Goal: Transaction & Acquisition: Purchase product/service

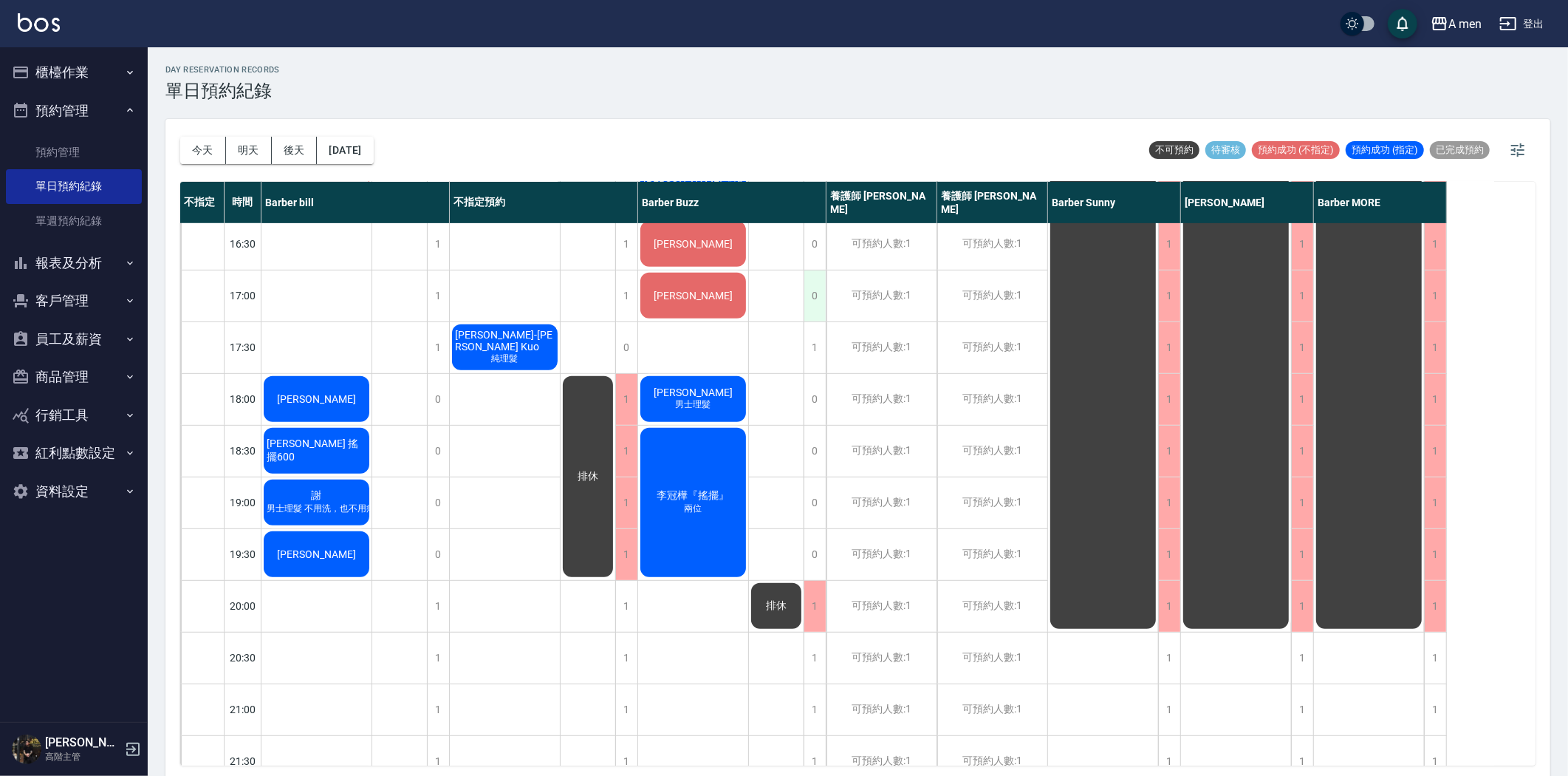
scroll to position [492, 0]
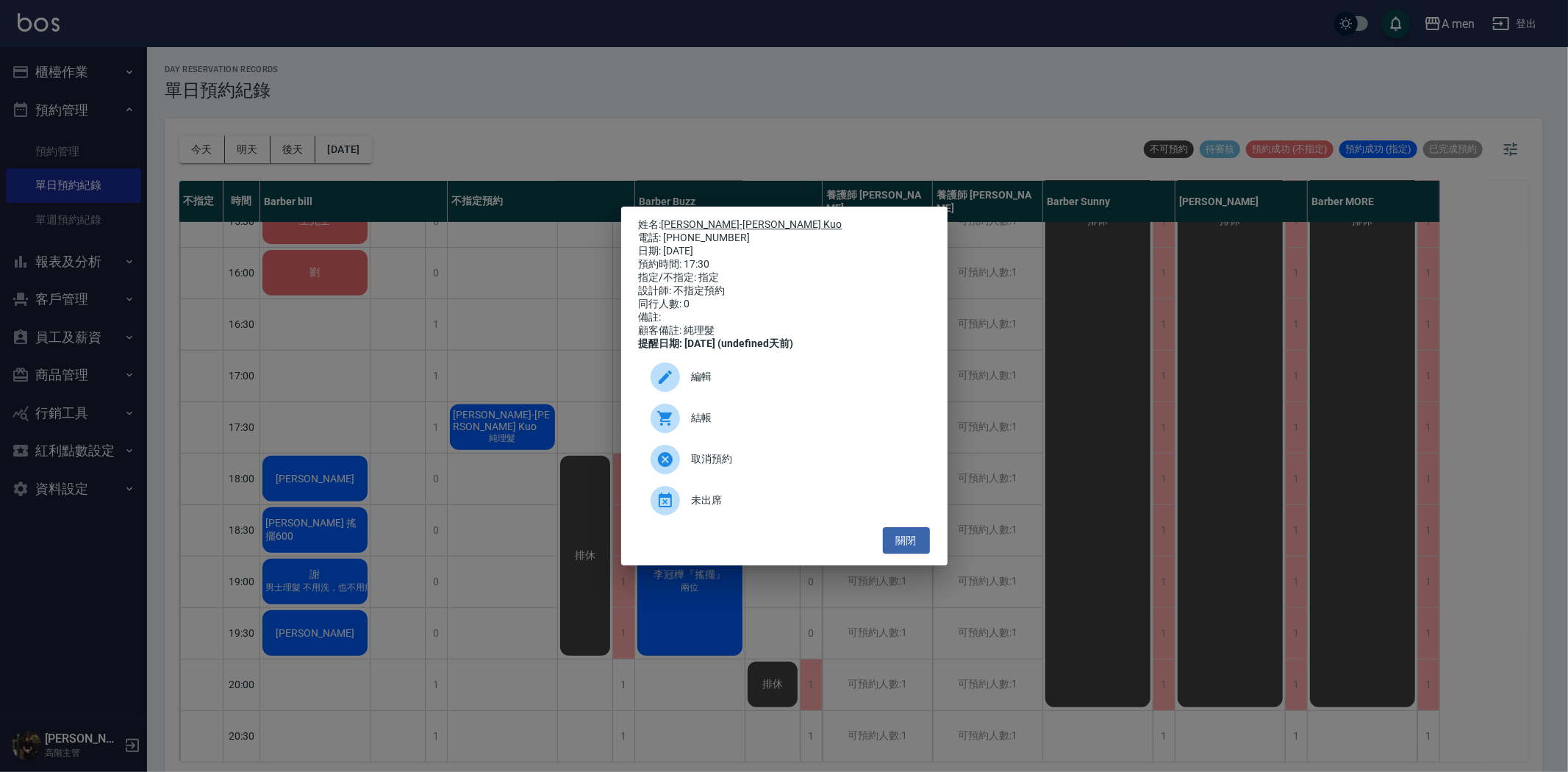
click at [721, 218] on link "郭鴻賢-James Kuo" at bounding box center [752, 224] width 181 height 12
click at [898, 554] on button "關閉" at bounding box center [906, 541] width 47 height 27
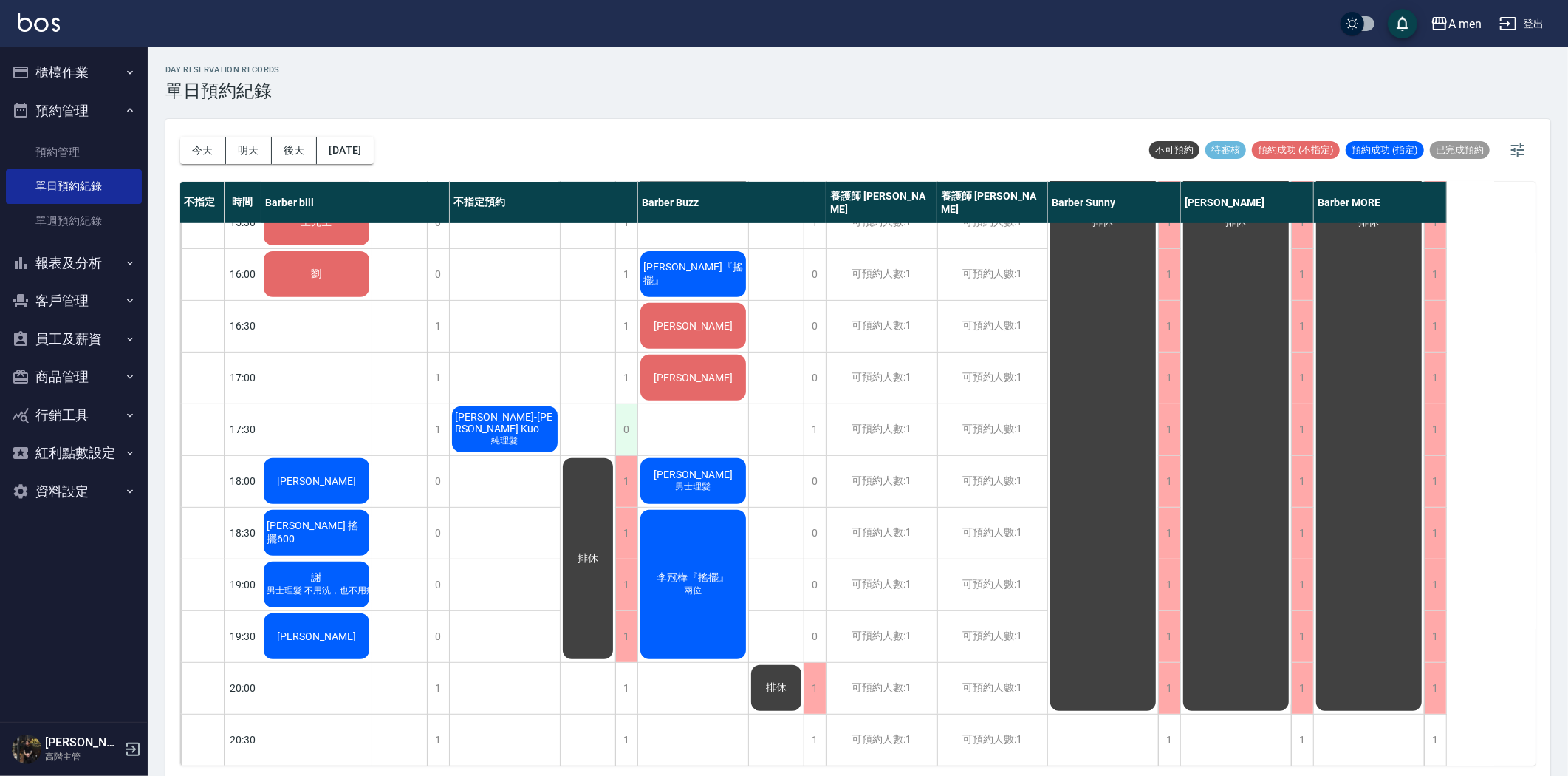
click at [635, 430] on div "0" at bounding box center [626, 430] width 22 height 51
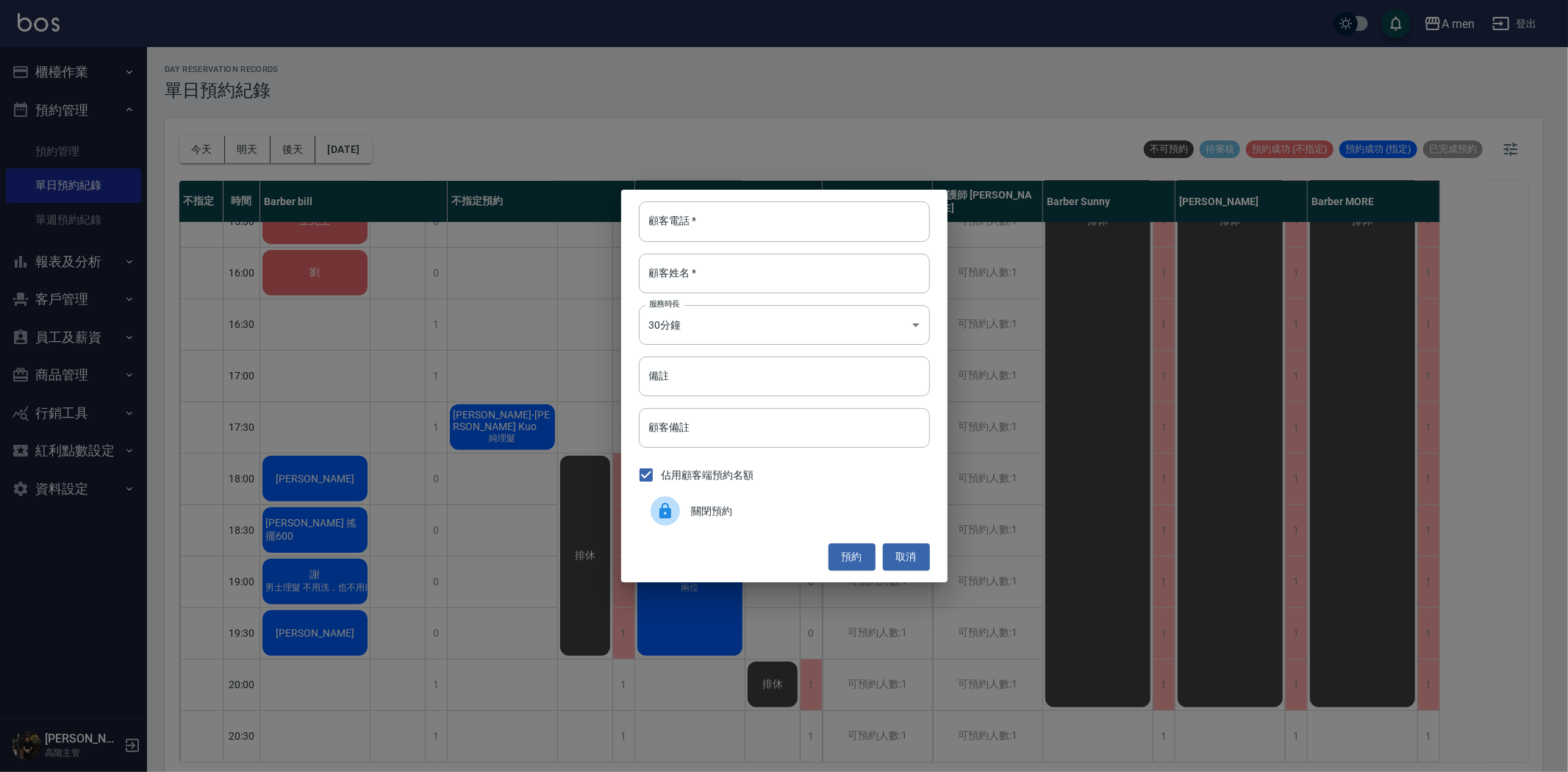
click at [707, 514] on span "關閉預約" at bounding box center [805, 511] width 227 height 16
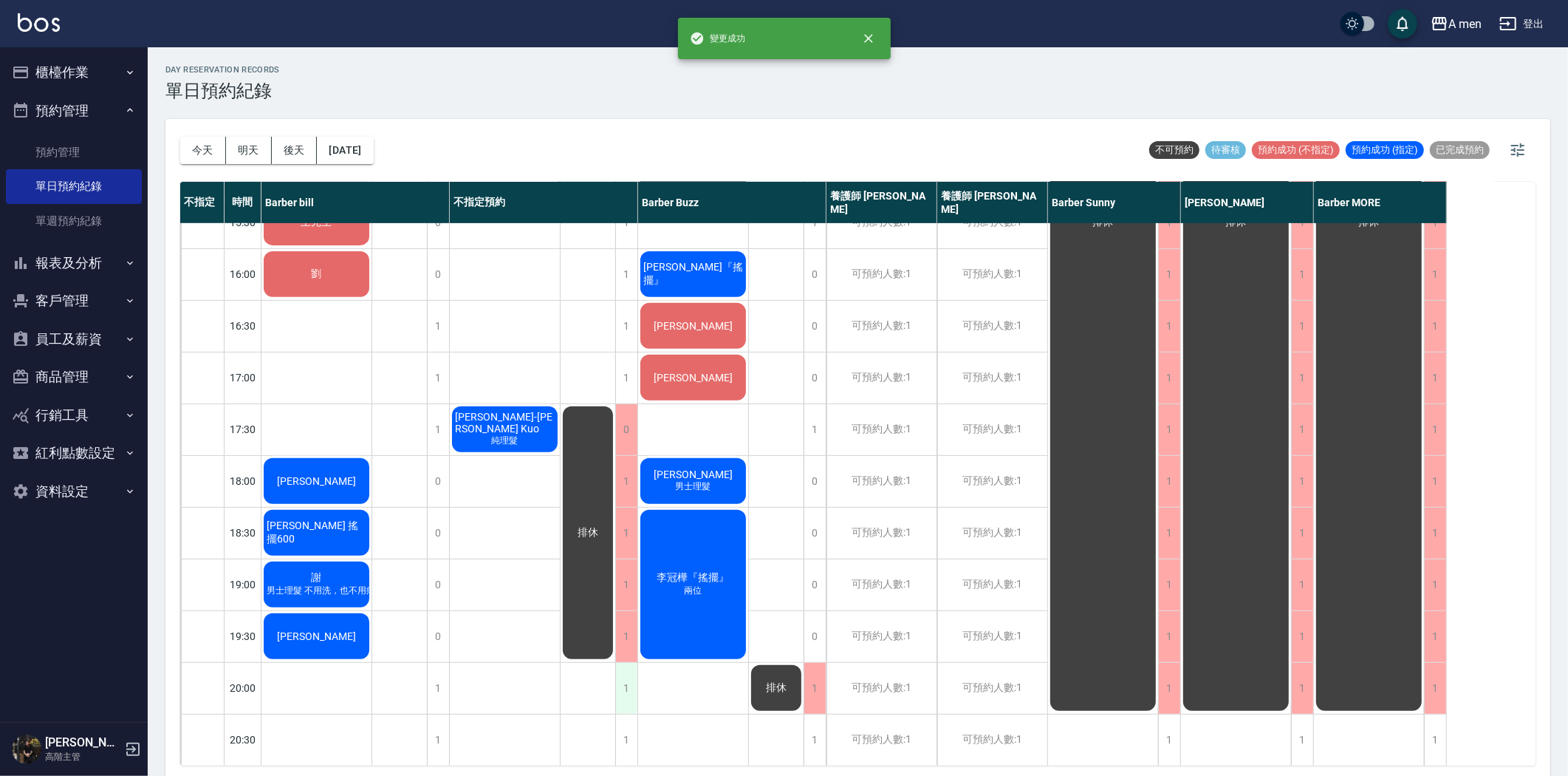
click at [632, 677] on div "1" at bounding box center [626, 689] width 22 height 51
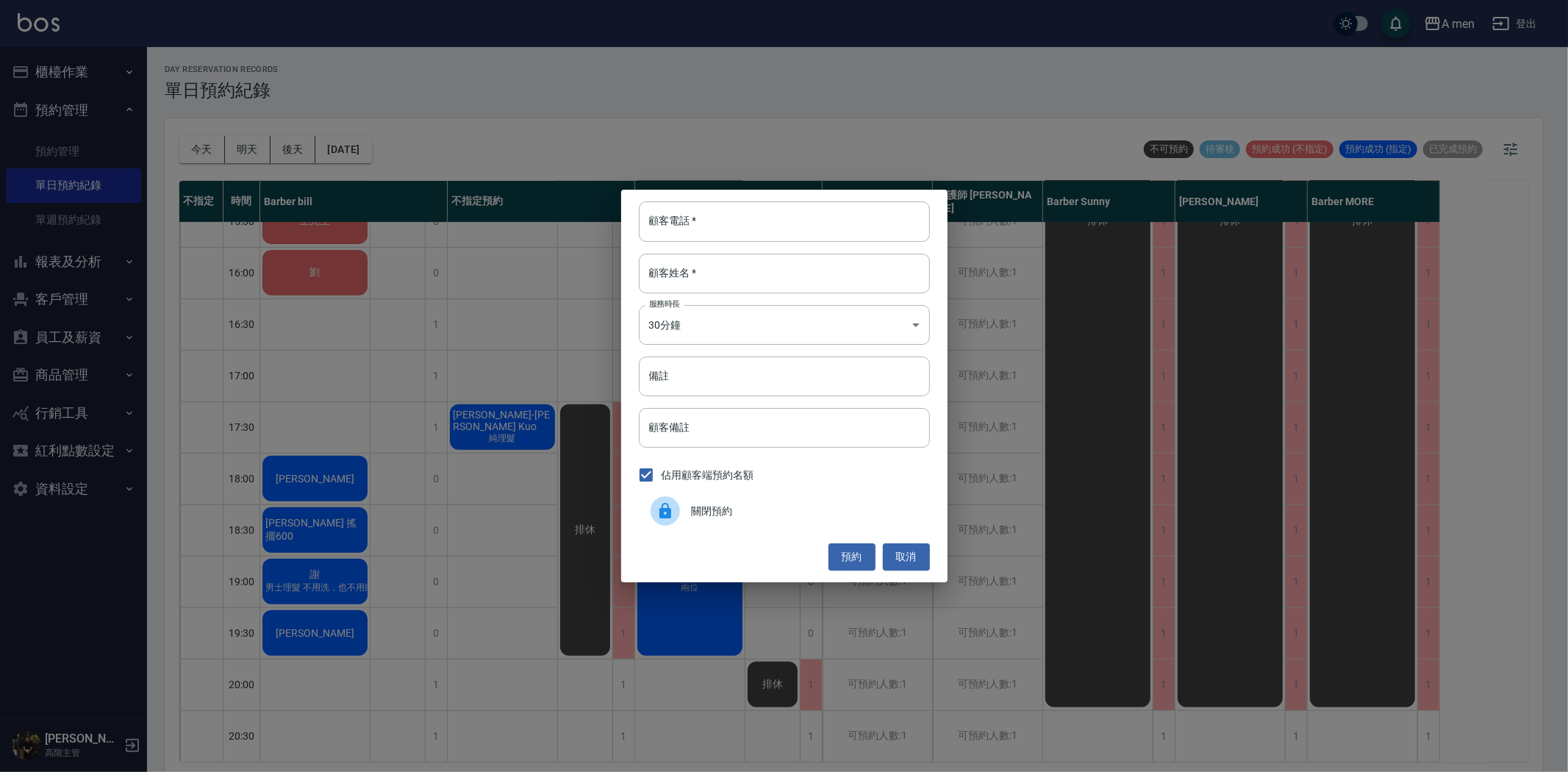
click at [730, 517] on span "關閉預約" at bounding box center [805, 511] width 227 height 16
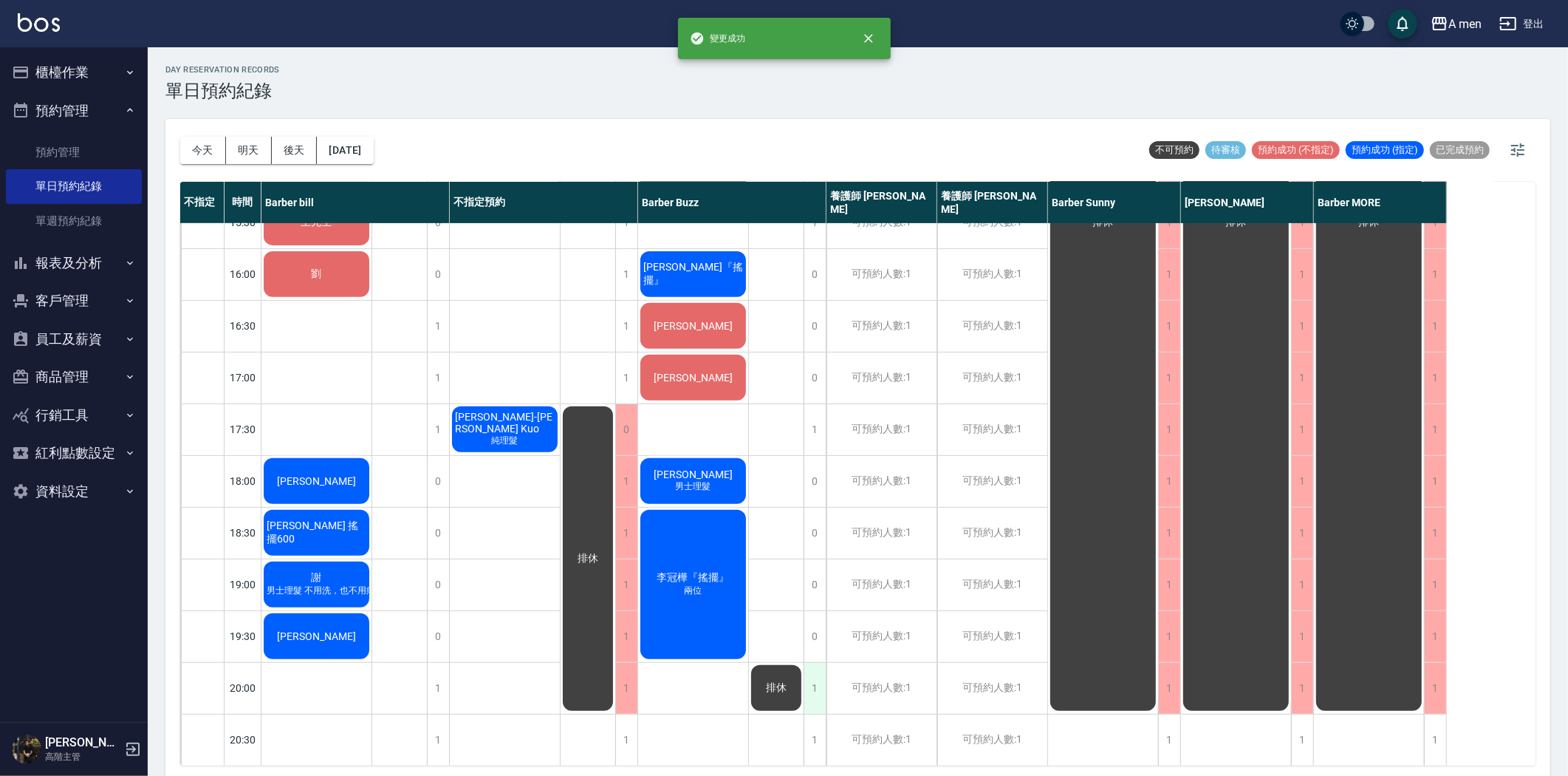
click at [808, 690] on div "1" at bounding box center [814, 689] width 22 height 51
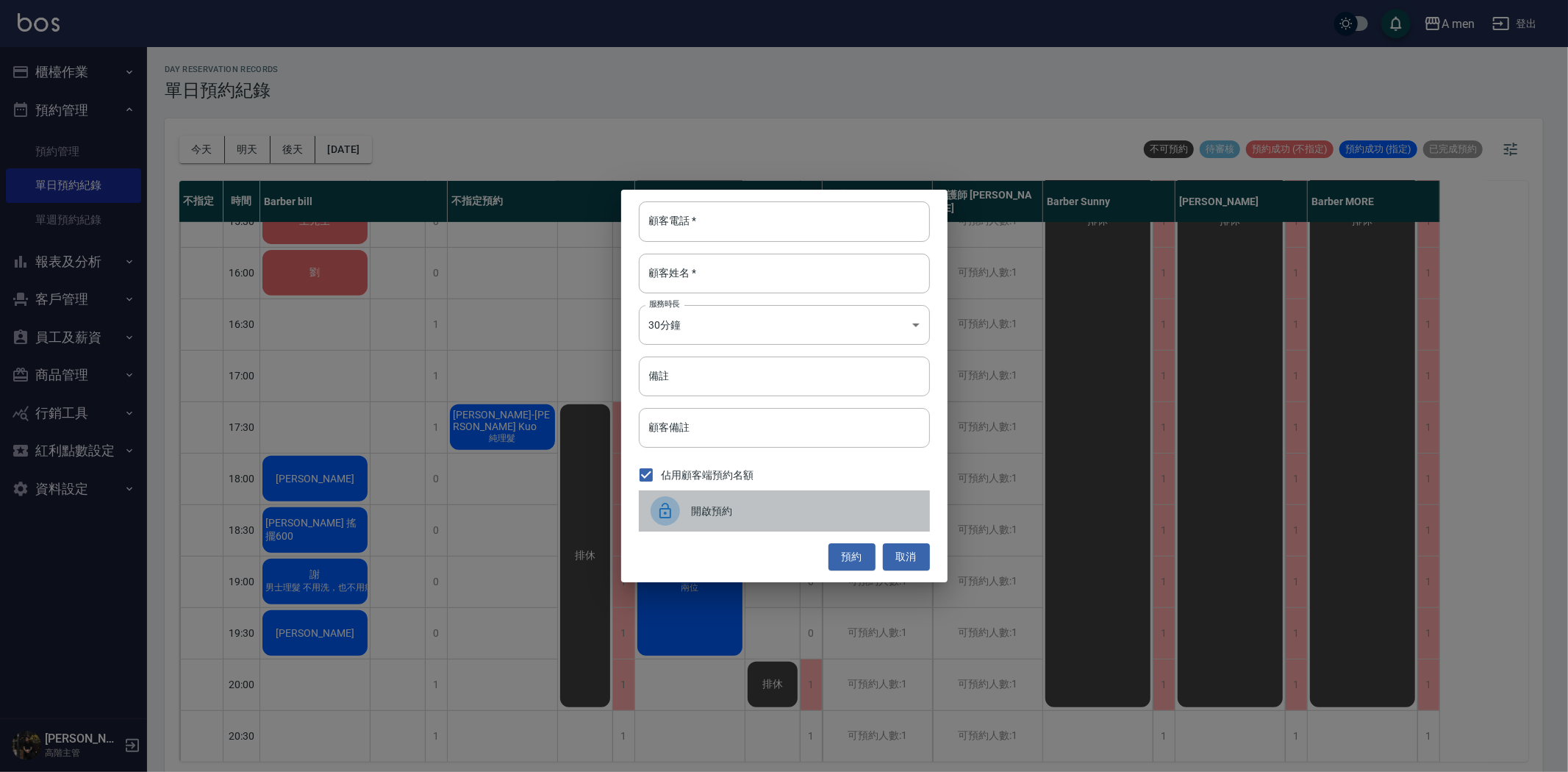
click at [731, 518] on div "開啟預約" at bounding box center [784, 511] width 291 height 41
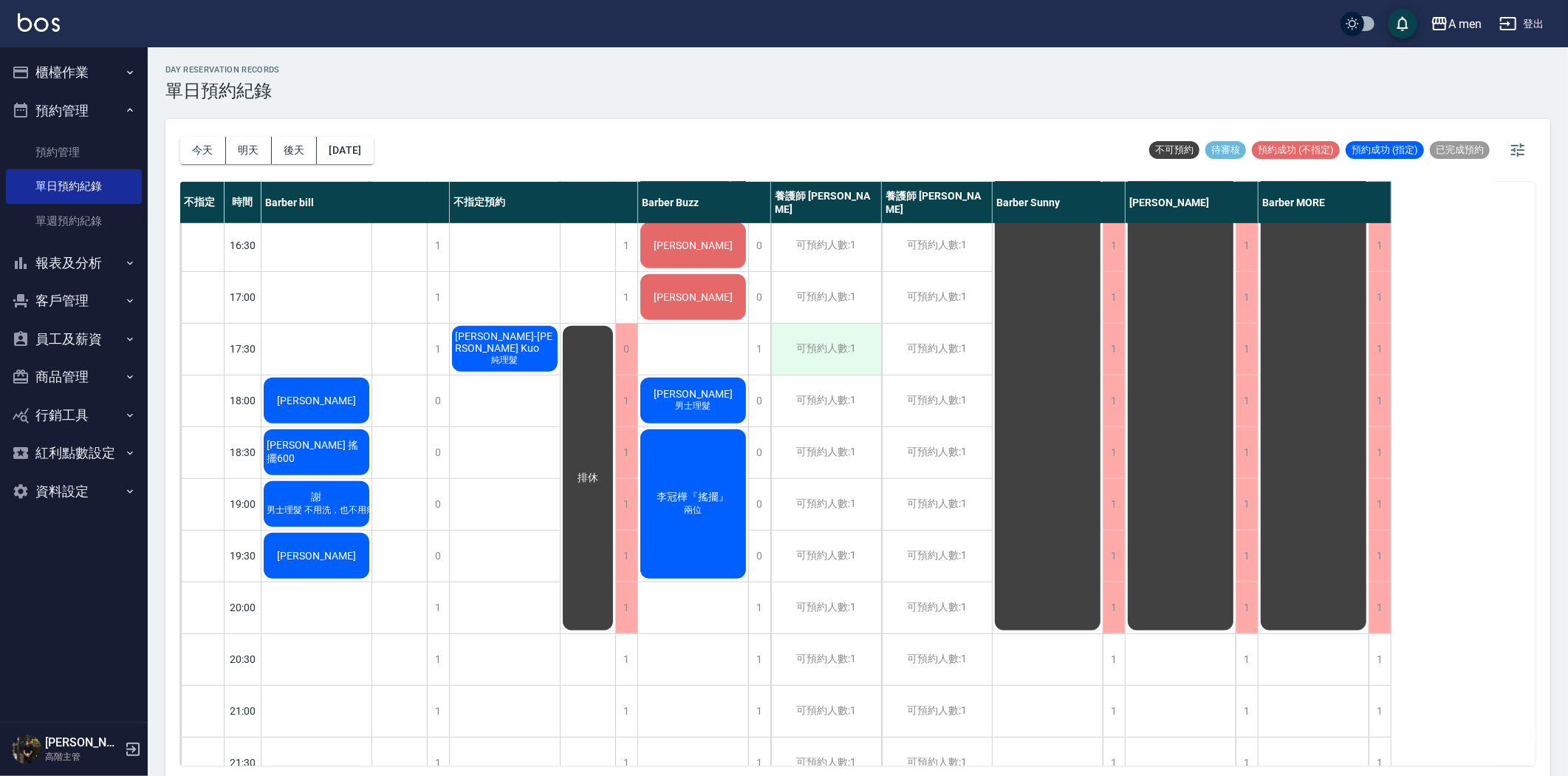
scroll to position [574, 0]
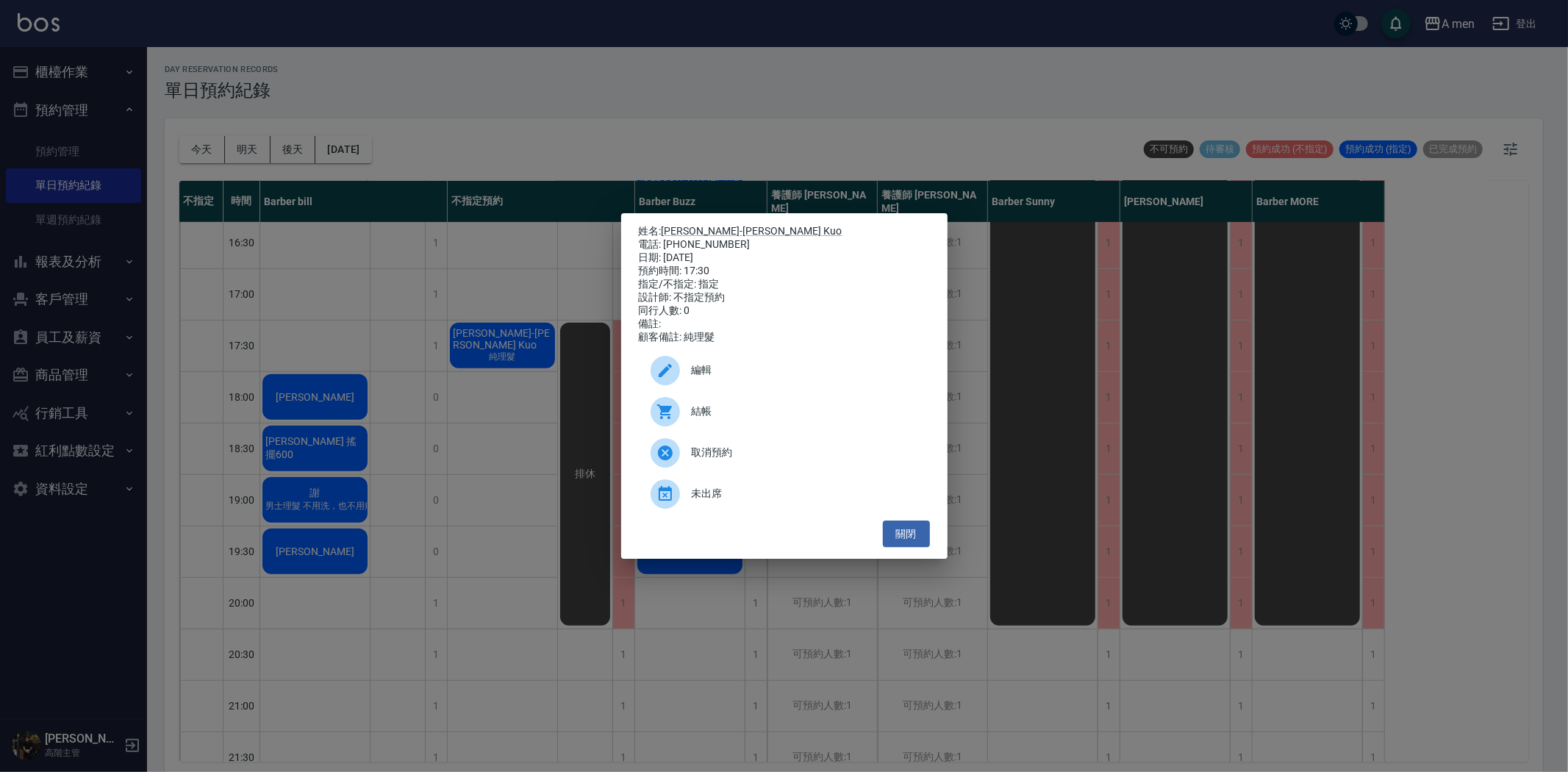
click at [702, 377] on span "編輯" at bounding box center [805, 370] width 227 height 16
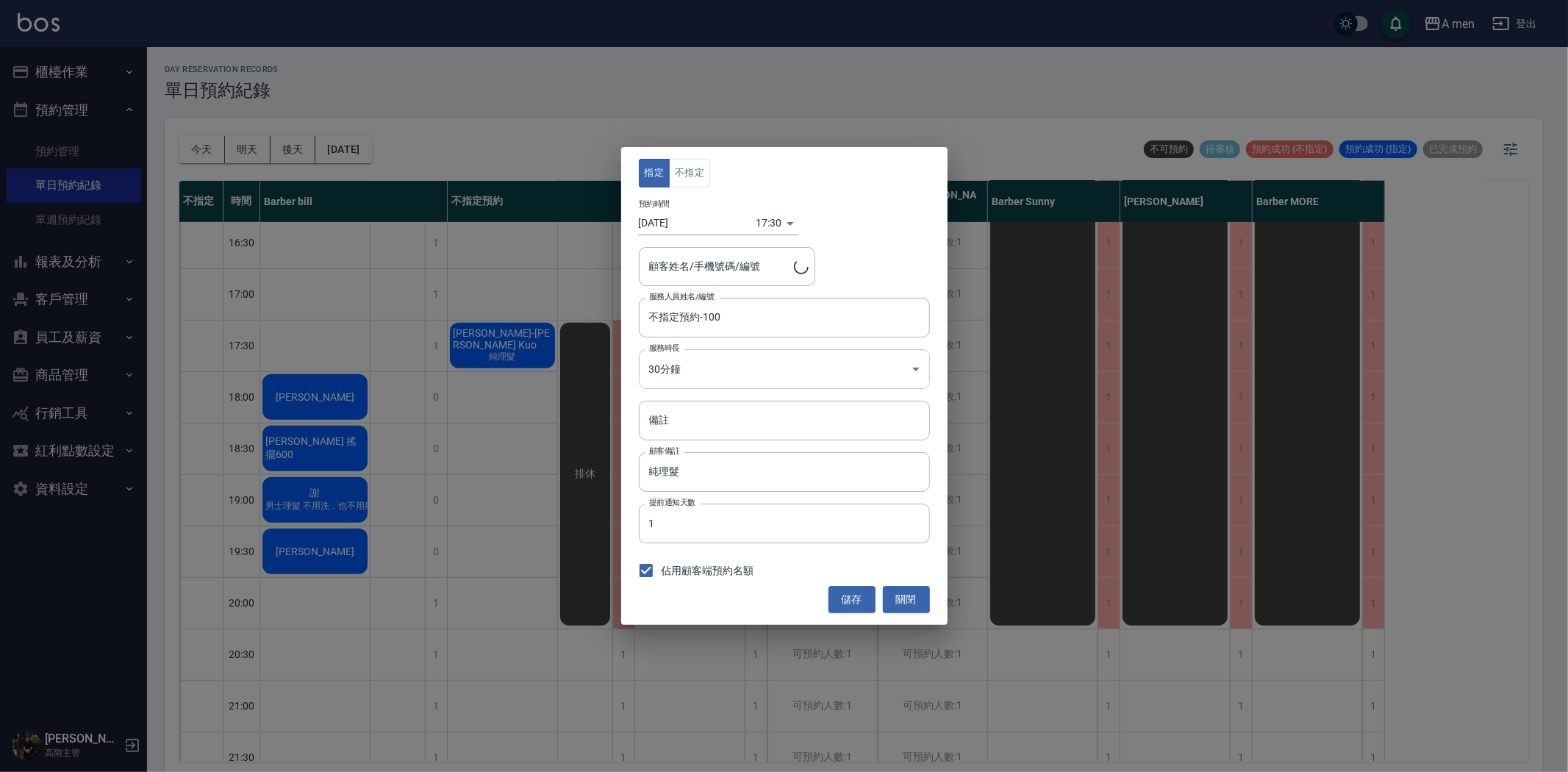
type input "郭鴻賢-James Kuo/0901391135"
click at [706, 327] on input "不指定預約-100" at bounding box center [773, 317] width 256 height 26
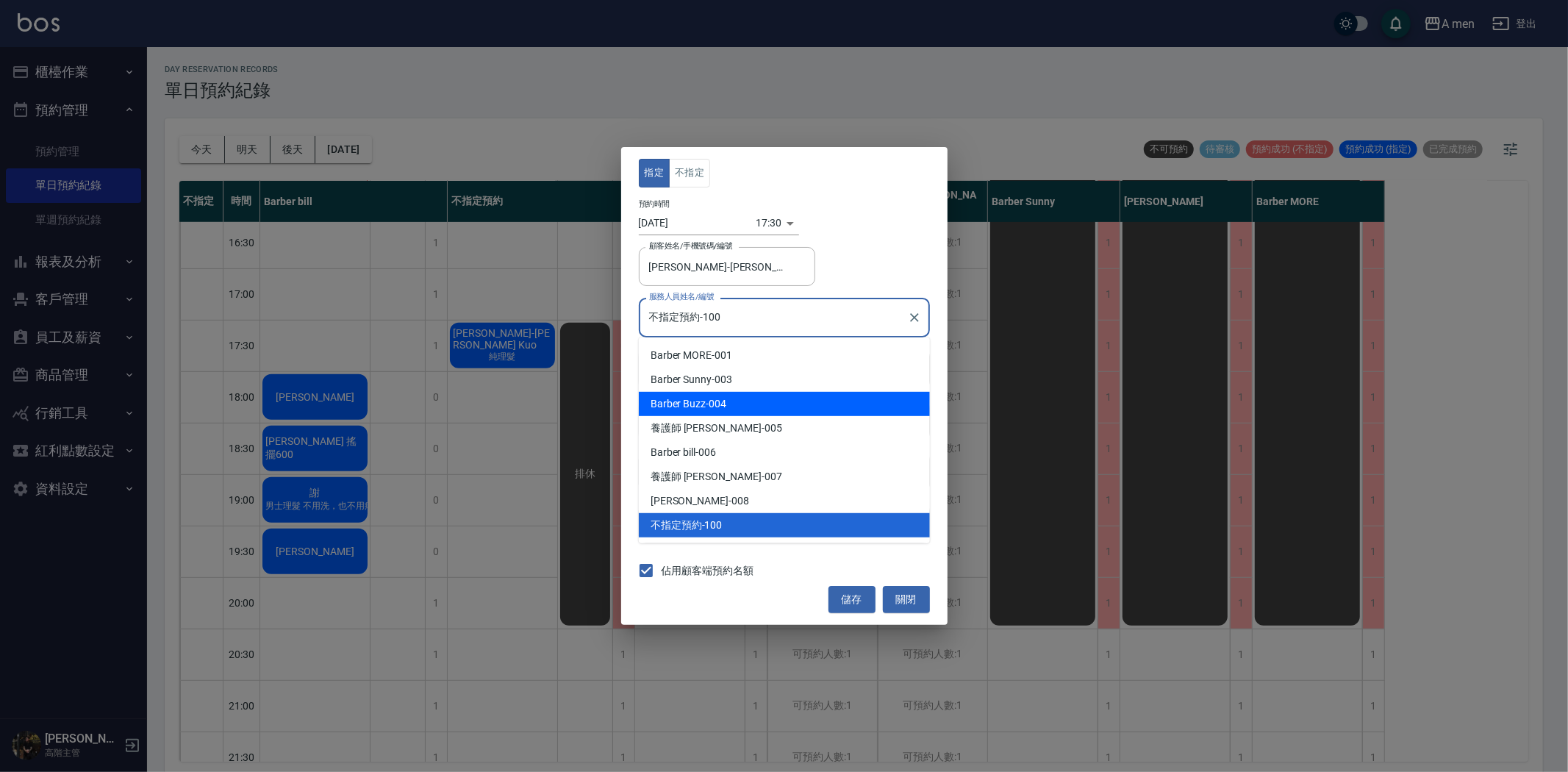
click at [717, 407] on div "Barber Buzz -004" at bounding box center [784, 404] width 291 height 25
type input "Barber Buzz-004"
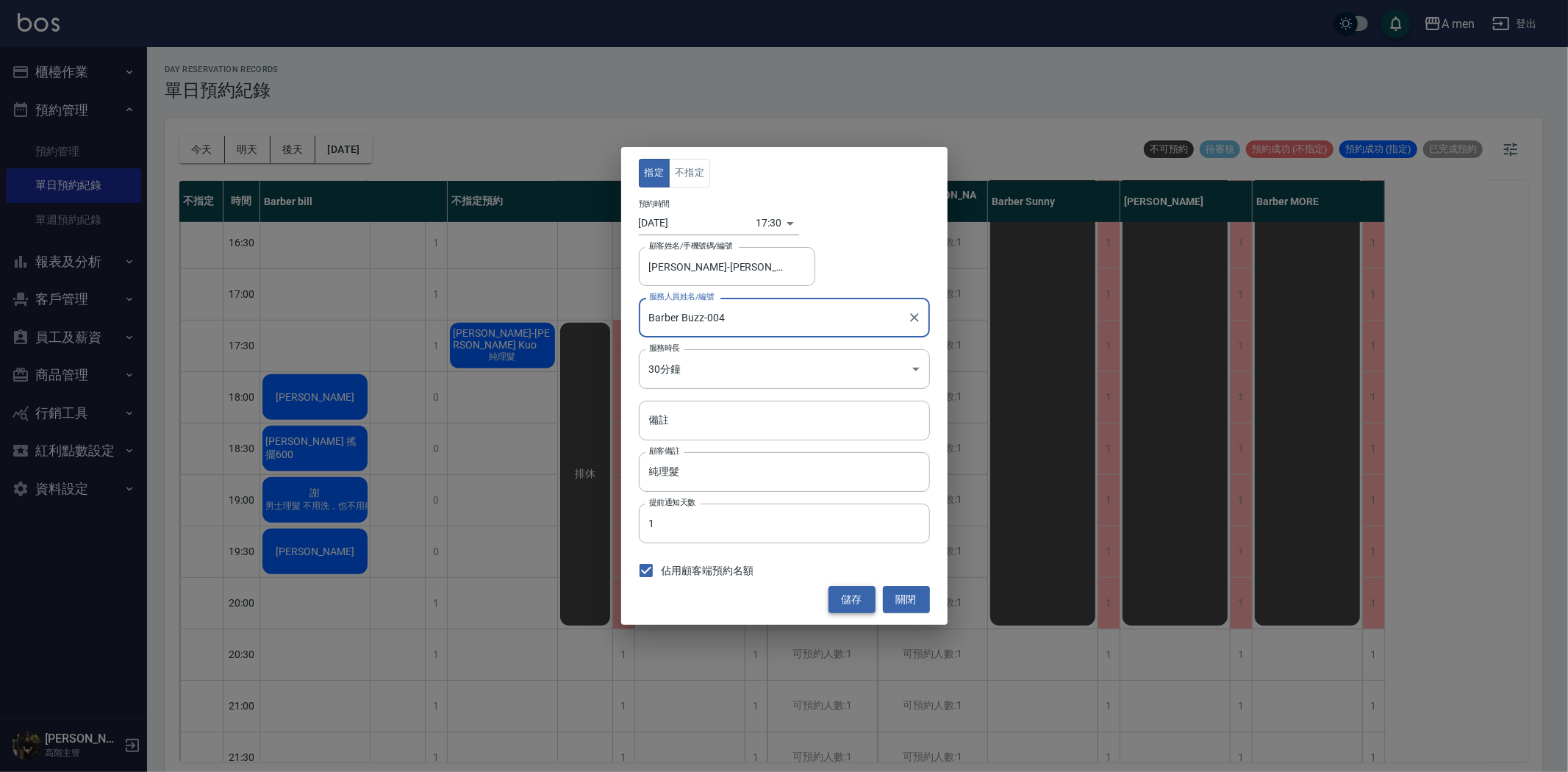
click at [860, 598] on button "儲存" at bounding box center [852, 599] width 47 height 27
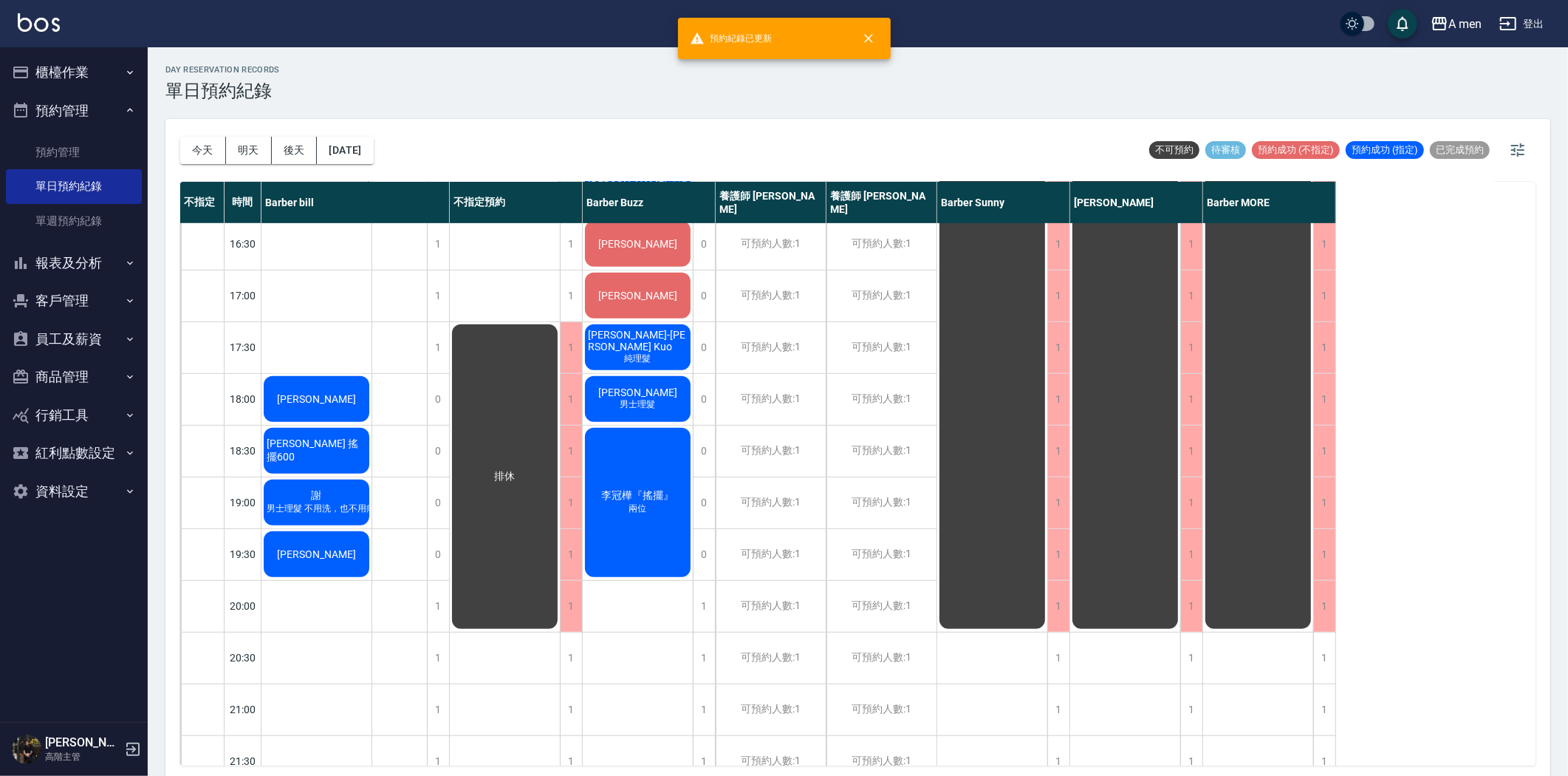
click at [560, 351] on div "排休" at bounding box center [505, 296] width 111 height 1293
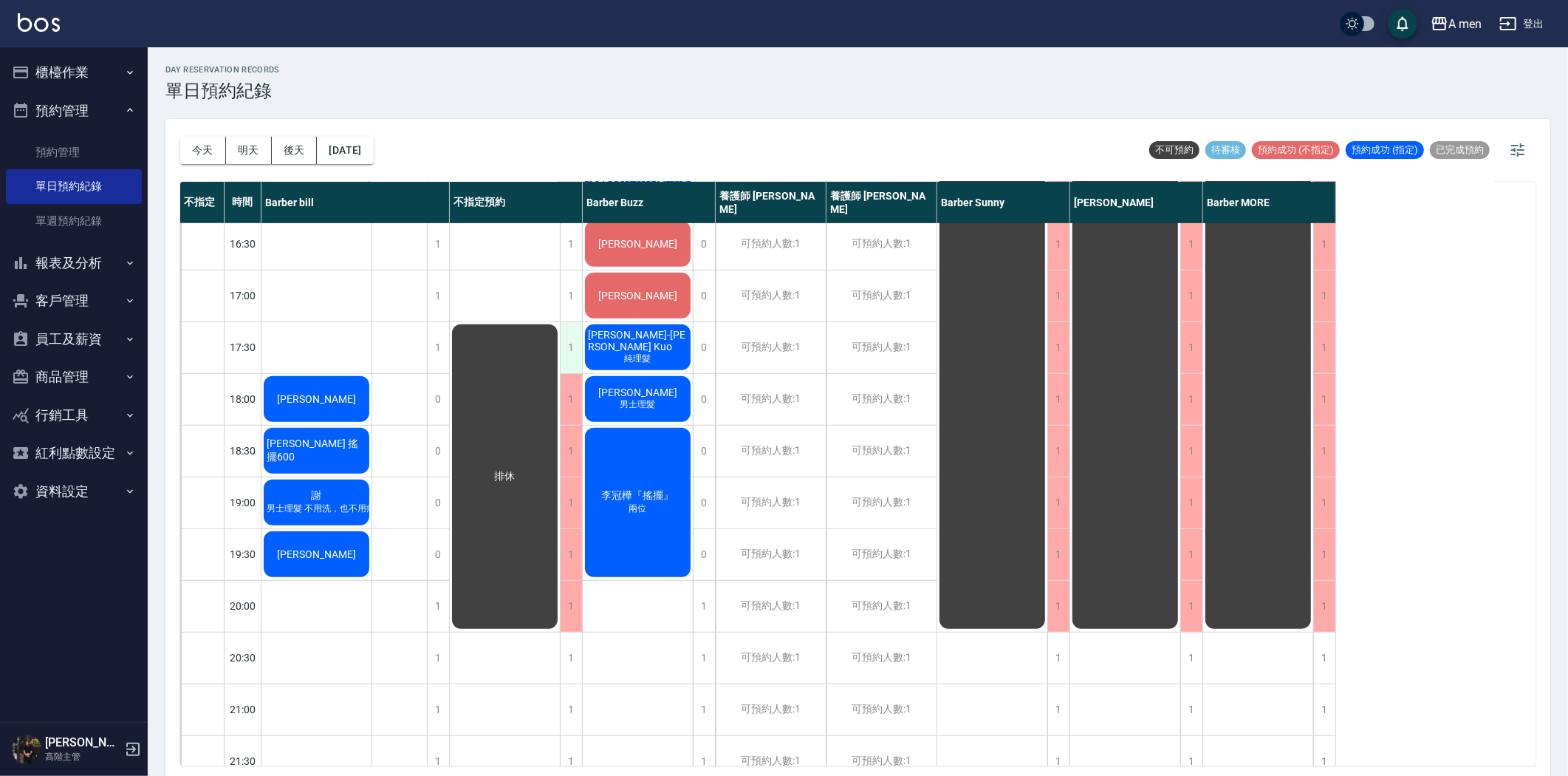
click at [572, 343] on div "1" at bounding box center [571, 348] width 22 height 51
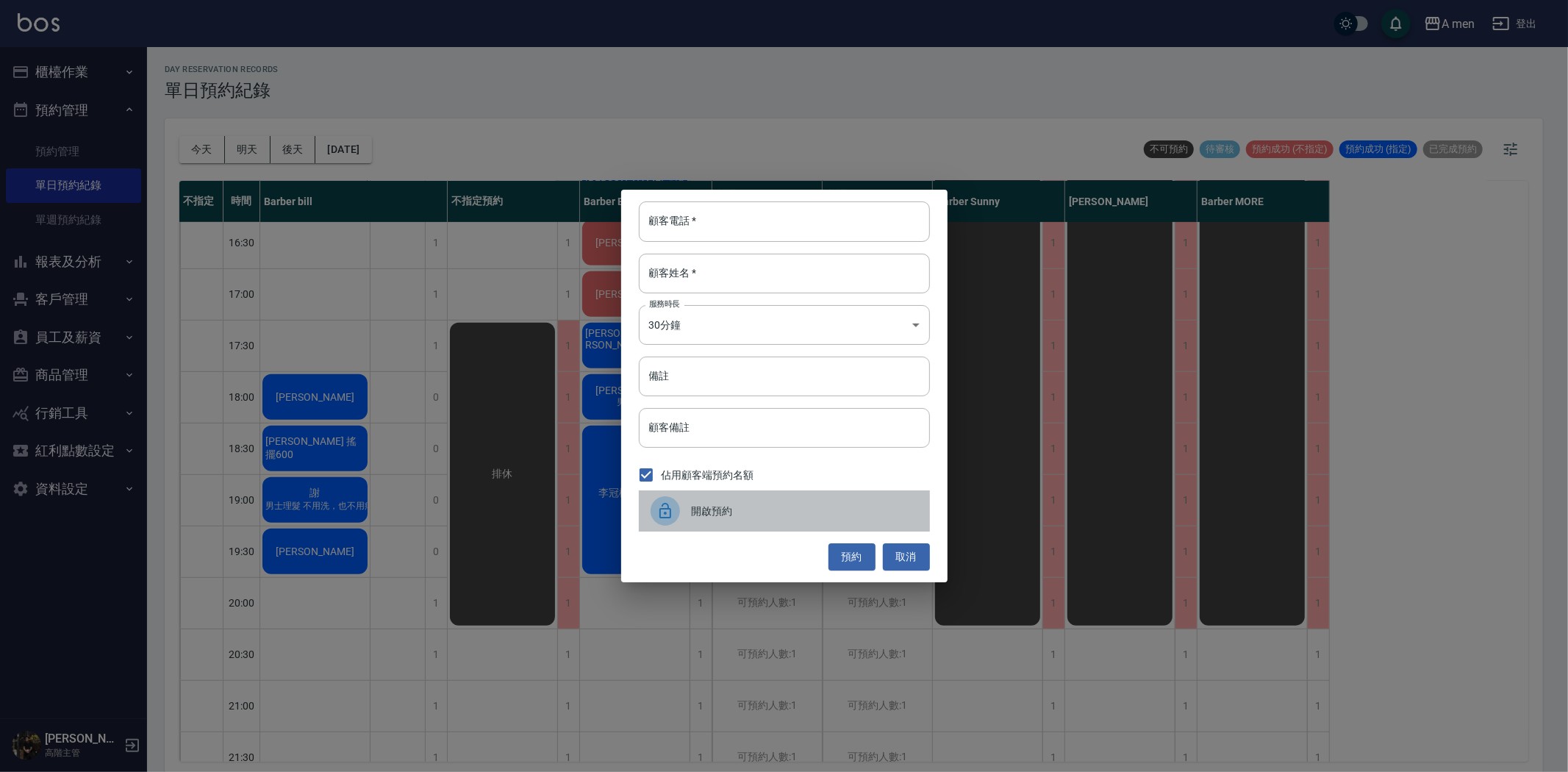
click at [709, 517] on span "開啟預約" at bounding box center [805, 511] width 227 height 16
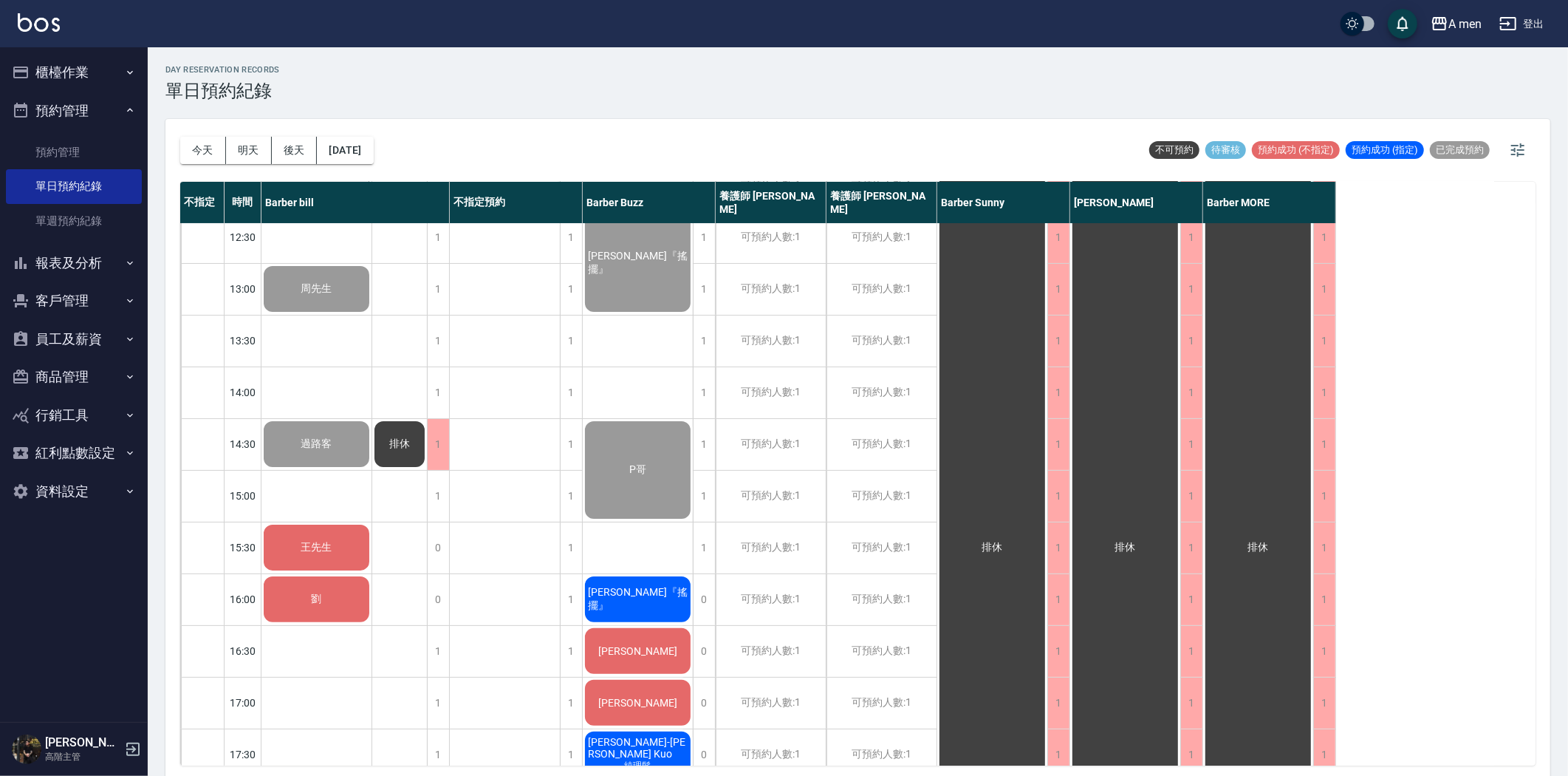
scroll to position [164, 0]
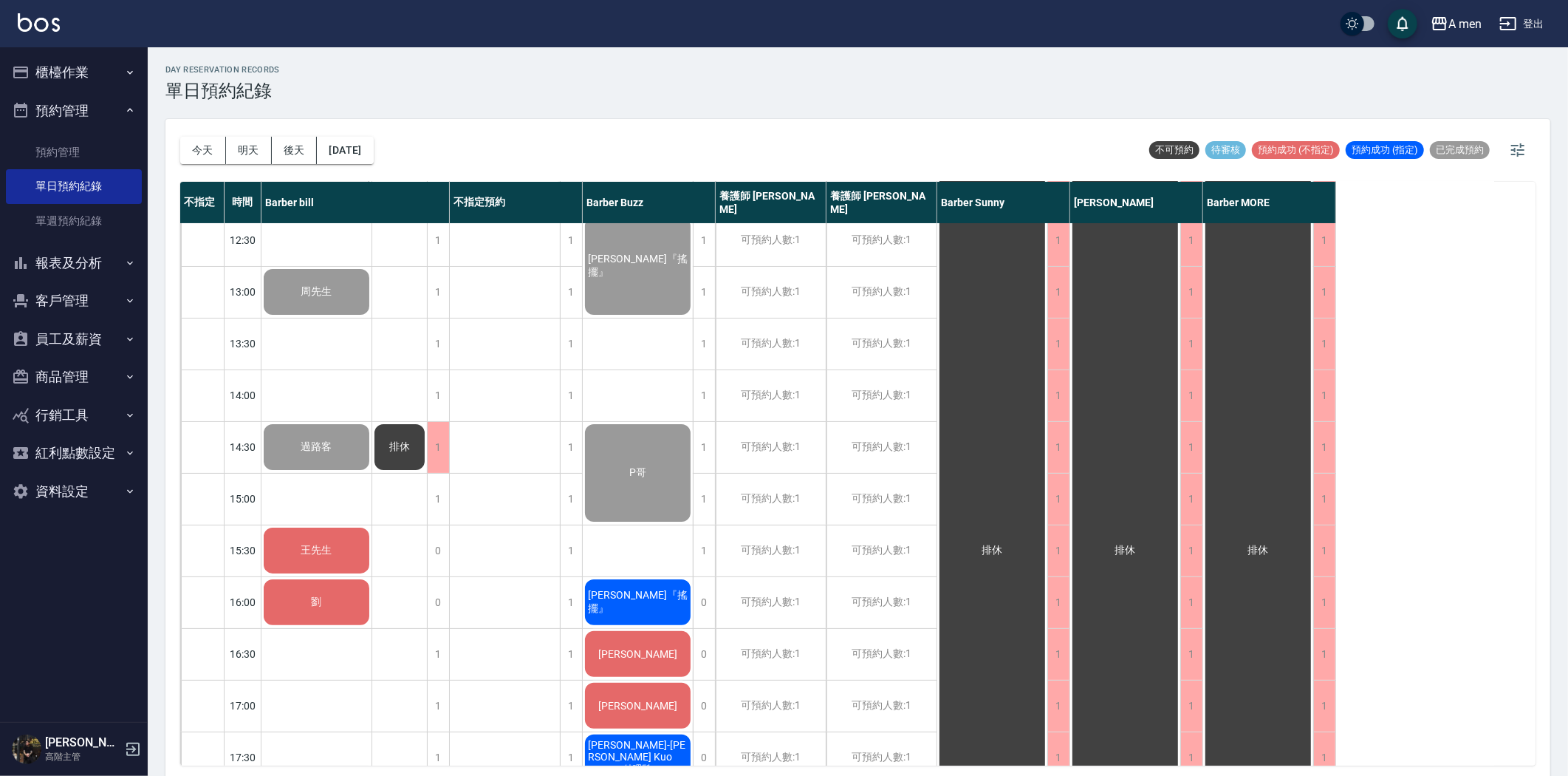
click at [338, 110] on div "王先生" at bounding box center [317, 84] width 110 height 51
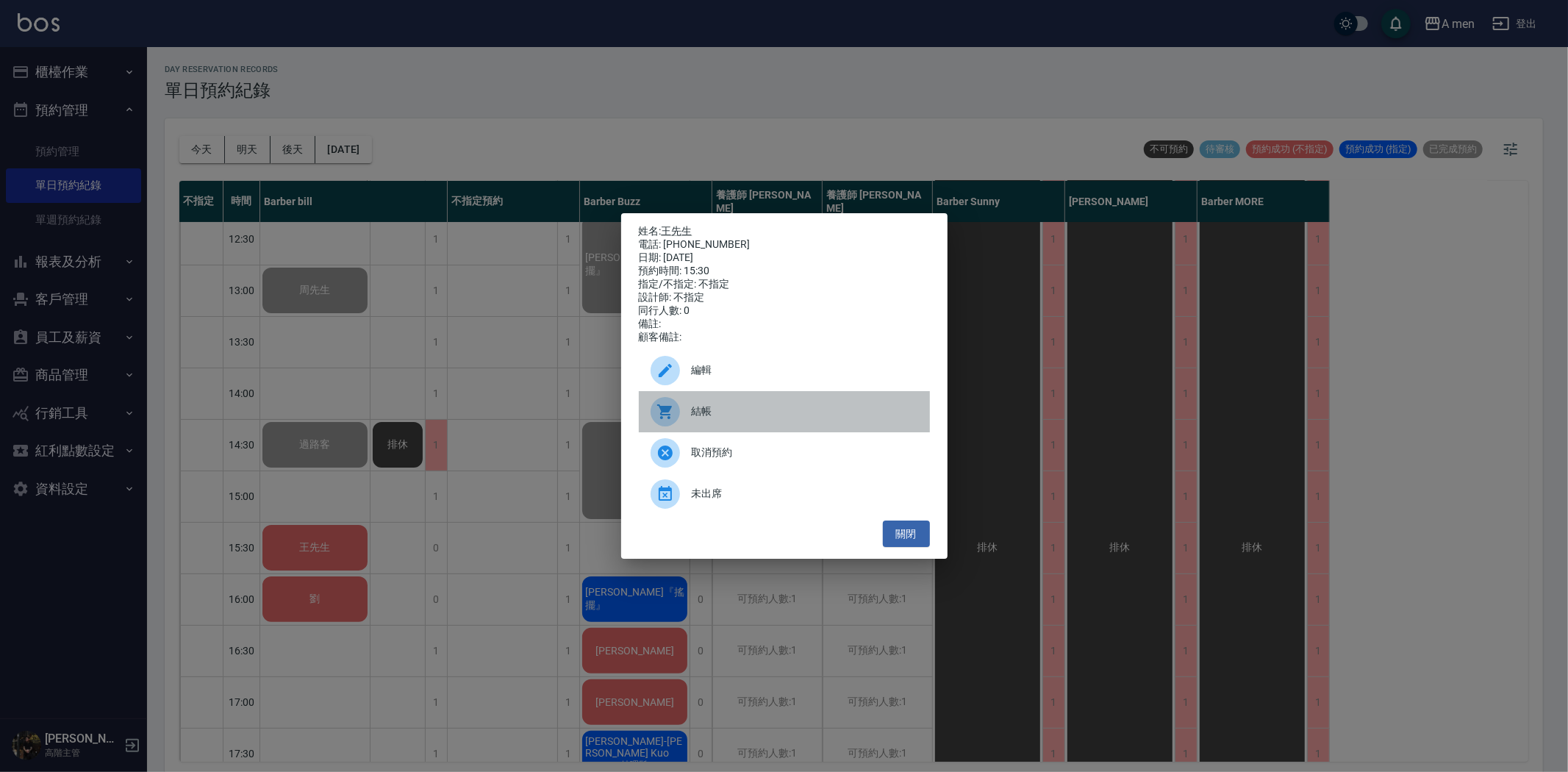
click at [736, 419] on span "結帳" at bounding box center [805, 411] width 227 height 16
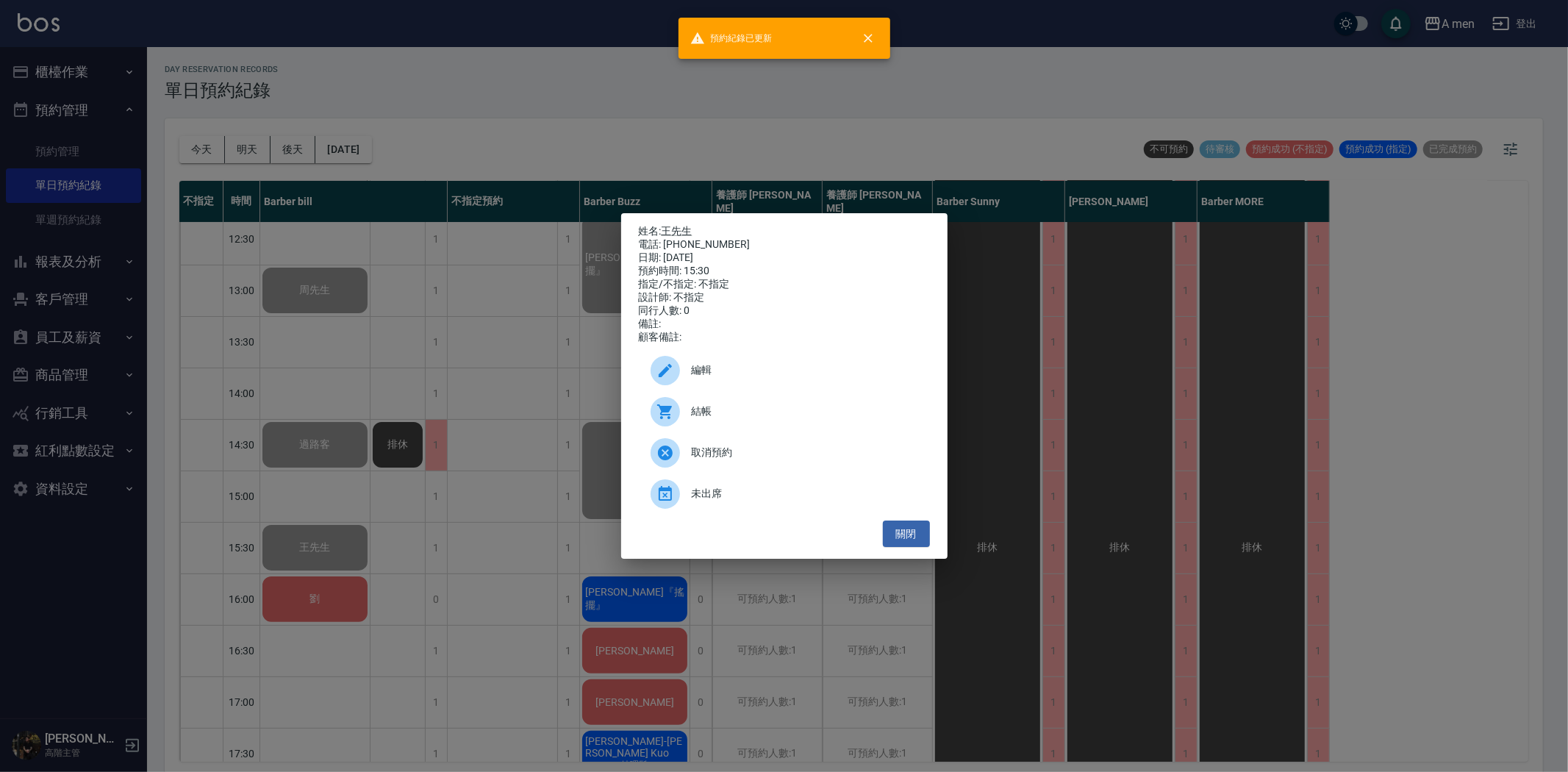
click at [487, 471] on div "姓名: 王先生 電話: 0915085575 日期: 2025/08/11 預約時間: 15:30 指定/不指定: 不指定 設計師: 不指定 同行人數: 0 …" at bounding box center [784, 386] width 1568 height 772
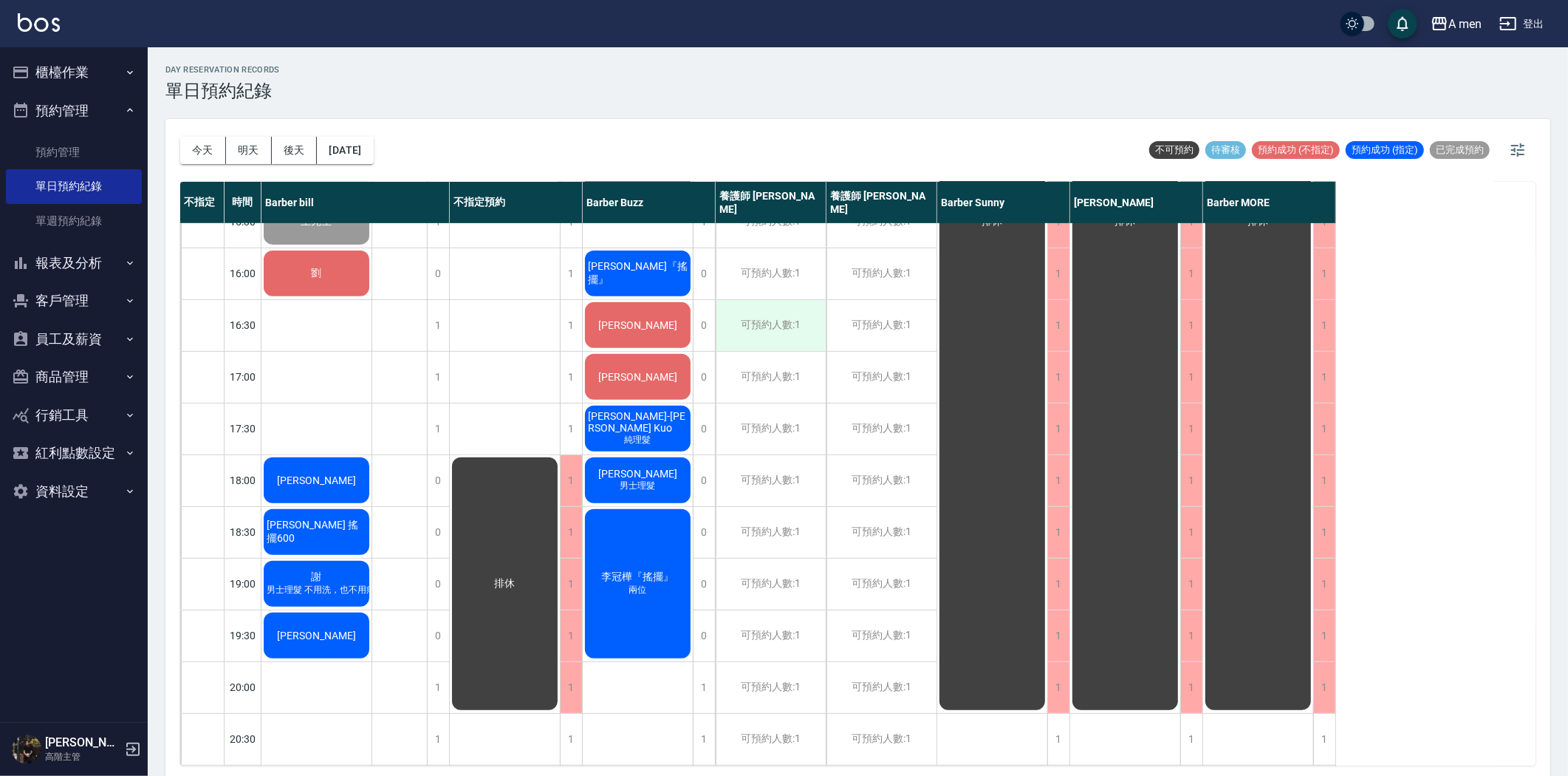
scroll to position [492, 0]
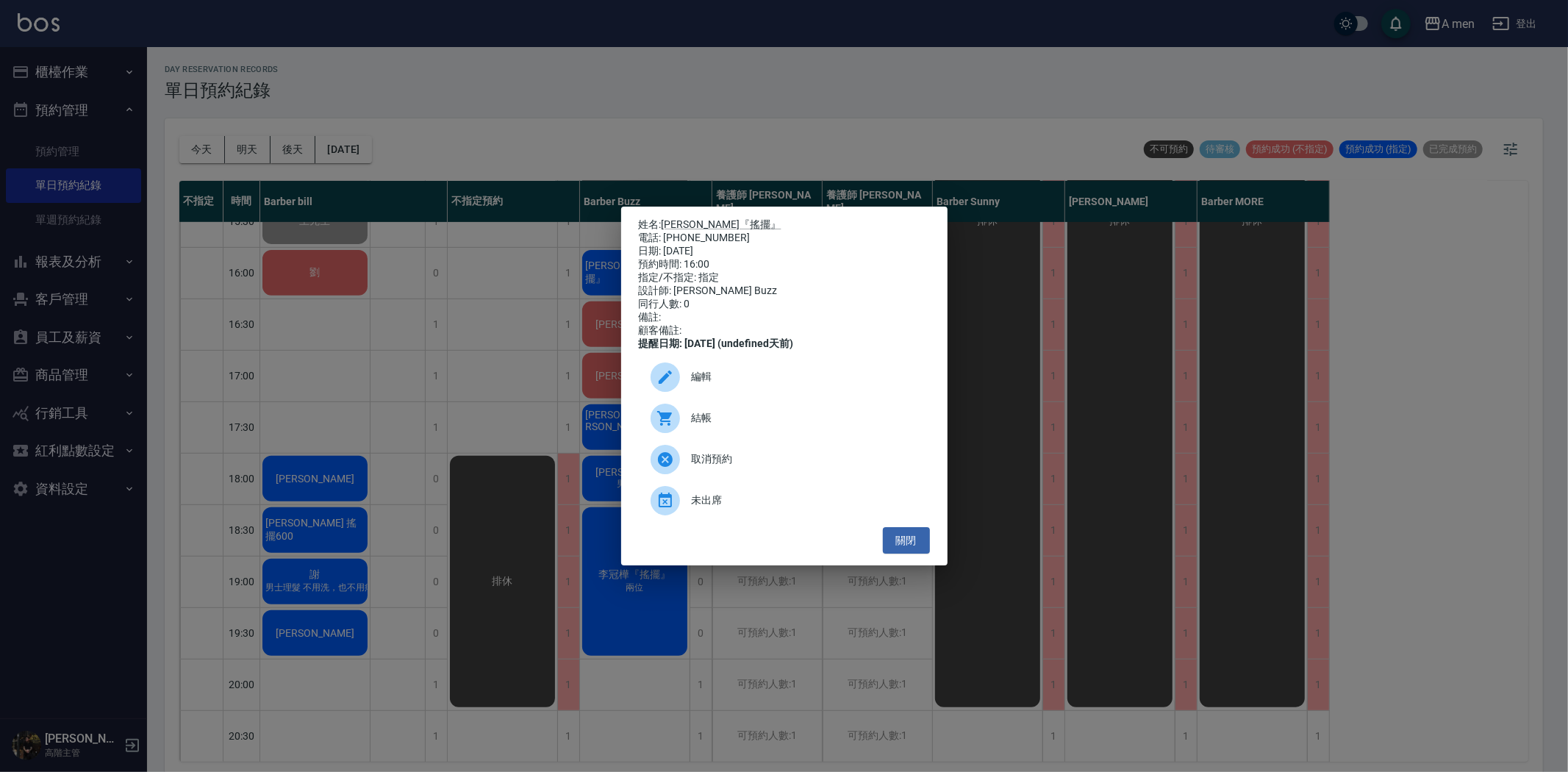
click at [736, 425] on span "結帳" at bounding box center [805, 418] width 227 height 16
click at [917, 554] on button "關閉" at bounding box center [906, 541] width 47 height 27
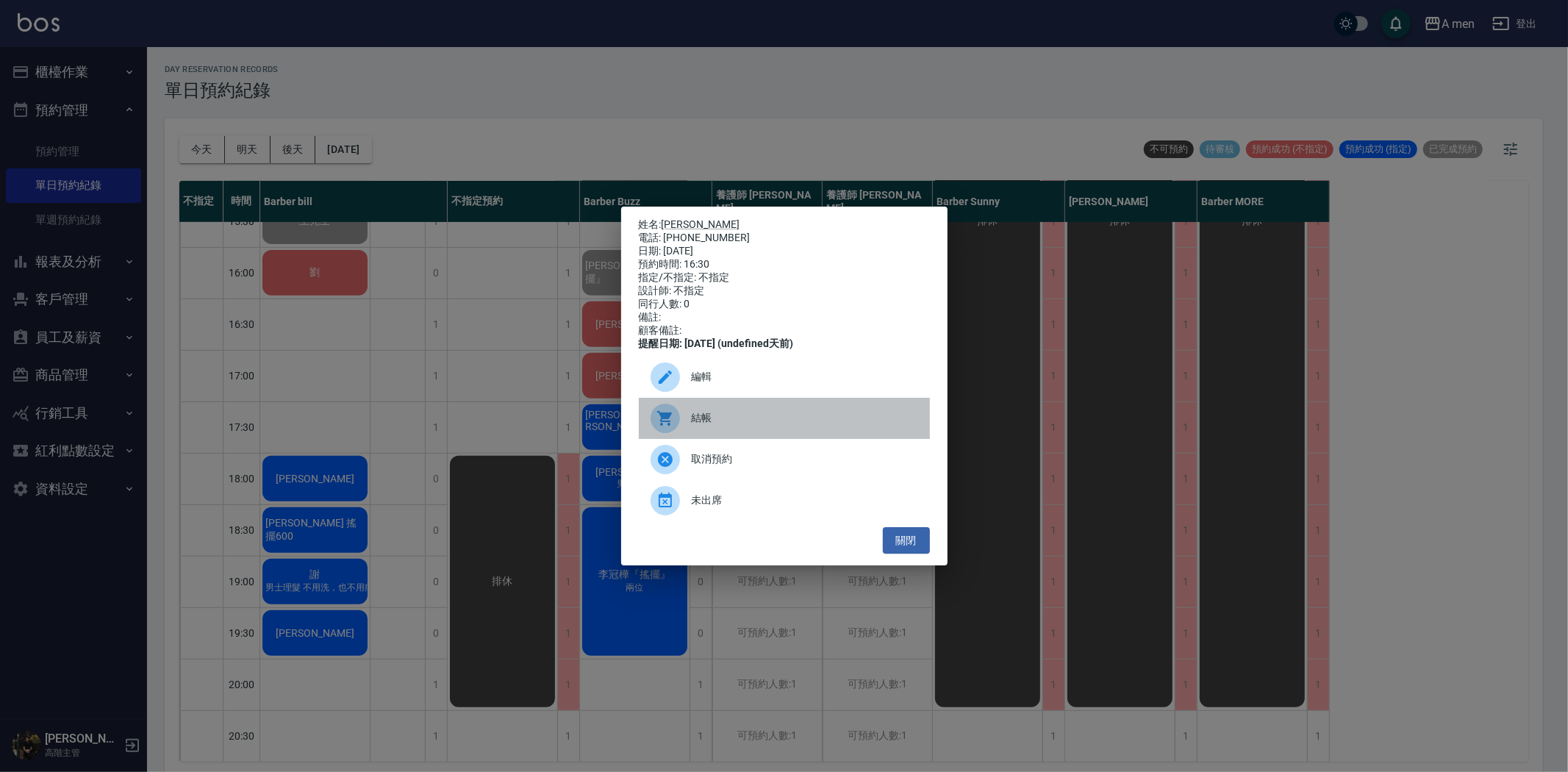
click at [804, 439] on div "結帳" at bounding box center [784, 418] width 291 height 41
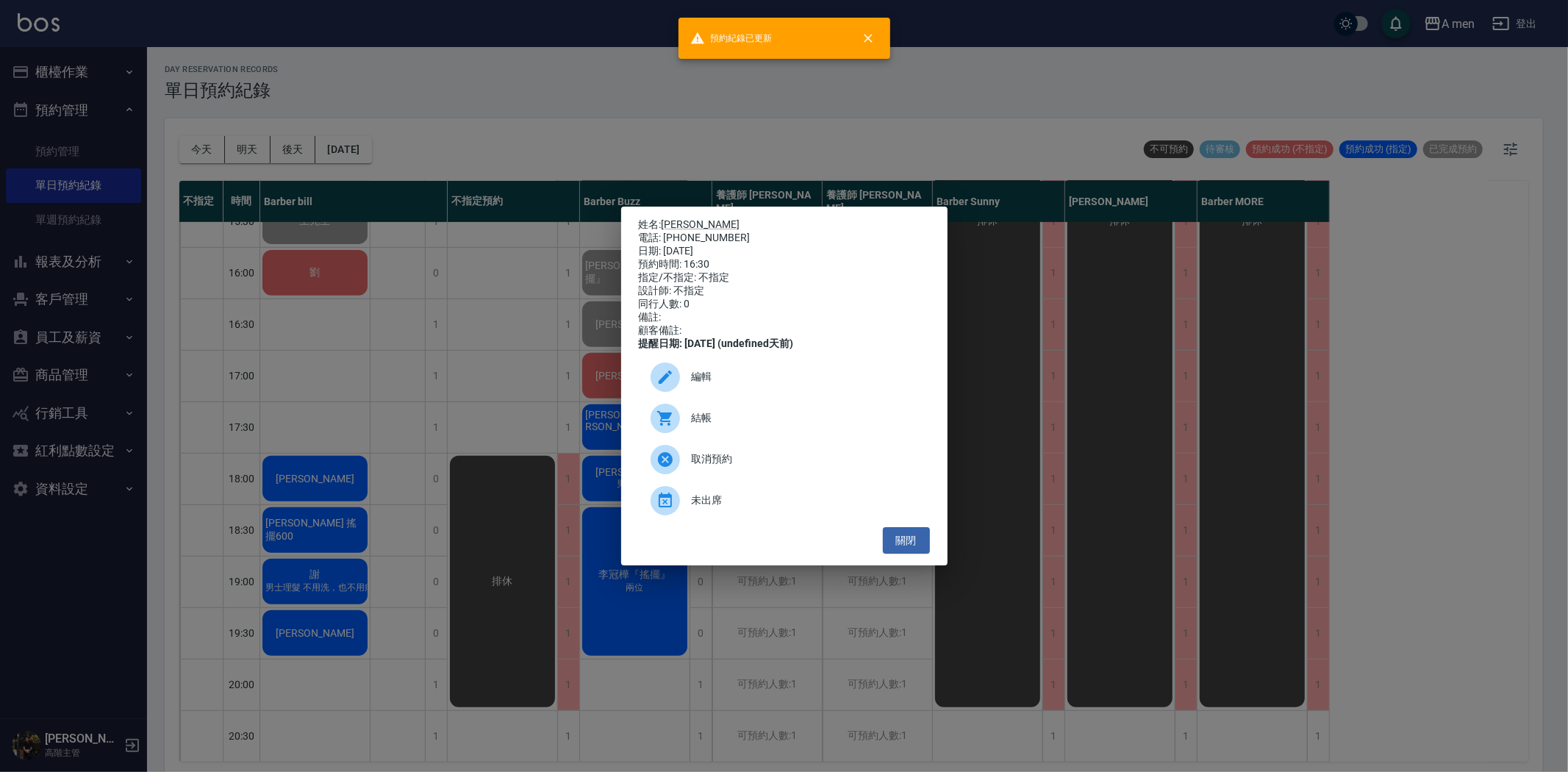
drag, startPoint x: 912, startPoint y: 547, endPoint x: 761, endPoint y: 461, distance: 173.8
click at [906, 542] on button "關閉" at bounding box center [906, 541] width 47 height 27
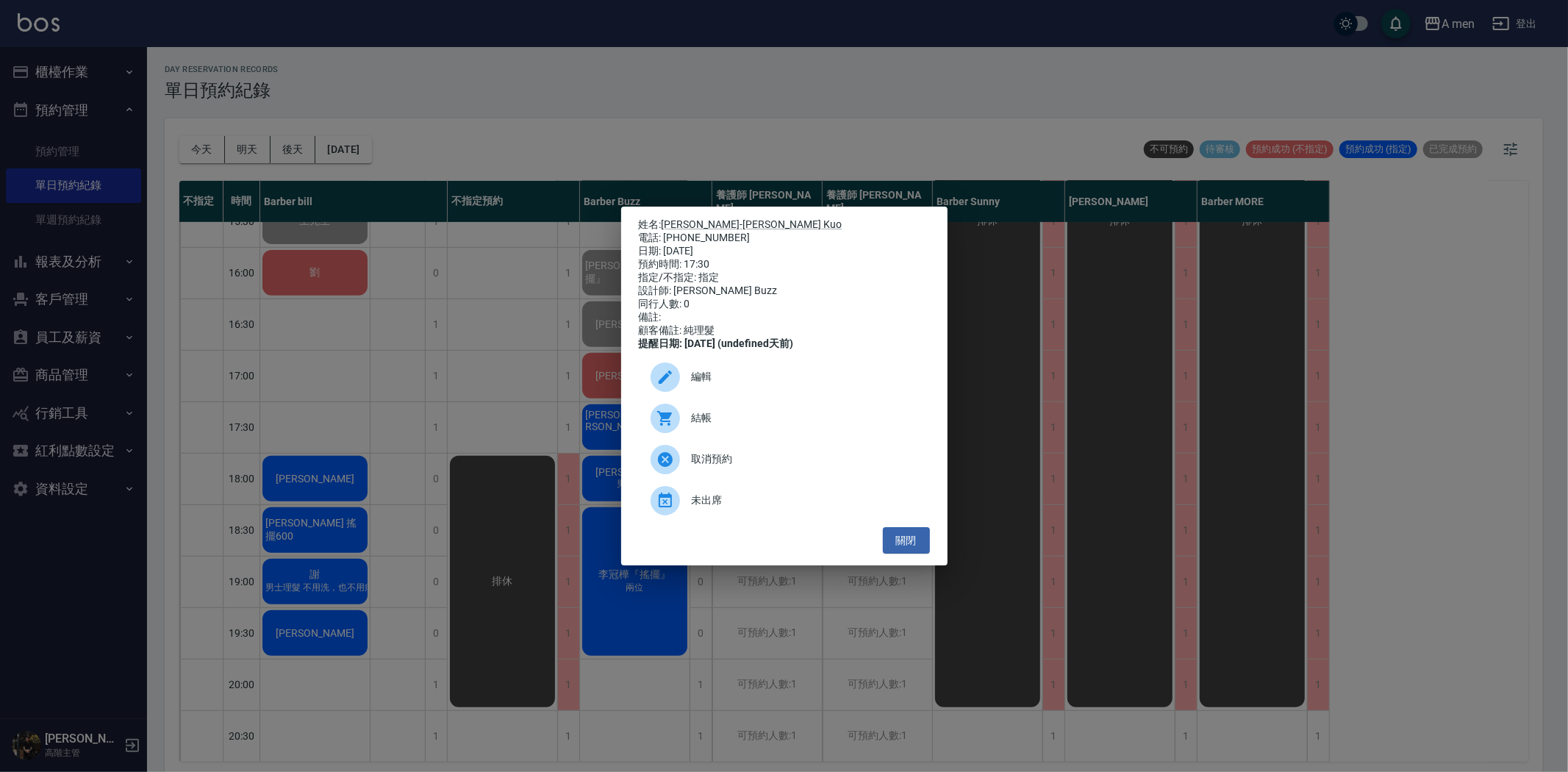
click at [772, 425] on span "結帳" at bounding box center [805, 418] width 227 height 16
click at [909, 564] on div "姓名: 郭鴻賢-James Kuo 電話: 0901391135 日期: 2025/08/11 預約時間: 17:30 指定/不指定: 指定 設計師: Bar…" at bounding box center [784, 386] width 326 height 359
click at [907, 555] on button "關閉" at bounding box center [906, 541] width 47 height 27
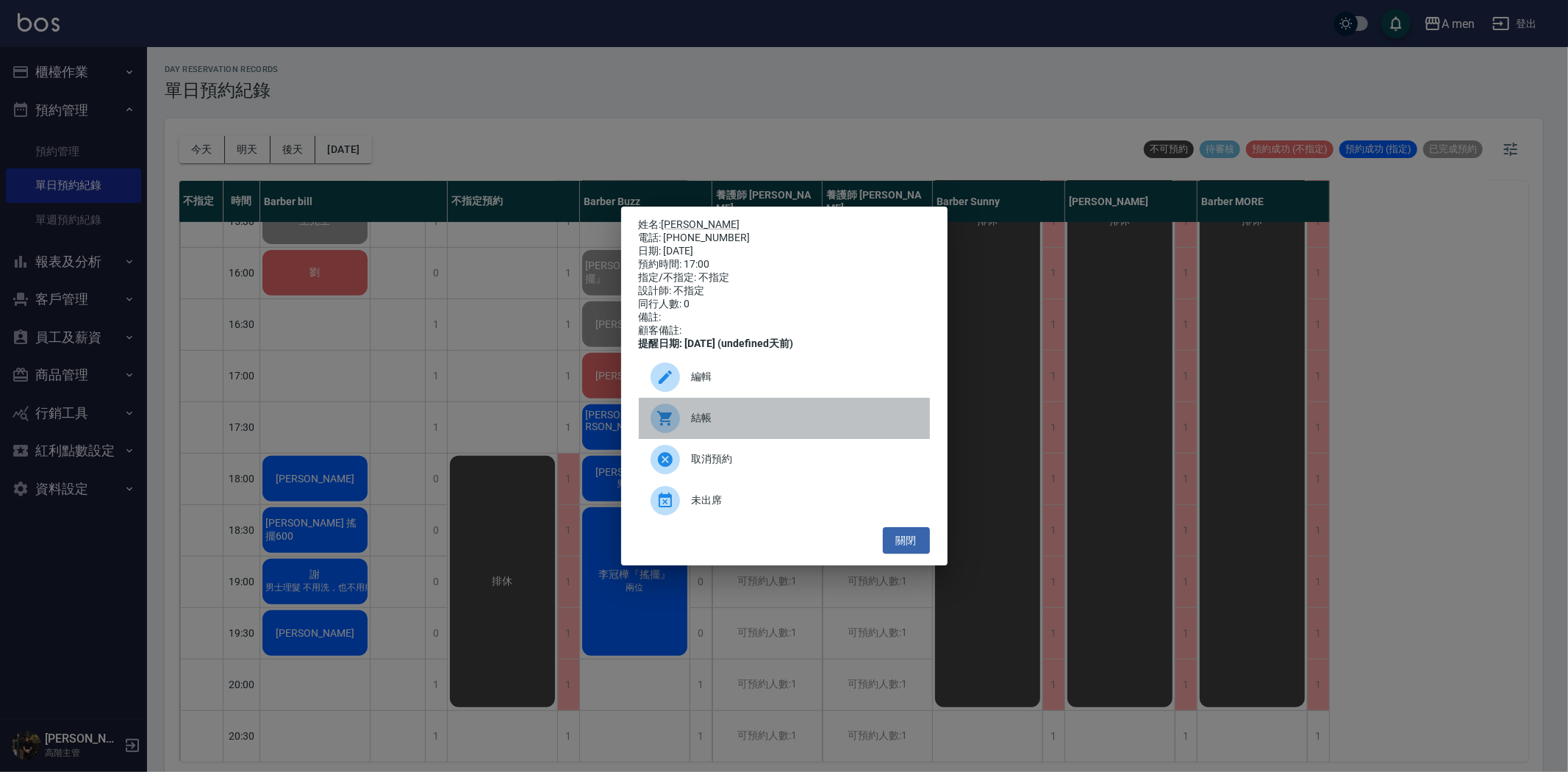
click at [725, 426] on span "結帳" at bounding box center [805, 418] width 227 height 16
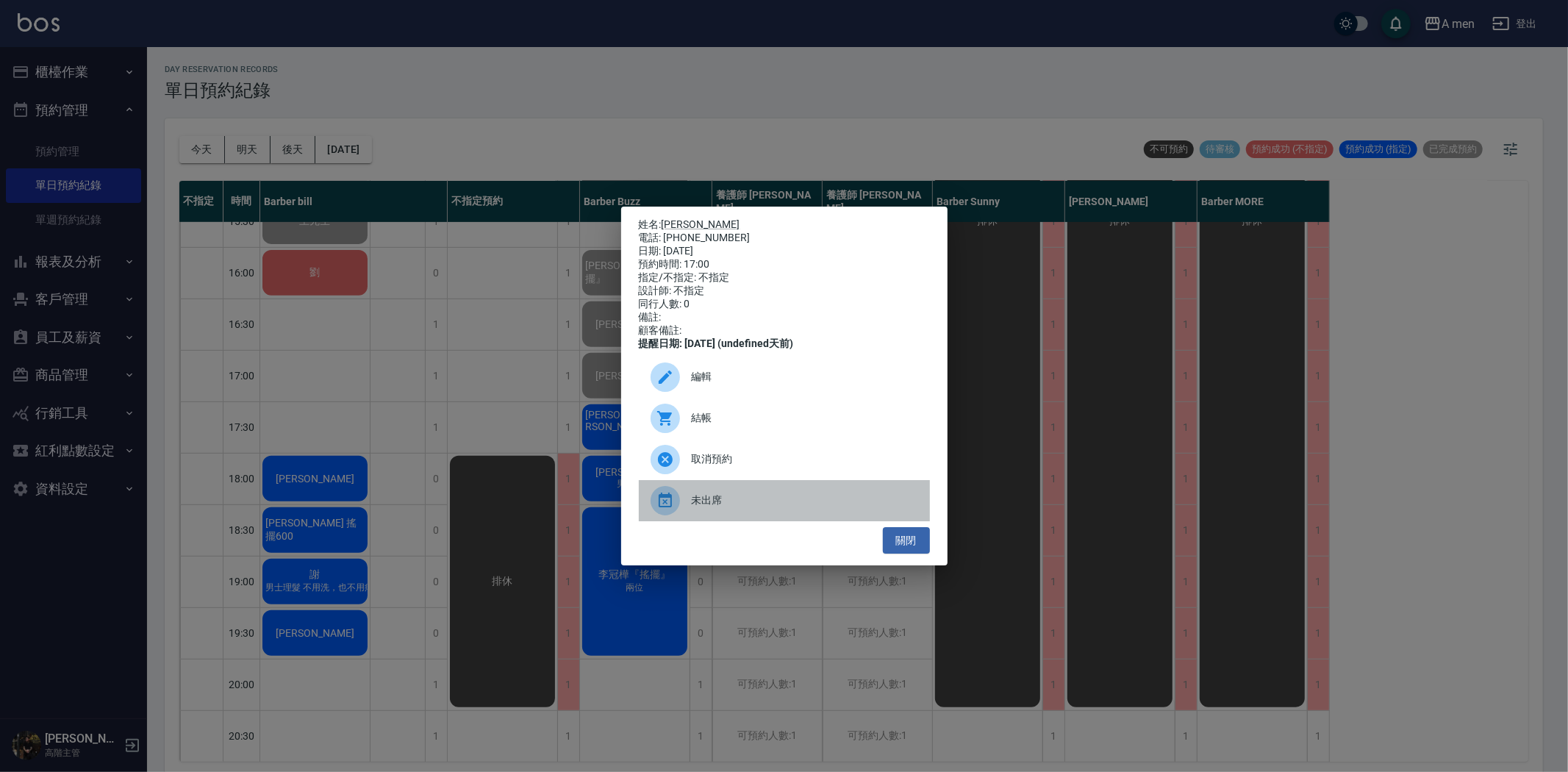
click at [891, 521] on div "未出席" at bounding box center [784, 500] width 291 height 41
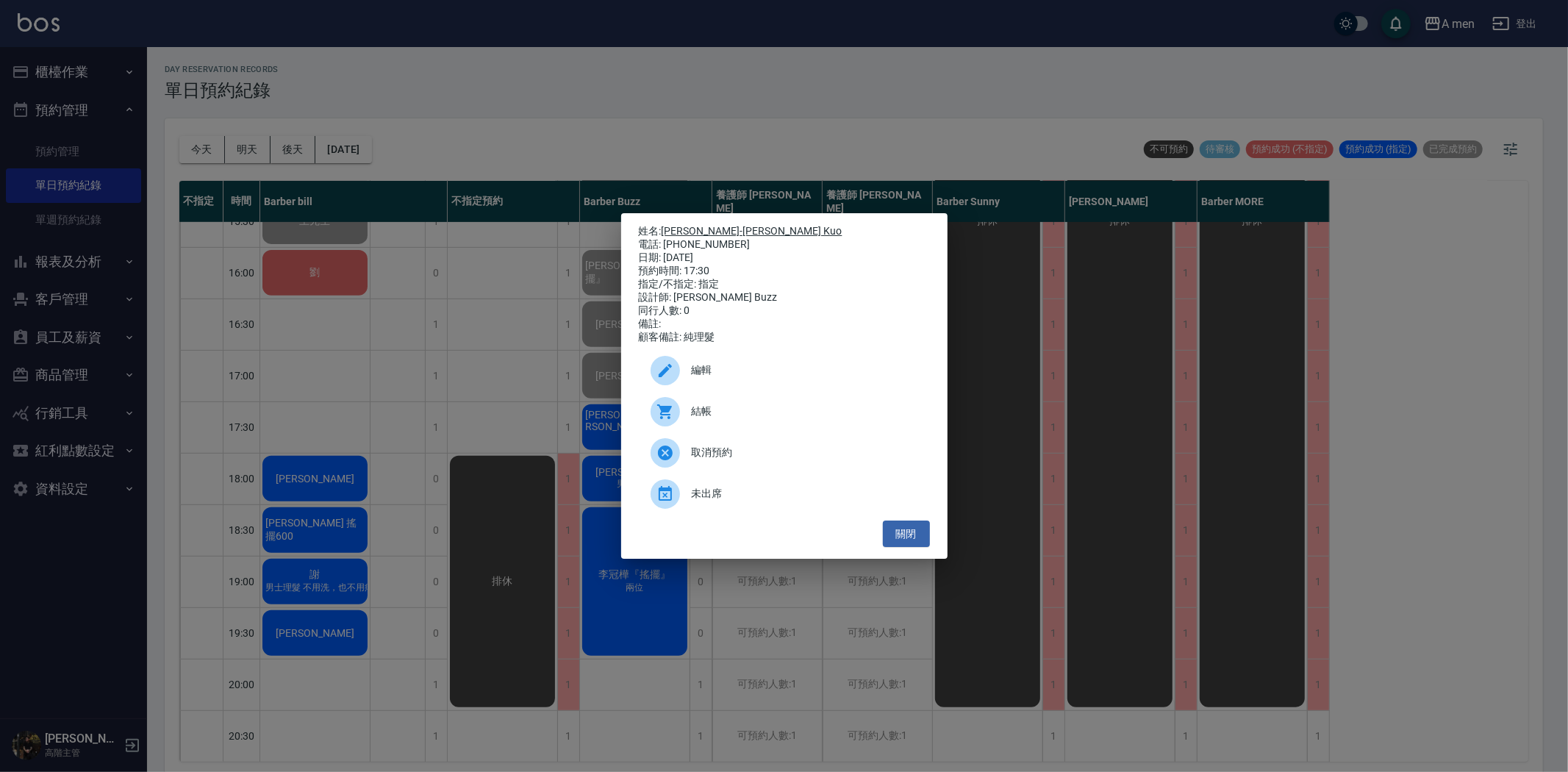
click at [699, 225] on link "[PERSON_NAME]-[PERSON_NAME] Kuo" at bounding box center [752, 230] width 181 height 12
click at [914, 546] on button "關閉" at bounding box center [906, 534] width 47 height 27
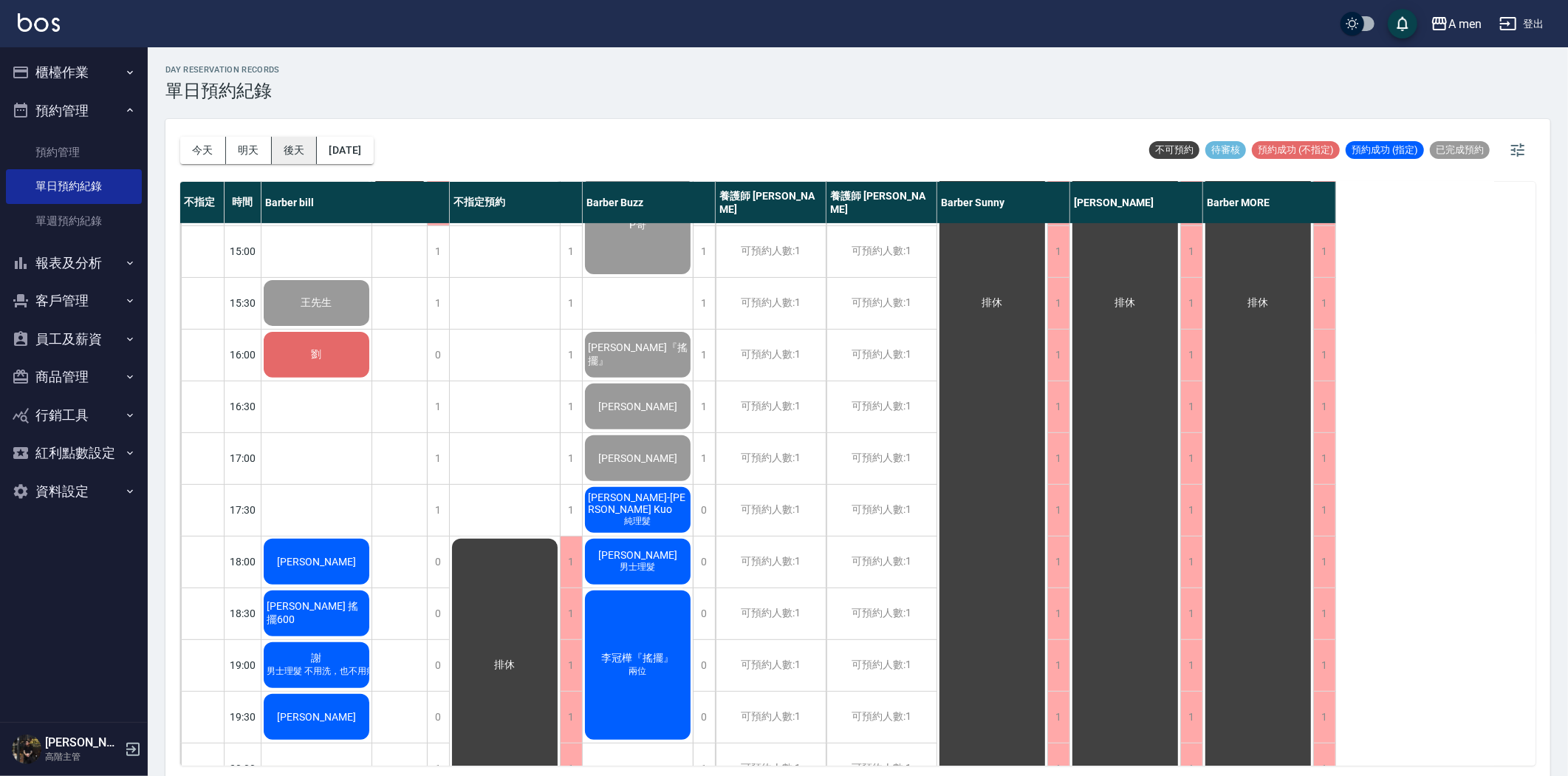
scroll to position [410, 0]
click at [247, 146] on button "明天" at bounding box center [249, 151] width 46 height 28
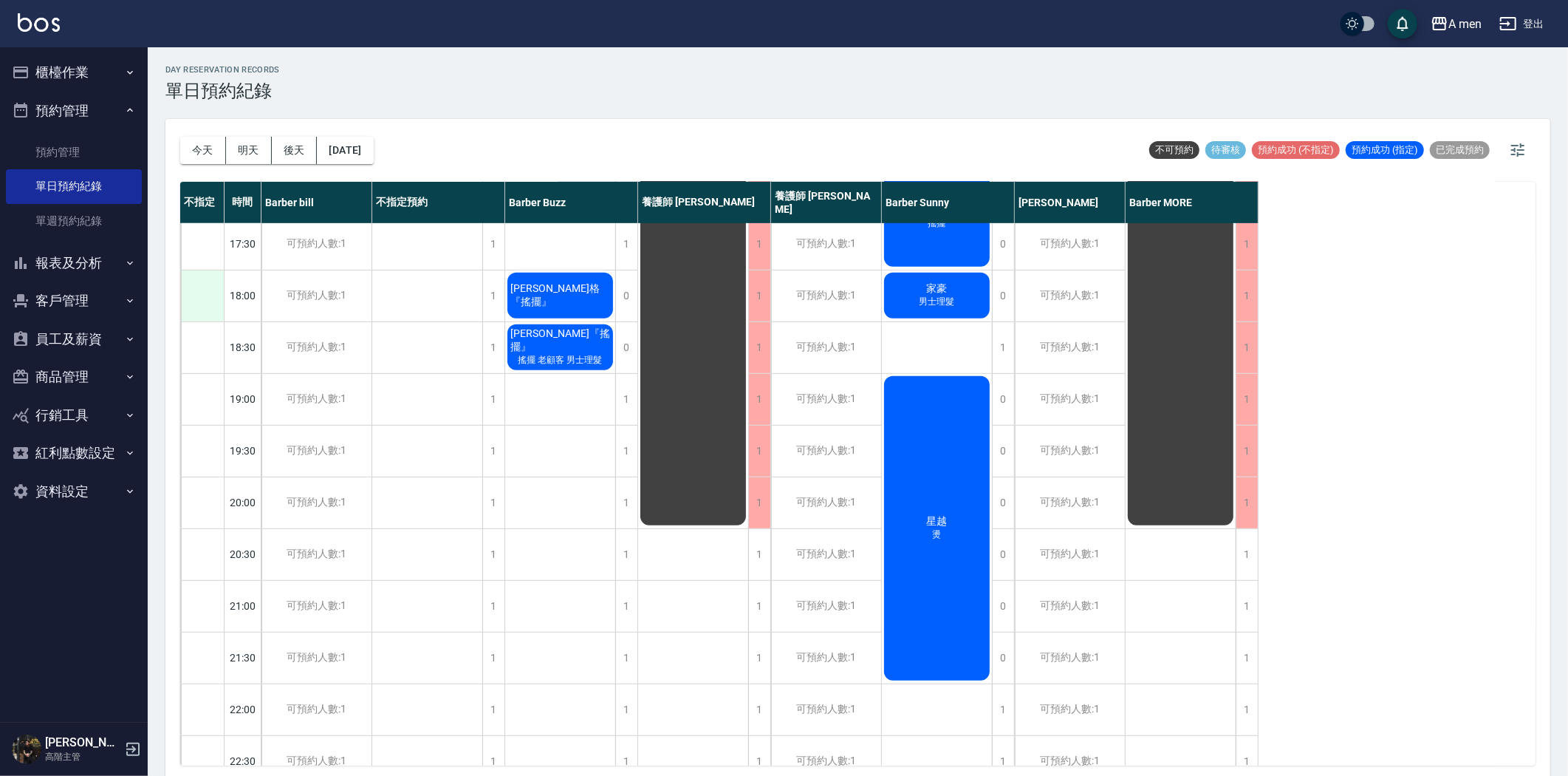
scroll to position [763, 0]
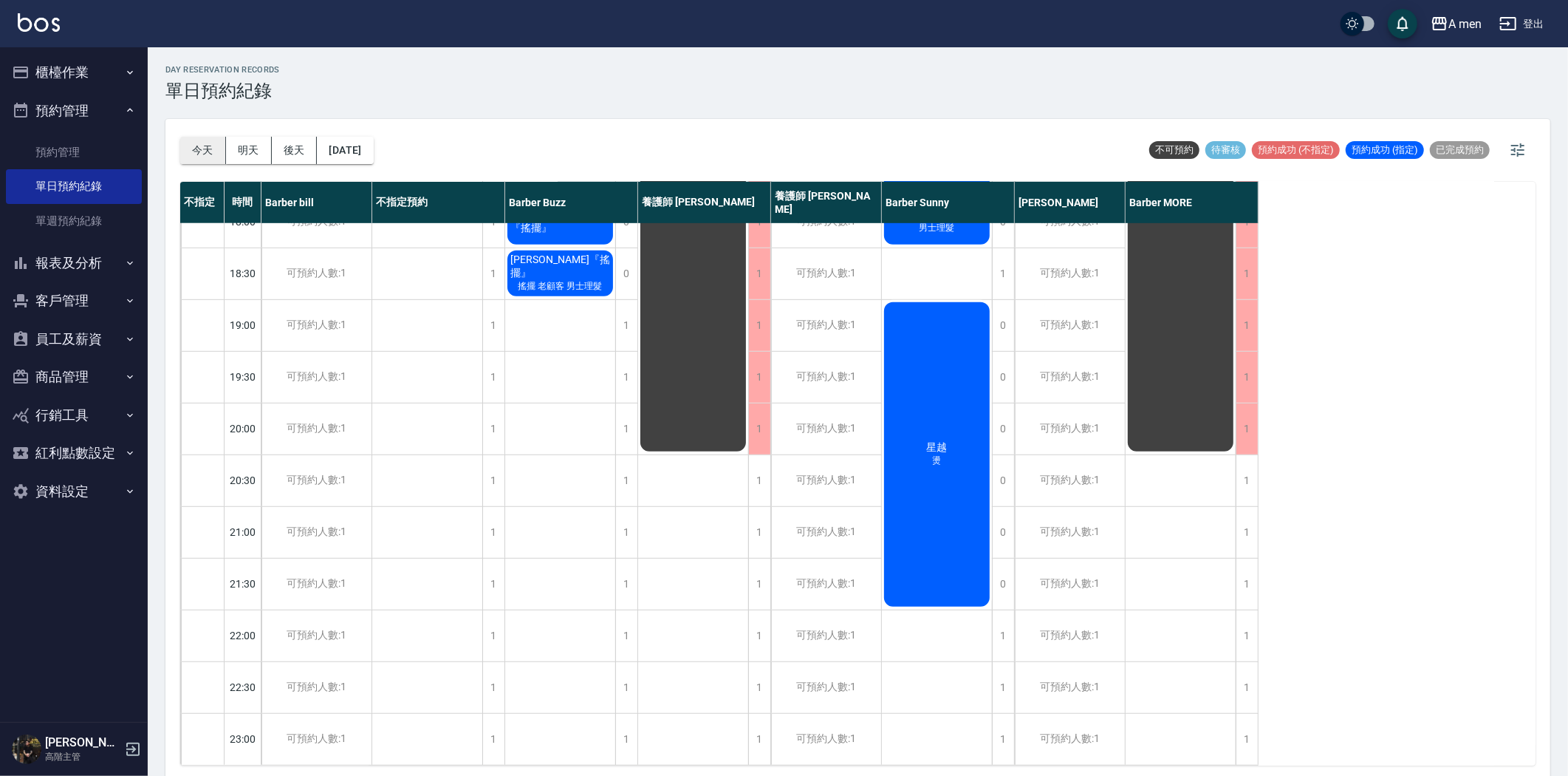
click at [198, 145] on button "今天" at bounding box center [203, 151] width 46 height 28
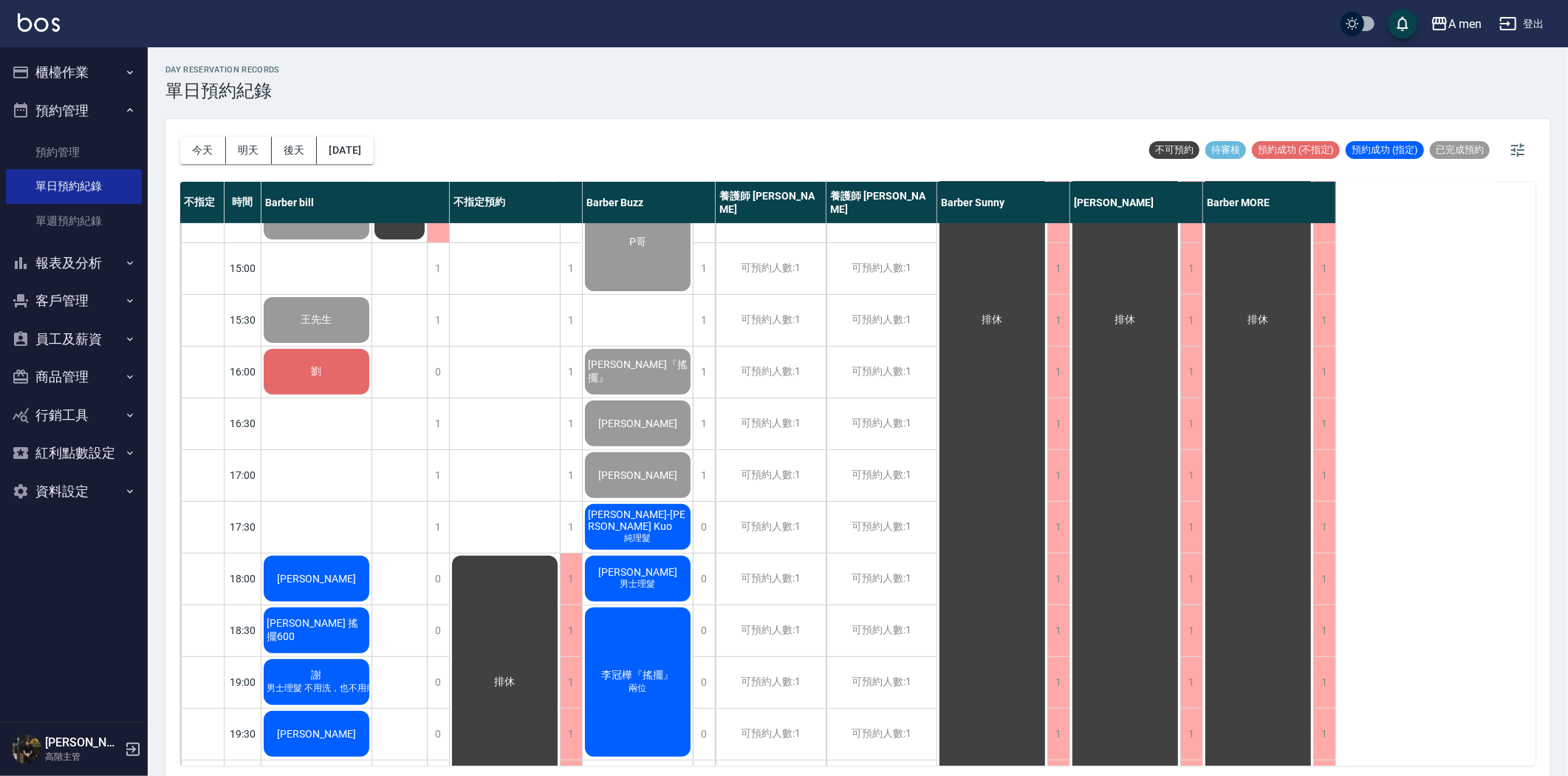
scroll to position [574, 0]
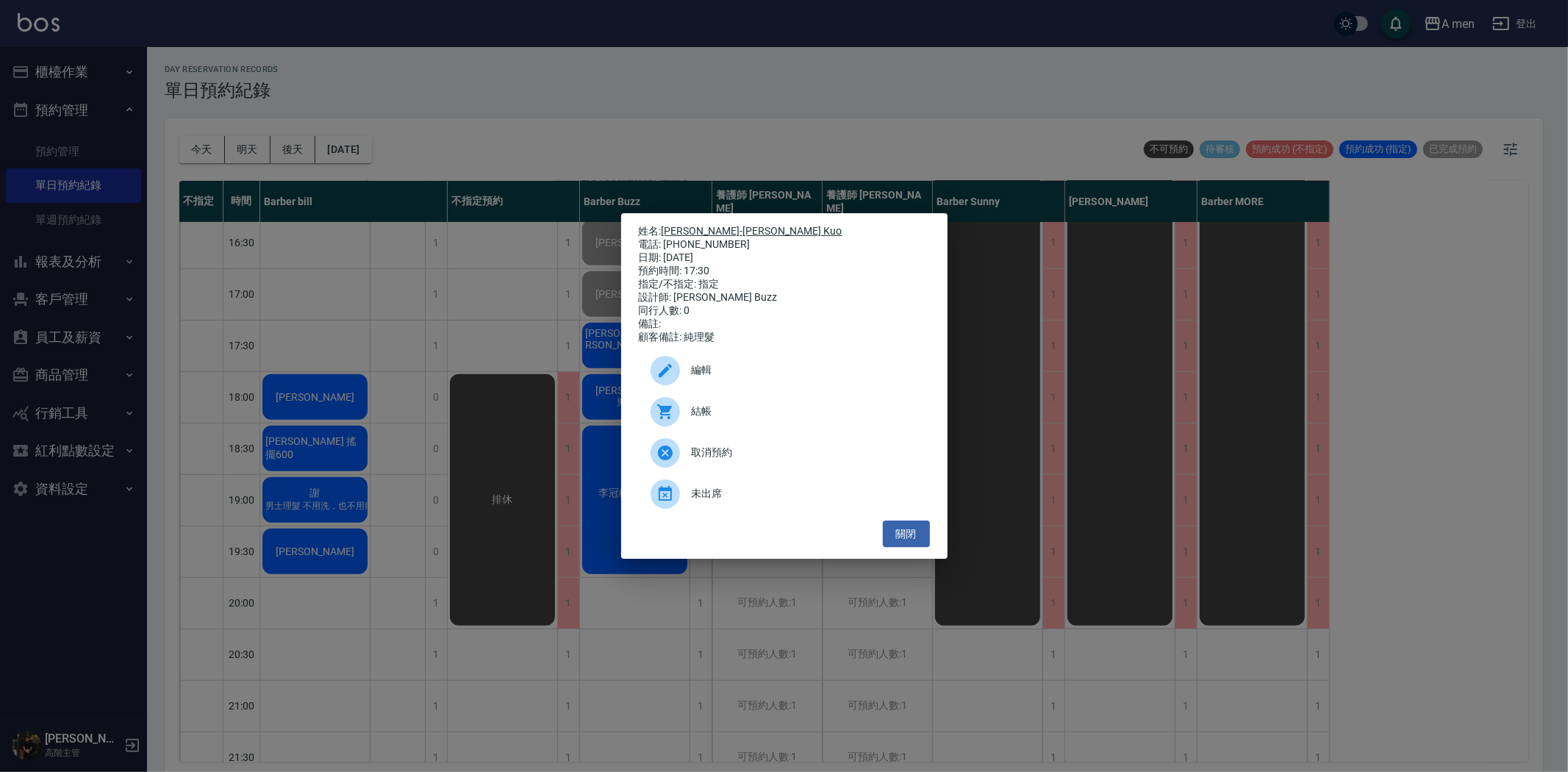
click at [721, 225] on link "[PERSON_NAME]-[PERSON_NAME] Kuo" at bounding box center [752, 230] width 181 height 12
click at [921, 544] on button "關閉" at bounding box center [906, 534] width 47 height 27
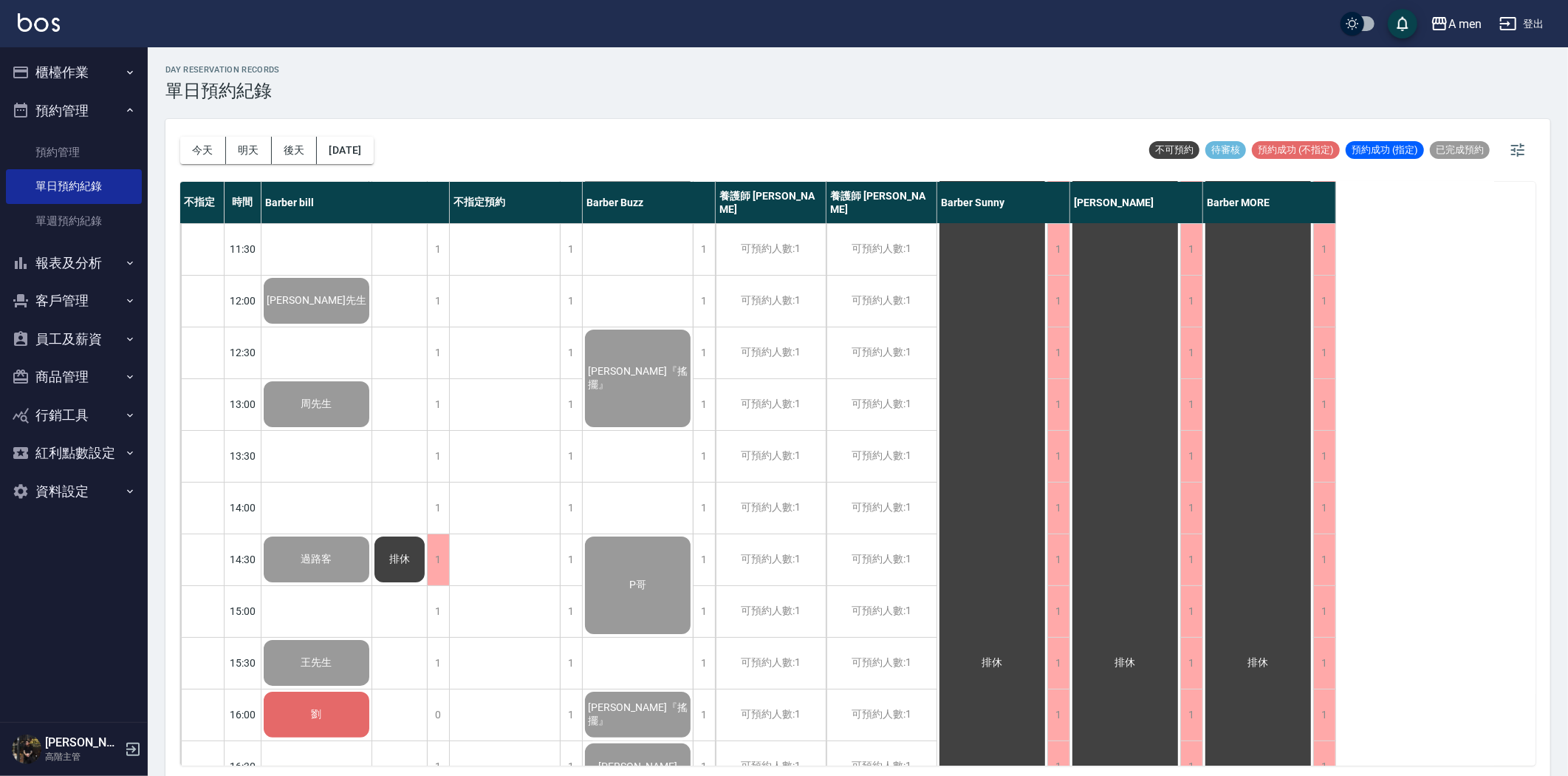
scroll to position [0, 0]
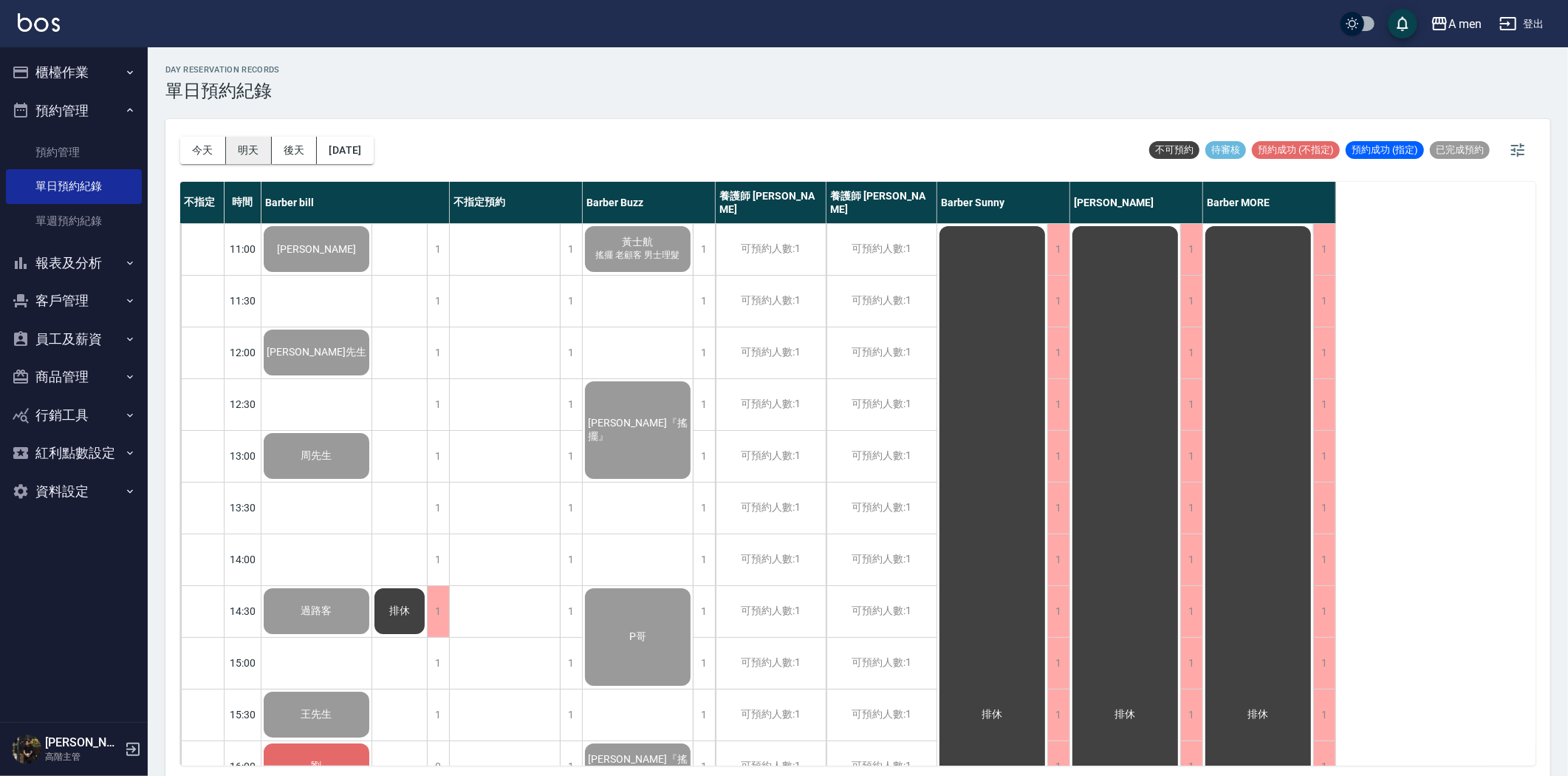
click at [241, 152] on button "明天" at bounding box center [249, 151] width 46 height 28
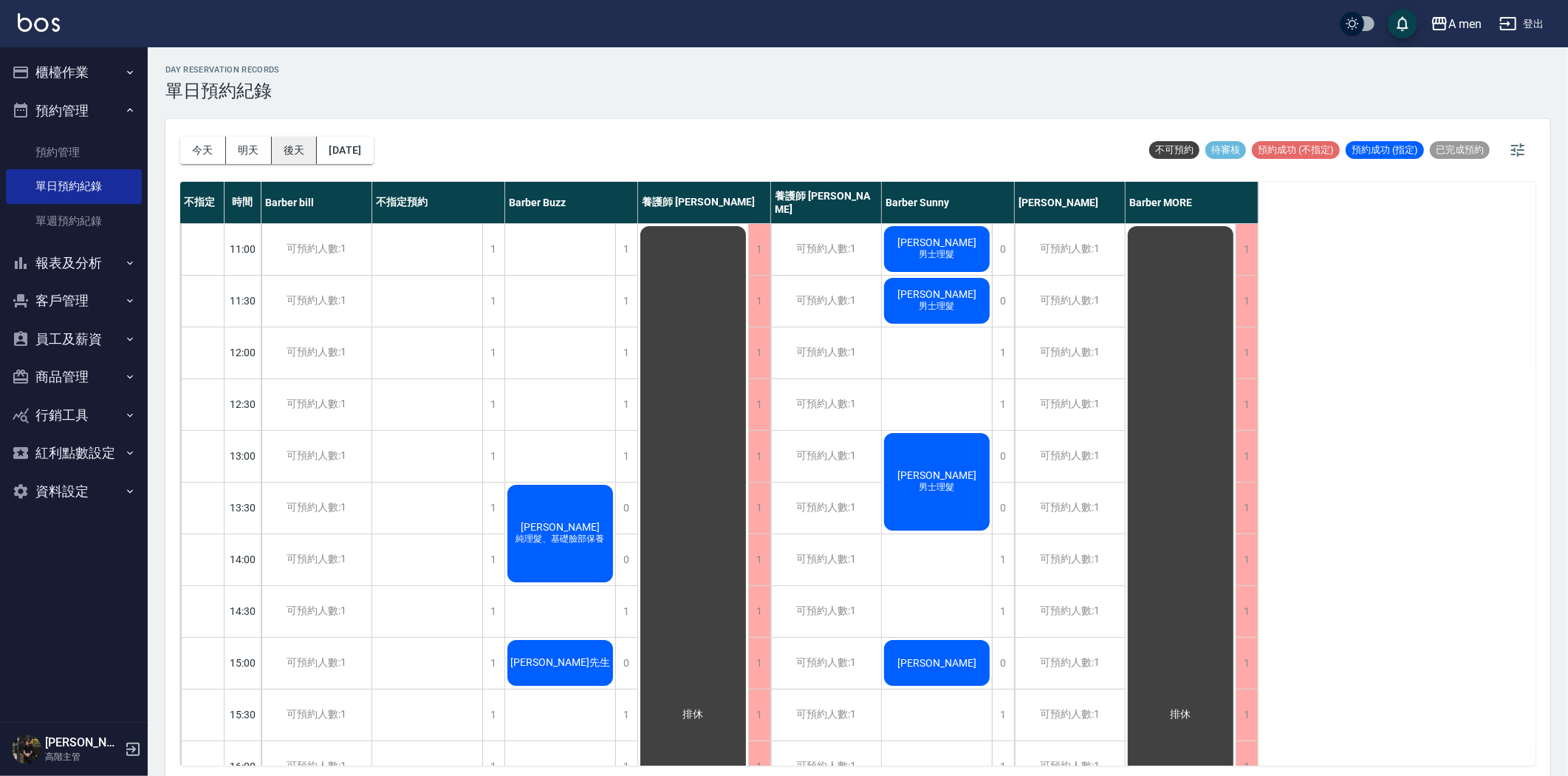
click at [300, 153] on button "後天" at bounding box center [295, 151] width 46 height 28
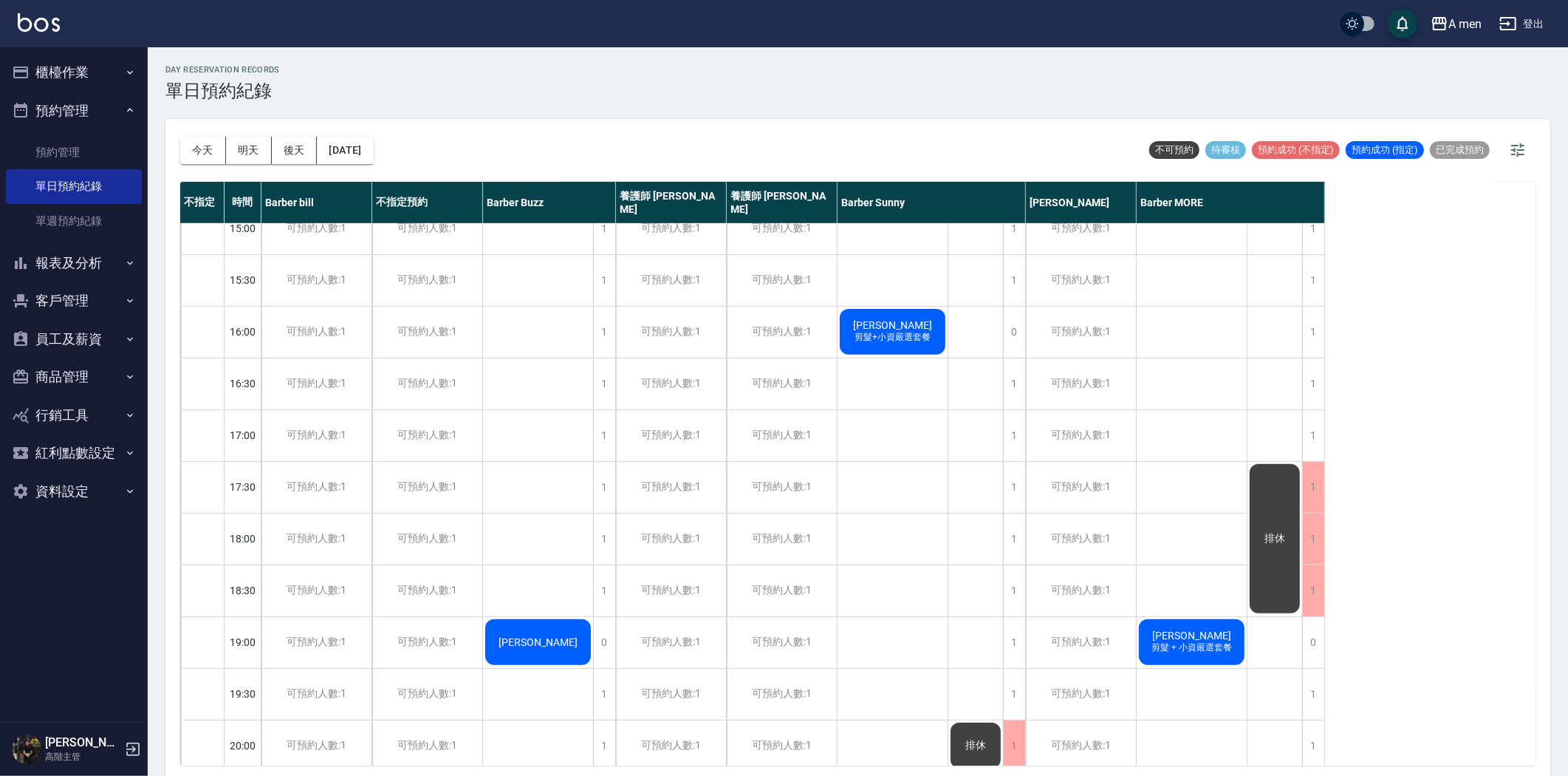
scroll to position [599, 0]
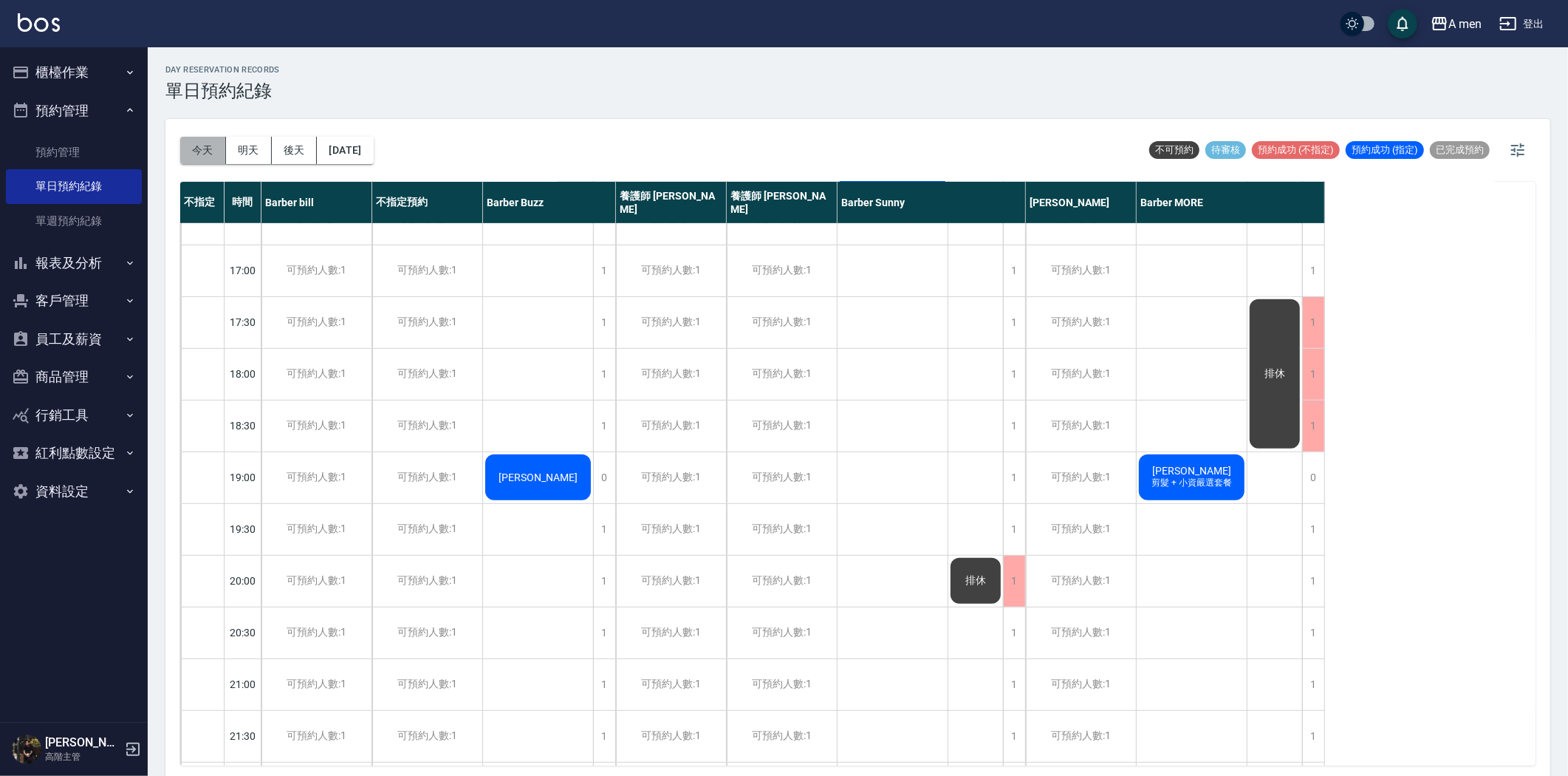
click at [202, 137] on button "今天" at bounding box center [203, 151] width 46 height 28
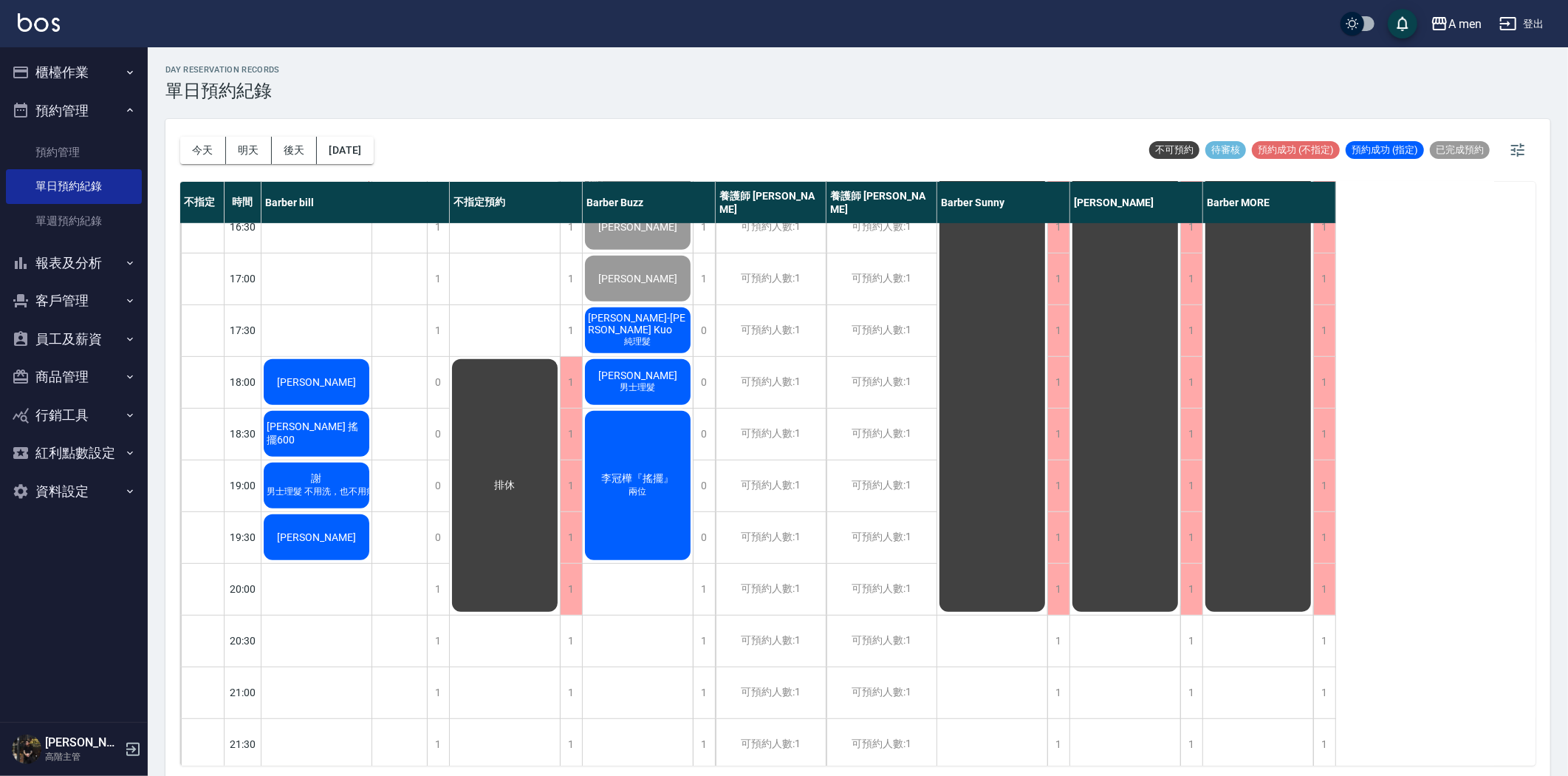
scroll to position [599, 0]
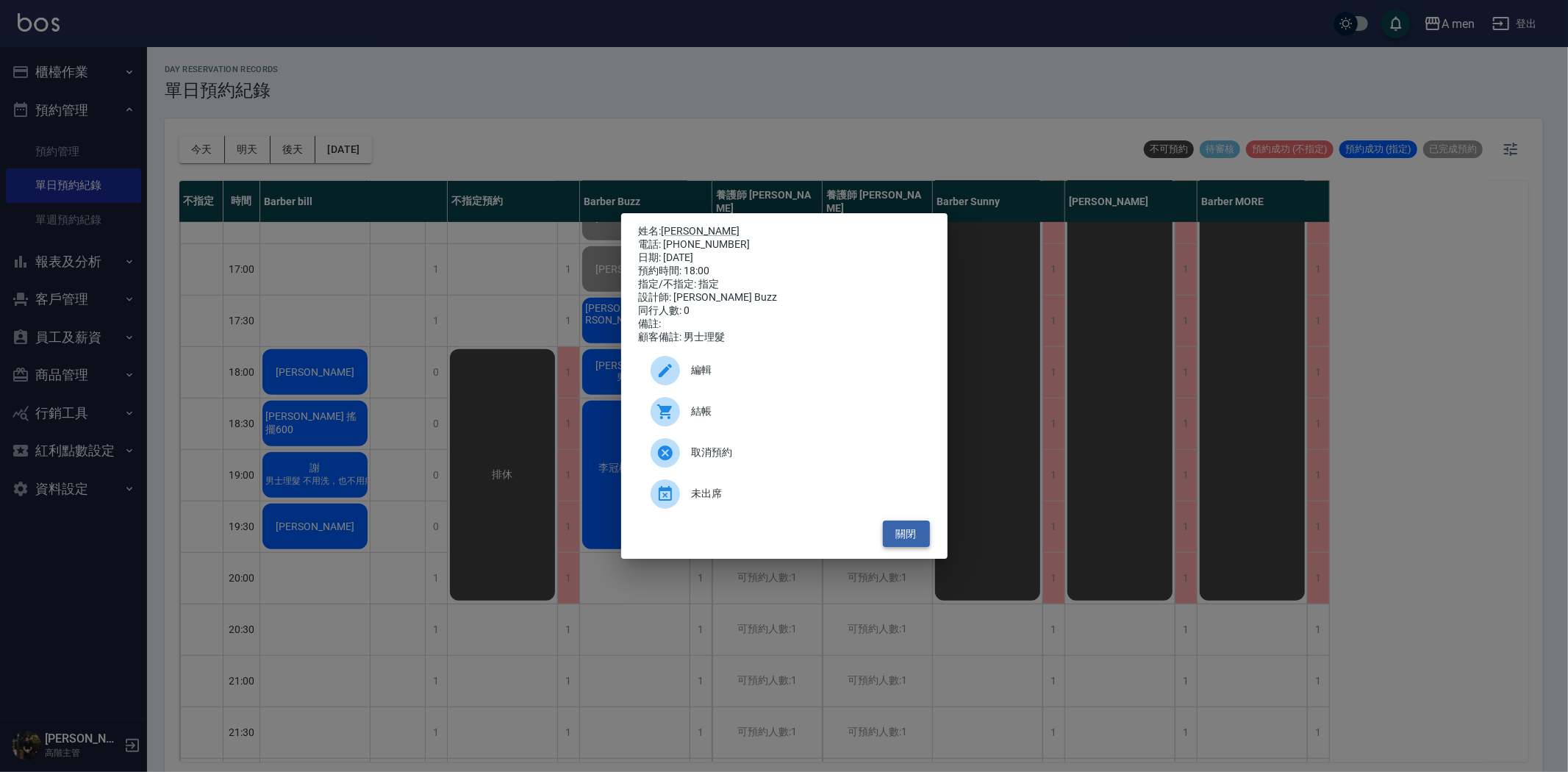
click at [901, 546] on button "關閉" at bounding box center [906, 534] width 47 height 27
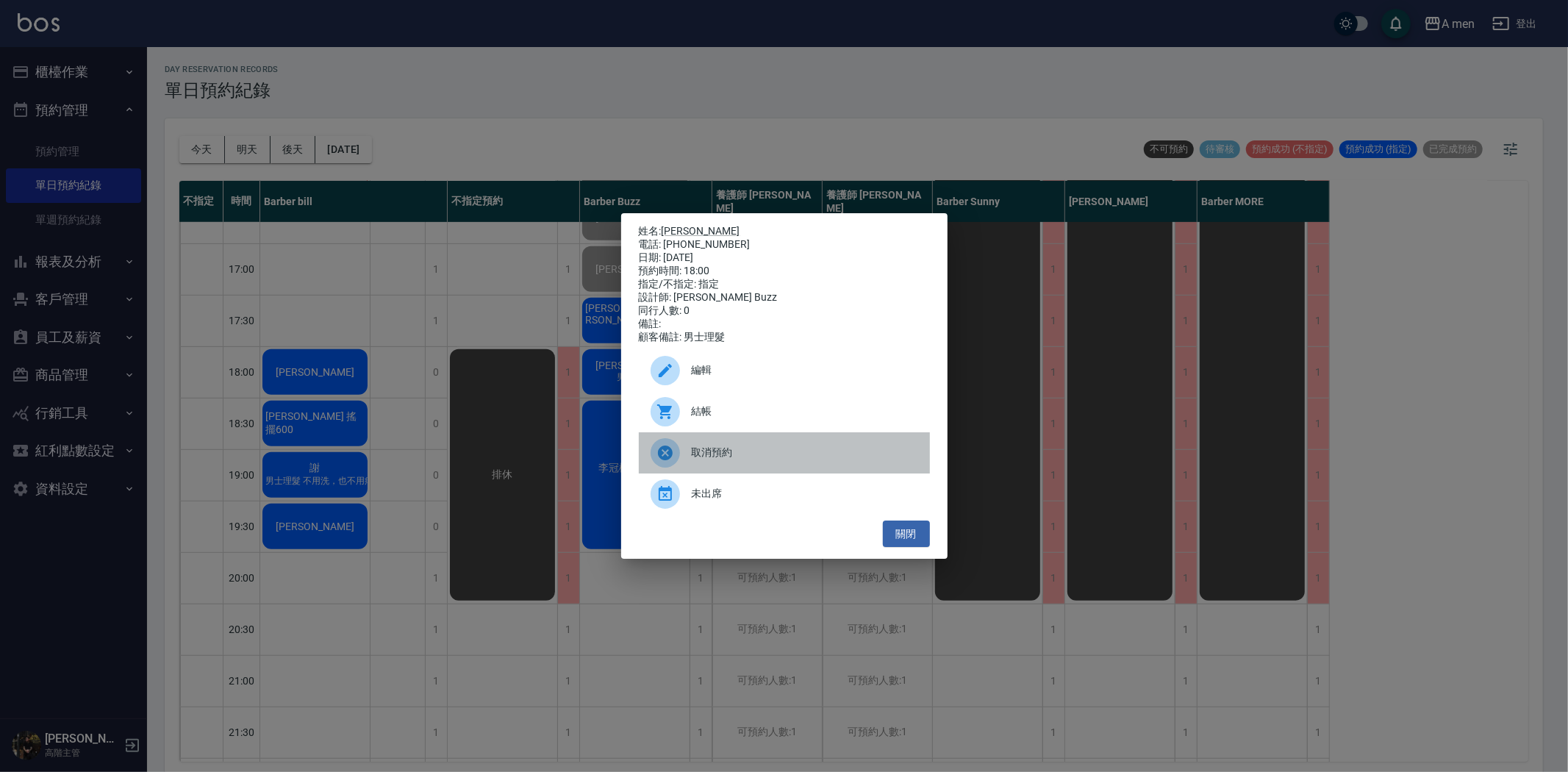
click at [737, 460] on span "取消預約" at bounding box center [805, 452] width 227 height 16
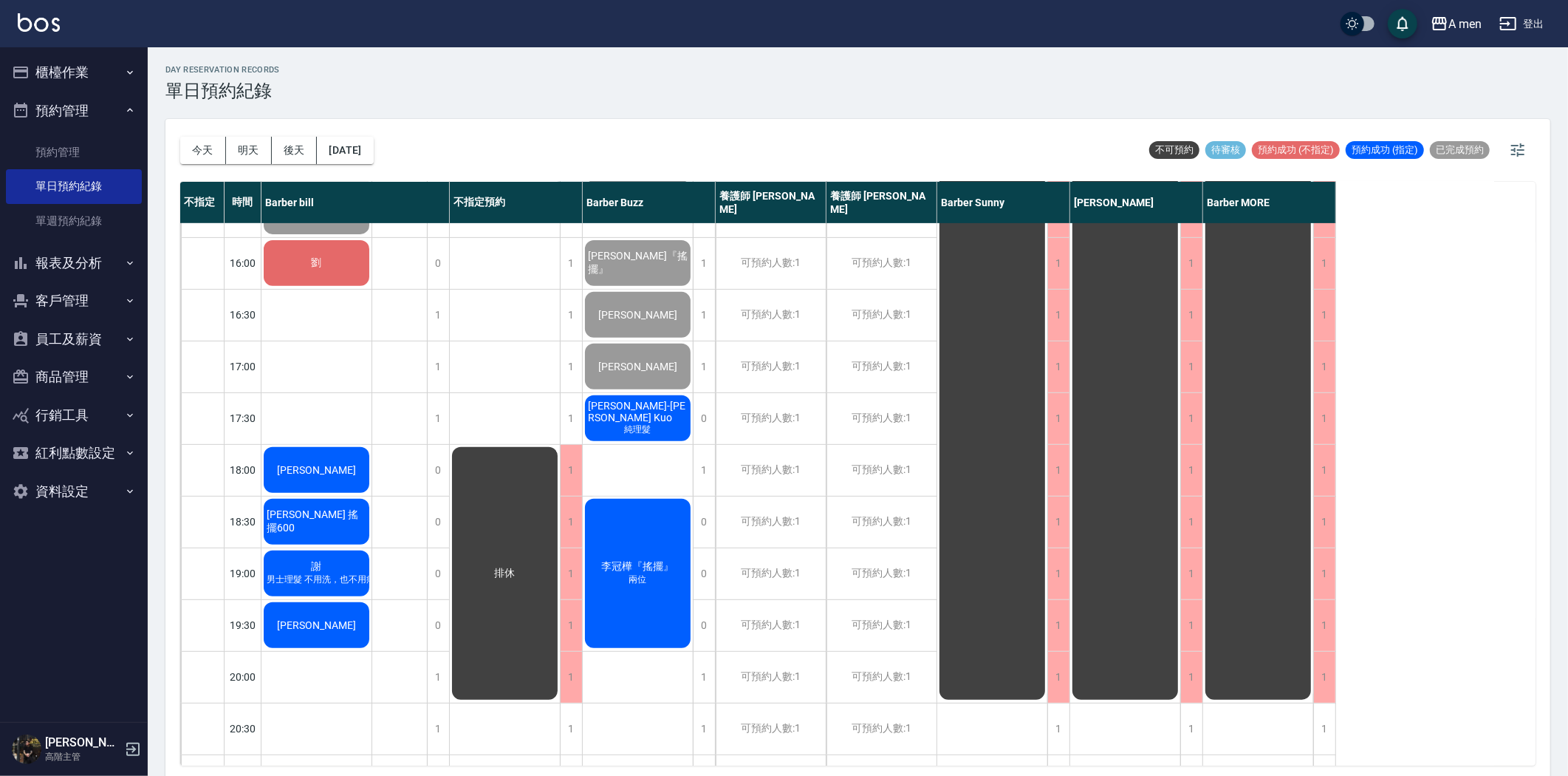
scroll to position [270, 0]
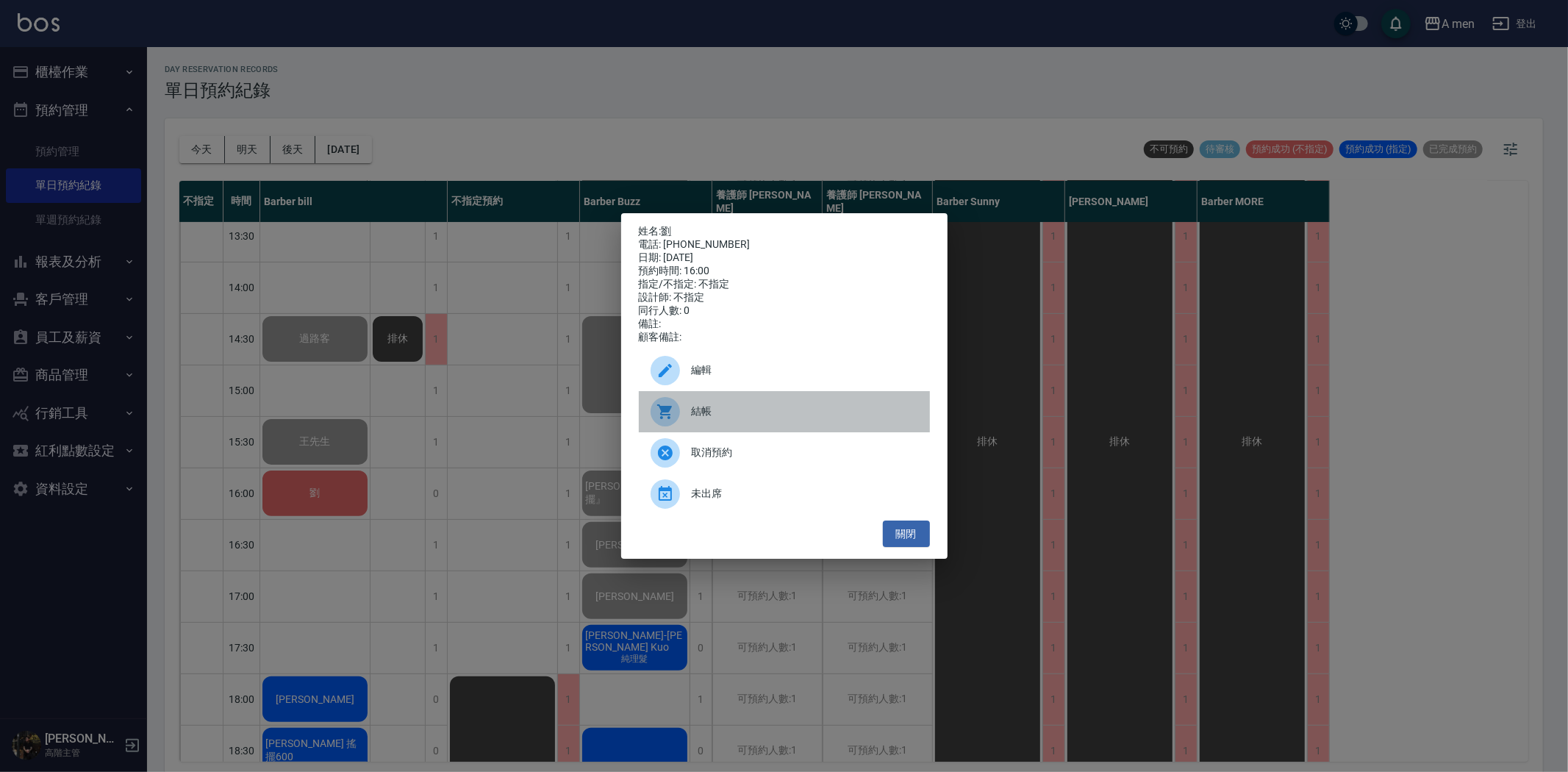
click at [694, 419] on span "結帳" at bounding box center [805, 411] width 227 height 16
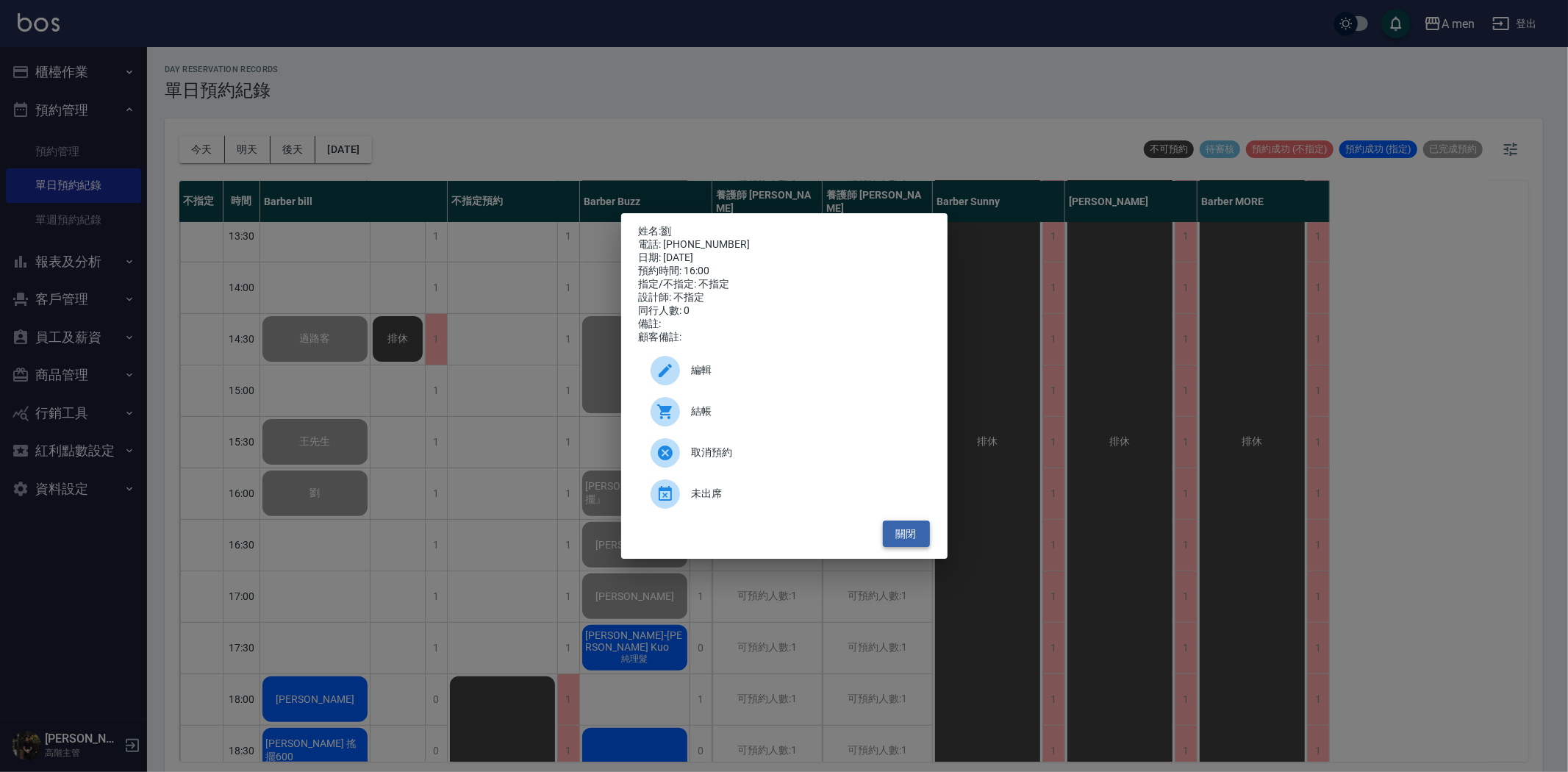
click at [916, 536] on button "關閉" at bounding box center [906, 534] width 47 height 27
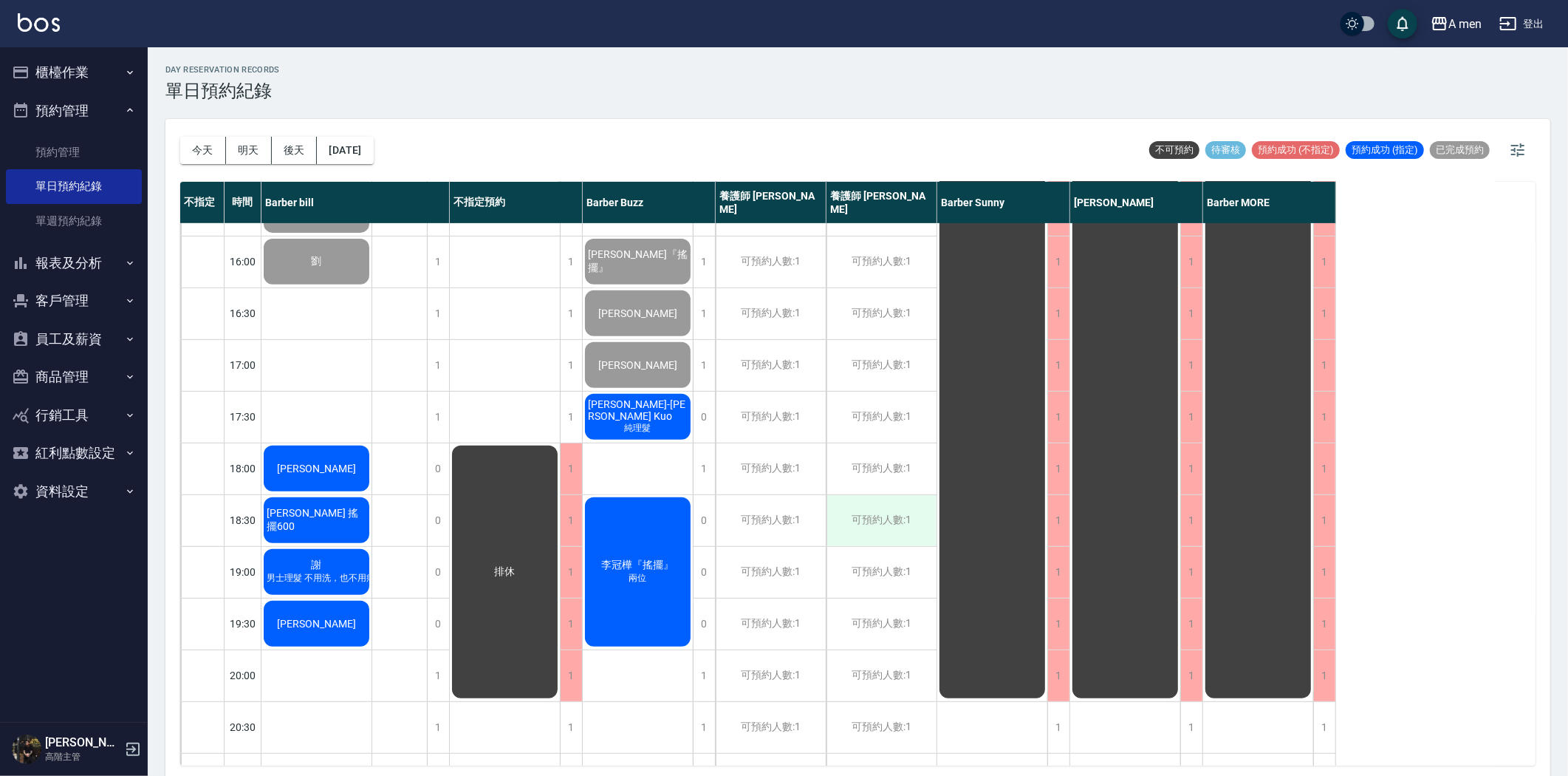
scroll to position [517, 0]
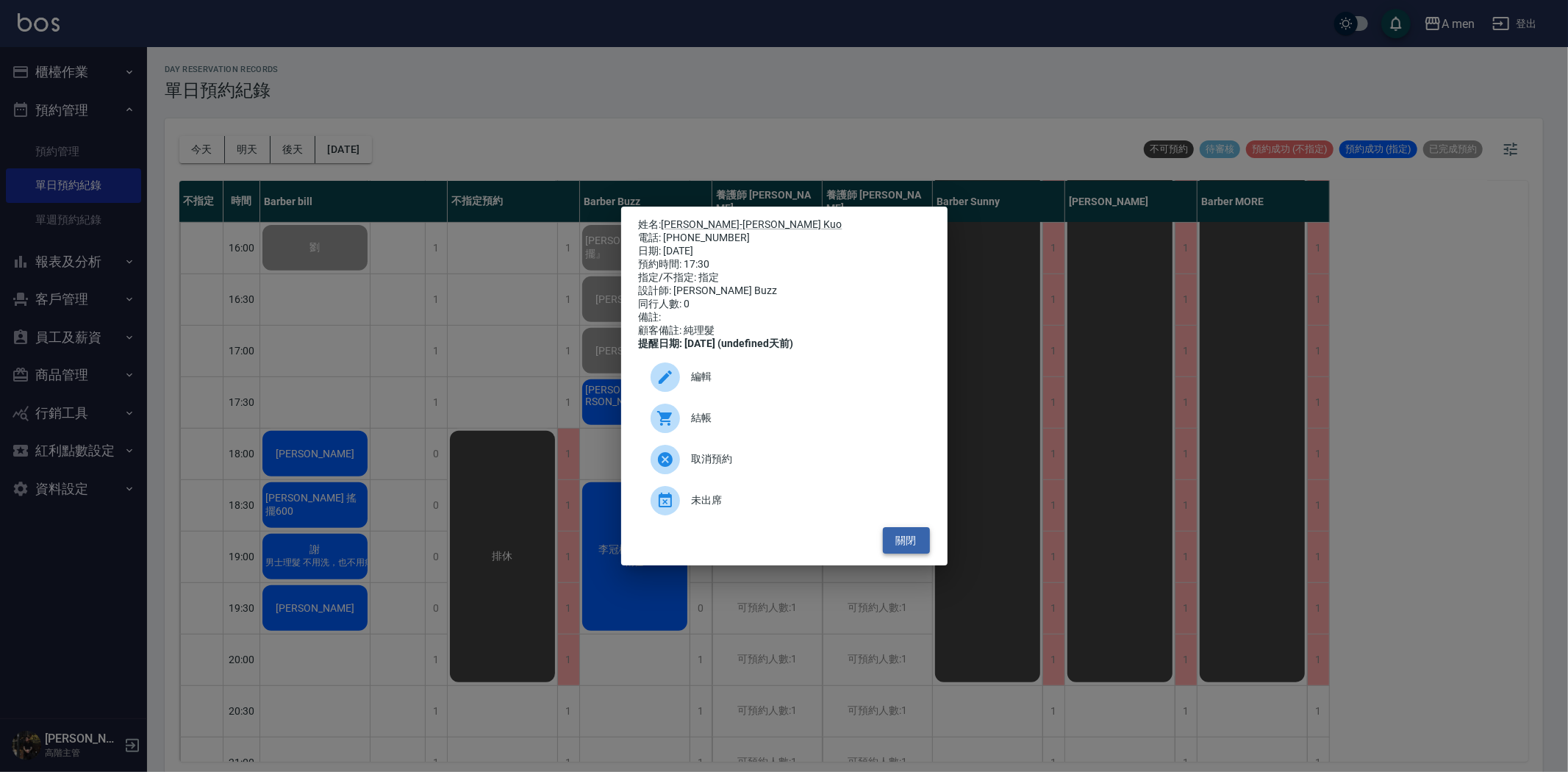
click at [921, 550] on button "關閉" at bounding box center [906, 541] width 47 height 27
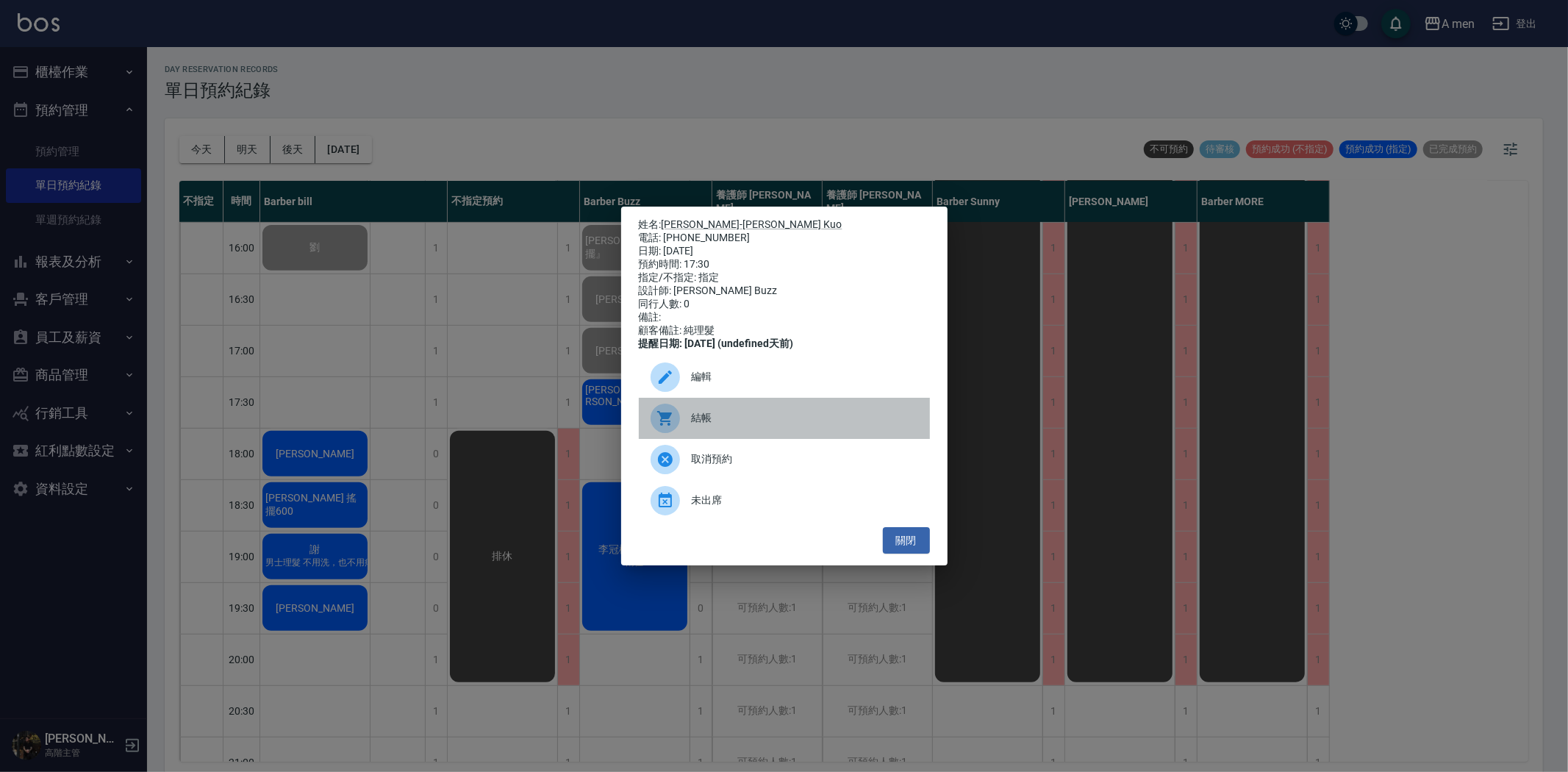
click at [744, 426] on span "結帳" at bounding box center [805, 418] width 227 height 16
drag, startPoint x: 912, startPoint y: 553, endPoint x: 783, endPoint y: 483, distance: 146.8
click at [913, 553] on button "關閉" at bounding box center [906, 541] width 47 height 27
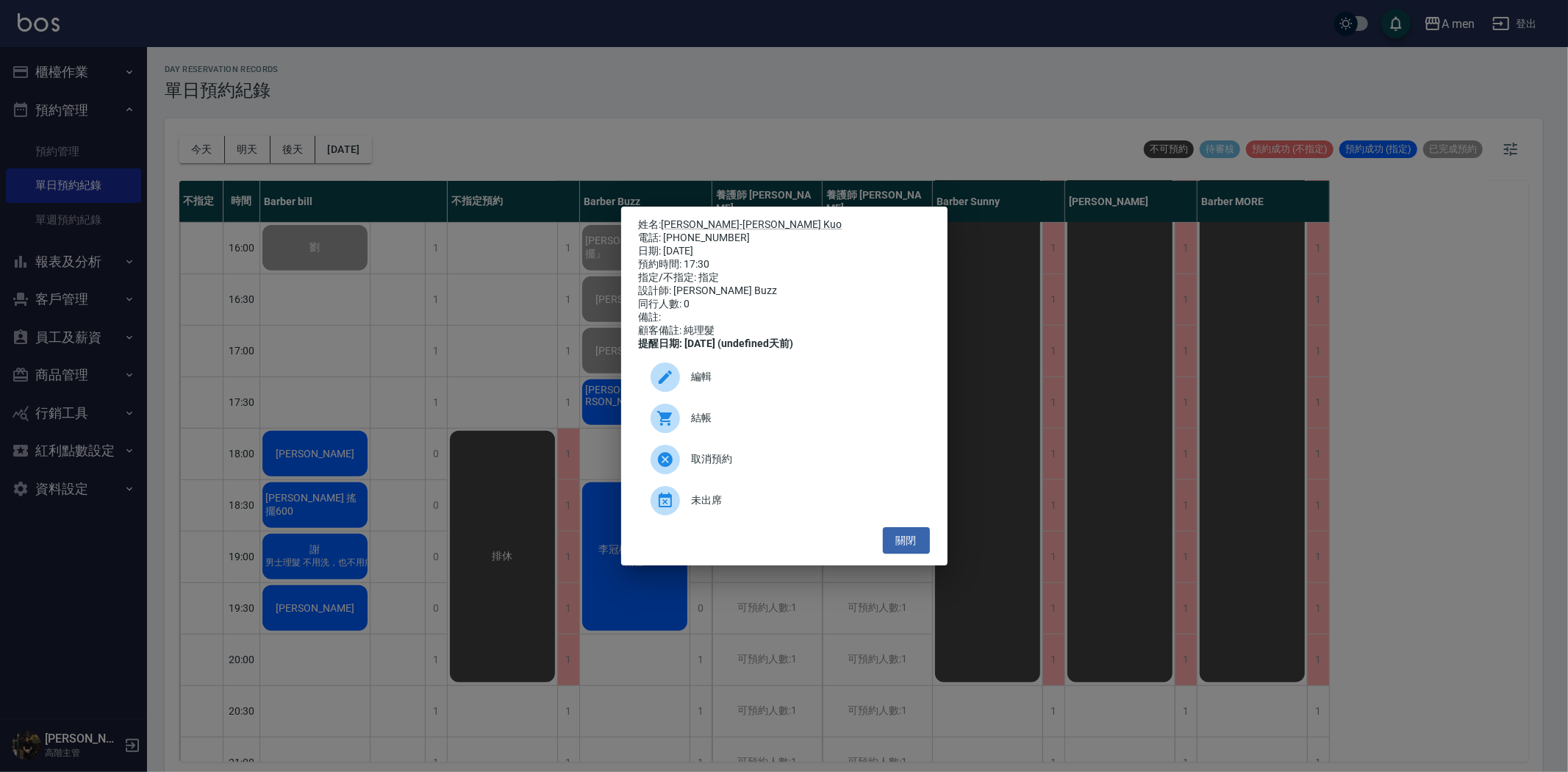
click at [726, 426] on span "結帳" at bounding box center [805, 418] width 227 height 16
click at [900, 553] on button "關閉" at bounding box center [906, 541] width 47 height 27
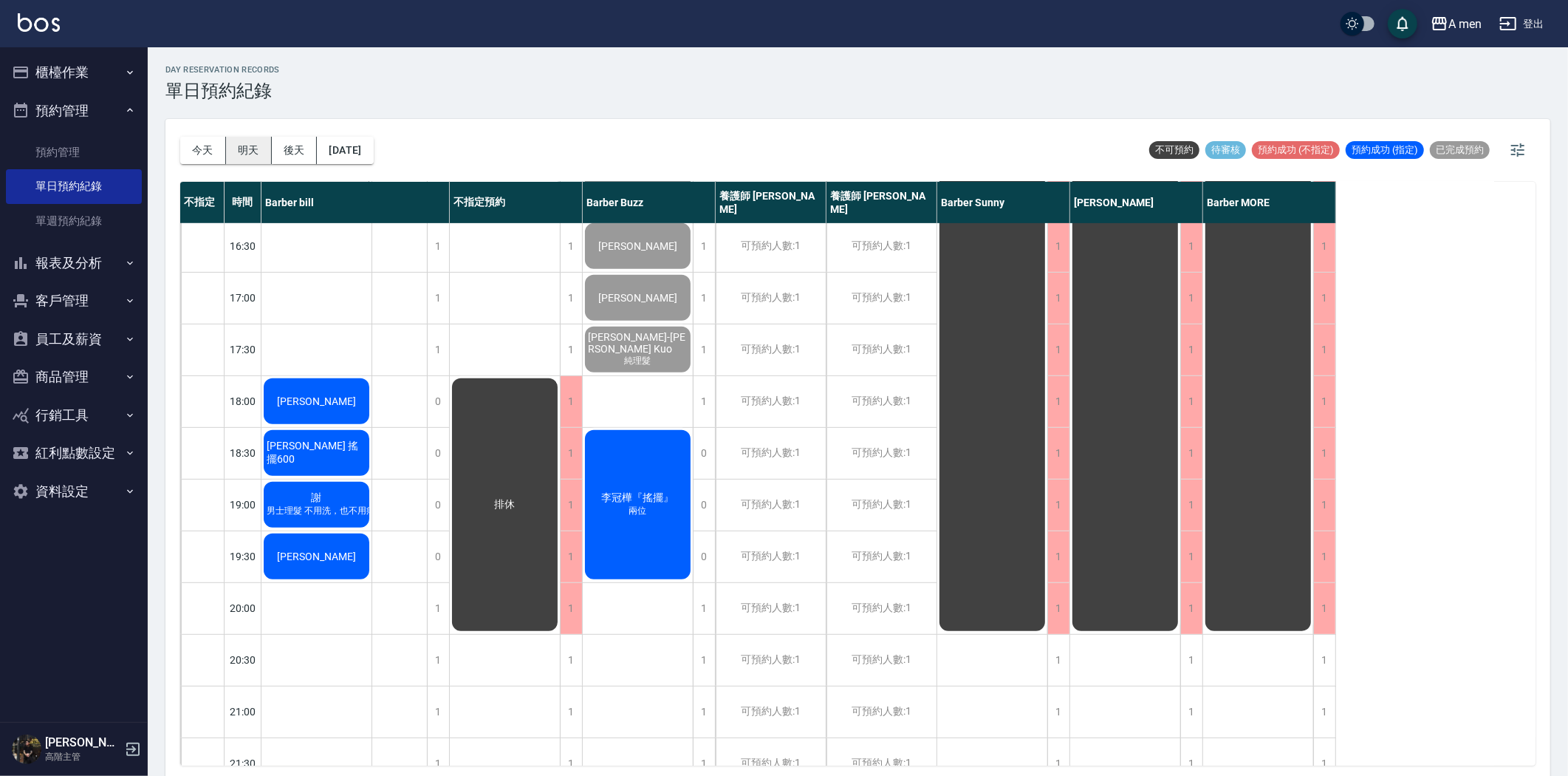
scroll to position [599, 0]
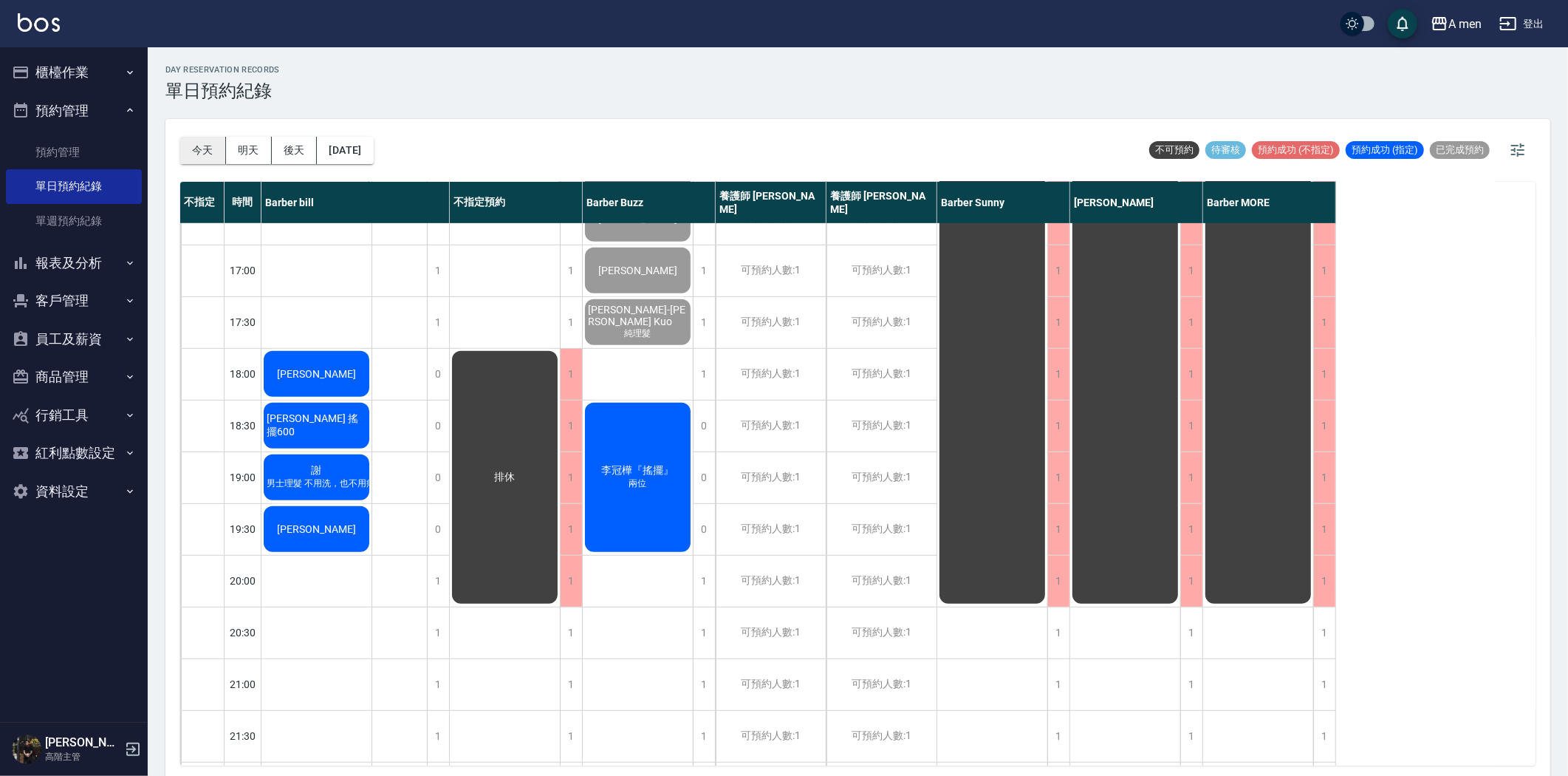
click at [201, 153] on button "今天" at bounding box center [203, 151] width 46 height 28
click at [224, 141] on button "今天" at bounding box center [203, 151] width 46 height 28
click at [242, 138] on button "明天" at bounding box center [249, 151] width 46 height 28
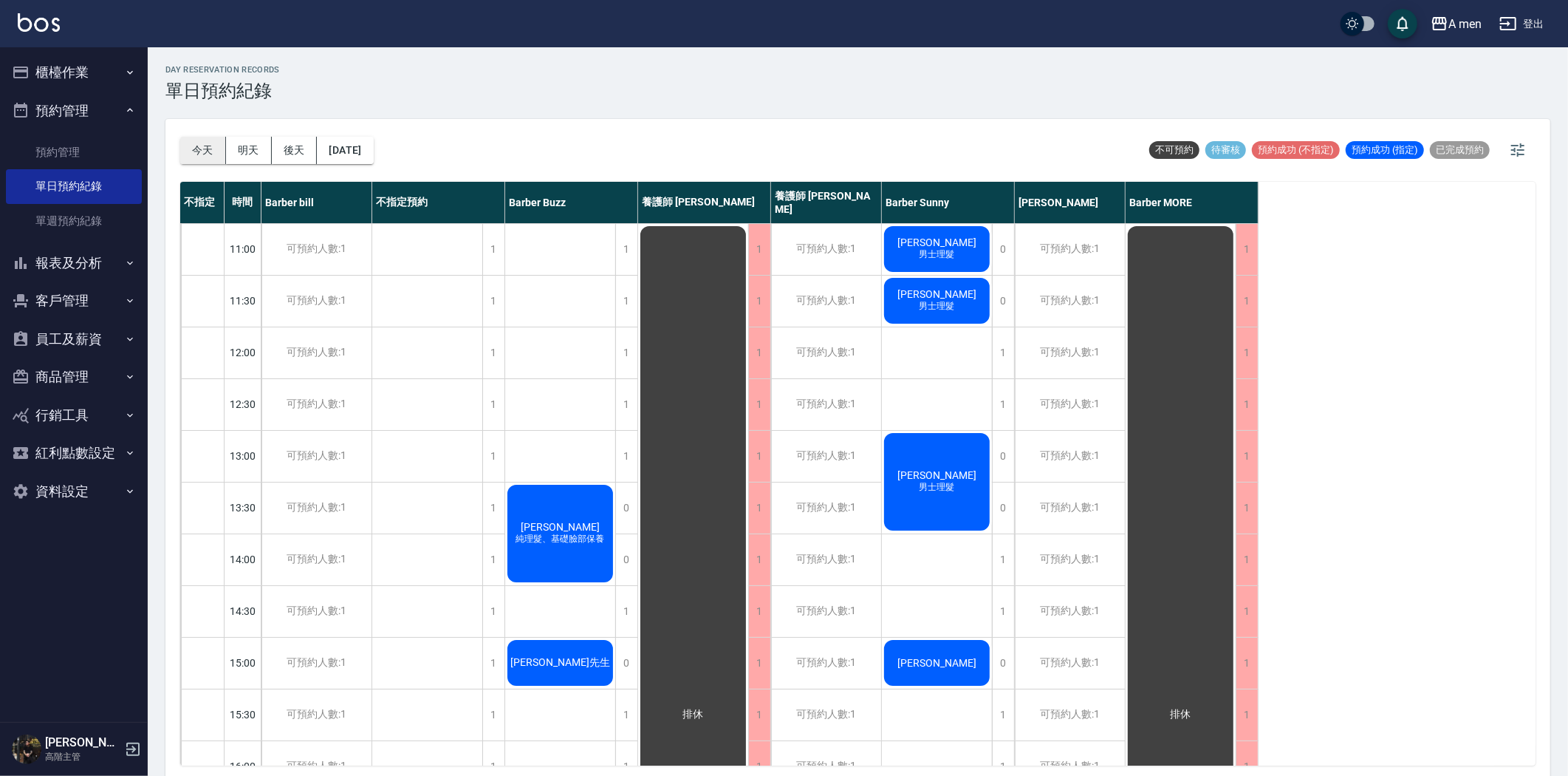
click at [202, 146] on button "今天" at bounding box center [203, 151] width 46 height 28
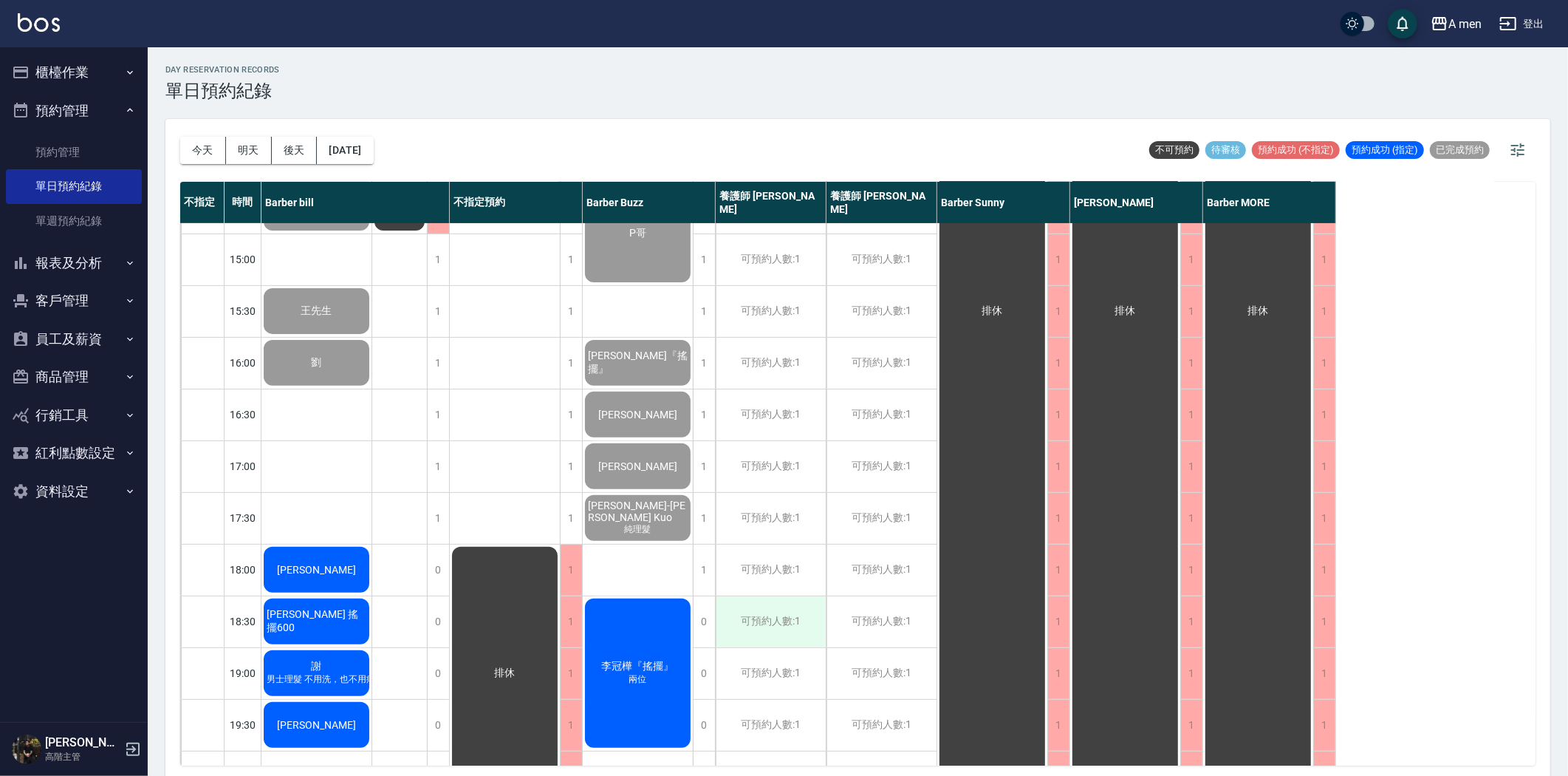
scroll to position [599, 0]
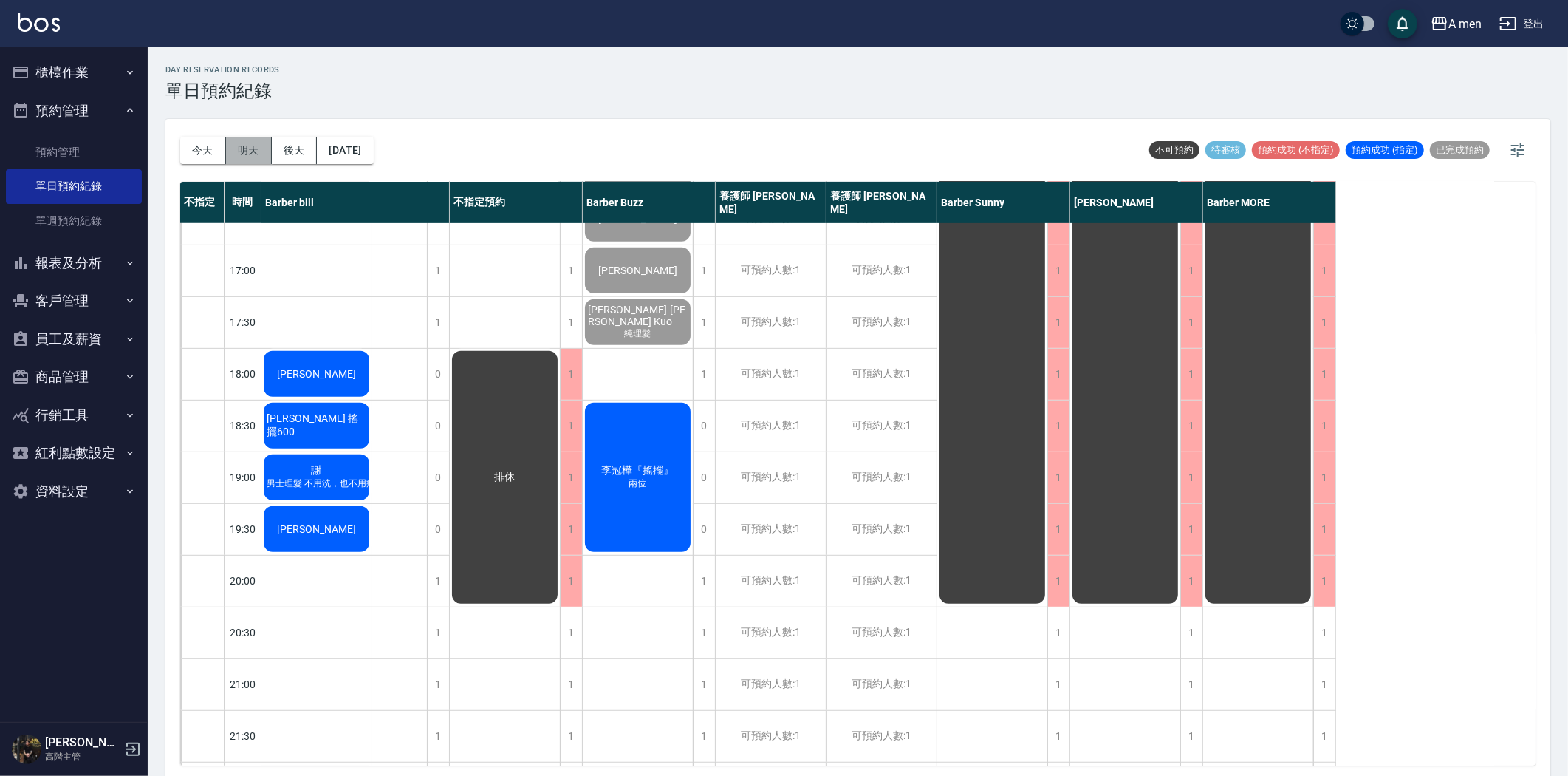
click at [243, 150] on button "明天" at bounding box center [249, 151] width 46 height 28
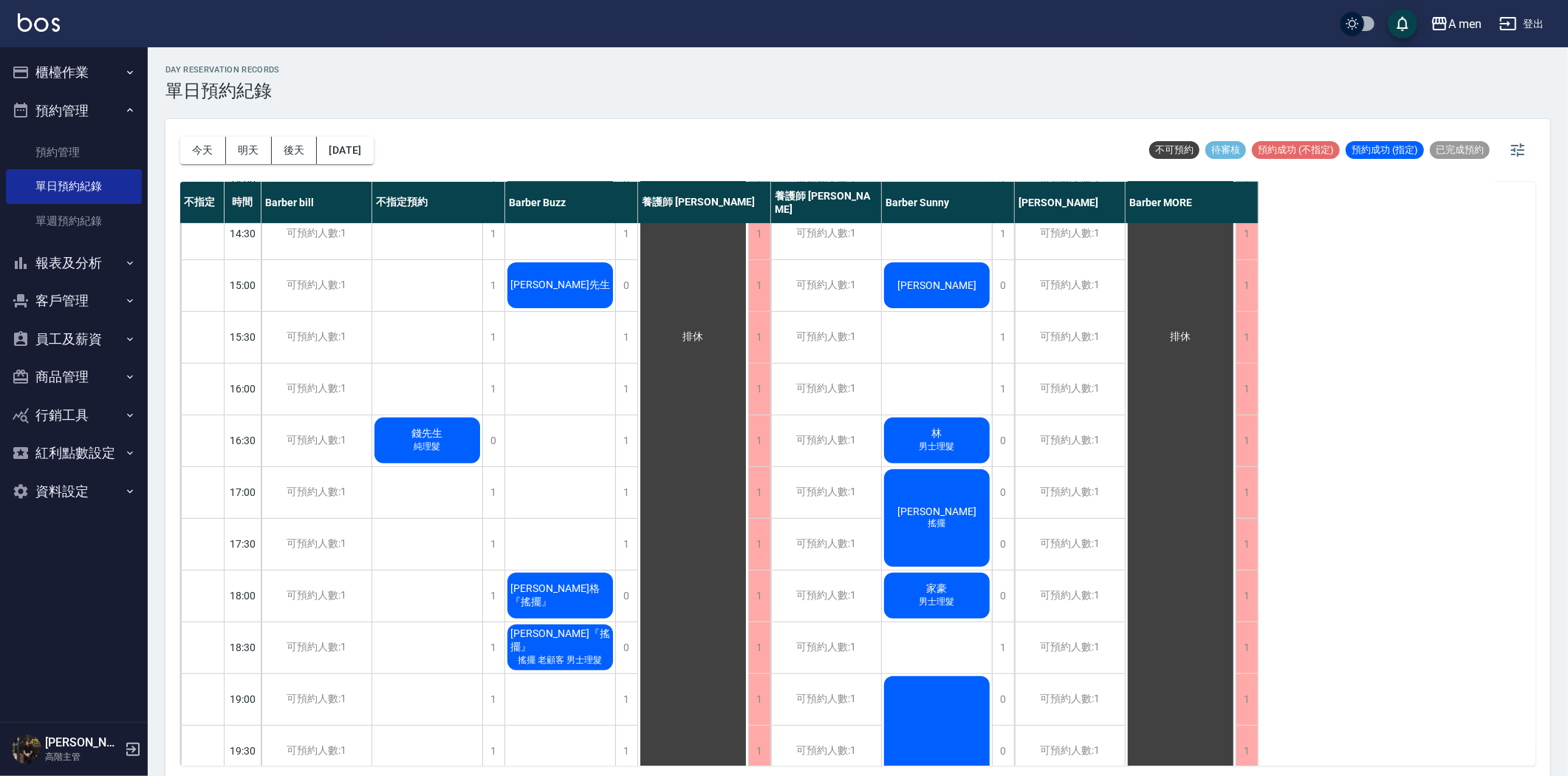
scroll to position [353, 0]
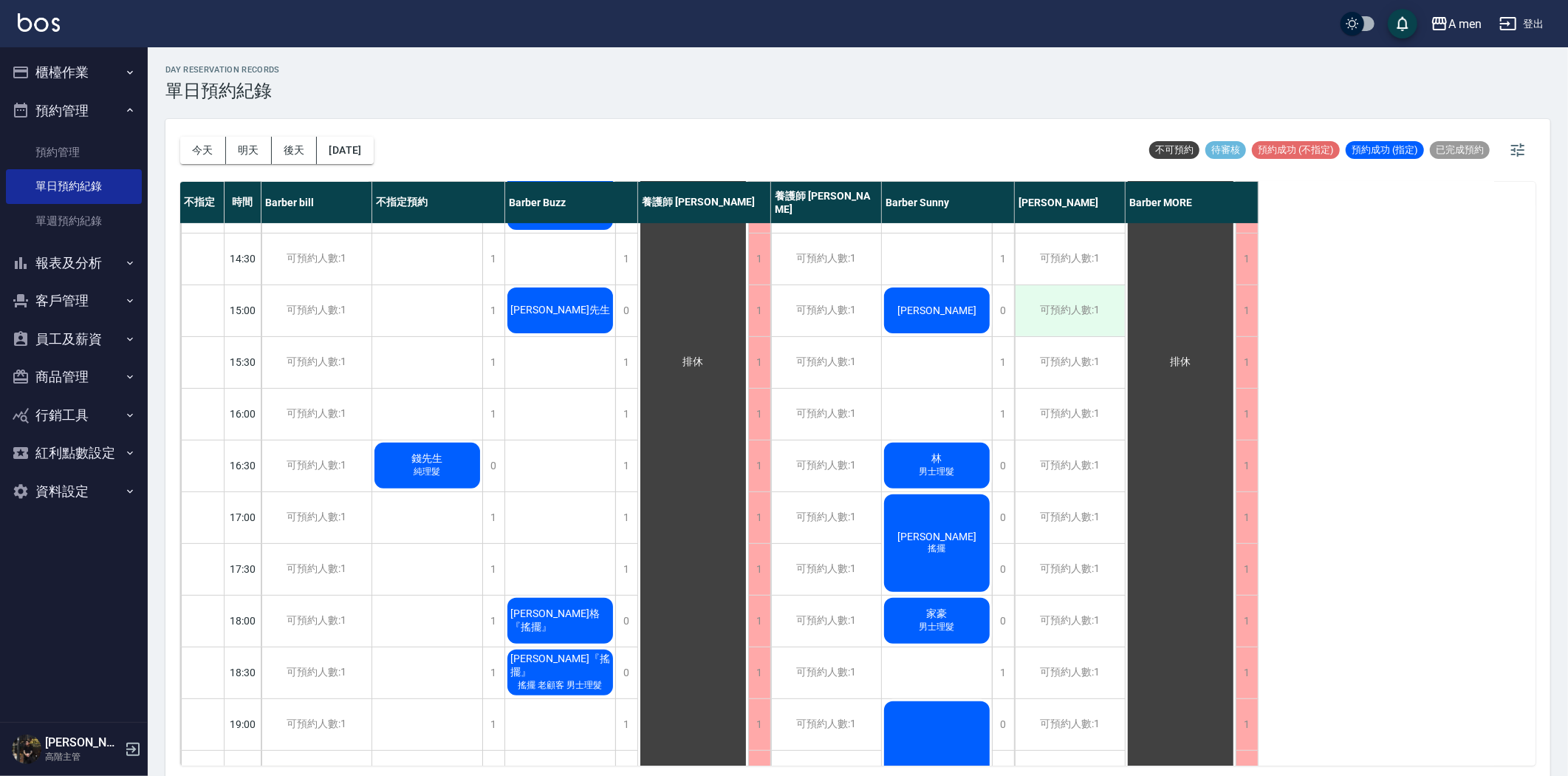
click at [1081, 312] on div "可預約人數:1" at bounding box center [1070, 311] width 110 height 51
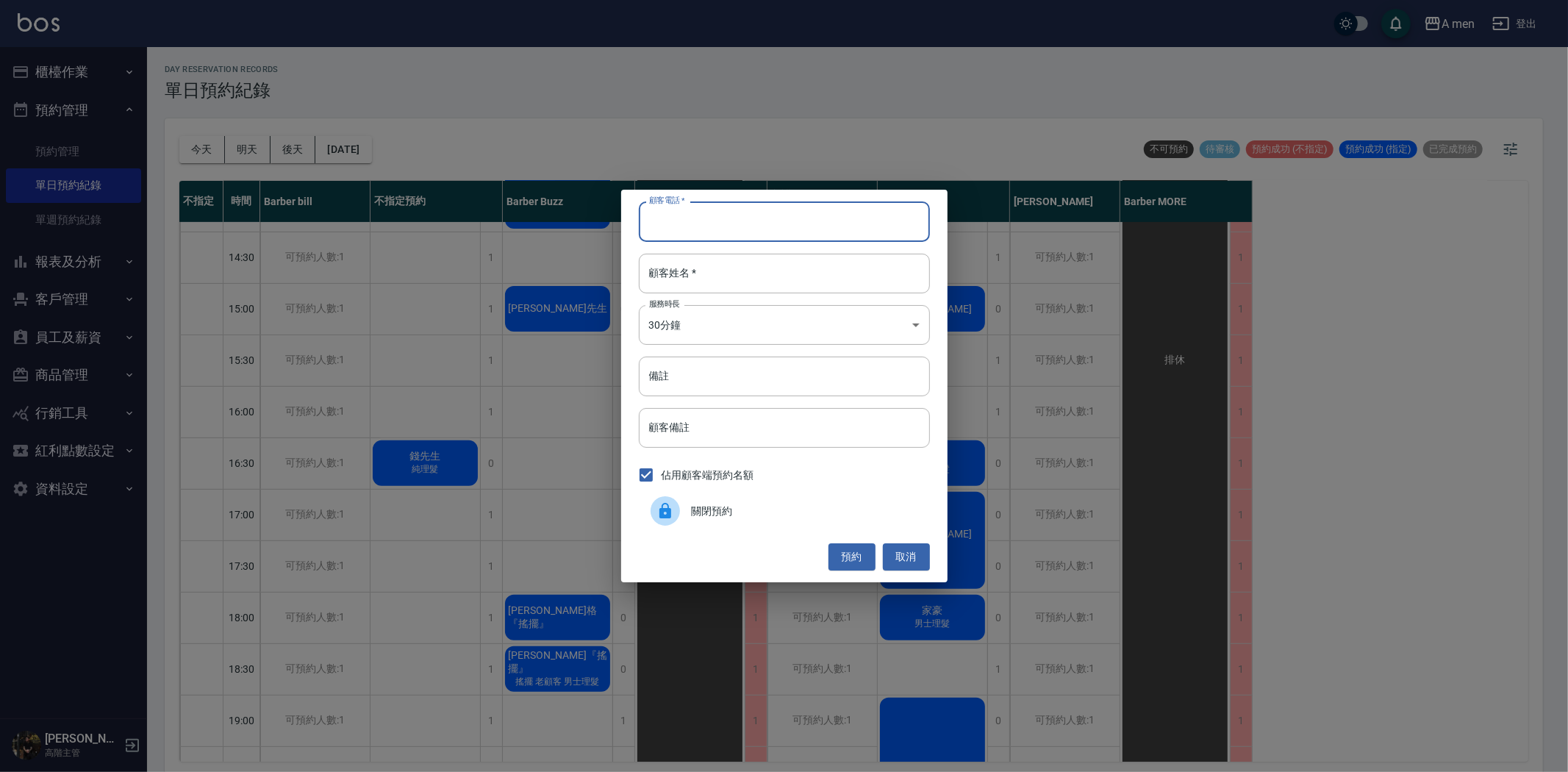
click at [821, 215] on input "顧客電話   *" at bounding box center [784, 220] width 291 height 39
click at [854, 562] on button "預約" at bounding box center [852, 556] width 47 height 27
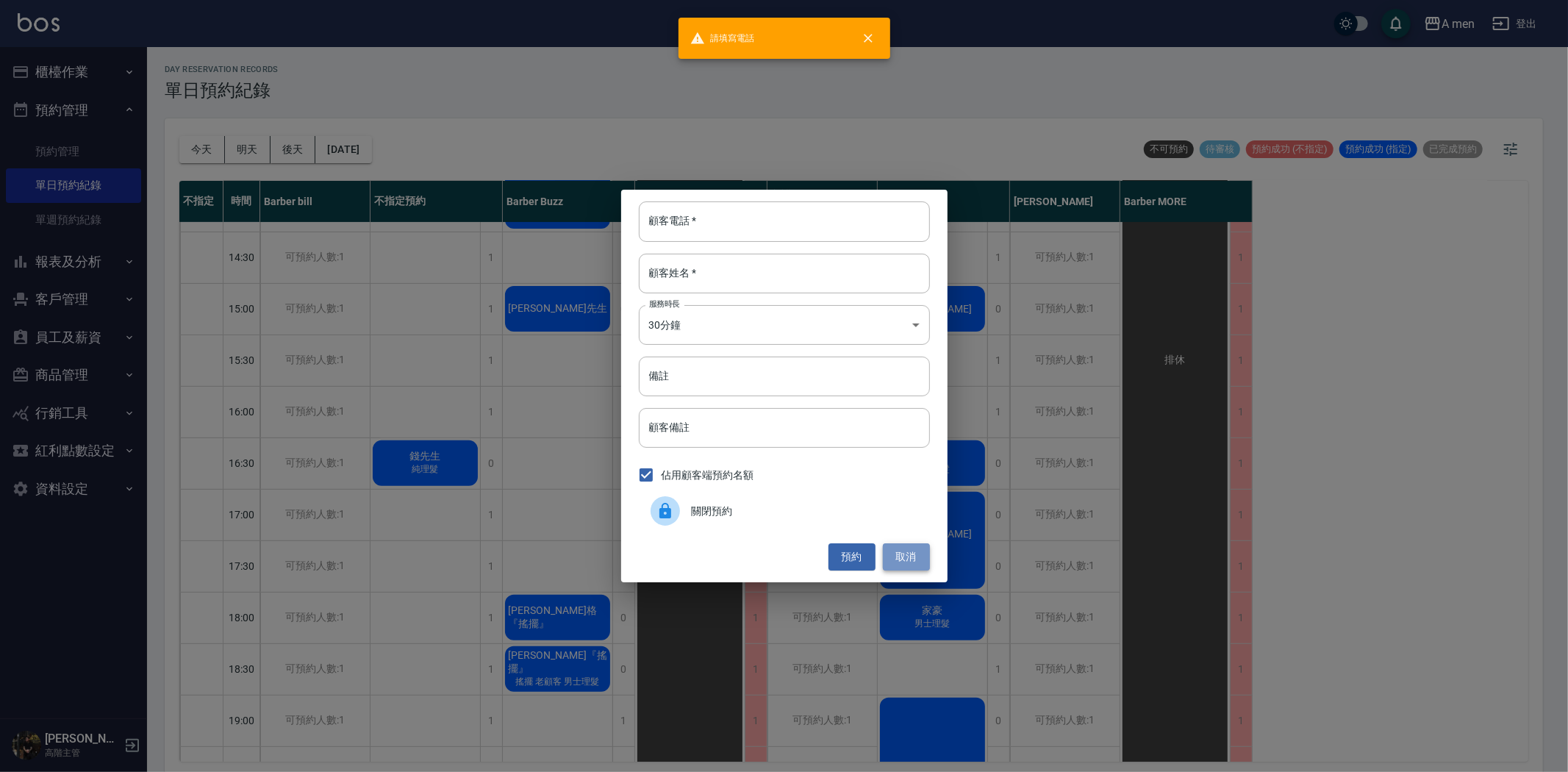
click at [909, 560] on button "取消" at bounding box center [906, 556] width 47 height 27
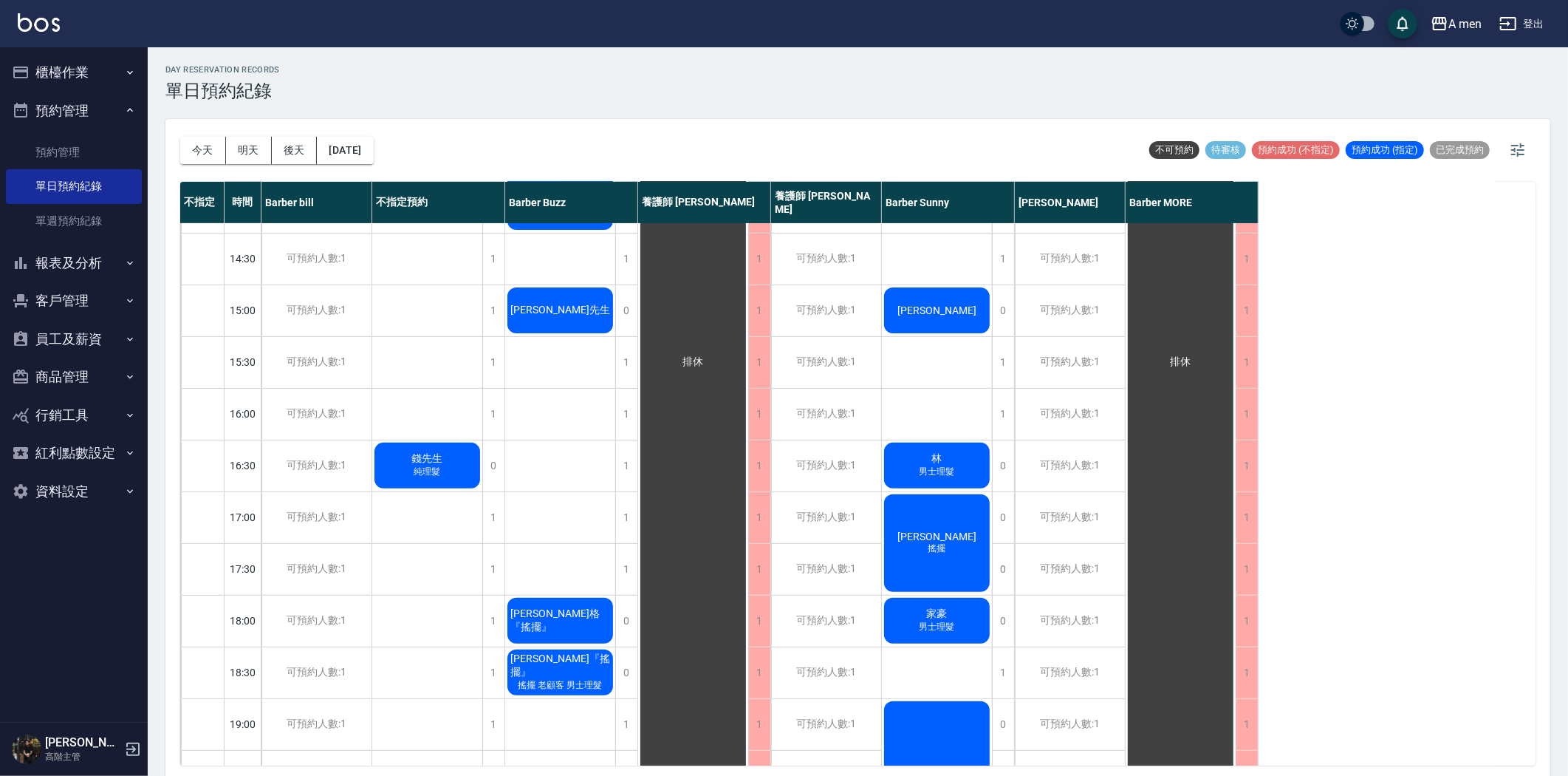
click at [446, 452] on span "崔先生" at bounding box center [428, 458] width 37 height 13
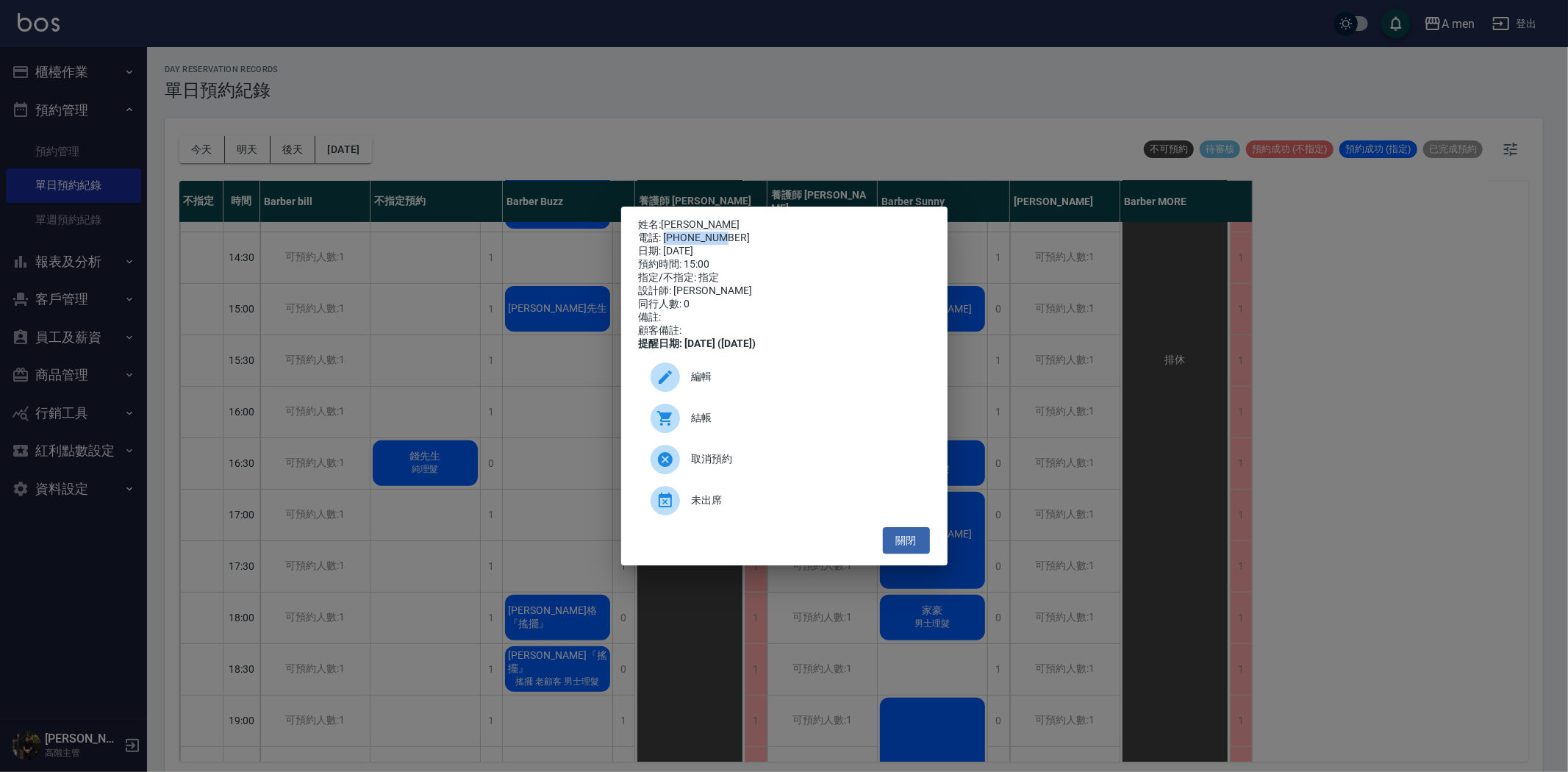
drag, startPoint x: 720, startPoint y: 228, endPoint x: 665, endPoint y: 232, distance: 55.1
click at [665, 232] on div "電話: 0928713307" at bounding box center [784, 238] width 291 height 13
copy div "0928713307"
click at [916, 527] on ul "編輯 結帳 取消預約 未出席" at bounding box center [784, 439] width 291 height 176
click at [911, 546] on button "關閉" at bounding box center [906, 541] width 47 height 27
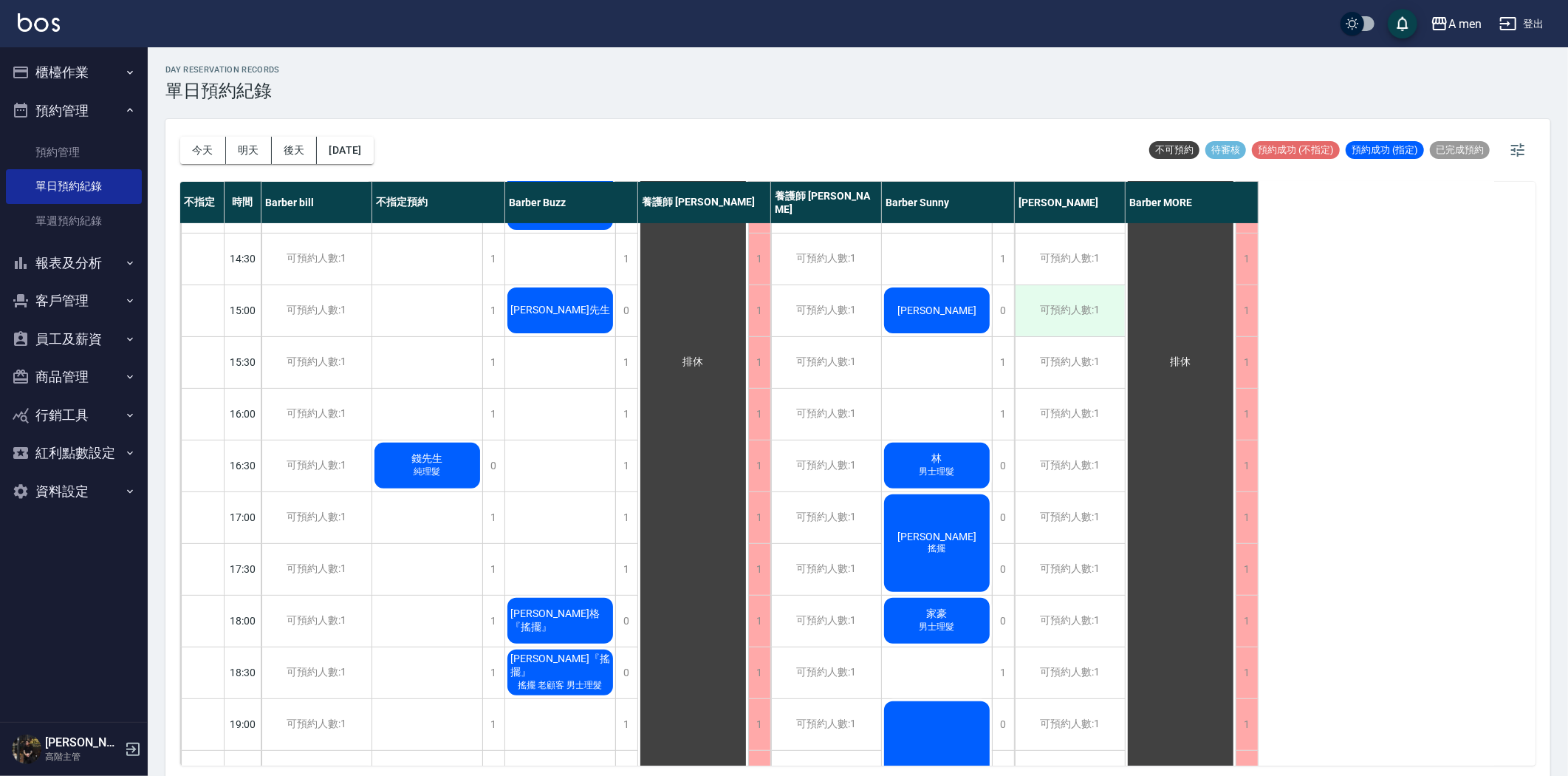
click at [1037, 323] on div "可預約人數:1" at bounding box center [1070, 311] width 110 height 51
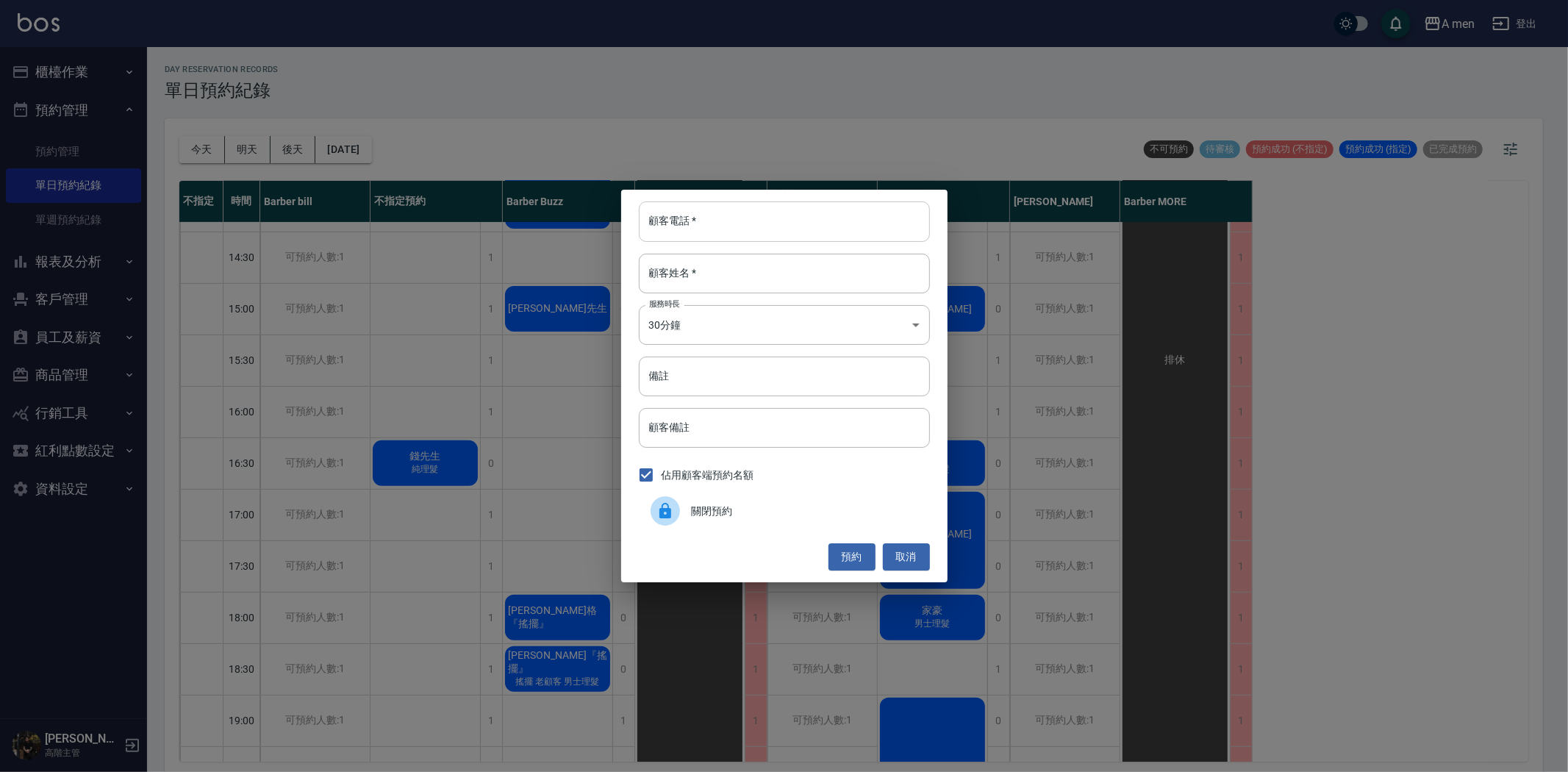
click at [751, 216] on input "顧客電話   *" at bounding box center [784, 220] width 291 height 39
paste input "0928713307"
type input "0928713307"
click at [774, 275] on input "顧客姓名   *" at bounding box center [784, 273] width 291 height 39
type input "h"
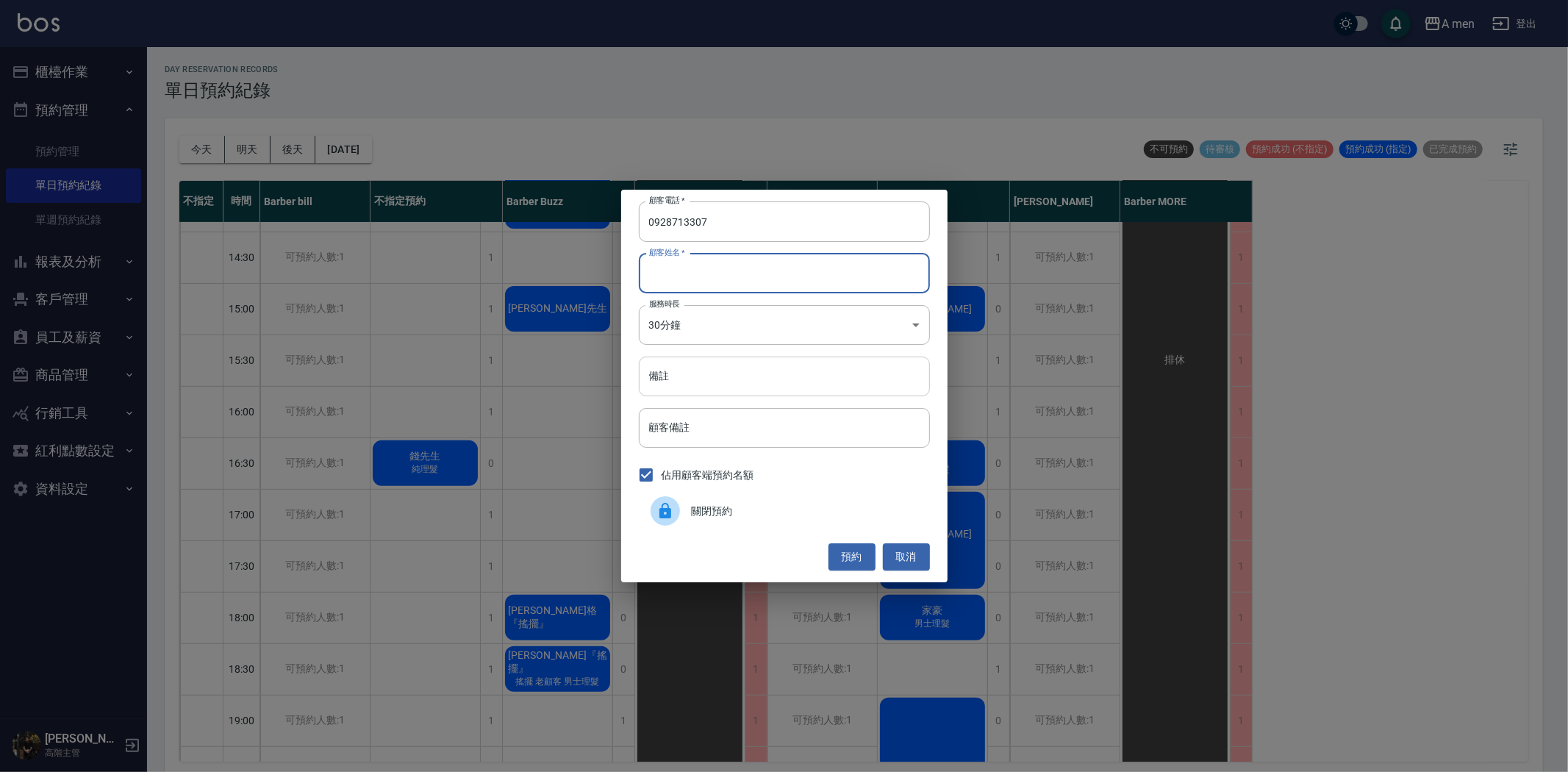
click at [768, 362] on input "備註" at bounding box center [784, 375] width 291 height 39
type input "h"
click at [647, 379] on input "崔先生朋友" at bounding box center [784, 375] width 291 height 39
type input "sunny3.崔先生朋友"
click at [840, 548] on button "預約" at bounding box center [852, 556] width 47 height 27
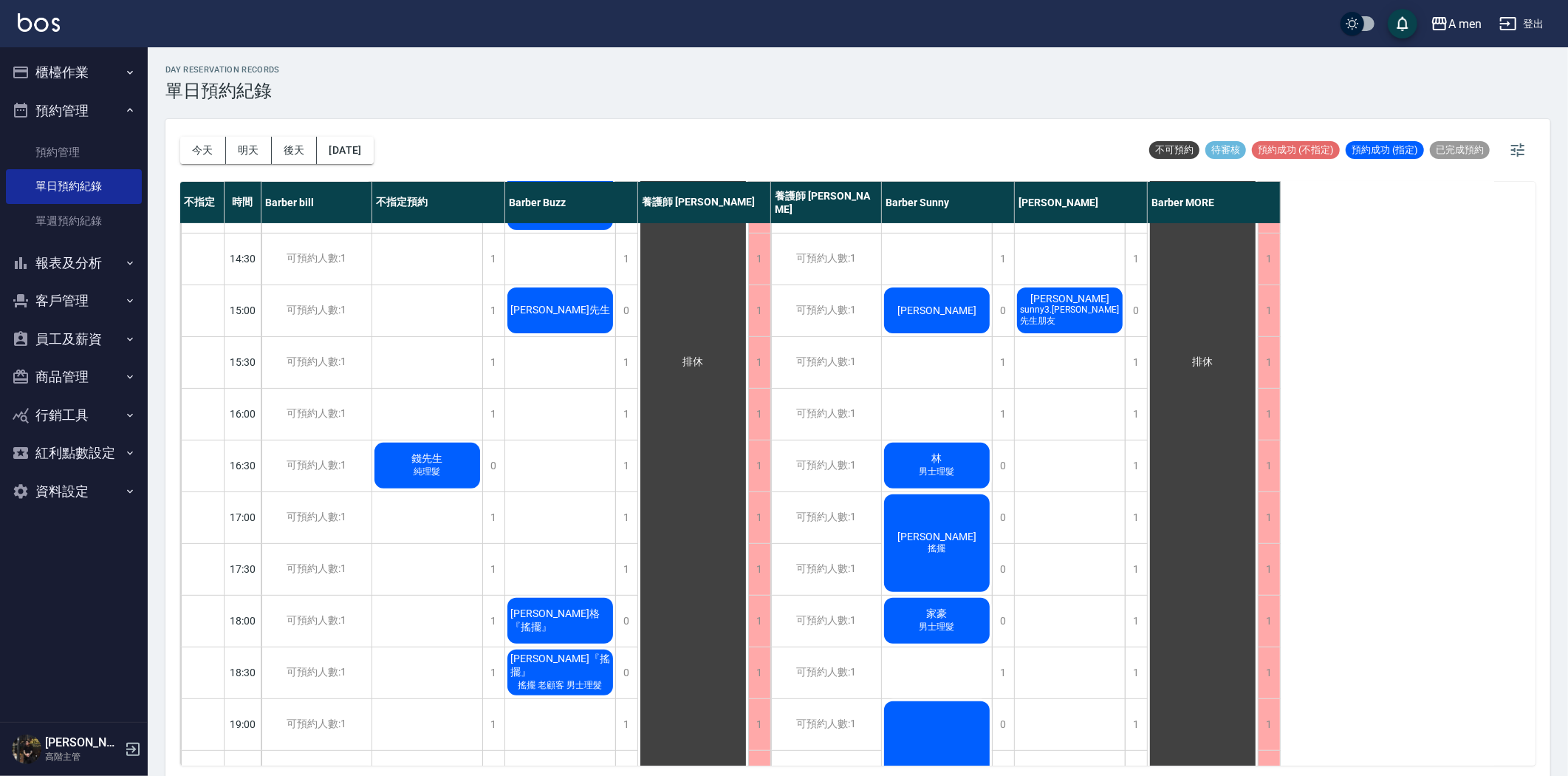
drag, startPoint x: 209, startPoint y: 150, endPoint x: 214, endPoint y: 157, distance: 8.6
click at [211, 150] on button "今天" at bounding box center [203, 151] width 46 height 28
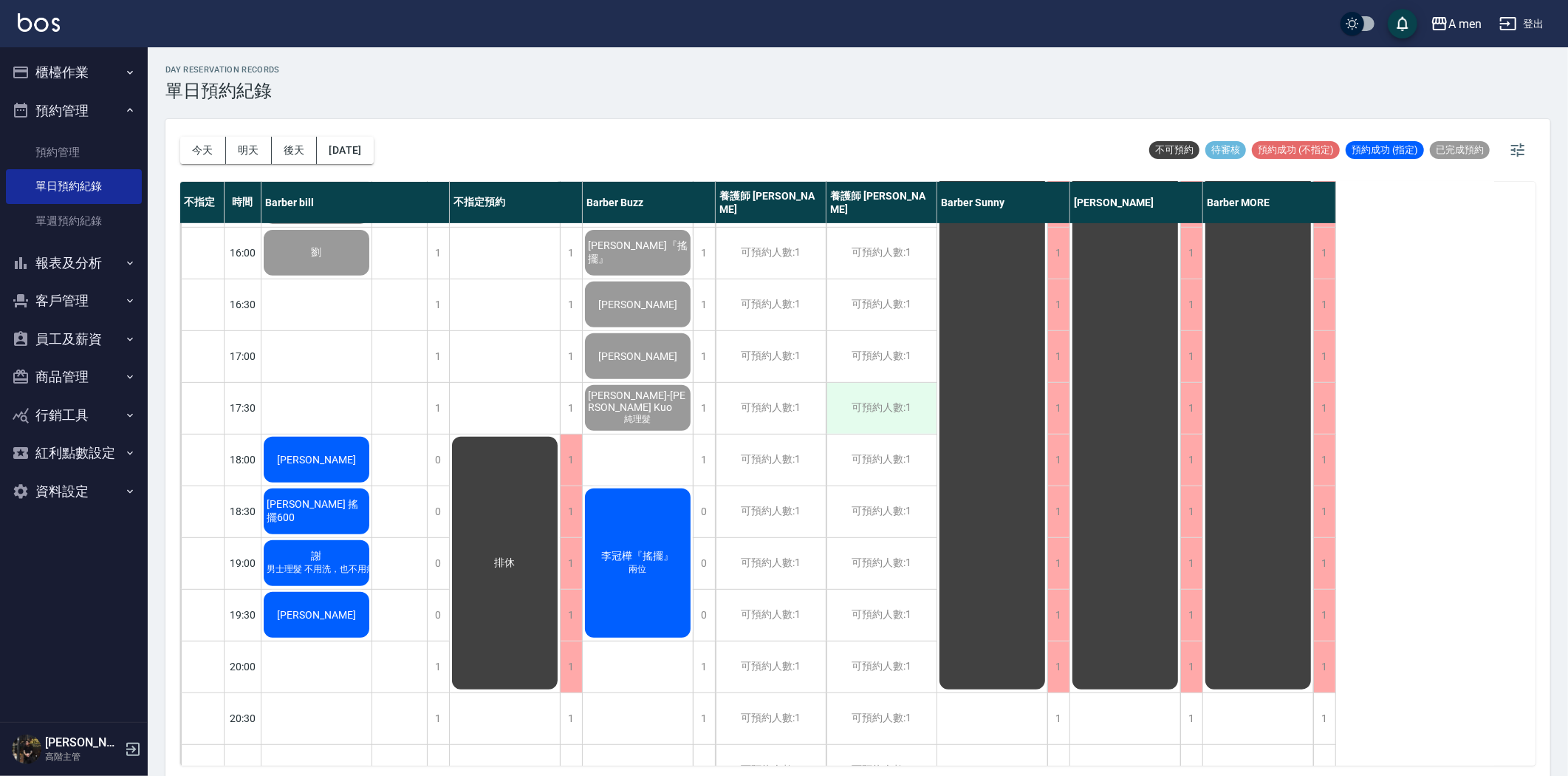
scroll to position [681, 0]
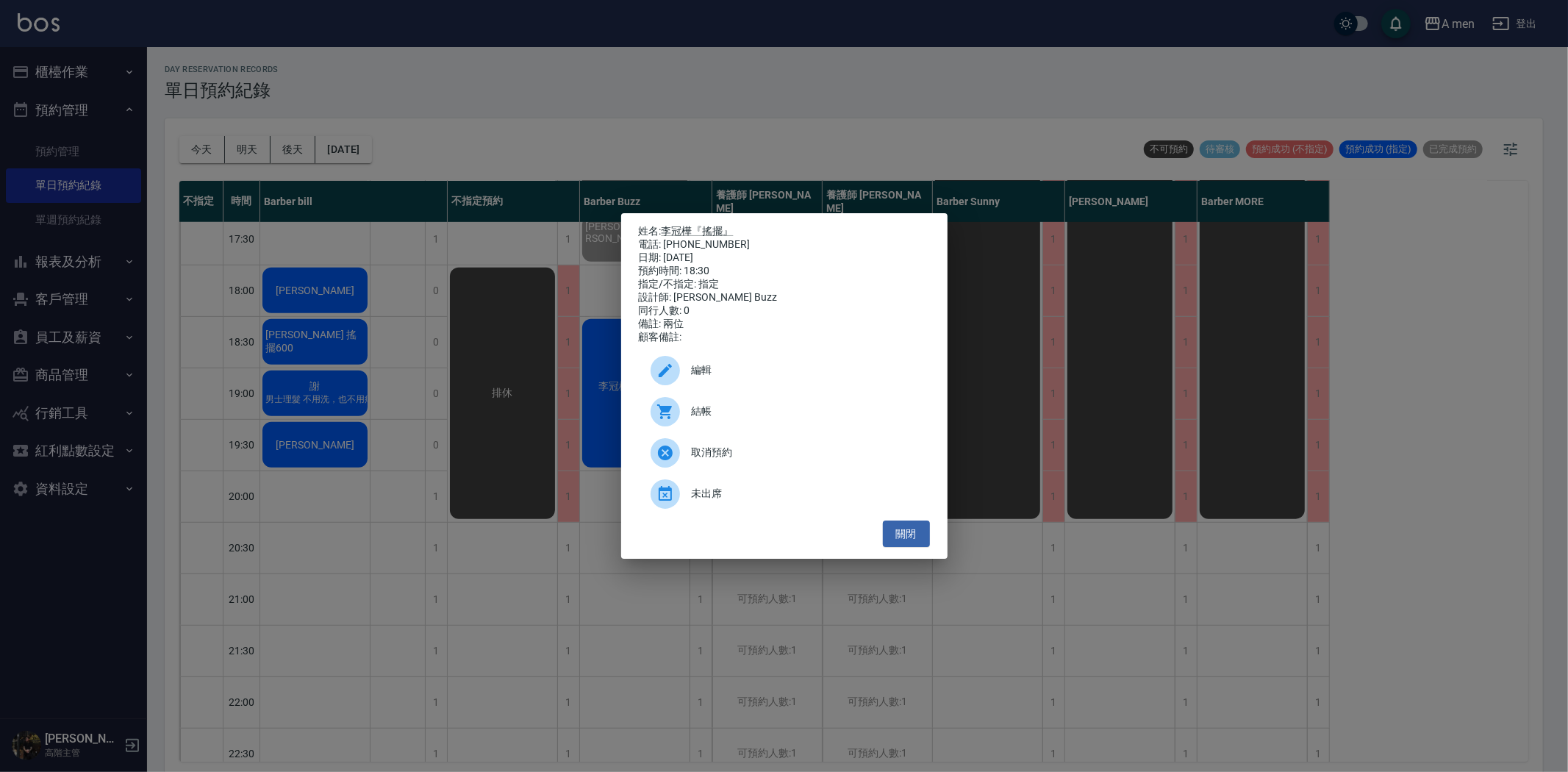
click at [729, 419] on span "結帳" at bounding box center [805, 411] width 227 height 16
drag, startPoint x: 909, startPoint y: 553, endPoint x: 916, endPoint y: 547, distance: 9.2
click at [914, 547] on button "關閉" at bounding box center [906, 534] width 47 height 27
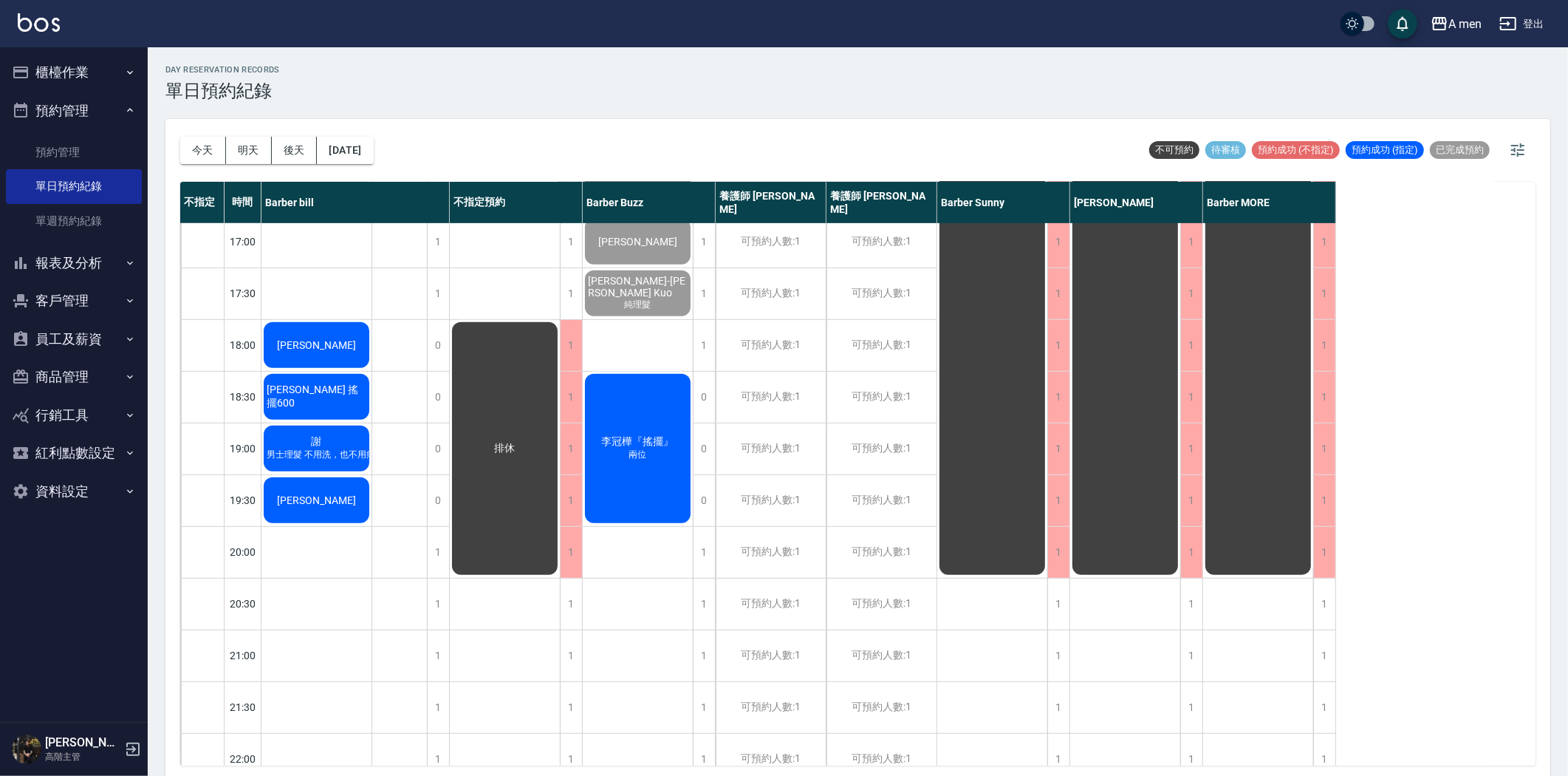
scroll to position [599, 0]
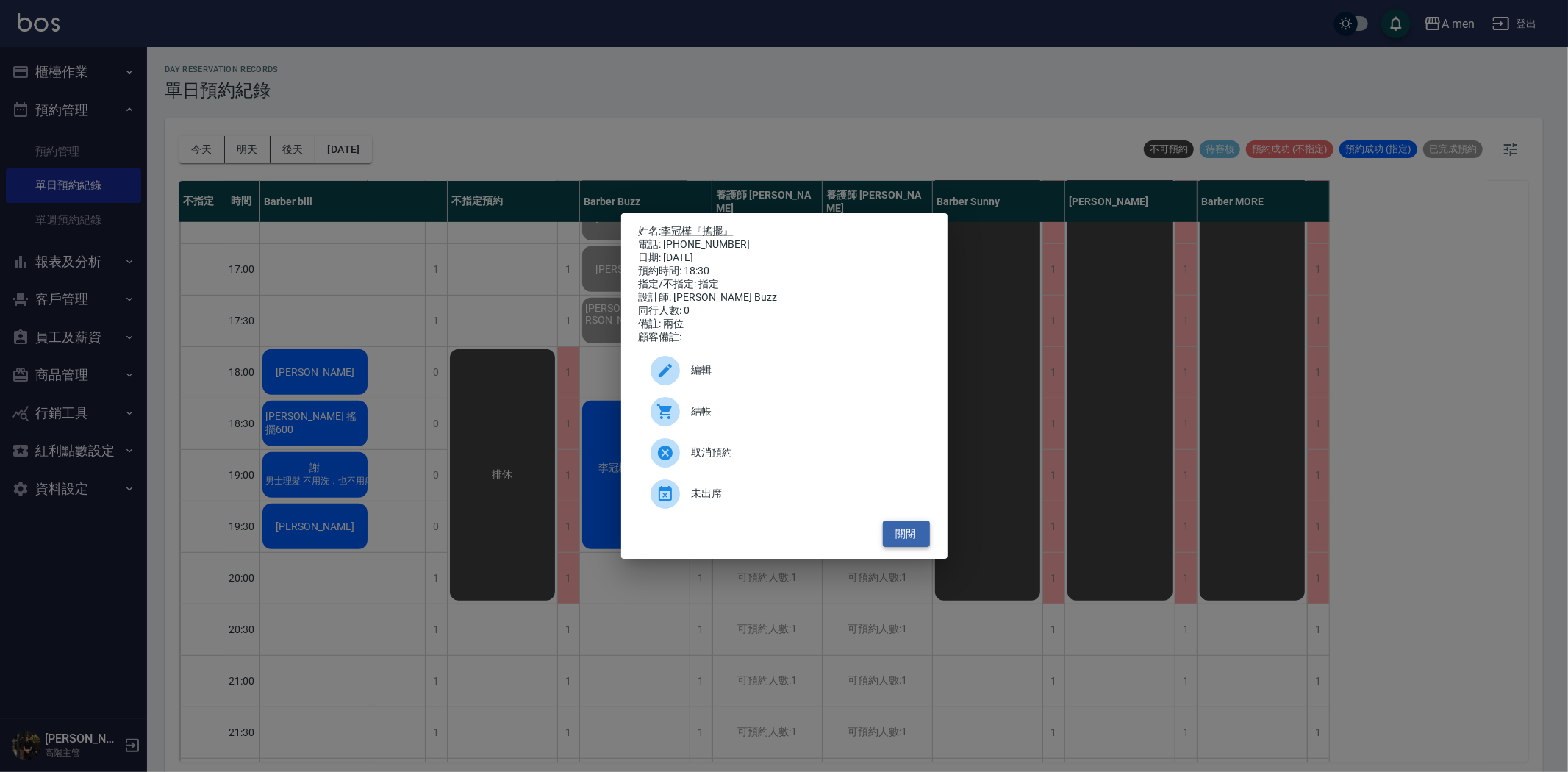
click at [928, 547] on button "關閉" at bounding box center [906, 534] width 47 height 27
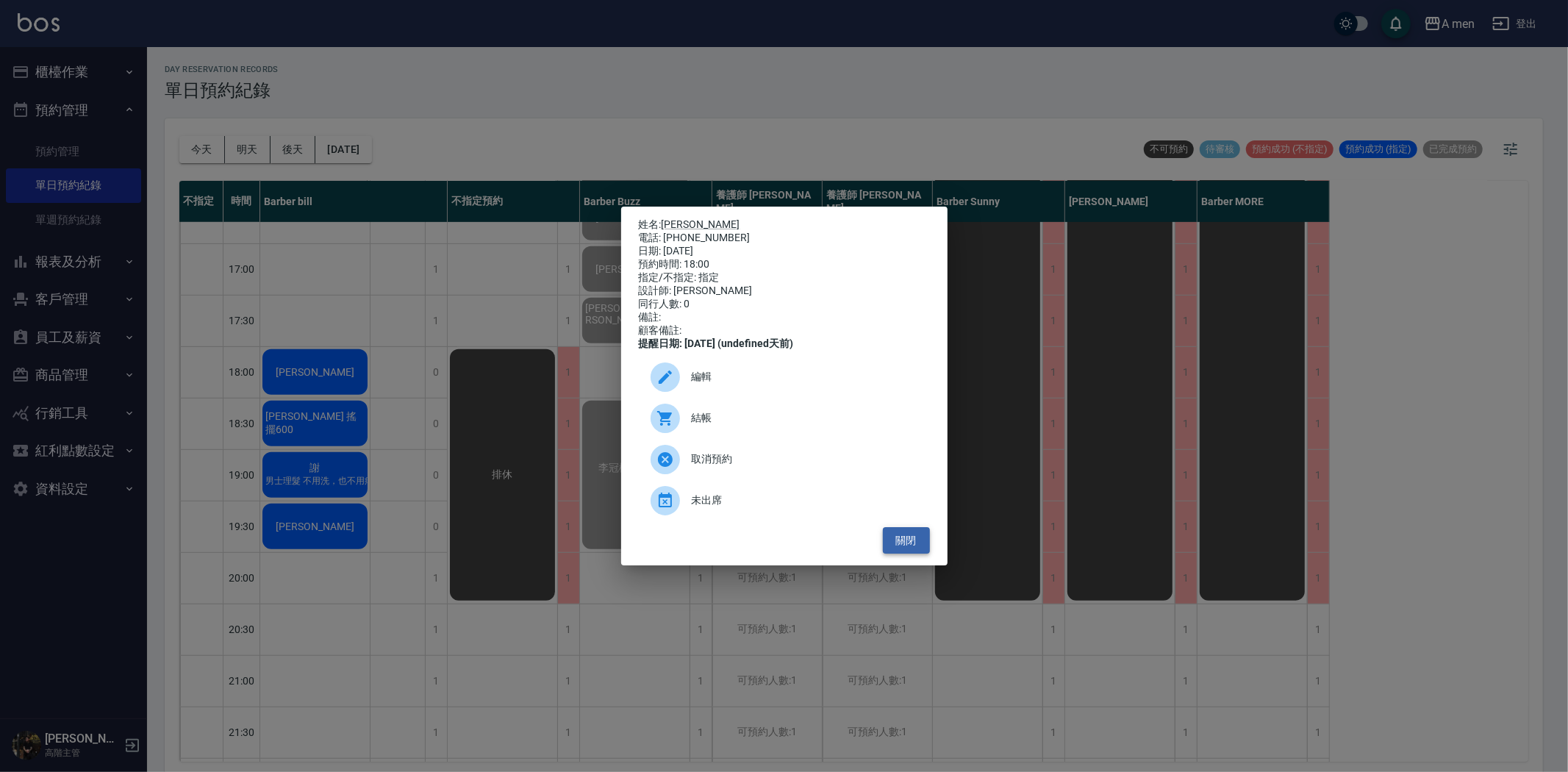
click at [922, 555] on button "關閉" at bounding box center [906, 541] width 47 height 27
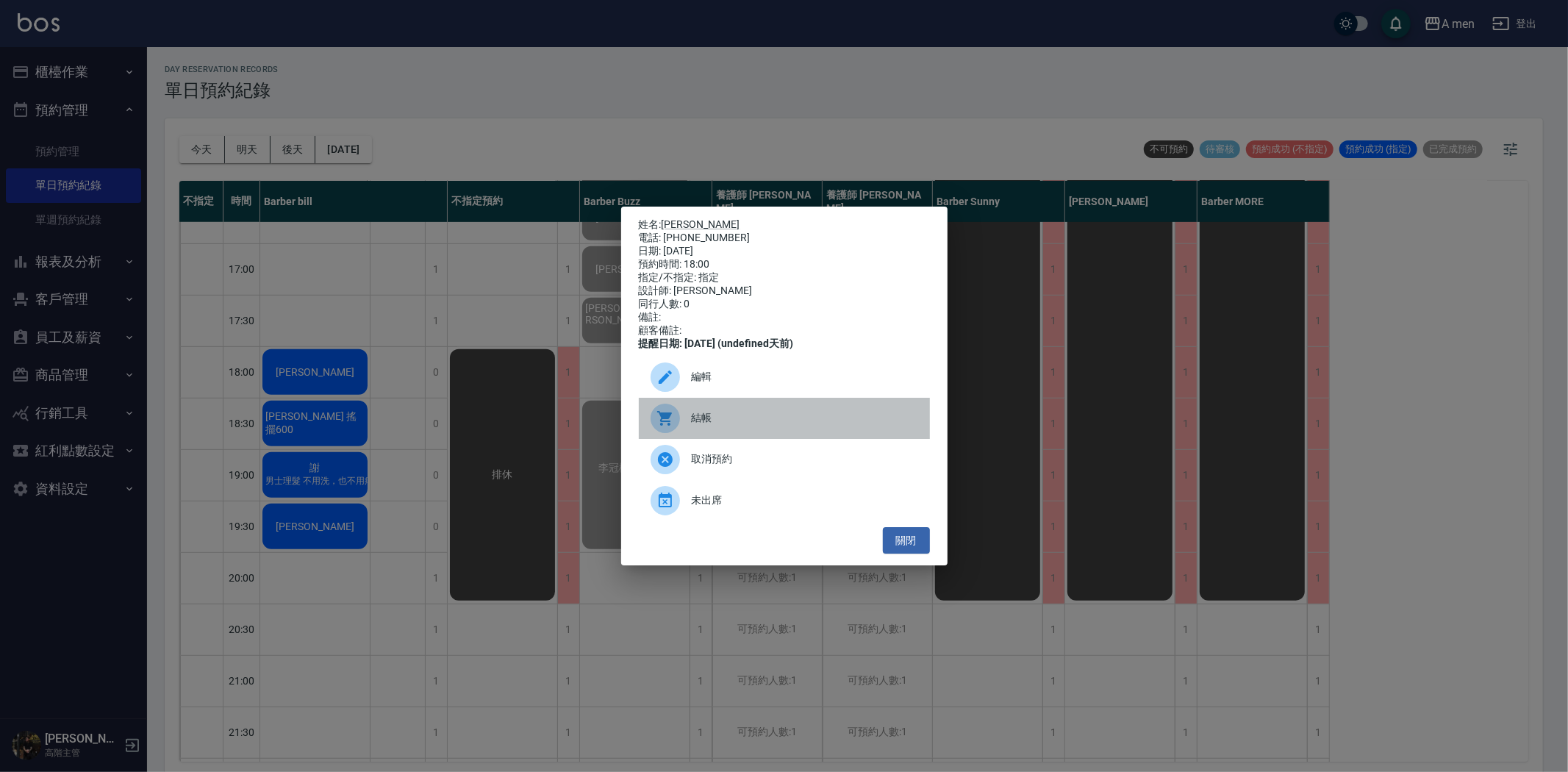
click at [721, 426] on span "結帳" at bounding box center [805, 418] width 227 height 16
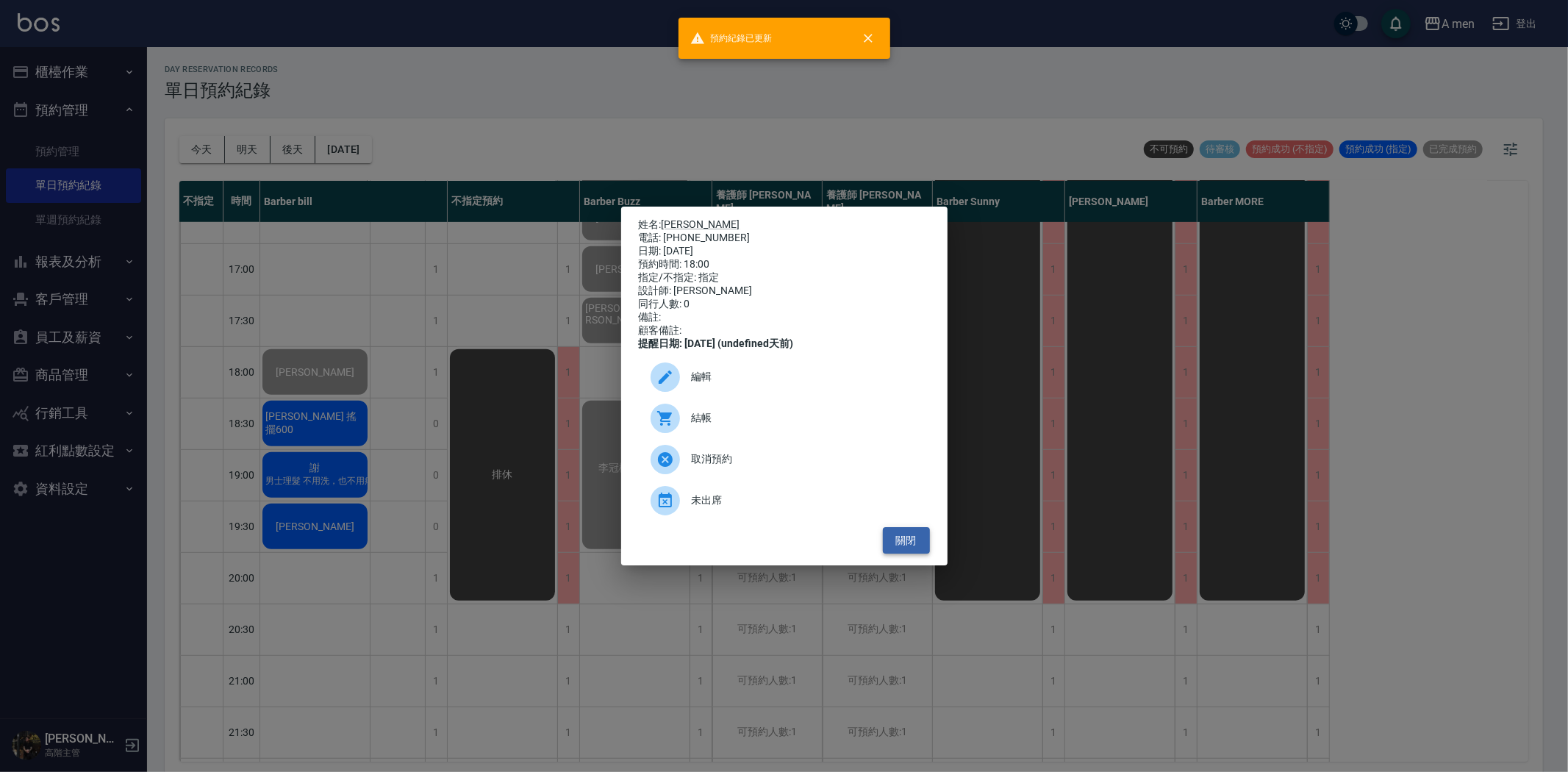
click at [916, 555] on button "關閉" at bounding box center [906, 541] width 47 height 27
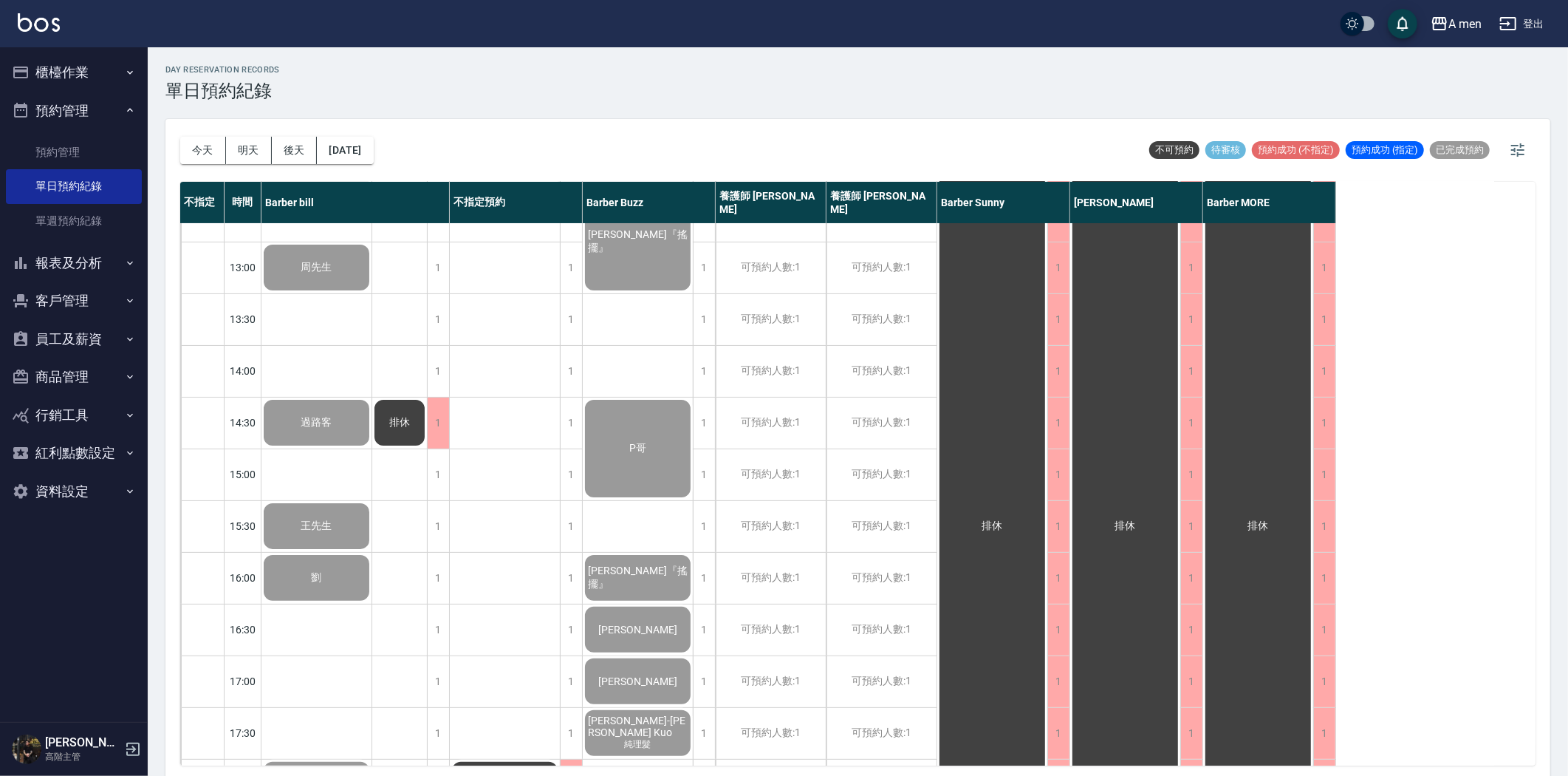
scroll to position [0, 0]
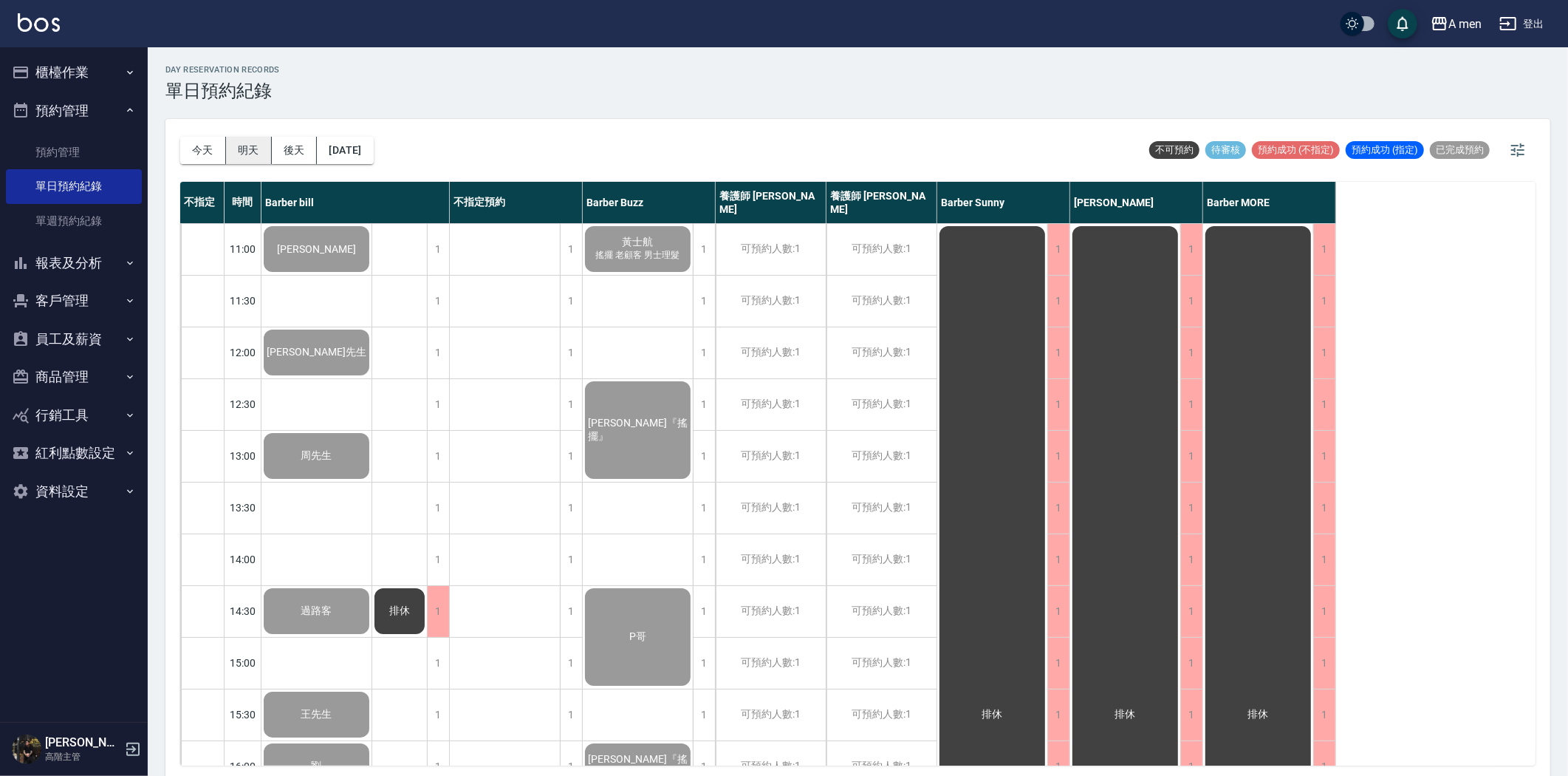
click at [245, 145] on button "明天" at bounding box center [249, 151] width 46 height 28
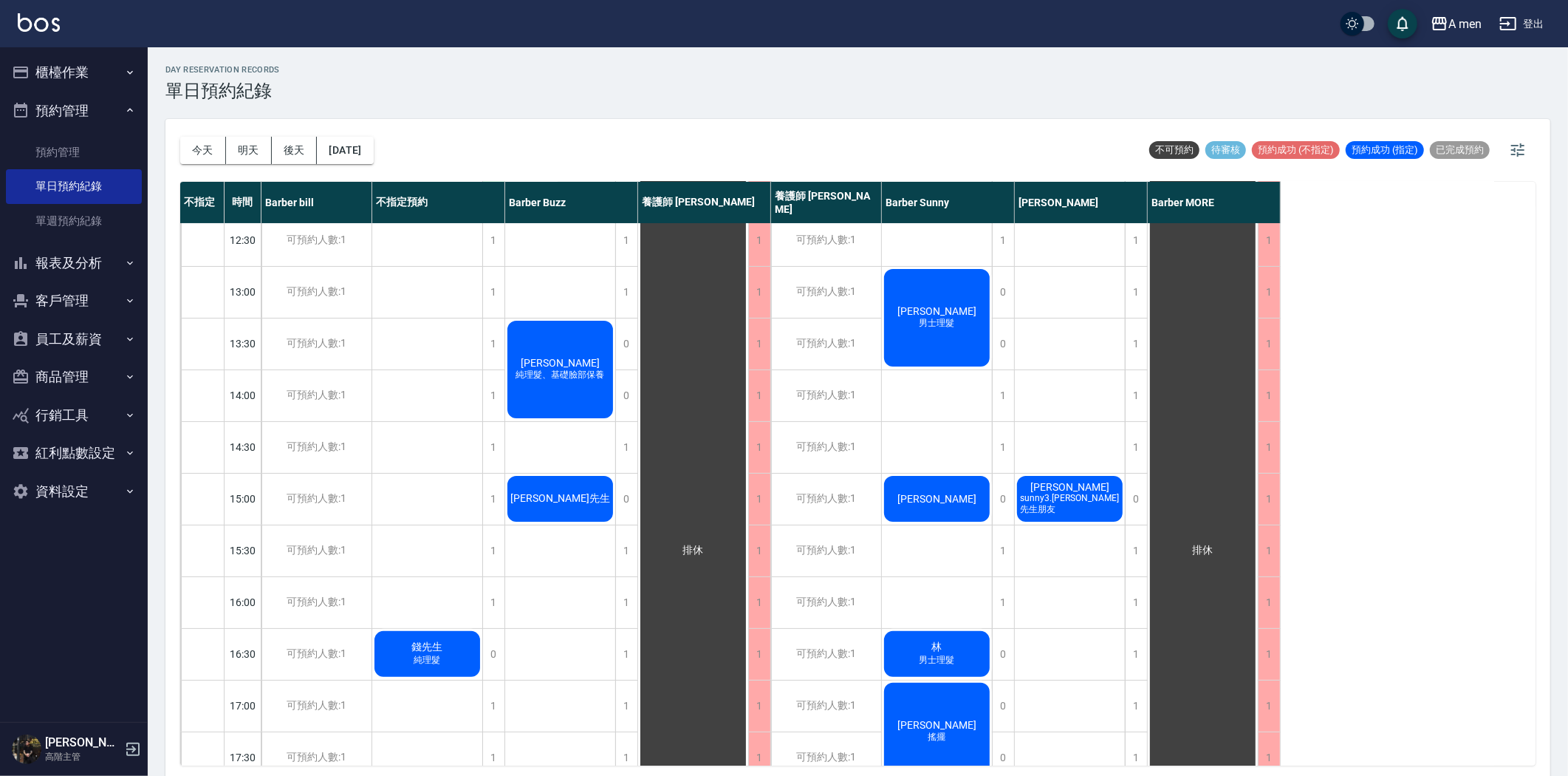
scroll to position [82, 0]
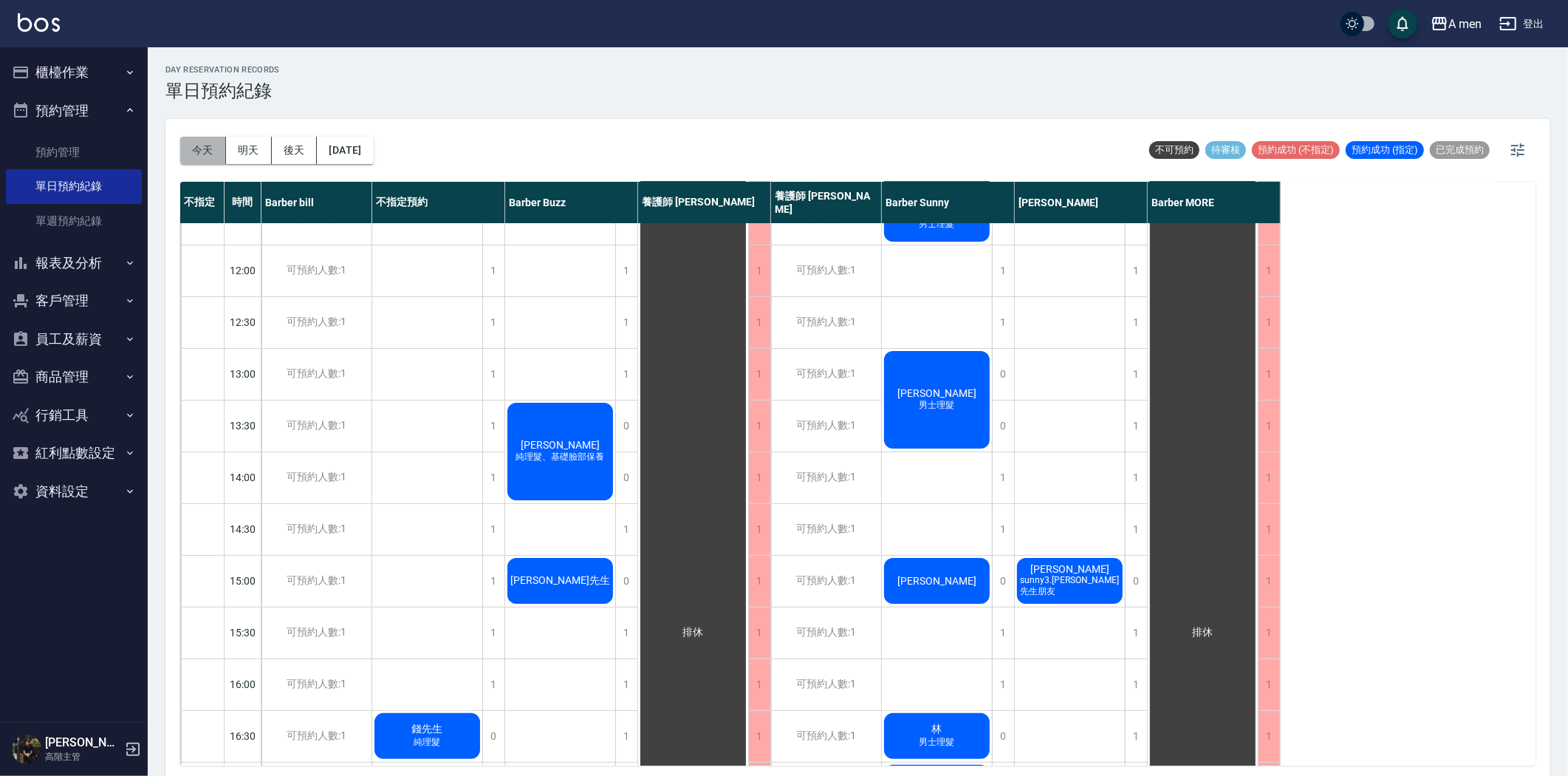
drag, startPoint x: 217, startPoint y: 148, endPoint x: 308, endPoint y: 202, distance: 105.8
click at [217, 146] on button "今天" at bounding box center [203, 151] width 46 height 28
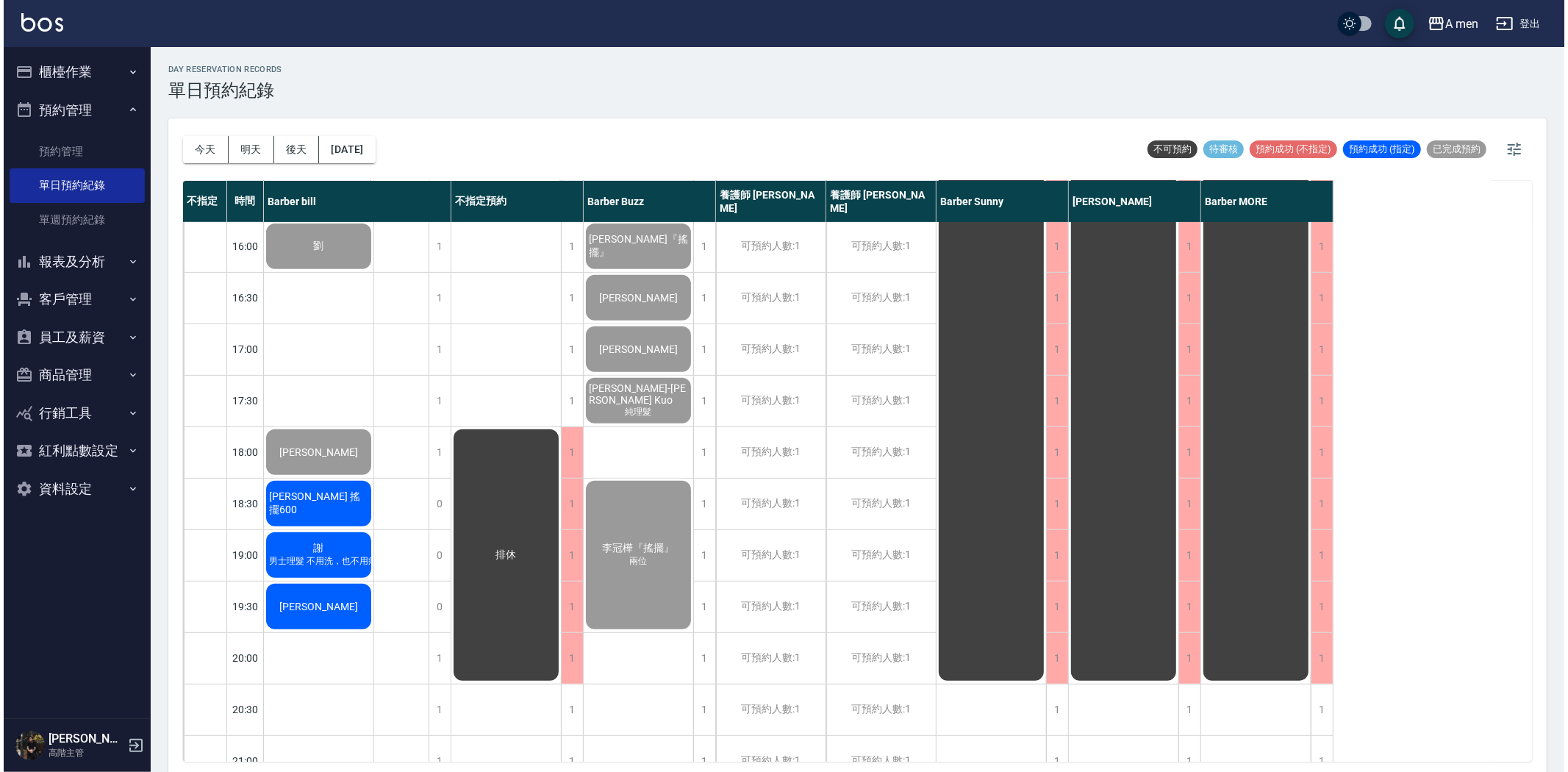
scroll to position [652, 0]
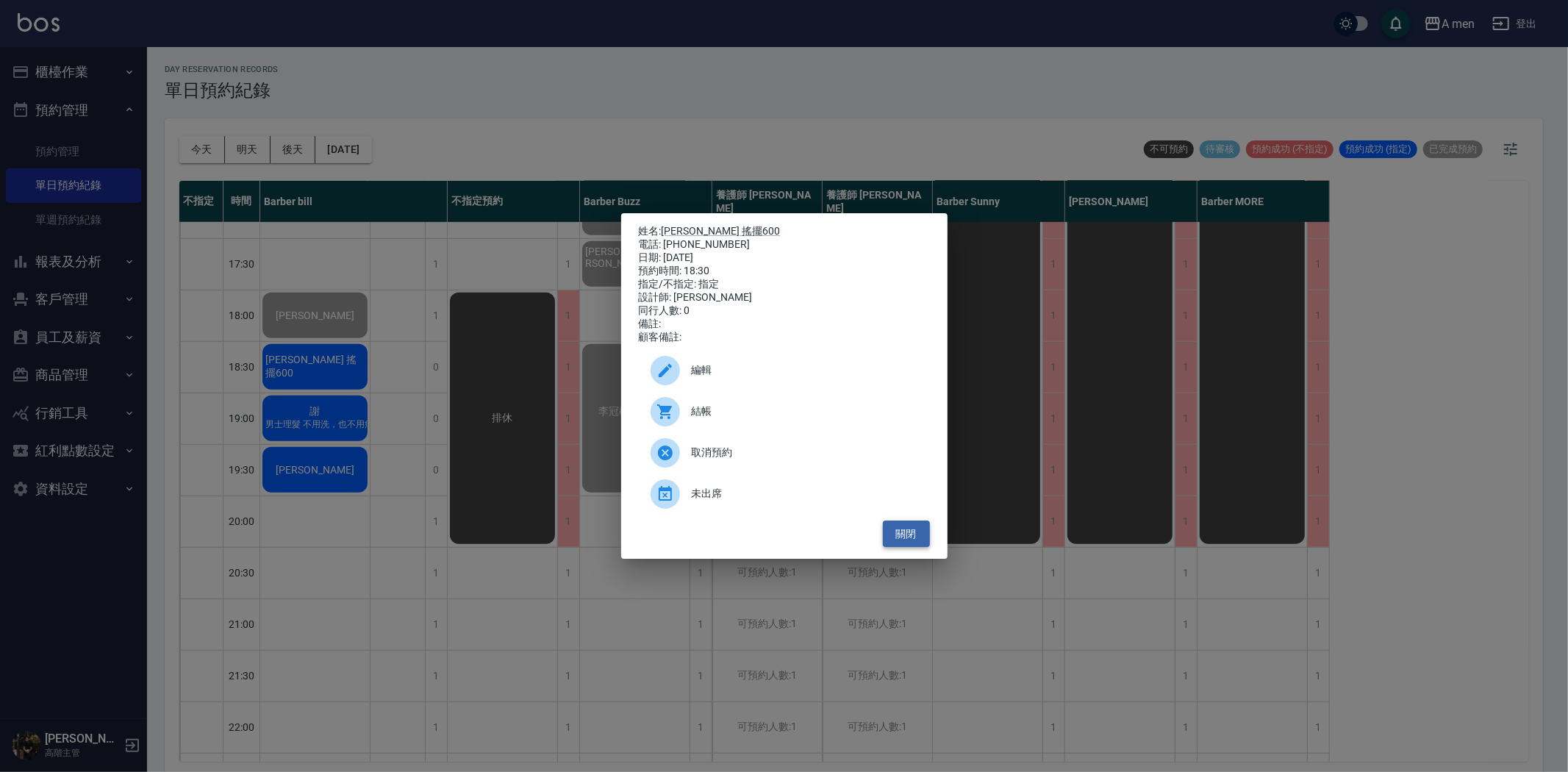
click at [916, 543] on button "關閉" at bounding box center [906, 534] width 47 height 27
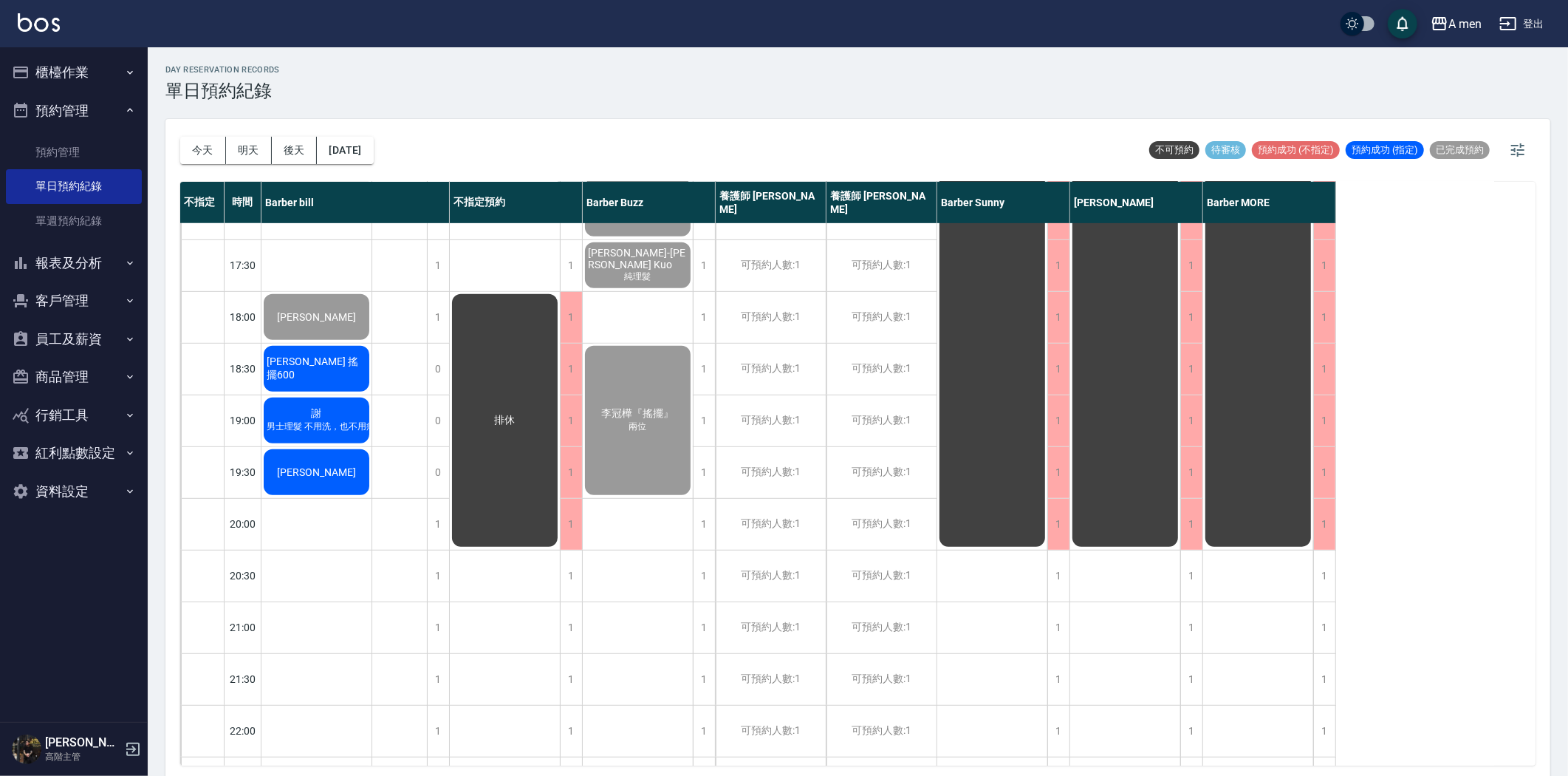
click at [311, 429] on span "男士理髮 不用洗，也不用痱子粉會過敏" at bounding box center [342, 427] width 159 height 13
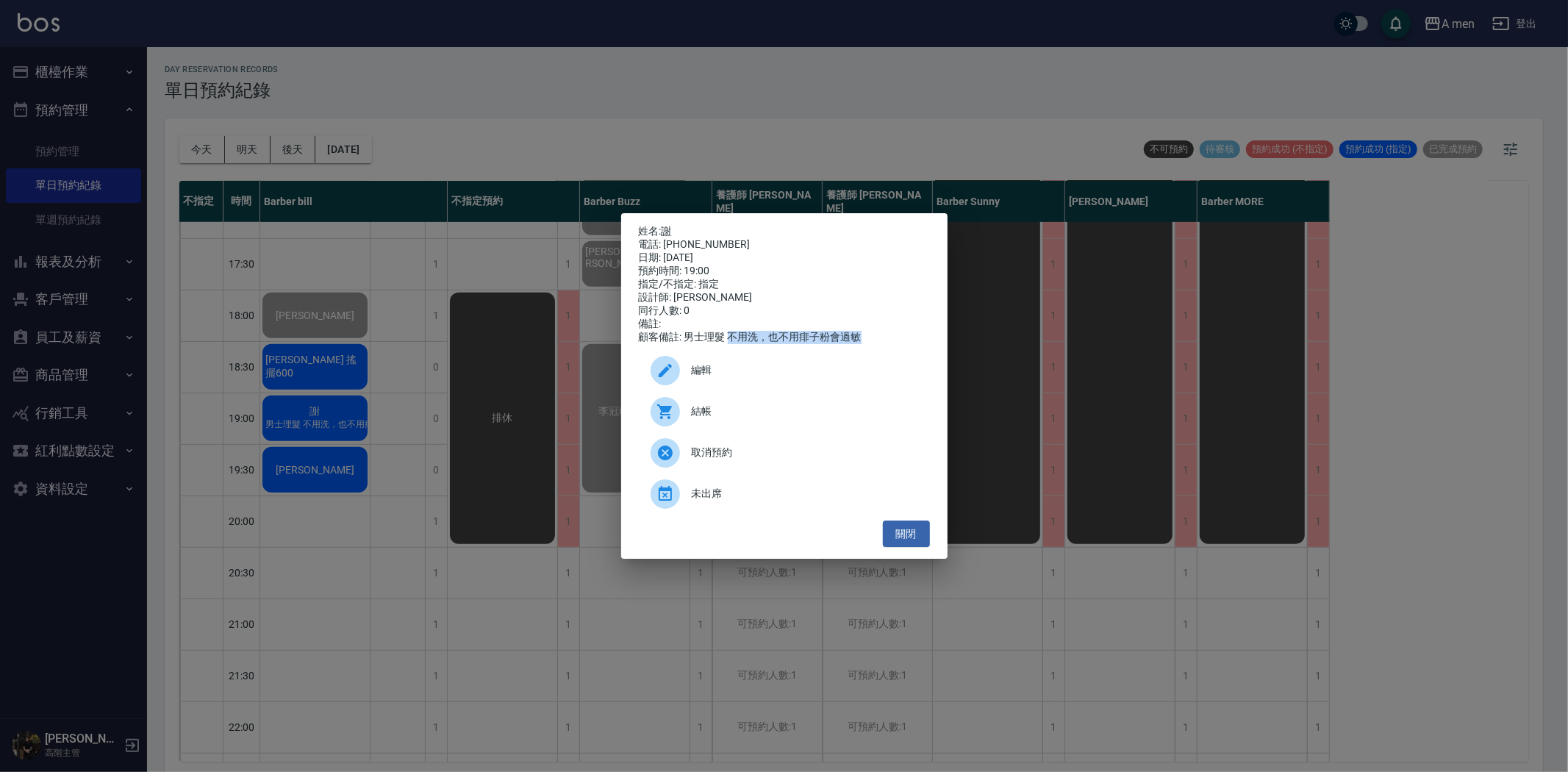
drag, startPoint x: 729, startPoint y: 348, endPoint x: 907, endPoint y: 347, distance: 178.0
click at [907, 344] on div "顧客備註: 男士理髮 不用洗，也不用痱子粉會過敏" at bounding box center [784, 337] width 291 height 13
click at [901, 540] on button "關閉" at bounding box center [906, 534] width 47 height 27
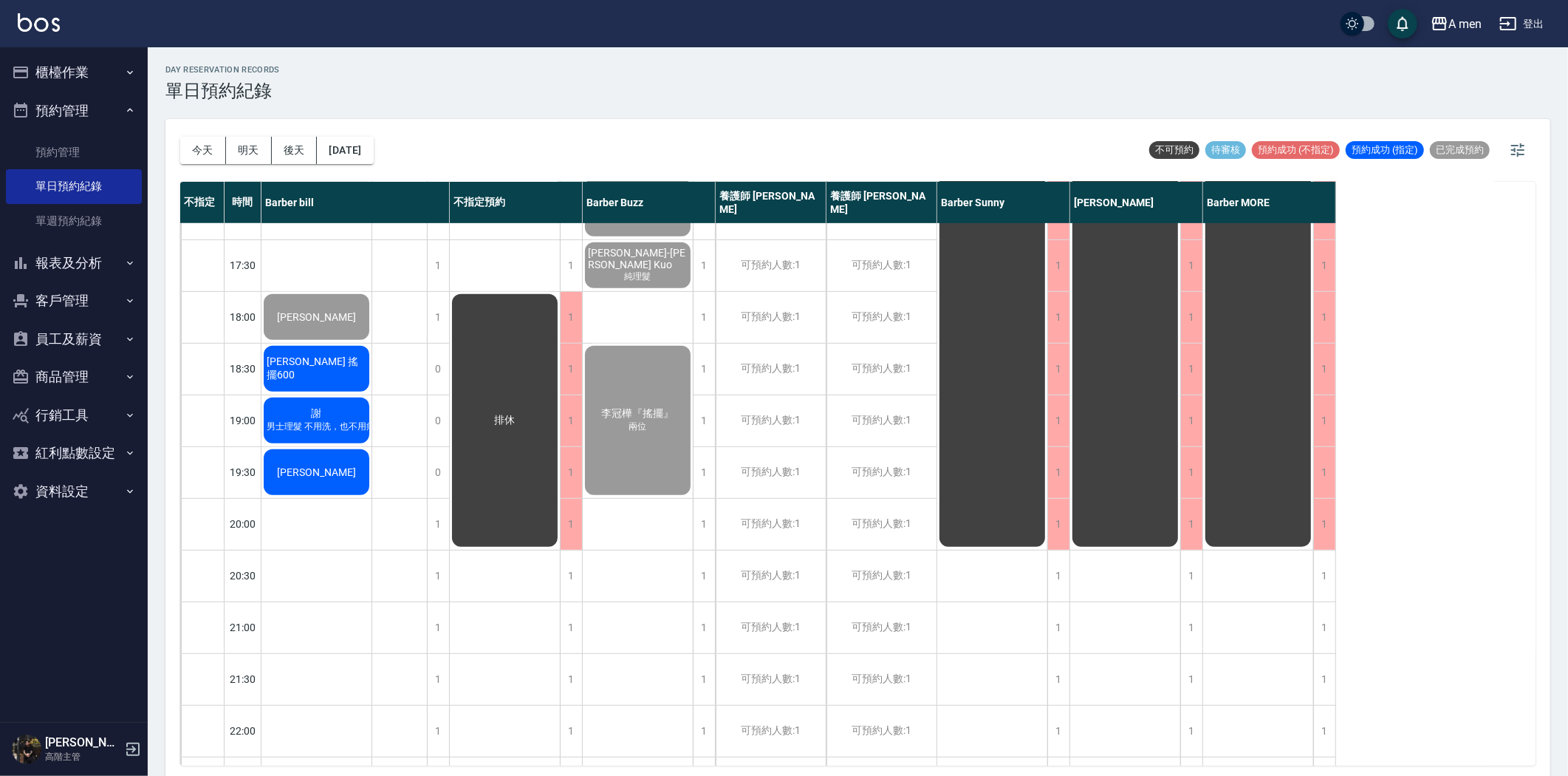
click at [344, 429] on span "男士理髮 不用洗，也不用痱子粉會過敏" at bounding box center [342, 427] width 159 height 13
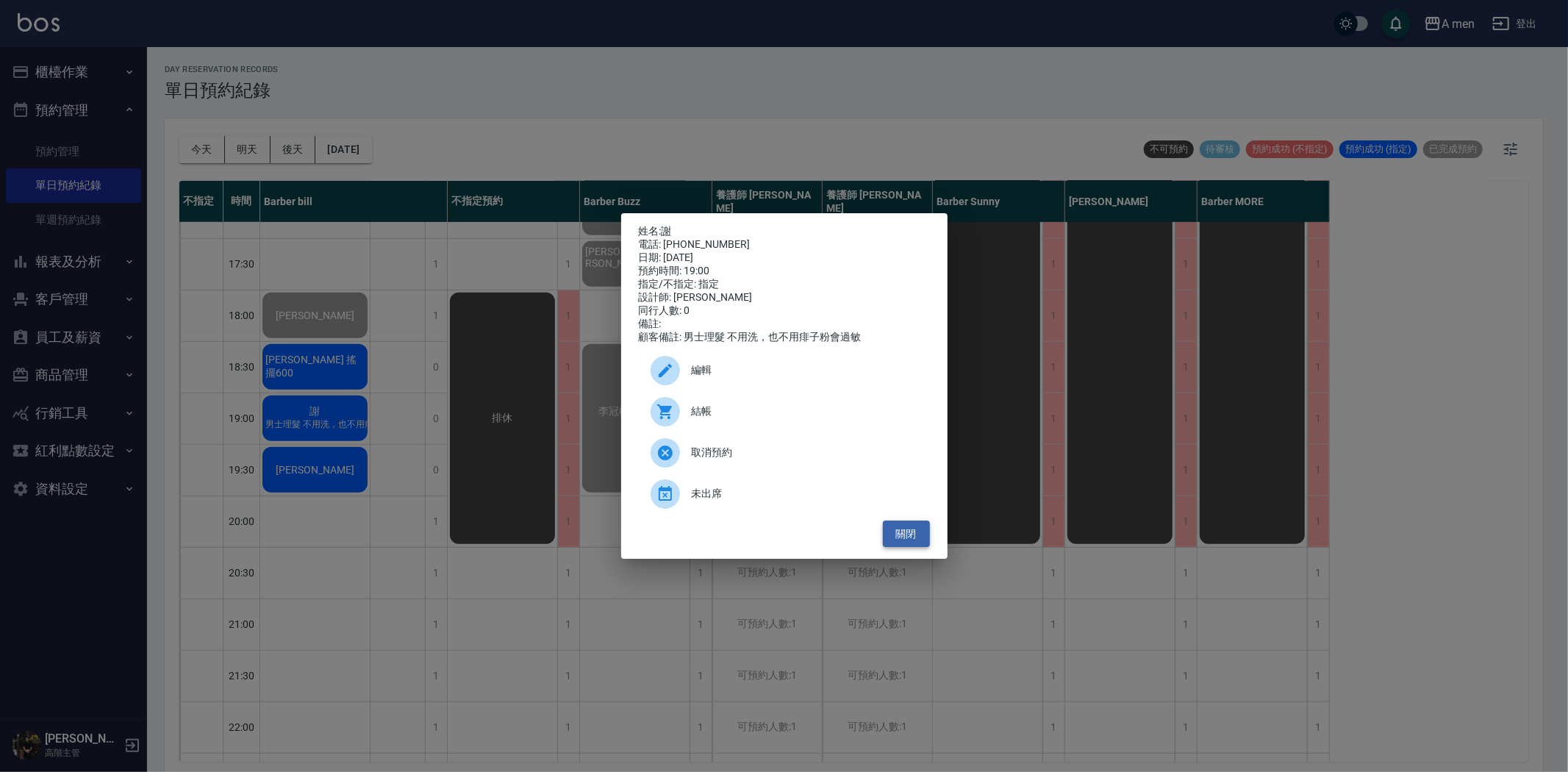
click at [921, 540] on button "關閉" at bounding box center [906, 534] width 47 height 27
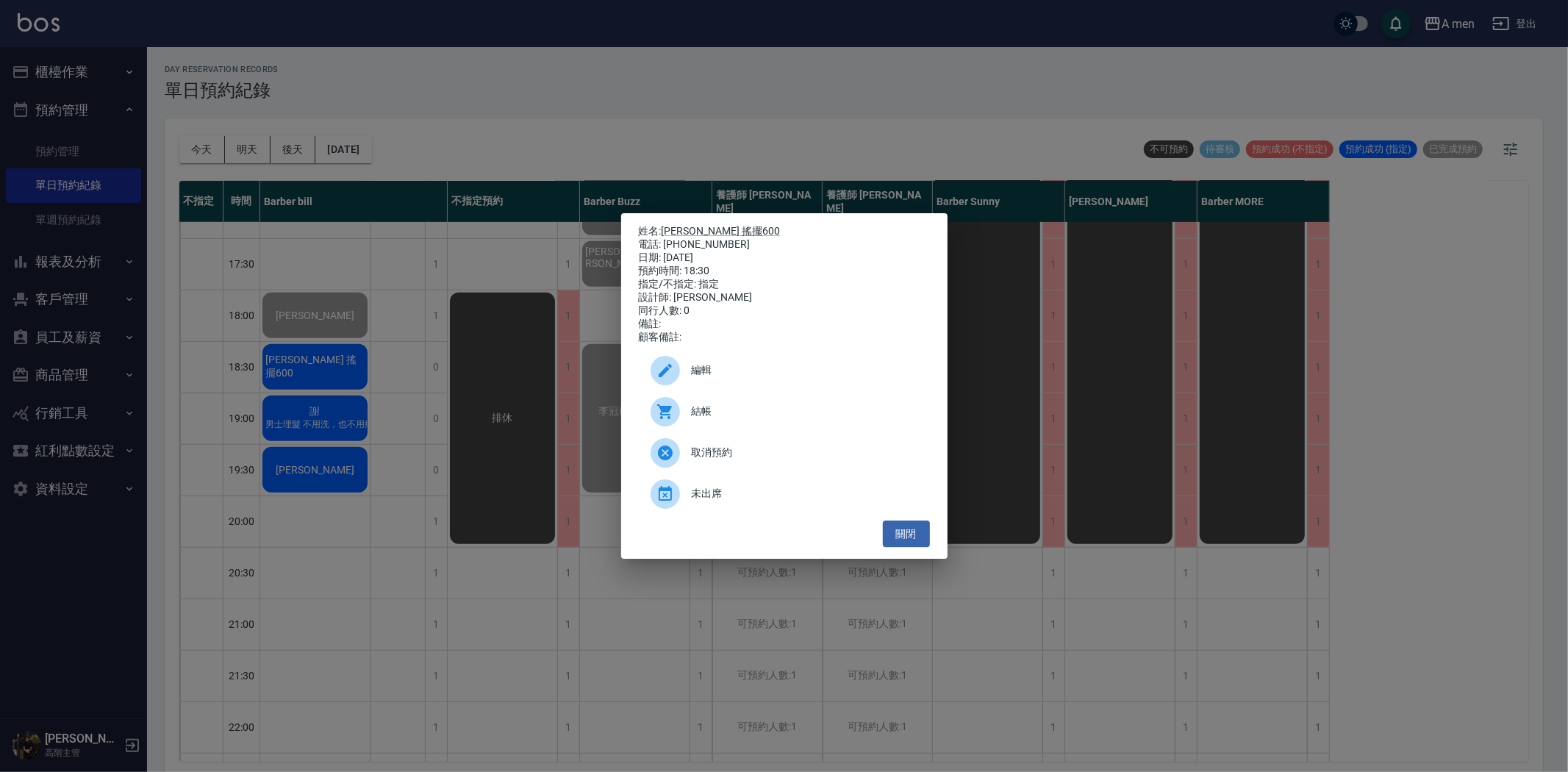
click at [755, 416] on span "結帳" at bounding box center [805, 411] width 227 height 16
click at [512, 371] on div "姓名: 伍麒 搖擺600 電話: 0931290259 日期: 2025/08/11 預約時間: 18:30 指定/不指定: 指定 設計師: Barber b…" at bounding box center [784, 386] width 1568 height 772
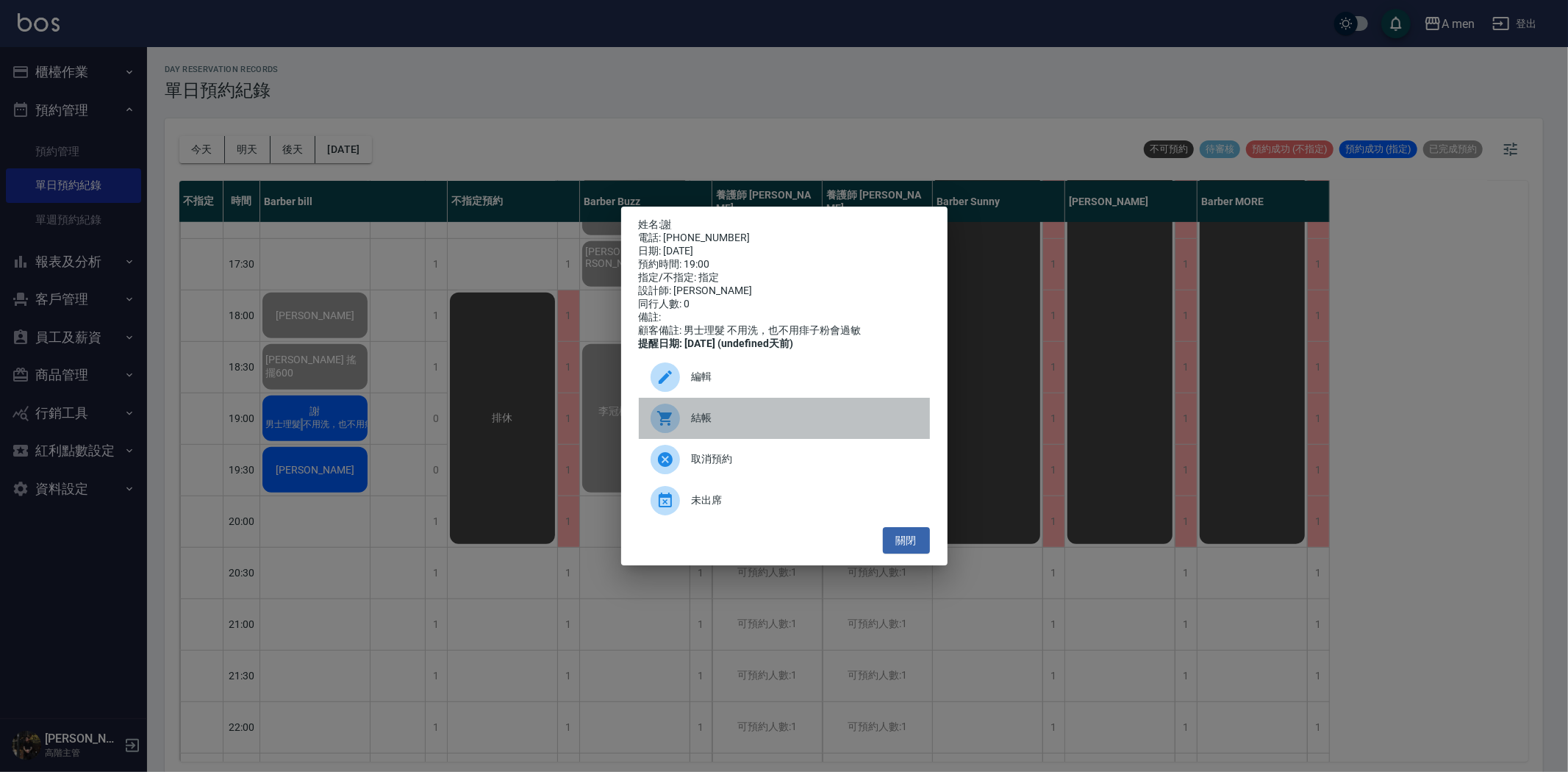
click at [759, 424] on span "結帳" at bounding box center [805, 418] width 227 height 16
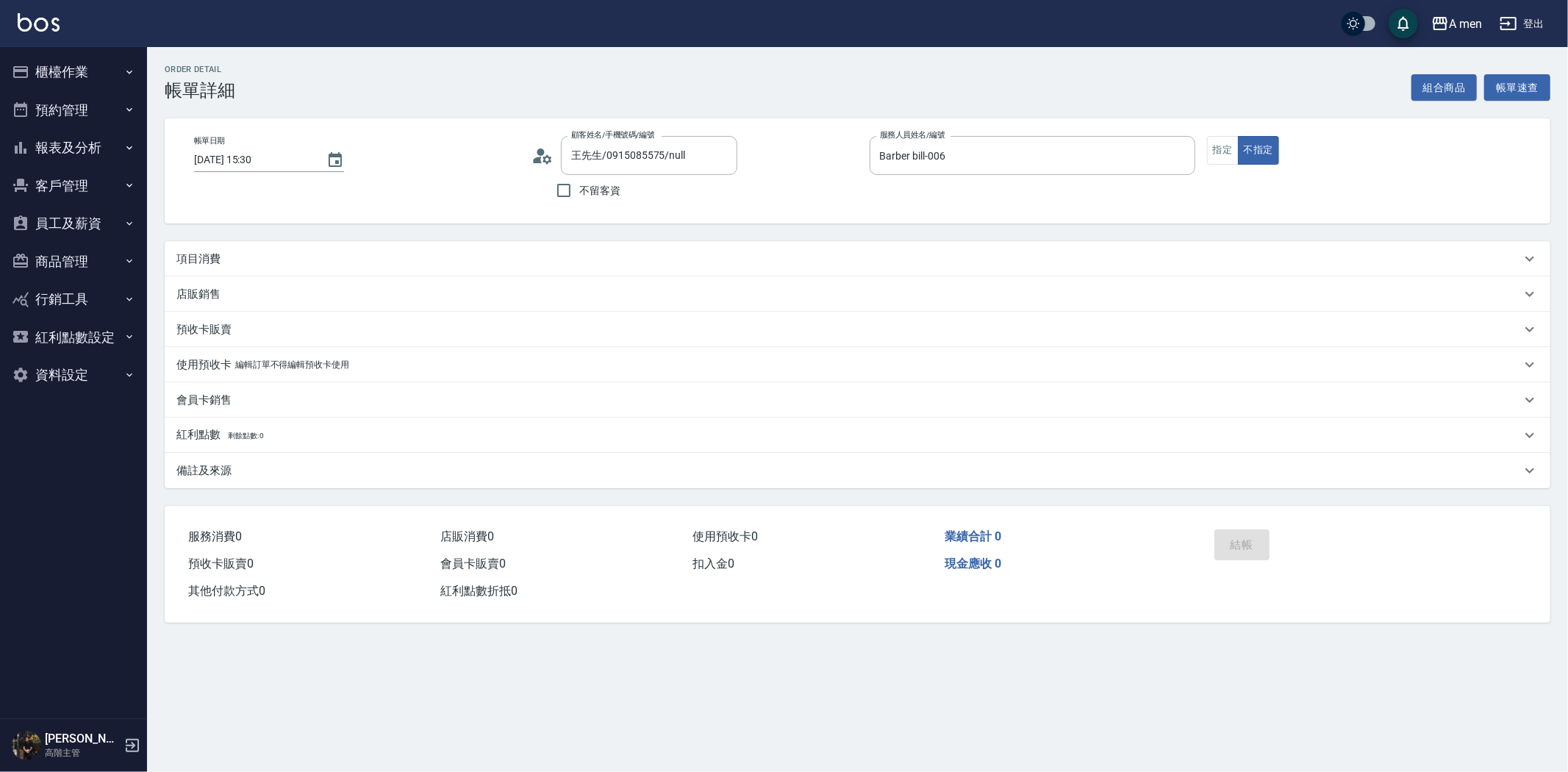
click at [363, 261] on div "項目消費" at bounding box center [848, 259] width 1344 height 16
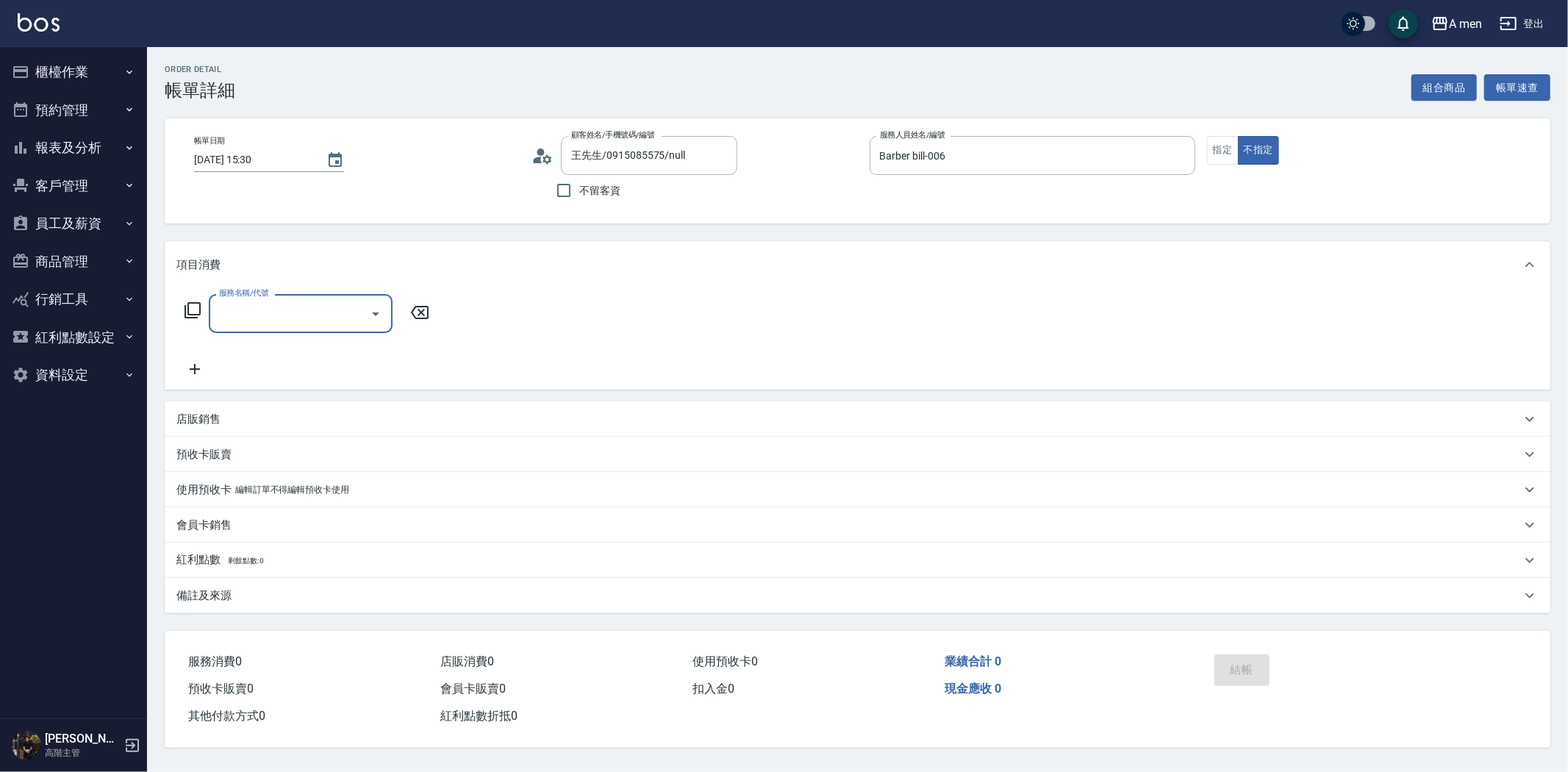
click at [355, 317] on input "服務名稱/代號" at bounding box center [290, 313] width 148 height 26
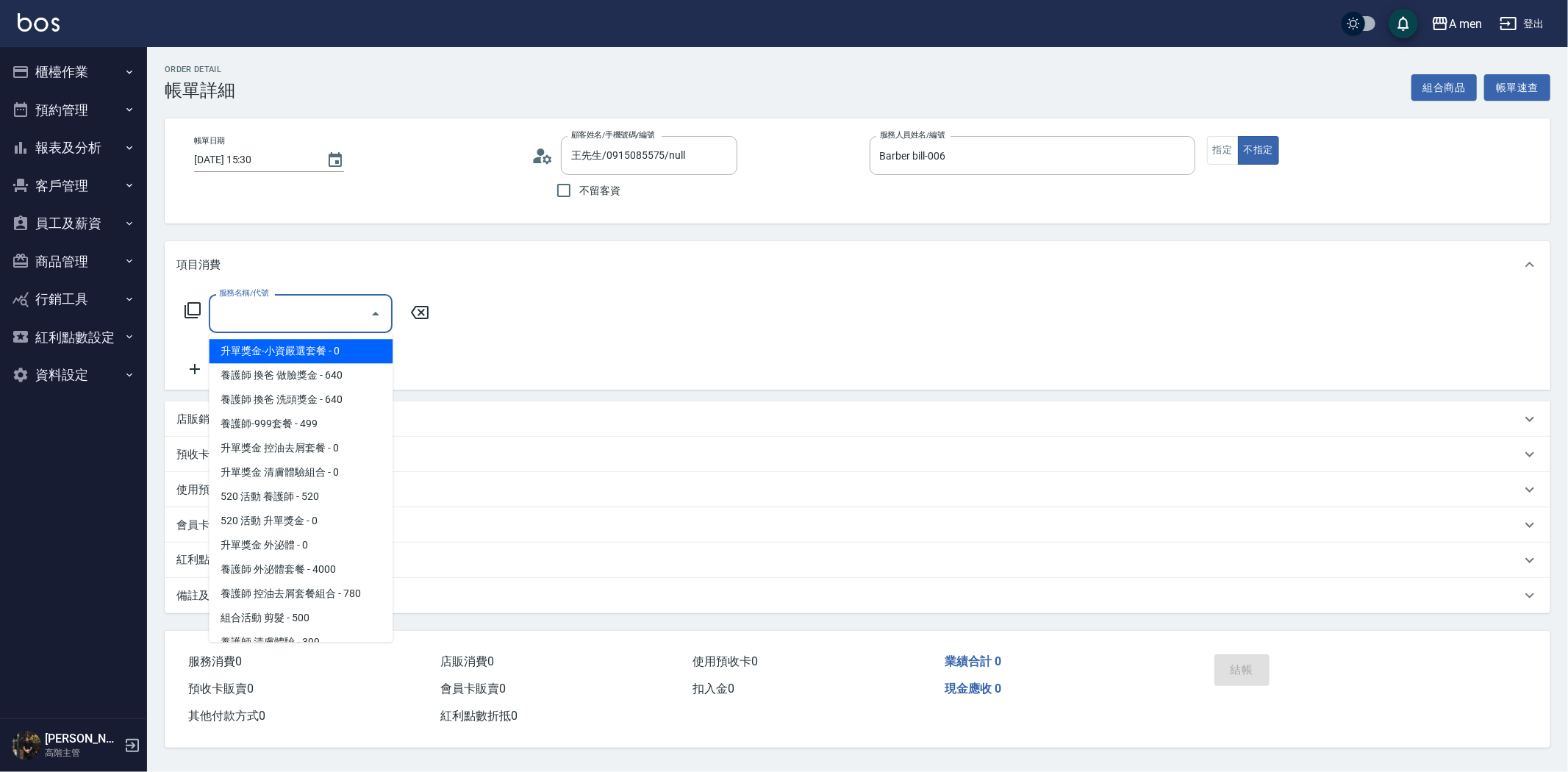
click at [806, 269] on div "項目消費" at bounding box center [848, 265] width 1344 height 16
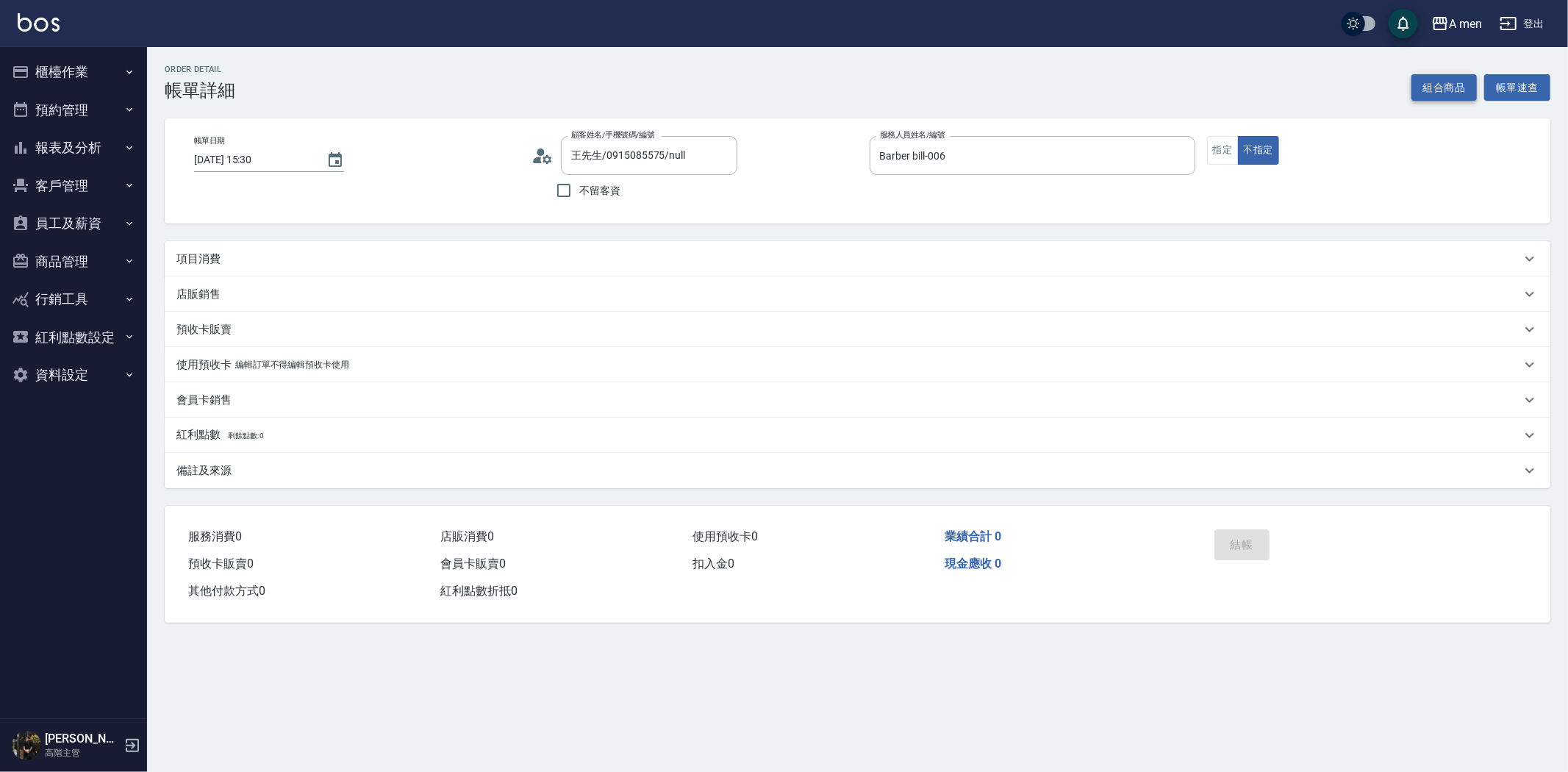
click at [1419, 97] on button "組合商品" at bounding box center [1444, 88] width 66 height 27
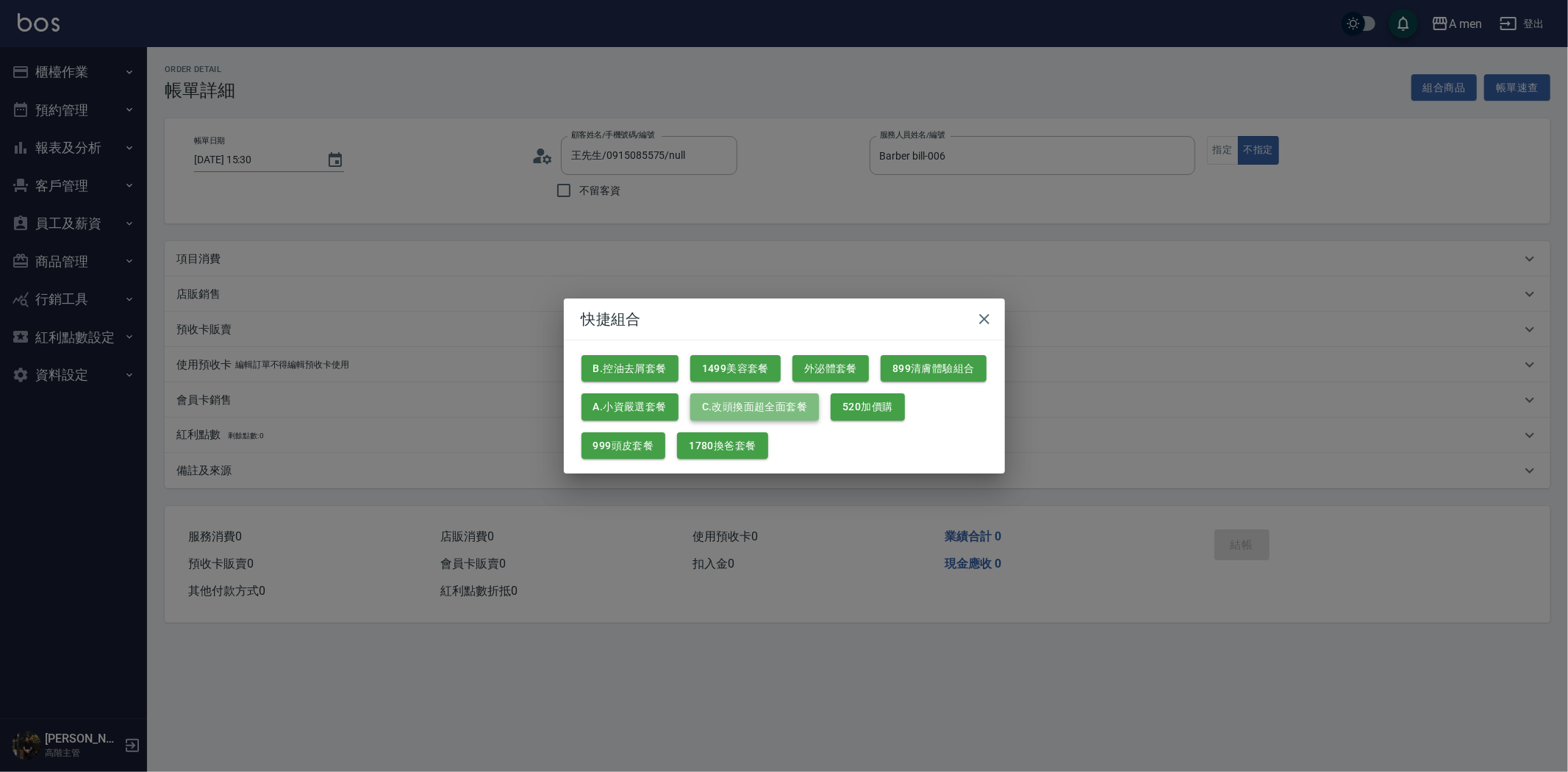
click at [768, 406] on button "C.改頭換面超全面套餐" at bounding box center [754, 407] width 129 height 27
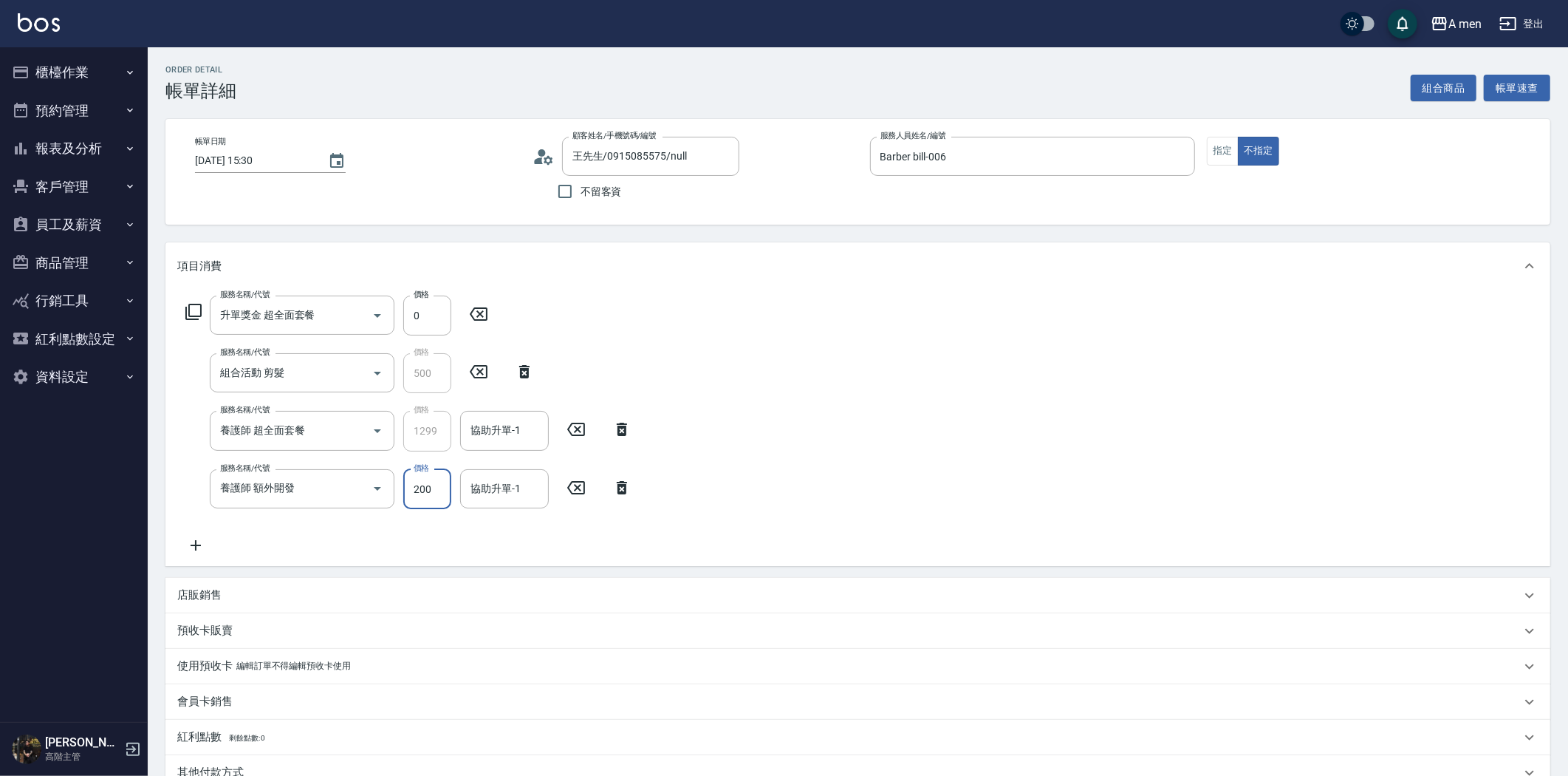
type input "200"
click at [888, 484] on div "服務名稱/代號 升單獎金 超全面套餐 服務名稱/代號 價格 0 價格 服務名稱/代號 組合活動 剪髮 服務名稱/代號 價格 500 價格 服務名稱/代號 養護…" at bounding box center [857, 427] width 1384 height 276
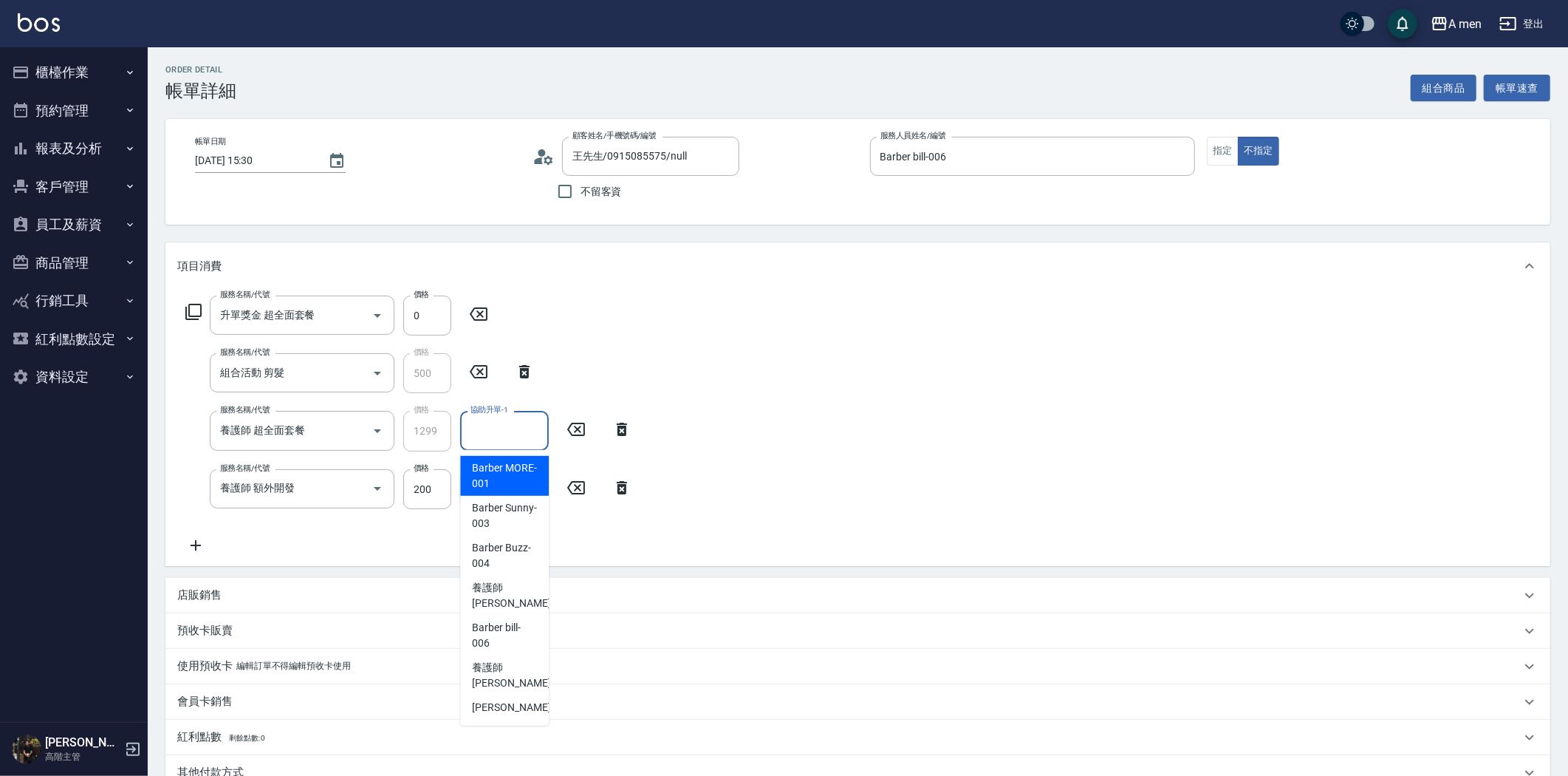
click at [489, 430] on input "協助升單-1" at bounding box center [504, 430] width 75 height 26
click at [510, 597] on span "養護師 小蔡 -005" at bounding box center [521, 595] width 99 height 31
type input "養護師 小蔡-005"
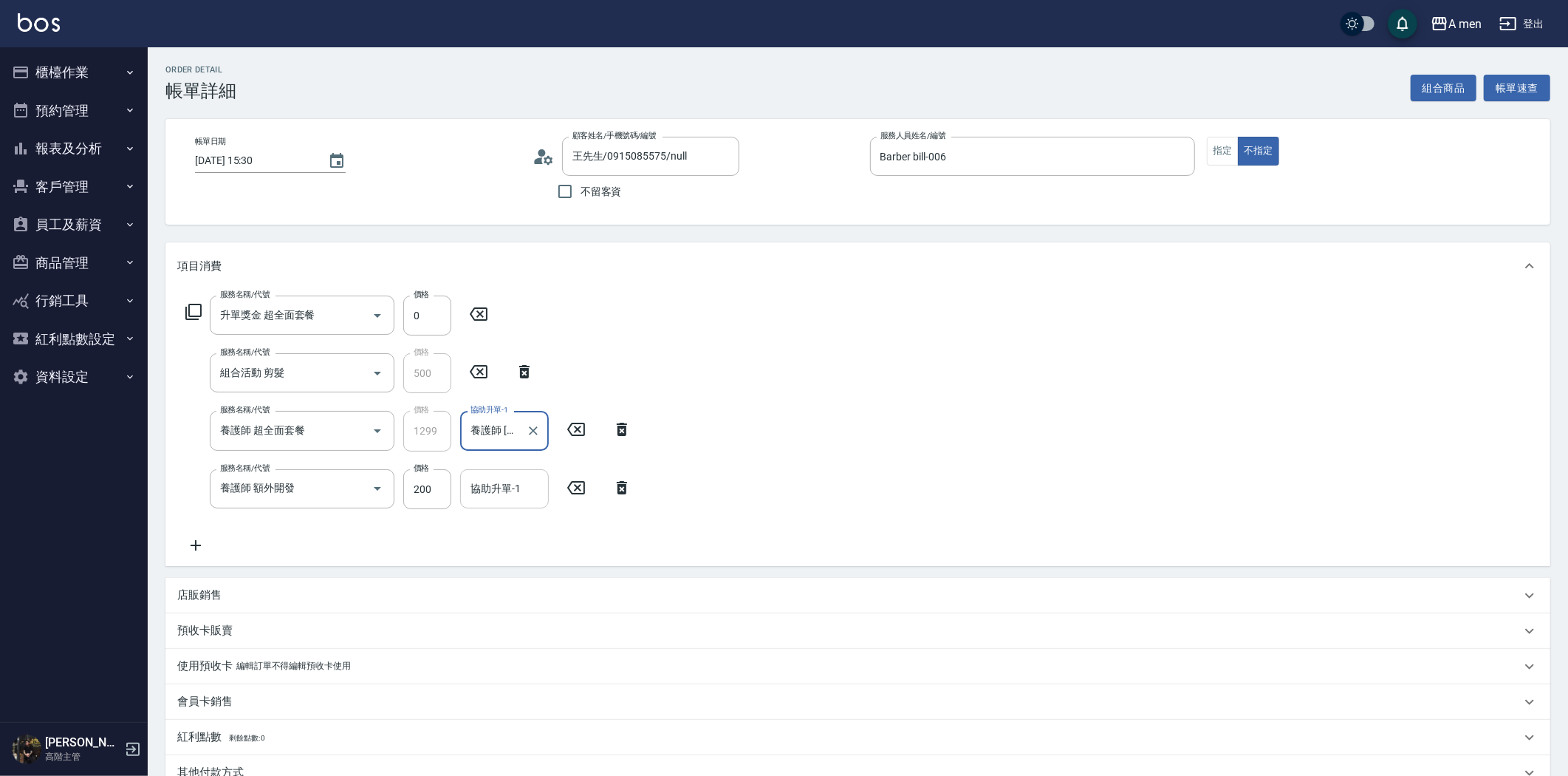
click at [504, 495] on input "協助升單-1" at bounding box center [504, 489] width 75 height 26
click at [486, 352] on span "養護師 小蔡 -005" at bounding box center [521, 339] width 99 height 31
type input "養護師 小蔡-005"
click at [626, 436] on icon at bounding box center [622, 429] width 37 height 17
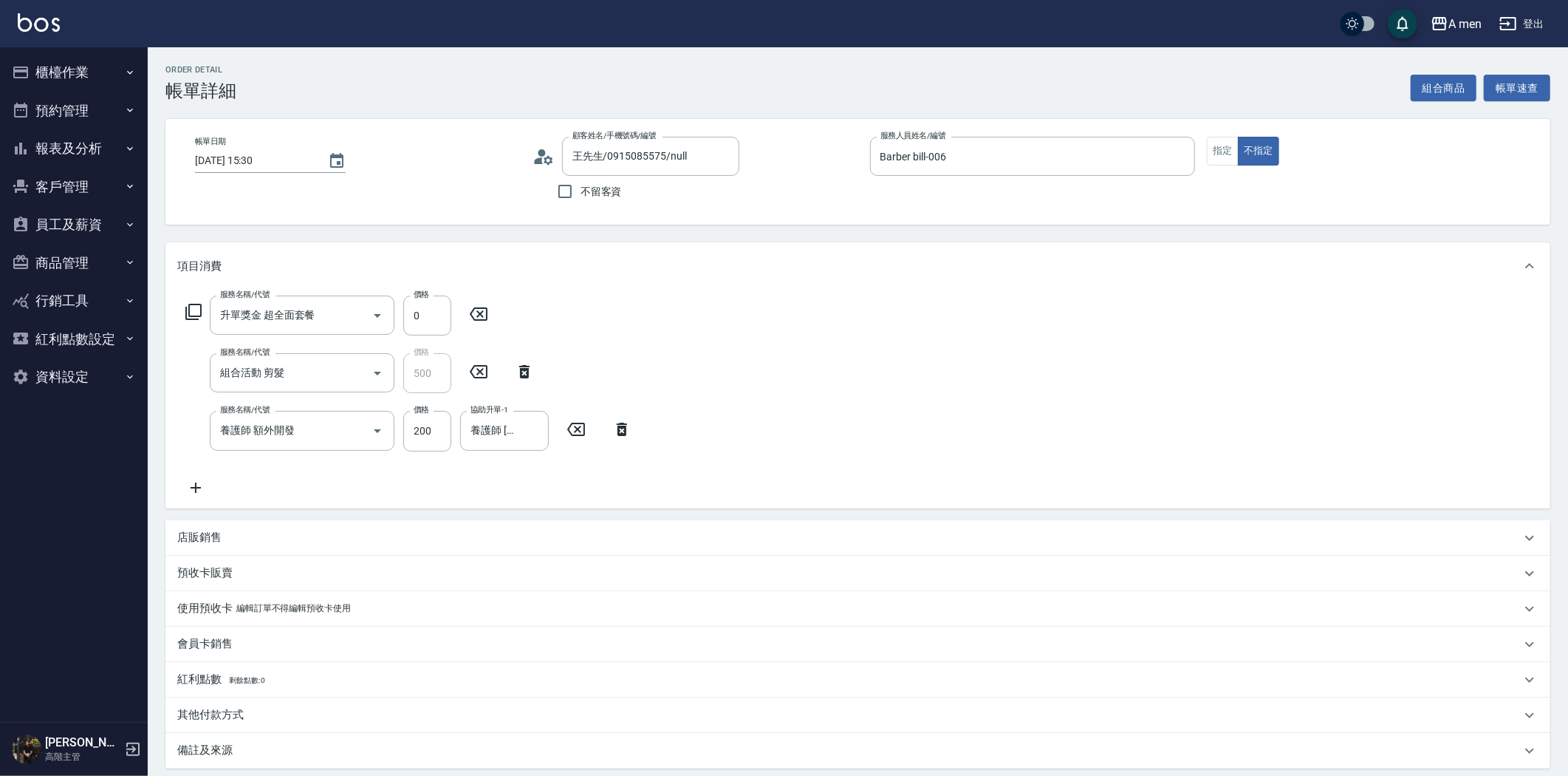
click at [621, 431] on icon at bounding box center [622, 429] width 10 height 13
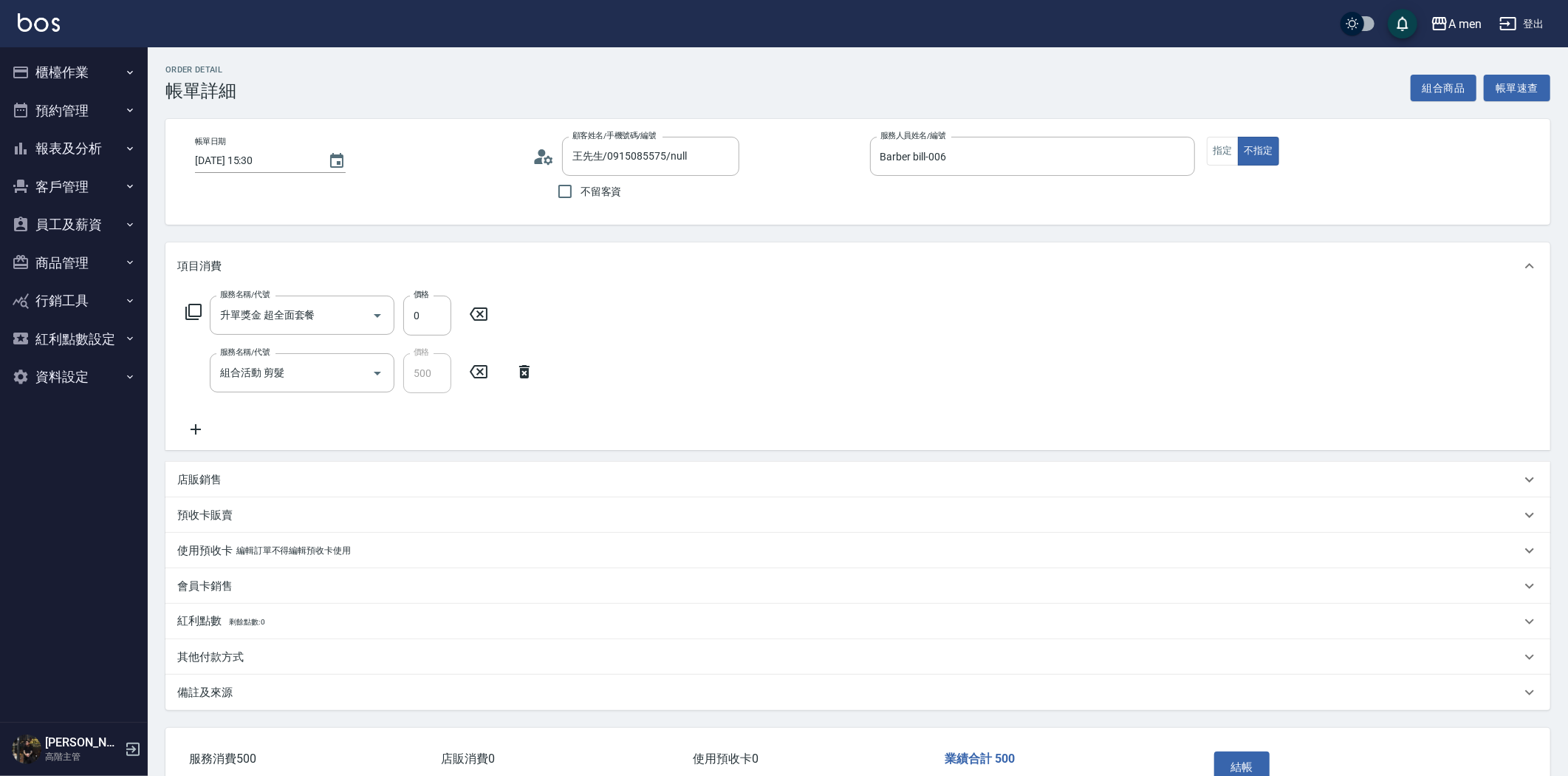
drag, startPoint x: 525, startPoint y: 372, endPoint x: 563, endPoint y: 365, distance: 38.6
click at [524, 372] on icon at bounding box center [524, 371] width 37 height 17
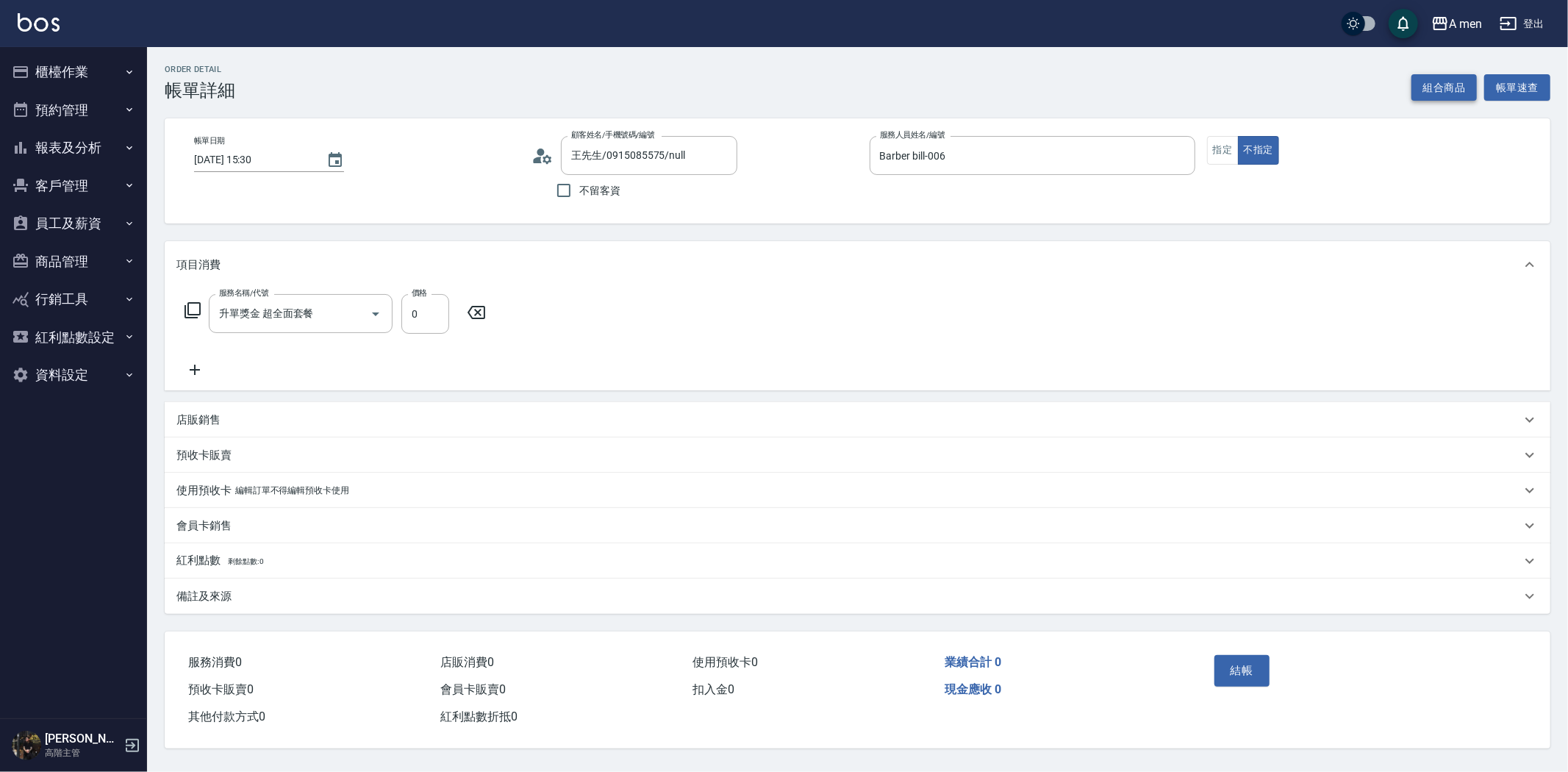
click at [1436, 90] on button "組合商品" at bounding box center [1444, 88] width 66 height 27
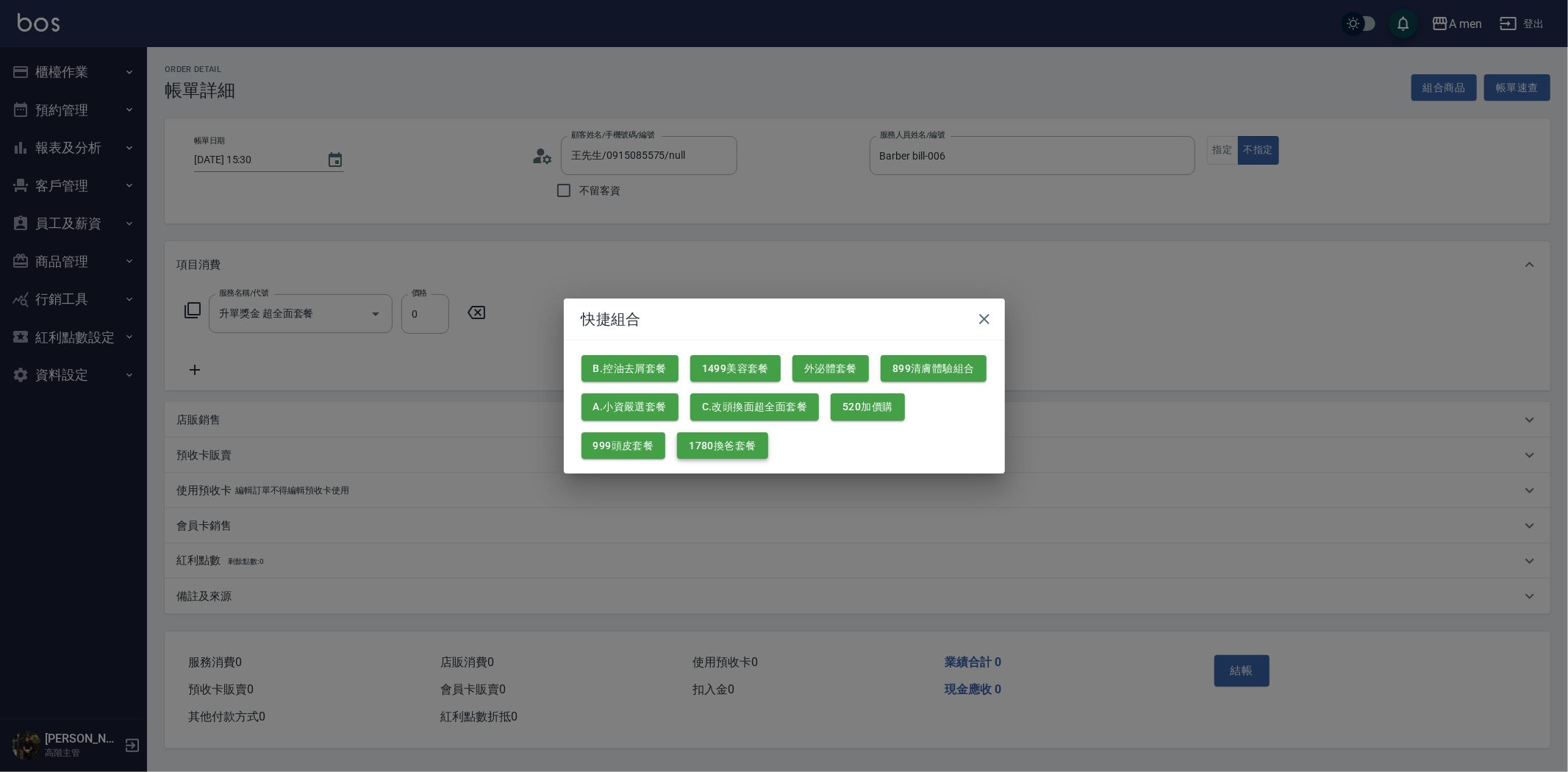
click at [741, 442] on button "1780換爸套餐" at bounding box center [722, 446] width 90 height 27
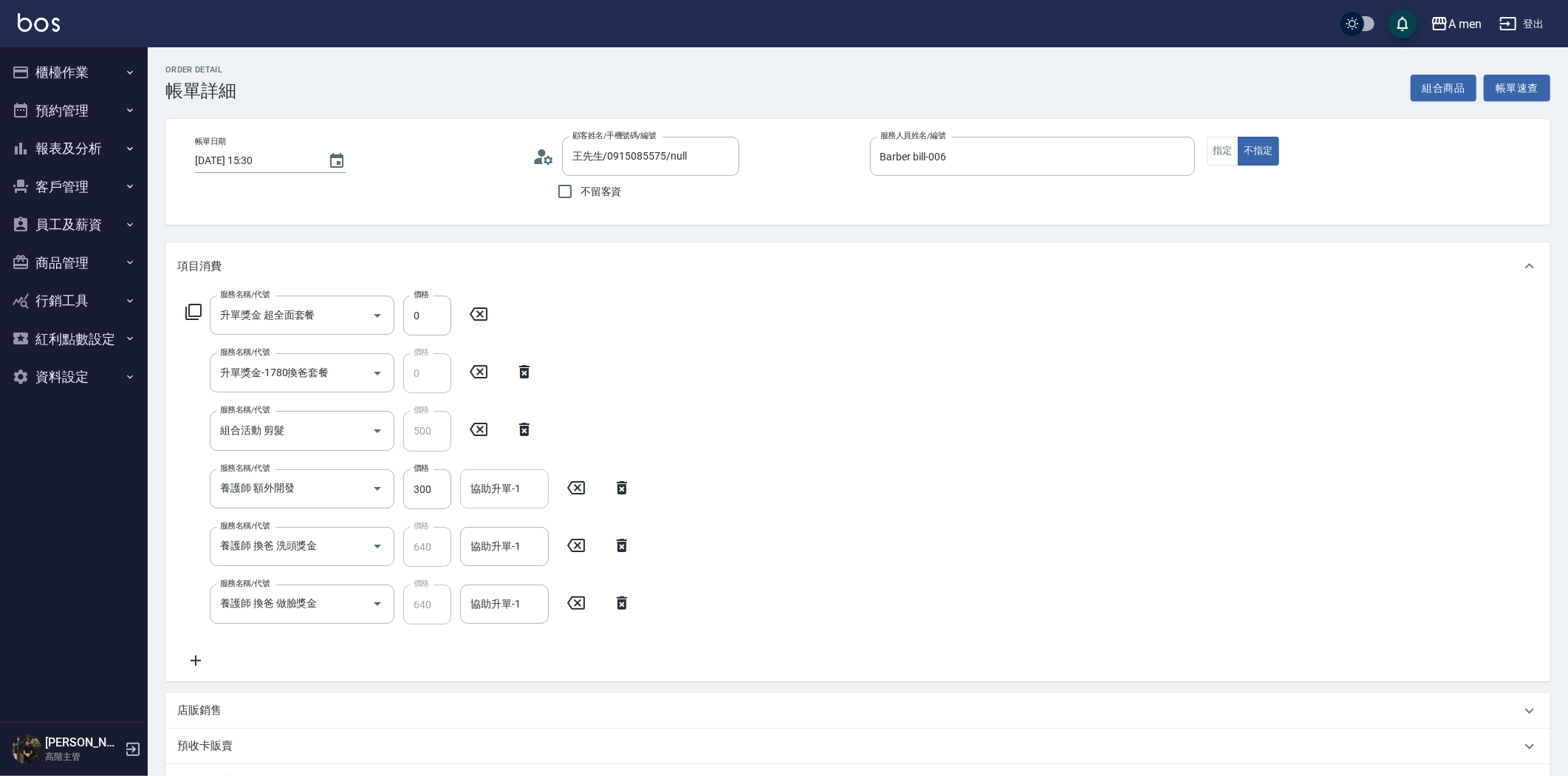
click at [512, 495] on input "協助升單-1" at bounding box center [504, 489] width 75 height 26
drag, startPoint x: 474, startPoint y: 483, endPoint x: 445, endPoint y: 486, distance: 29.2
click at [473, 483] on input "協助升單-1" at bounding box center [504, 489] width 75 height 26
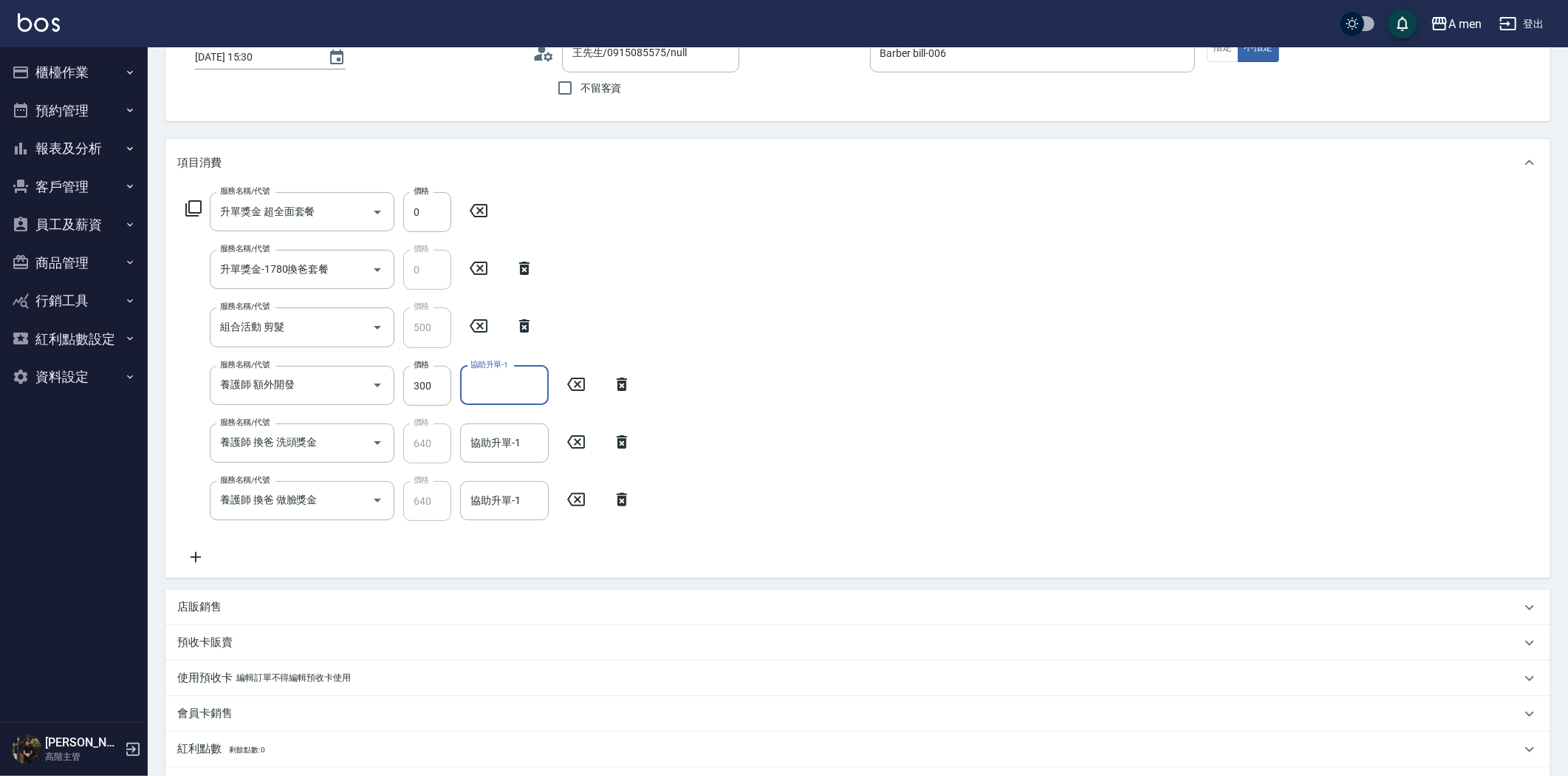
scroll to position [246, 0]
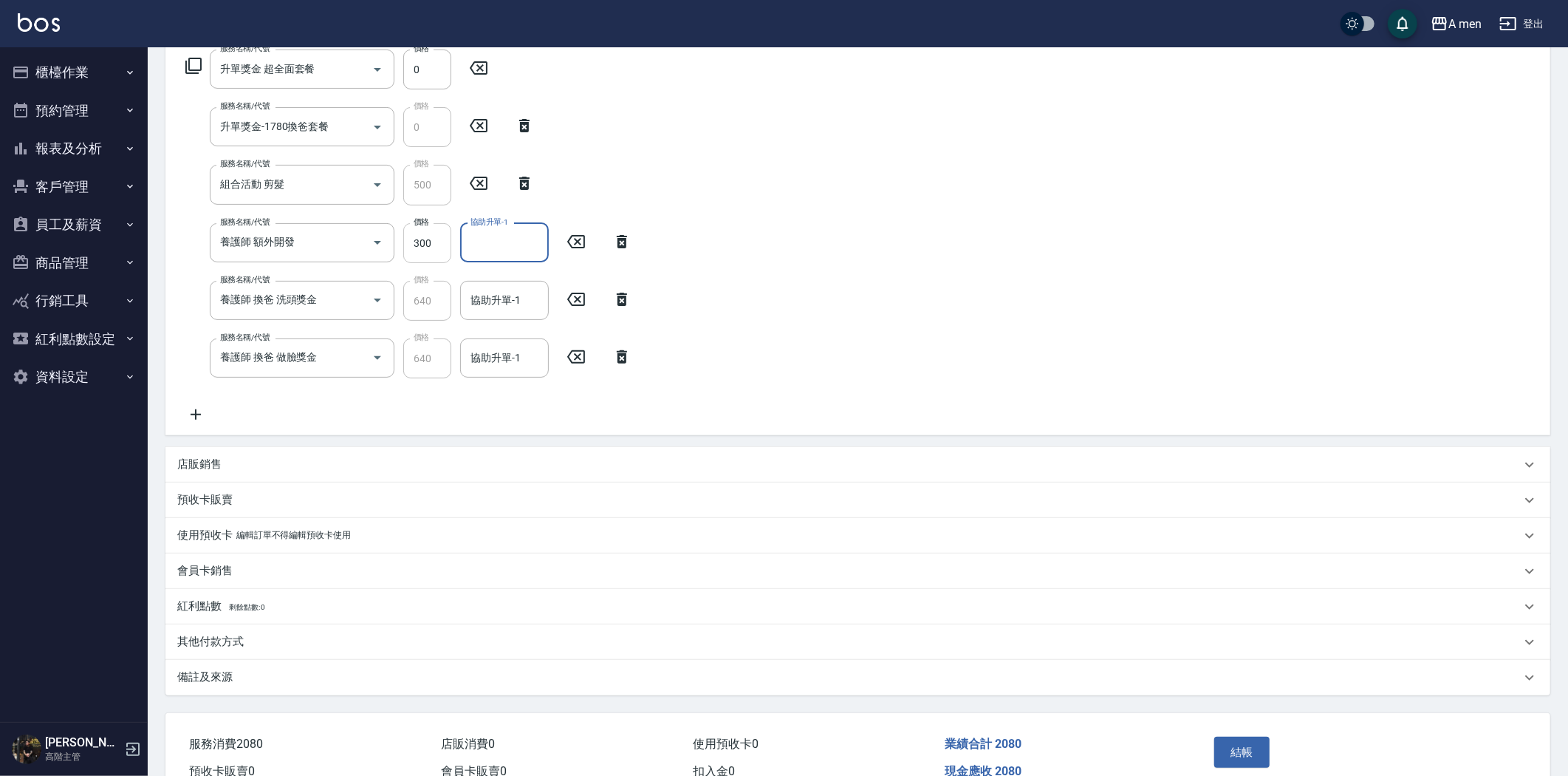
click at [440, 249] on input "300" at bounding box center [427, 242] width 48 height 39
type input "200"
click at [504, 237] on div "協助升單-1 協助升單-1" at bounding box center [504, 242] width 89 height 39
click at [510, 415] on span "養護師 小蔡 -005" at bounding box center [521, 408] width 99 height 31
type input "養護師 小蔡-005"
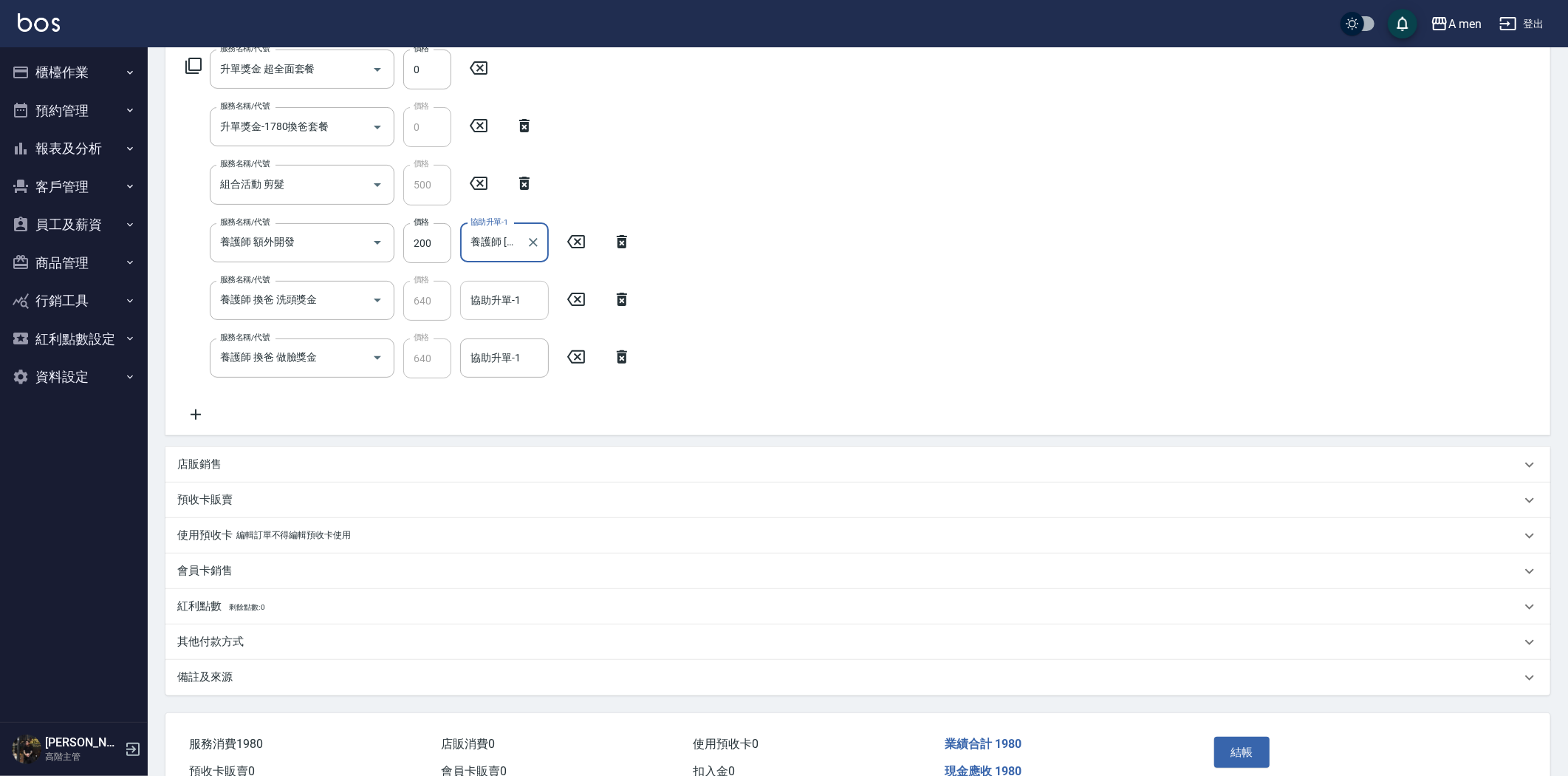
click at [499, 308] on input "協助升單-1" at bounding box center [504, 300] width 75 height 26
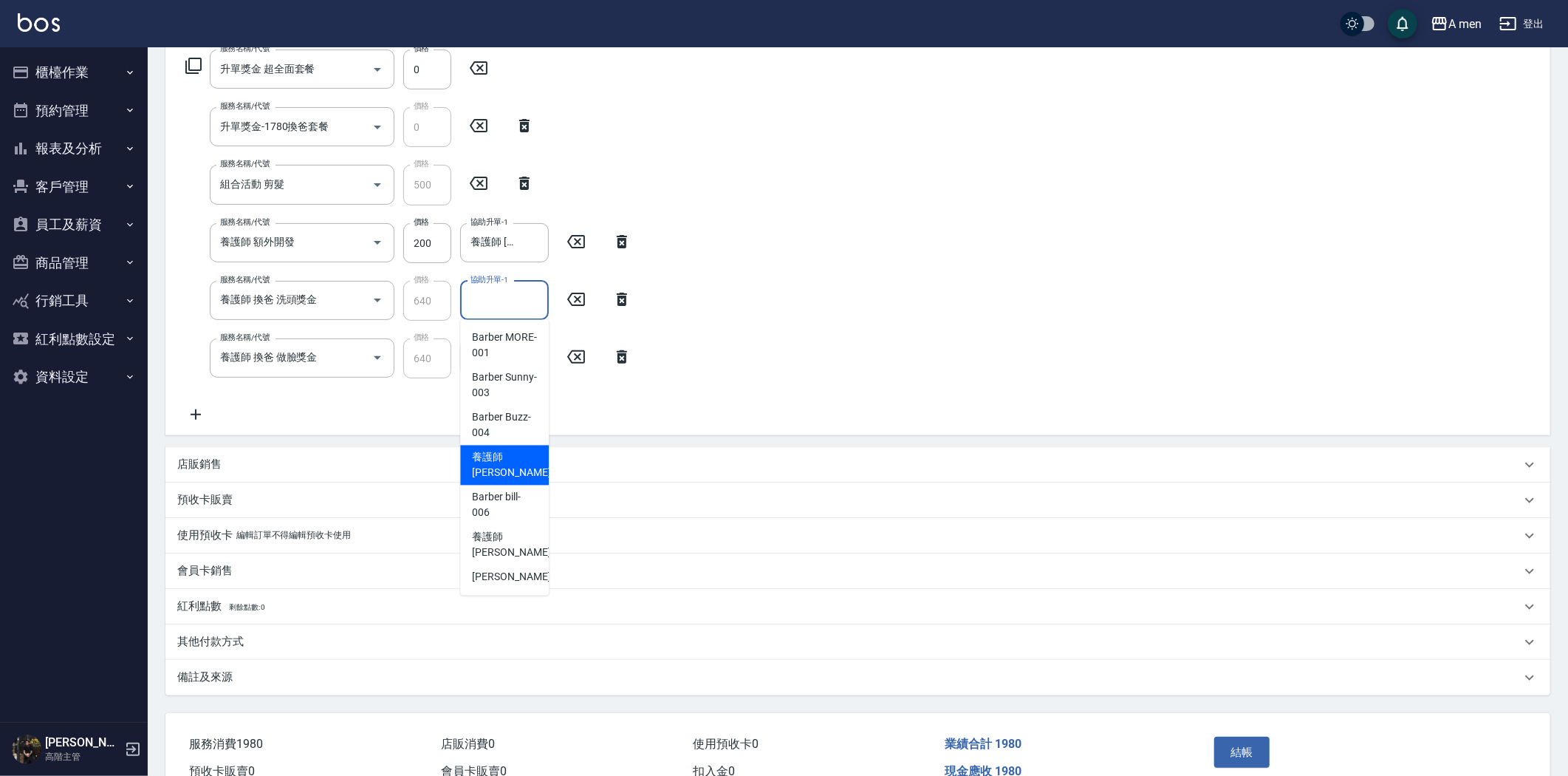
click at [500, 456] on span "養護師 小蔡 -005" at bounding box center [521, 466] width 99 height 31
type input "養護師 小蔡-005"
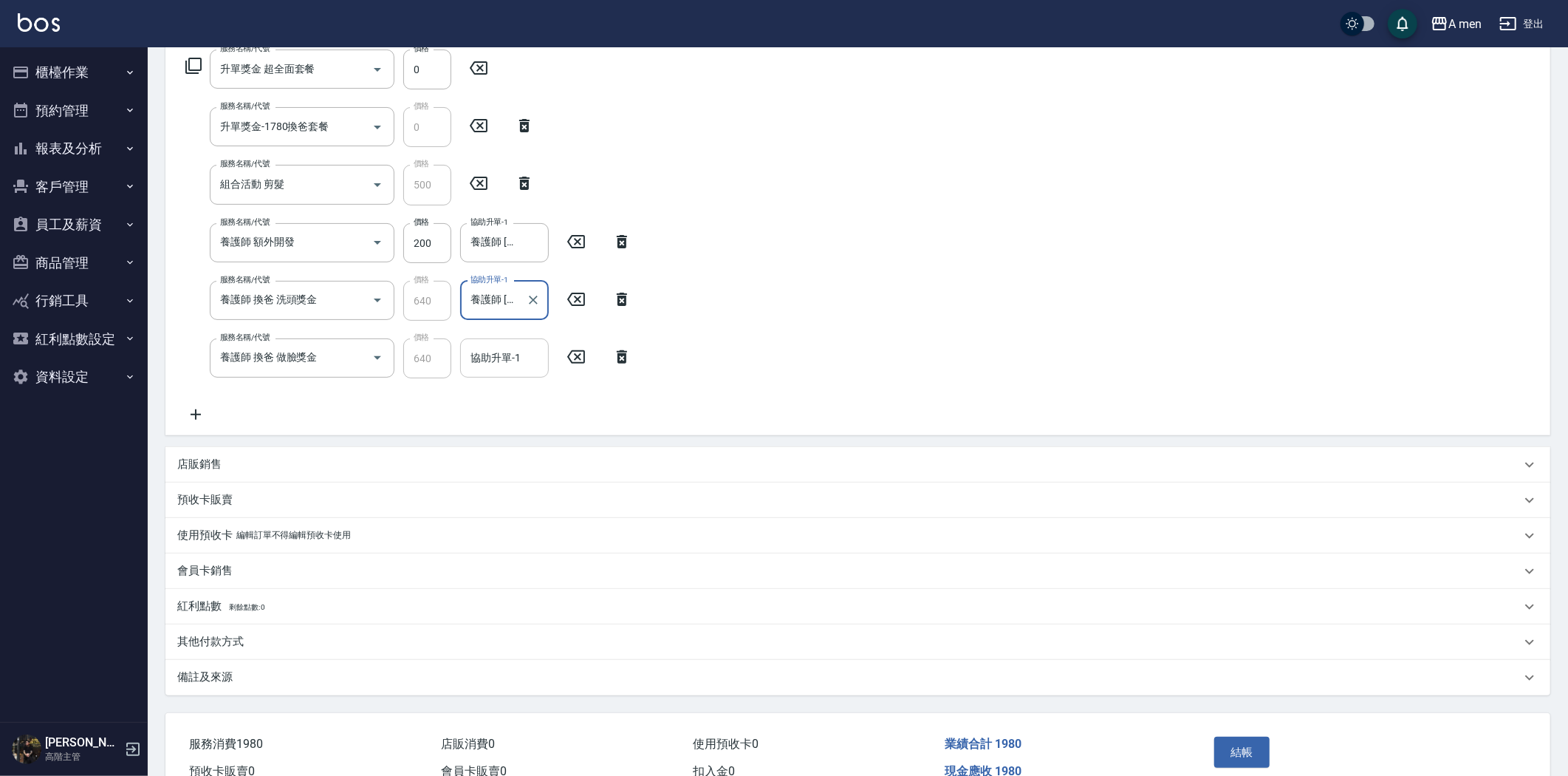
click at [498, 369] on input "協助升單-1" at bounding box center [504, 358] width 75 height 26
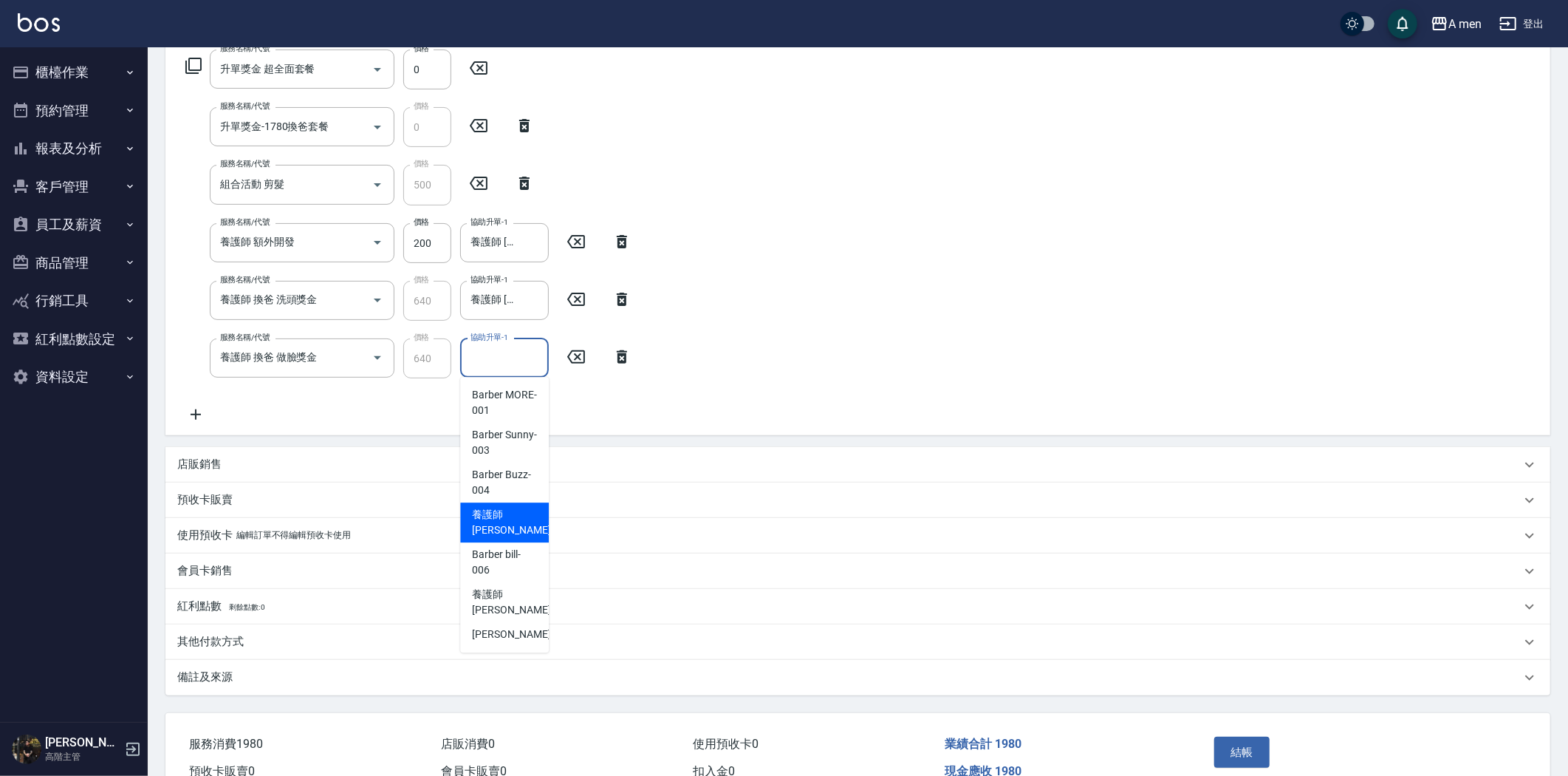
click at [530, 523] on span "養護師 小蔡 -005" at bounding box center [521, 523] width 99 height 31
type input "養護師 小蔡-005"
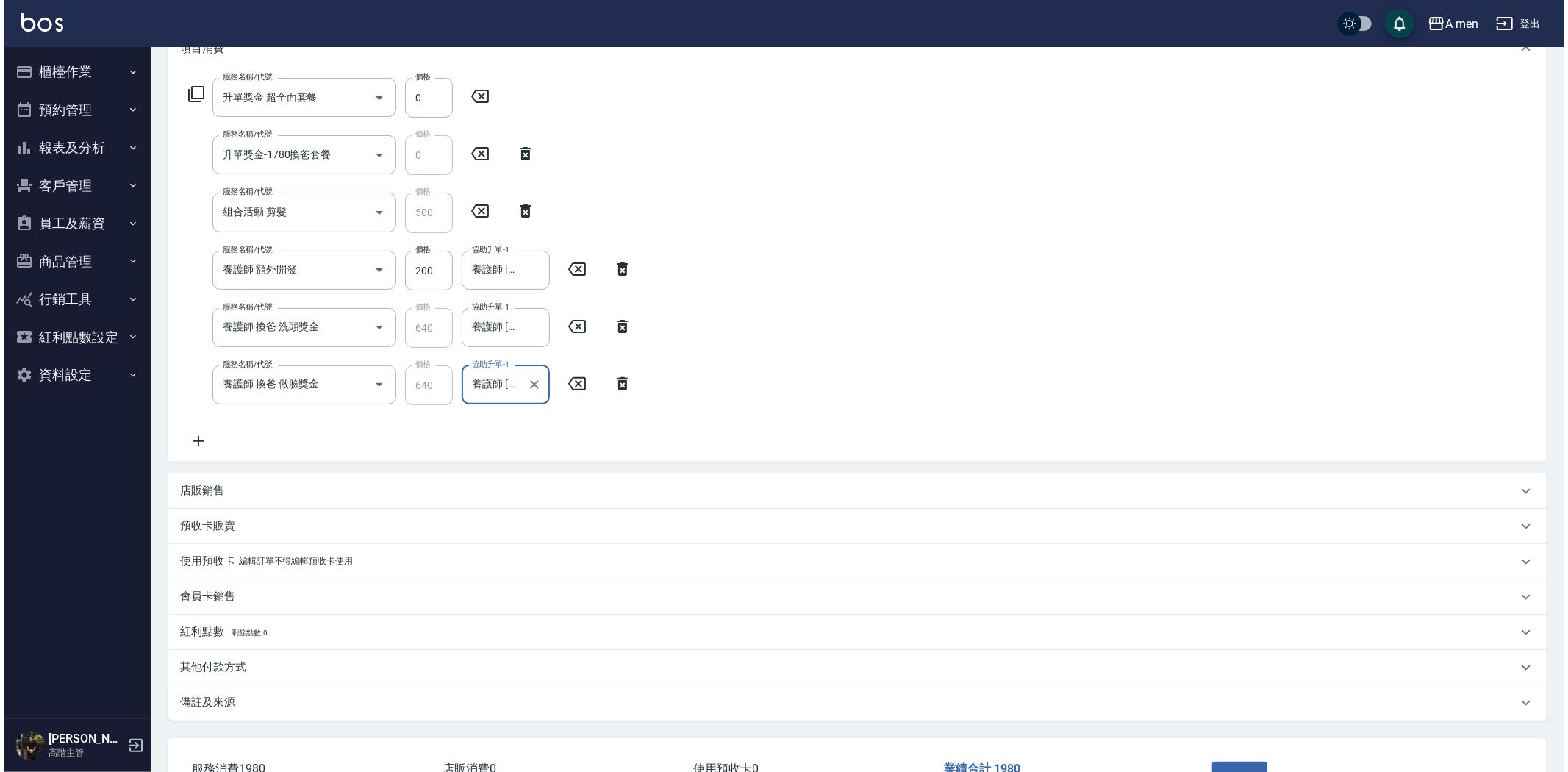
scroll to position [322, 0]
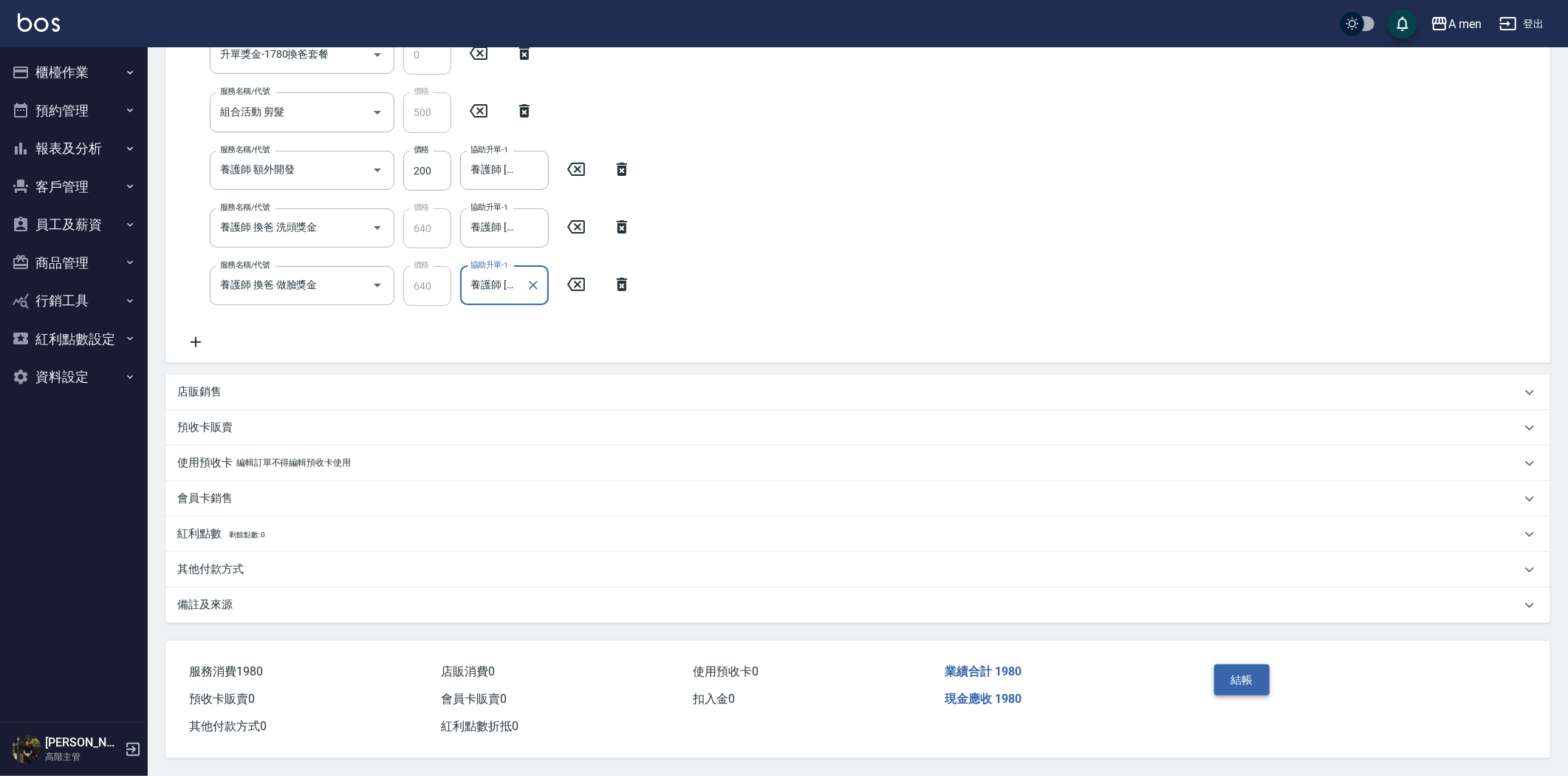
click at [1222, 669] on button "結帳" at bounding box center [1241, 680] width 55 height 31
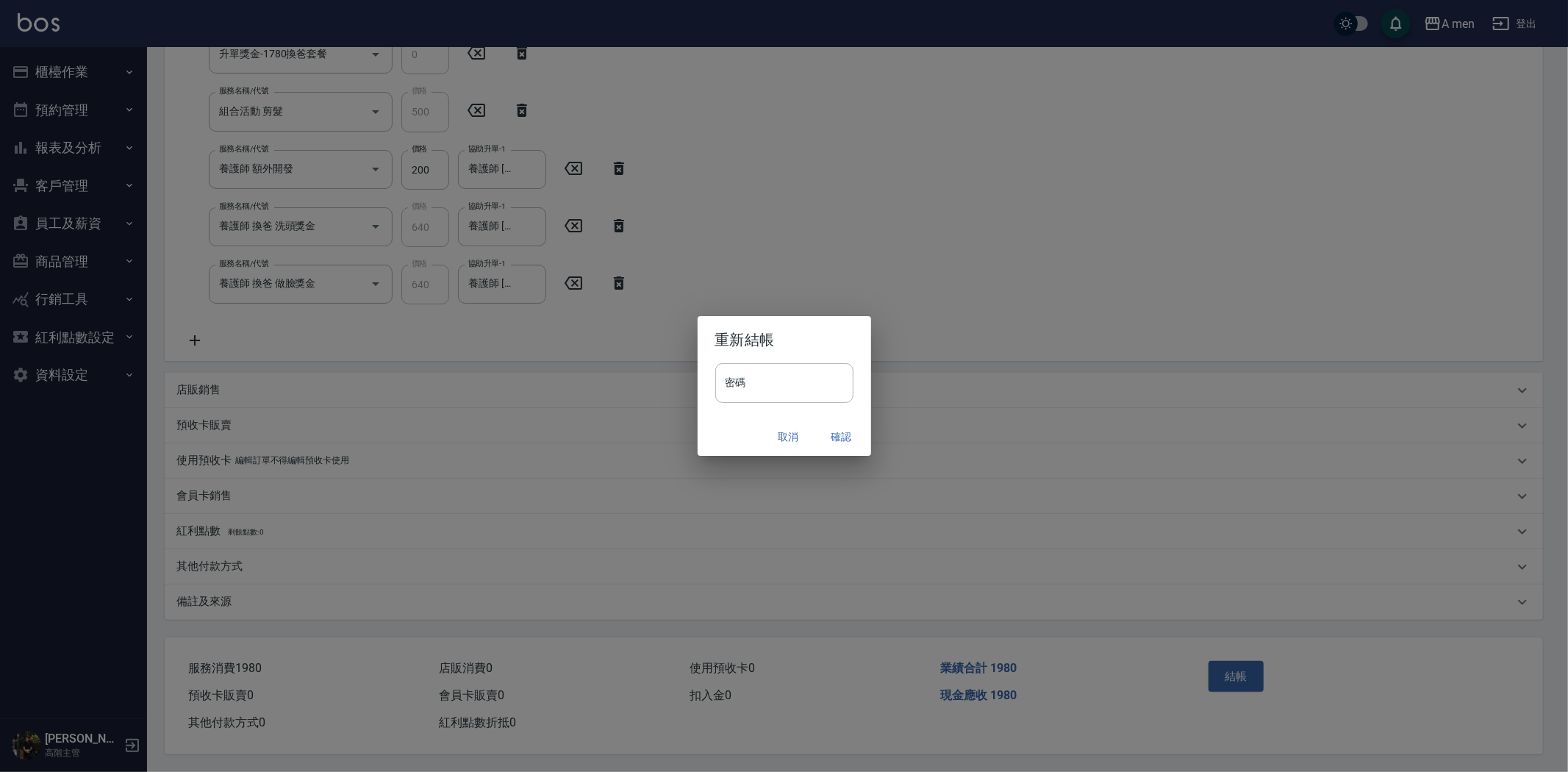
click at [848, 437] on button "確認" at bounding box center [841, 437] width 47 height 27
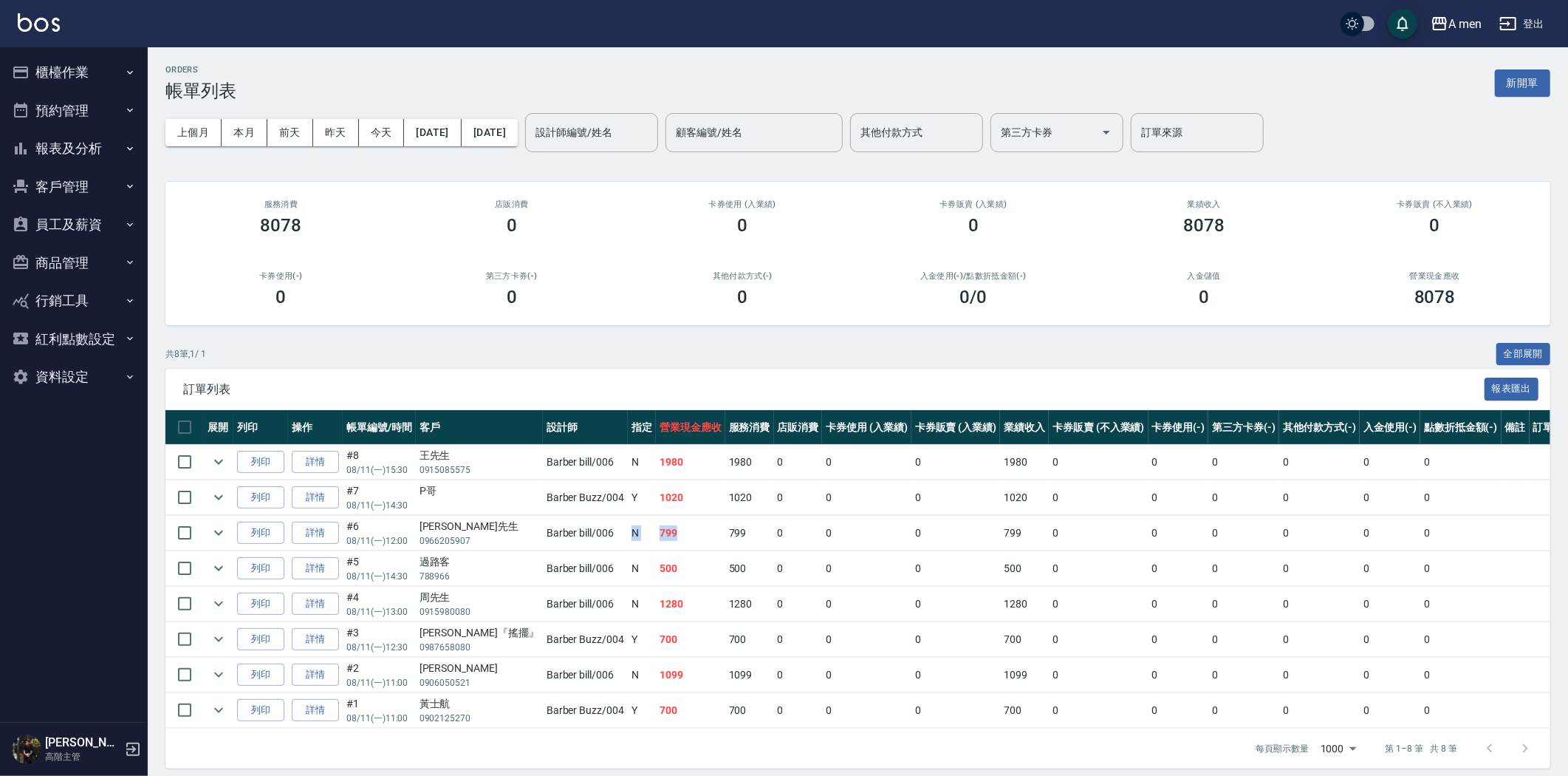
drag, startPoint x: 584, startPoint y: 524, endPoint x: 640, endPoint y: 536, distance: 57.3
click at [640, 536] on tr "列印 詳情 #6 08/11 (一) 12:00 林先生 0966205907 Barber bill /006 N 799 799 0 0 0 799 0 …" at bounding box center [871, 533] width 1412 height 35
click at [655, 536] on td "799" at bounding box center [690, 533] width 70 height 35
drag, startPoint x: 622, startPoint y: 555, endPoint x: 628, endPoint y: 568, distance: 14.3
click at [655, 568] on td "500" at bounding box center [690, 568] width 70 height 35
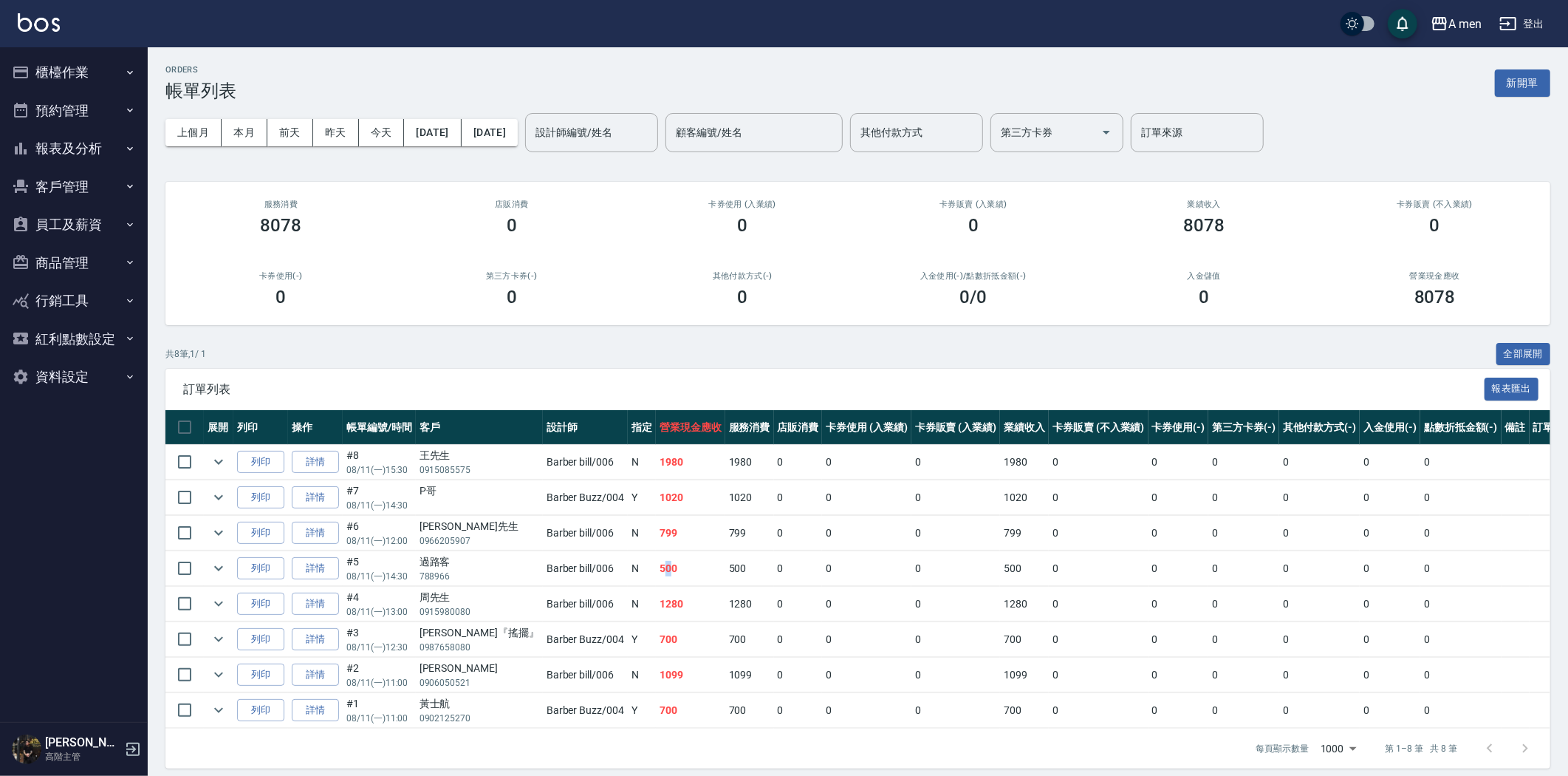
click at [655, 568] on td "500" at bounding box center [690, 568] width 70 height 35
drag, startPoint x: 633, startPoint y: 557, endPoint x: 644, endPoint y: 572, distance: 18.6
click at [644, 572] on tbody "列印 詳情 #8 08/11 (一) 15:30 王先生 0915085575 Barber bill /006 N 1980 1980 0 0 0 1980…" at bounding box center [871, 586] width 1412 height 284
click at [655, 569] on td "500" at bounding box center [690, 568] width 70 height 35
drag, startPoint x: 611, startPoint y: 600, endPoint x: 676, endPoint y: 599, distance: 65.0
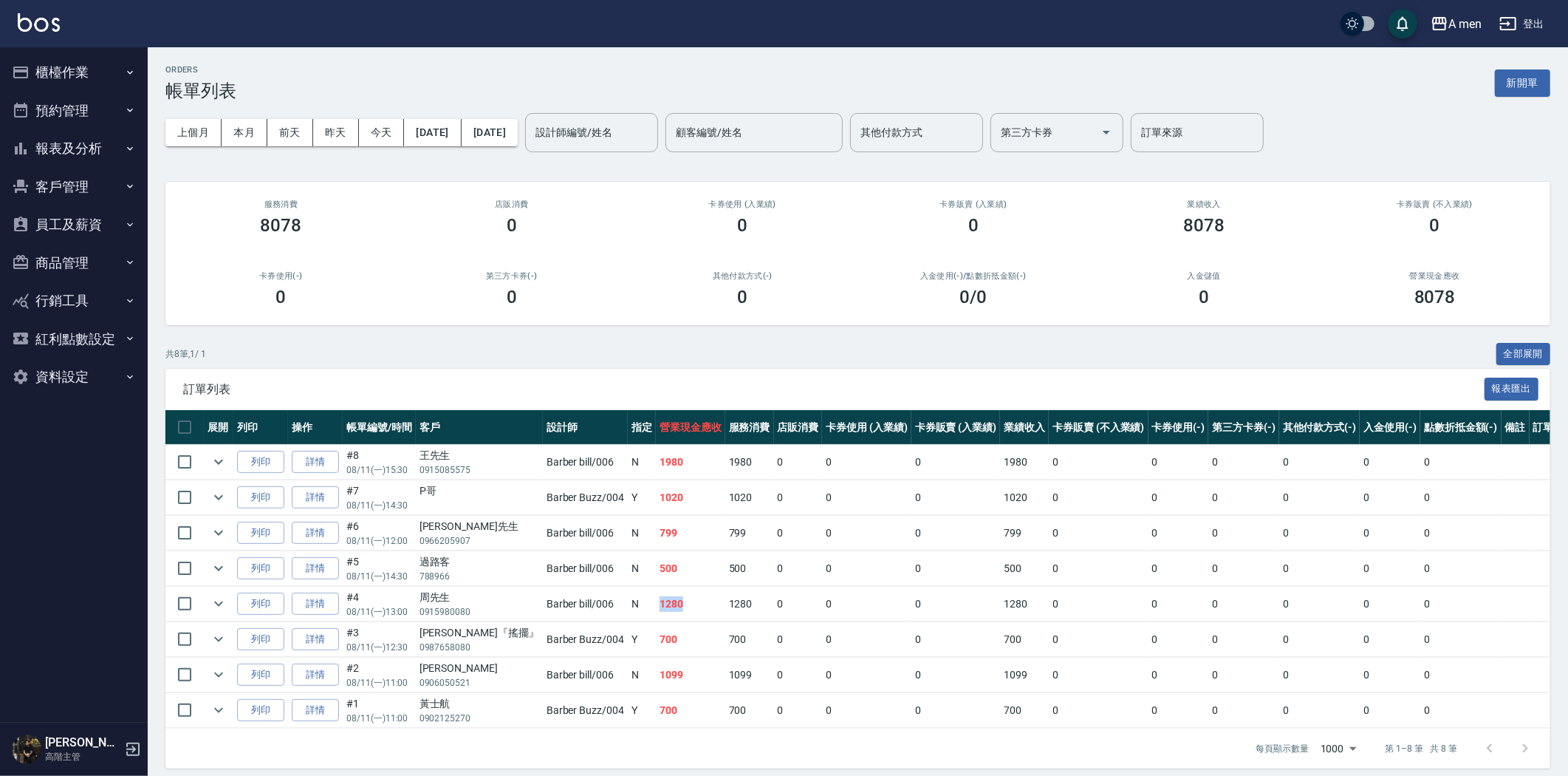
click at [676, 599] on td "1280" at bounding box center [690, 604] width 70 height 35
click at [669, 673] on tr "列印 詳情 #2 08/11 (一) 11:00 鄭先生 0906050521 Barber bill /006 N 1099 1099 0 0 0 1099…" at bounding box center [871, 675] width 1412 height 35
click at [669, 672] on td "1099" at bounding box center [690, 675] width 70 height 35
drag, startPoint x: 647, startPoint y: 672, endPoint x: 663, endPoint y: 674, distance: 16.1
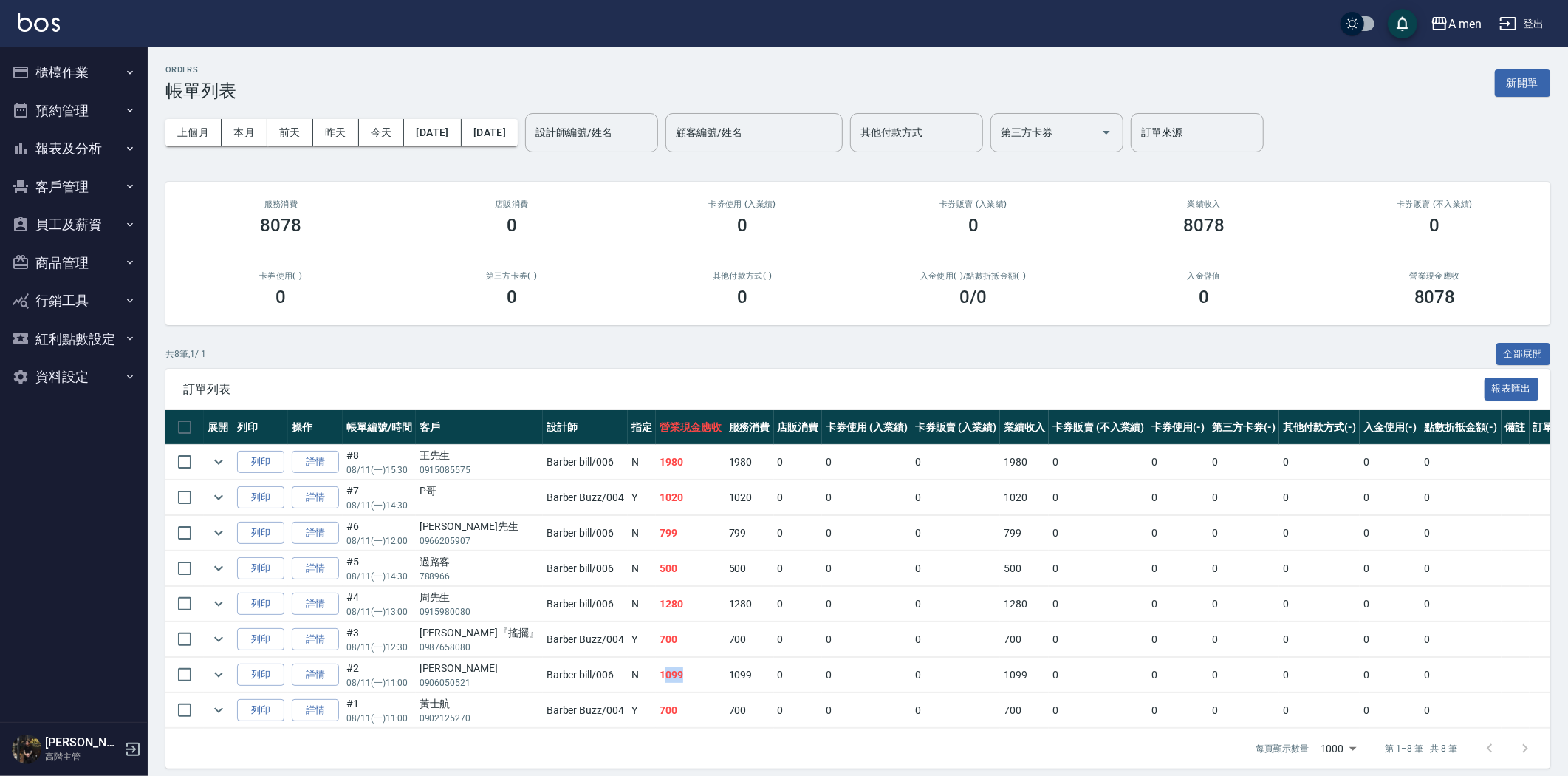
click at [663, 674] on td "1099" at bounding box center [690, 675] width 70 height 35
click at [651, 597] on tr "列印 詳情 #4 08/11 (一) 13:00 周先生 0915980080 Barber bill /006 N 1280 1280 0 0 0 1280…" at bounding box center [871, 604] width 1412 height 35
click at [655, 597] on td "1280" at bounding box center [690, 604] width 70 height 35
drag, startPoint x: 610, startPoint y: 495, endPoint x: 651, endPoint y: 500, distance: 41.3
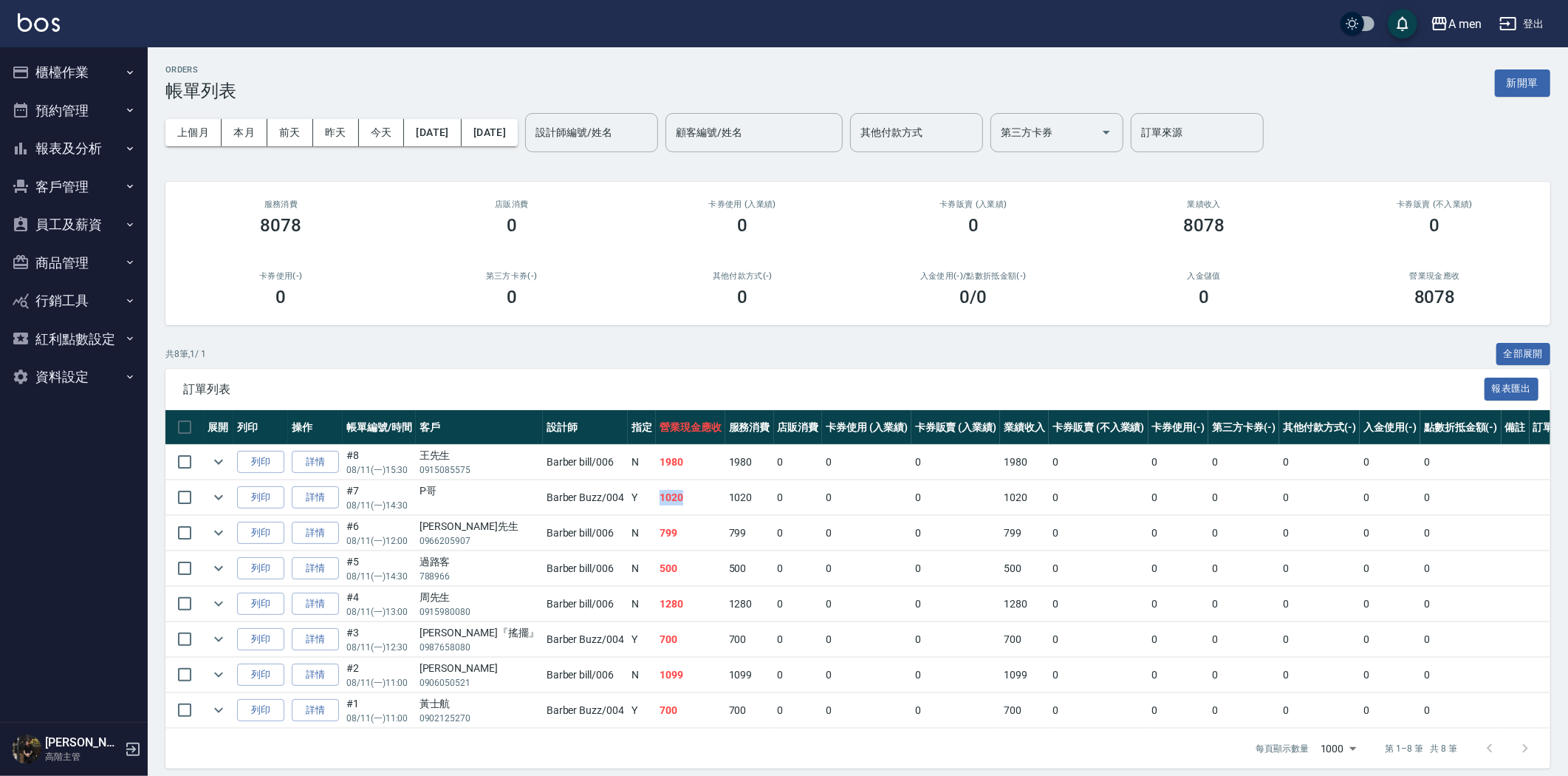
click at [651, 500] on tr "列印 詳情 #7 08/11 (一) 14:30 P哥 Barber Buzz /004 Y 1020 1020 0 0 0 1020 0 0 0 0 0 0" at bounding box center [871, 498] width 1412 height 35
click at [655, 500] on td "1020" at bounding box center [690, 498] width 70 height 35
drag, startPoint x: 608, startPoint y: 461, endPoint x: 674, endPoint y: 473, distance: 67.1
click at [674, 473] on tr "列印 詳情 #8 08/11 (一) 15:30 王先生 0915085575 Barber bill /006 N 1980 1980 0 0 0 1980…" at bounding box center [871, 462] width 1412 height 35
click at [674, 473] on td "1980" at bounding box center [690, 462] width 70 height 35
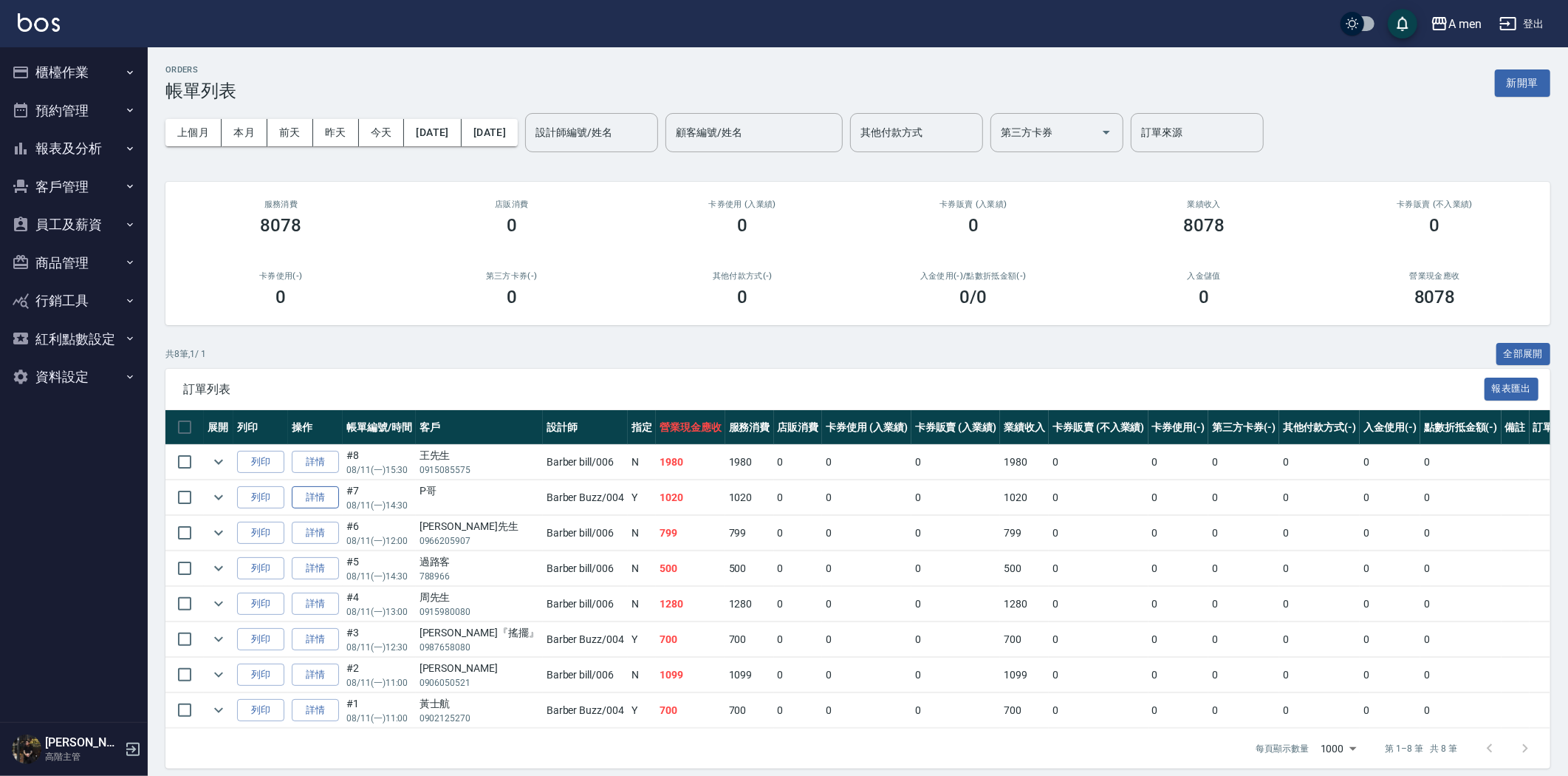
click at [308, 497] on link "詳情" at bounding box center [315, 497] width 47 height 23
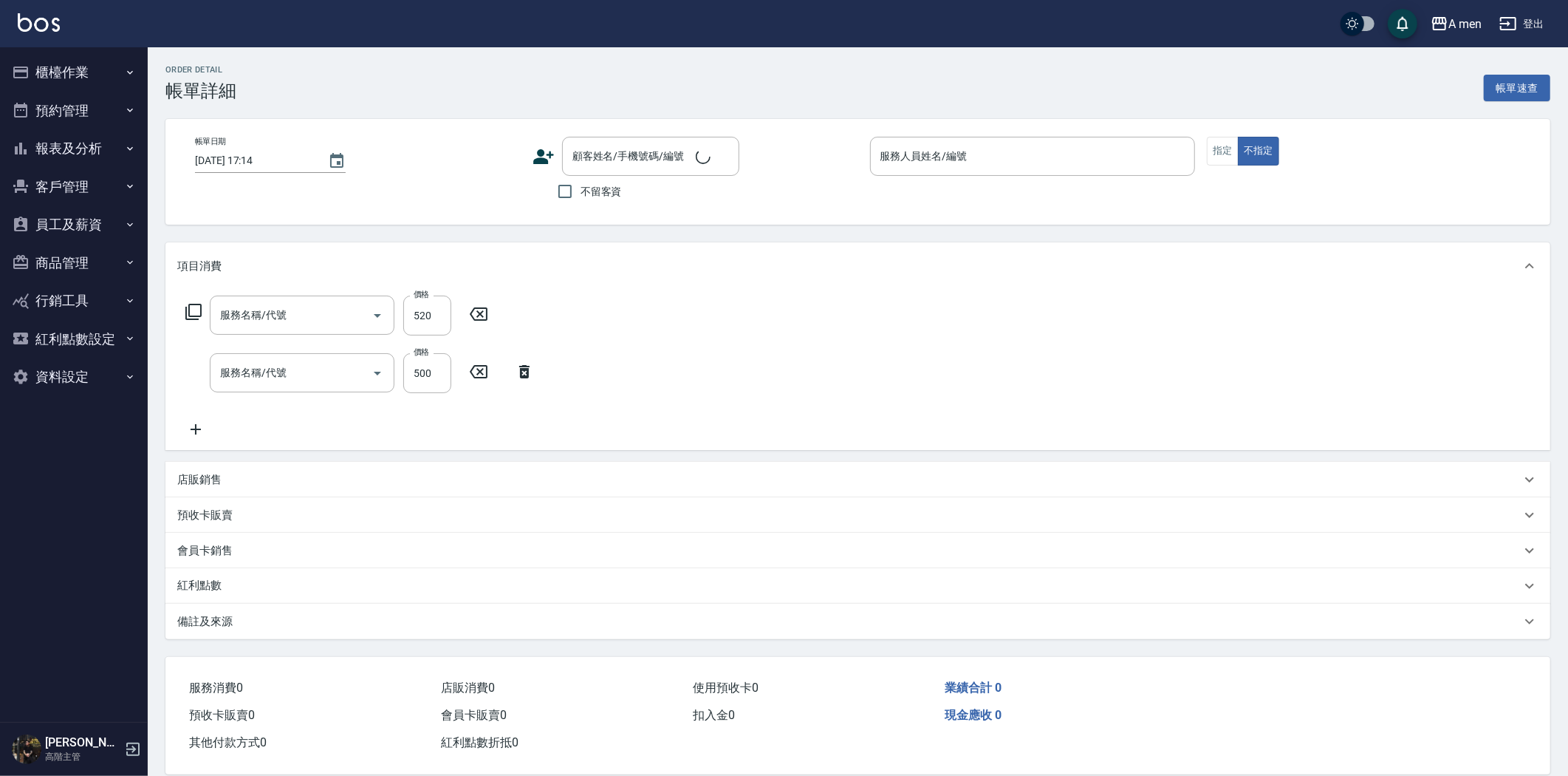
type input "2025/08/11 14:30"
type input "Barber Buzz-004"
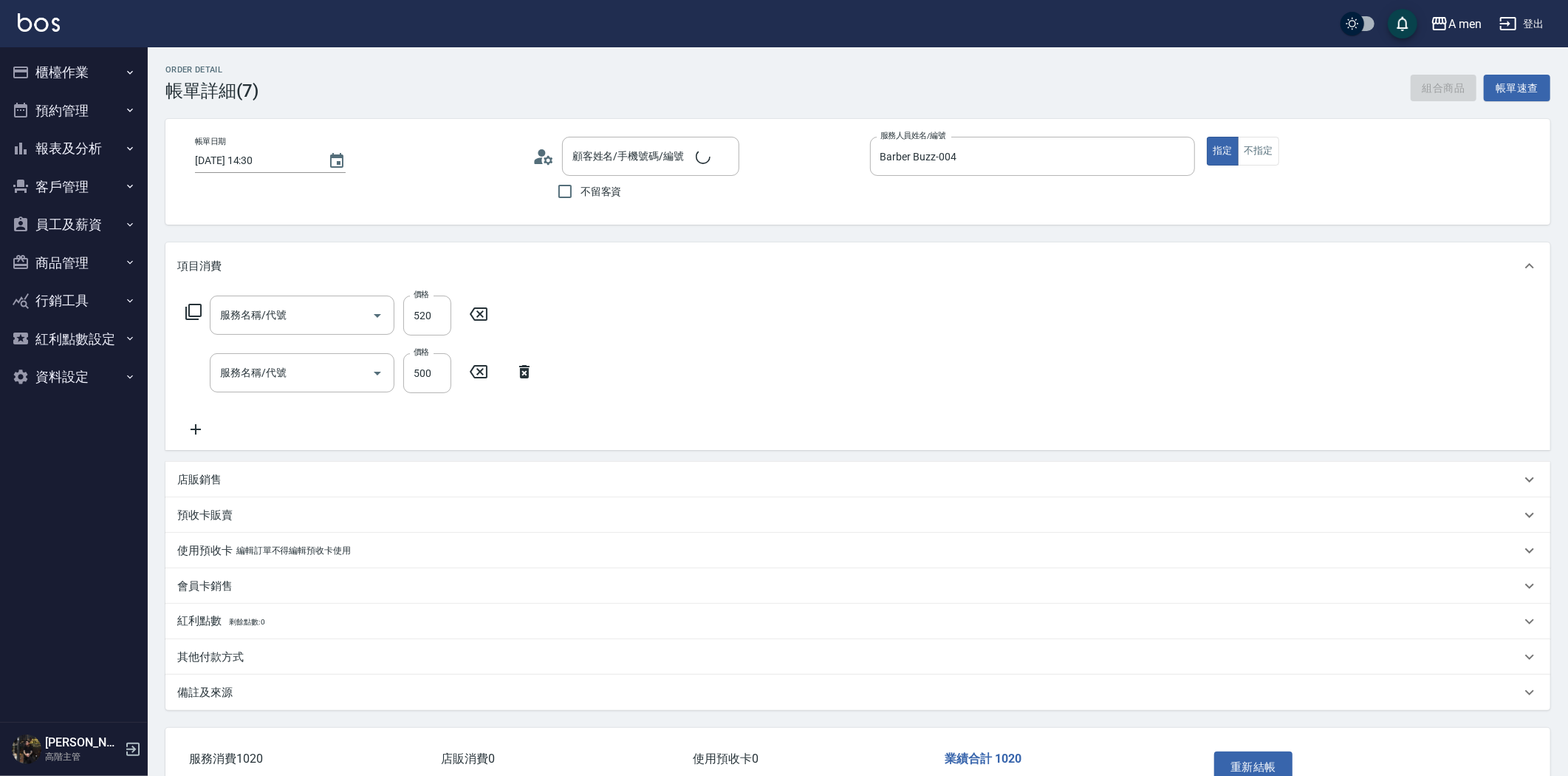
type input "520 活動 養護師"
type input "男士理髮(A01)"
type input "P哥/ /null"
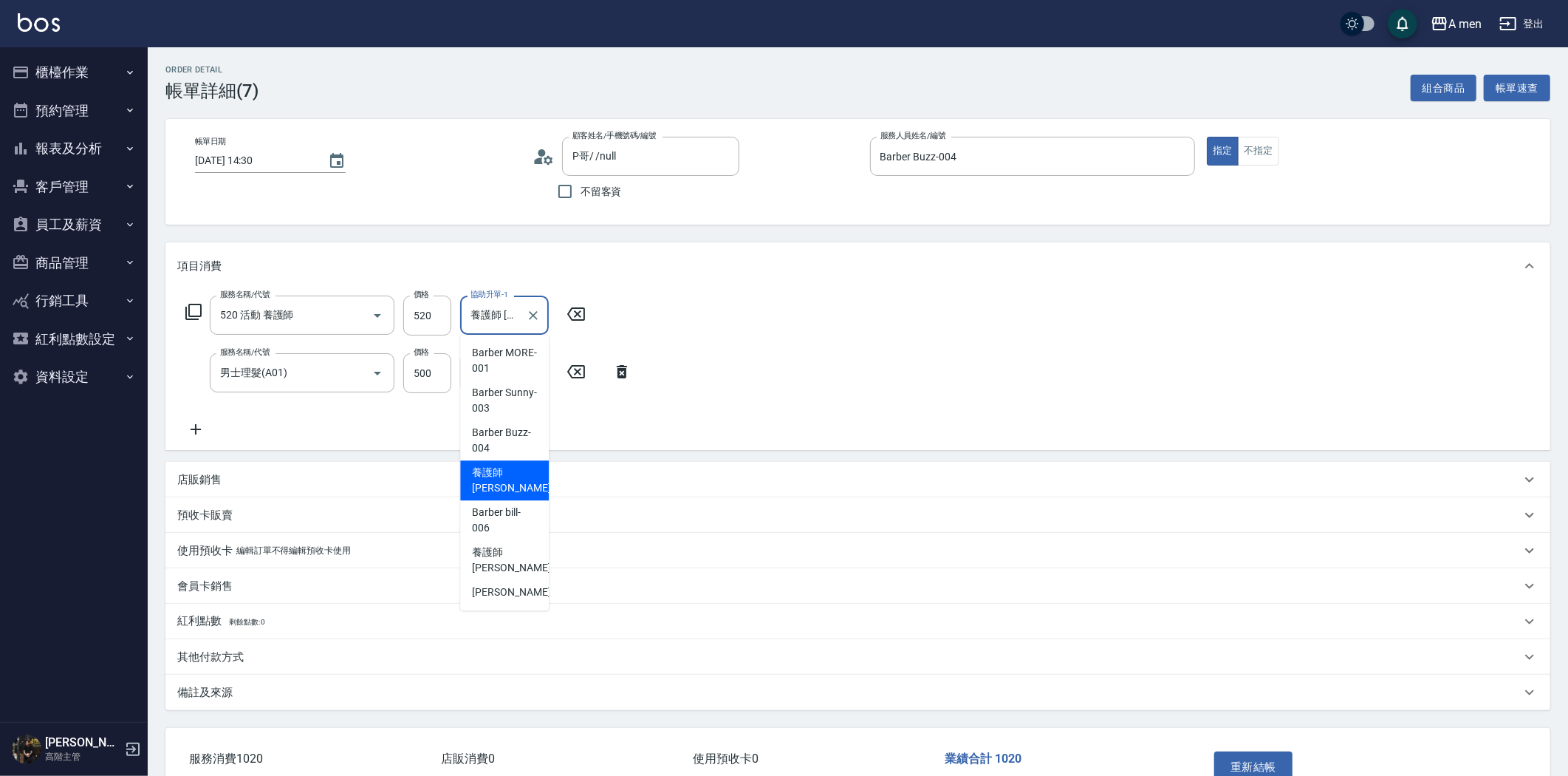
click at [493, 315] on input "養護師 小蔡-005" at bounding box center [493, 315] width 53 height 26
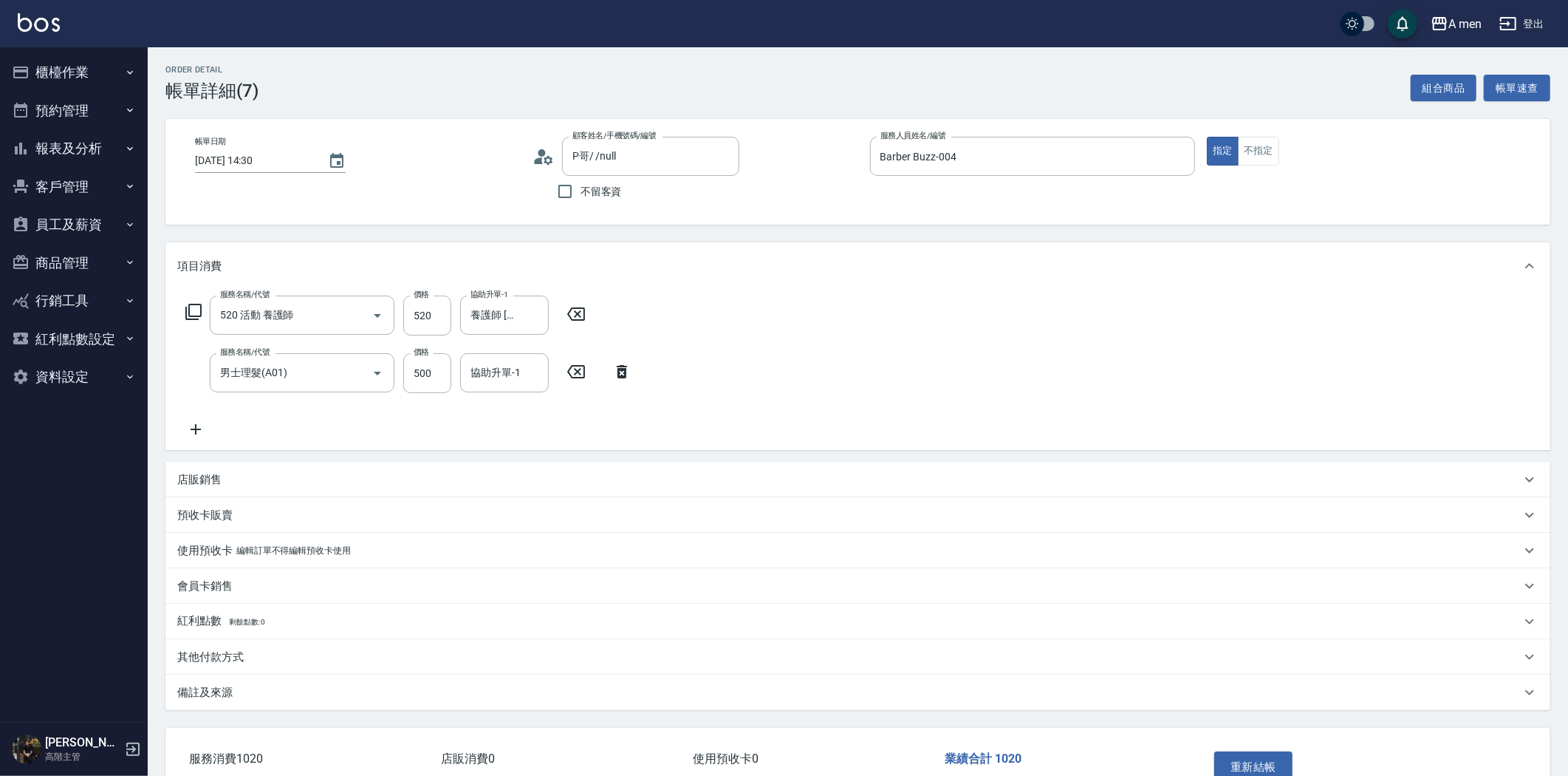
click at [377, 91] on div "Order detail 帳單詳細 (7) 組合商品 帳單速查" at bounding box center [857, 83] width 1384 height 36
click at [465, 308] on div "養護師 小蔡-005 協助升單-1" at bounding box center [504, 315] width 89 height 39
drag, startPoint x: 423, startPoint y: 146, endPoint x: 423, endPoint y: 128, distance: 18.0
click at [423, 144] on div "帳單日期 2025/08/11 14:30" at bounding box center [357, 172] width 326 height 70
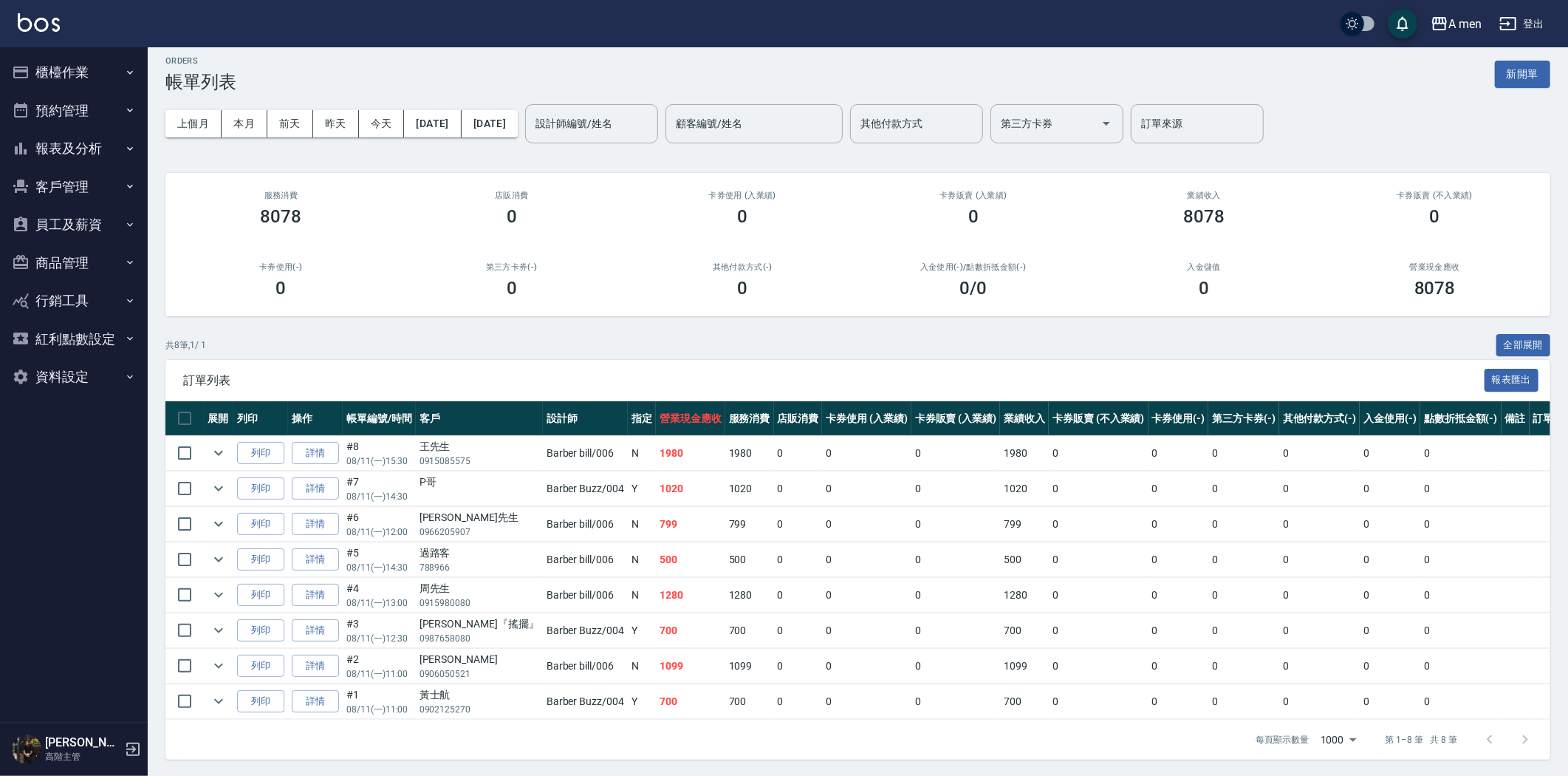
scroll to position [11, 0]
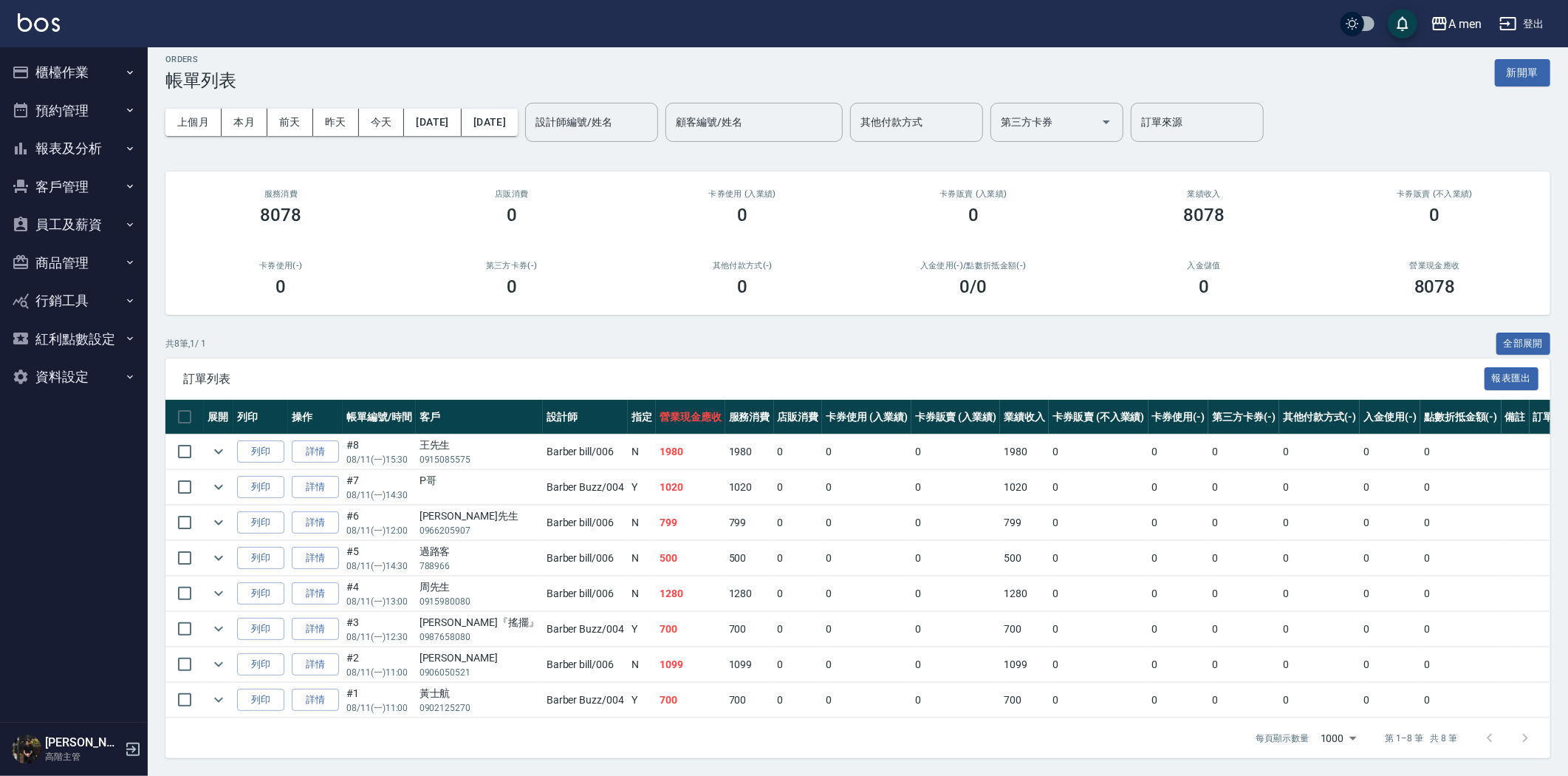
click at [459, 602] on p "0915980080" at bounding box center [479, 602] width 119 height 13
click at [323, 591] on link "詳情" at bounding box center [315, 593] width 47 height 23
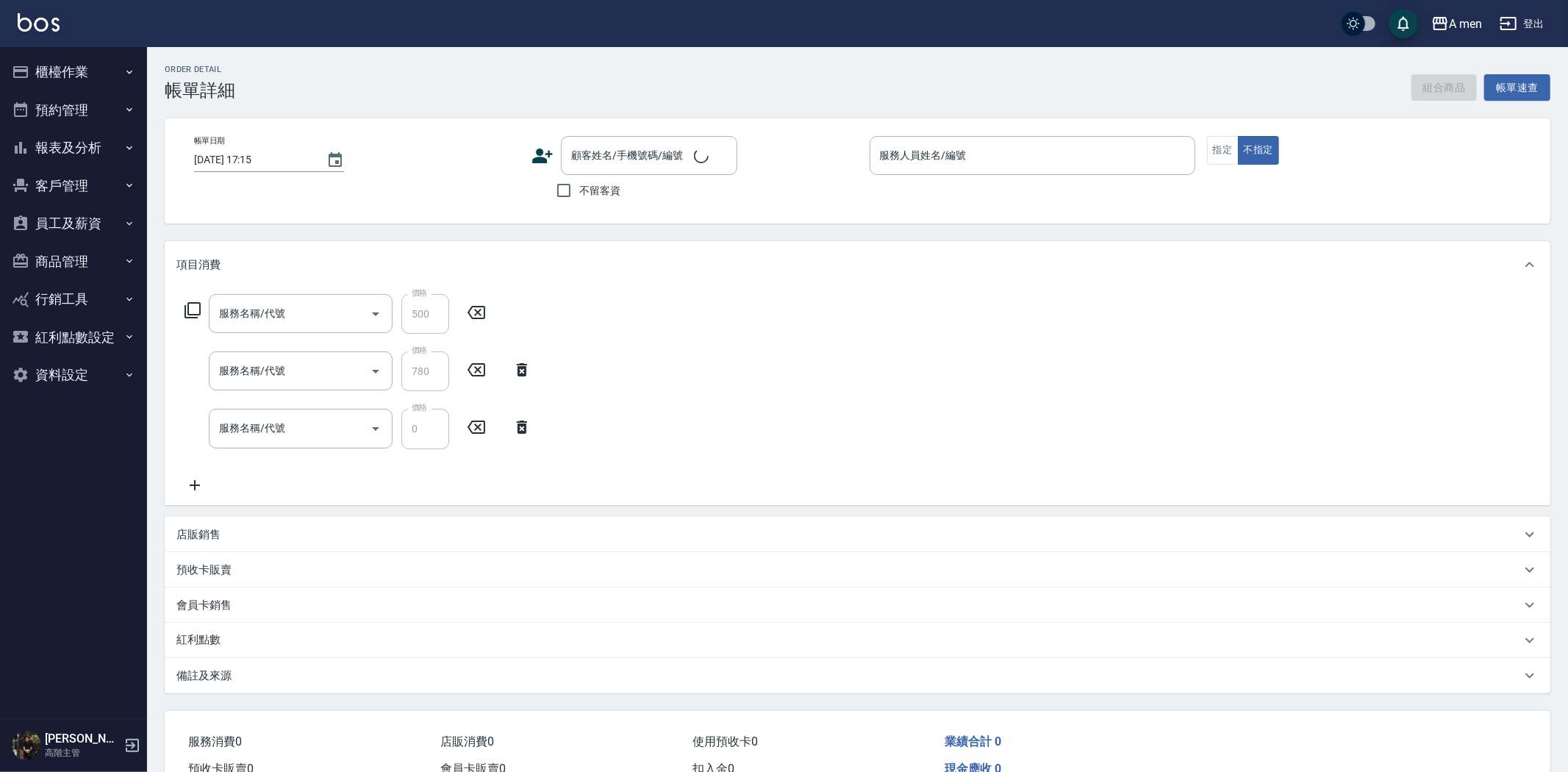
type input "2025/08/11 13:00"
type input "Barber bill-006"
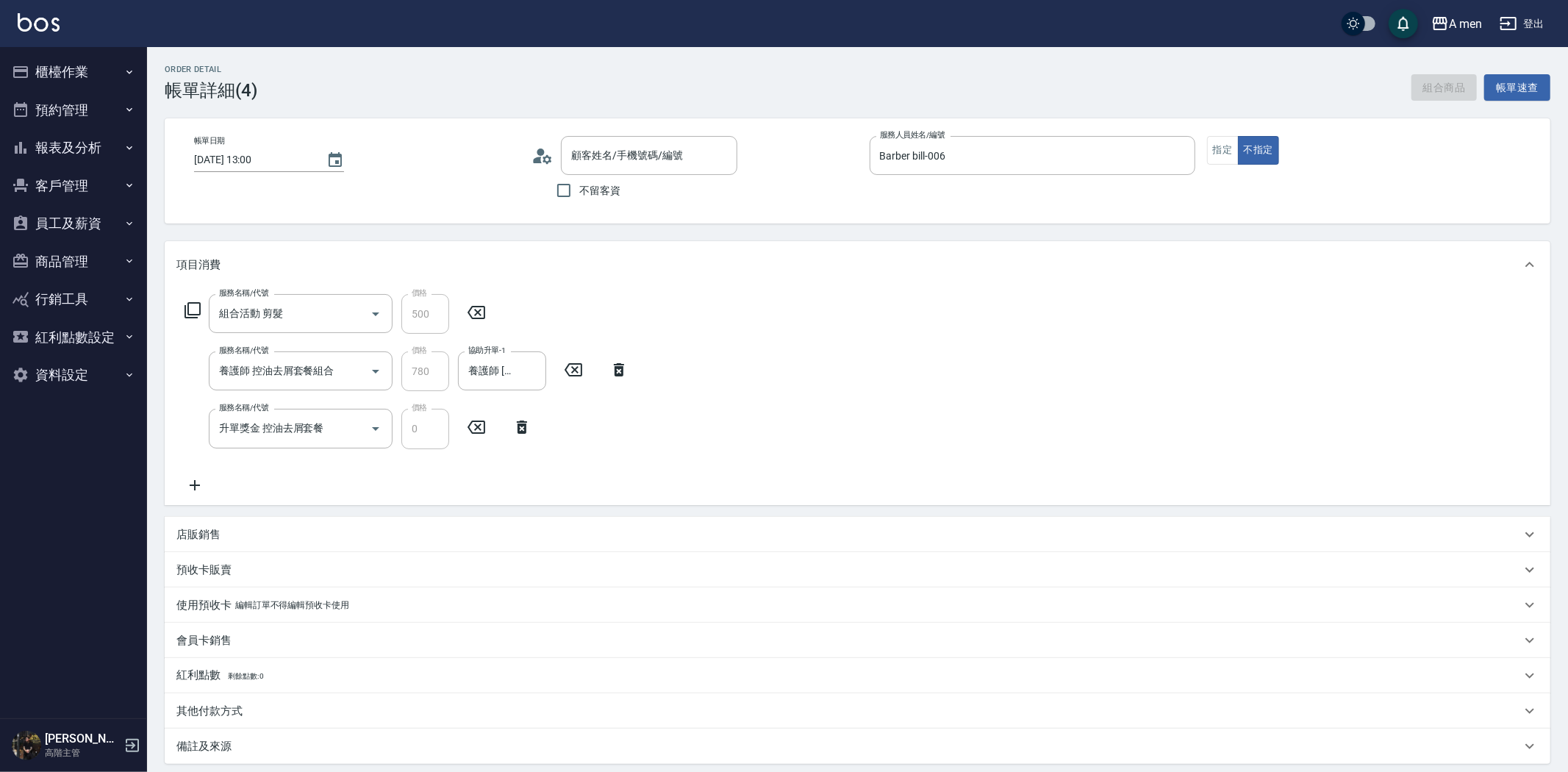
type input "組合活動 剪髮"
type input "養護師 控油去屑套餐組合"
type input "升單獎金 控油去屑套餐"
type input "周先生/0915980080/null"
click at [494, 385] on div "養護師 小蔡-005 協助升單-1" at bounding box center [502, 371] width 89 height 39
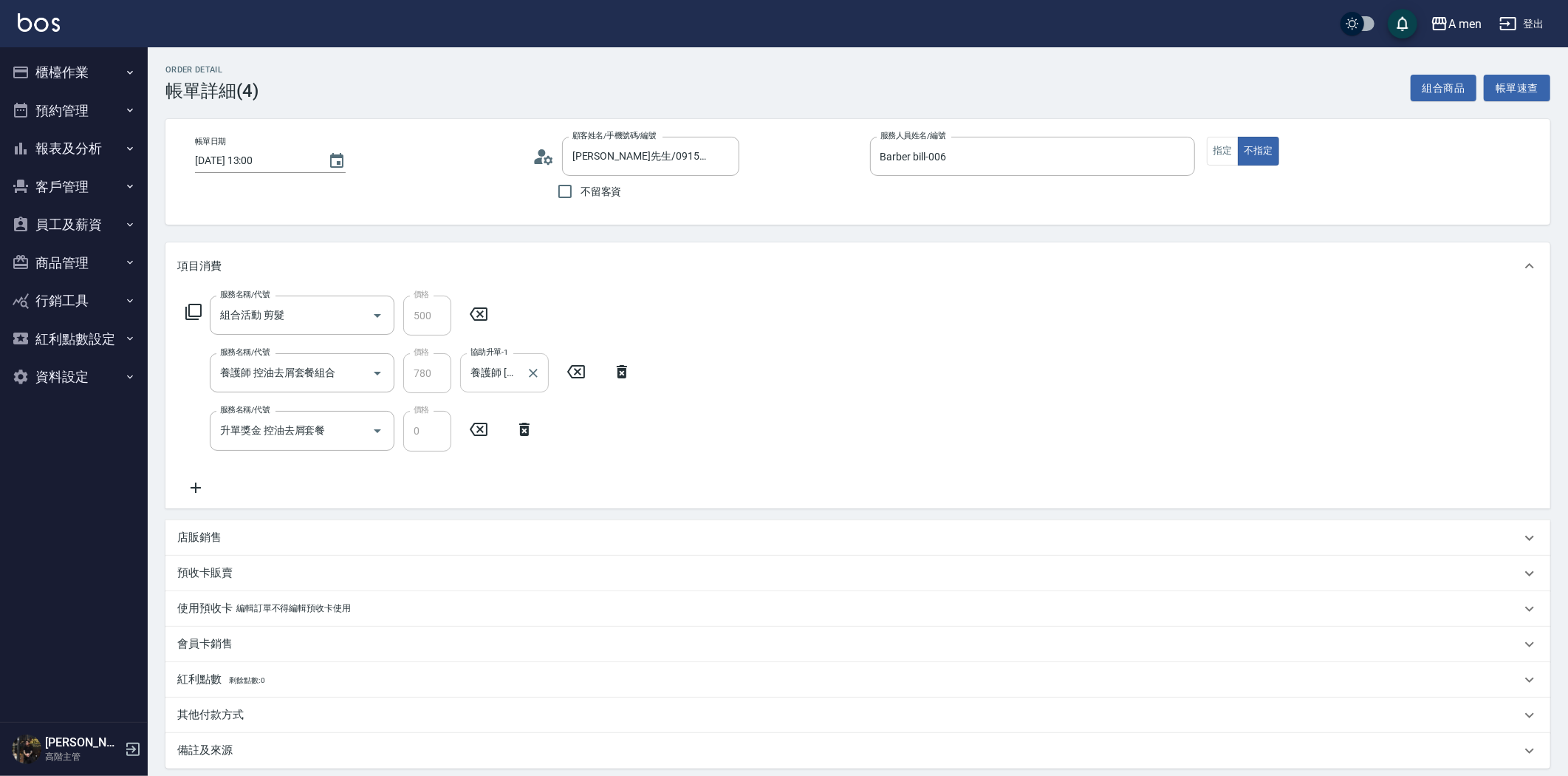
scroll to position [0, 27]
click at [442, 255] on div "項目消費" at bounding box center [857, 265] width 1384 height 47
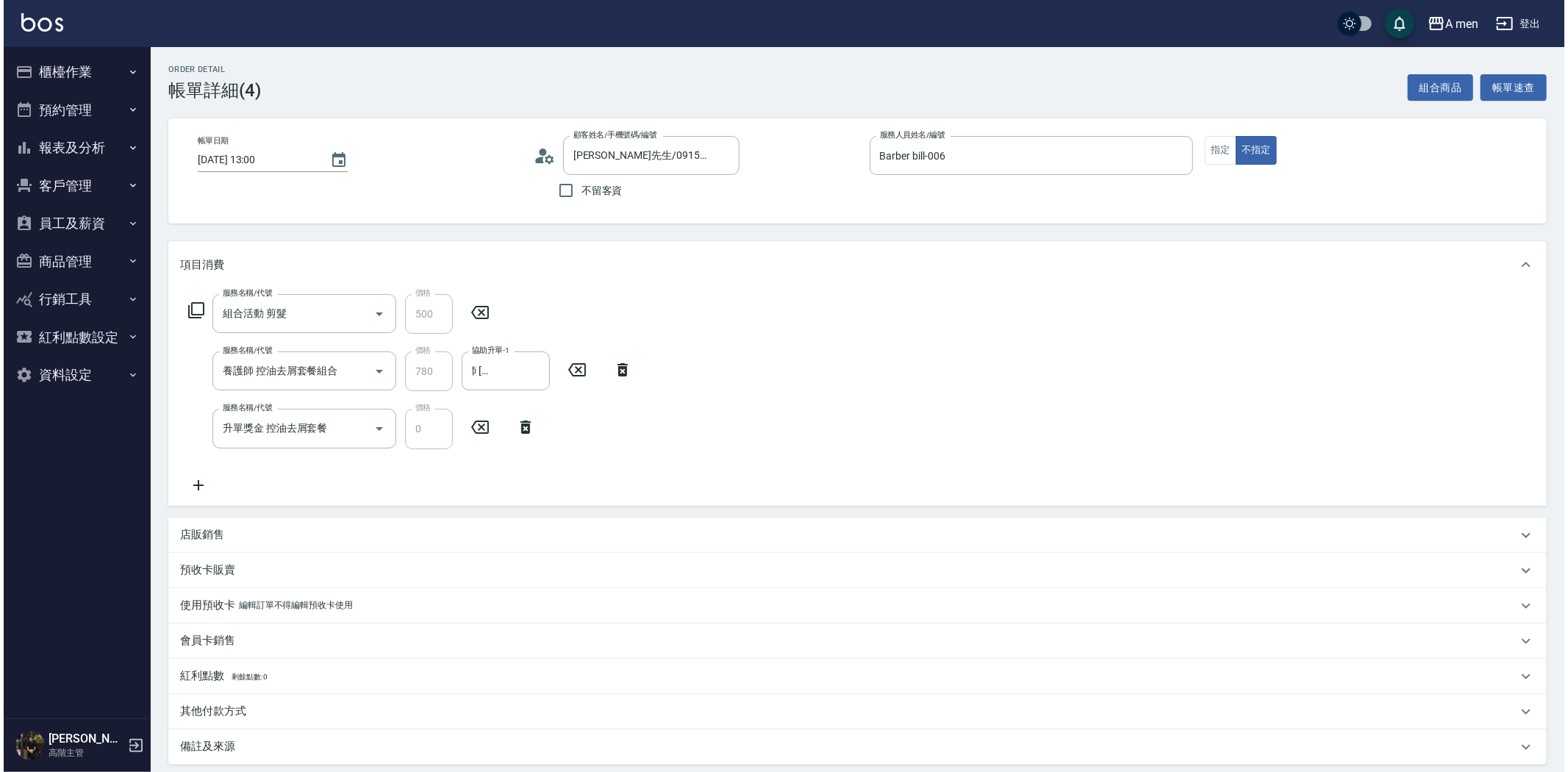
scroll to position [0, 0]
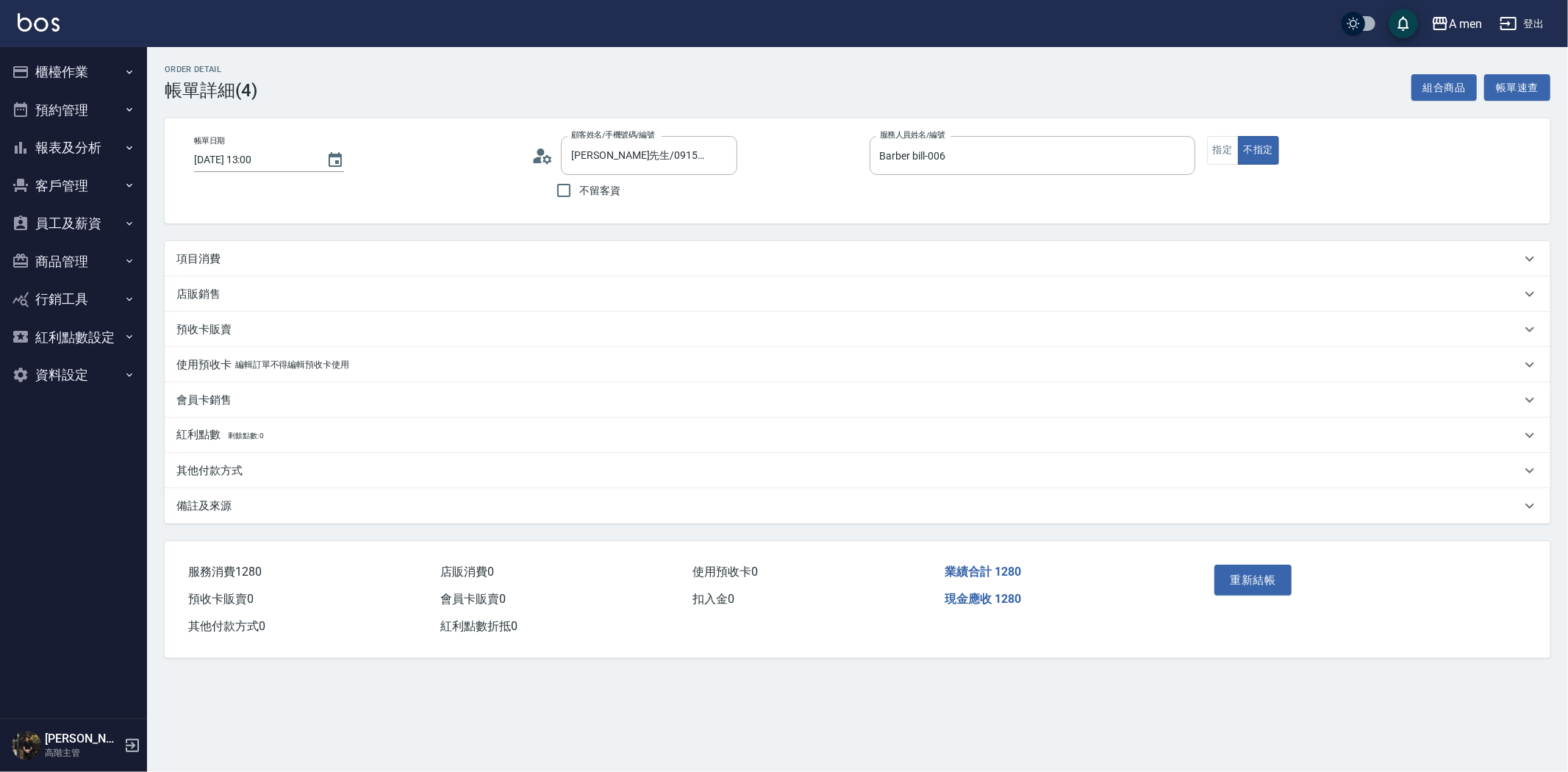
click at [325, 318] on div "預收卡販賣" at bounding box center [857, 329] width 1385 height 36
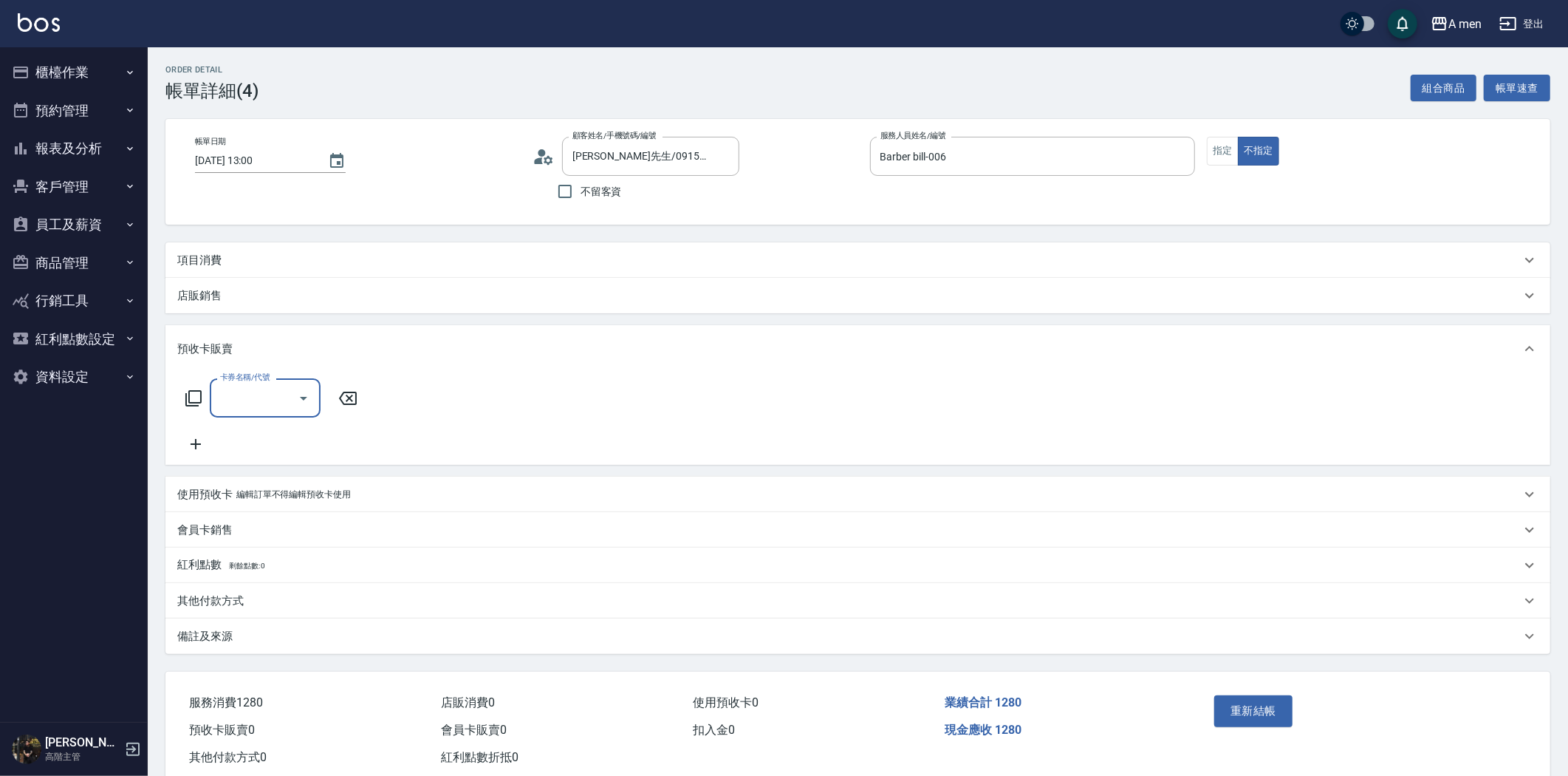
click at [321, 304] on div "店販銷售" at bounding box center [857, 295] width 1384 height 36
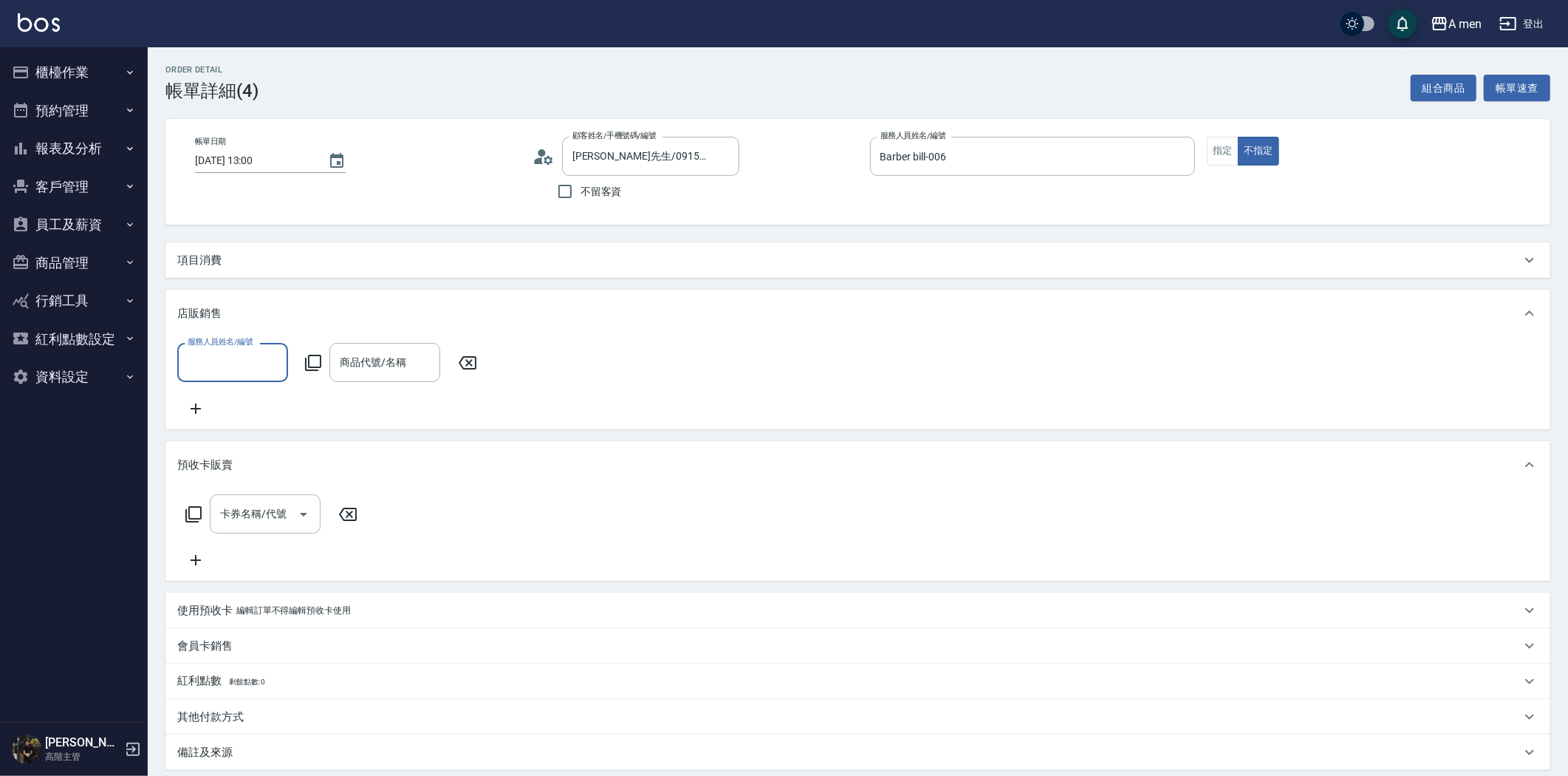
click at [314, 276] on div "項目消費" at bounding box center [857, 260] width 1384 height 36
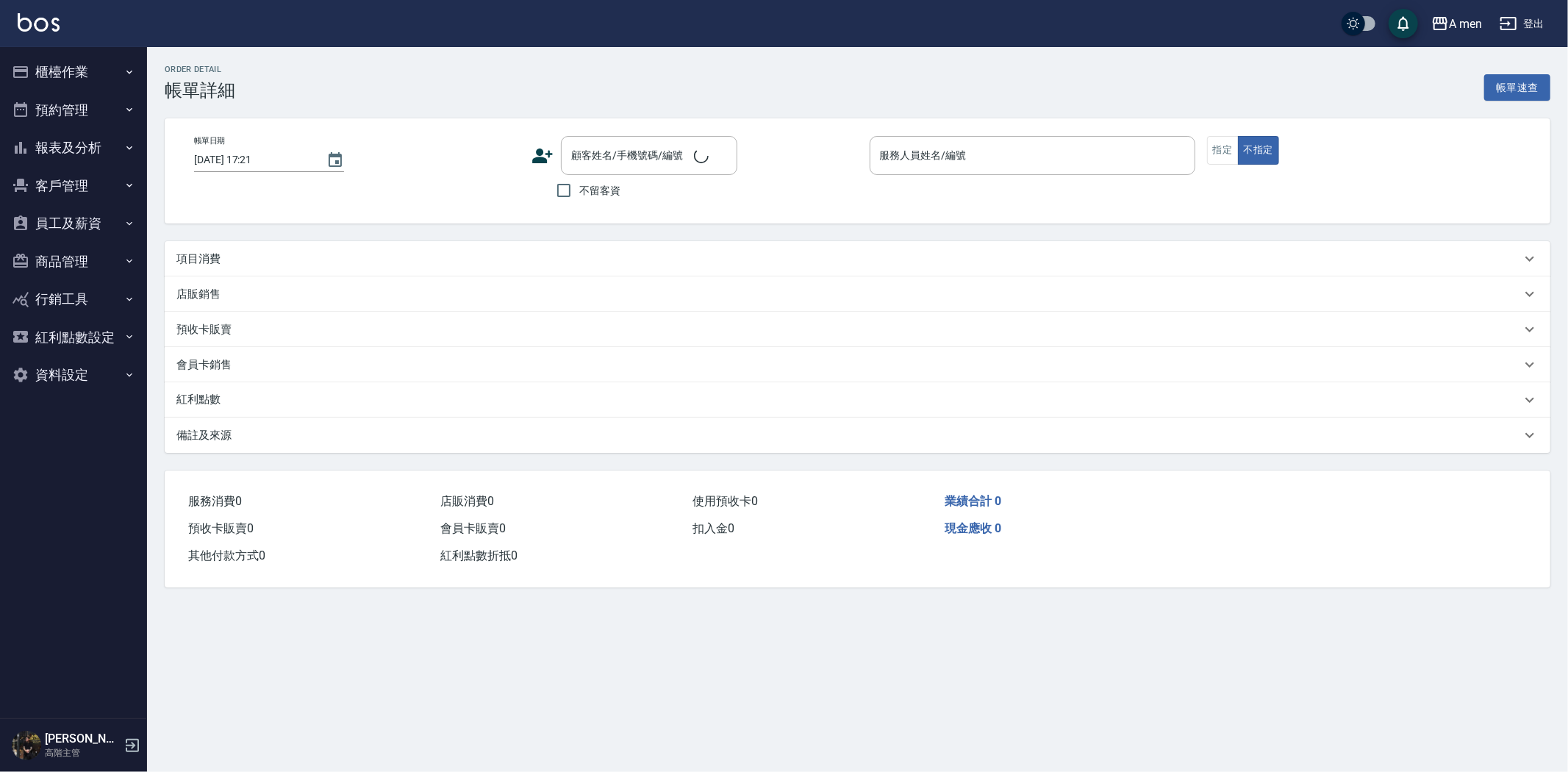
type input "[DATE] 16:00"
type input "Barber Buzz-004"
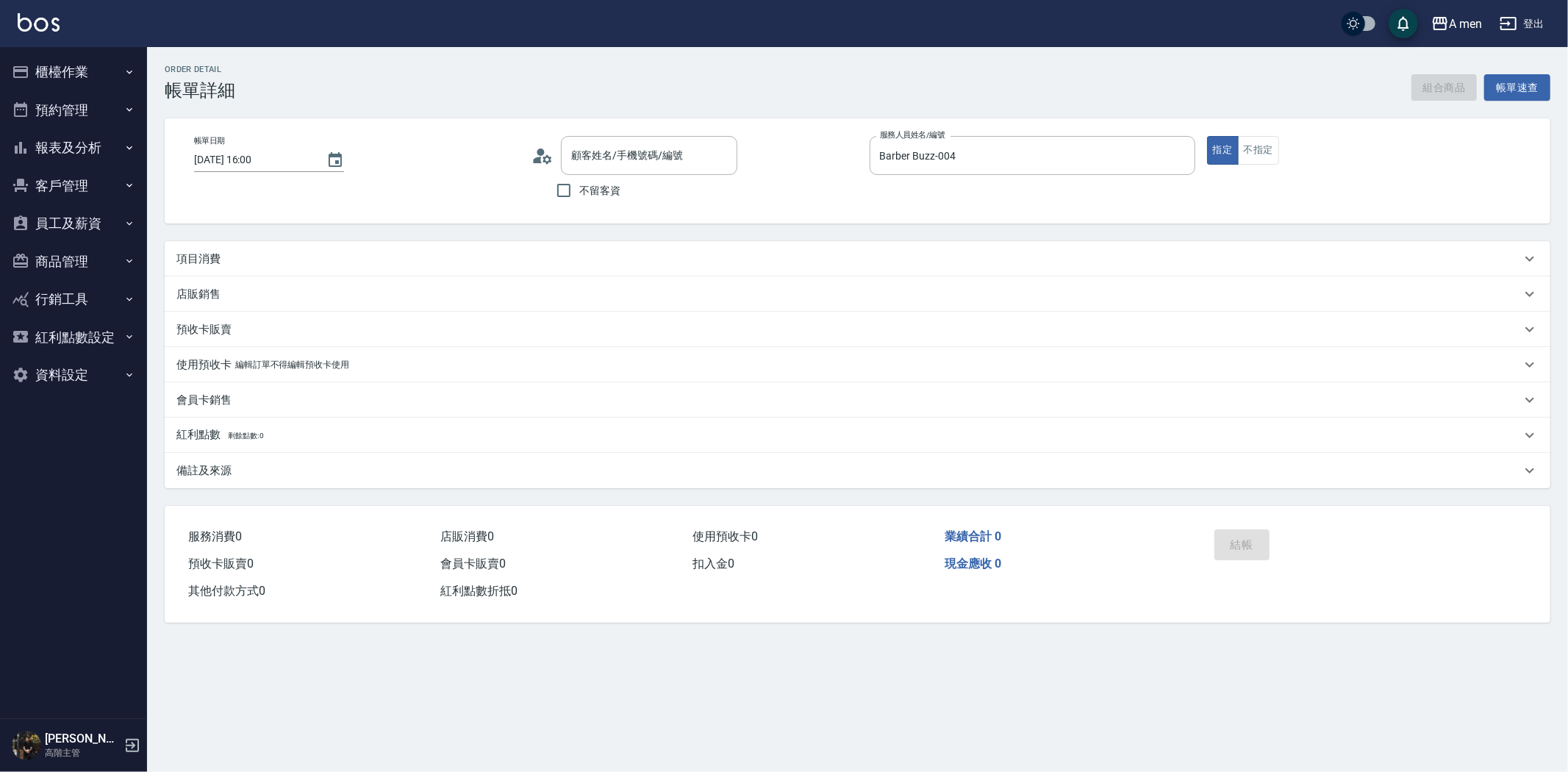
type input "[PERSON_NAME]『搖擺』/0907901501/null"
click at [333, 258] on div "項目消費" at bounding box center [848, 259] width 1344 height 16
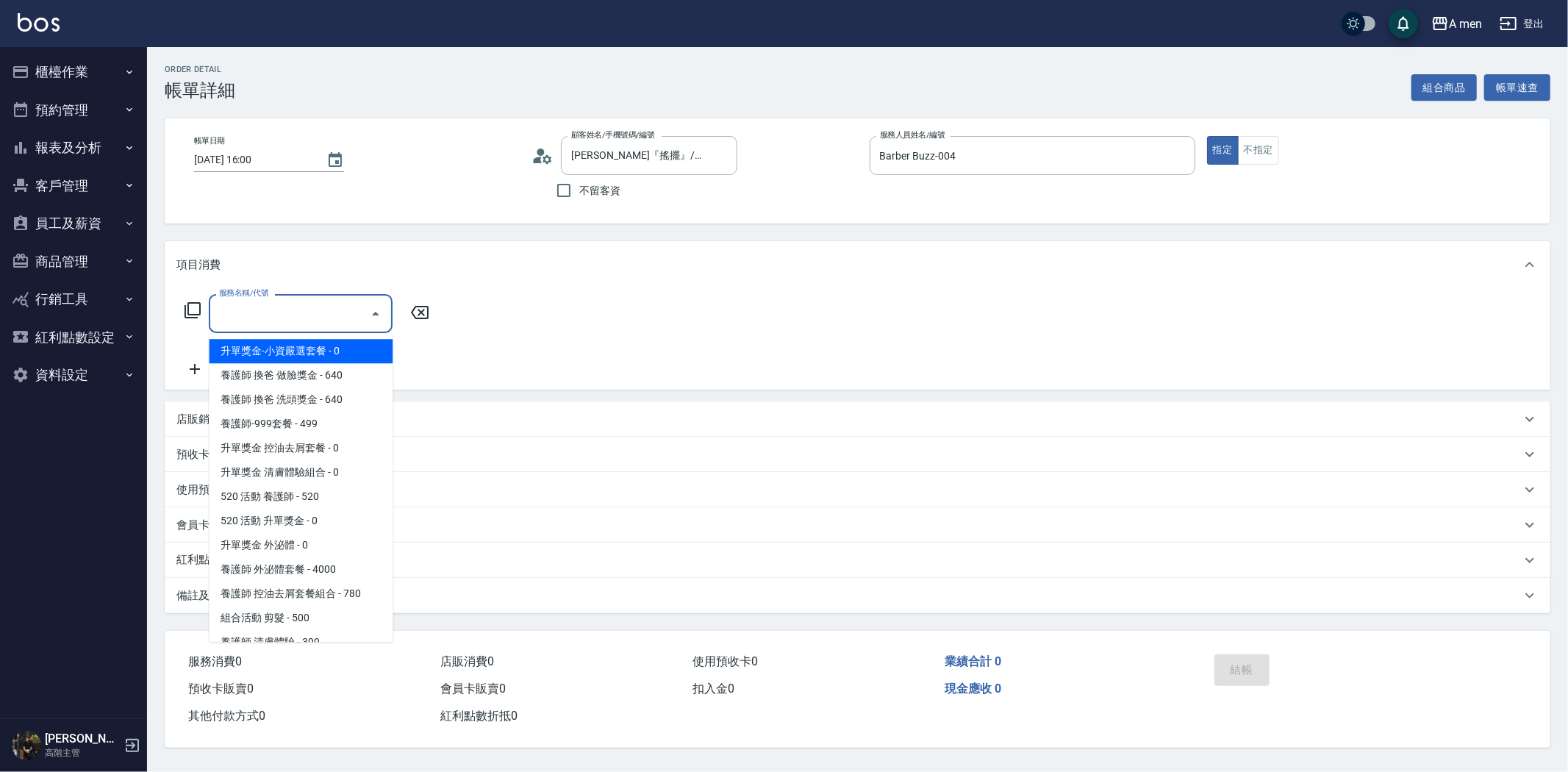
click at [269, 310] on input "服務名稱/代號" at bounding box center [290, 313] width 148 height 26
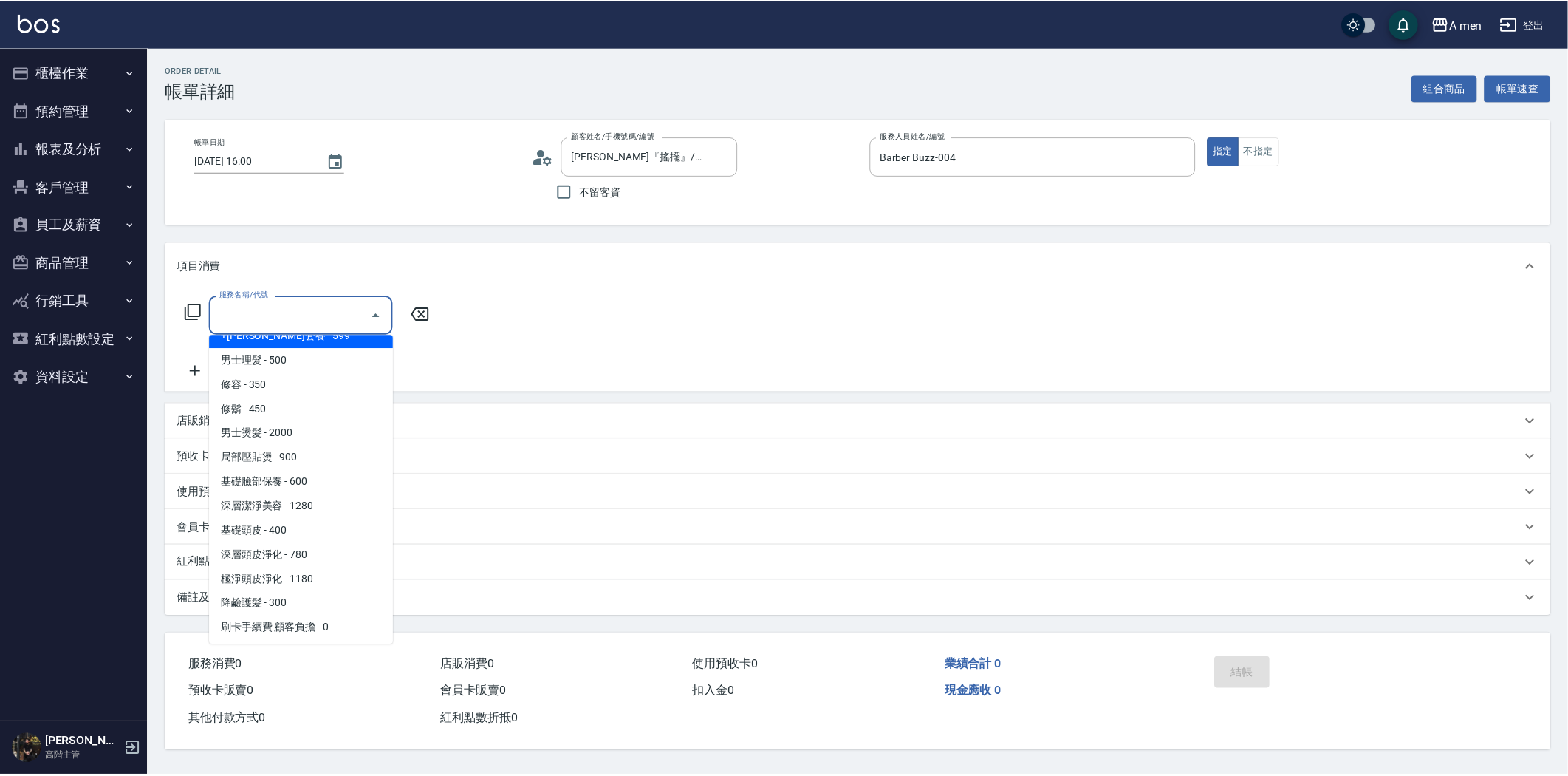
scroll to position [579, 0]
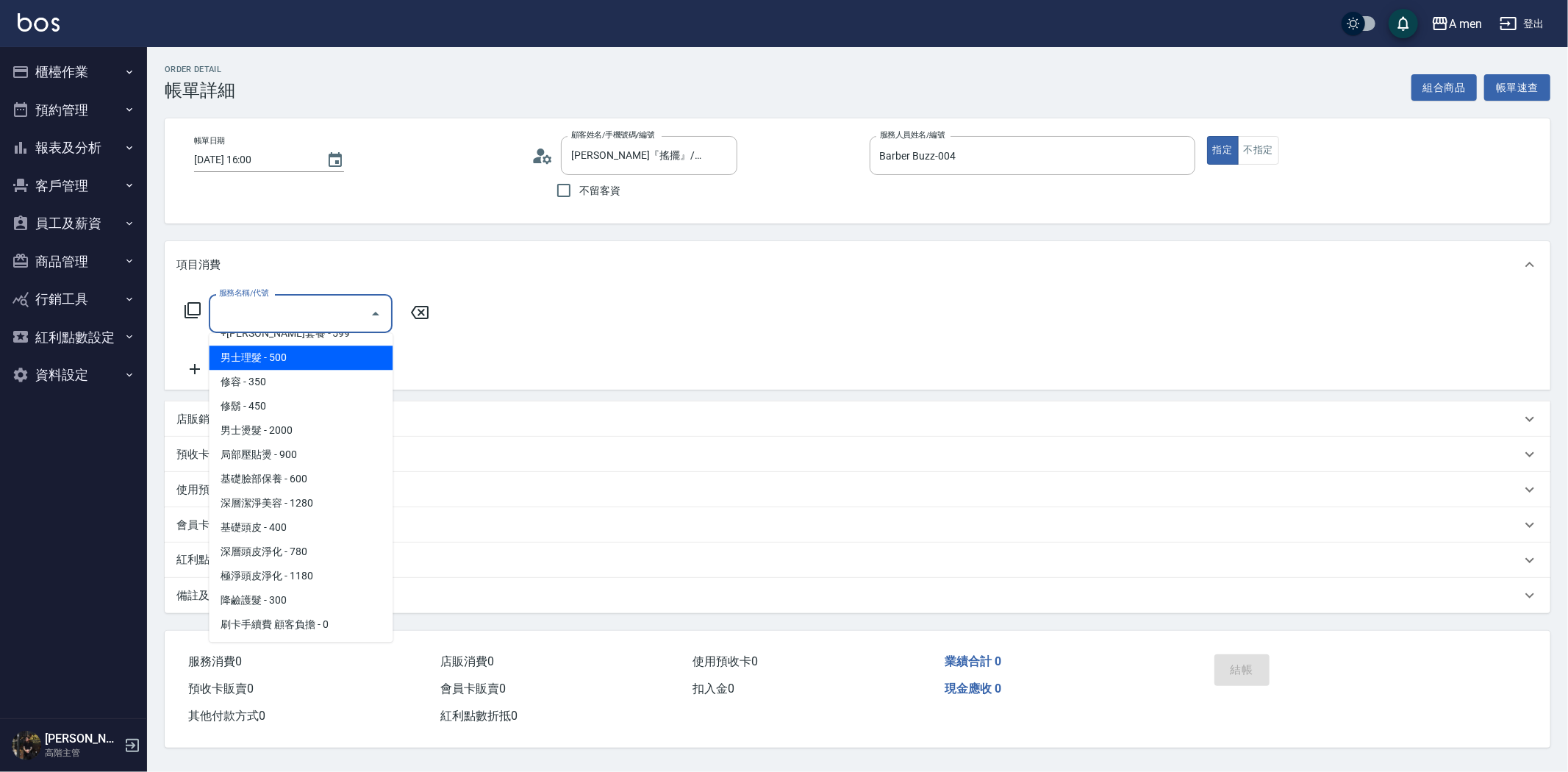
click at [300, 359] on span "男士理髮 - 500" at bounding box center [300, 357] width 184 height 25
type input "男士理髮(A01)"
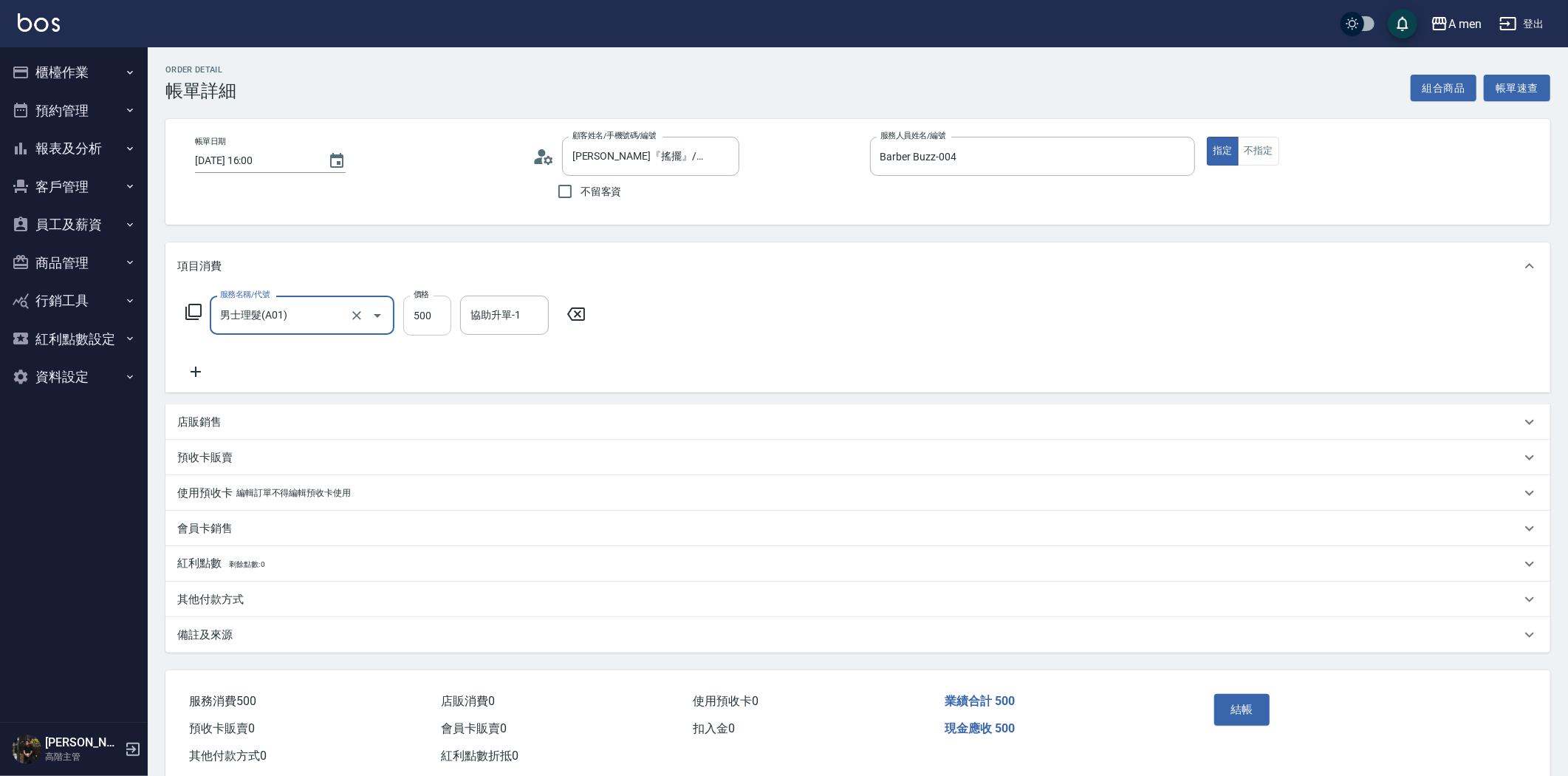
click at [438, 323] on input "500" at bounding box center [427, 315] width 48 height 39
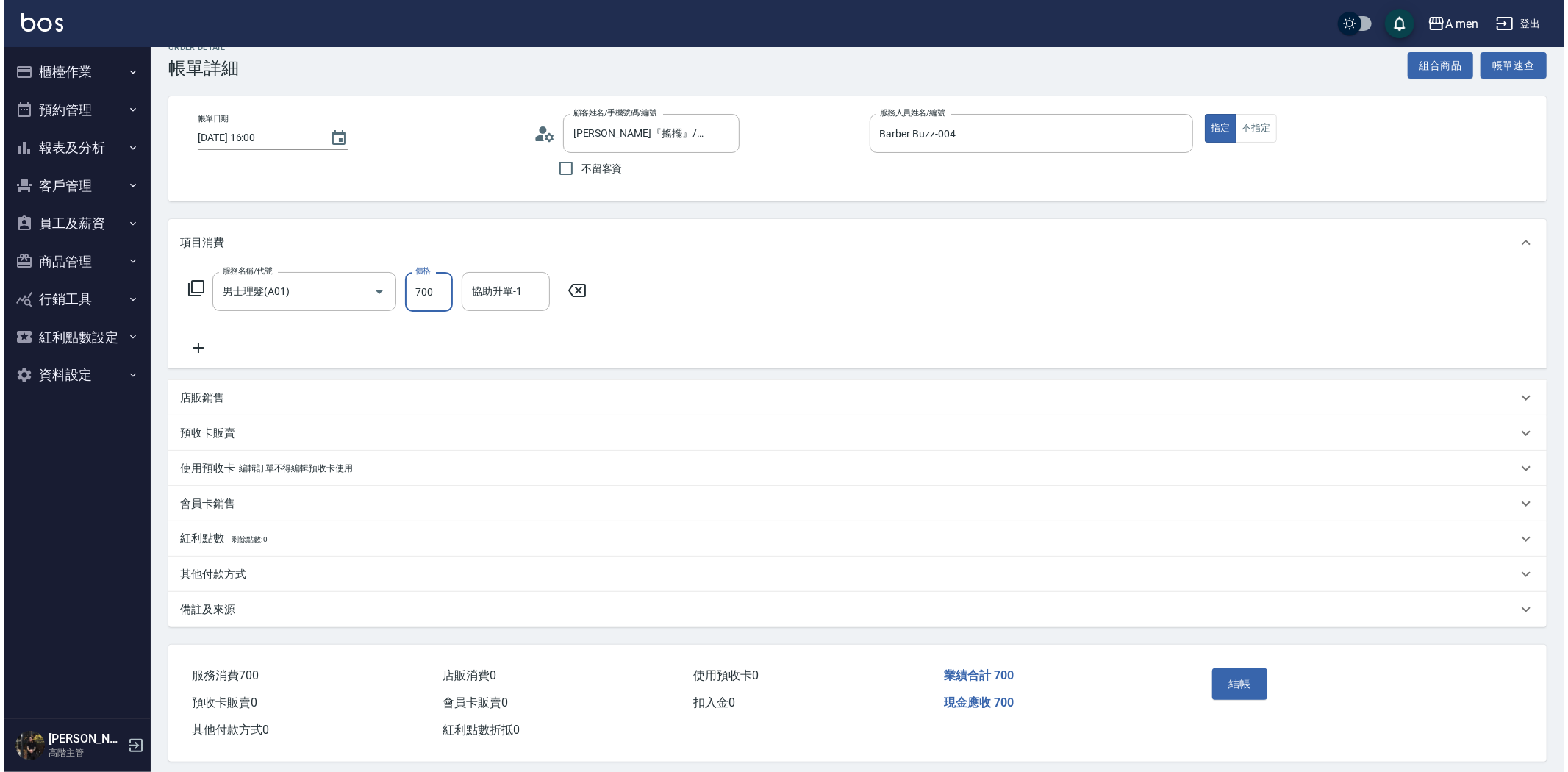
scroll to position [34, 0]
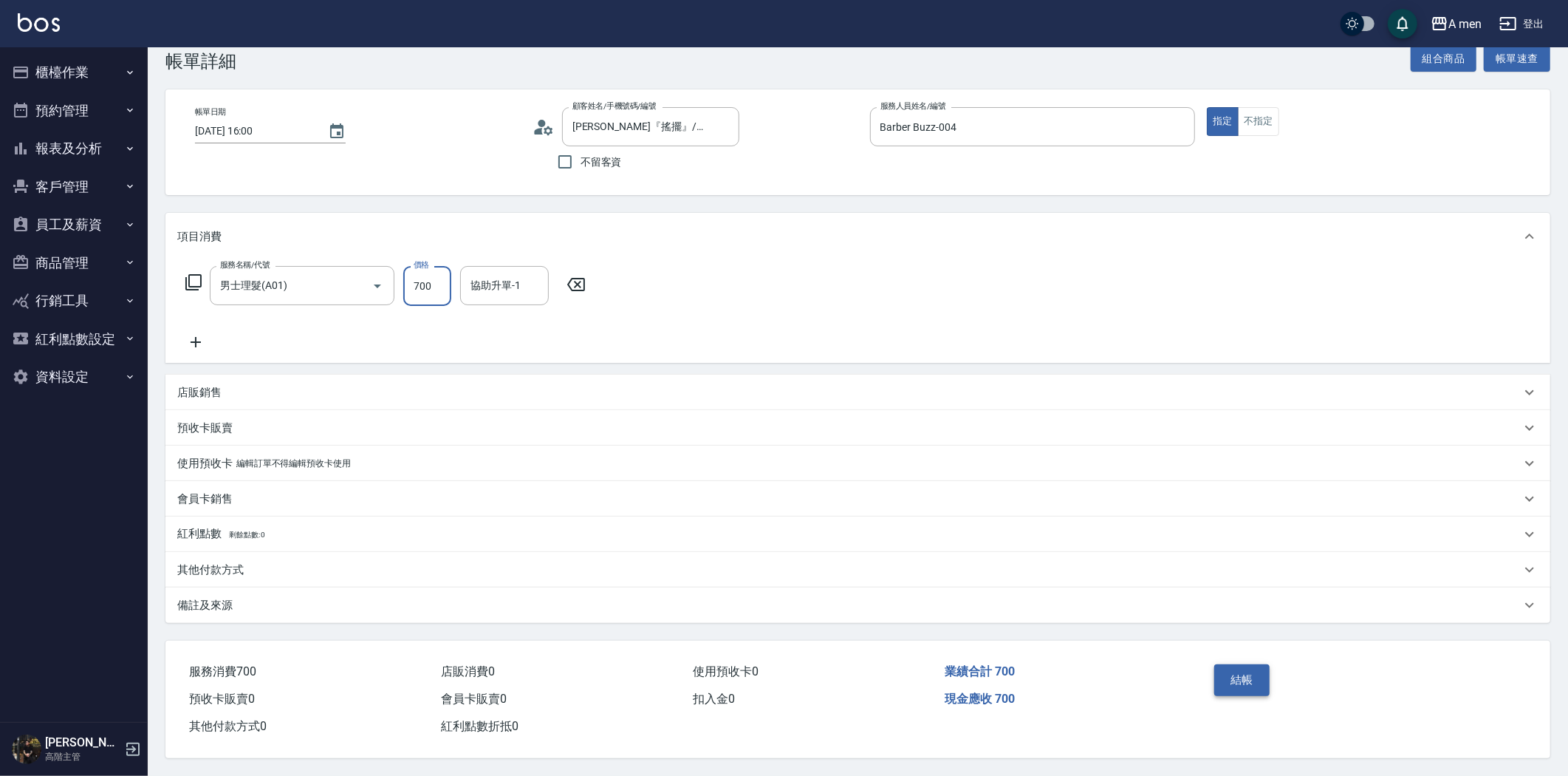
type input "700"
click at [1257, 668] on button "結帳" at bounding box center [1241, 680] width 55 height 31
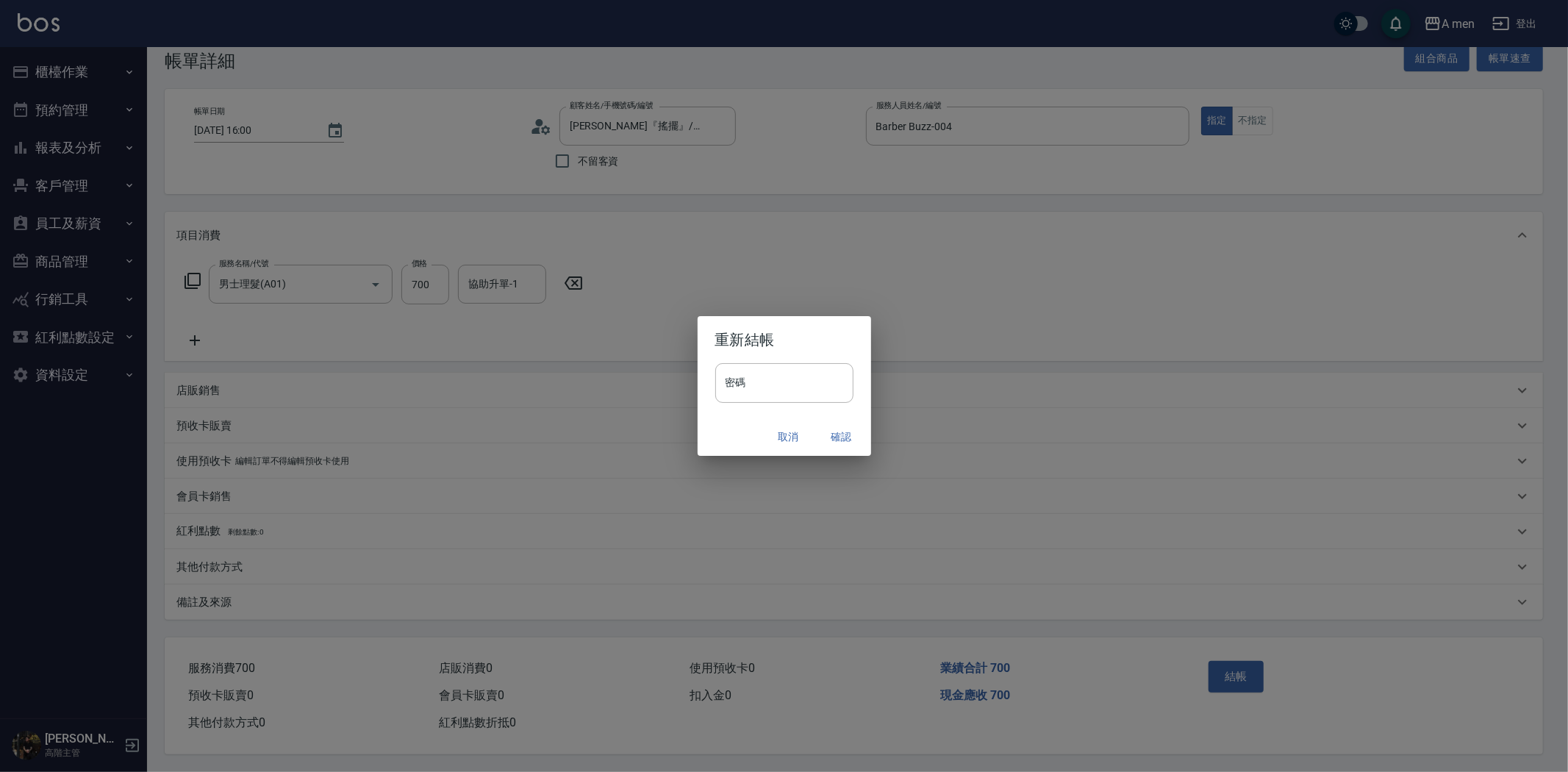
click at [850, 437] on button "確認" at bounding box center [841, 437] width 47 height 27
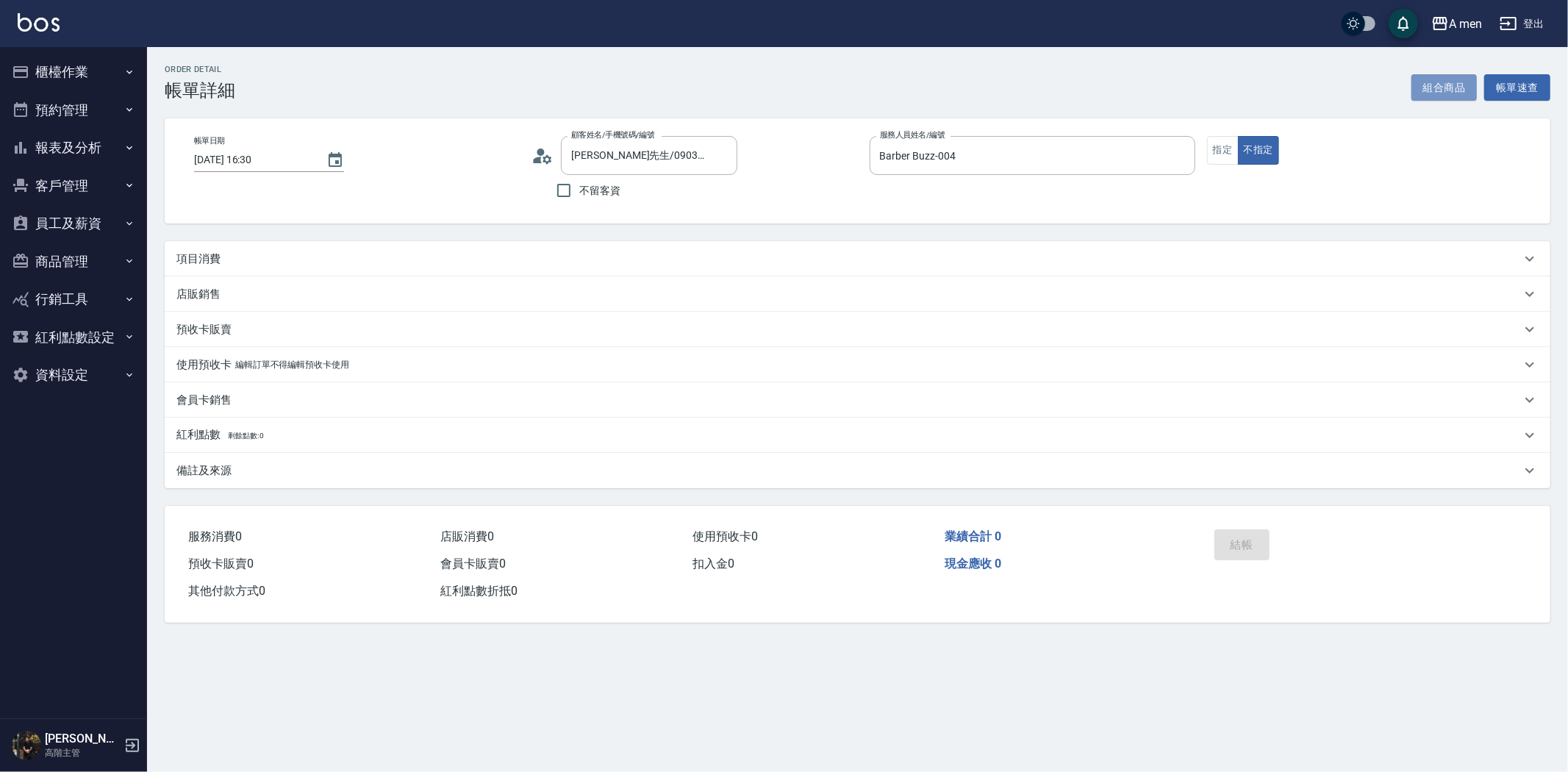
click at [1435, 85] on button "組合商品" at bounding box center [1444, 88] width 66 height 27
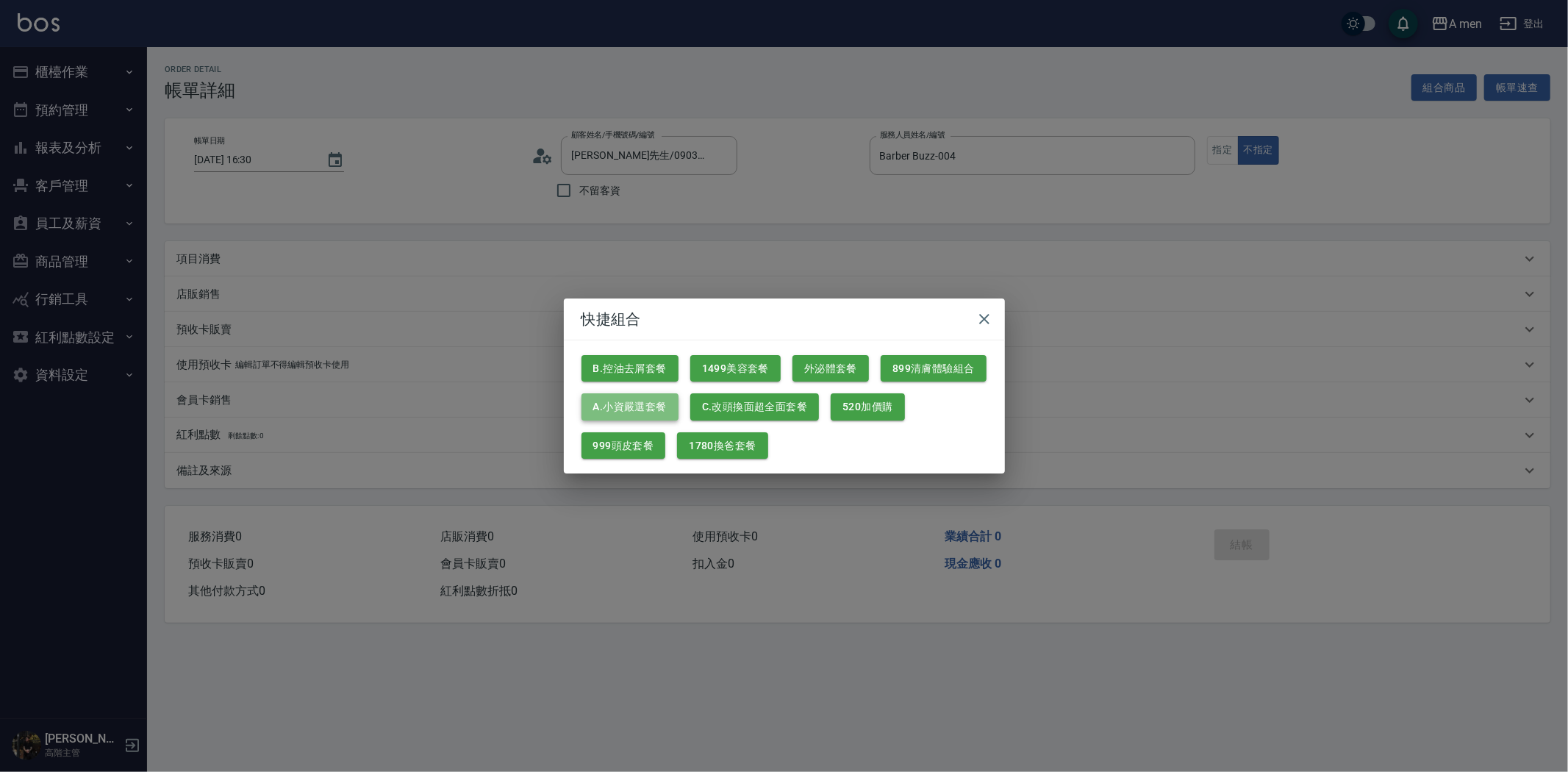
click at [644, 403] on button "A.小資嚴選套餐" at bounding box center [630, 407] width 97 height 27
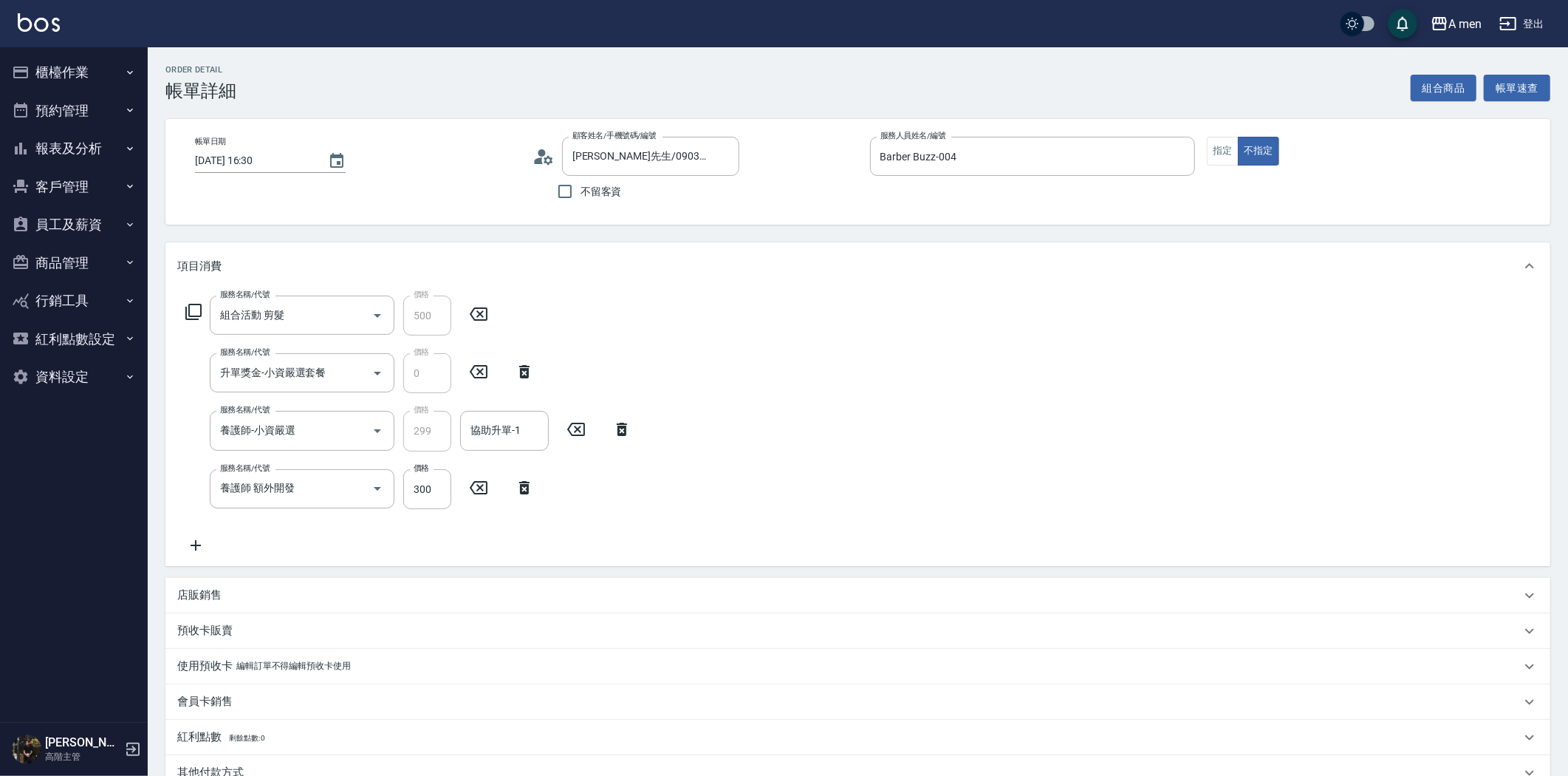
click at [520, 486] on icon at bounding box center [524, 488] width 10 height 13
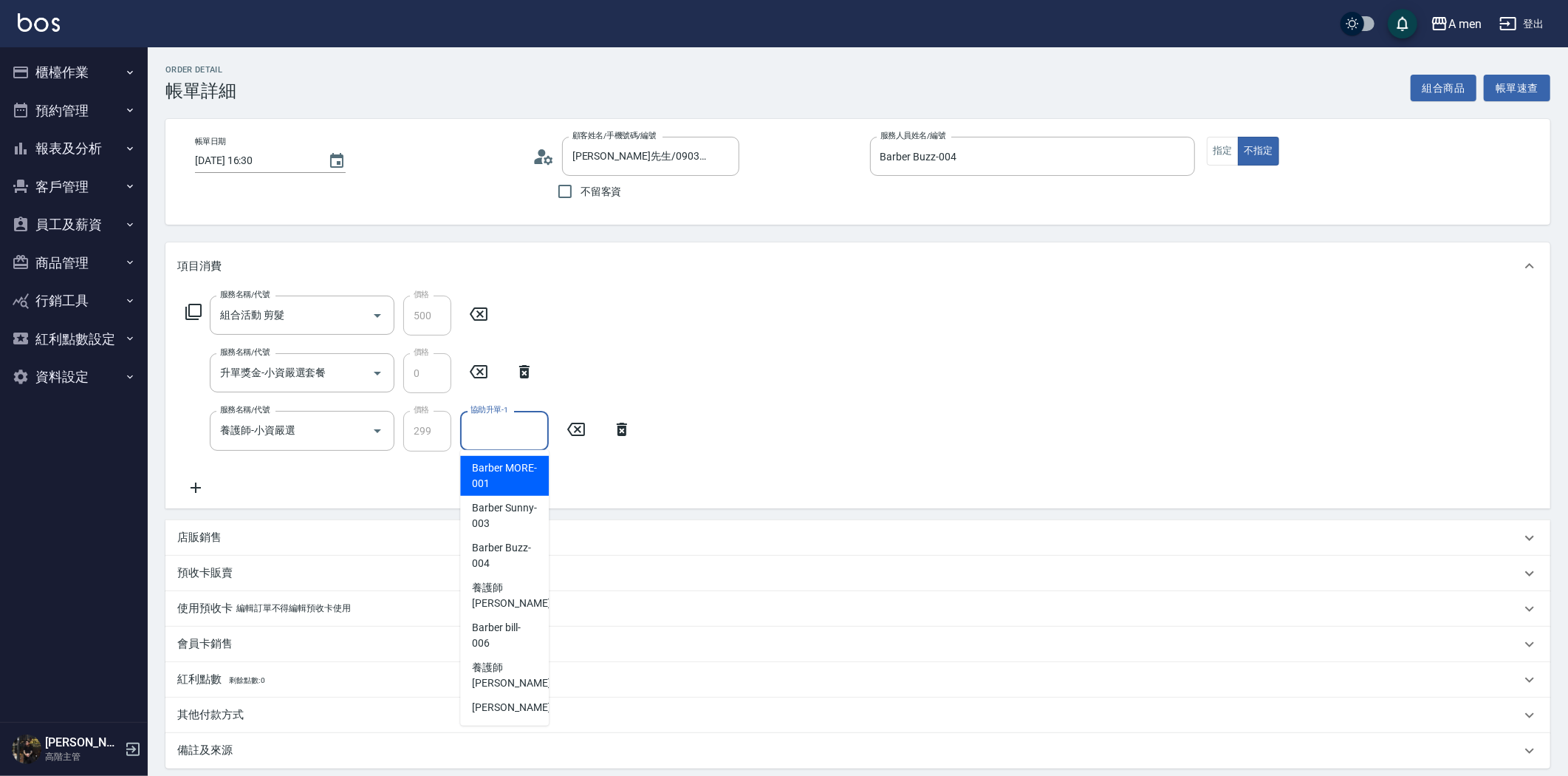
click at [520, 432] on input "協助升單-1" at bounding box center [504, 430] width 75 height 26
drag, startPoint x: 533, startPoint y: 549, endPoint x: 616, endPoint y: 549, distance: 83.0
click at [533, 549] on span "Barber Buzz -004" at bounding box center [504, 556] width 65 height 31
type input "Barber Buzz-004"
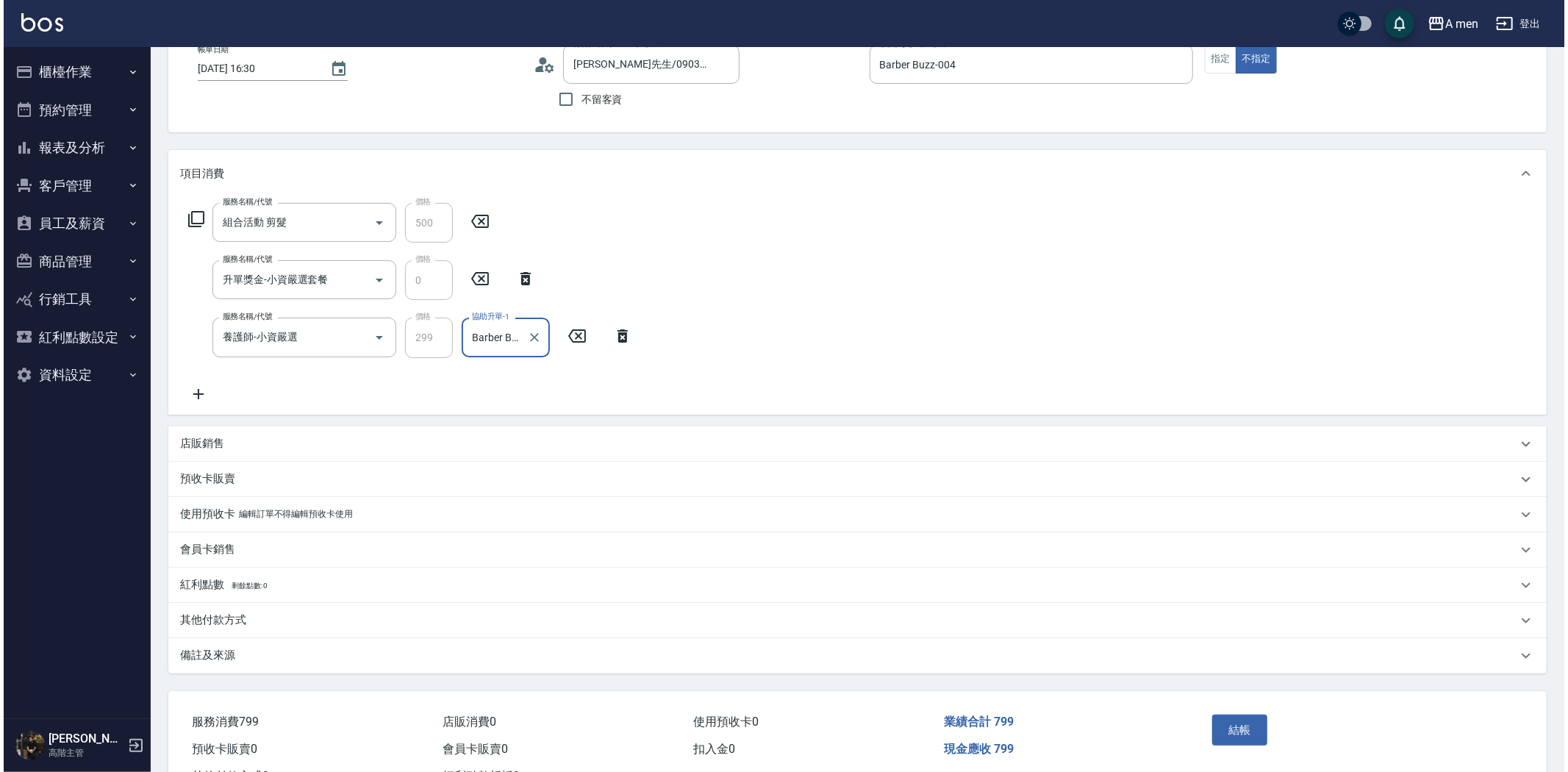
scroll to position [149, 0]
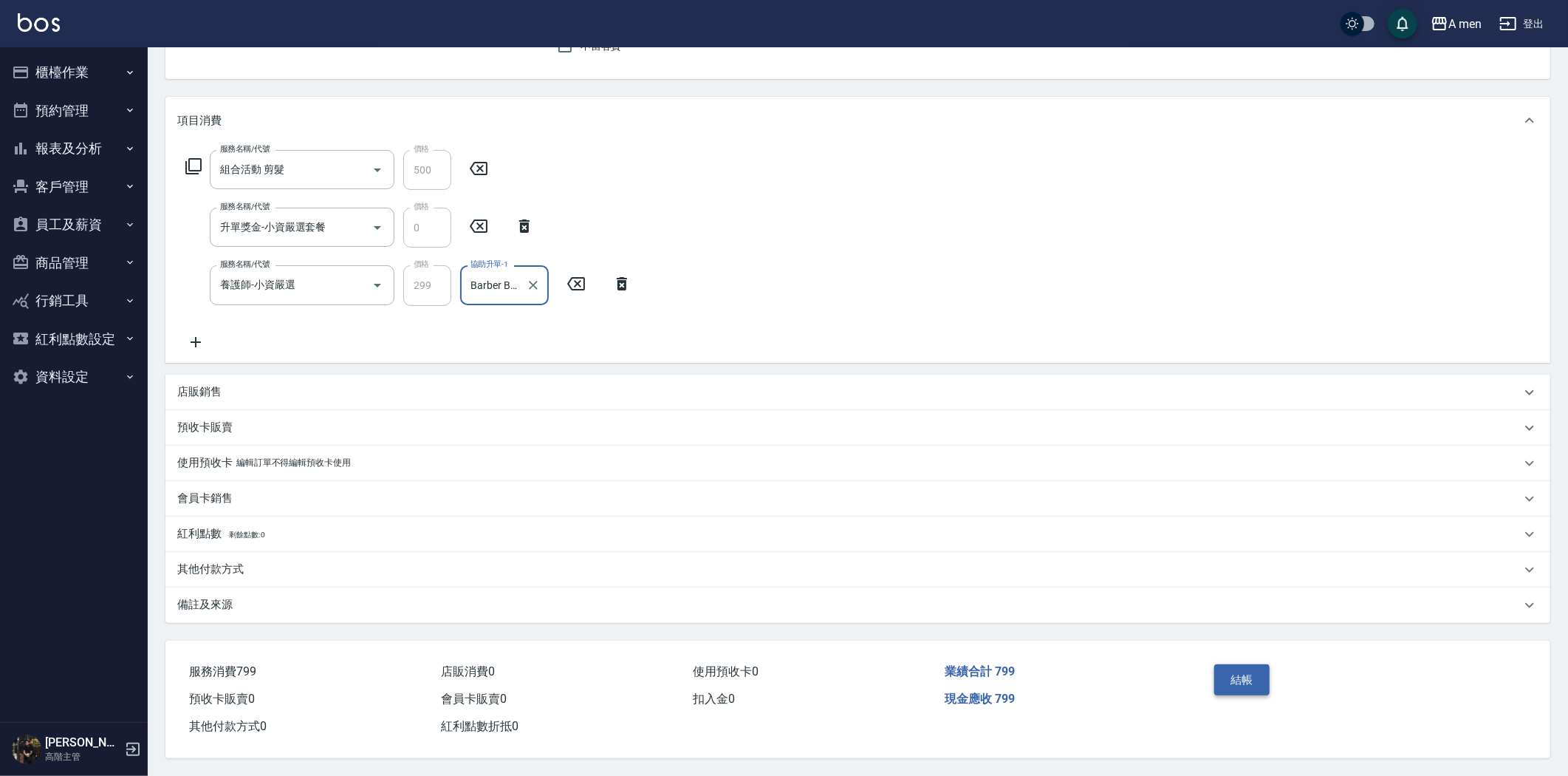
click at [1256, 673] on button "結帳" at bounding box center [1241, 680] width 55 height 31
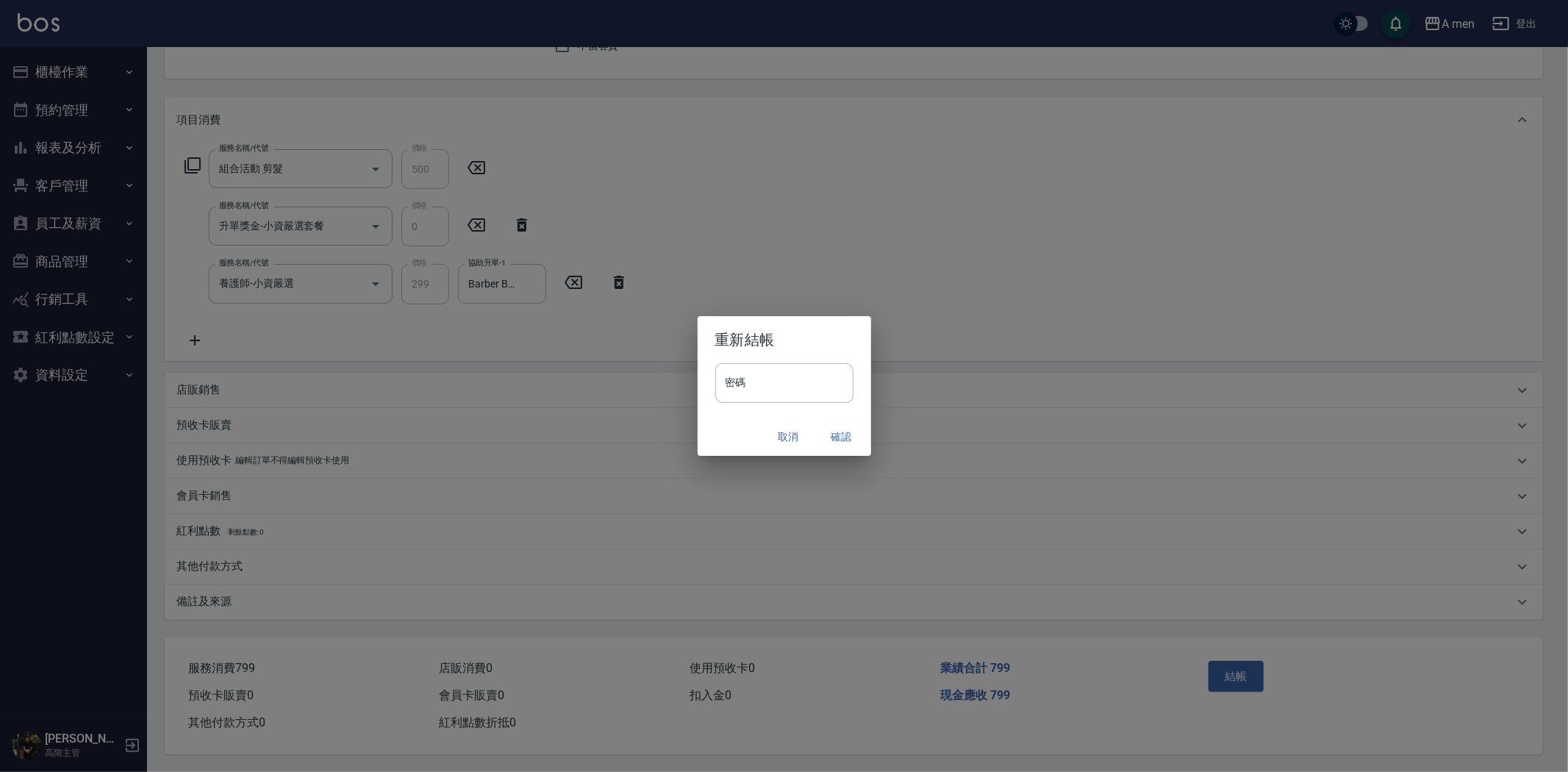
click at [842, 437] on button "確認" at bounding box center [841, 437] width 47 height 27
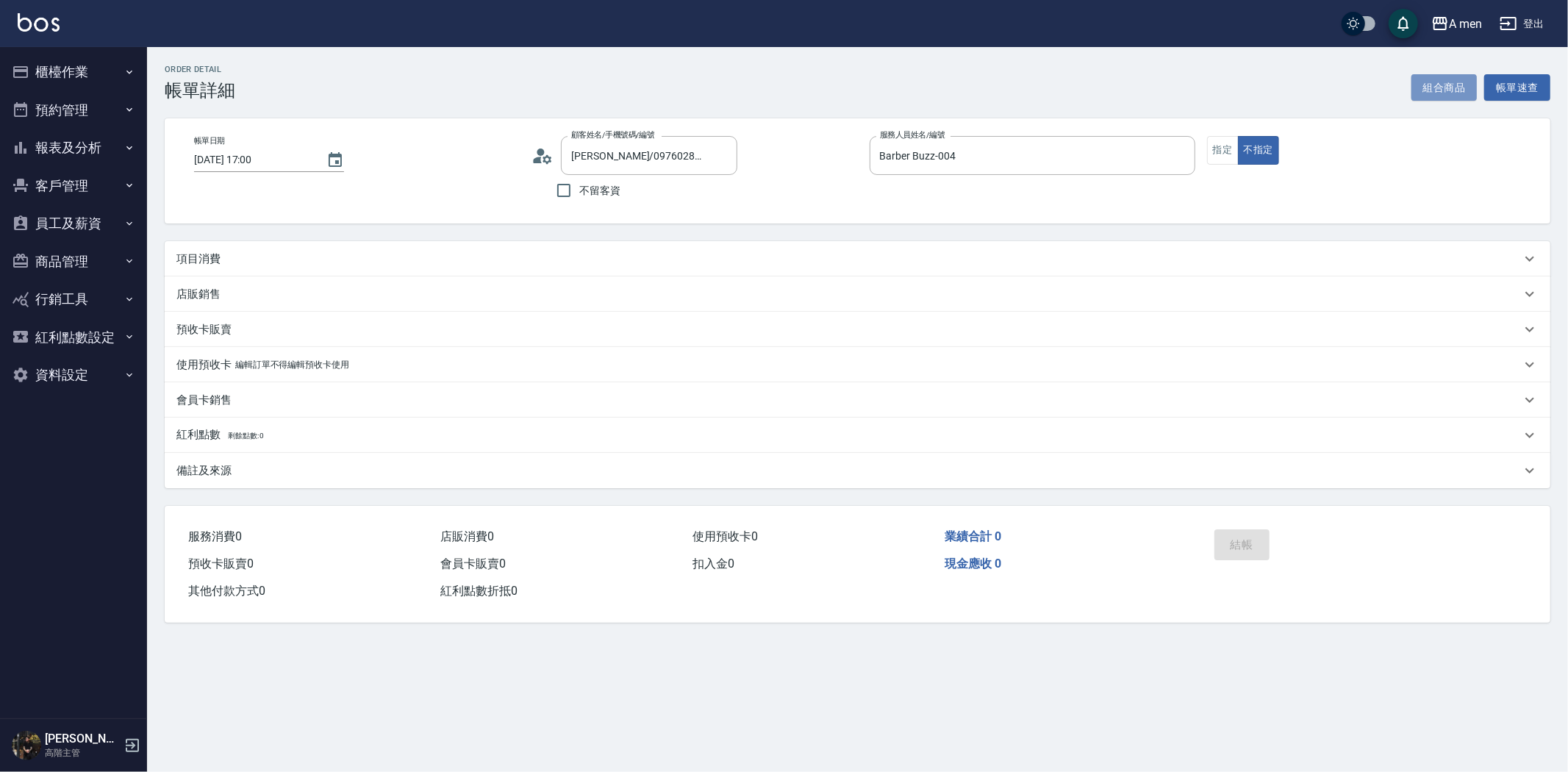
drag, startPoint x: 0, startPoint y: 0, endPoint x: 1430, endPoint y: 84, distance: 1432.5
click at [1430, 84] on button "組合商品" at bounding box center [1444, 88] width 66 height 27
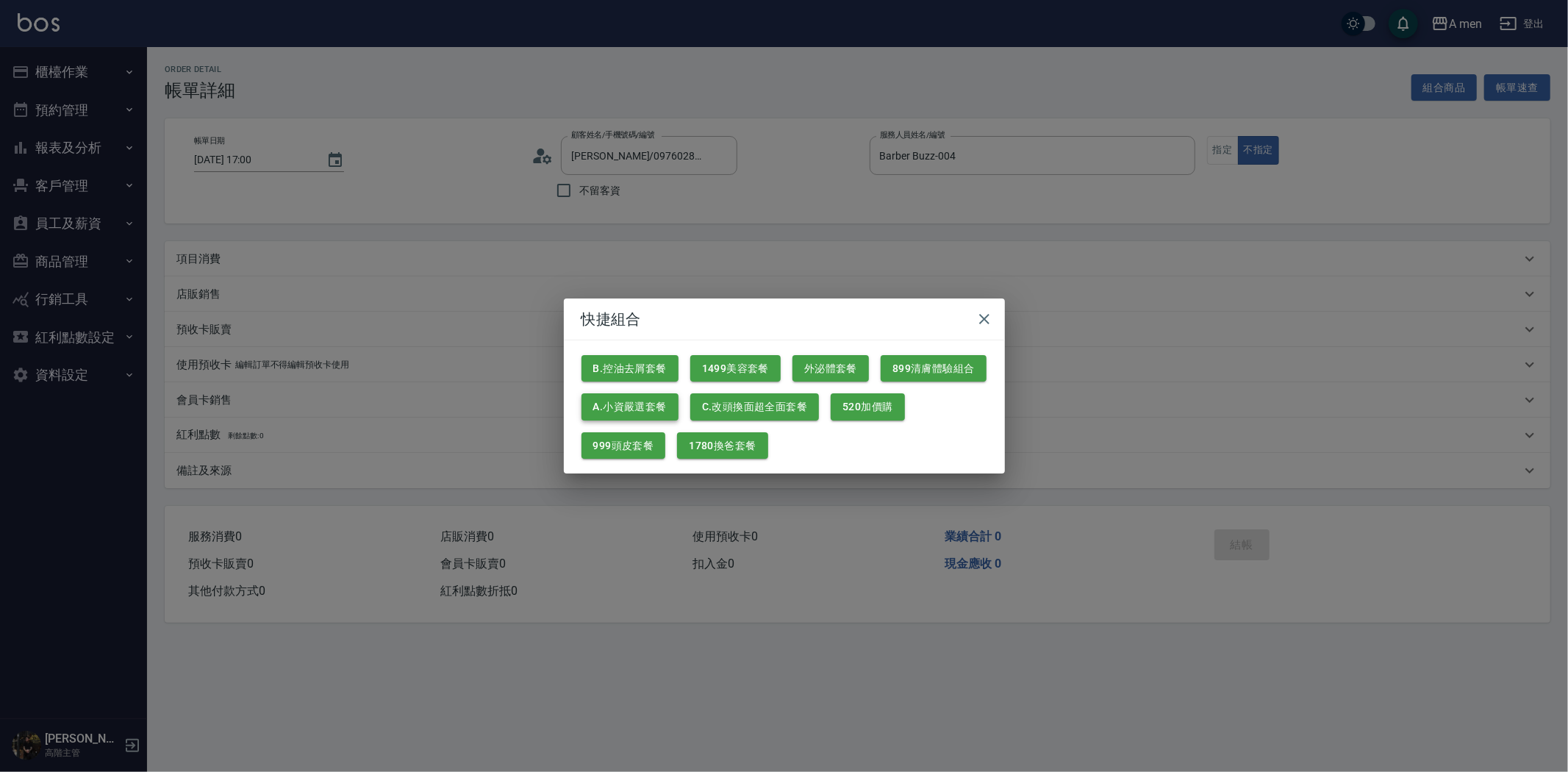
click at [641, 410] on button "A.小資嚴選套餐" at bounding box center [630, 407] width 97 height 27
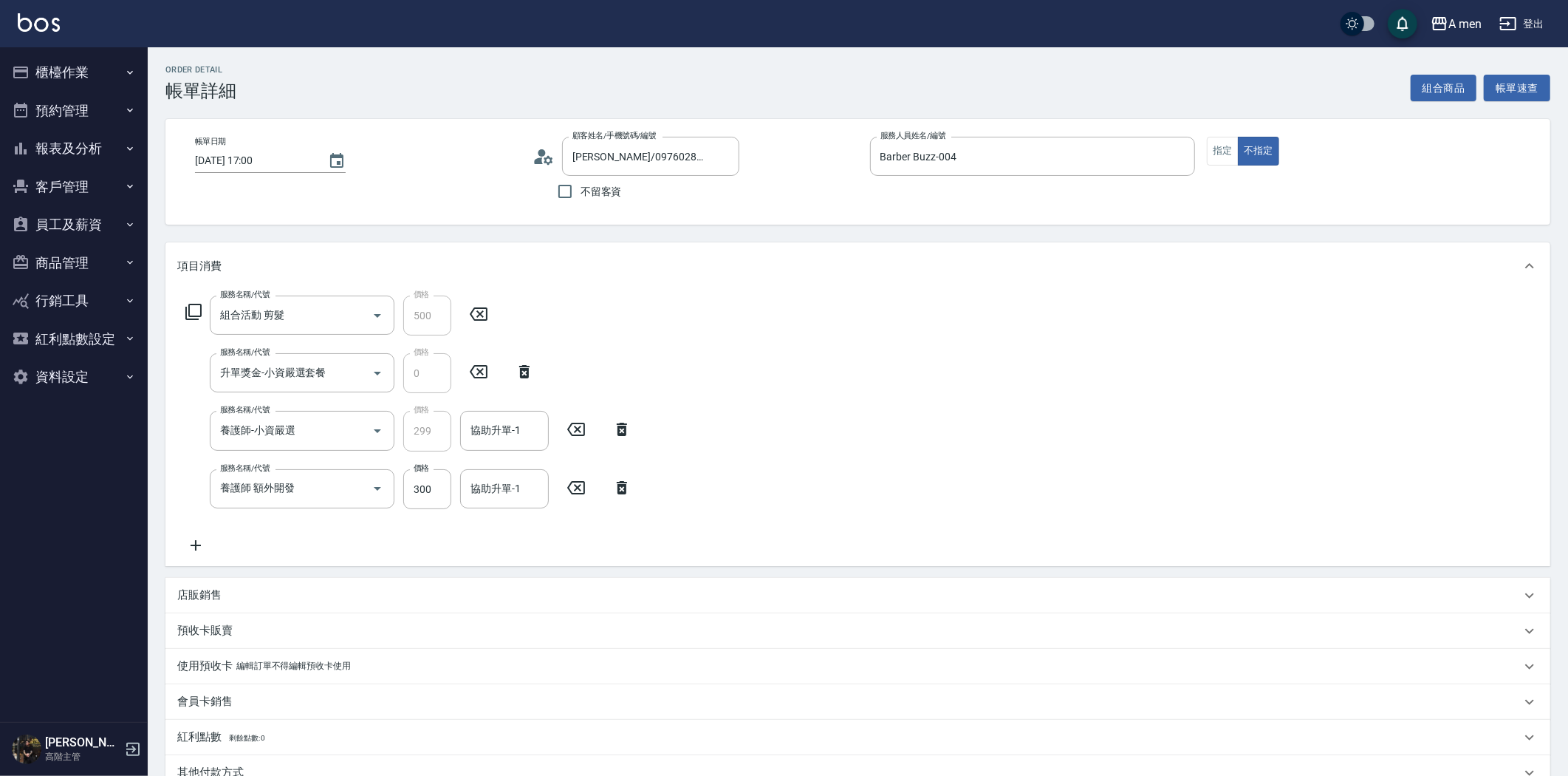
click at [625, 484] on icon at bounding box center [622, 488] width 10 height 13
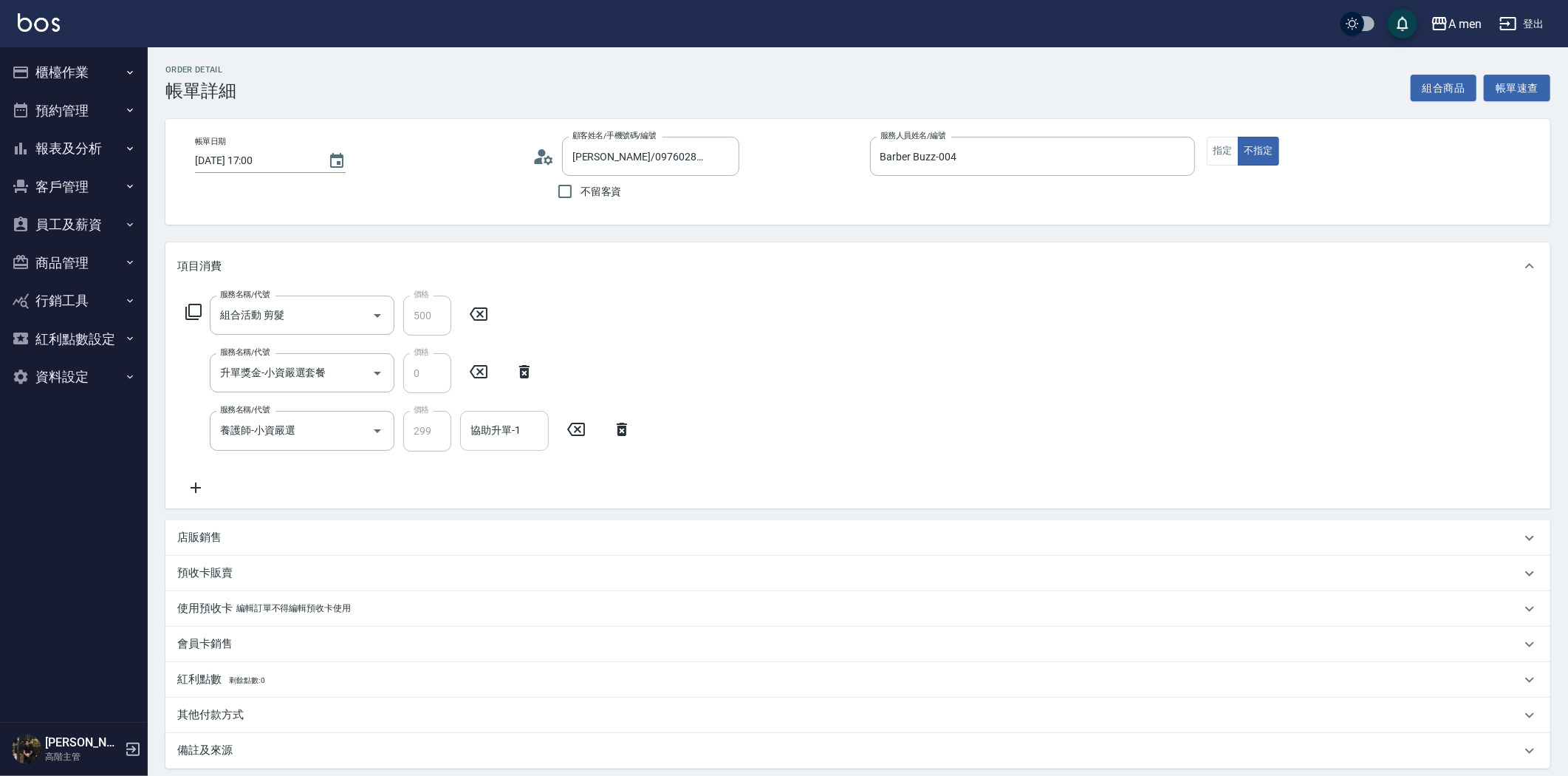
click at [539, 436] on input "協助升單-1" at bounding box center [504, 430] width 75 height 26
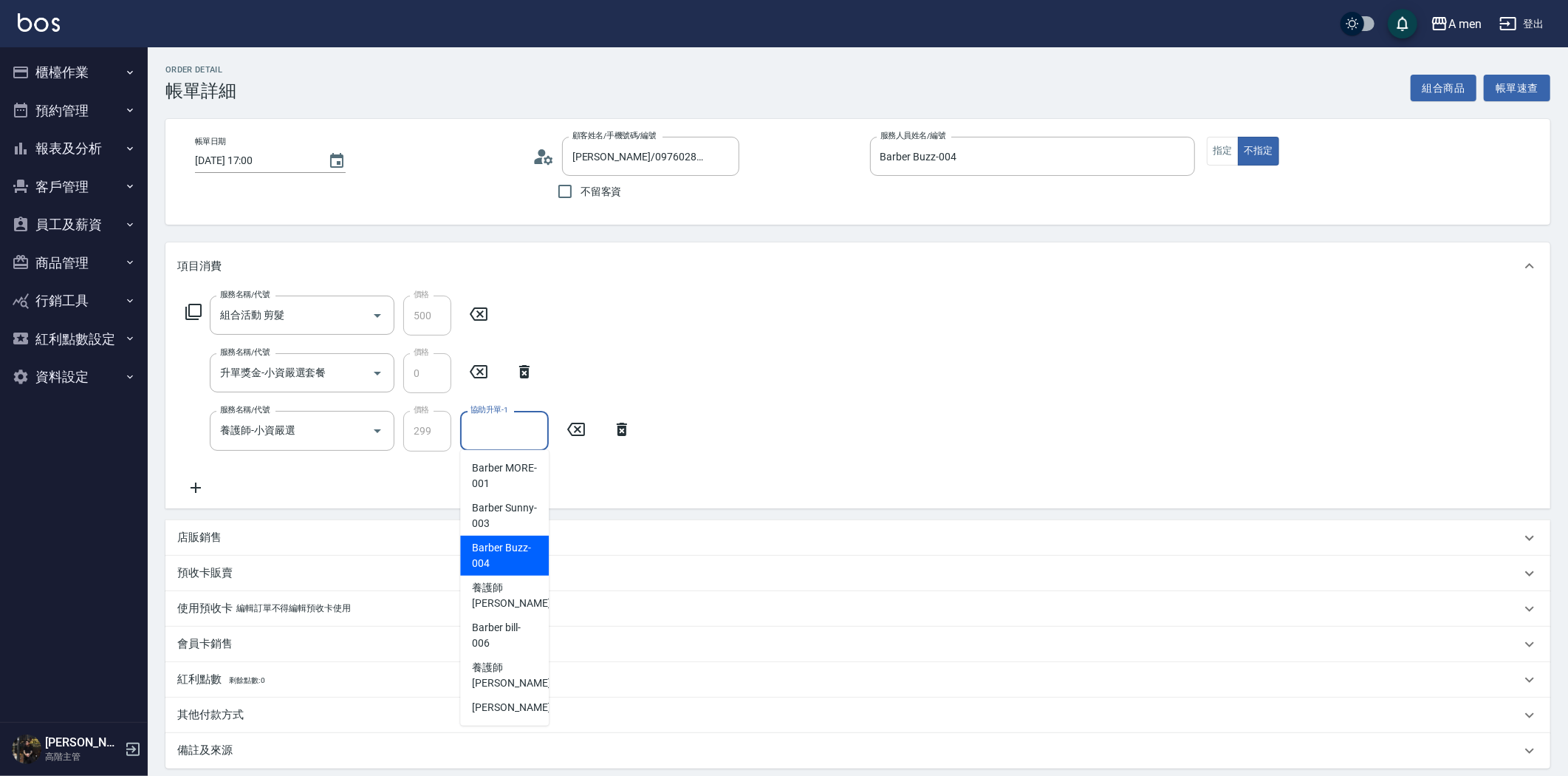
click at [513, 553] on span "Barber Buzz -004" at bounding box center [504, 556] width 65 height 31
type input "Barber Buzz-004"
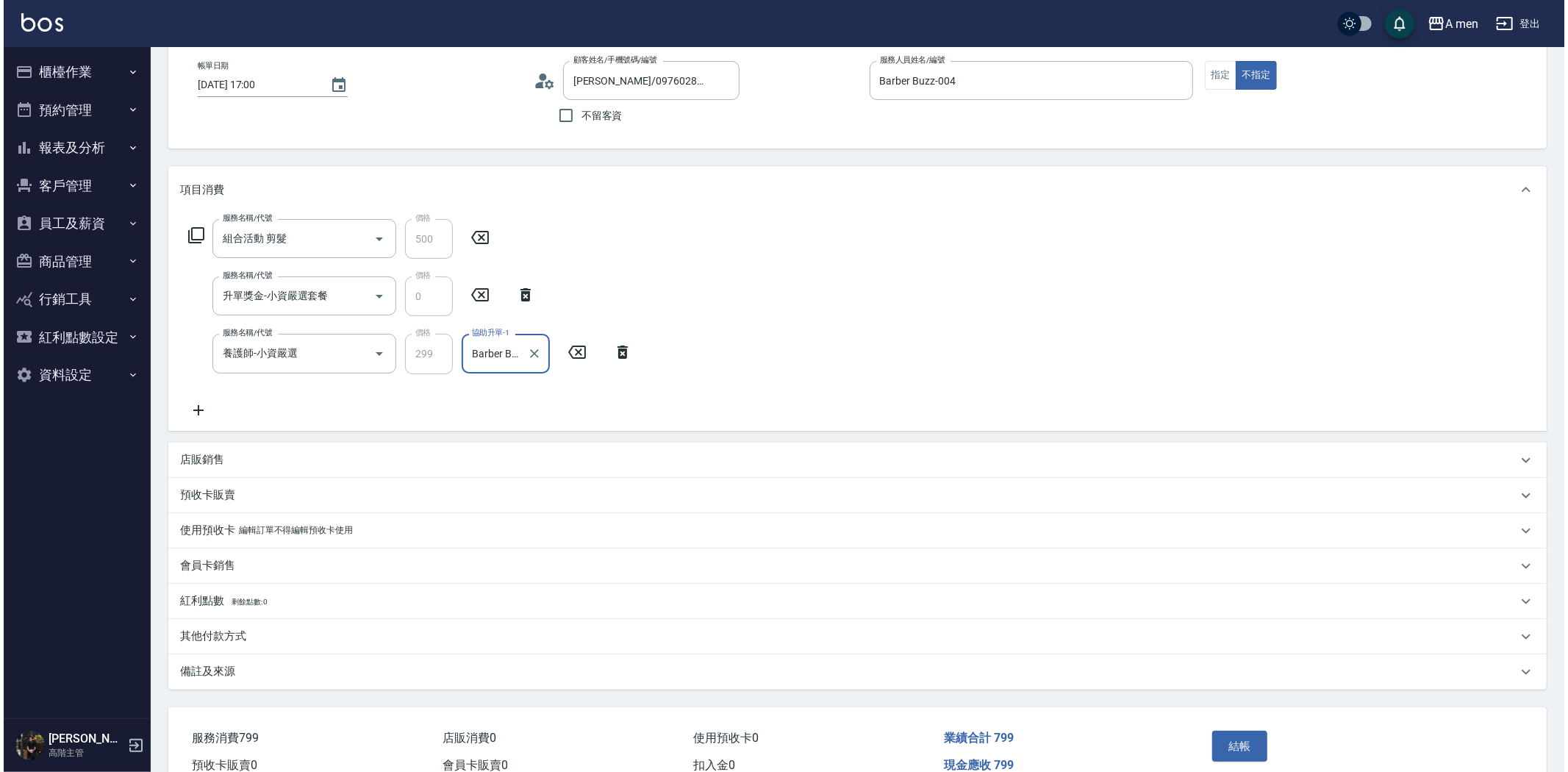
scroll to position [149, 0]
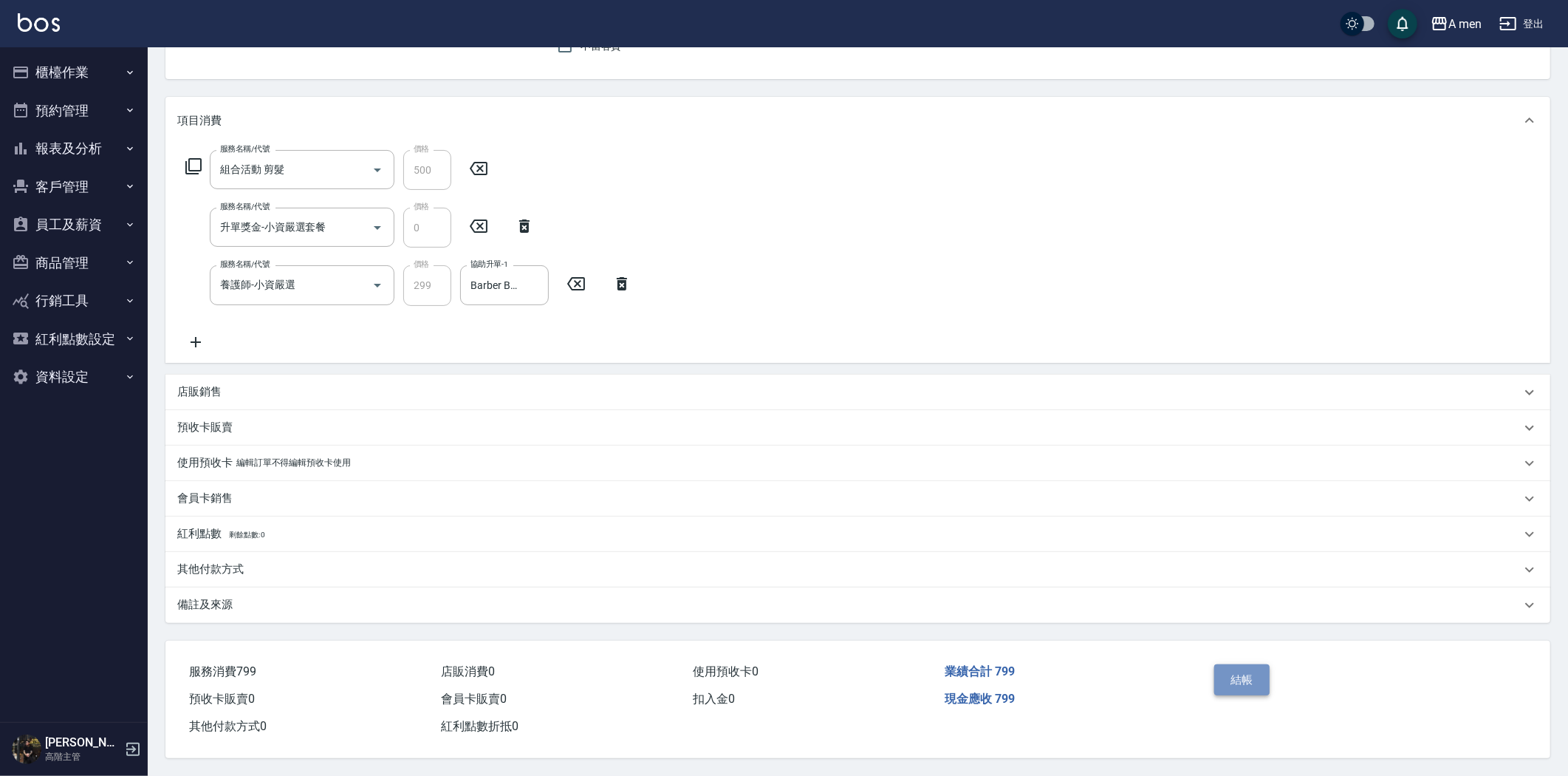
click at [1221, 669] on button "結帳" at bounding box center [1241, 680] width 55 height 31
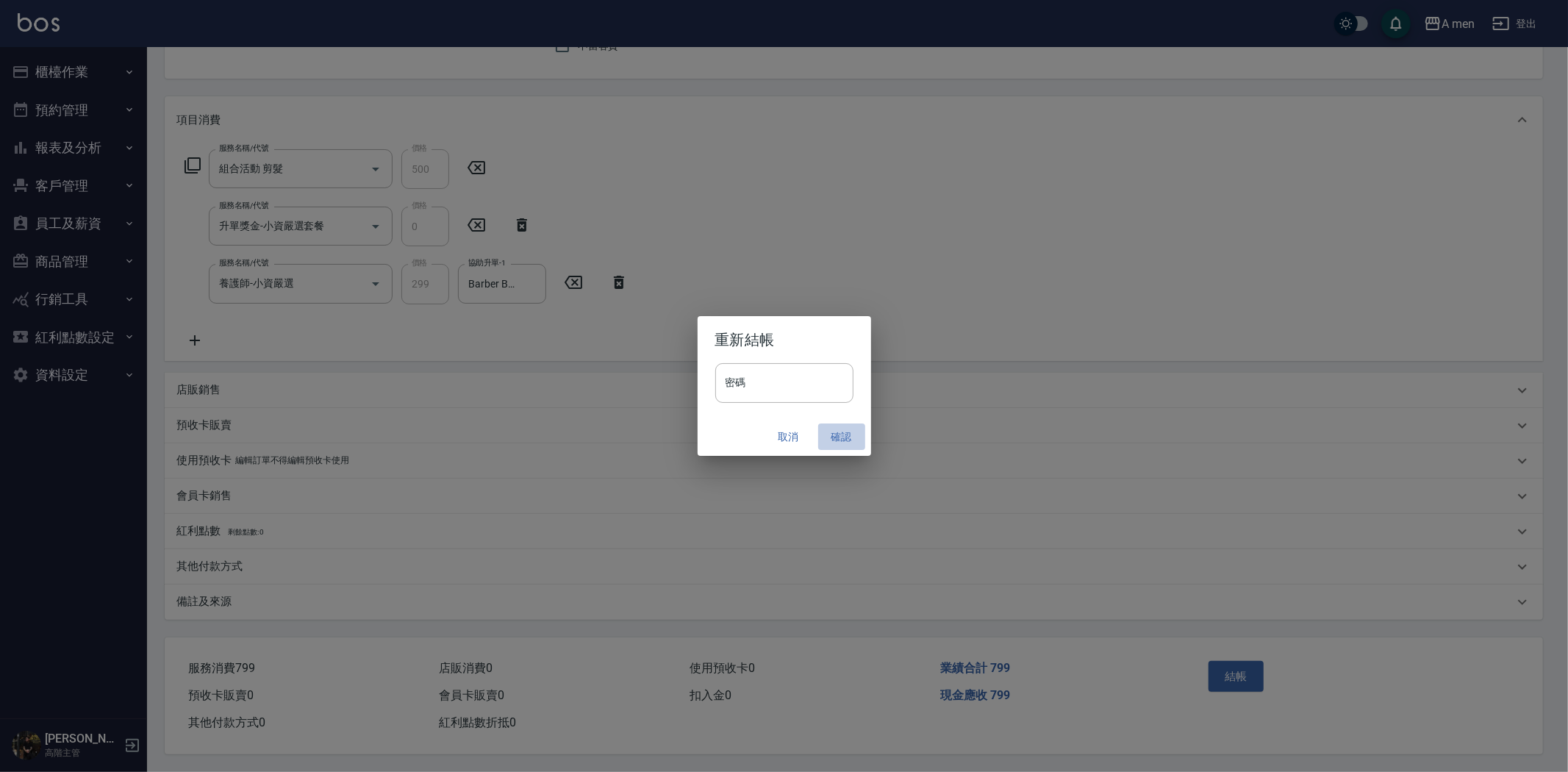
click at [840, 441] on button "確認" at bounding box center [841, 437] width 47 height 27
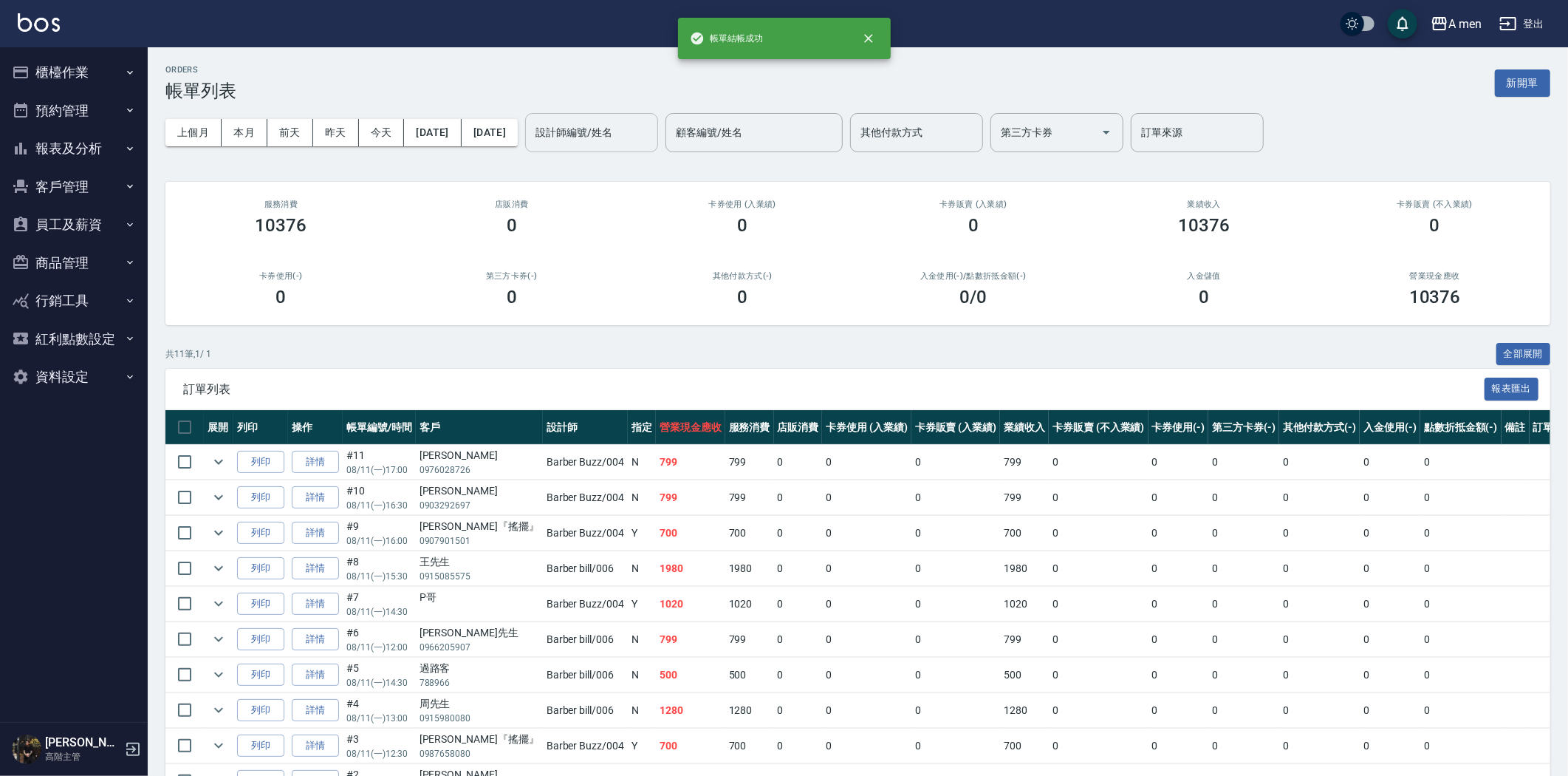
click at [648, 130] on input "設計師編號/姓名" at bounding box center [591, 132] width 119 height 26
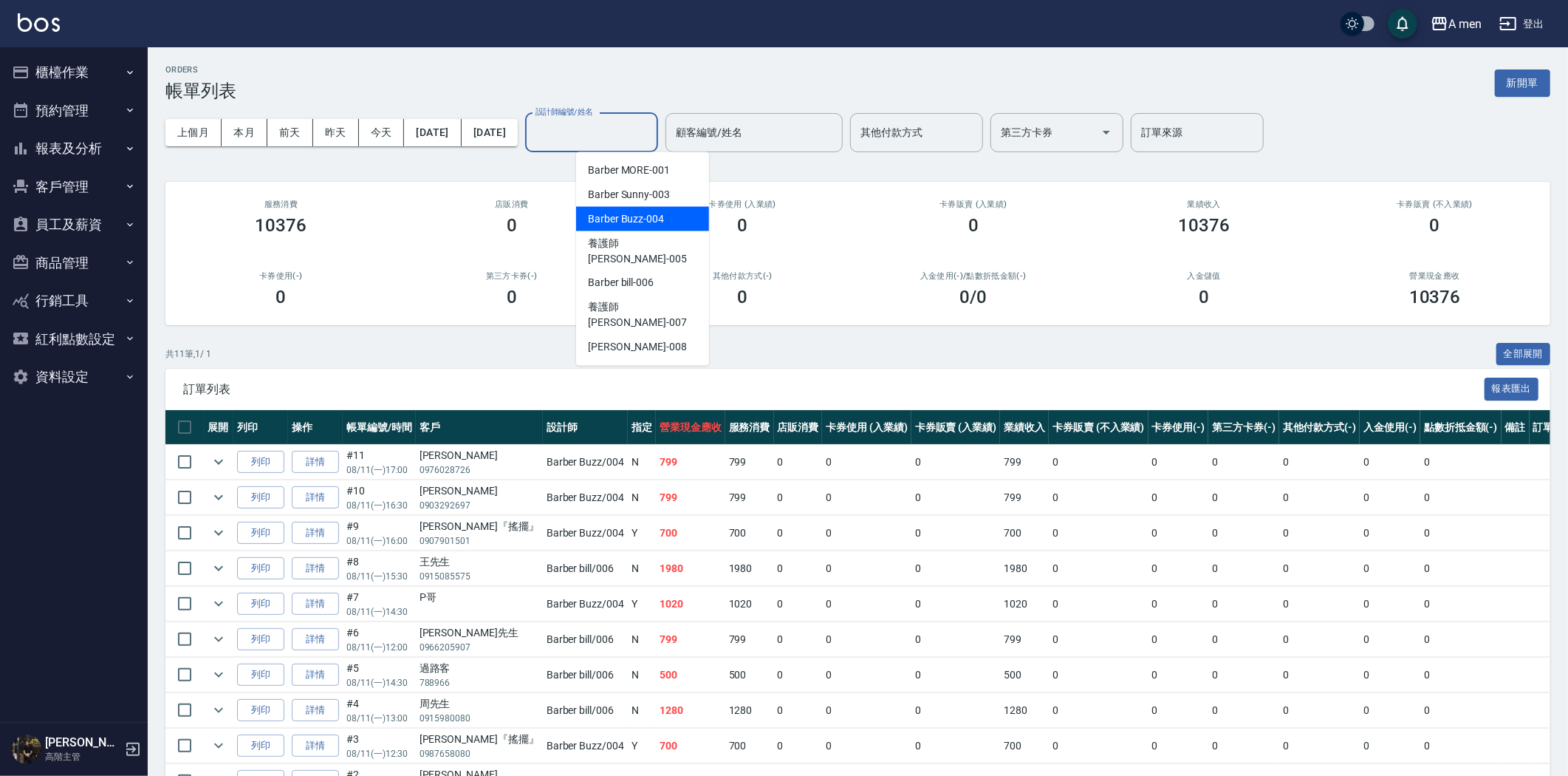
click at [643, 209] on div "Barber Buzz -004" at bounding box center [642, 219] width 133 height 25
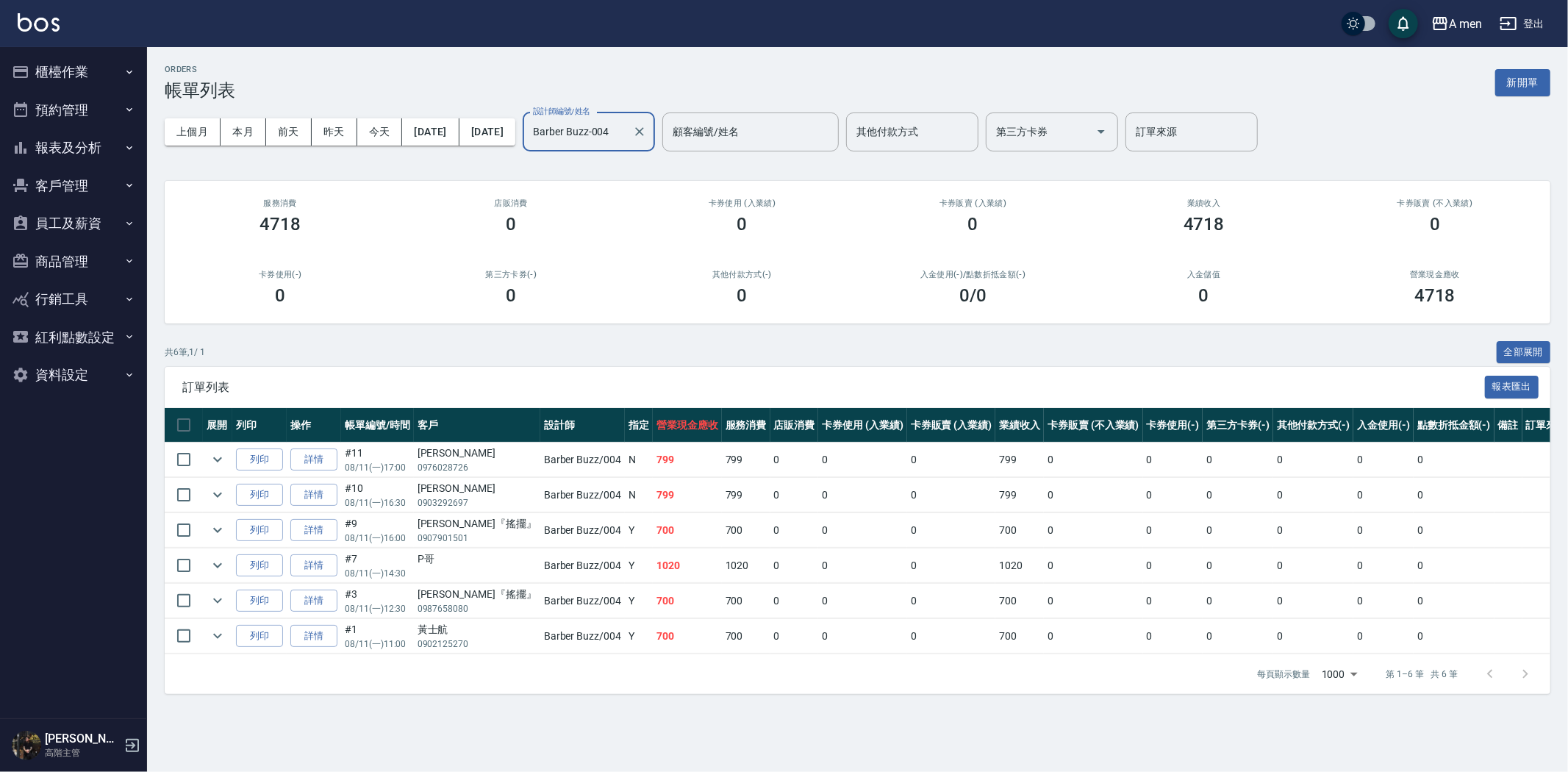
click at [626, 140] on input "Barber Buzz-004" at bounding box center [577, 132] width 97 height 26
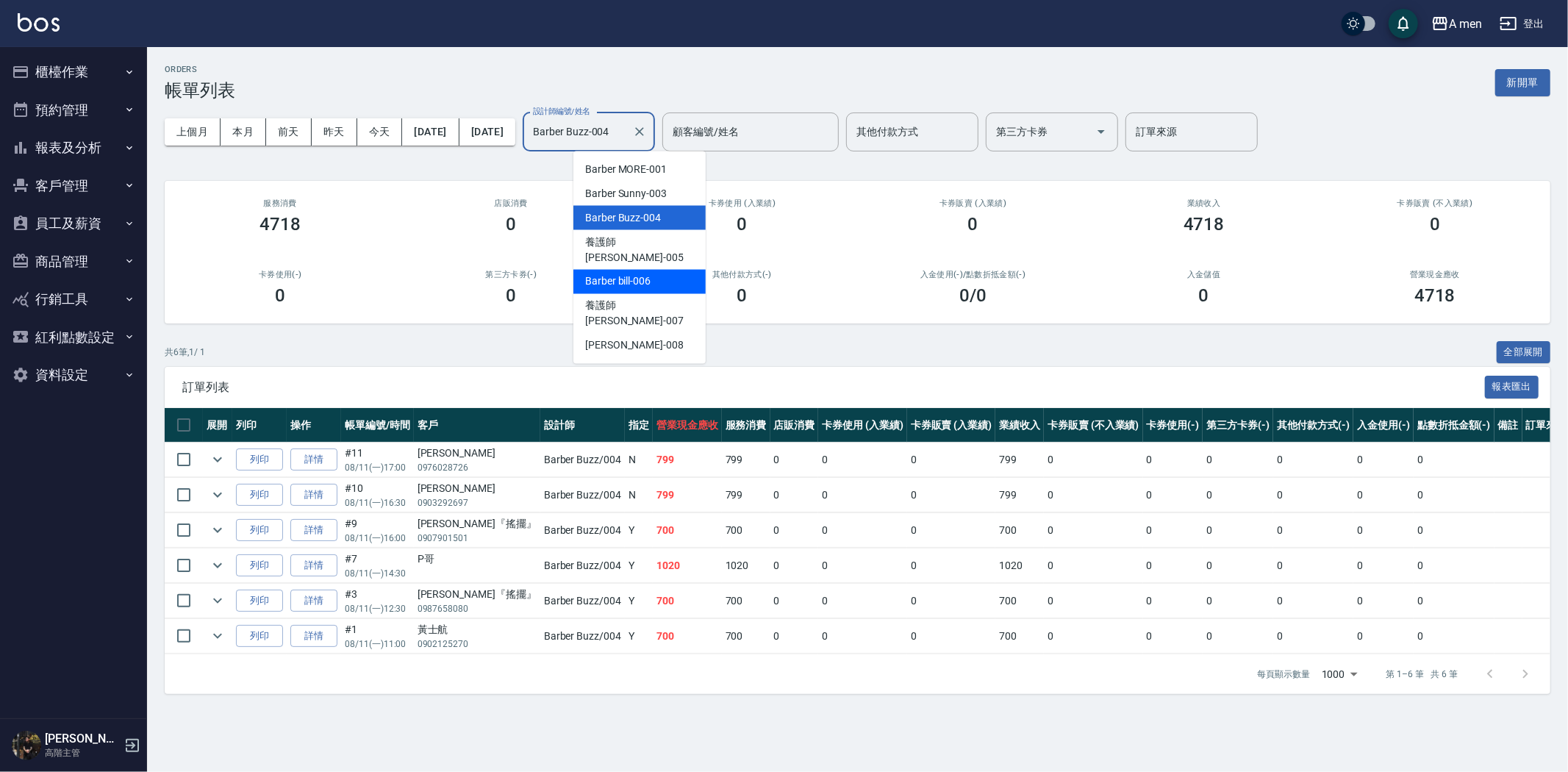
click at [635, 274] on span "Barber bill -006" at bounding box center [618, 281] width 66 height 16
type input "Barber bill-006"
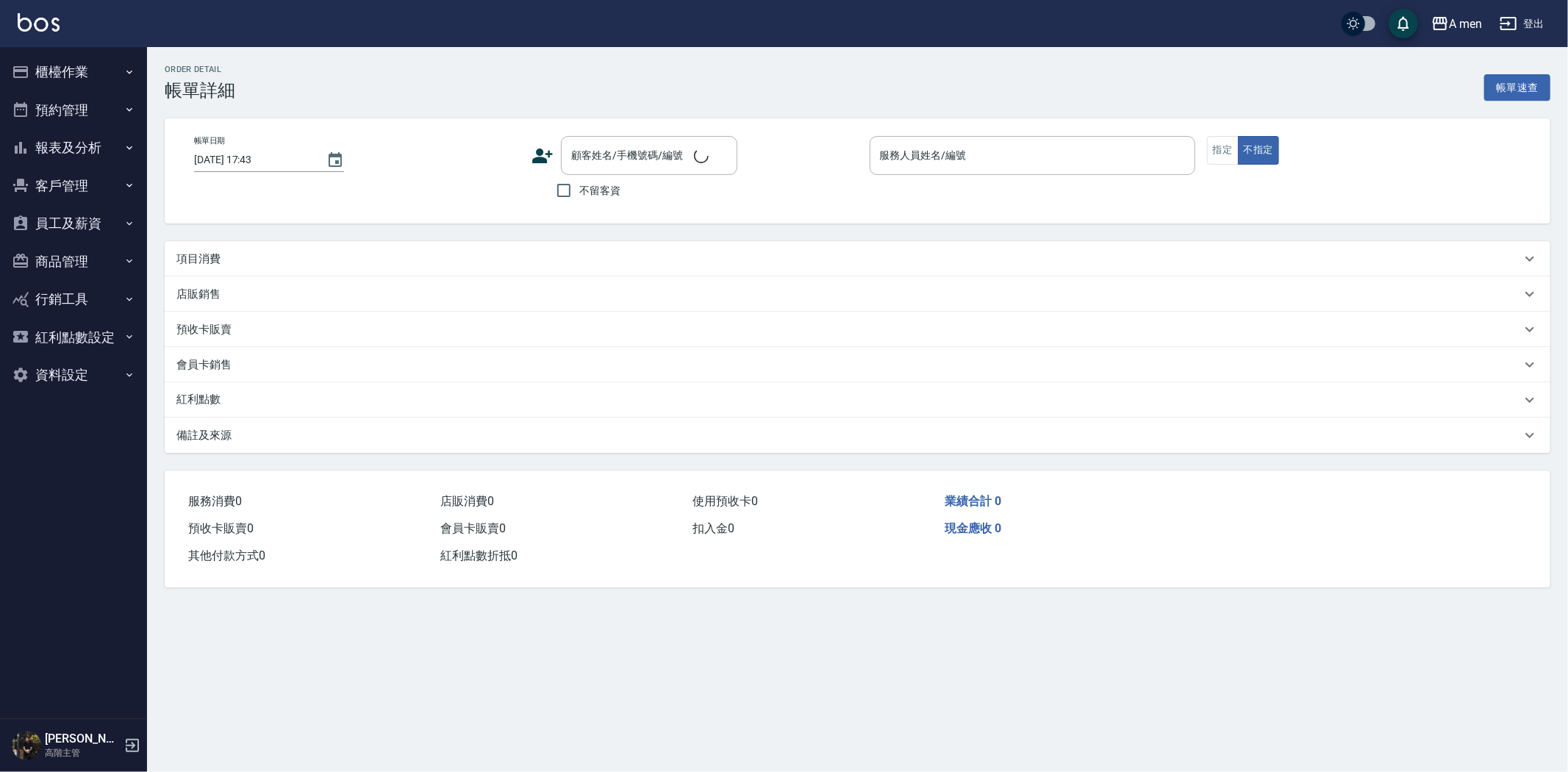
type input "[DATE] 16:00"
type input "Barber bill-006"
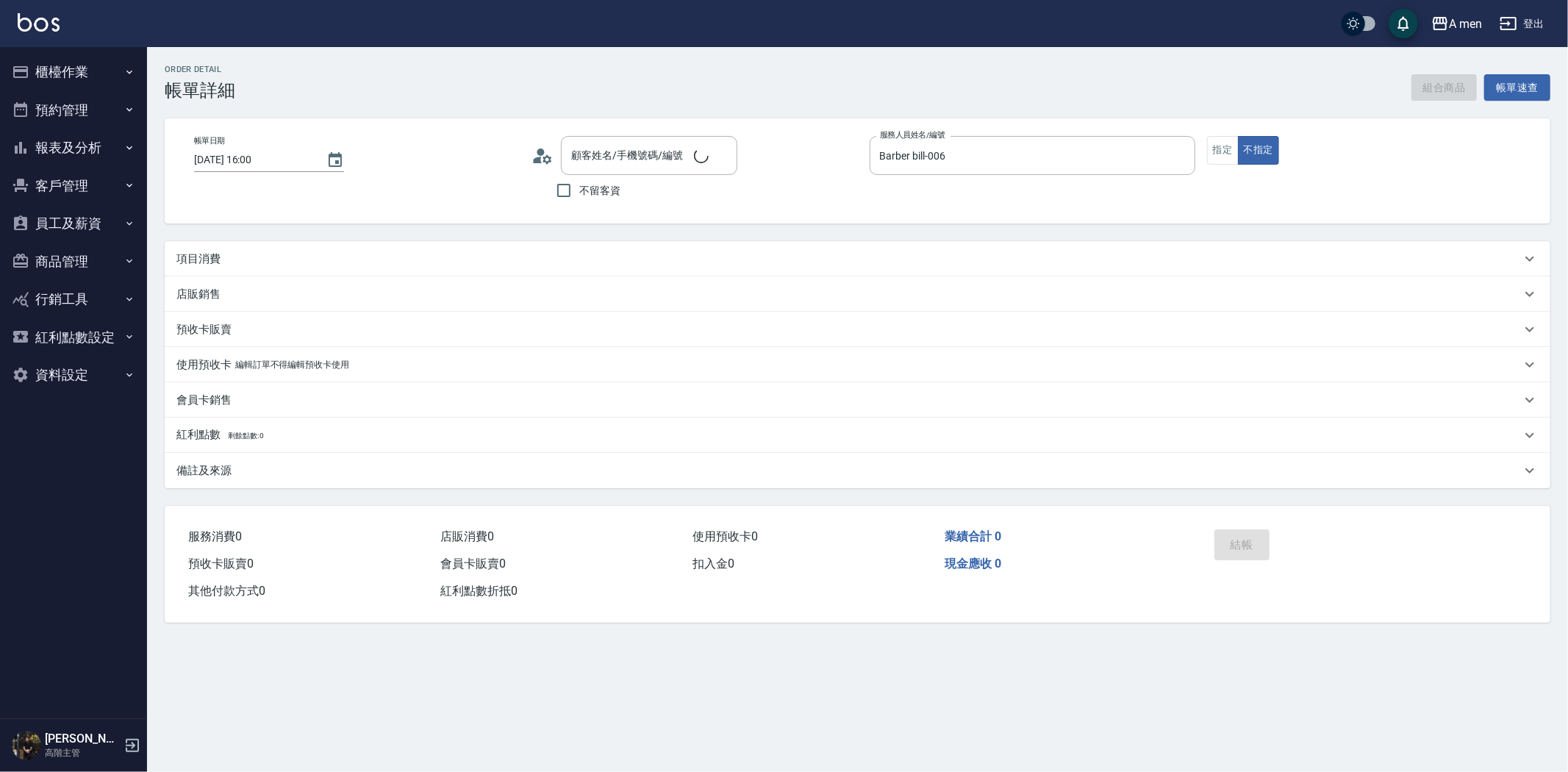
type input "[PERSON_NAME]/0905300727/null"
click at [1448, 90] on button "組合商品" at bounding box center [1444, 88] width 66 height 27
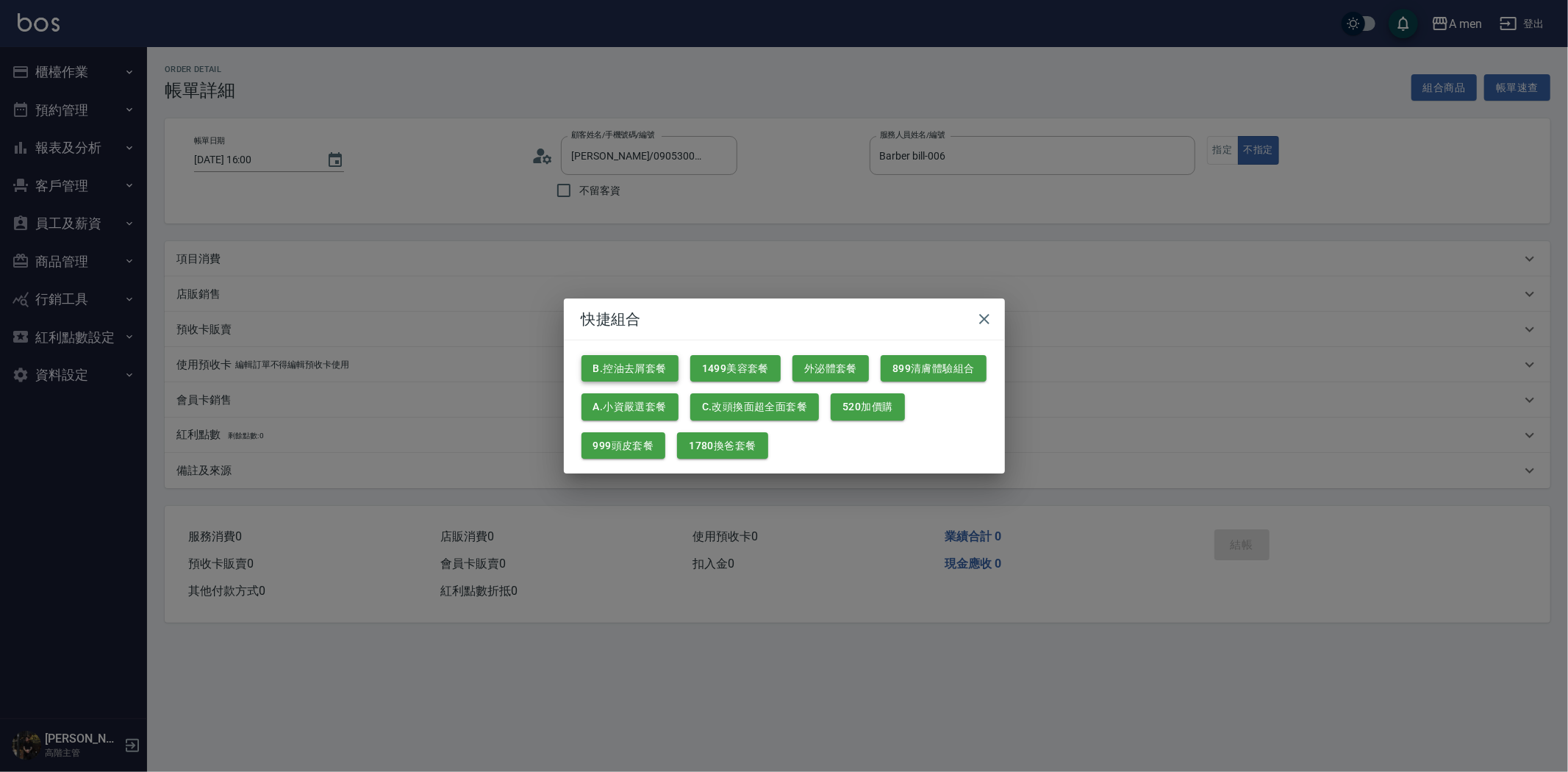
click at [656, 370] on button "B.控油去屑套餐" at bounding box center [630, 369] width 97 height 27
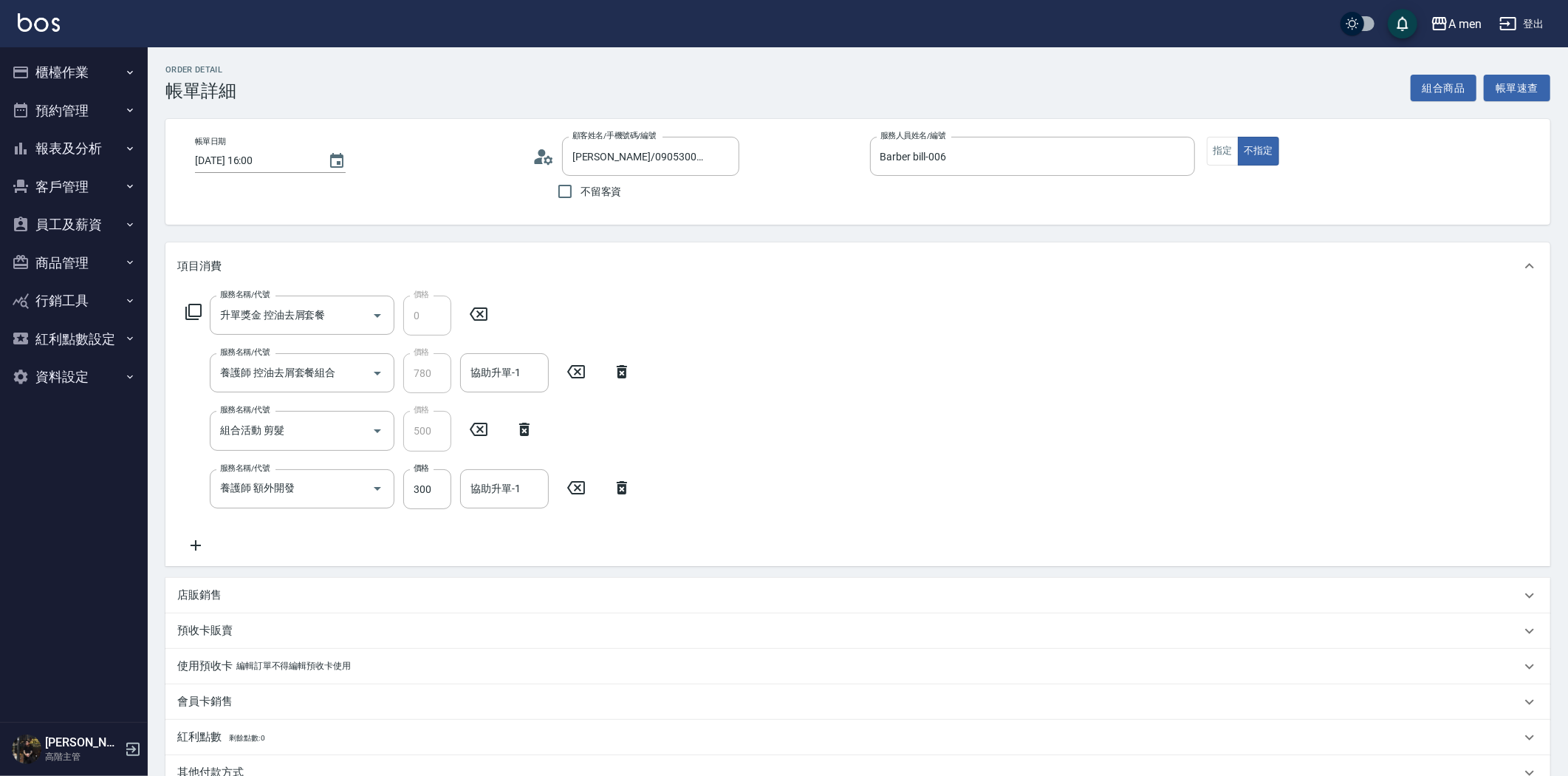
click at [617, 480] on icon at bounding box center [622, 487] width 37 height 17
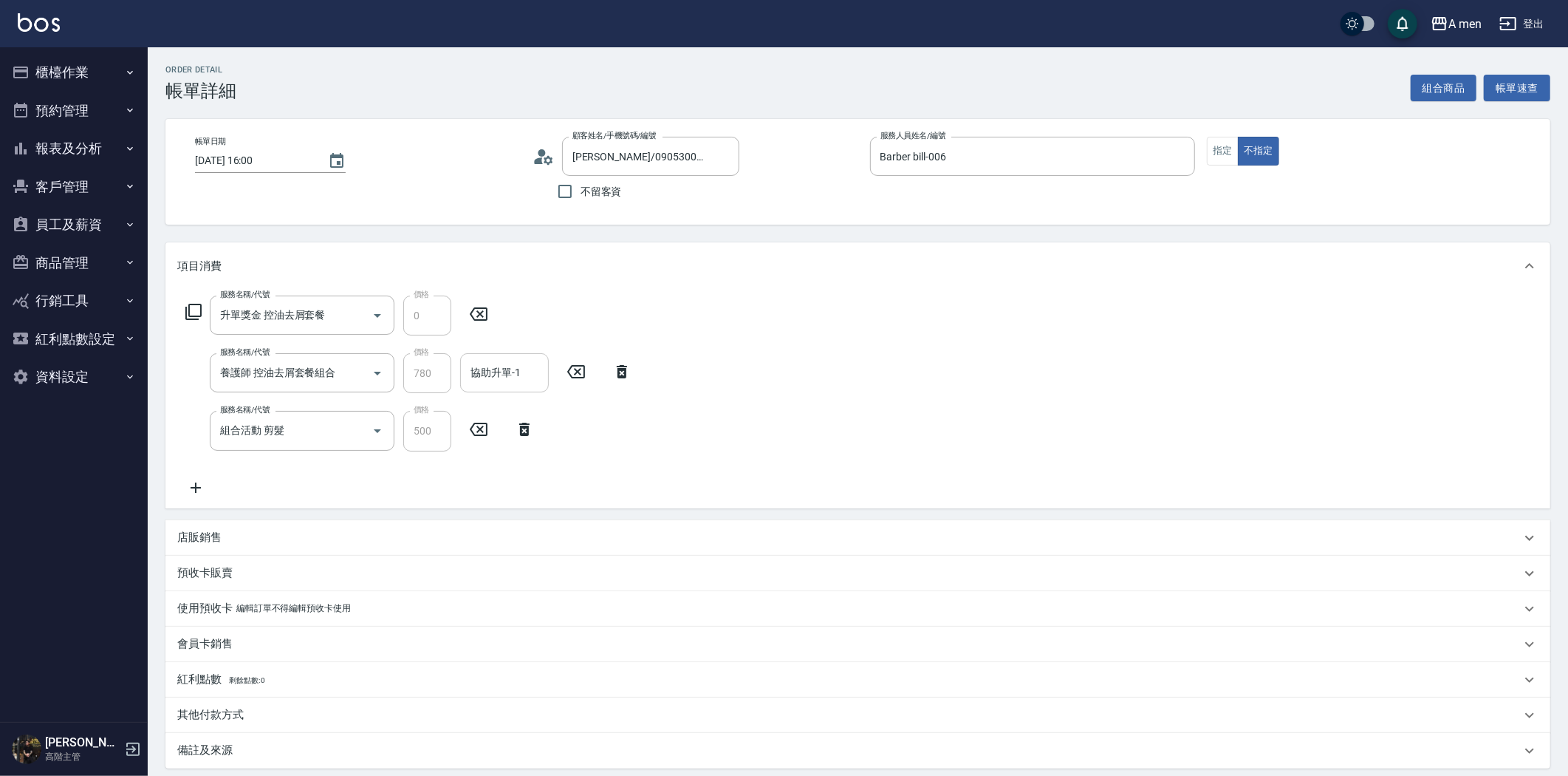
drag, startPoint x: 470, startPoint y: 363, endPoint x: 483, endPoint y: 373, distance: 16.4
click at [471, 364] on div "協助升單-1 協助升單-1" at bounding box center [504, 373] width 89 height 39
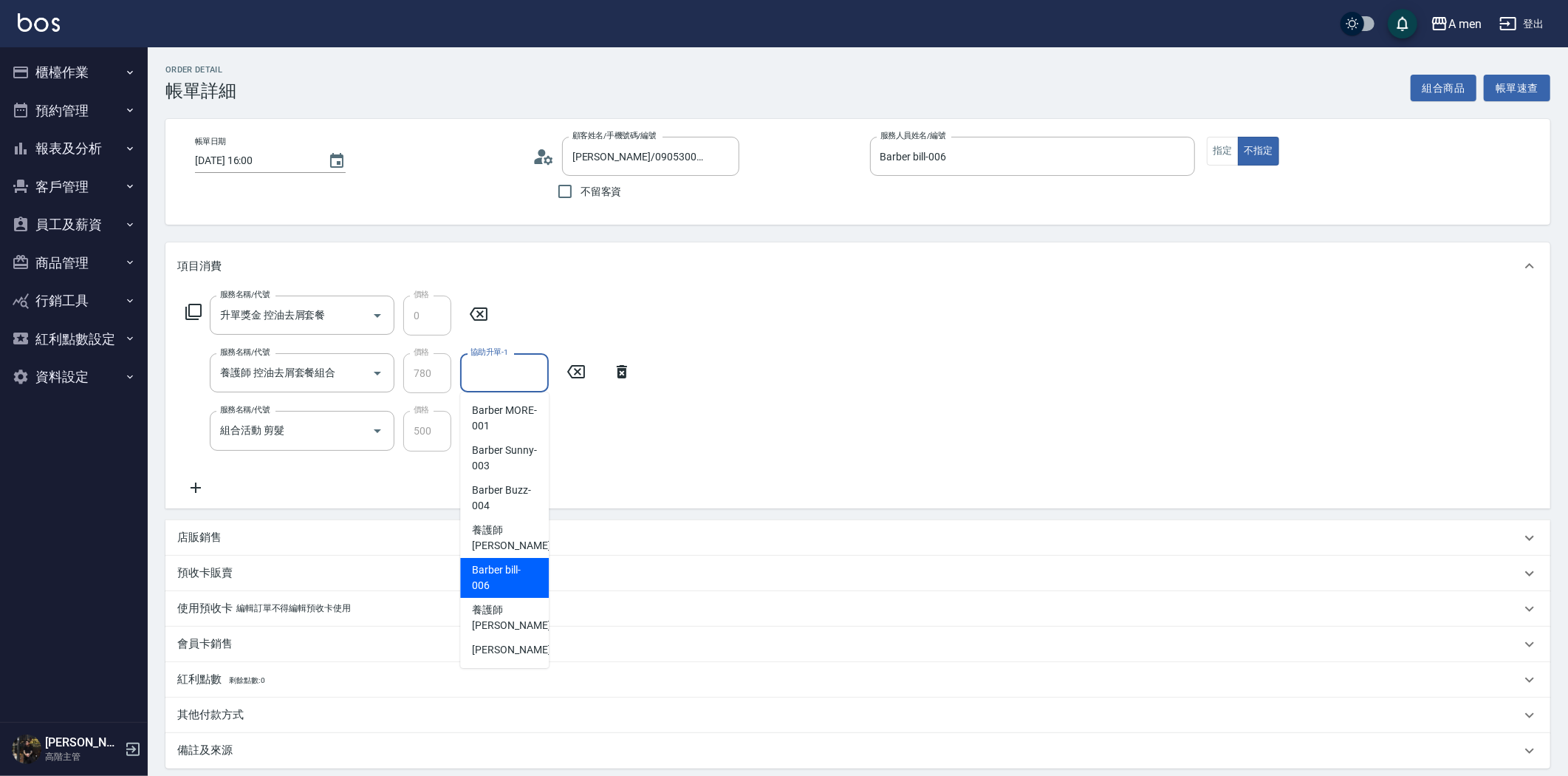
click at [531, 572] on span "Barber bill -006" at bounding box center [504, 578] width 65 height 31
type input "Barber bill-006"
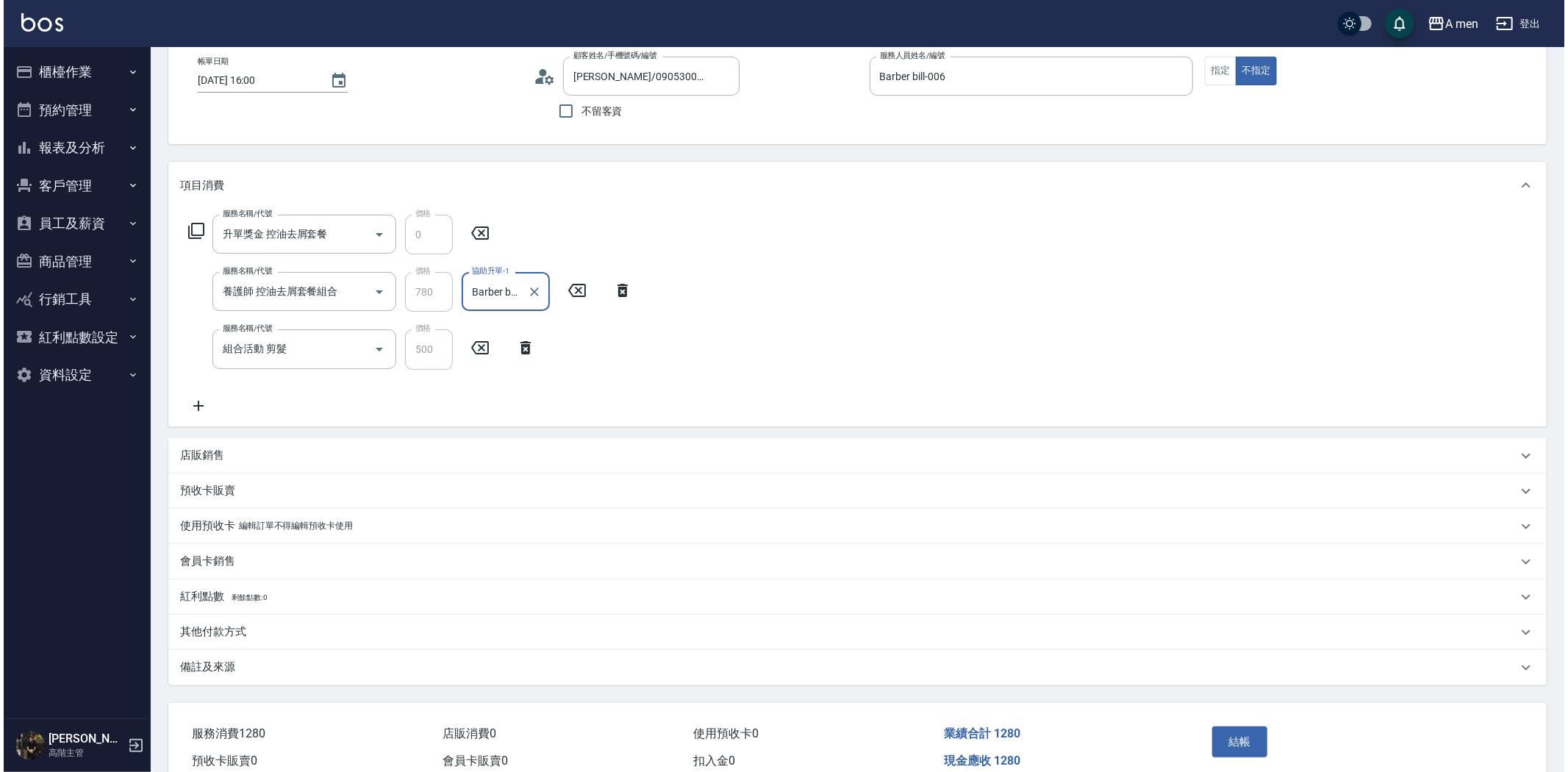
scroll to position [149, 0]
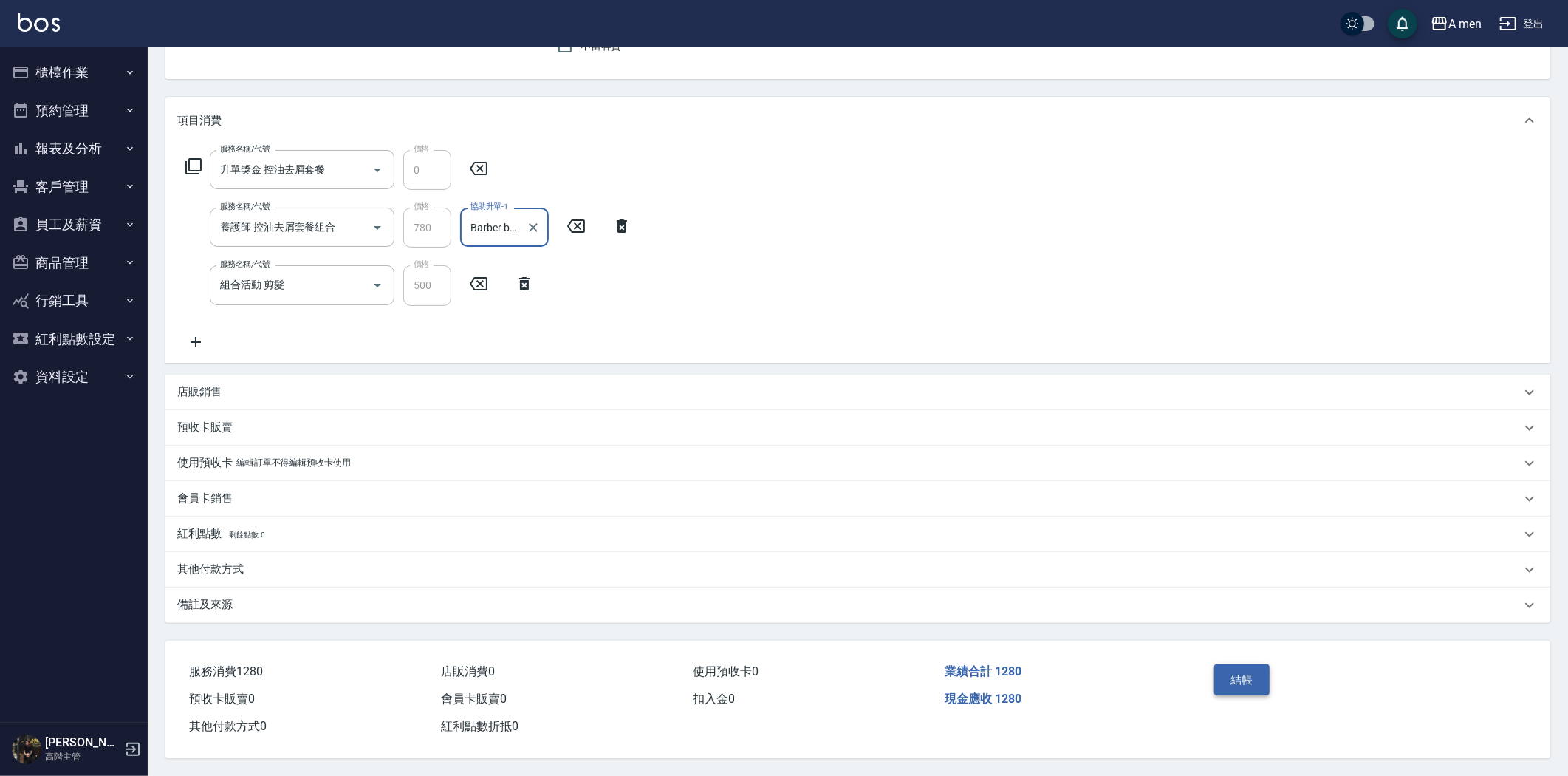
click at [1245, 681] on button "結帳" at bounding box center [1241, 680] width 55 height 31
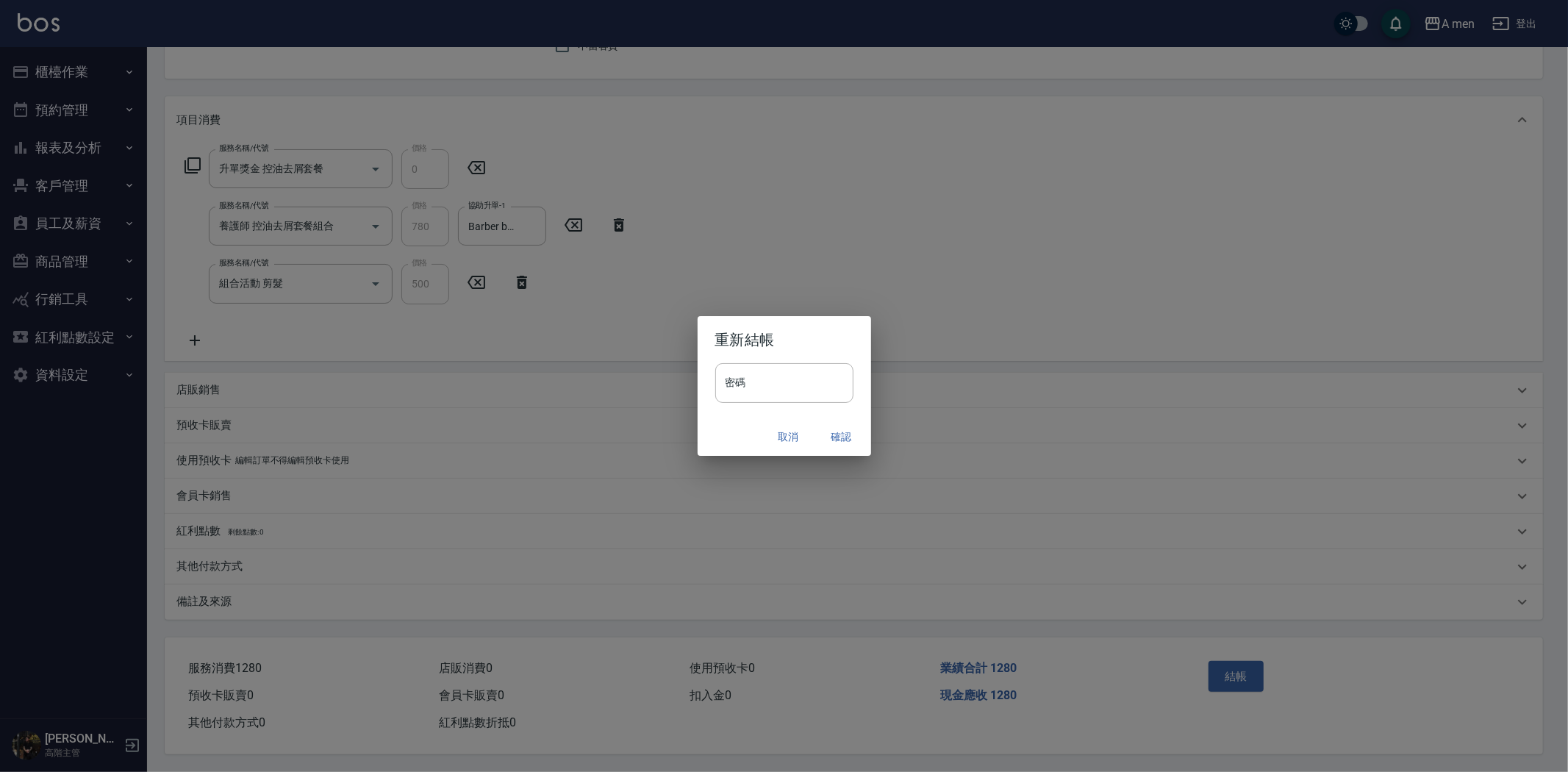
click at [836, 441] on button "確認" at bounding box center [841, 437] width 47 height 27
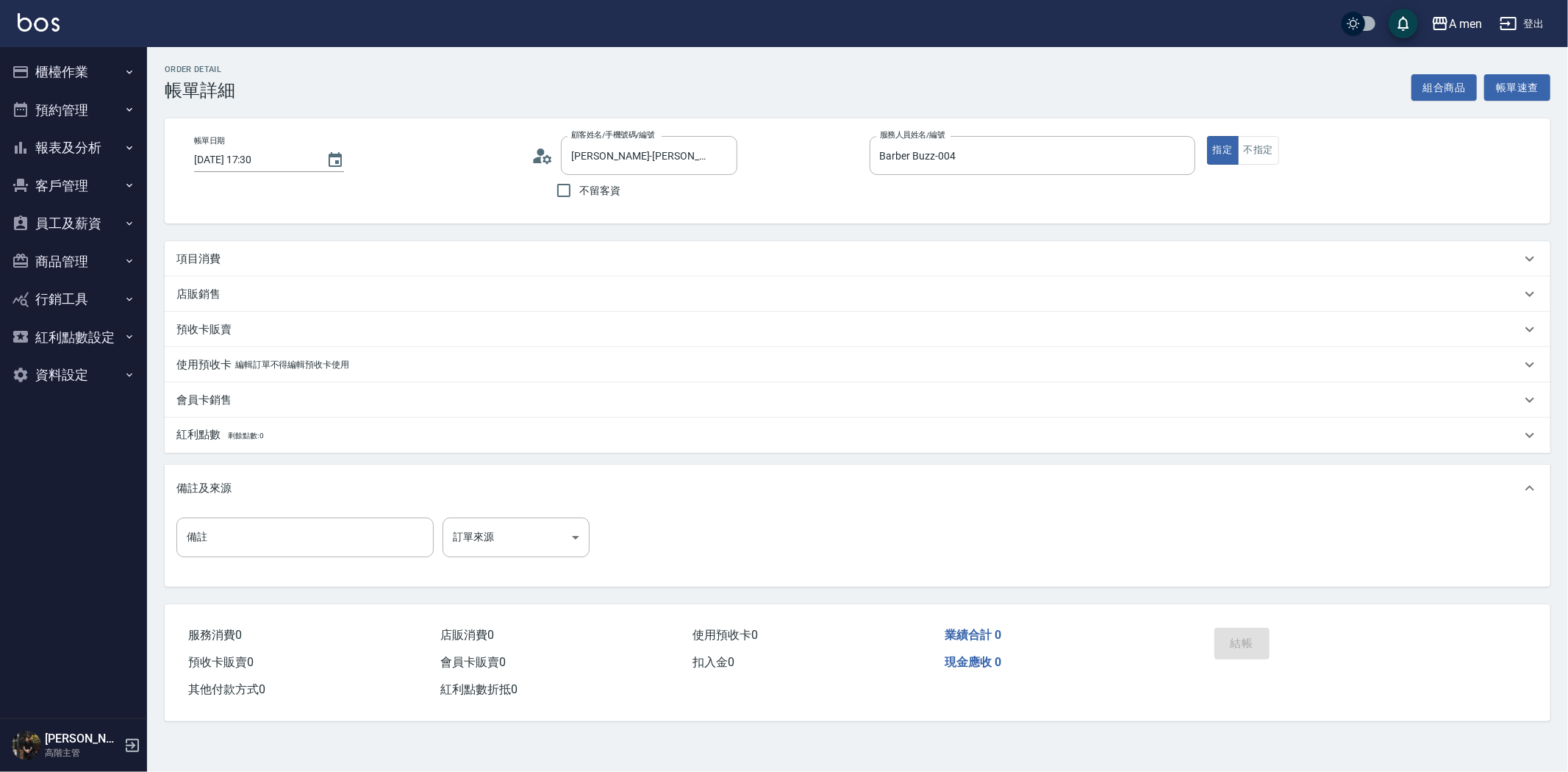
click at [320, 260] on div "項目消費" at bounding box center [848, 259] width 1344 height 16
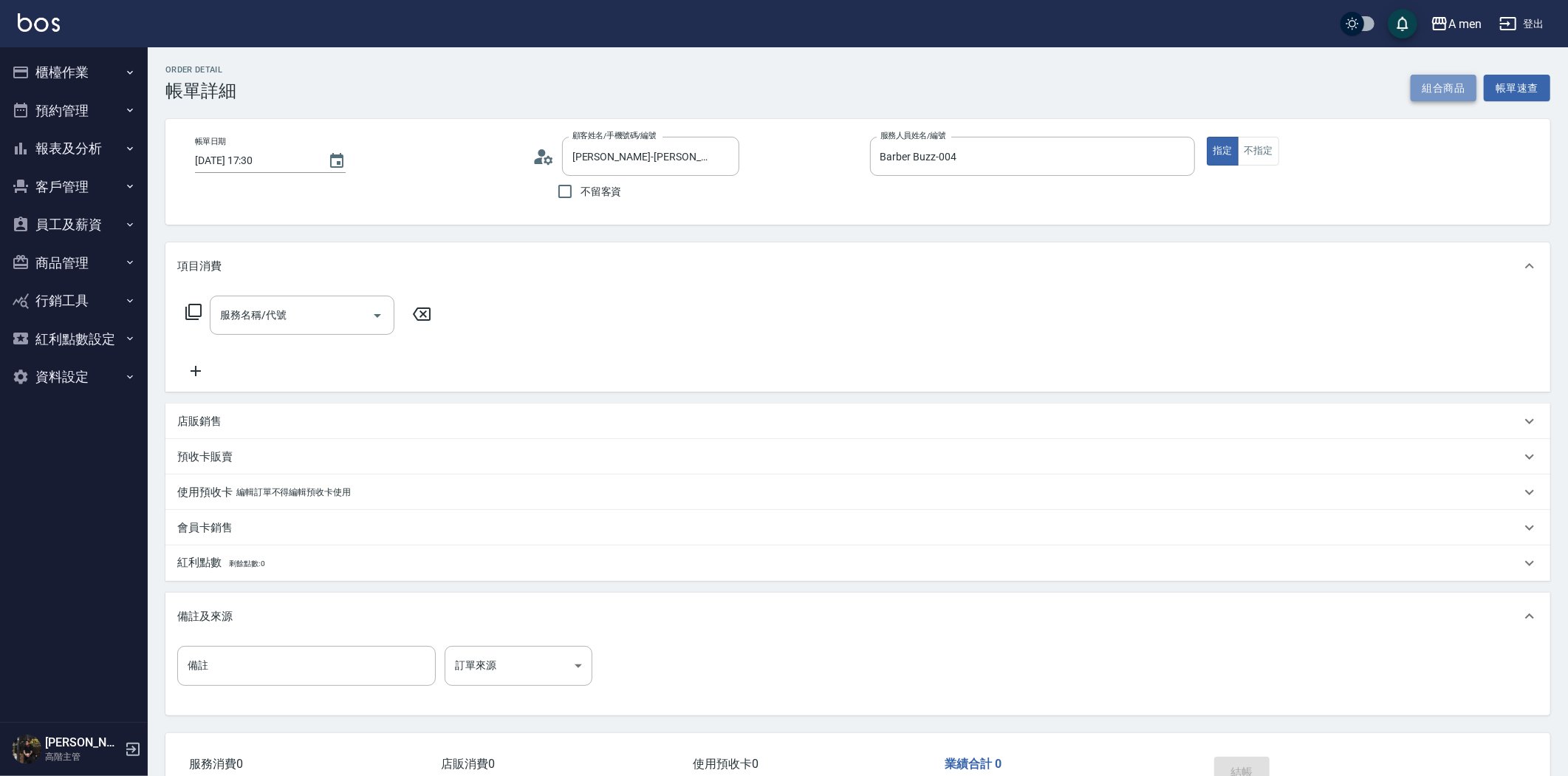
click at [1450, 84] on button "組合商品" at bounding box center [1443, 88] width 66 height 28
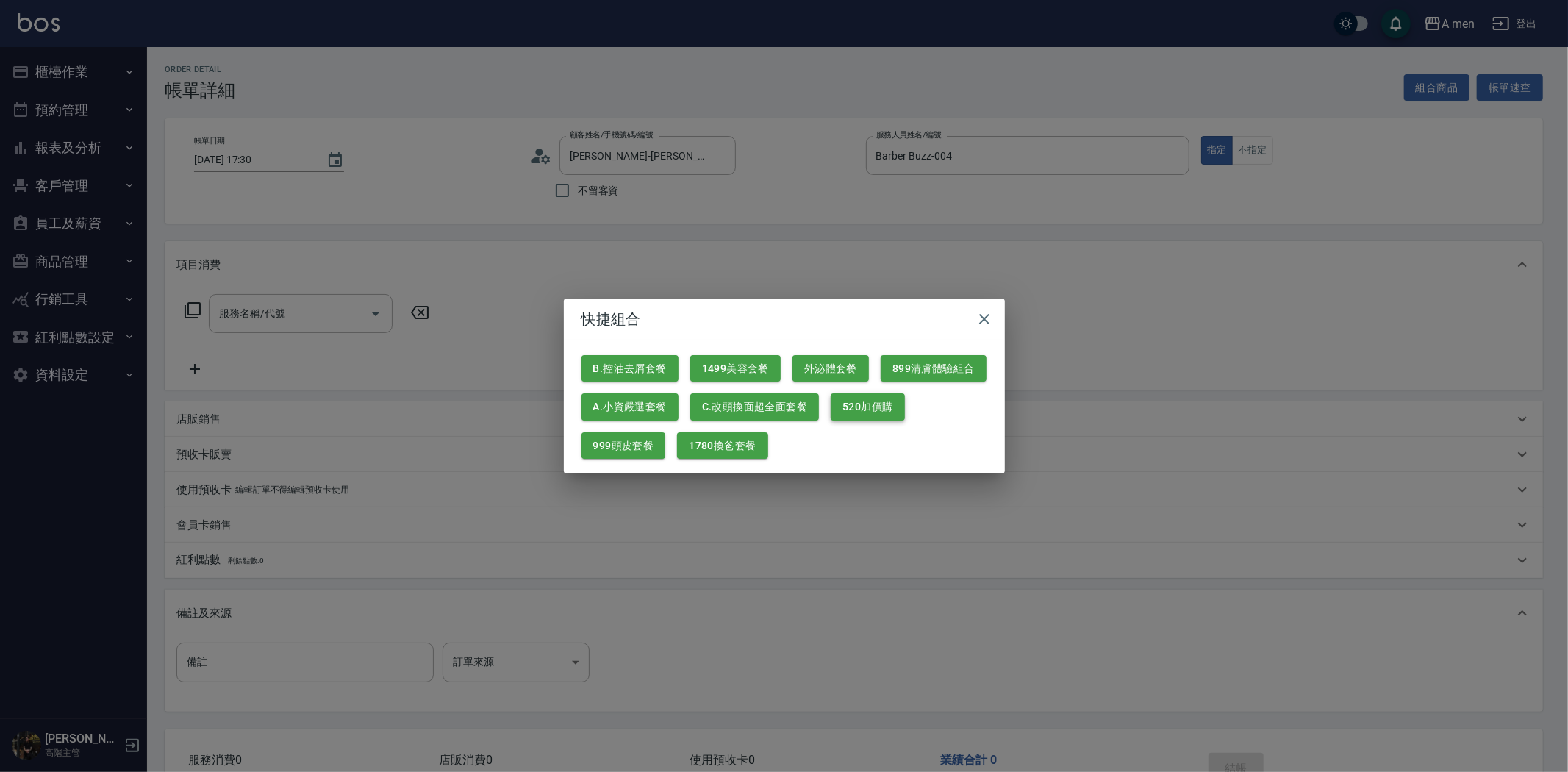
click at [870, 407] on button "520加價購" at bounding box center [867, 407] width 73 height 27
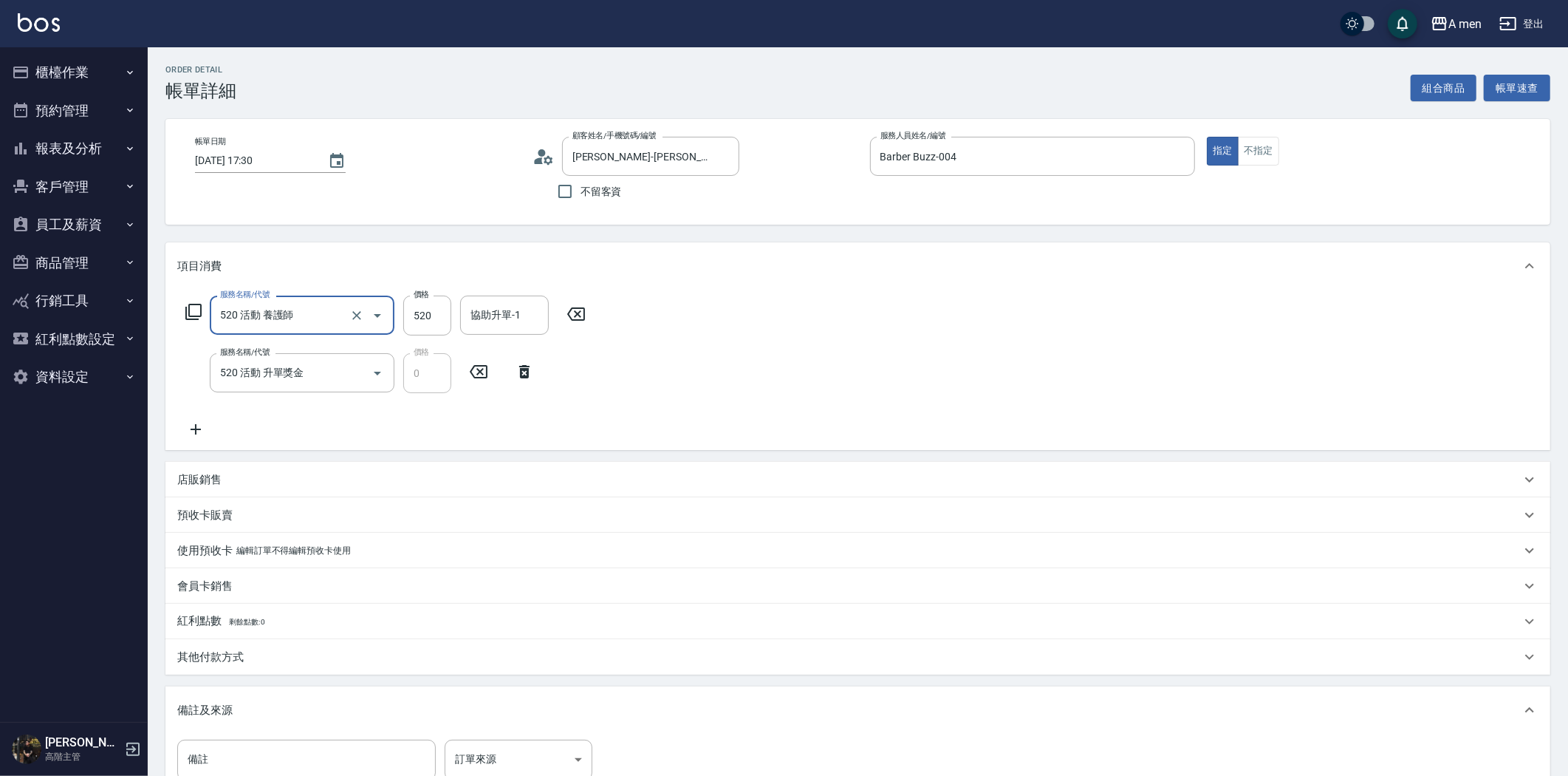
click at [513, 378] on icon at bounding box center [524, 371] width 37 height 17
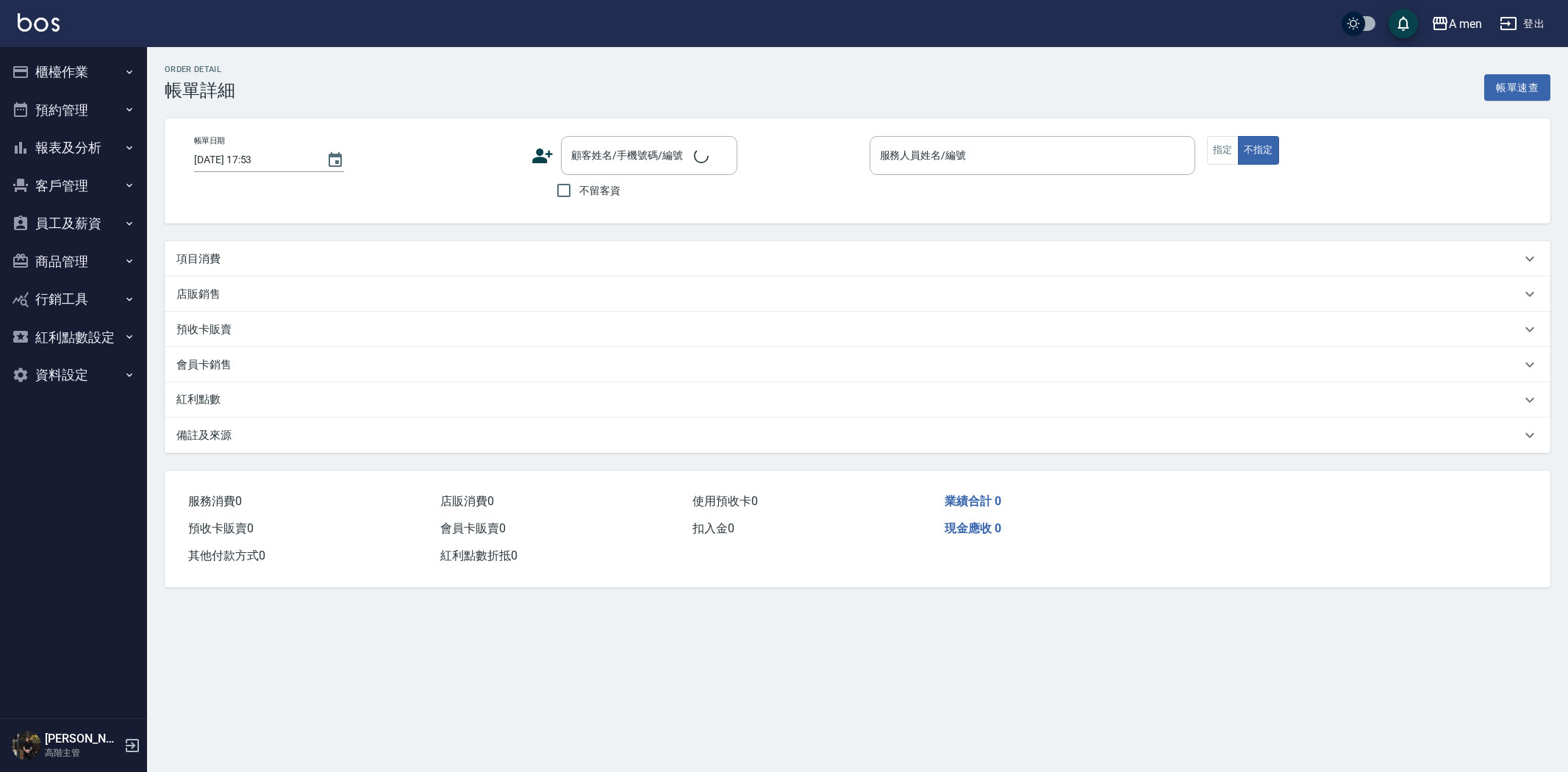
type input "[DATE] 17:30"
type input "Barber Buzz-004"
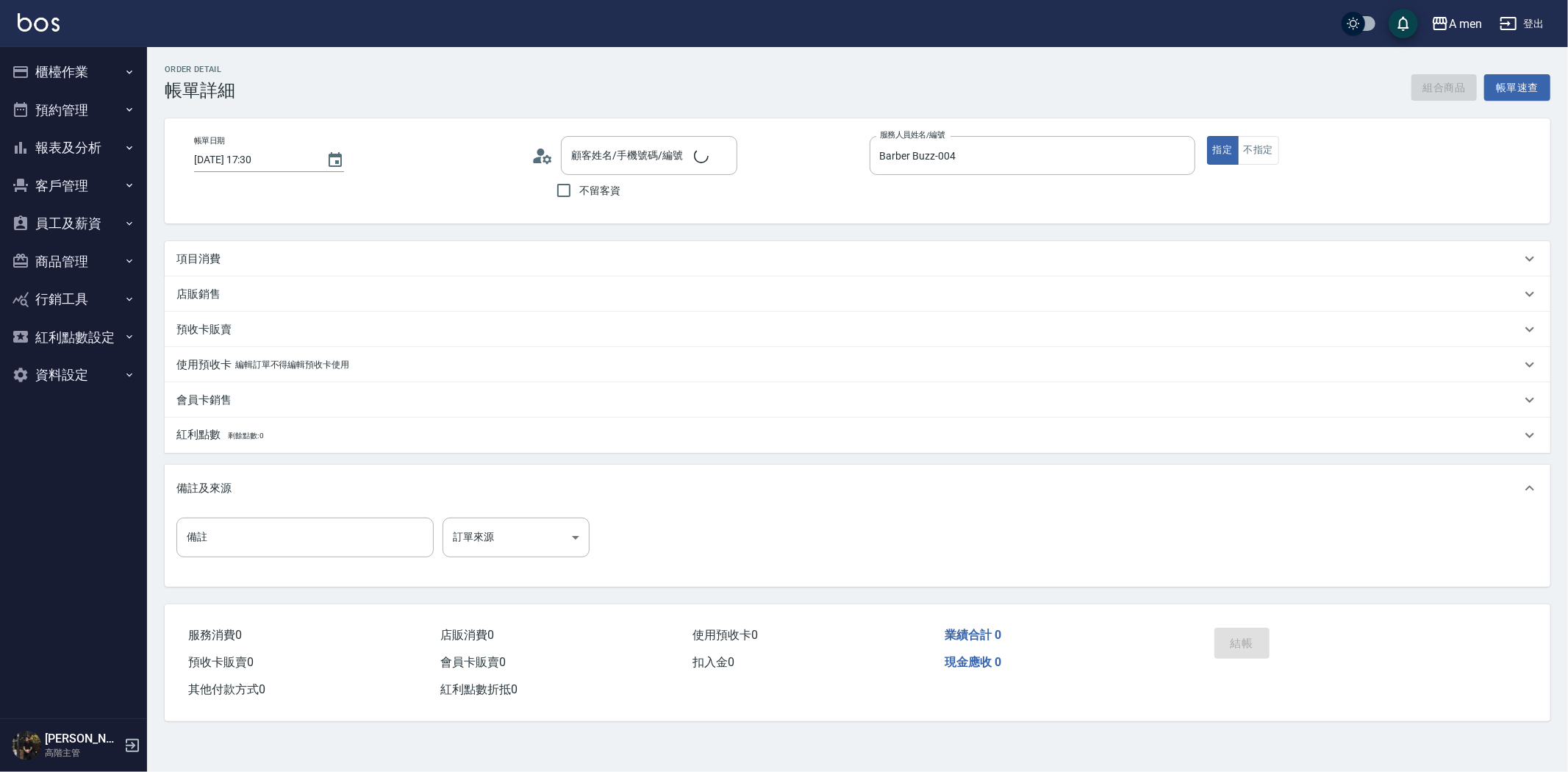
type input "[PERSON_NAME]-[PERSON_NAME] Kuo/0901391135/null"
drag, startPoint x: 355, startPoint y: 240, endPoint x: 346, endPoint y: 313, distance: 73.6
click at [355, 241] on div "項目消費" at bounding box center [857, 259] width 1385 height 36
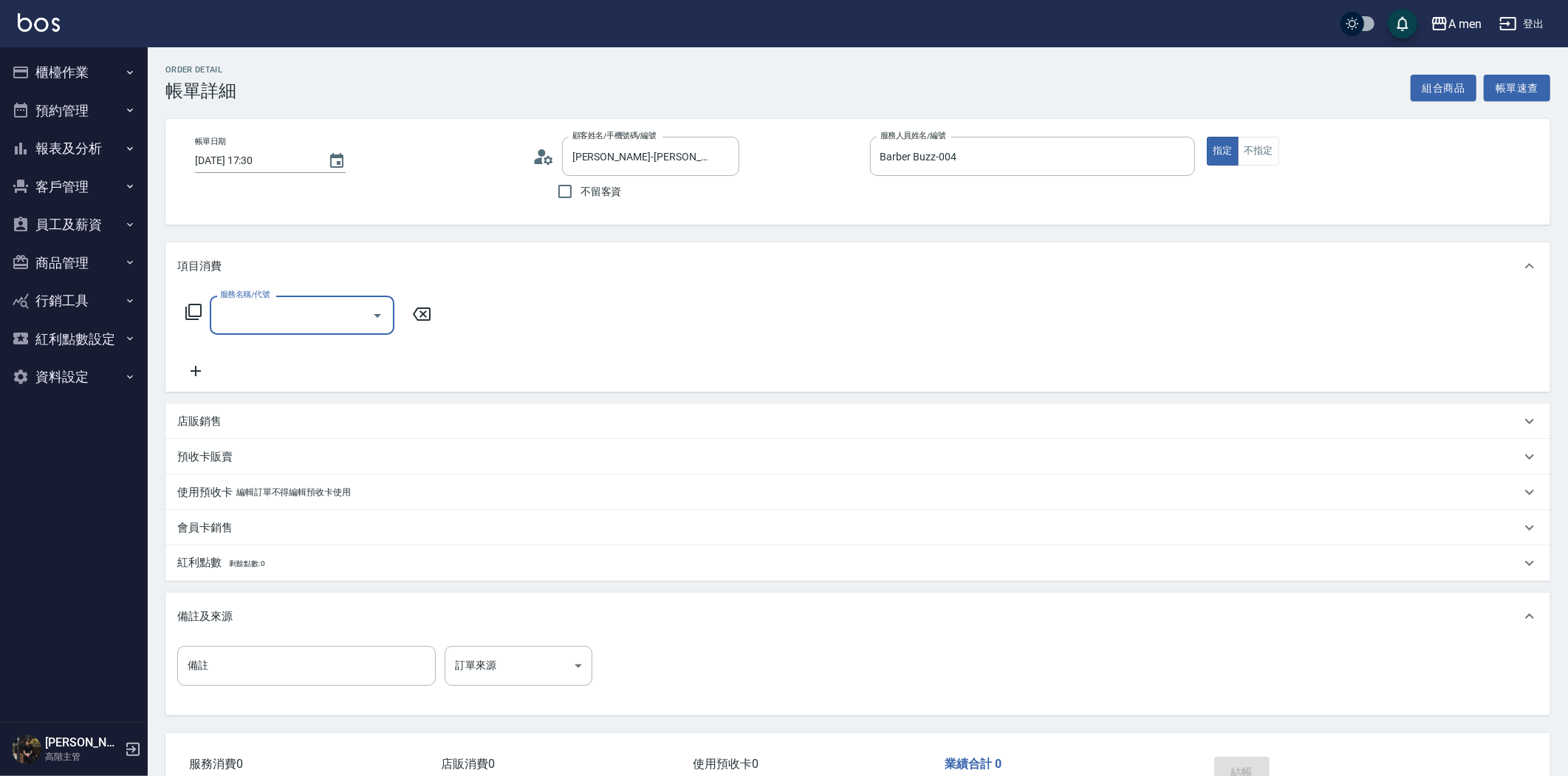
click at [322, 321] on input "服務名稱/代號" at bounding box center [291, 315] width 149 height 26
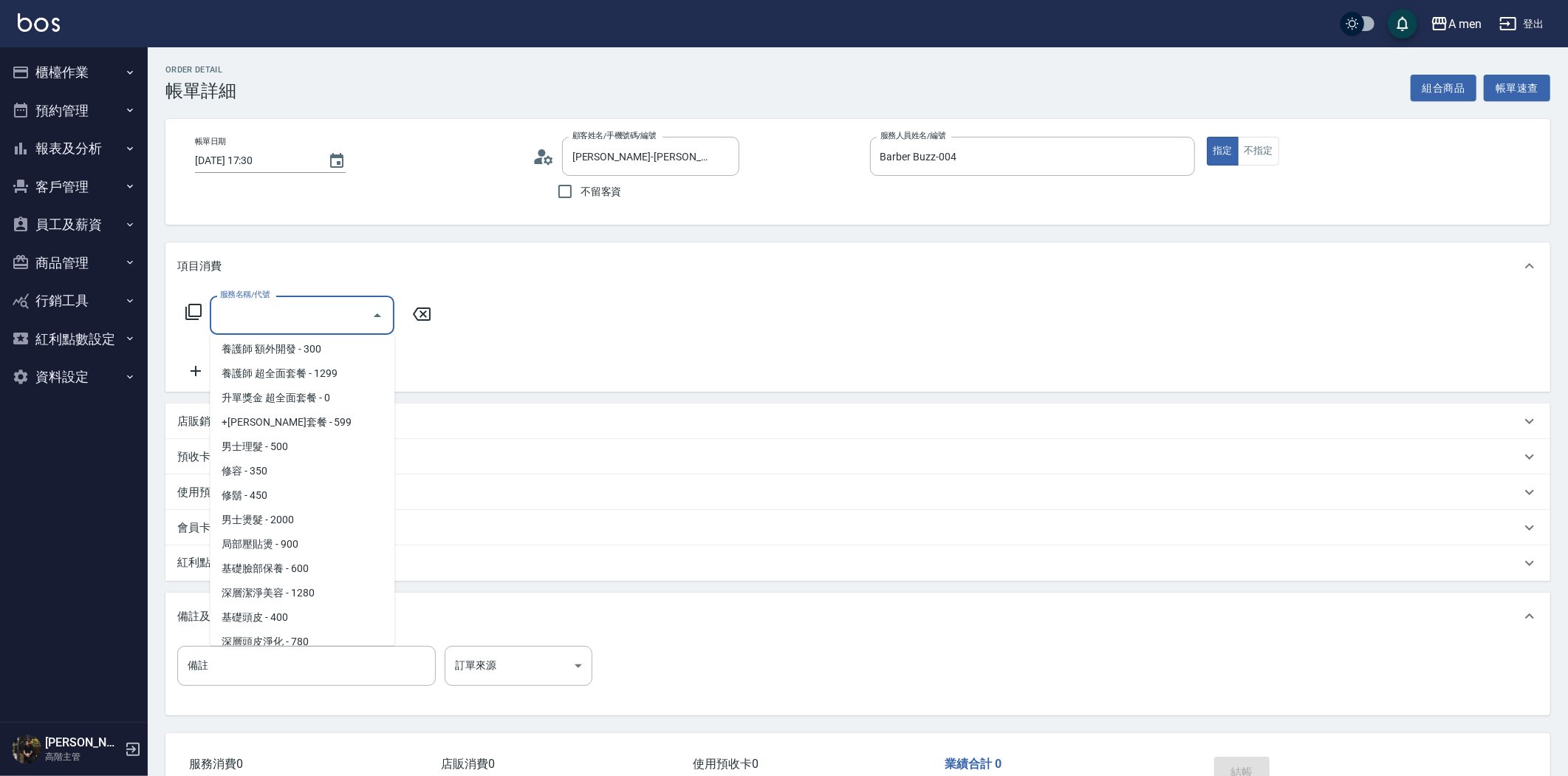
scroll to position [492, 0]
click at [327, 449] on span "男士理髮 - 500" at bounding box center [301, 445] width 185 height 25
type input "男士理髮(A01)"
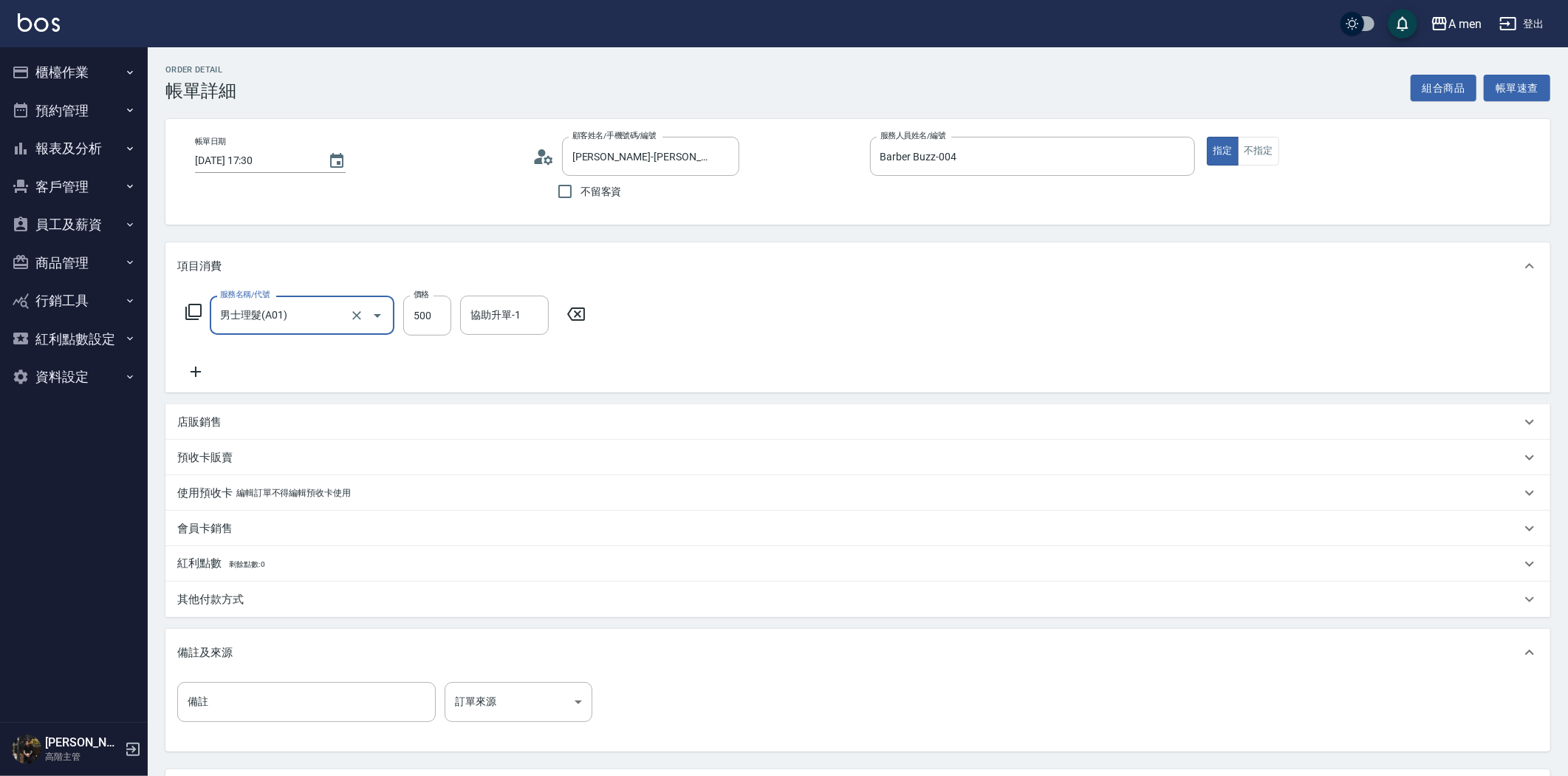
click at [195, 379] on icon at bounding box center [196, 371] width 37 height 17
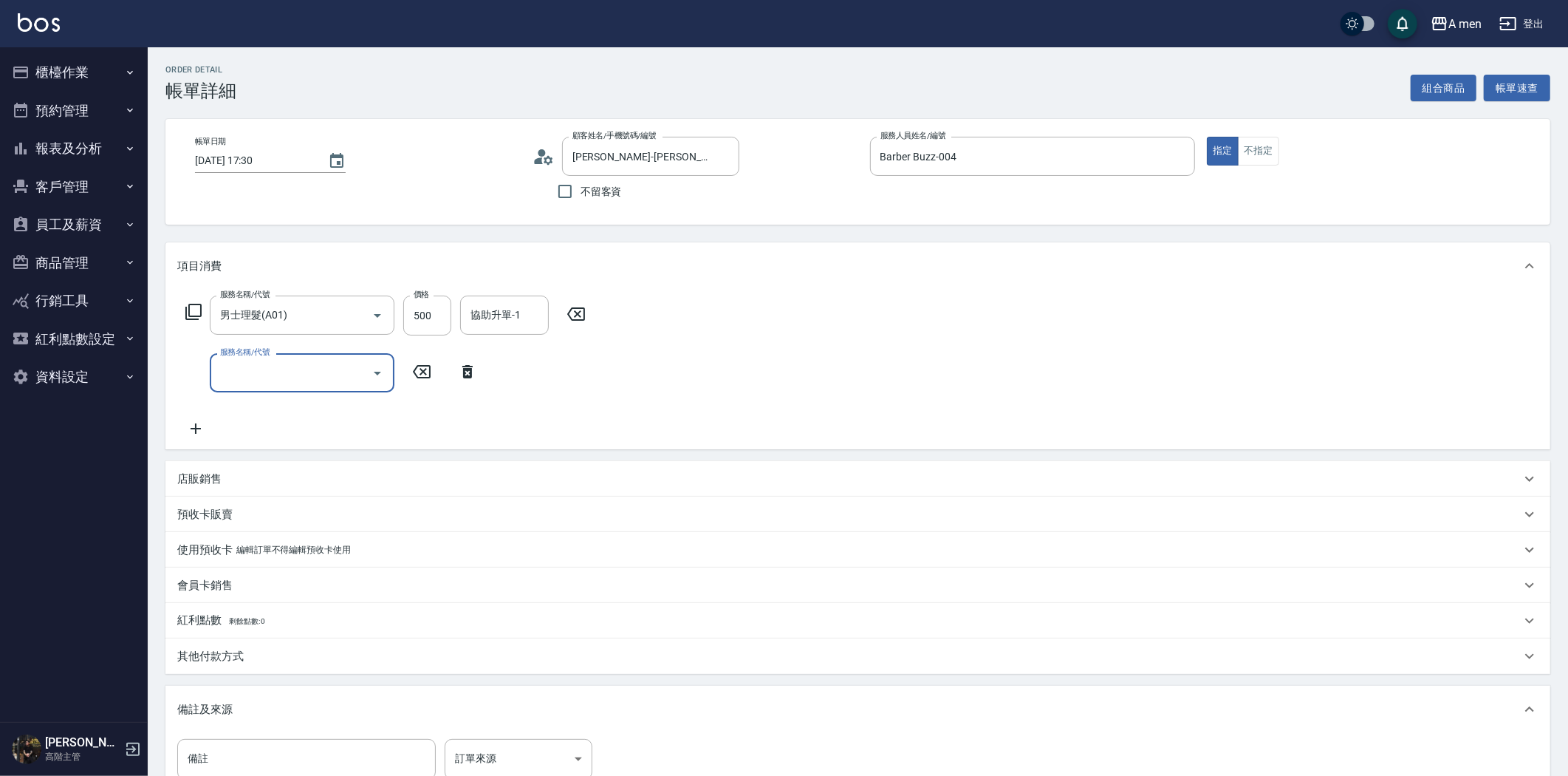
click at [267, 391] on div "服務名稱/代號" at bounding box center [301, 373] width 185 height 39
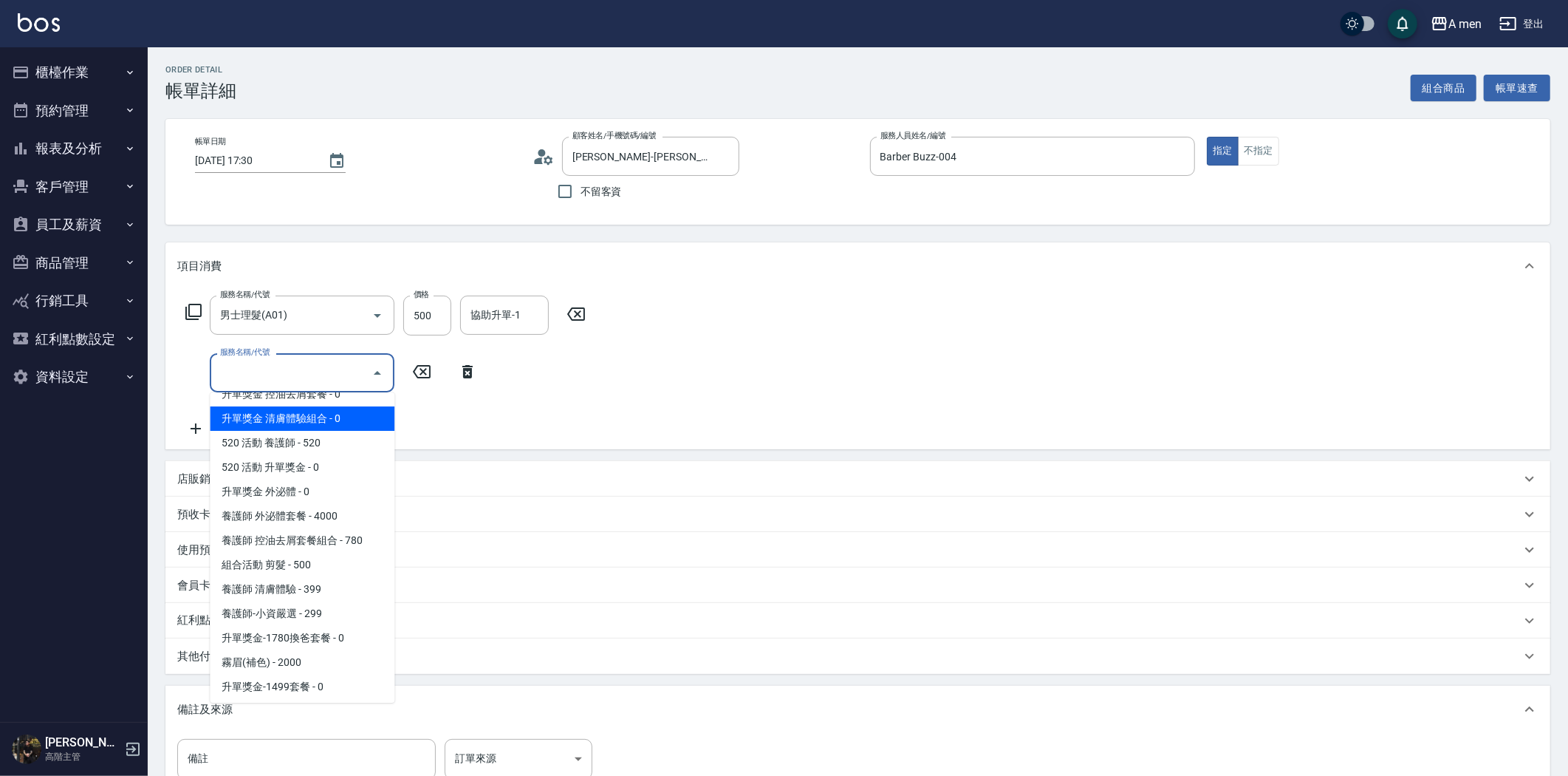
scroll to position [82, 0]
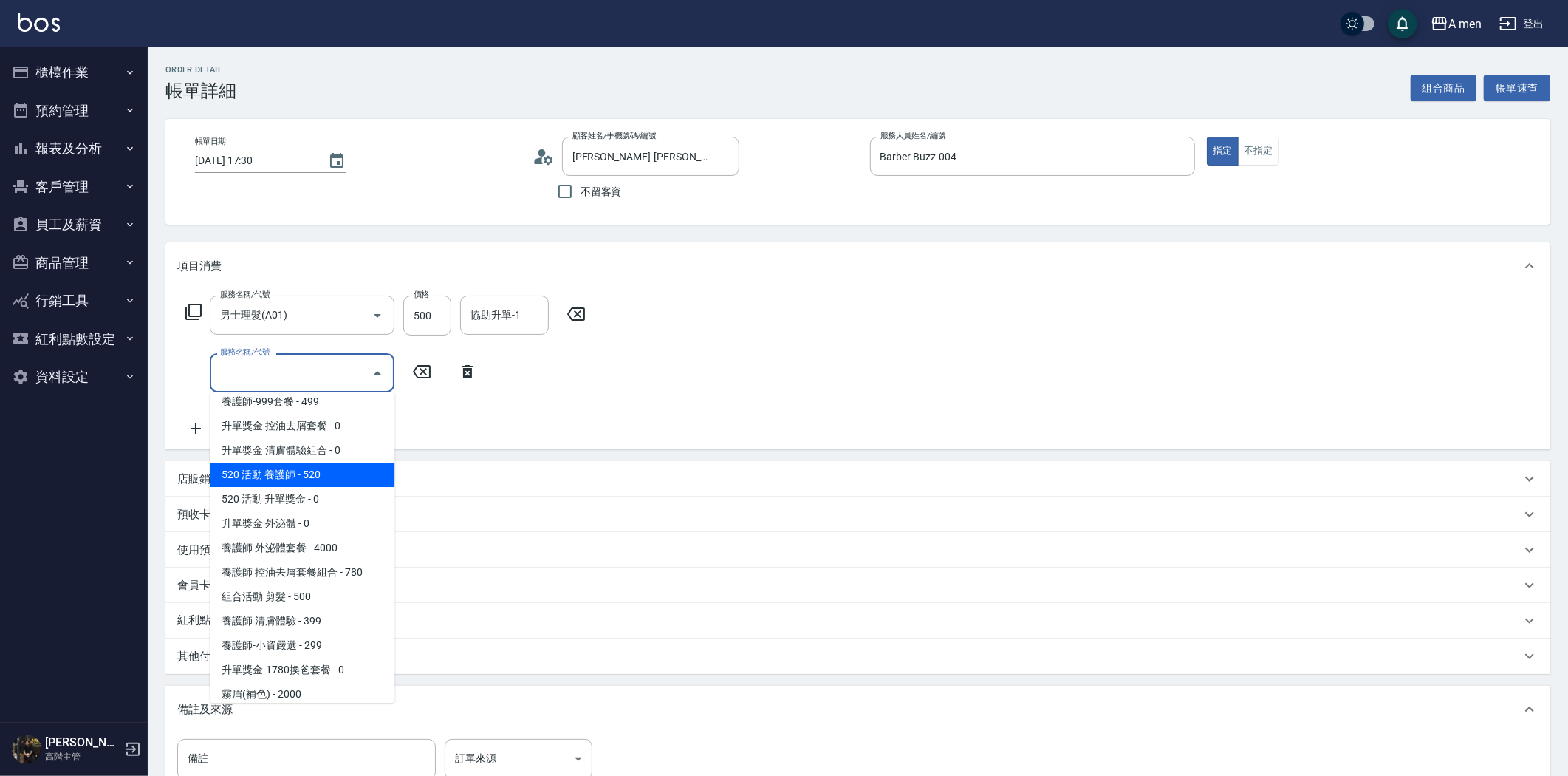
click at [345, 475] on span "520 活動 養護師 - 520" at bounding box center [301, 475] width 185 height 25
type input "520 活動 養護師"
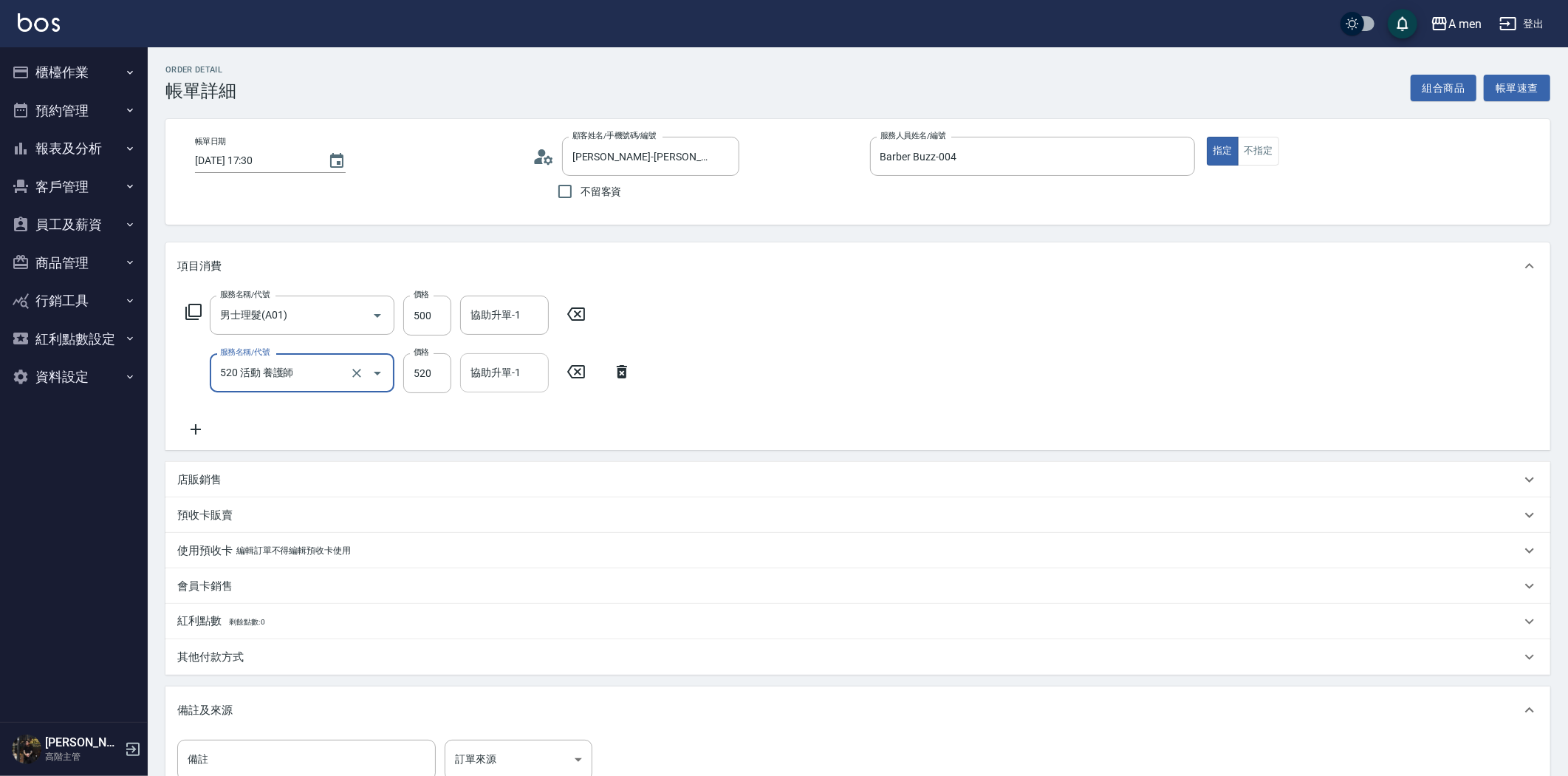
click at [497, 372] on input "協助升單-1" at bounding box center [504, 373] width 75 height 26
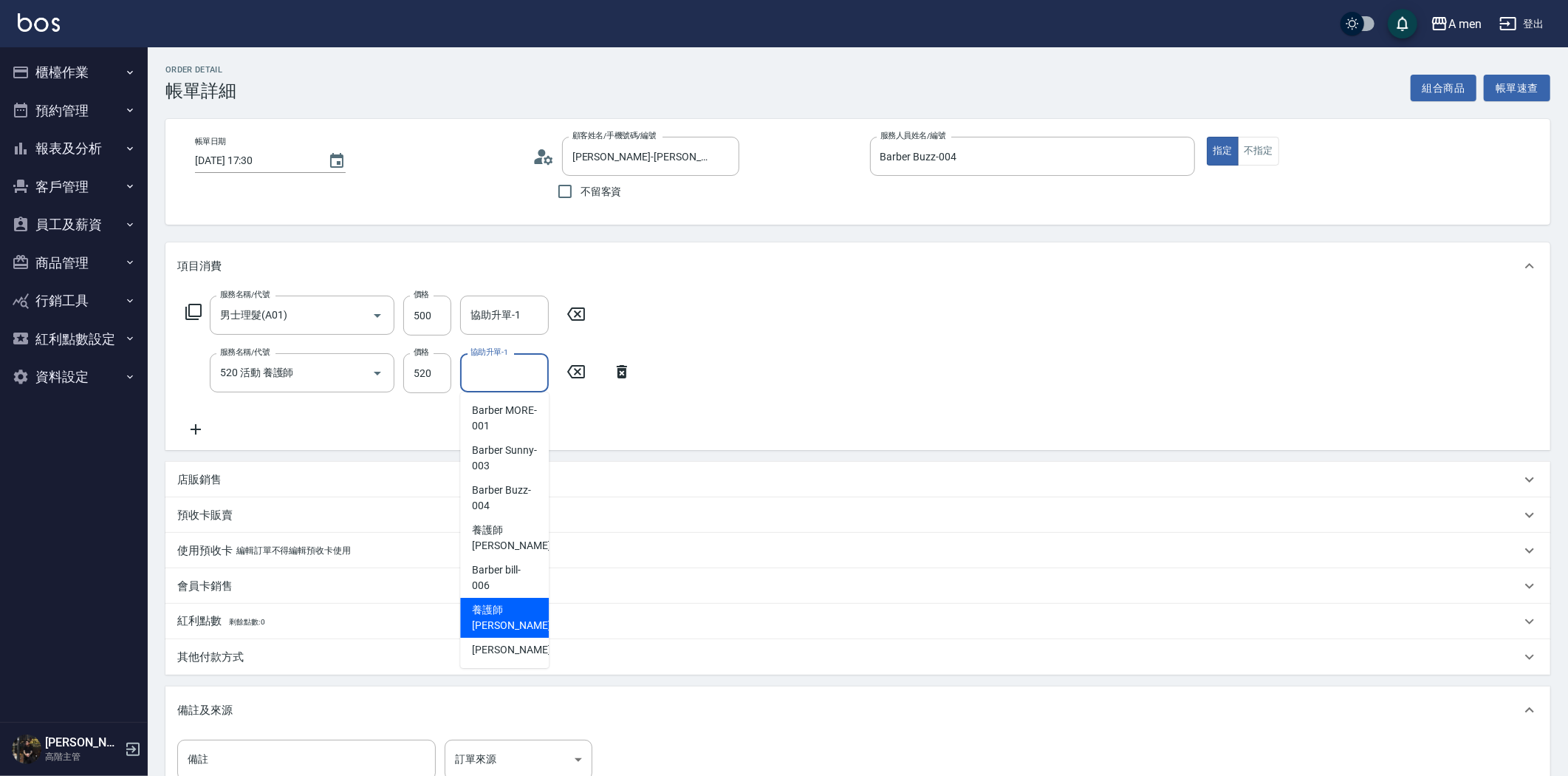
click at [515, 607] on span "養護師 小趙 -007" at bounding box center [521, 618] width 99 height 31
type input "養護師 小趙-007"
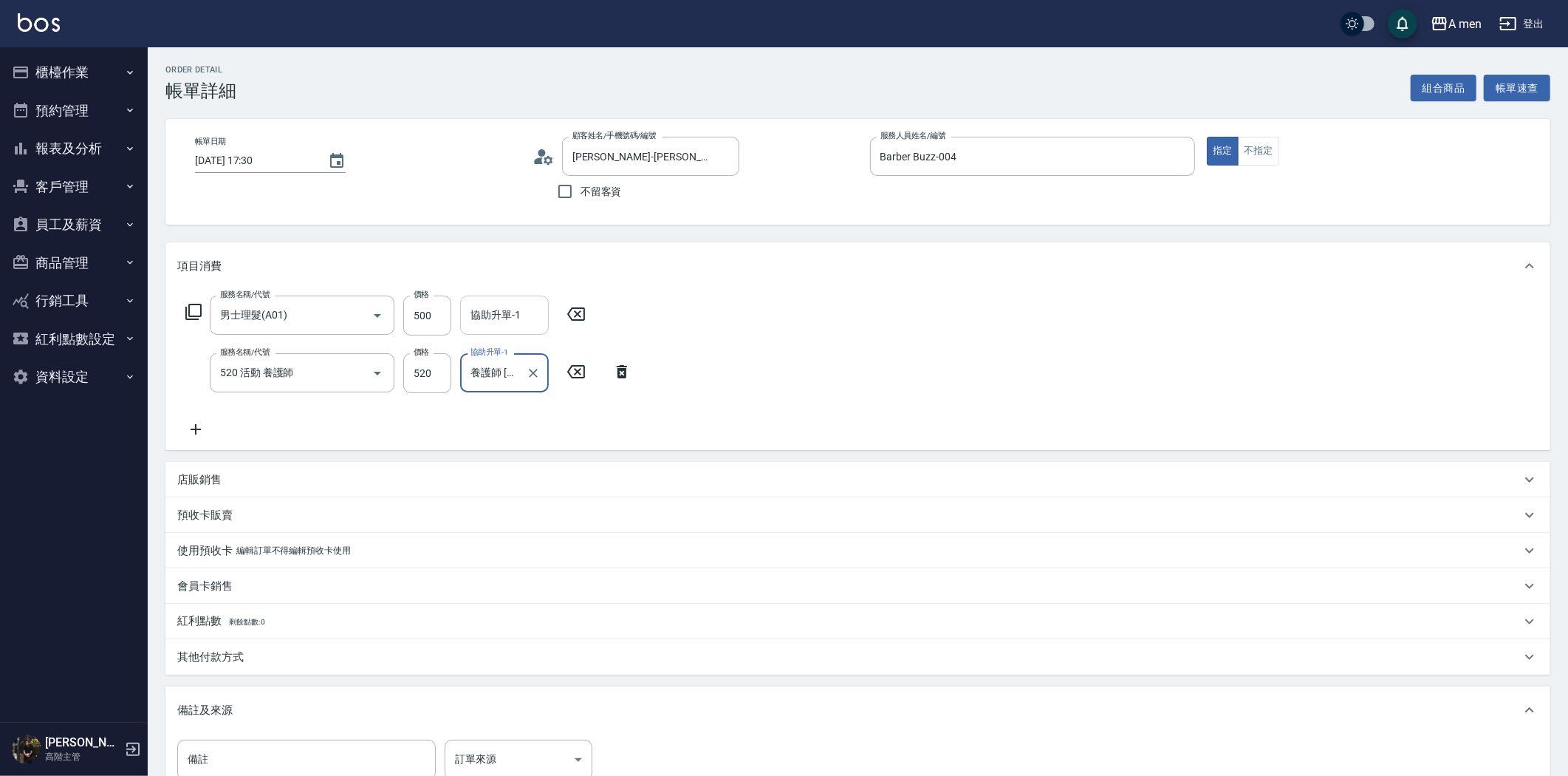
click at [500, 321] on input "協助升單-1" at bounding box center [504, 315] width 75 height 26
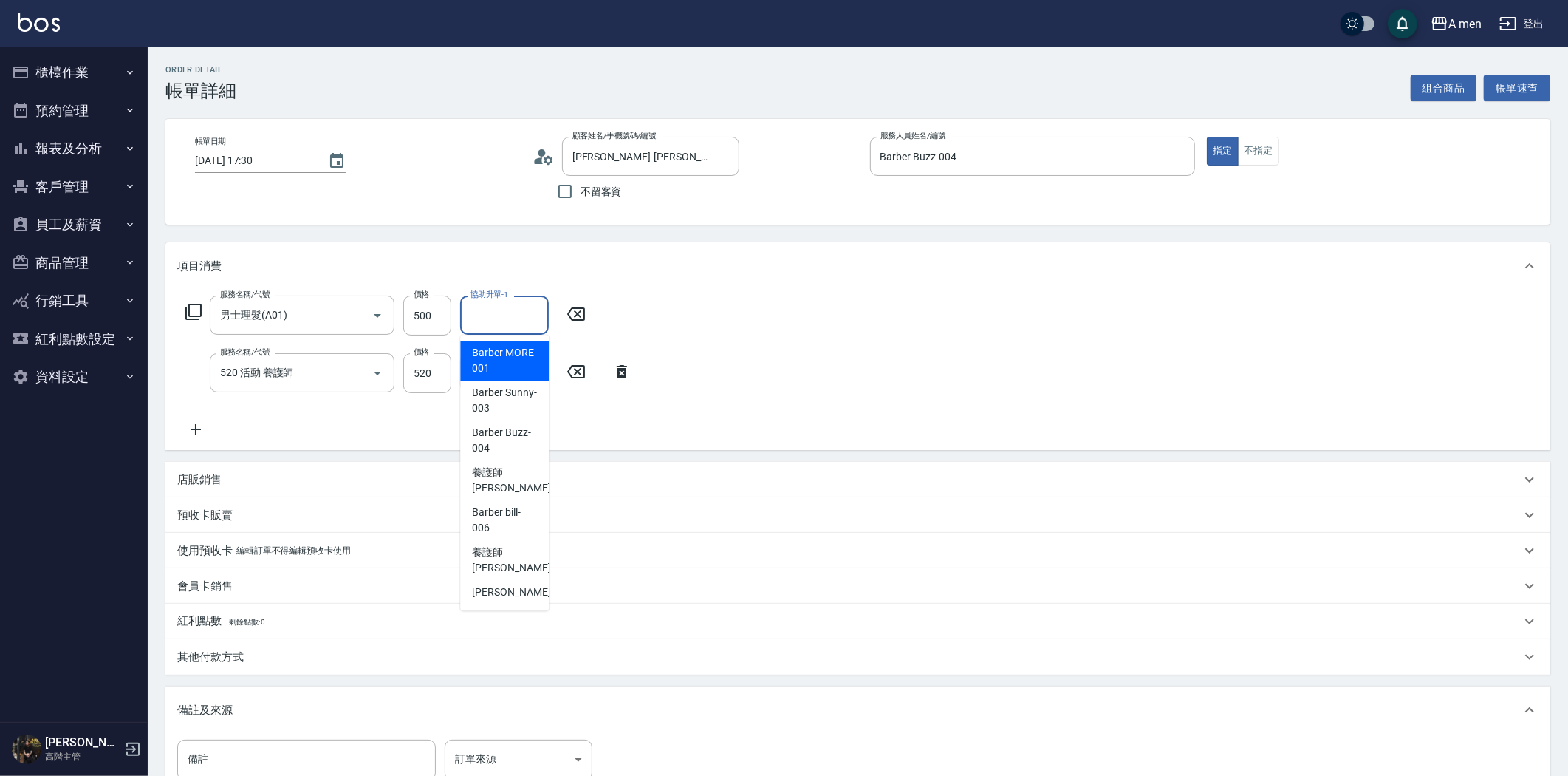
click at [787, 350] on div "服務名稱/代號 男士理髮(A01) 服務名稱/代號 價格 500 價格 協助升單-1 協助升單-1 服務名稱/代號 520 活動 養護師 服務名稱/代號 價格…" at bounding box center [857, 369] width 1384 height 161
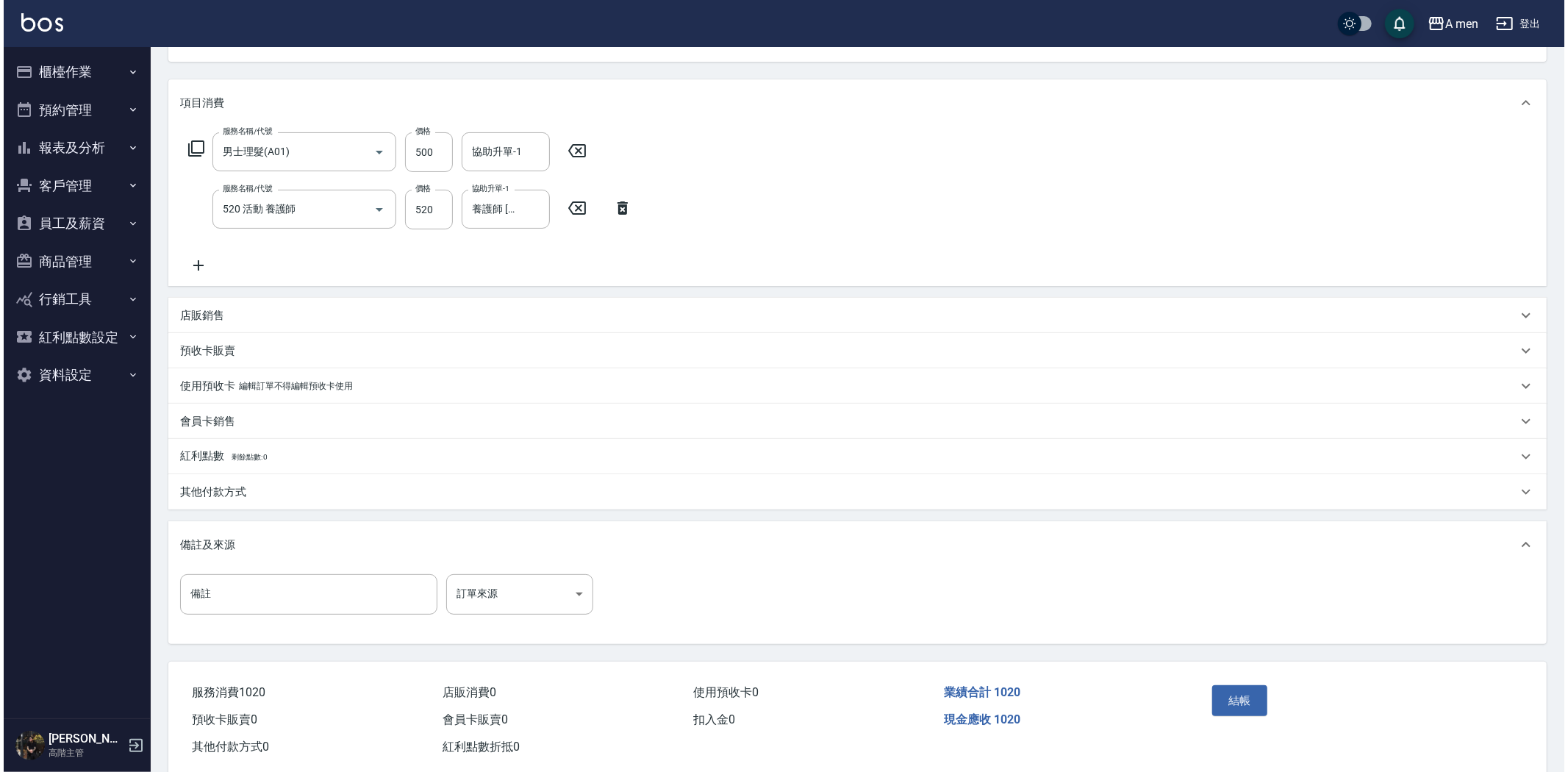
scroll to position [190, 0]
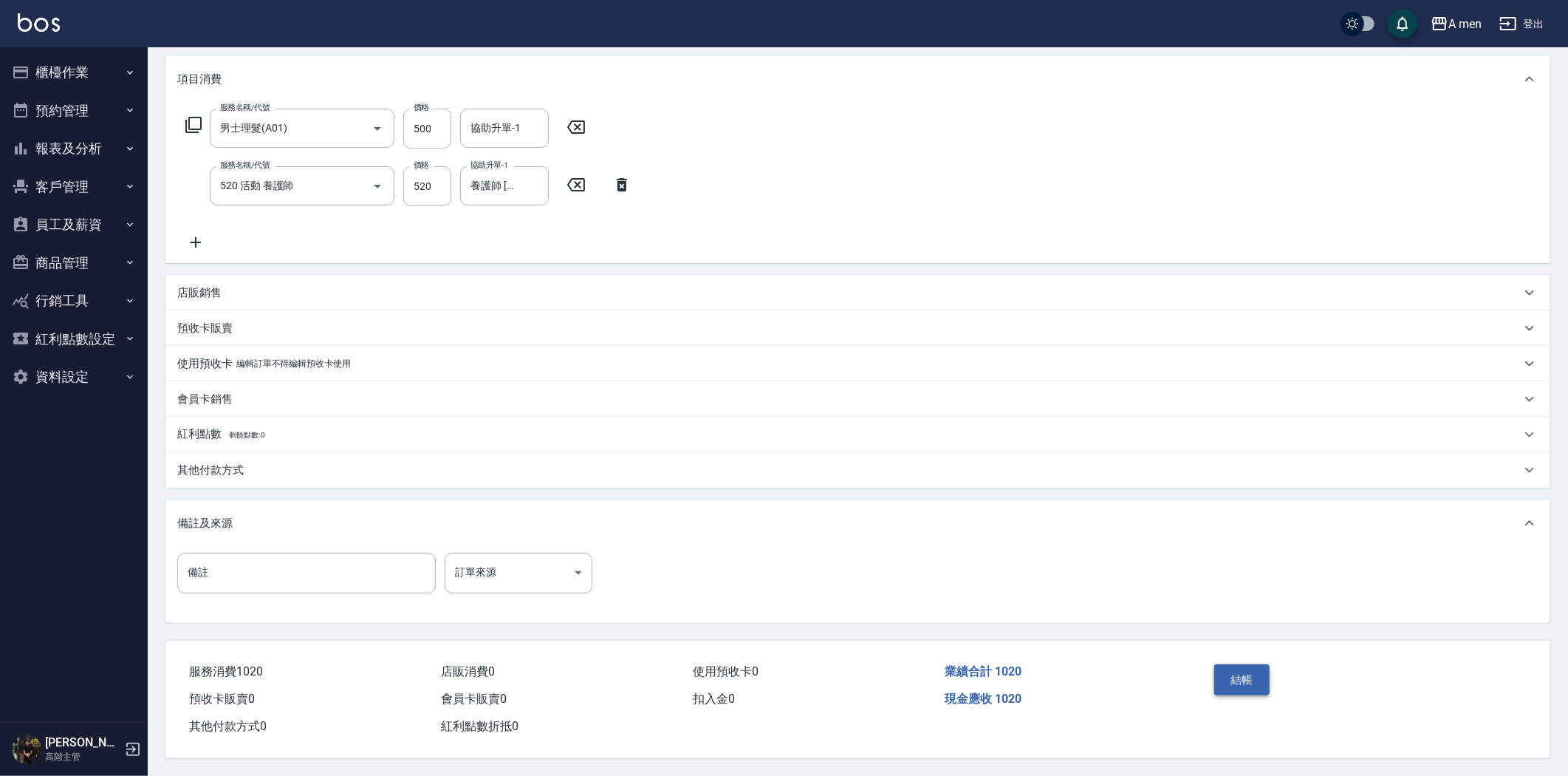
click at [1252, 673] on button "結帳" at bounding box center [1241, 680] width 55 height 31
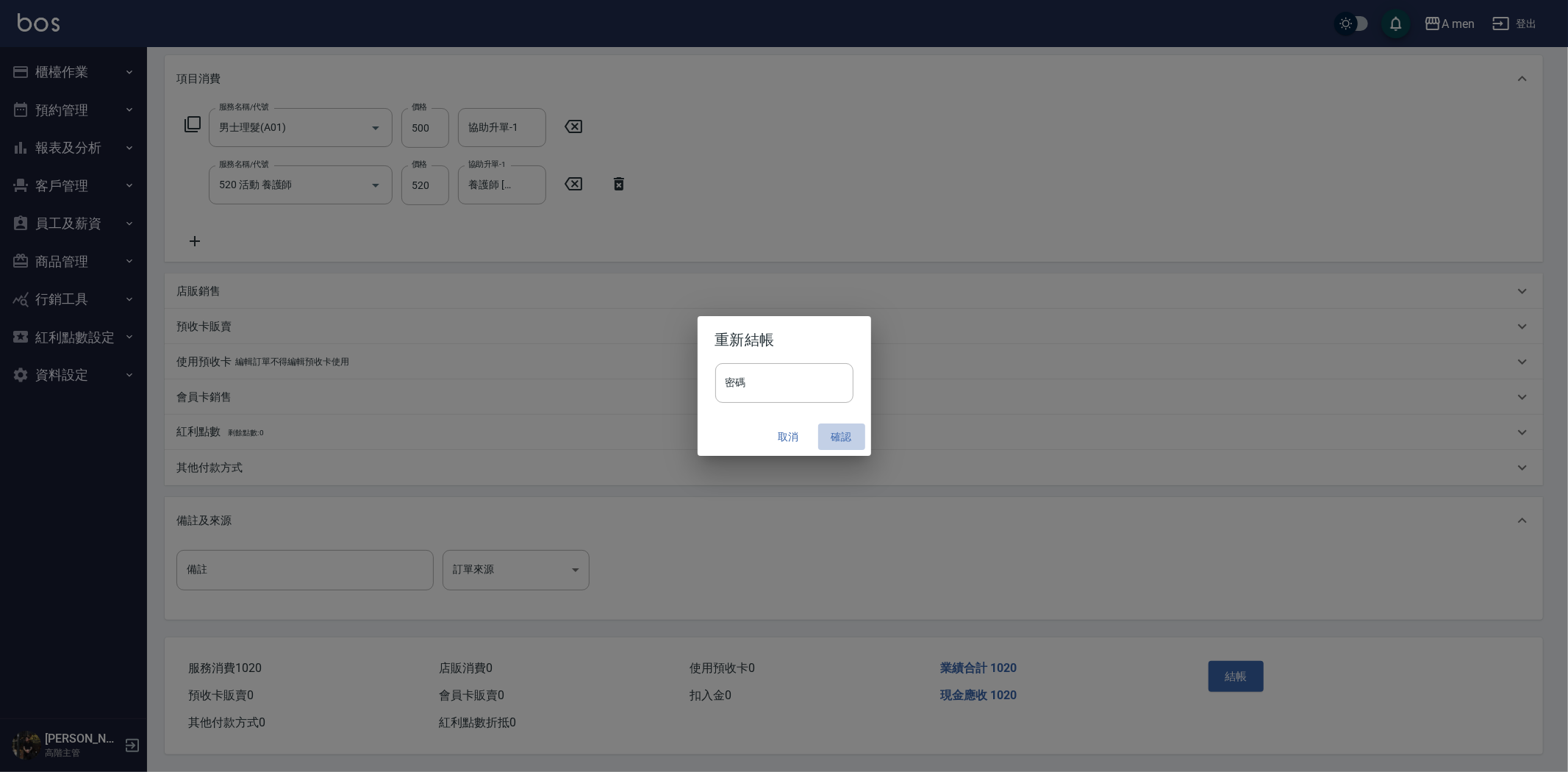
click at [846, 441] on button "確認" at bounding box center [841, 437] width 47 height 27
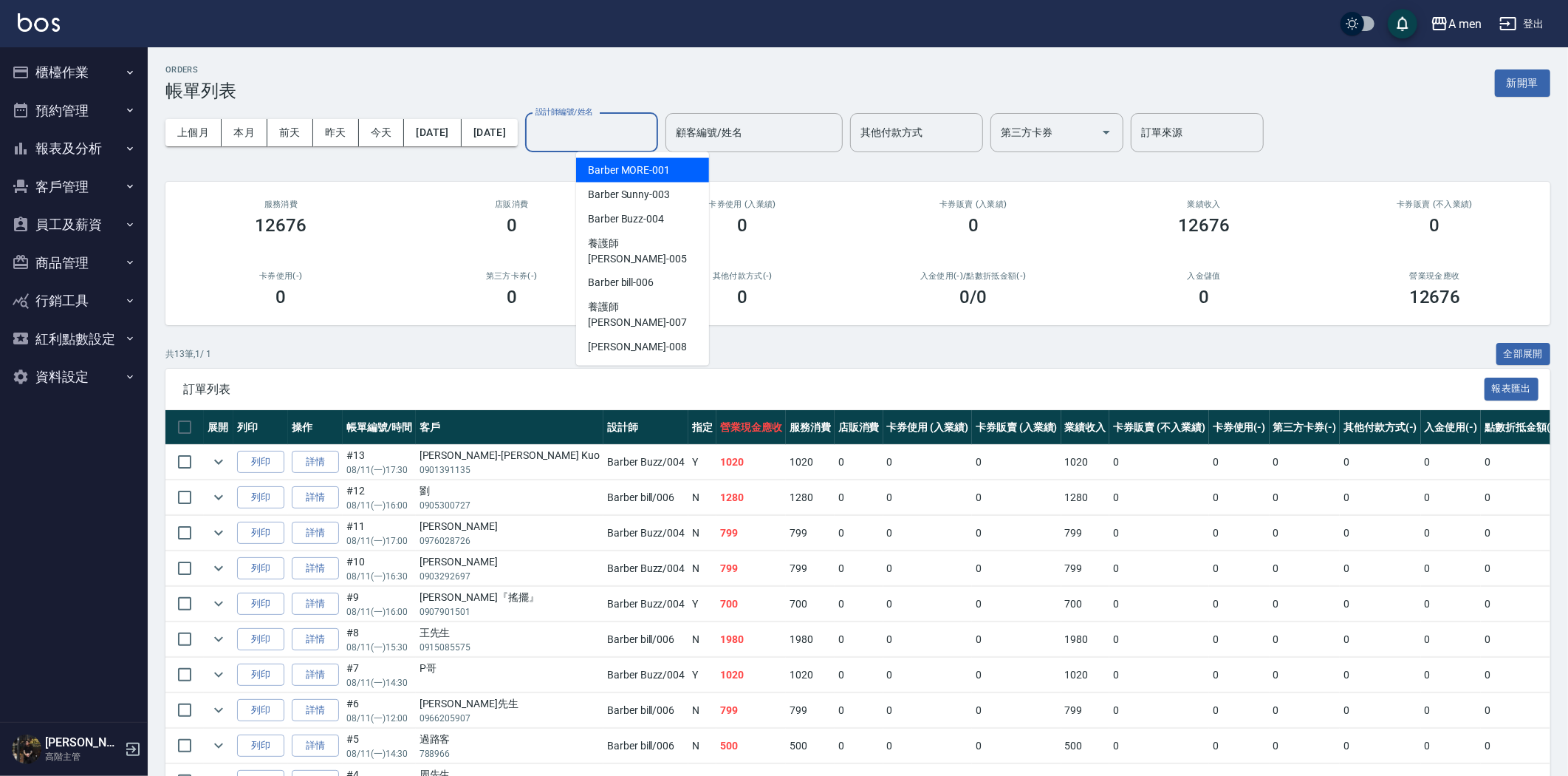
click at [638, 133] on input "設計師編號/姓名" at bounding box center [591, 132] width 119 height 26
click at [659, 223] on span "Barber Buzz -004" at bounding box center [625, 219] width 76 height 16
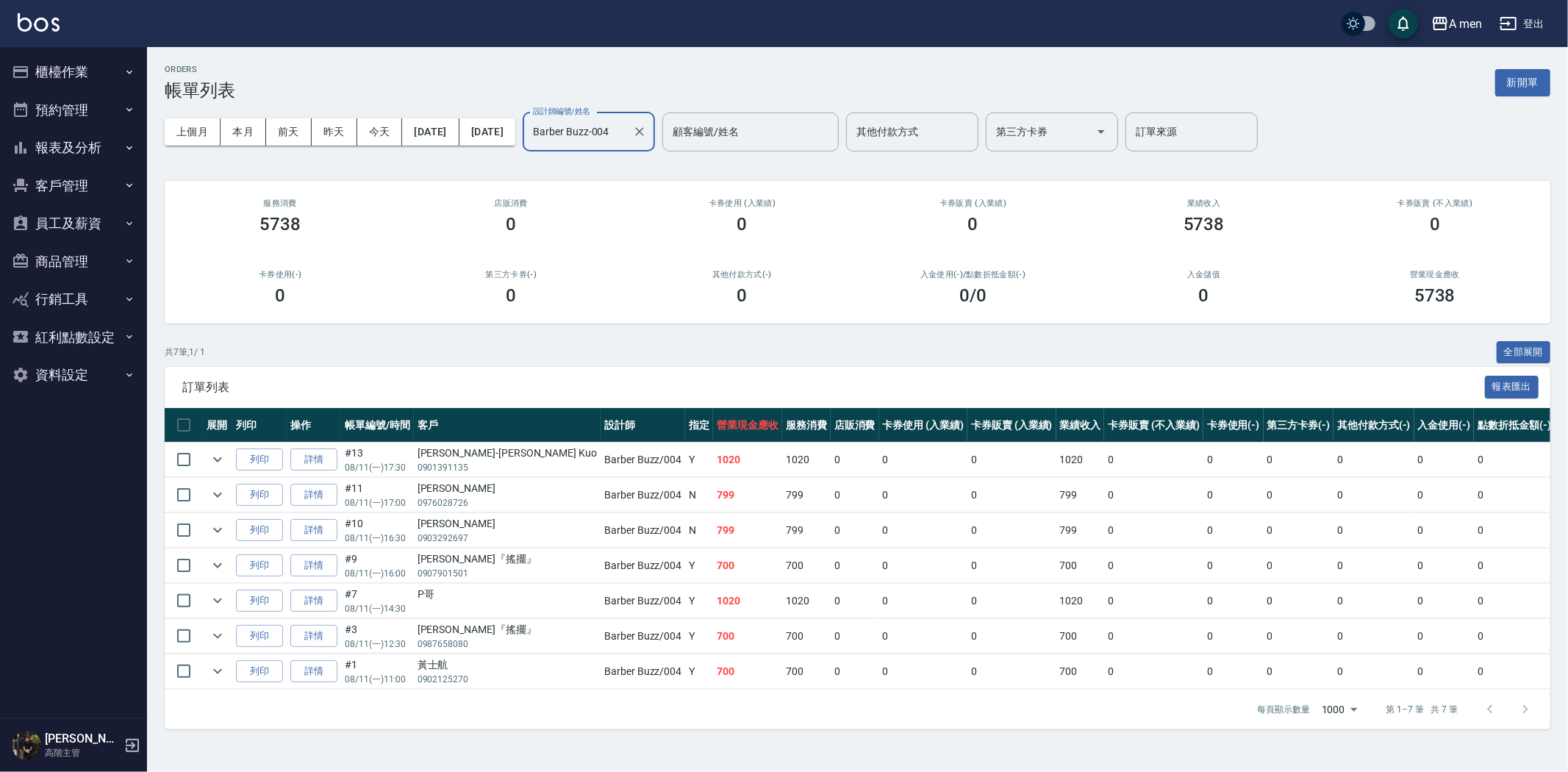
click at [626, 130] on input "Barber Buzz-004" at bounding box center [577, 132] width 97 height 26
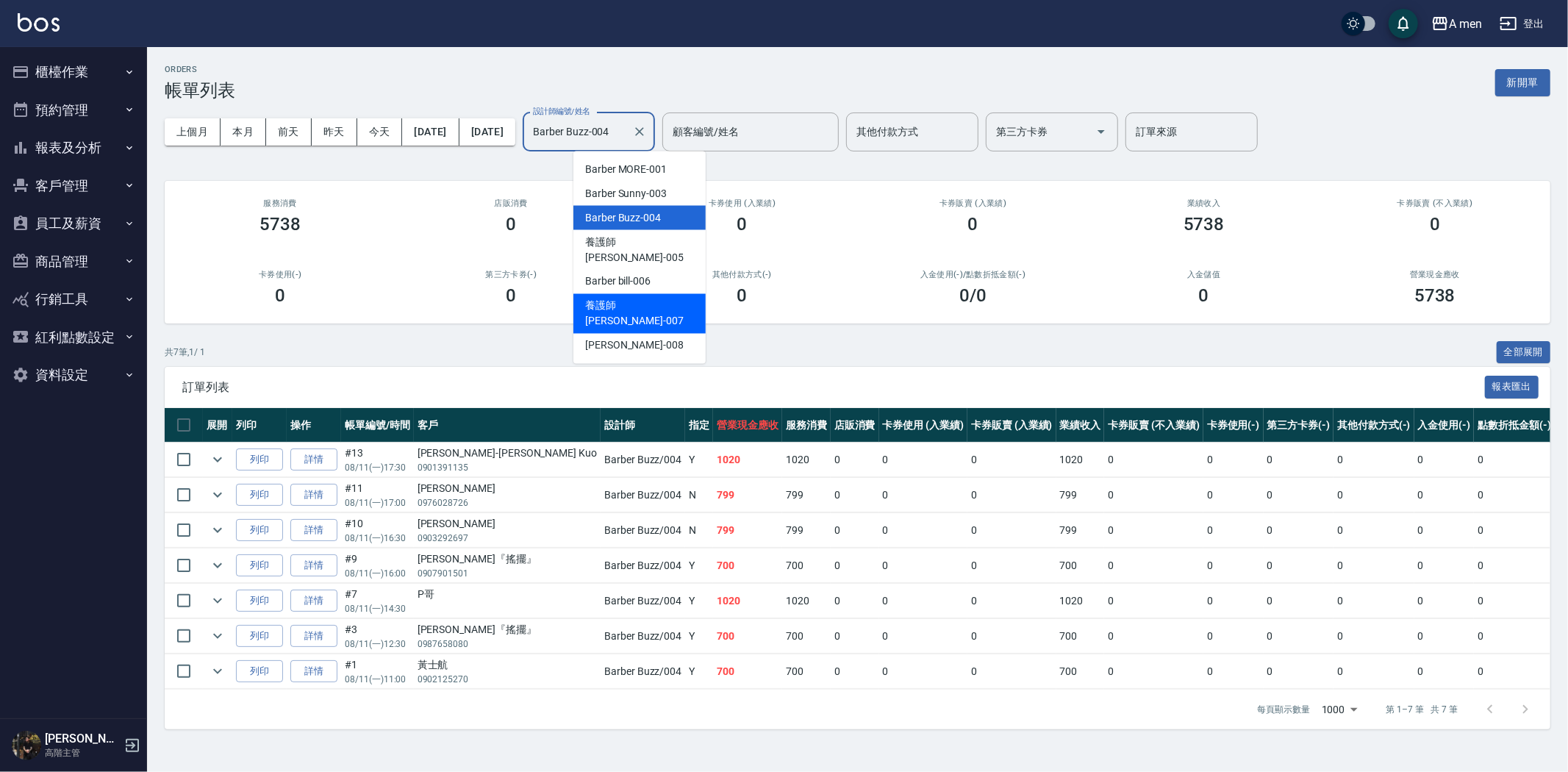
click at [634, 276] on div "Barber bill -006" at bounding box center [639, 281] width 132 height 25
type input "Barber bill-006"
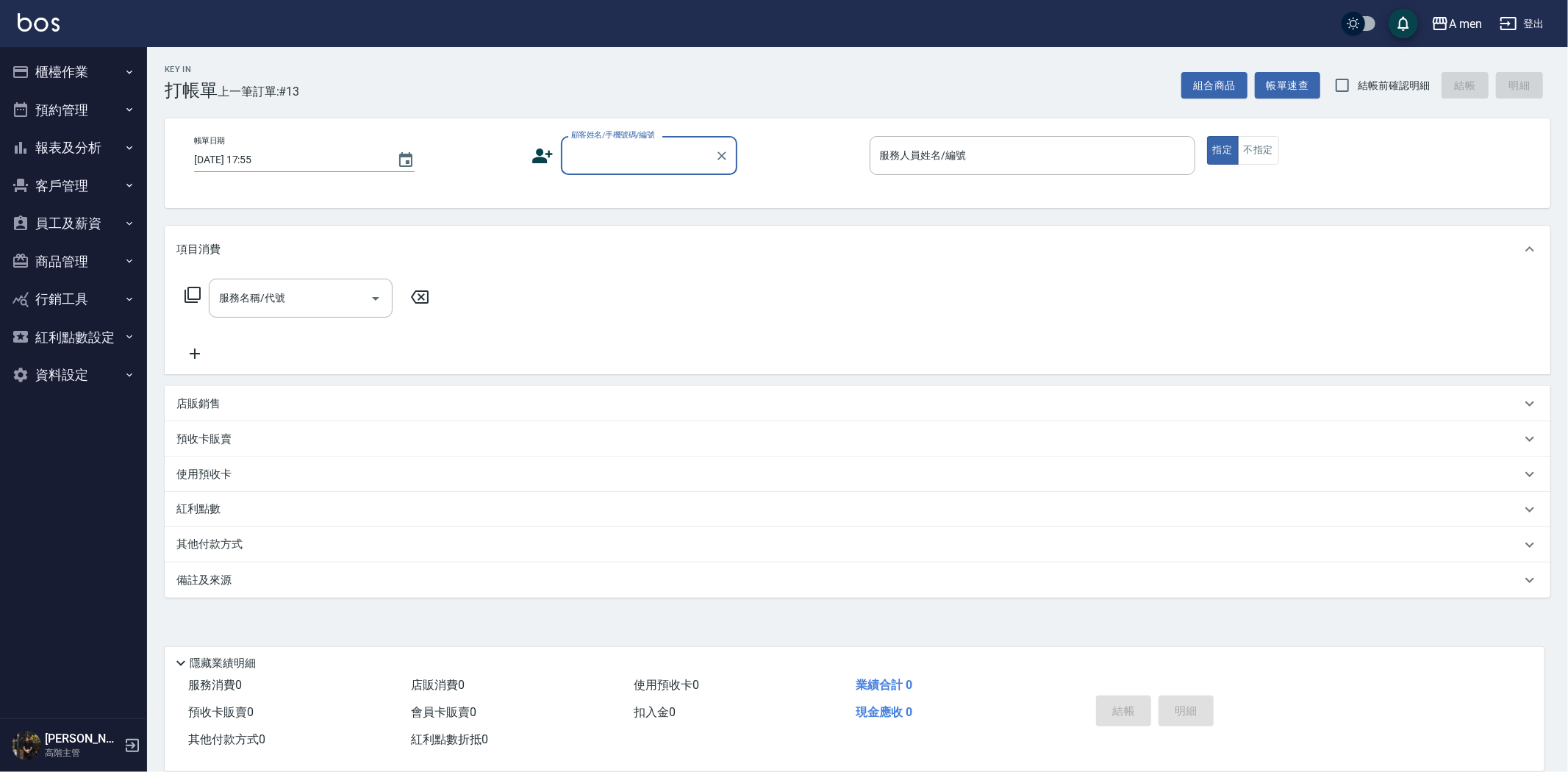
click at [92, 114] on button "預約管理" at bounding box center [73, 111] width 135 height 38
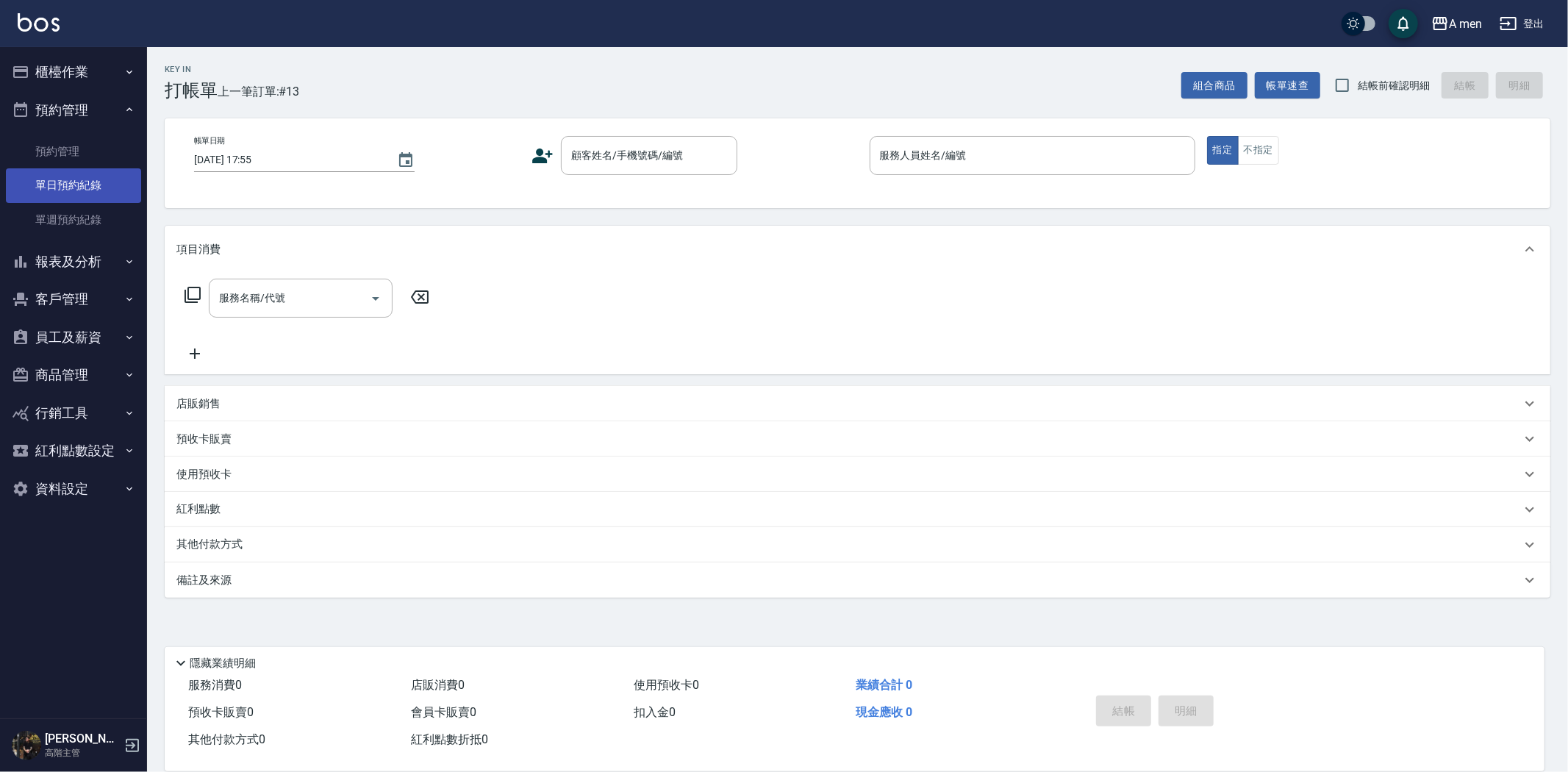
click at [92, 182] on link "單日預約紀錄" at bounding box center [73, 185] width 135 height 34
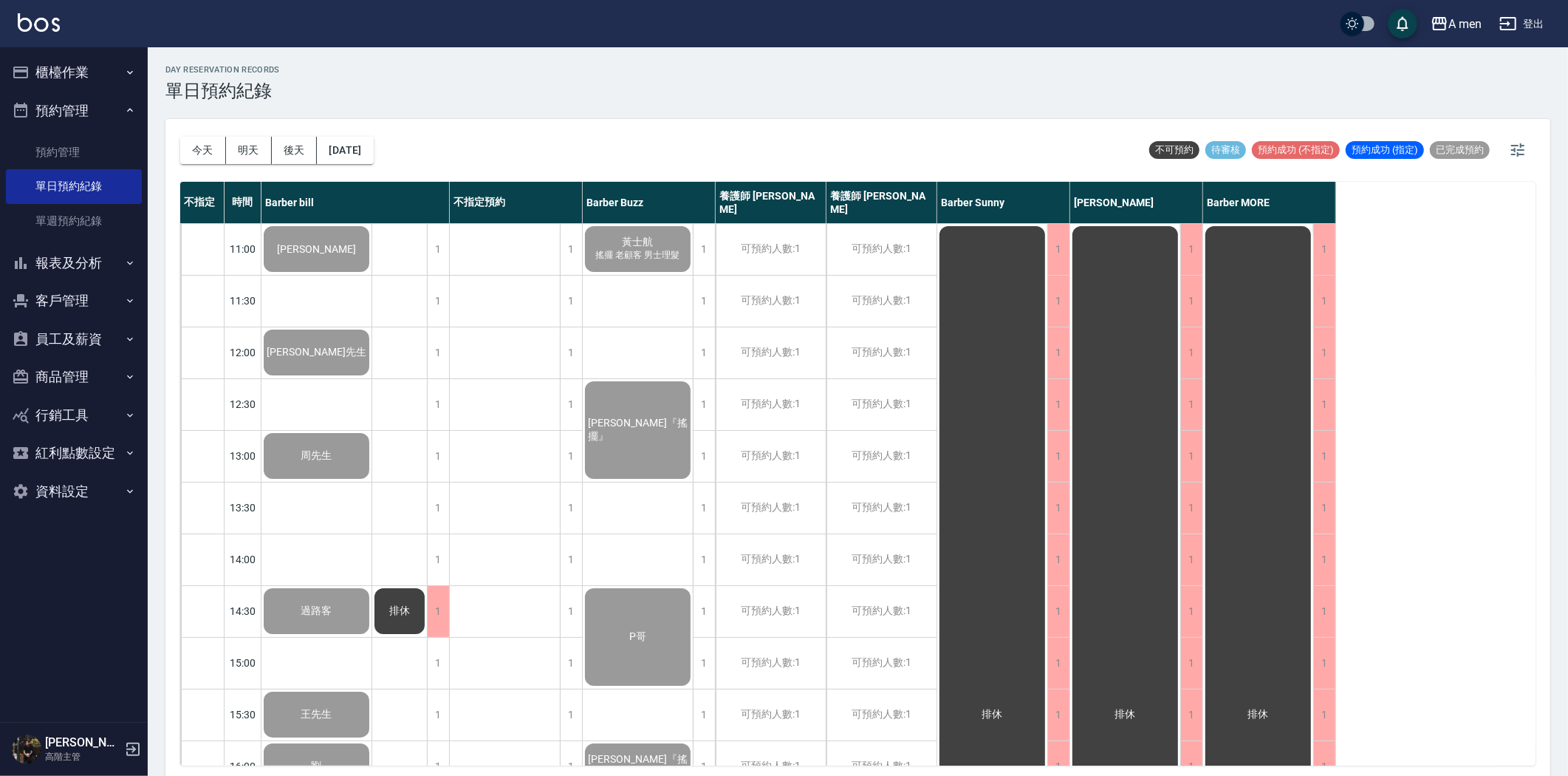
click at [83, 54] on button "櫃檯作業" at bounding box center [73, 73] width 136 height 39
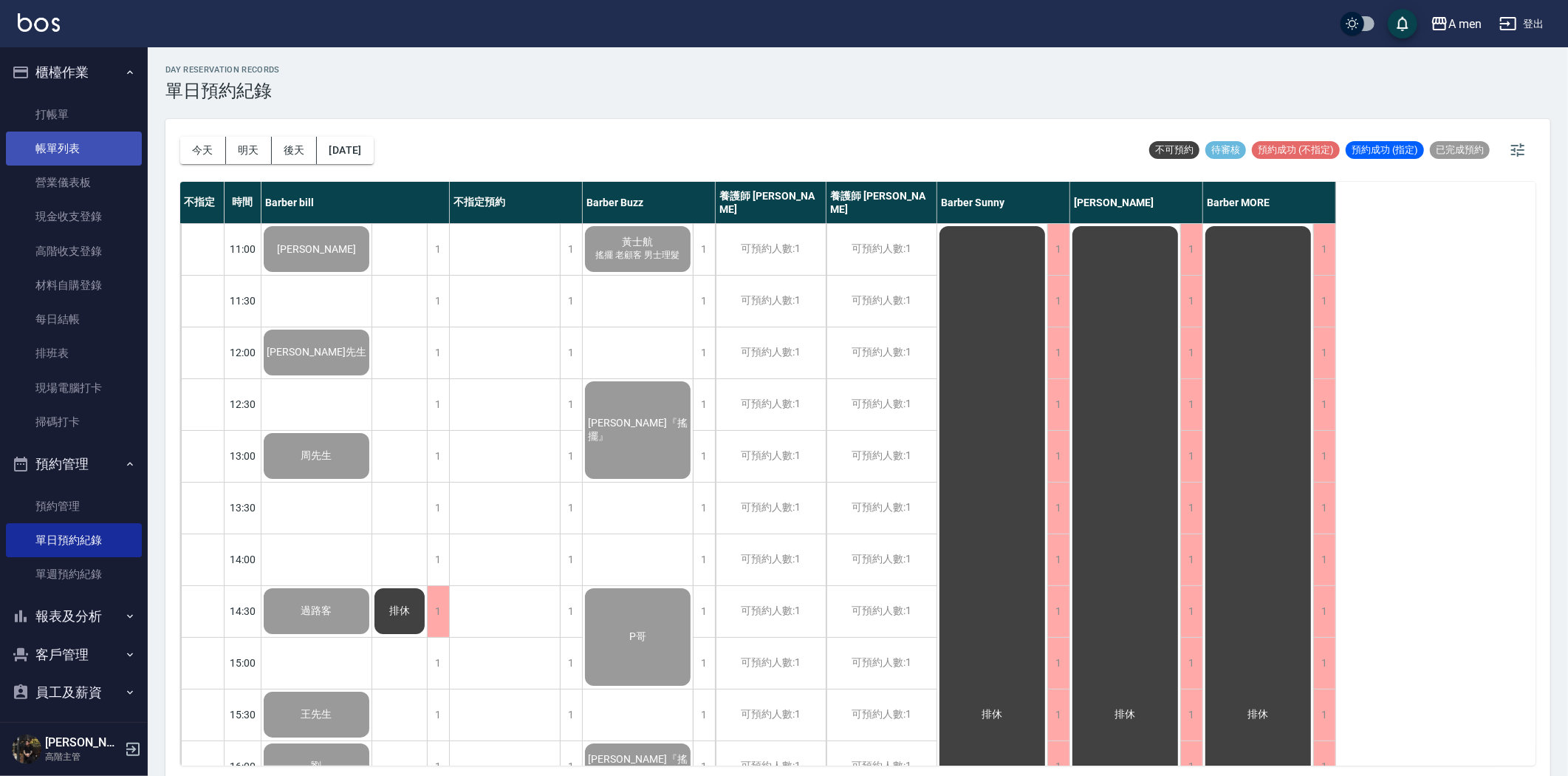
click at [90, 134] on link "帳單列表" at bounding box center [73, 148] width 136 height 34
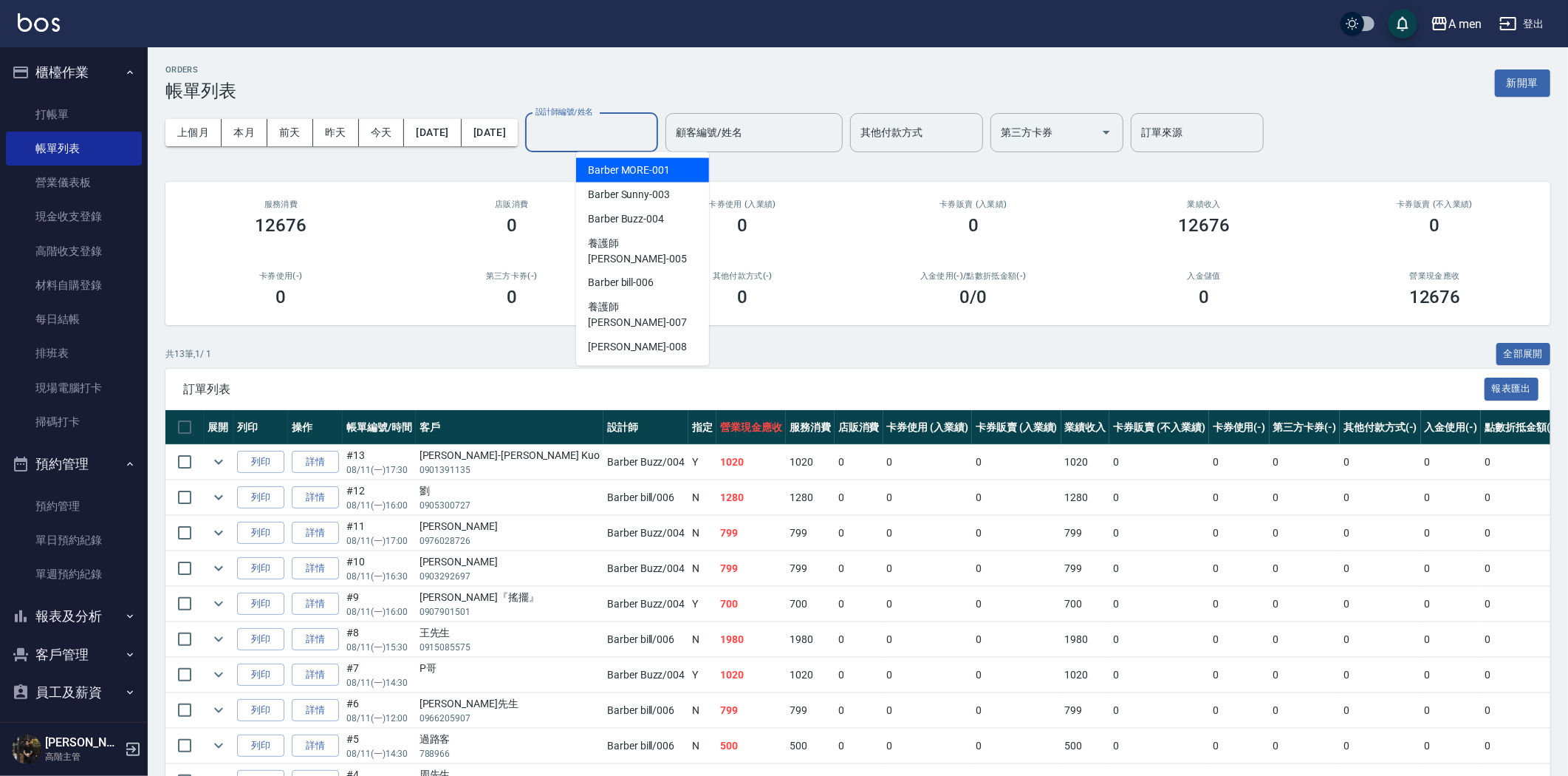
click at [645, 119] on div "設計師編號/姓名 設計師編號/姓名" at bounding box center [591, 132] width 133 height 39
click at [646, 276] on span "Barber bill -006" at bounding box center [621, 283] width 66 height 16
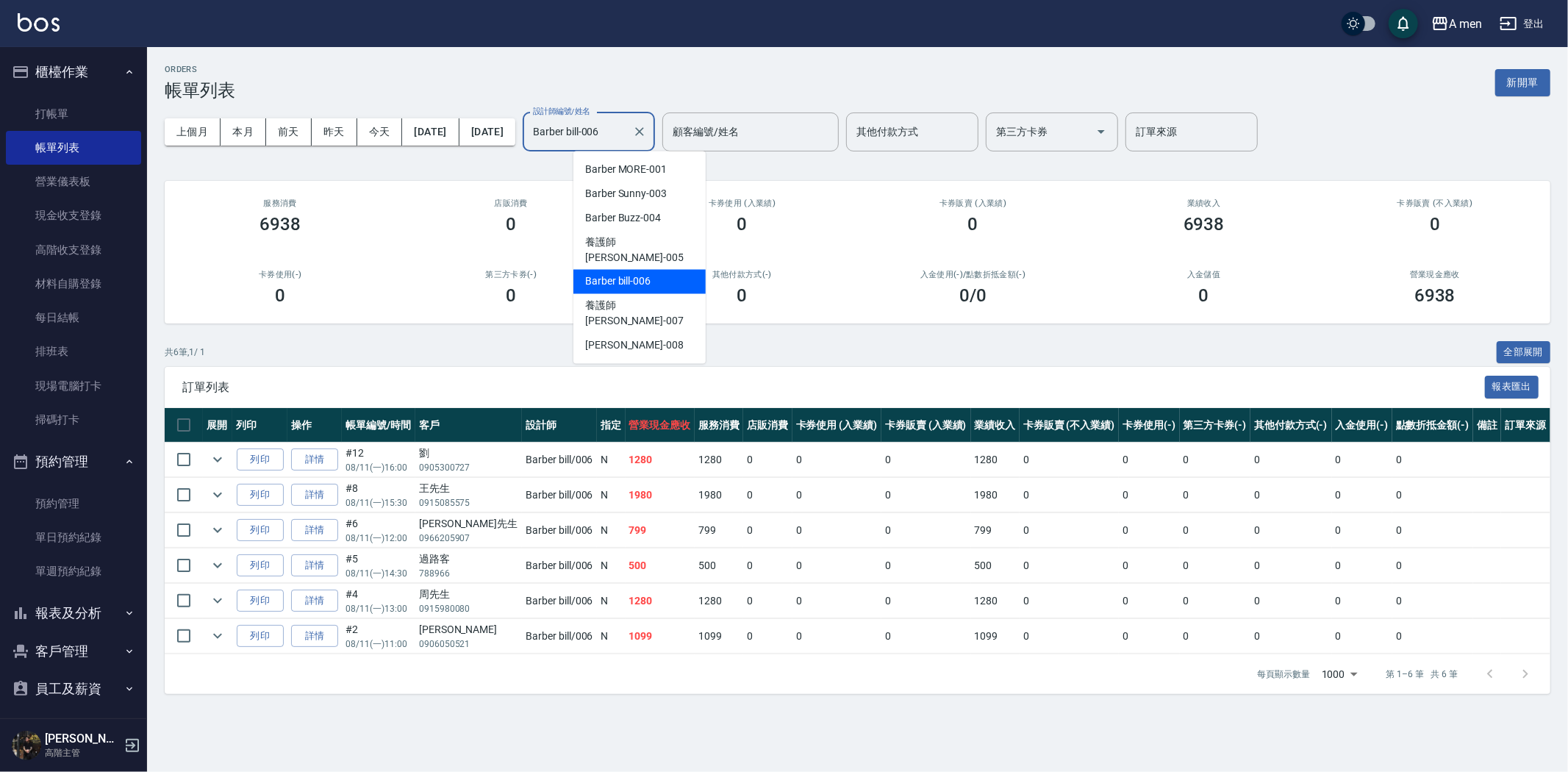
click at [626, 128] on input "Barber bill-006" at bounding box center [577, 132] width 97 height 26
click at [652, 217] on span "Barber Buzz -004" at bounding box center [622, 217] width 76 height 16
type input "Barber Buzz-004"
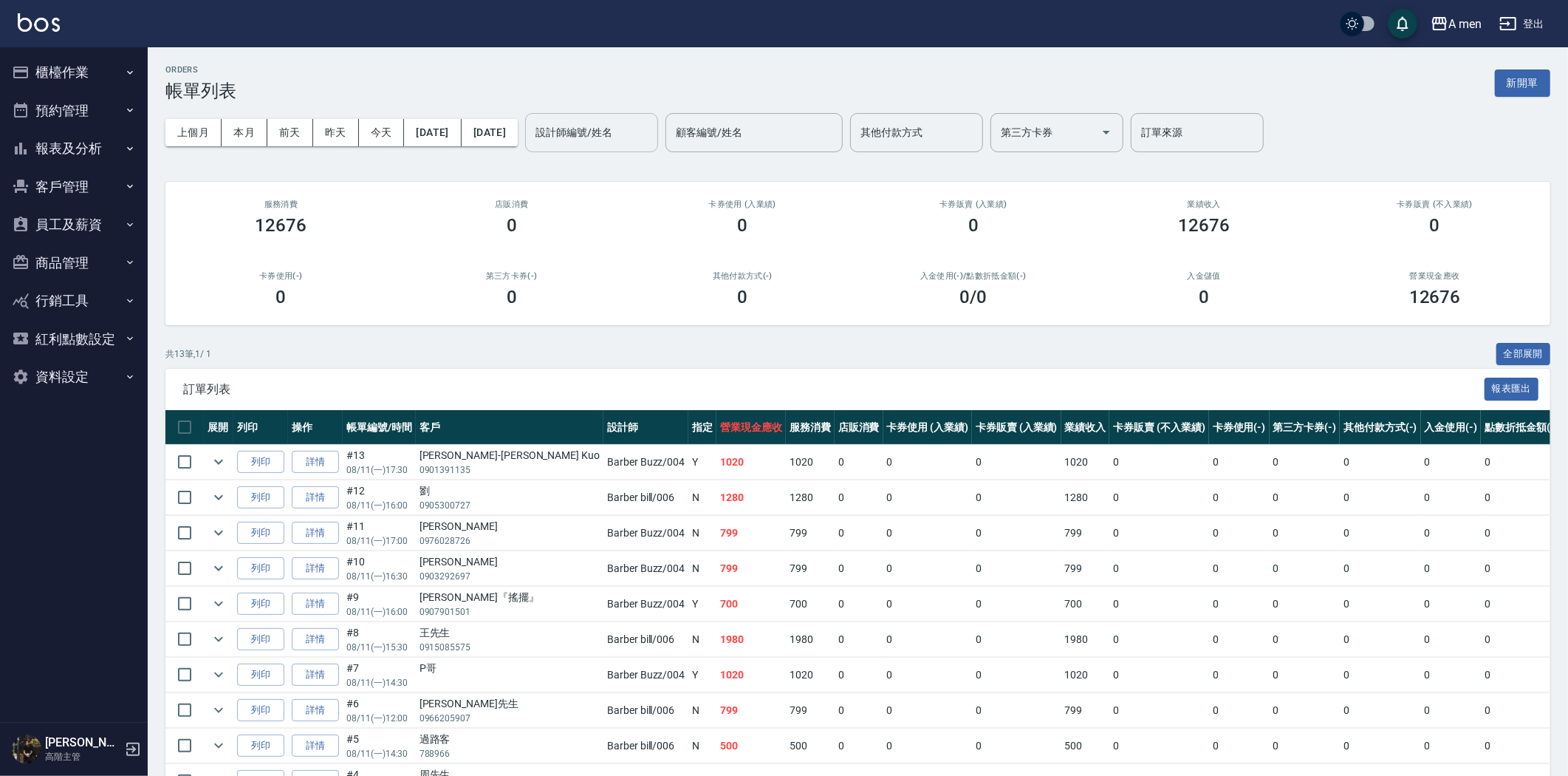
click at [635, 143] on input "設計師編號/姓名" at bounding box center [591, 132] width 119 height 26
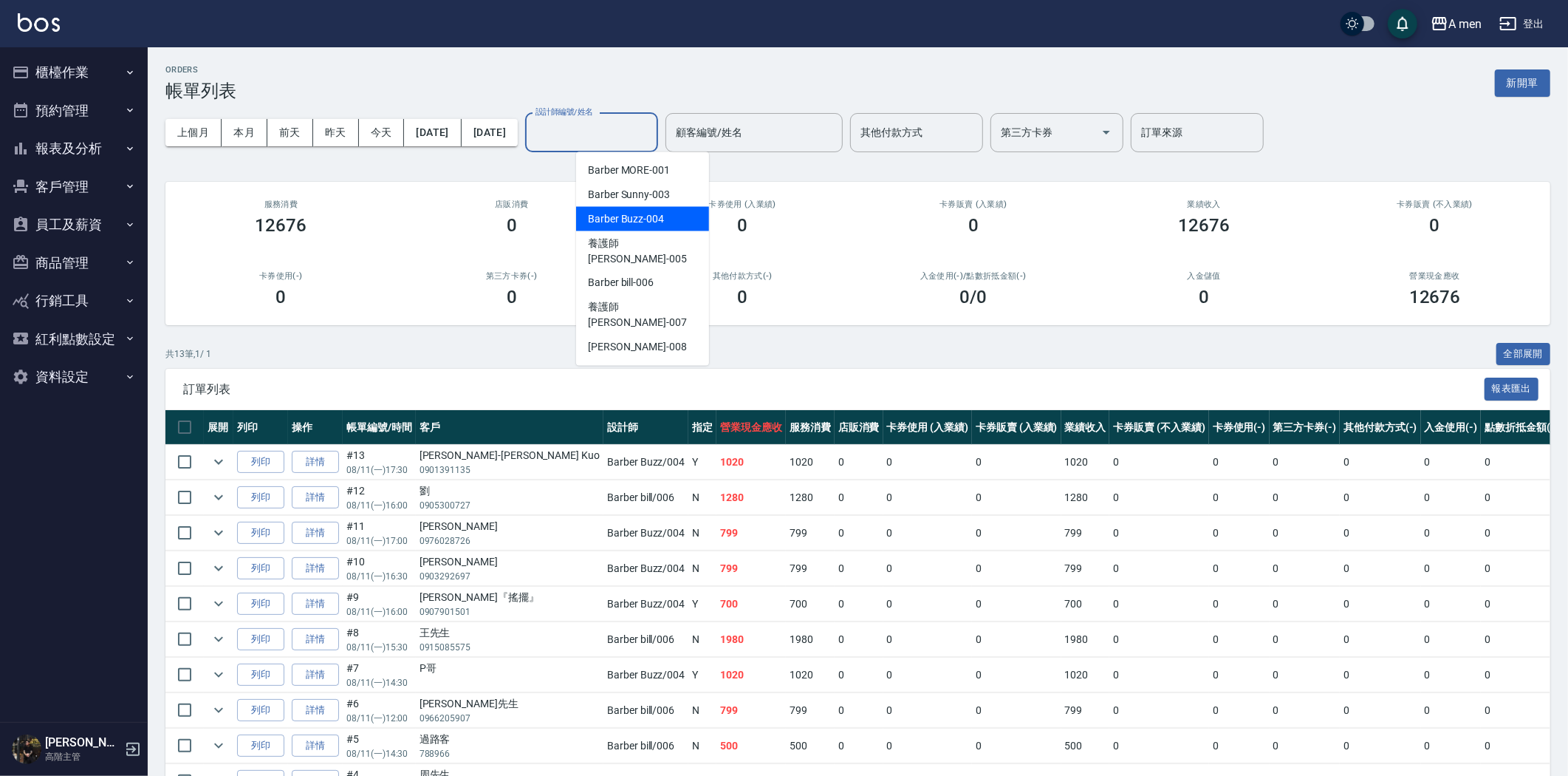
click at [654, 215] on span "Barber Buzz -004" at bounding box center [625, 219] width 76 height 16
type input "Barber Buzz-004"
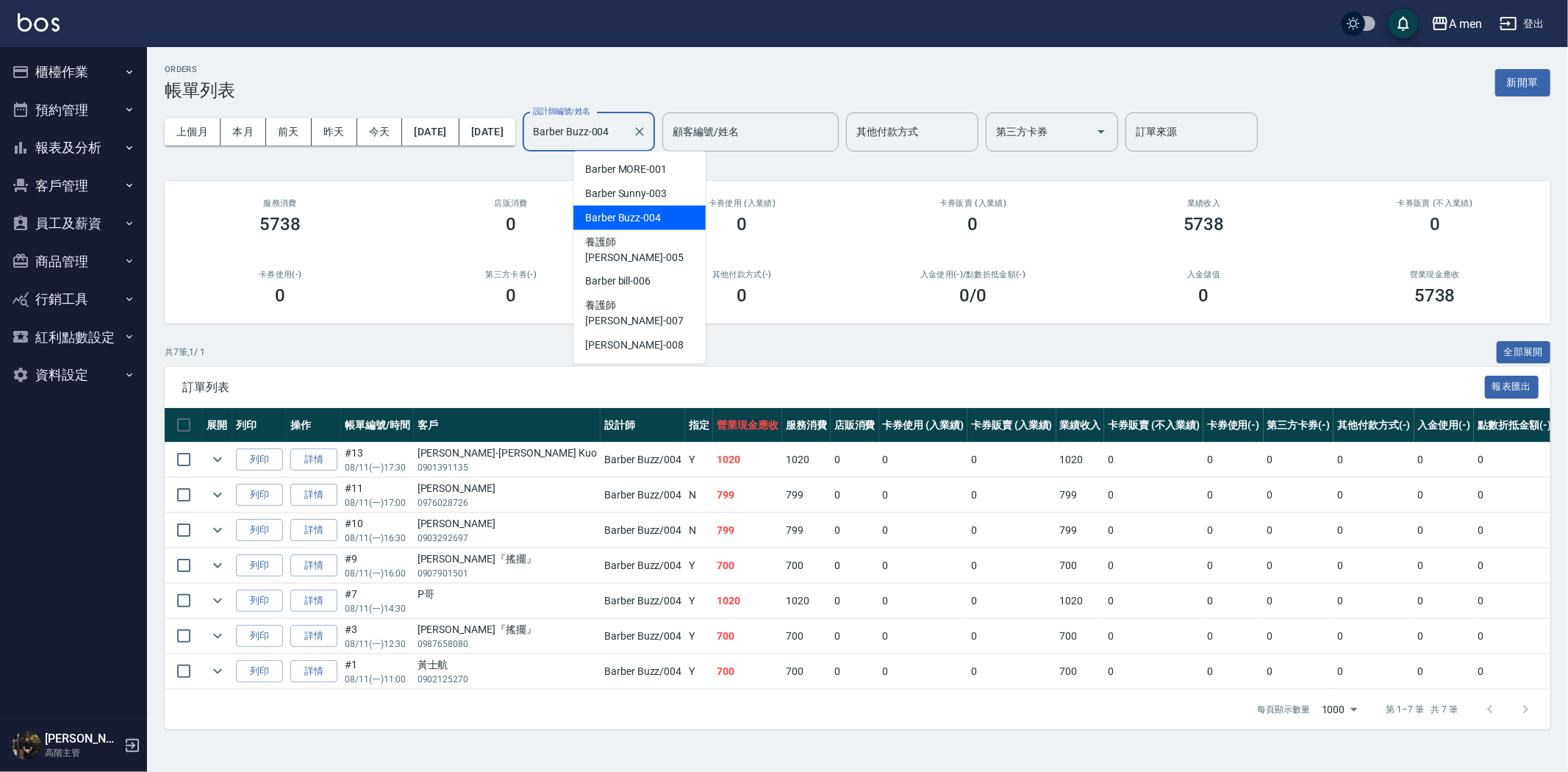
click at [626, 123] on input "Barber Buzz-004" at bounding box center [577, 132] width 97 height 26
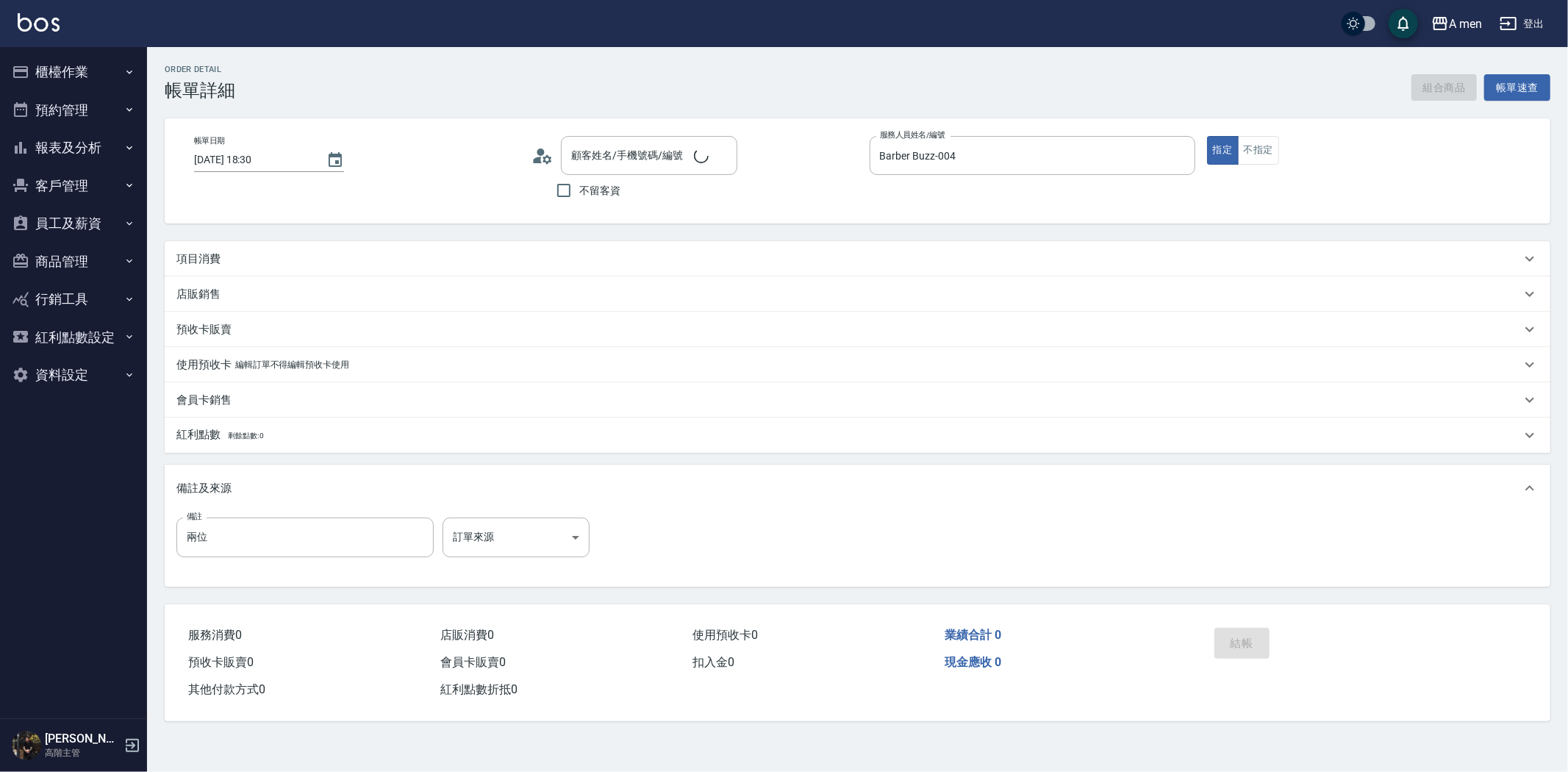
type input "2025/08/11 18:30"
type input "Barber Buzz-004"
type input "兩位"
type input "李冠樺『搖擺』/0978336982/null"
drag, startPoint x: 280, startPoint y: 240, endPoint x: 291, endPoint y: 284, distance: 45.4
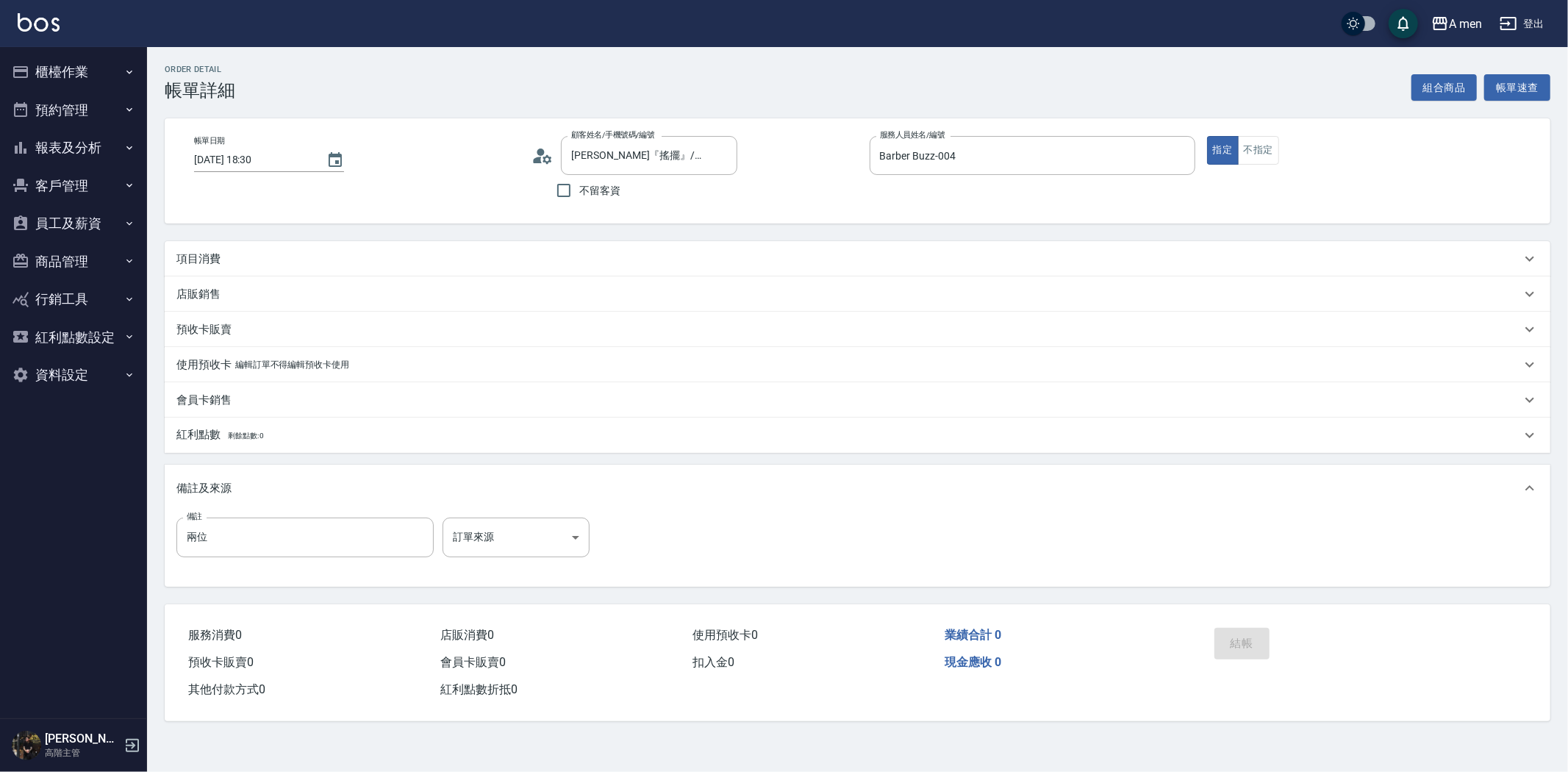
click at [280, 241] on div "項目消費" at bounding box center [857, 259] width 1385 height 36
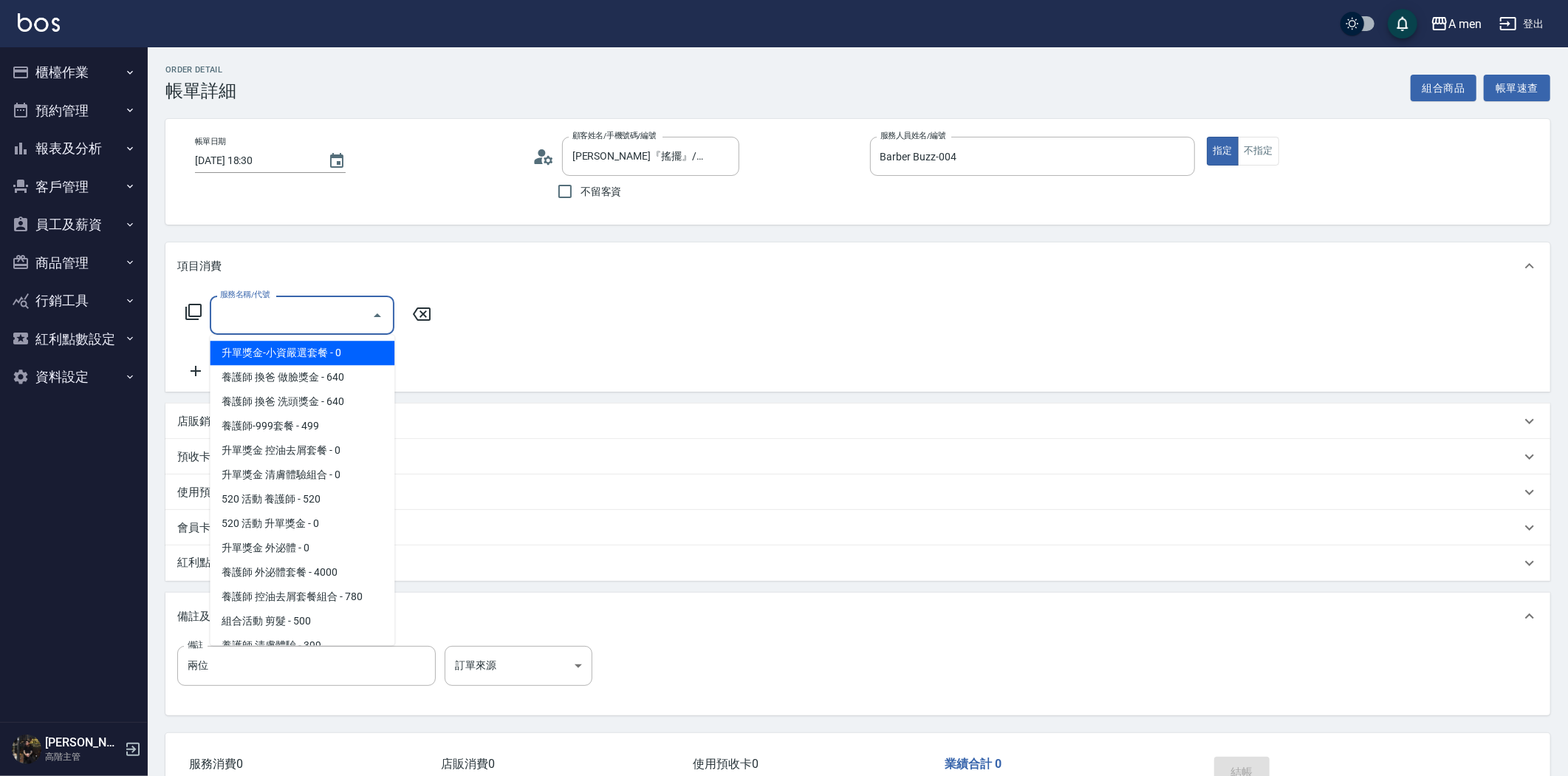
drag, startPoint x: 278, startPoint y: 320, endPoint x: 312, endPoint y: 410, distance: 96.2
click at [286, 328] on div "服務名稱/代號" at bounding box center [301, 315] width 185 height 39
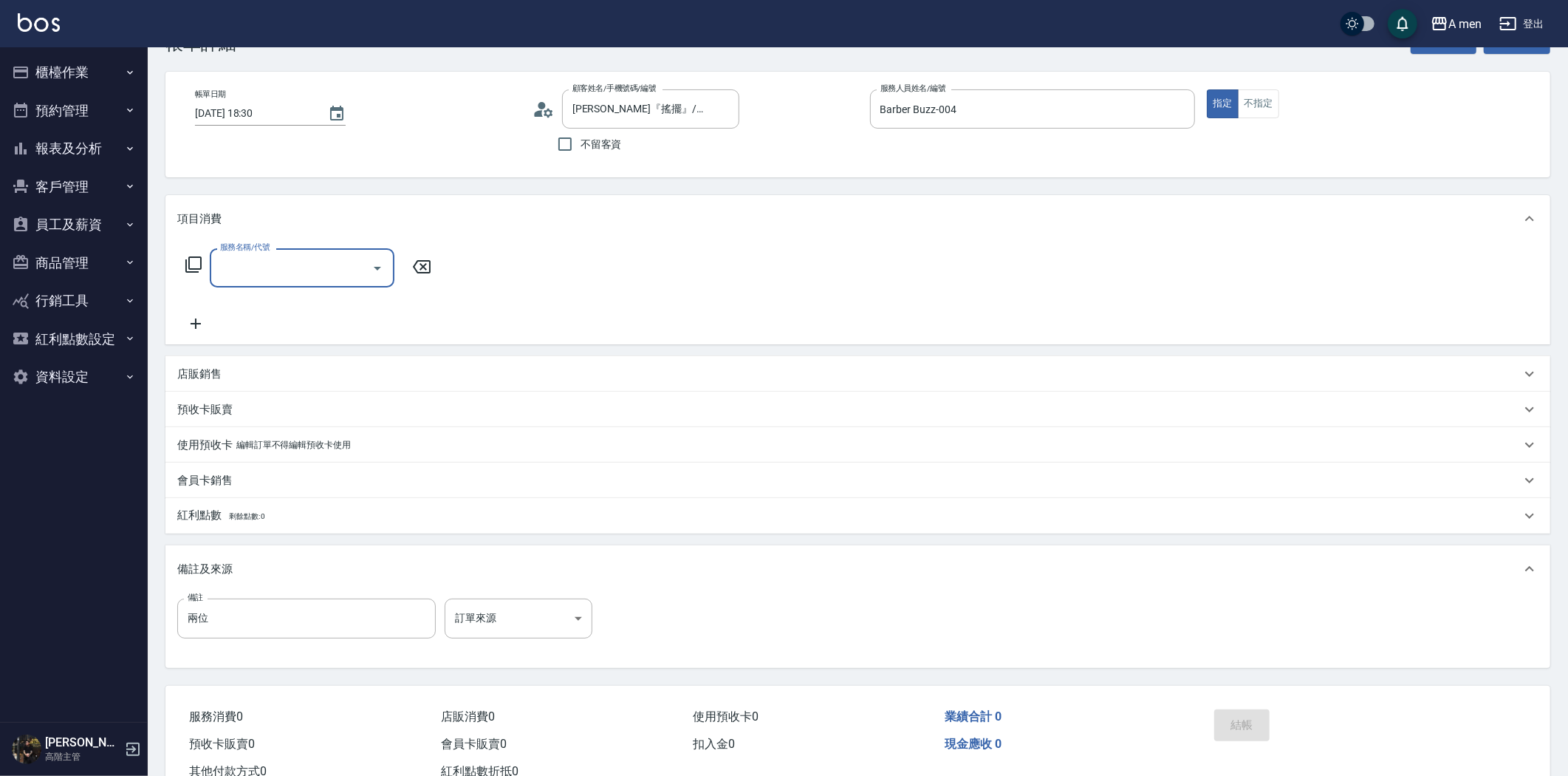
scroll to position [97, 0]
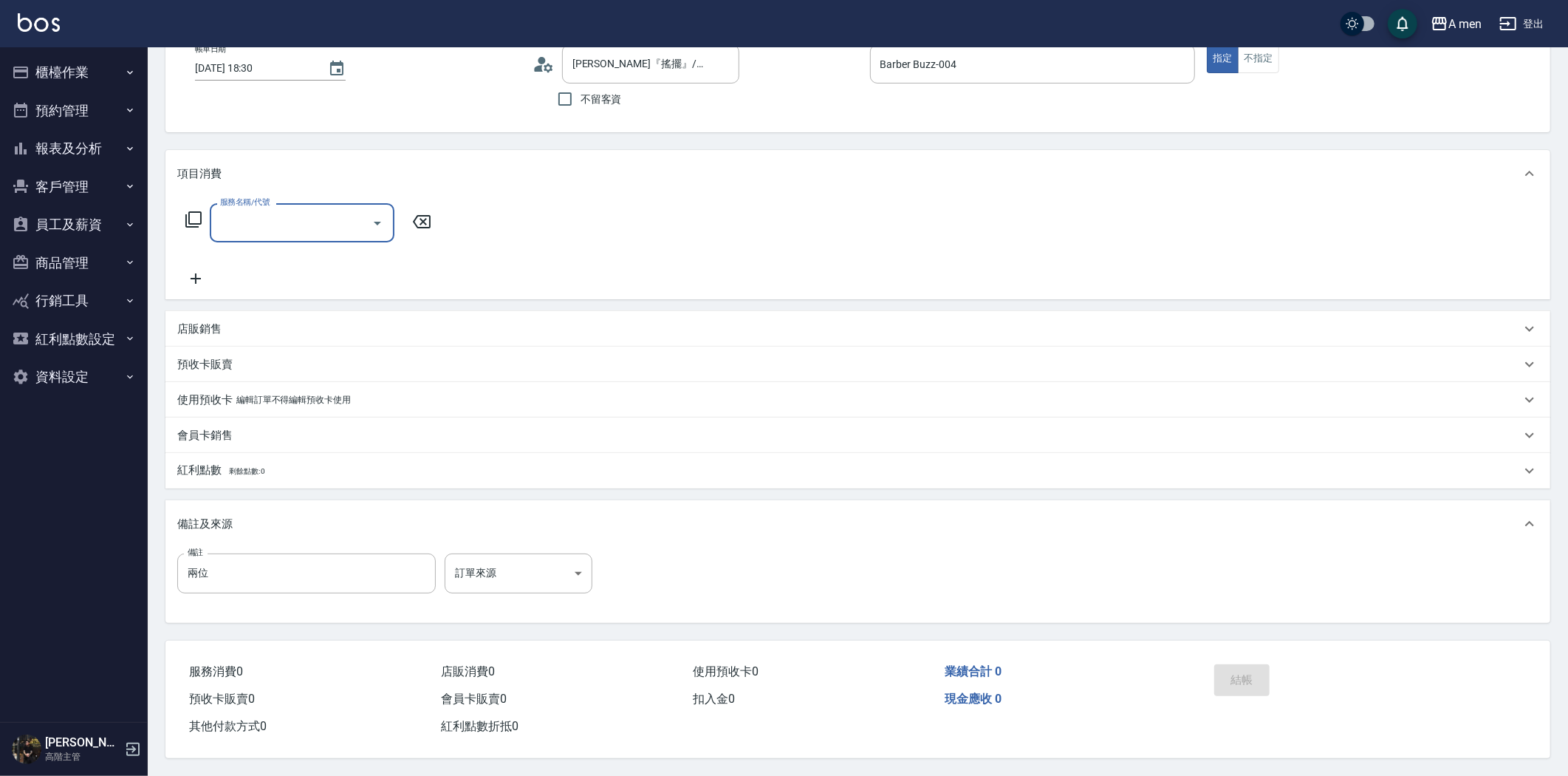
drag, startPoint x: 299, startPoint y: 215, endPoint x: 312, endPoint y: 228, distance: 18.4
click at [300, 219] on input "服務名稱/代號" at bounding box center [291, 222] width 149 height 26
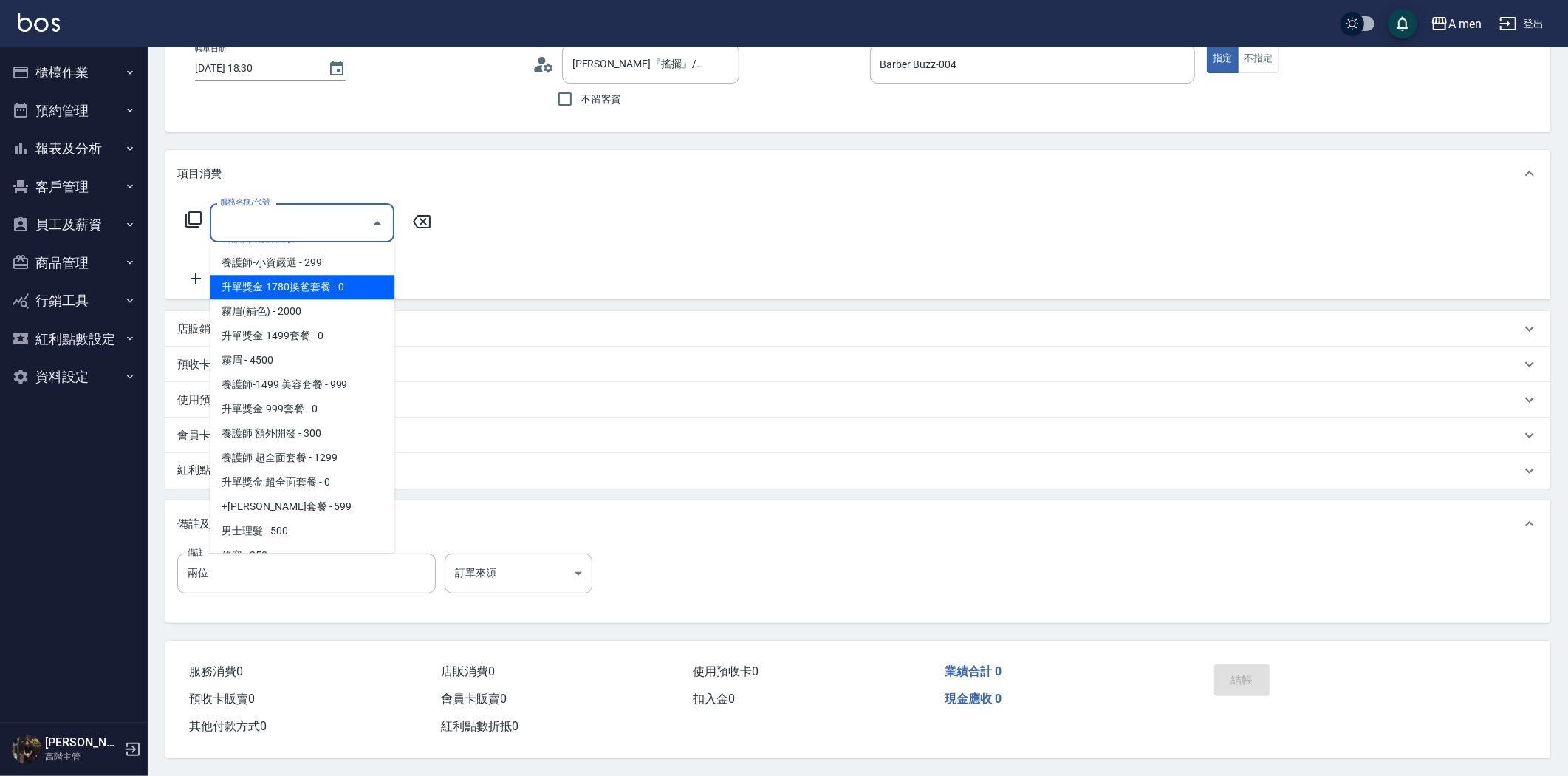
scroll to position [328, 0]
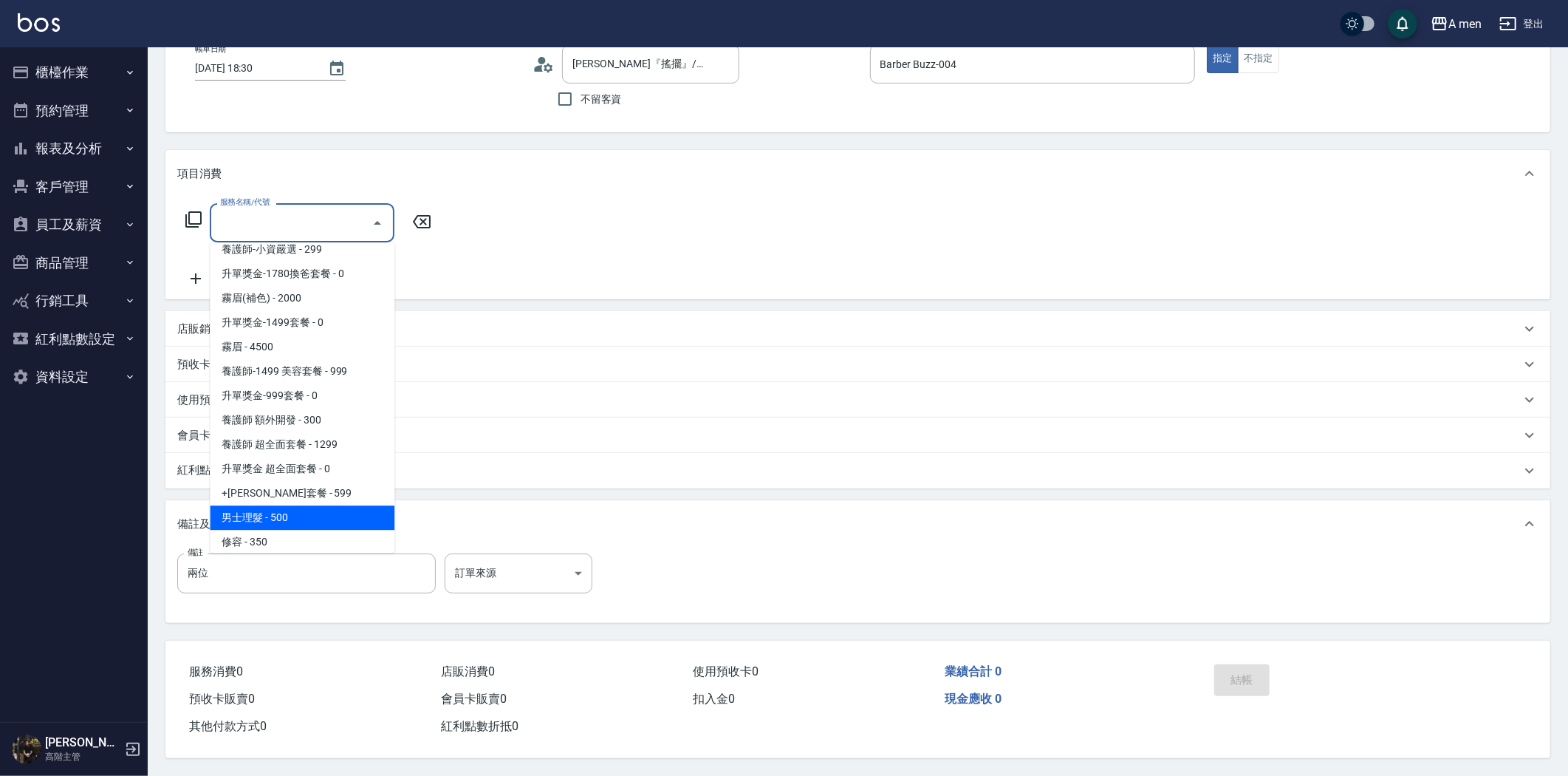
click at [330, 505] on span "男士理髮 - 500" at bounding box center [301, 517] width 185 height 25
type input "男士理髮(A01)"
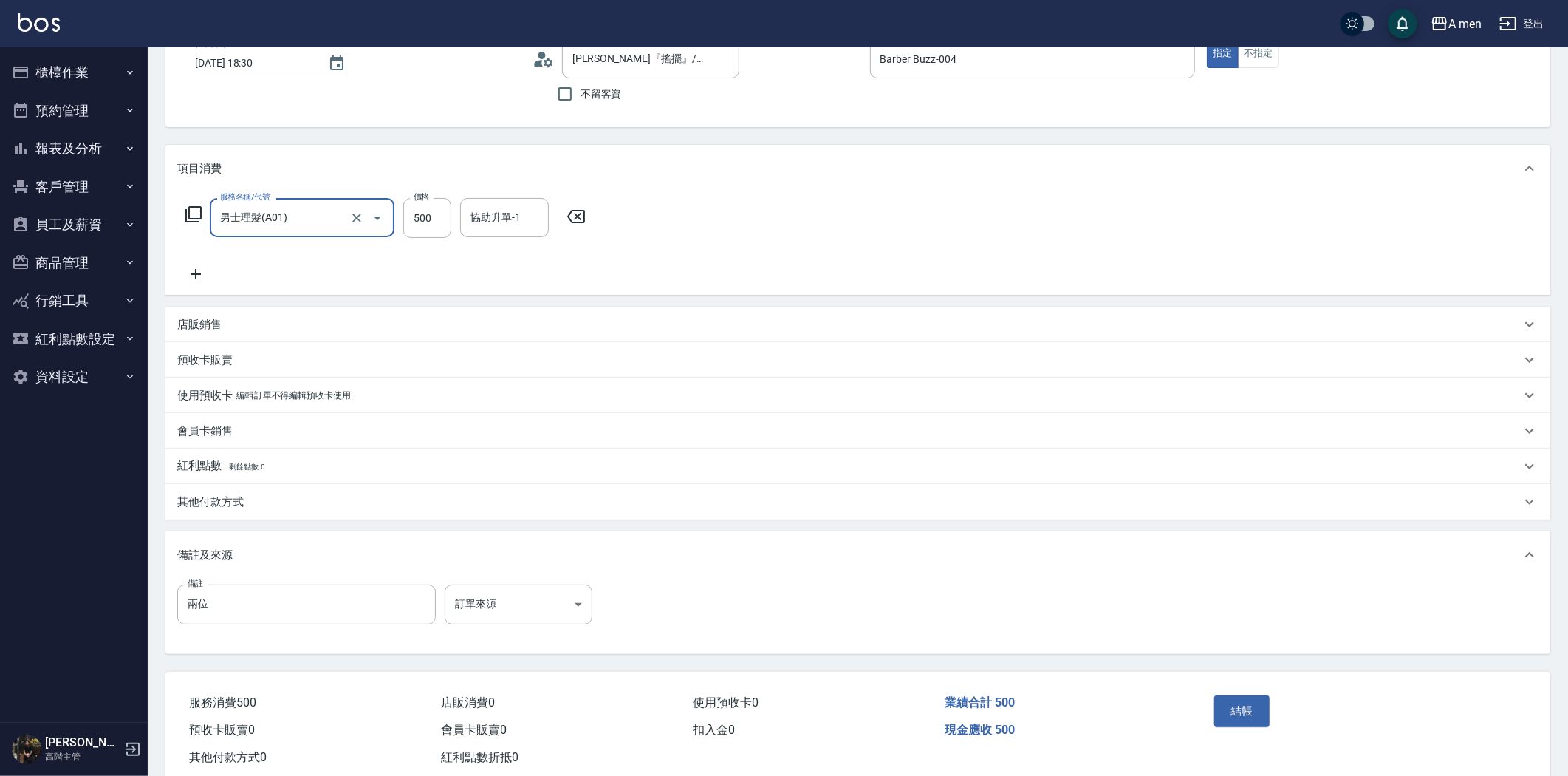
click at [185, 270] on icon at bounding box center [196, 274] width 37 height 17
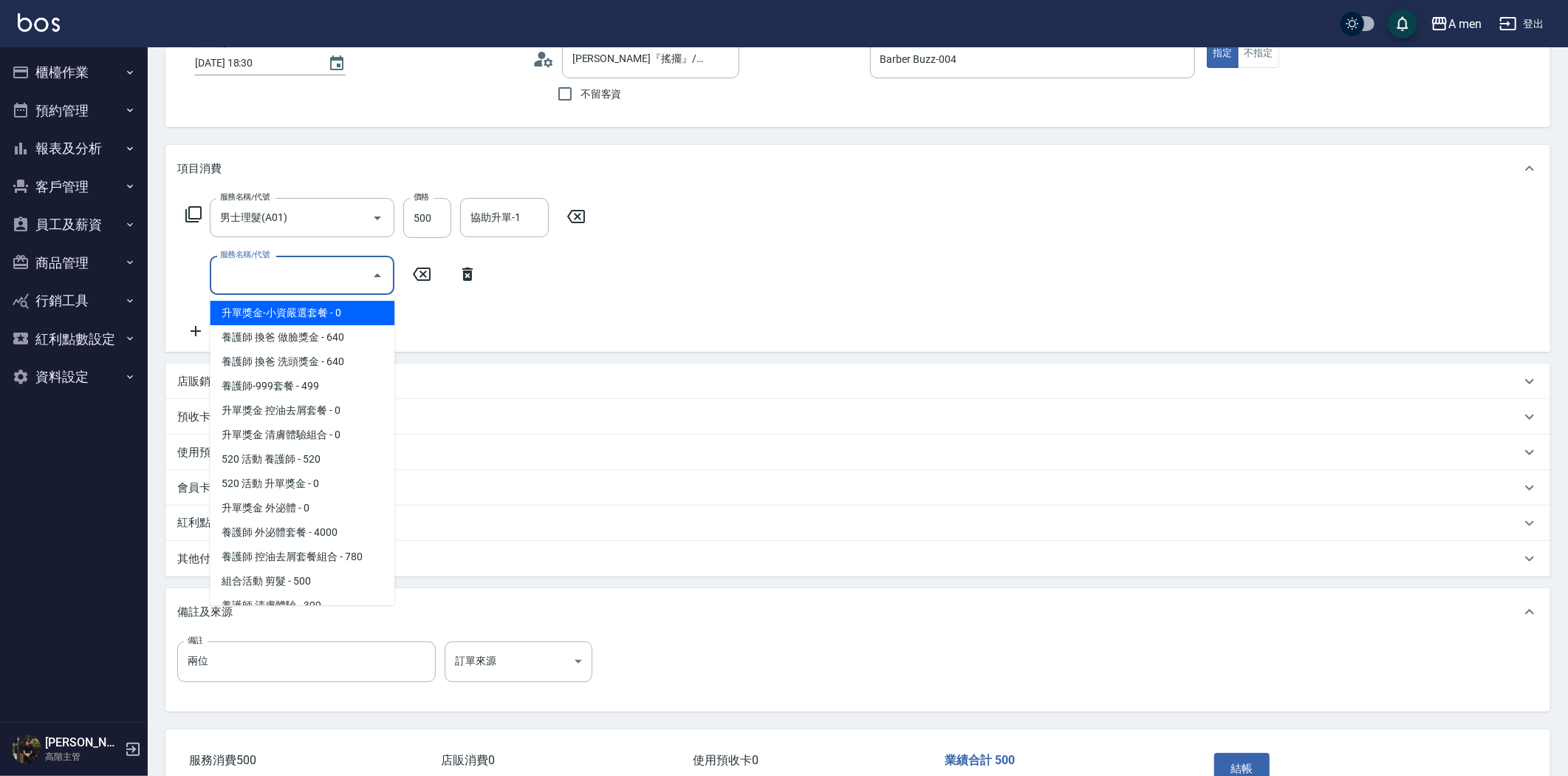
click at [269, 275] on input "服務名稱/代號" at bounding box center [291, 276] width 149 height 26
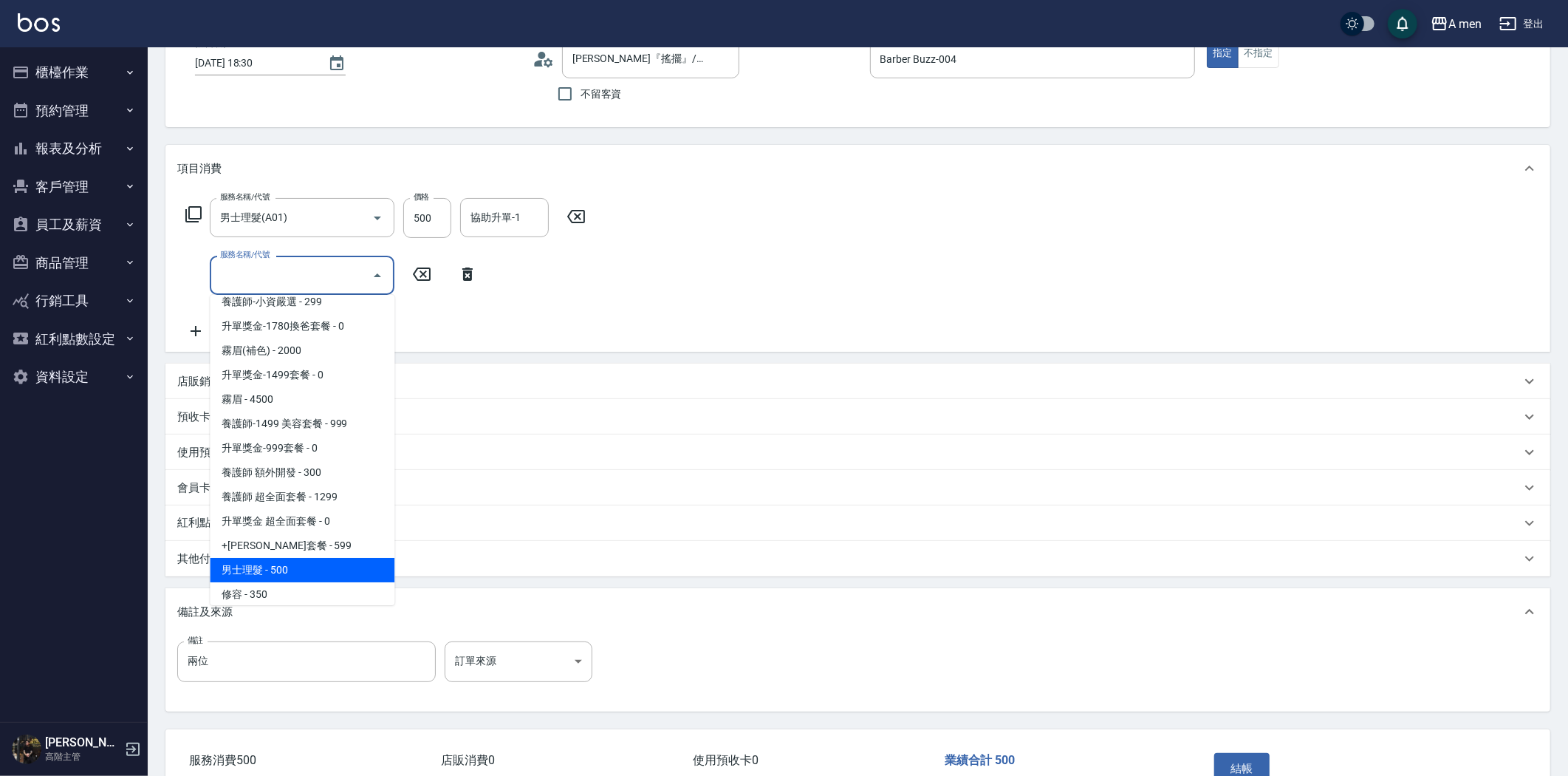
click at [313, 570] on span "男士理髮 - 500" at bounding box center [301, 569] width 185 height 25
type input "男士理髮(A01)"
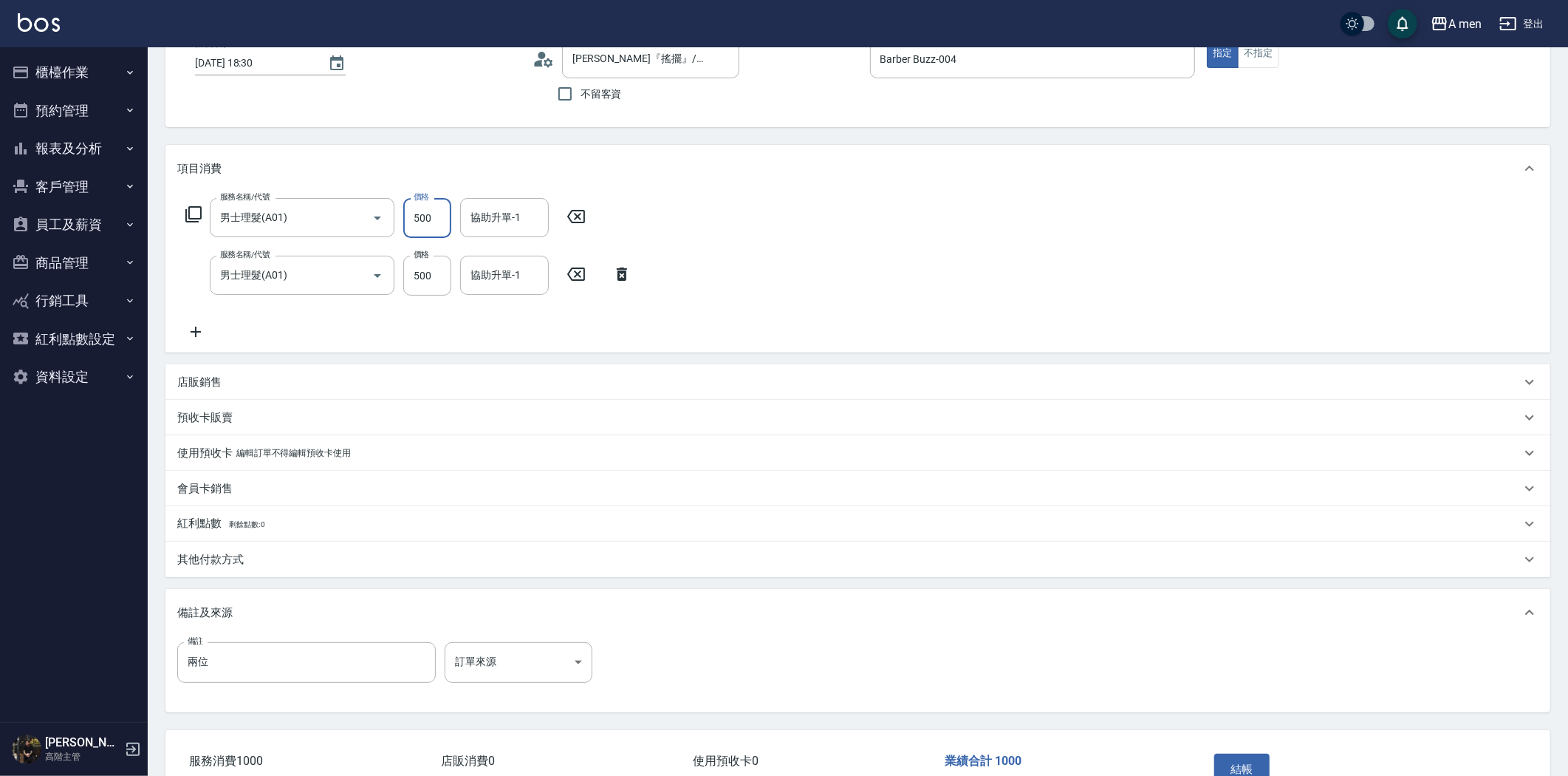
click at [443, 220] on input "500" at bounding box center [427, 218] width 48 height 39
type input "700"
click at [443, 276] on input "500" at bounding box center [427, 275] width 48 height 39
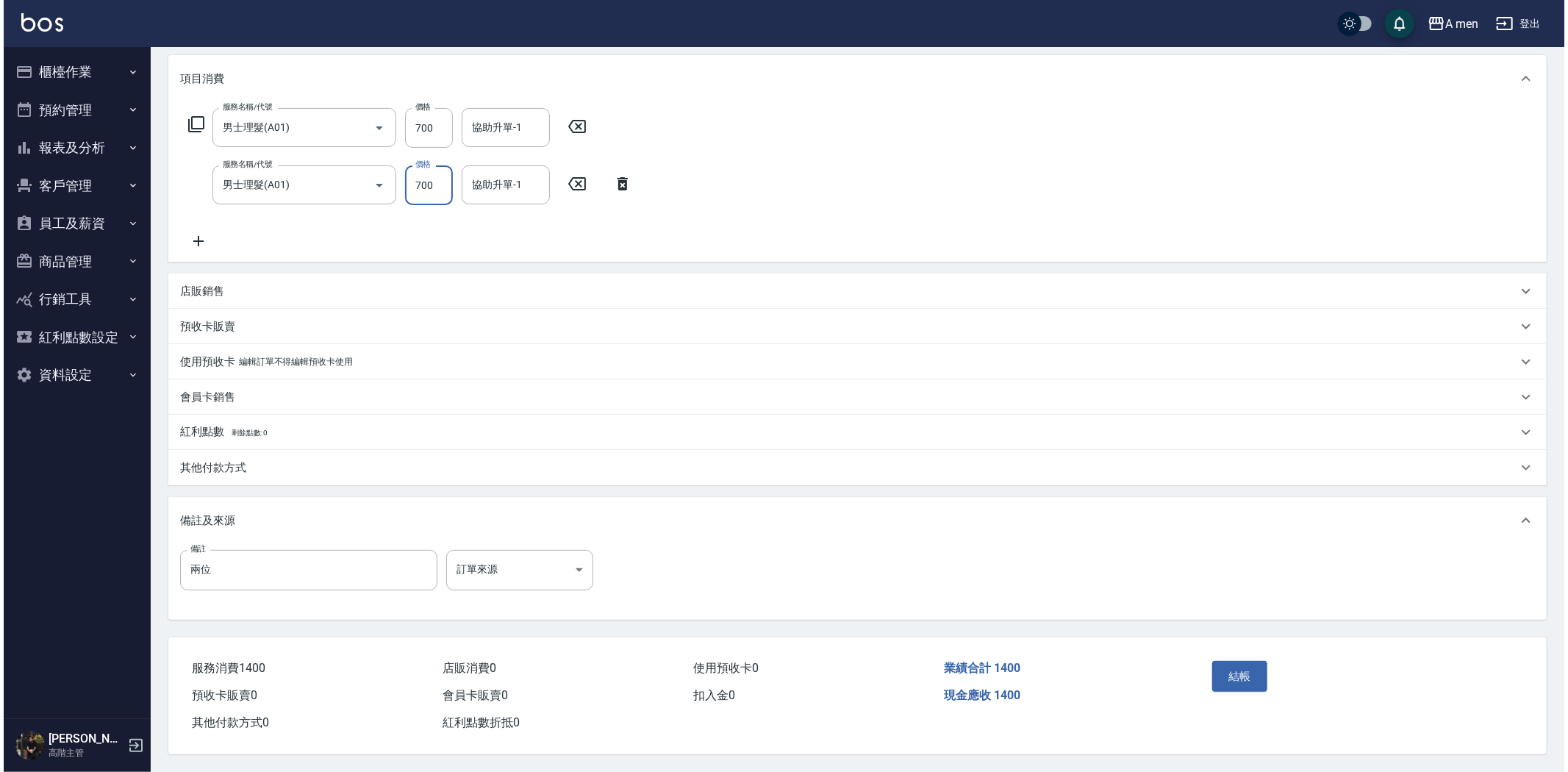
scroll to position [190, 0]
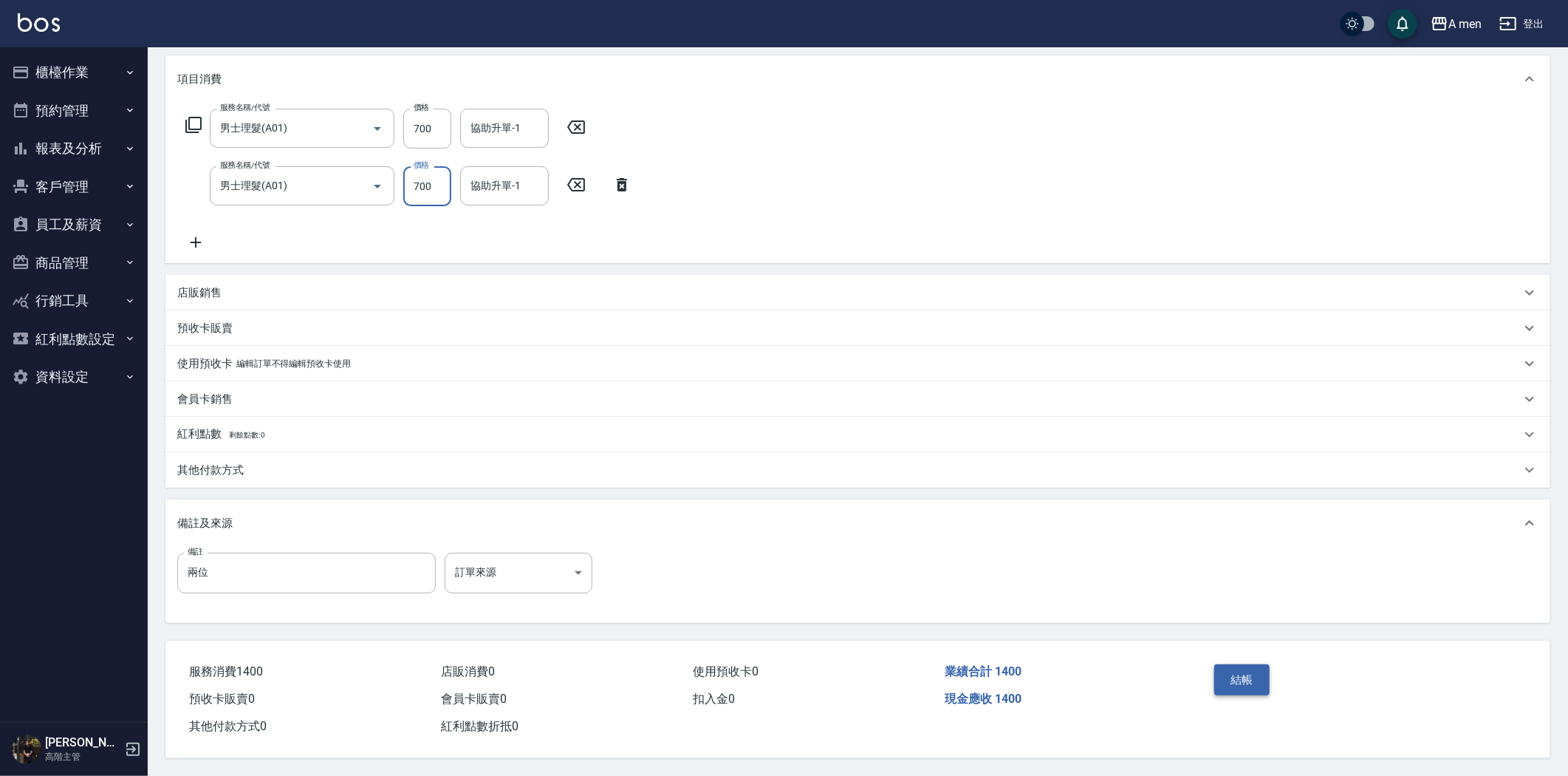
type input "700"
click at [1241, 670] on button "結帳" at bounding box center [1241, 680] width 55 height 31
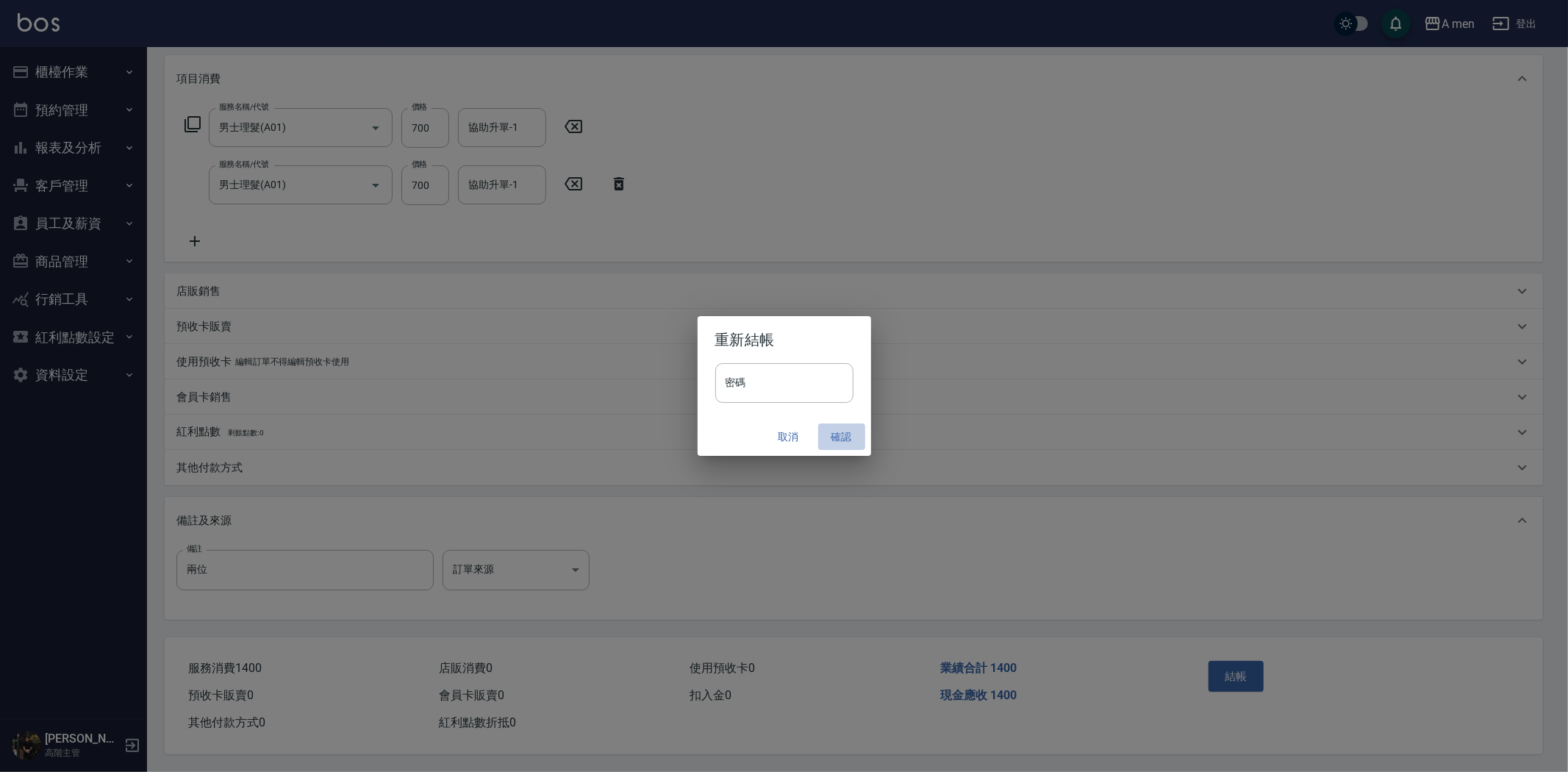
click at [849, 439] on button "確認" at bounding box center [841, 437] width 47 height 27
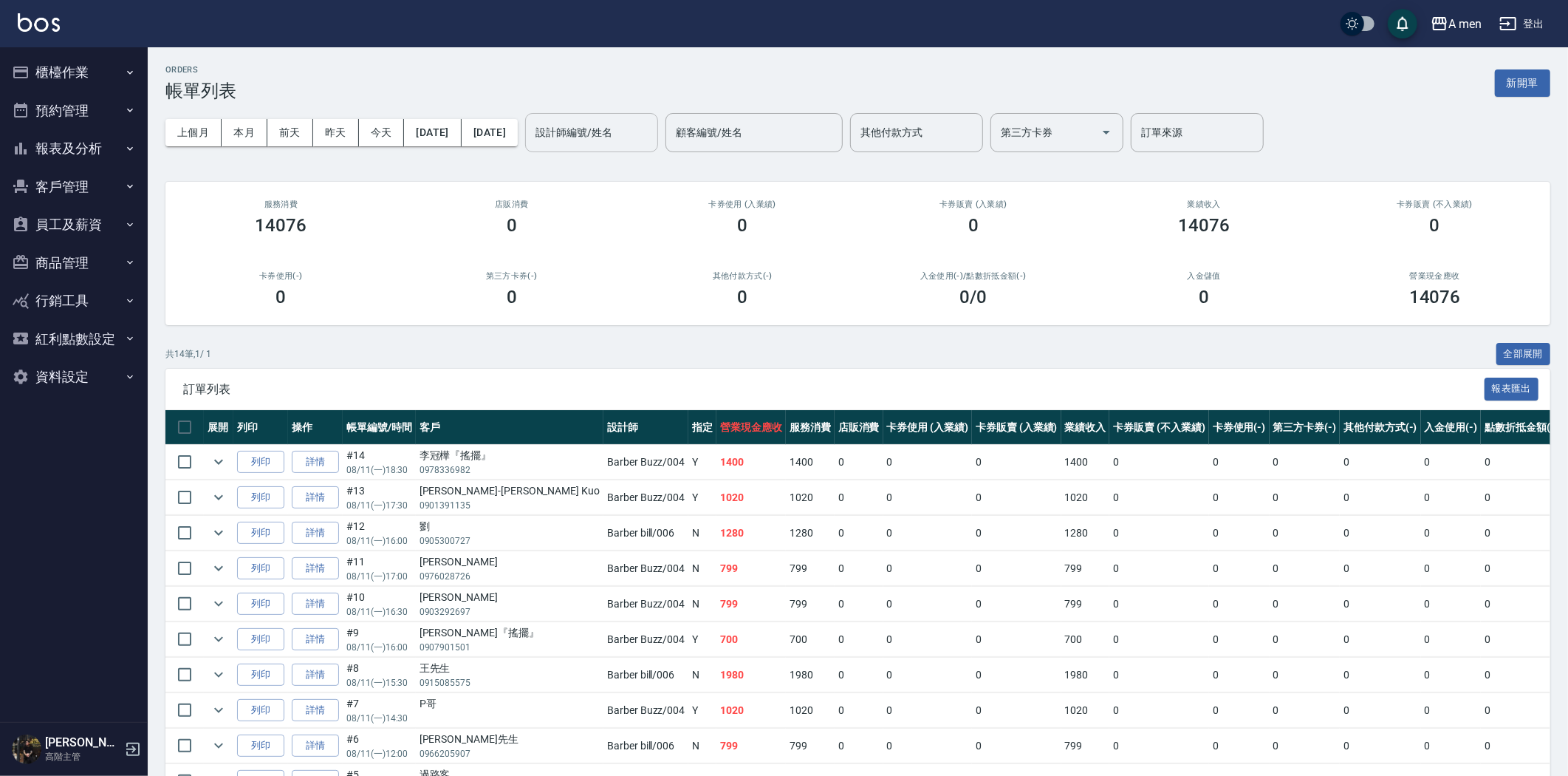
click at [644, 139] on input "設計師編號/姓名" at bounding box center [591, 132] width 119 height 26
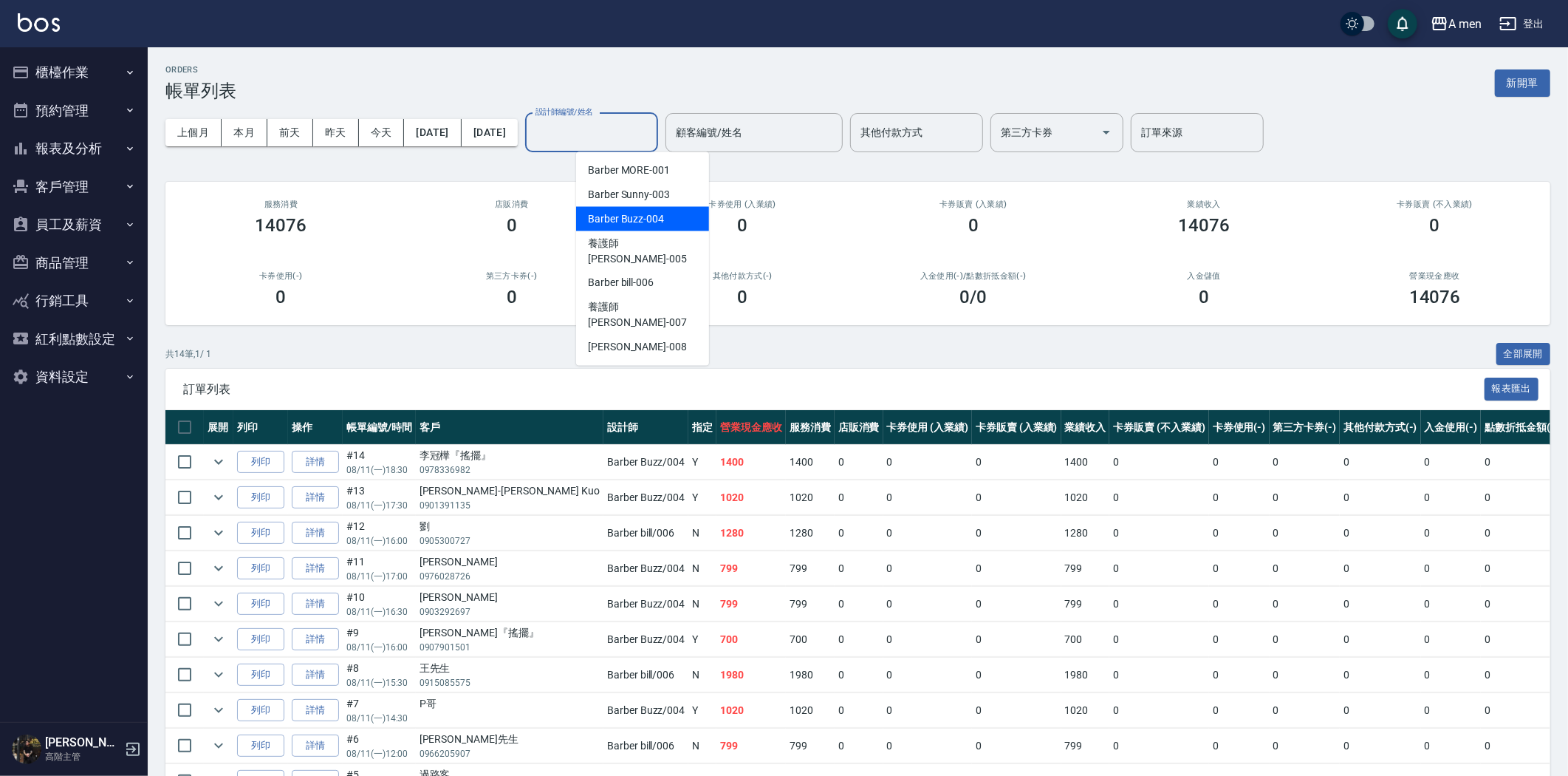
click at [661, 216] on span "Barber Buzz -004" at bounding box center [625, 219] width 76 height 16
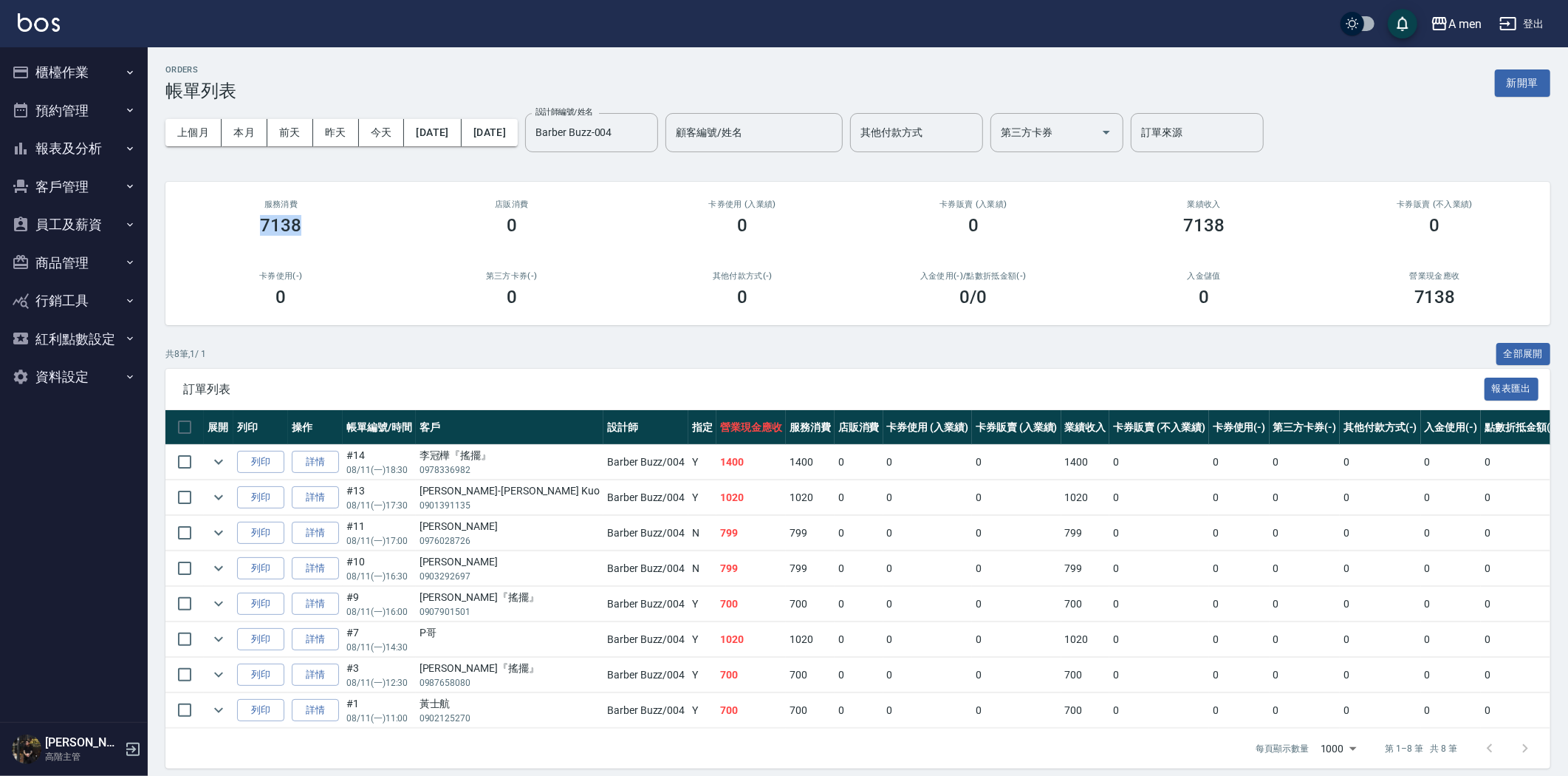
drag, startPoint x: 252, startPoint y: 219, endPoint x: 363, endPoint y: 233, distance: 111.9
click at [363, 232] on div "7138" at bounding box center [280, 225] width 196 height 21
click at [574, 172] on div "ORDERS 帳單列表 新開單 上個月 本月 前天 昨天 今天 2025/08/11 2025/08/11 設計師編號/姓名 Barber Buzz-004 …" at bounding box center [857, 416] width 1420 height 738
drag, startPoint x: 281, startPoint y: 219, endPoint x: 432, endPoint y: 239, distance: 152.3
click at [432, 239] on div "服務消費 7138 店販消費 0 卡券使用 (入業績) 0 卡券販賣 (入業績) 0 業績收入 7138 卡券販賣 (不入業績) 0 卡券使用(-) 0 第三…" at bounding box center [857, 253] width 1384 height 143
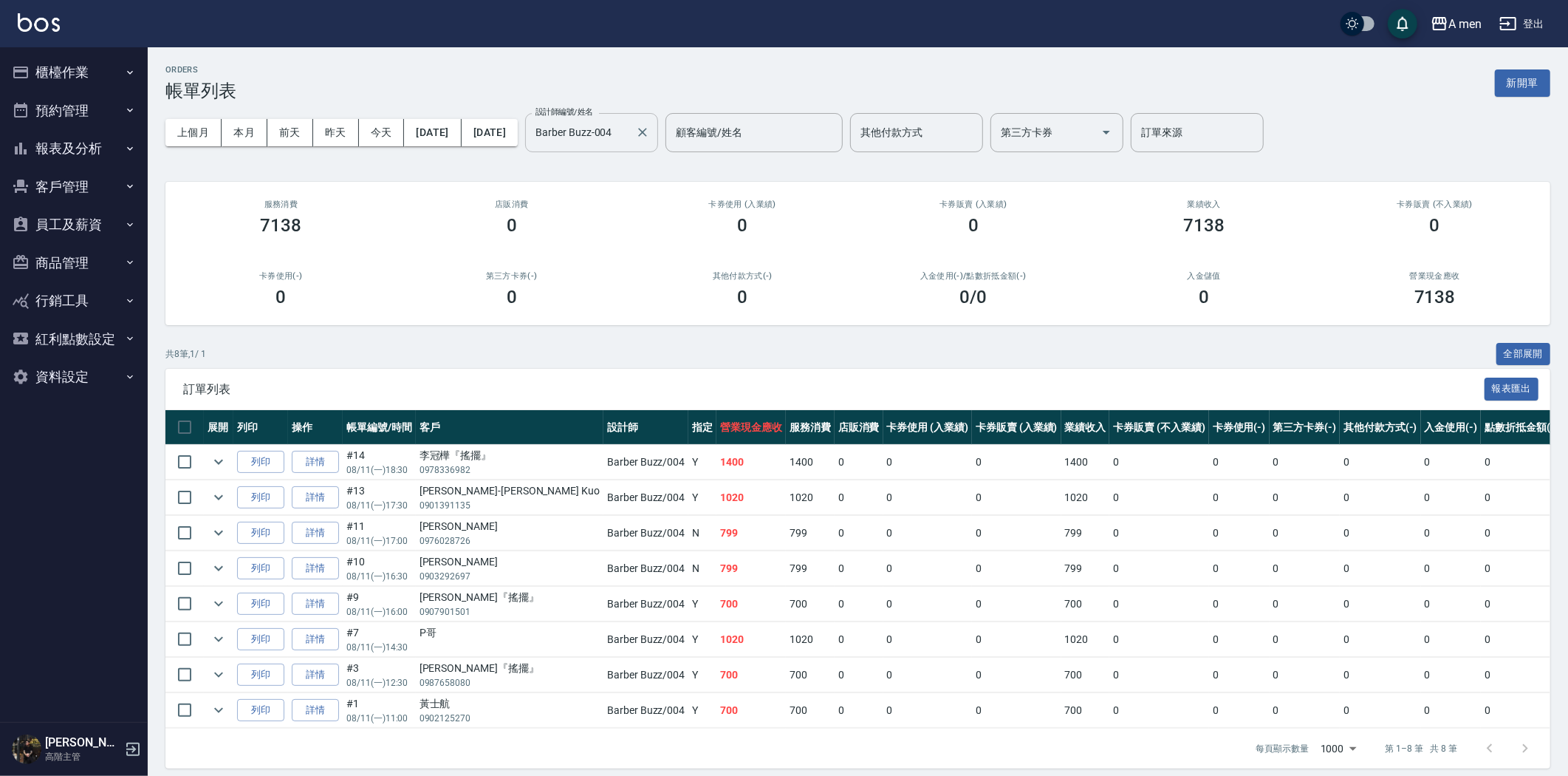
click at [602, 131] on input "Barber Buzz-004" at bounding box center [580, 132] width 97 height 26
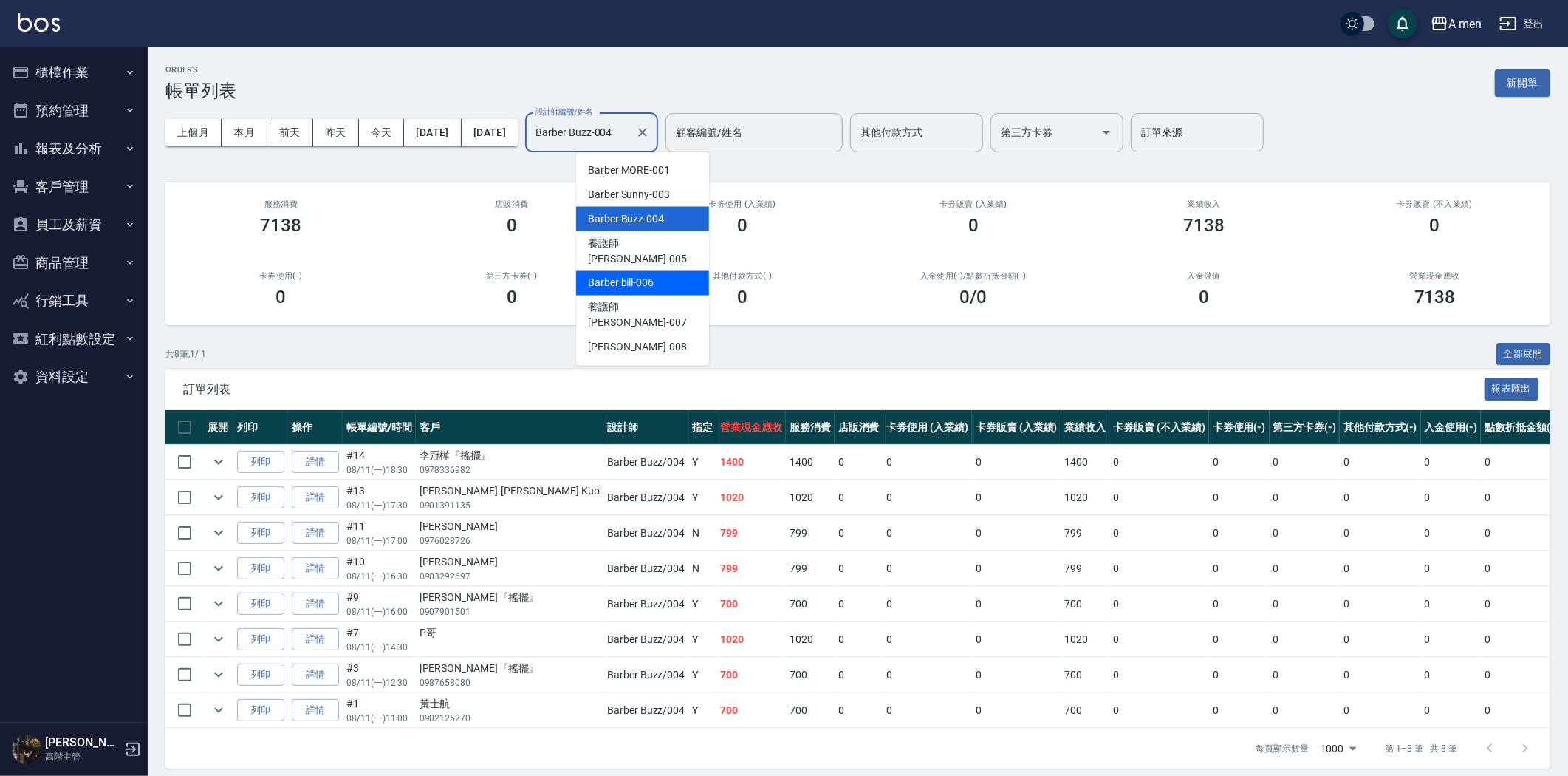
click at [640, 276] on span "Barber bill -006" at bounding box center [621, 283] width 66 height 16
type input "Barber bill-006"
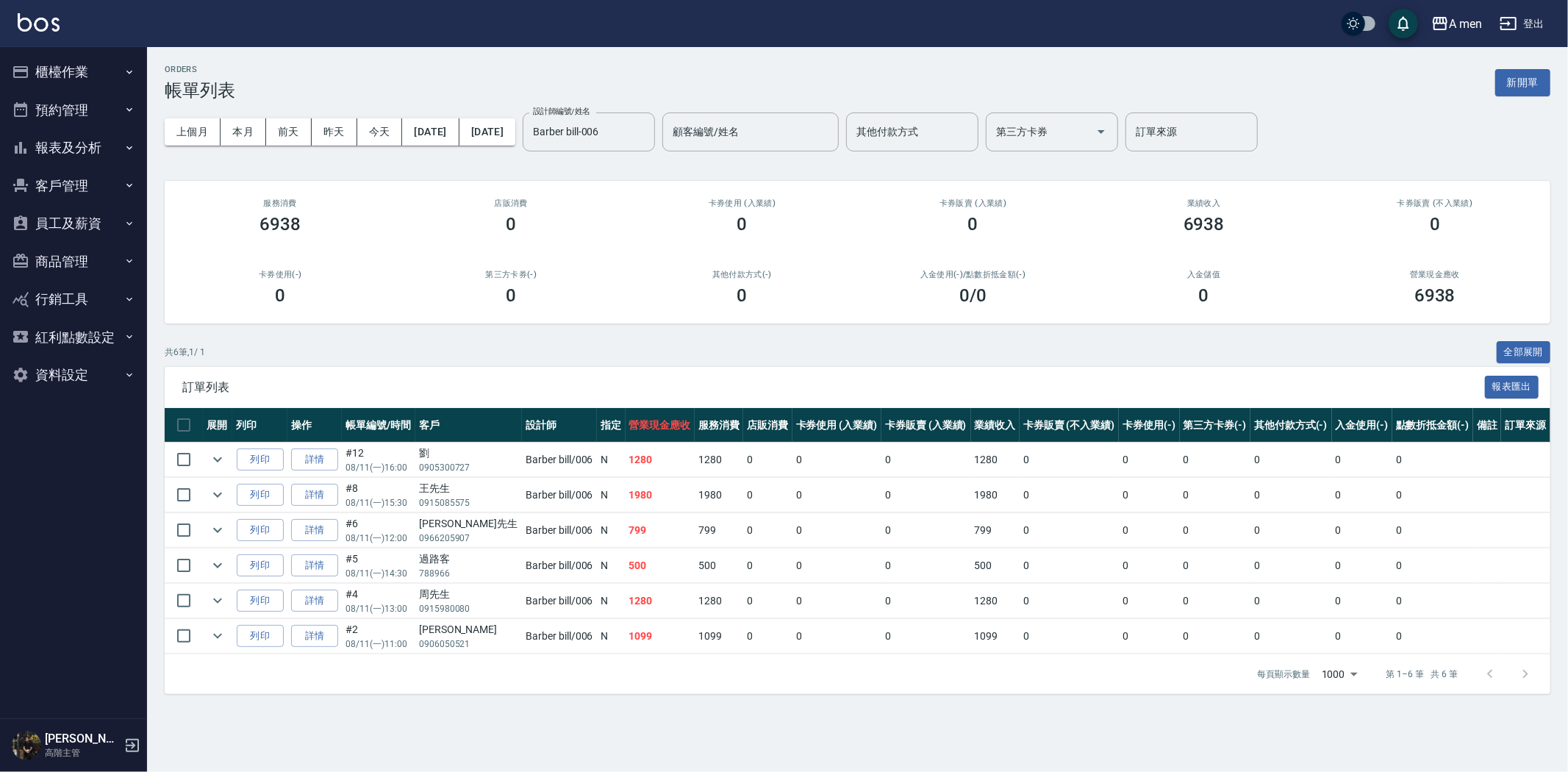
click at [621, 5] on div "A men 登出" at bounding box center [784, 23] width 1568 height 47
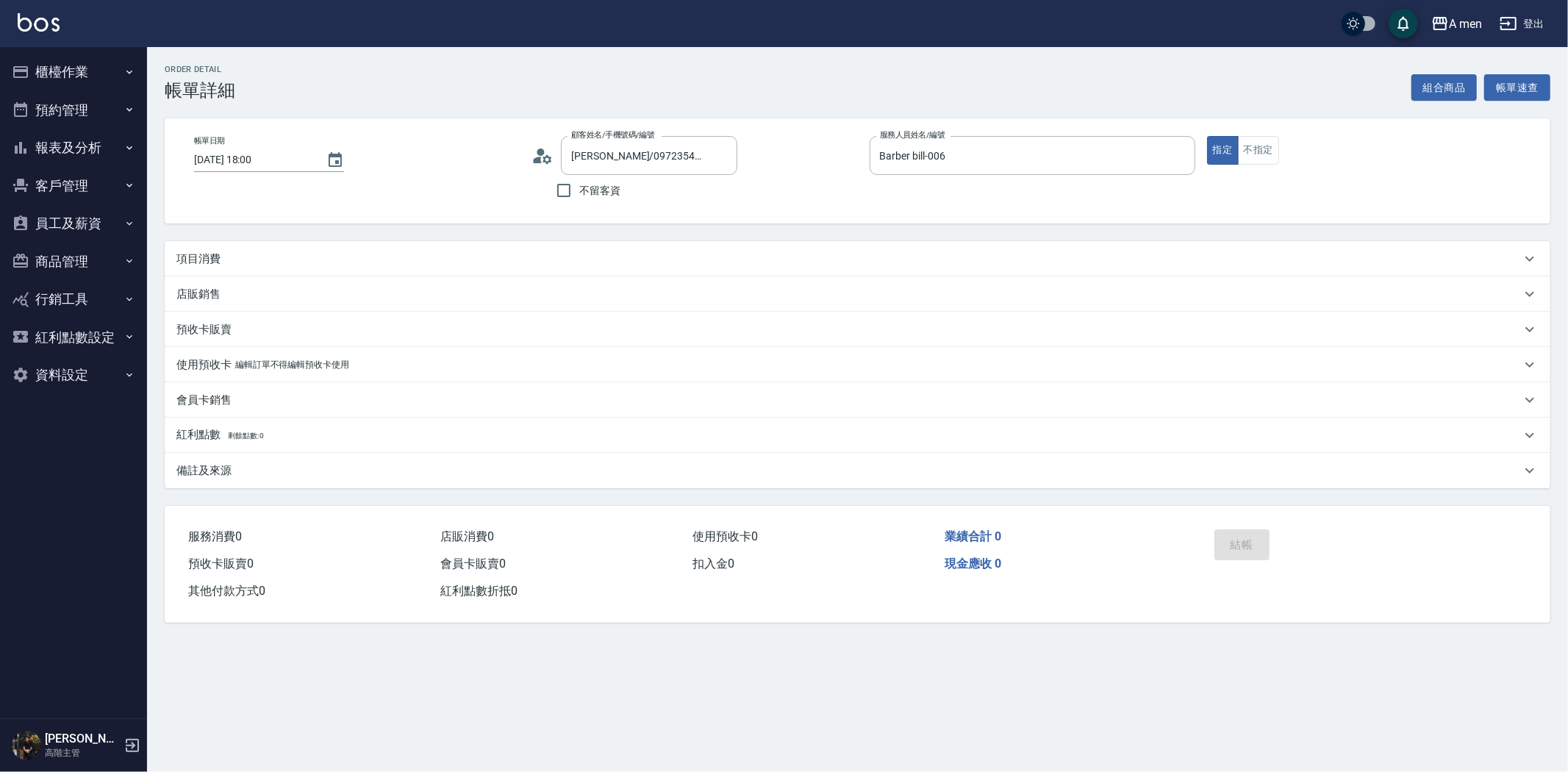
drag, startPoint x: 0, startPoint y: 0, endPoint x: 791, endPoint y: 258, distance: 832.0
click at [795, 252] on div "項目消費" at bounding box center [848, 259] width 1344 height 16
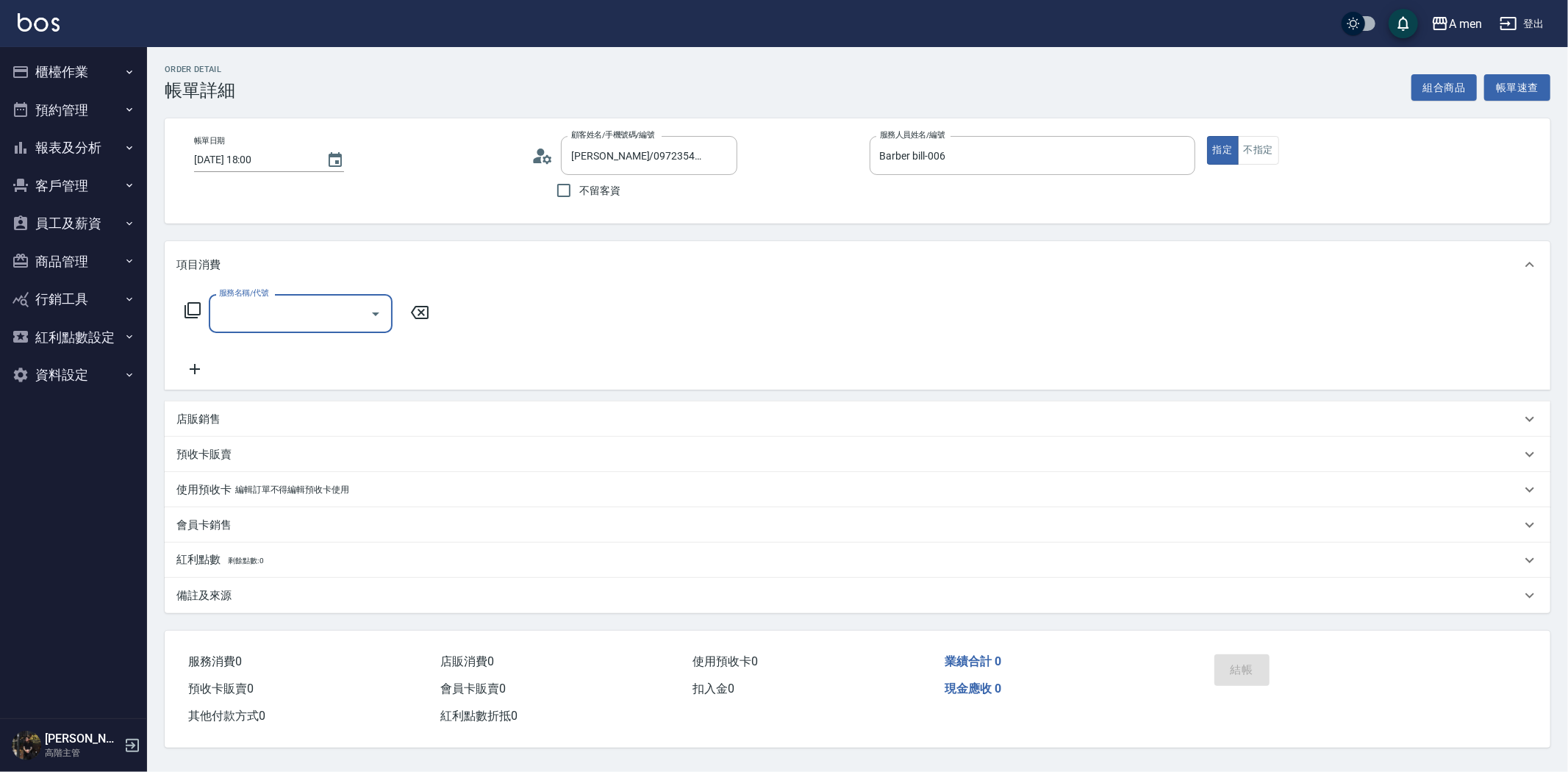
click at [250, 307] on input "服務名稱/代號" at bounding box center [290, 313] width 148 height 26
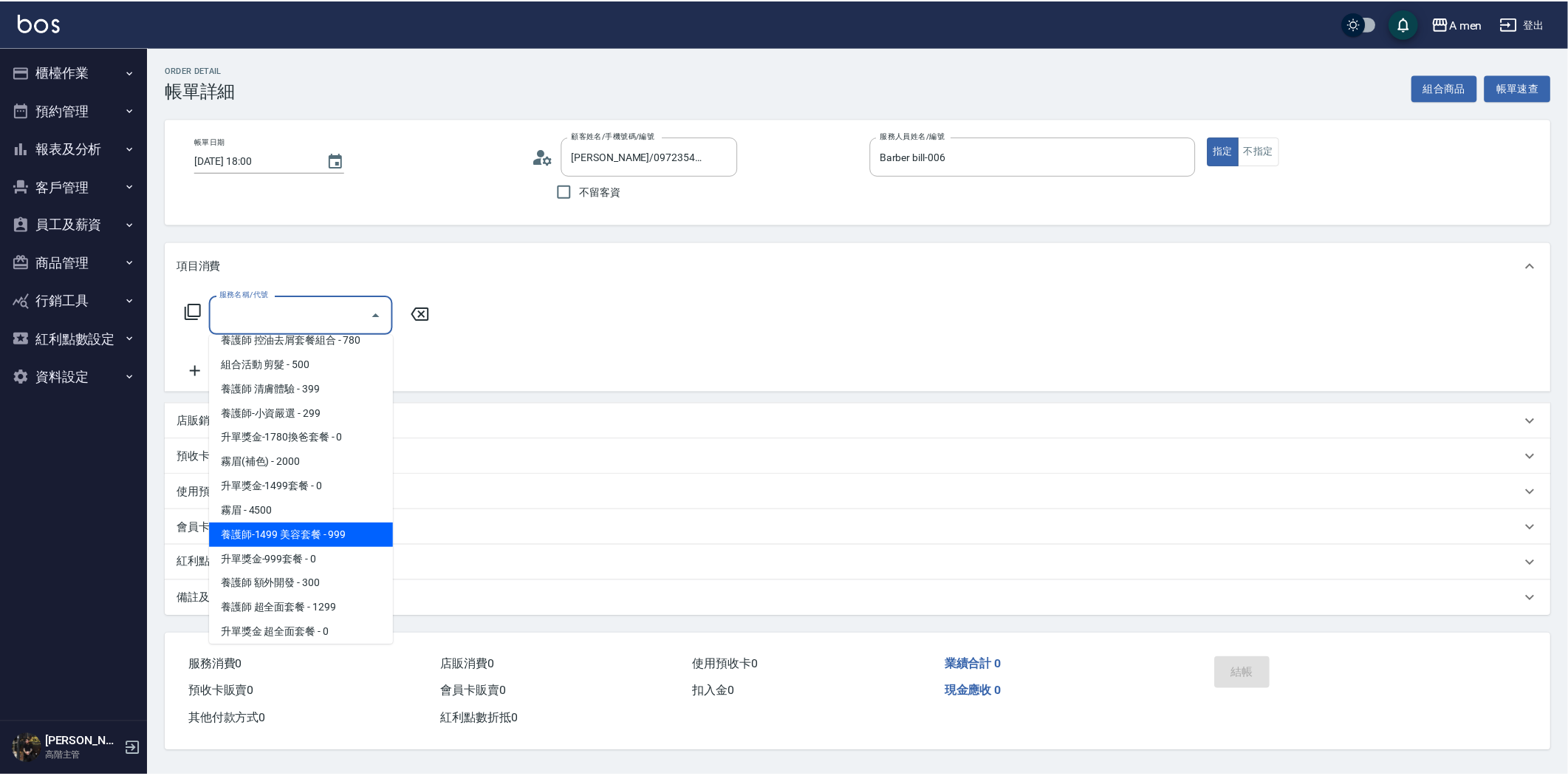
scroll to position [328, 0]
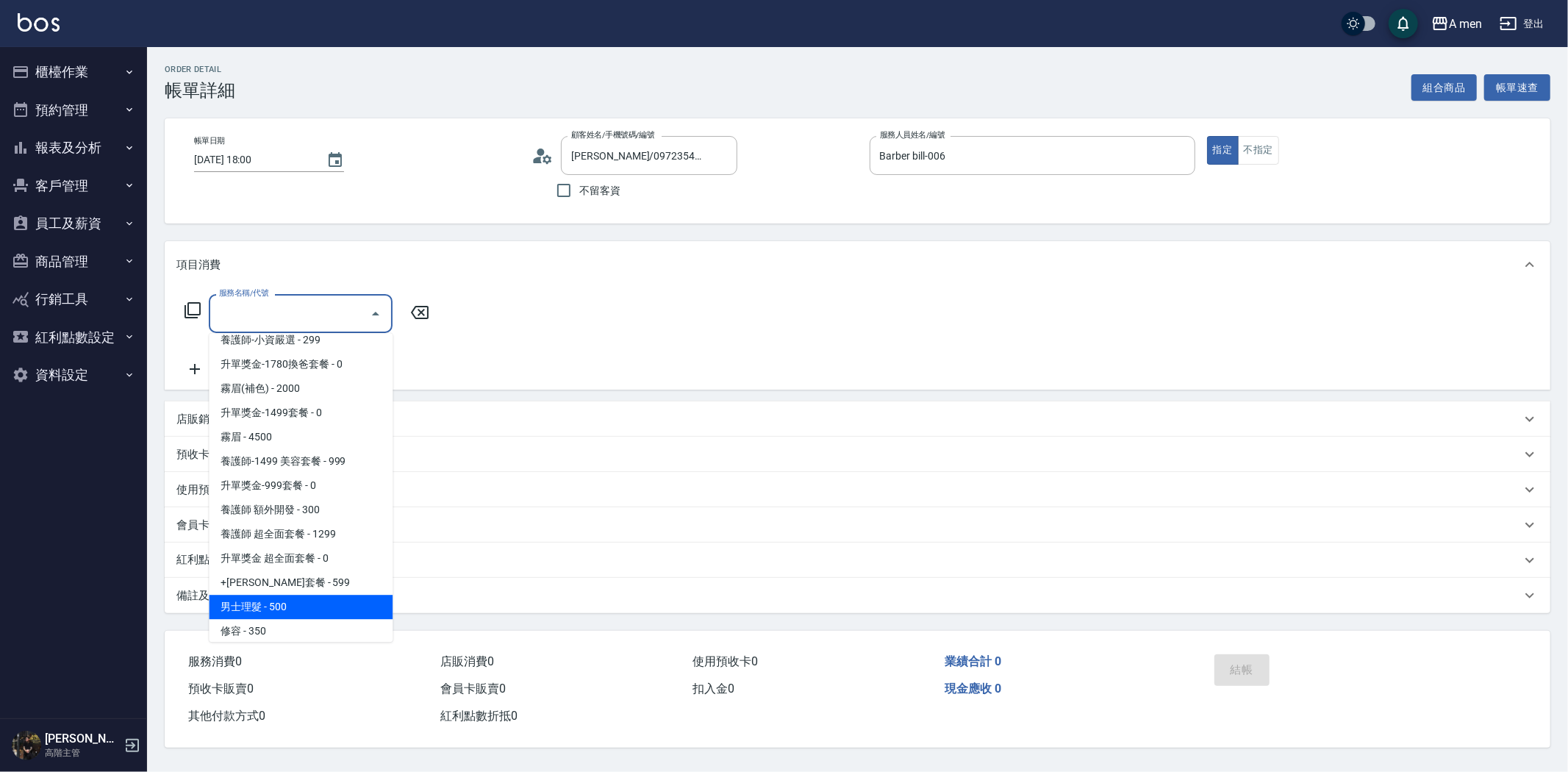
click at [296, 608] on span "男士理髮 - 500" at bounding box center [300, 607] width 184 height 25
type input "男士理髮(A01)"
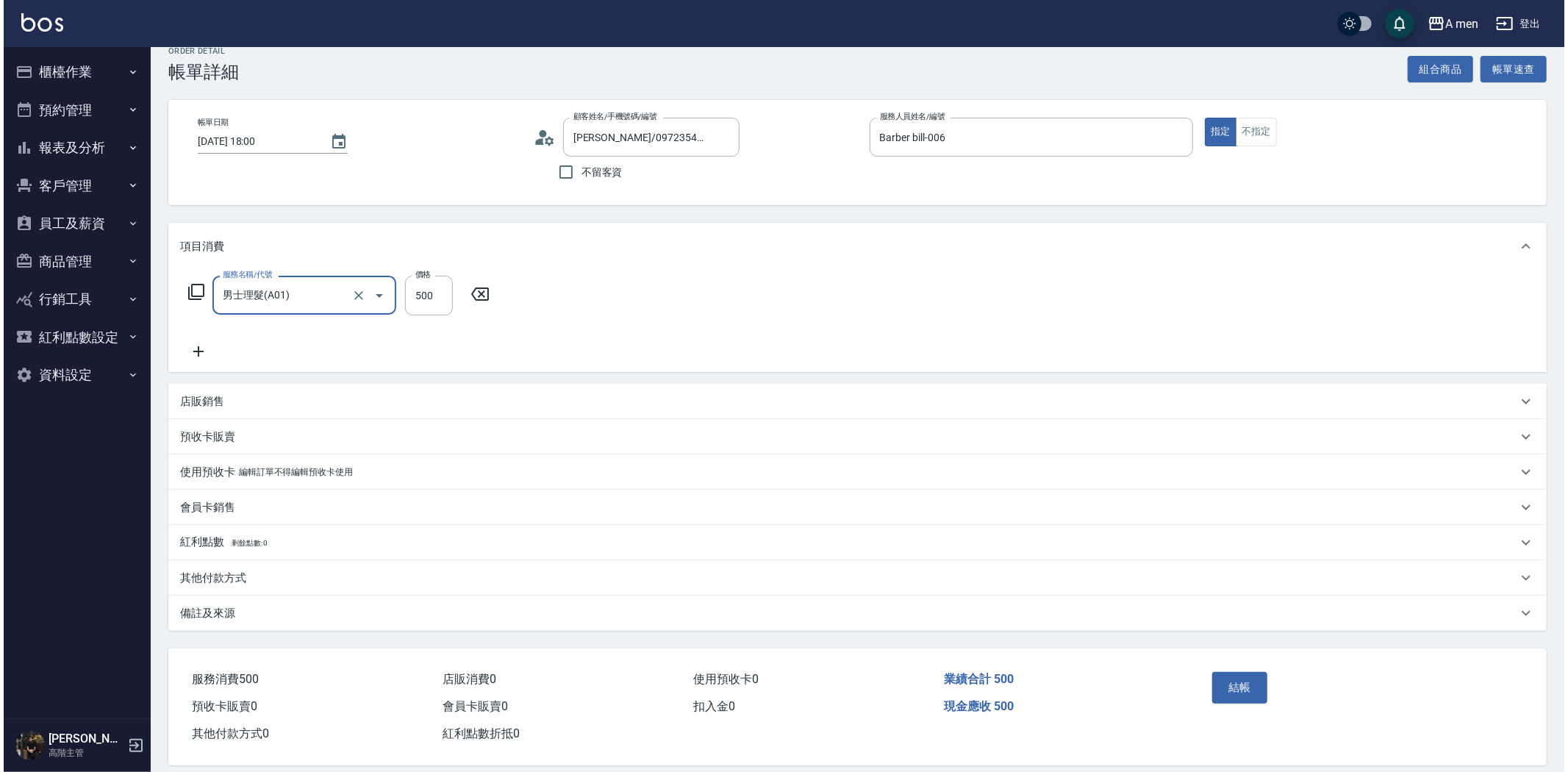
scroll to position [34, 0]
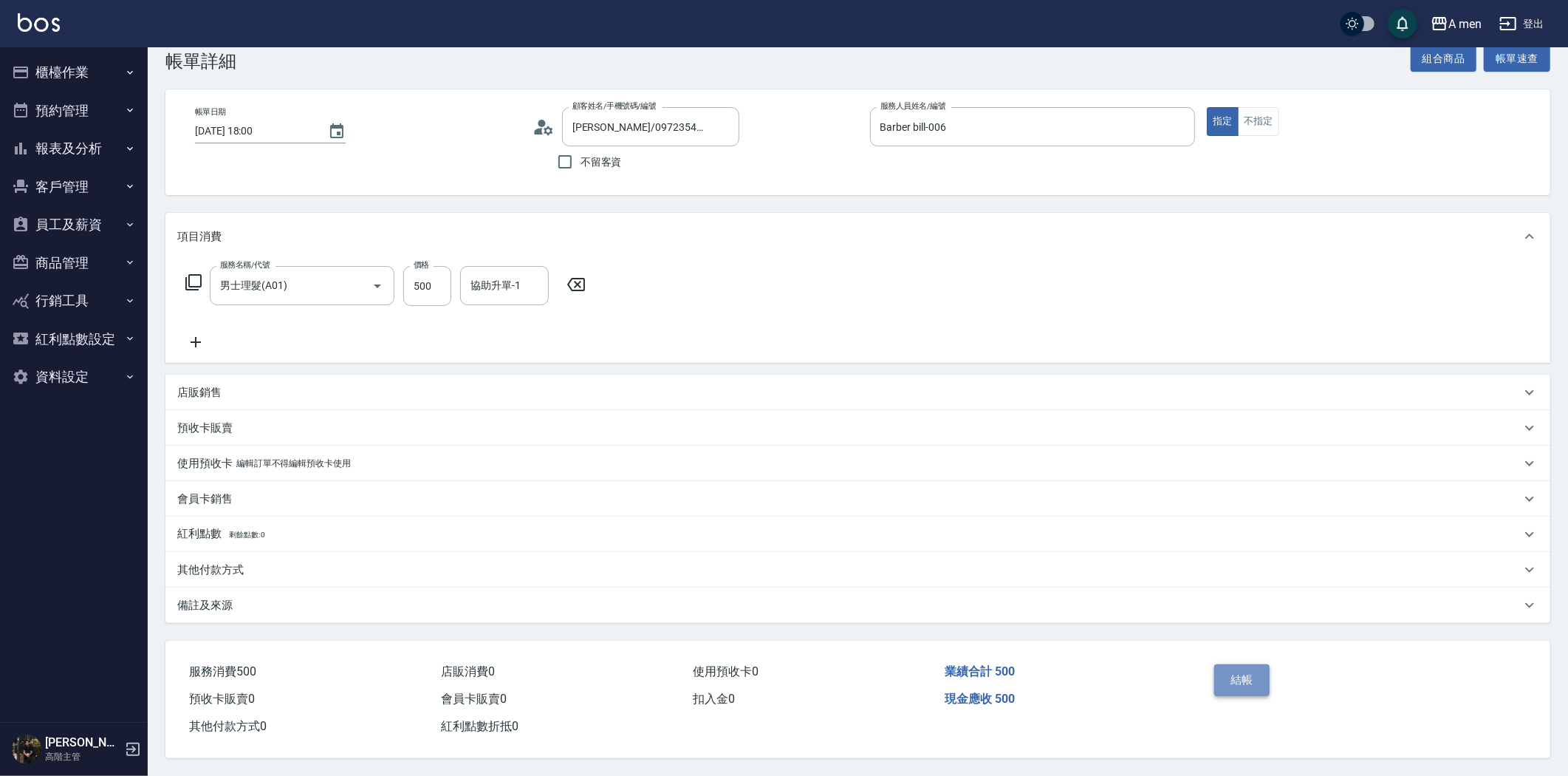
click at [1244, 681] on button "結帳" at bounding box center [1241, 680] width 55 height 31
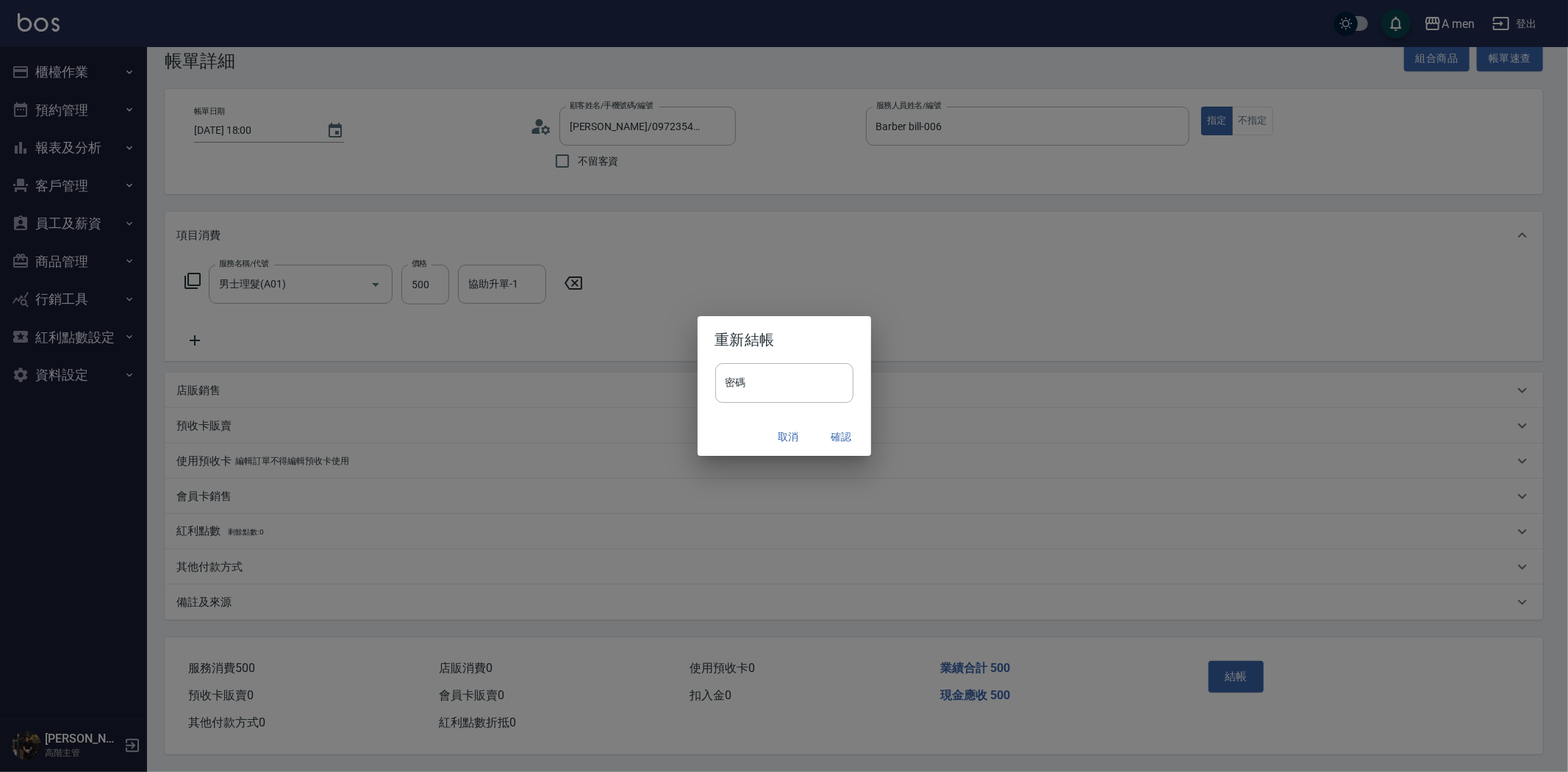
click at [851, 434] on button "確認" at bounding box center [841, 437] width 47 height 27
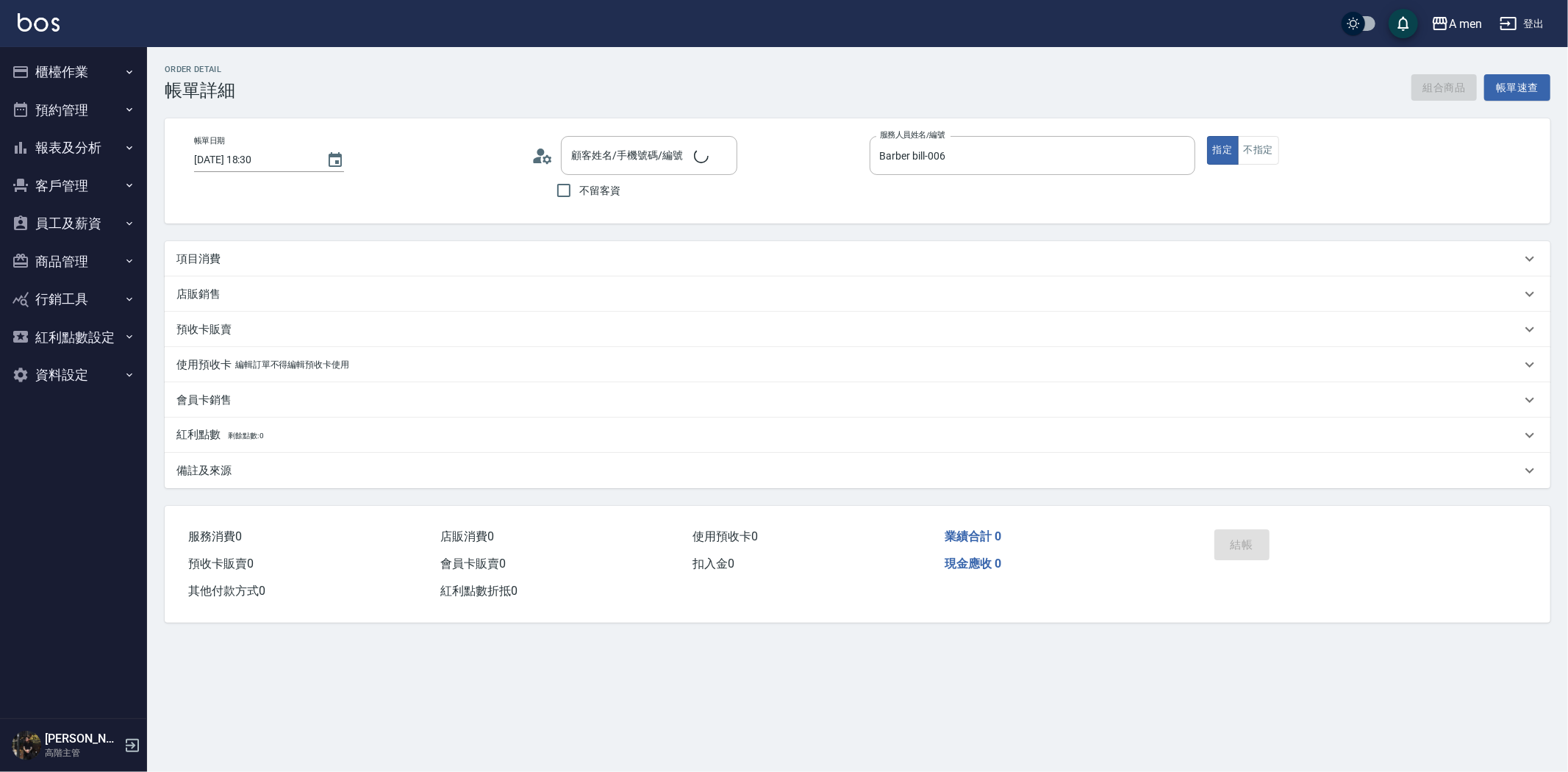
type input "[DATE] 18:30"
type input "Barber bill-006"
click at [406, 266] on div "項目消費" at bounding box center [848, 259] width 1344 height 16
type input "[PERSON_NAME] 搖擺600/0931290259/null"
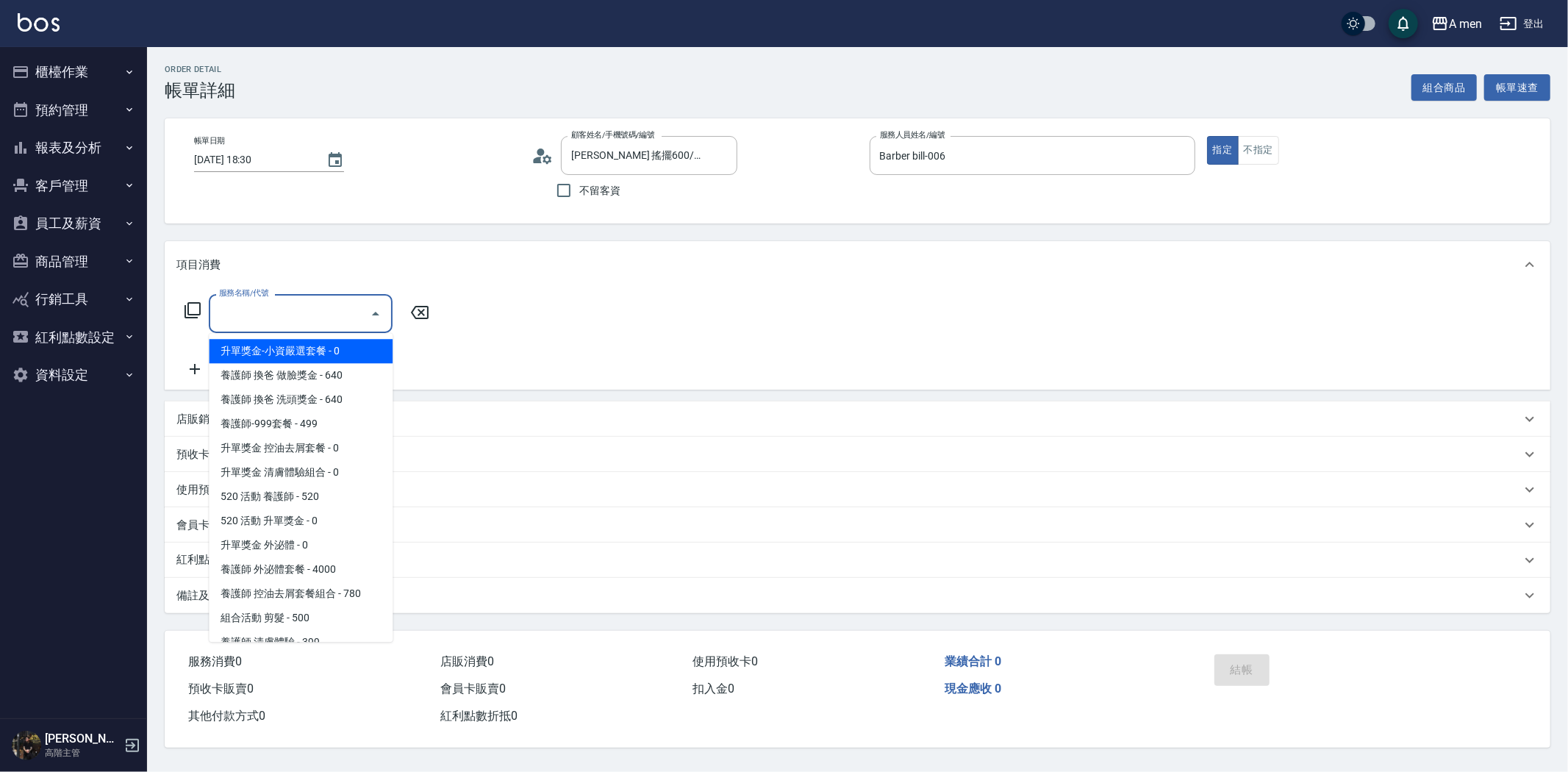
click at [359, 323] on input "服務名稱/代號" at bounding box center [290, 313] width 148 height 26
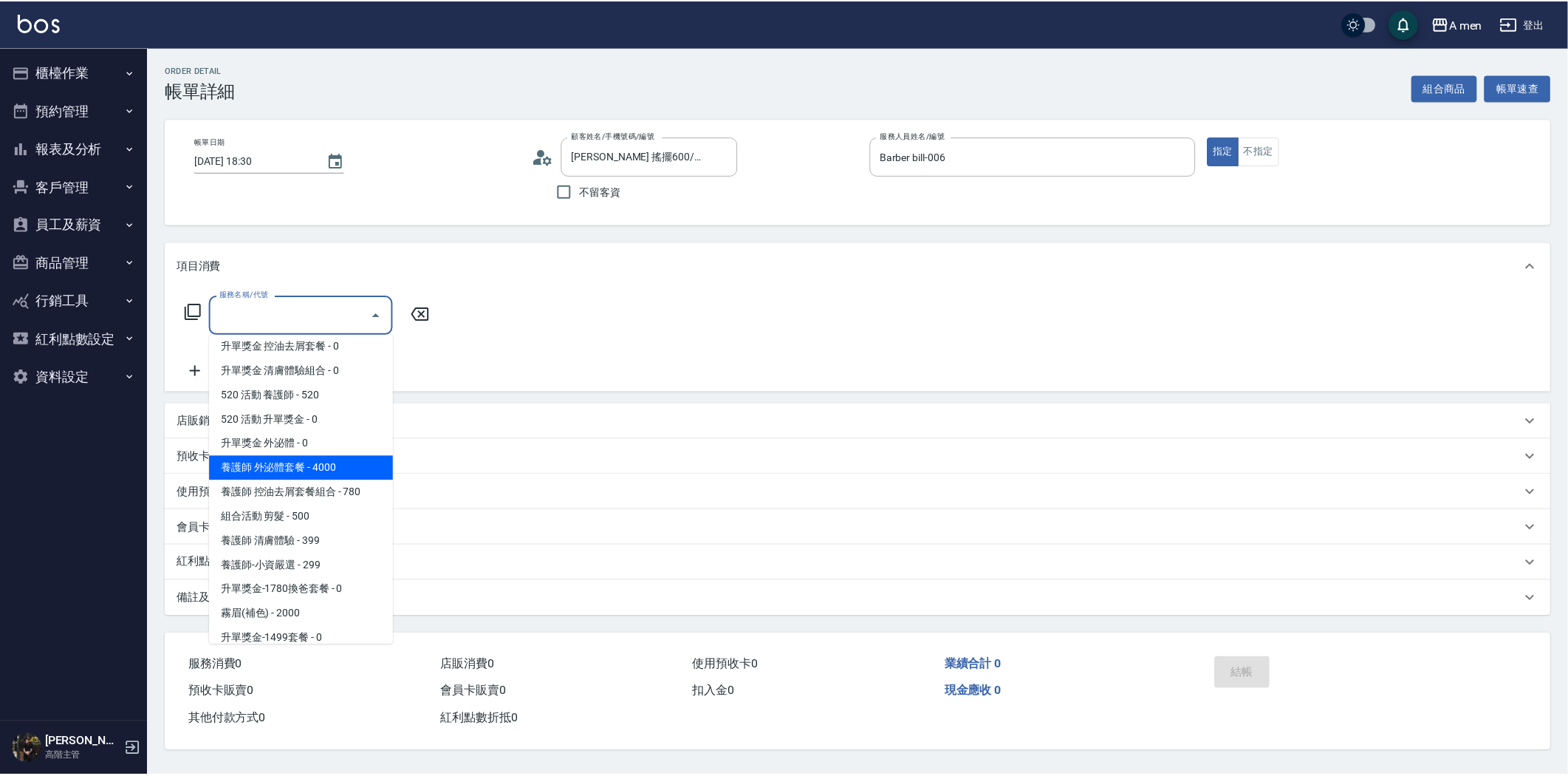
scroll to position [246, 0]
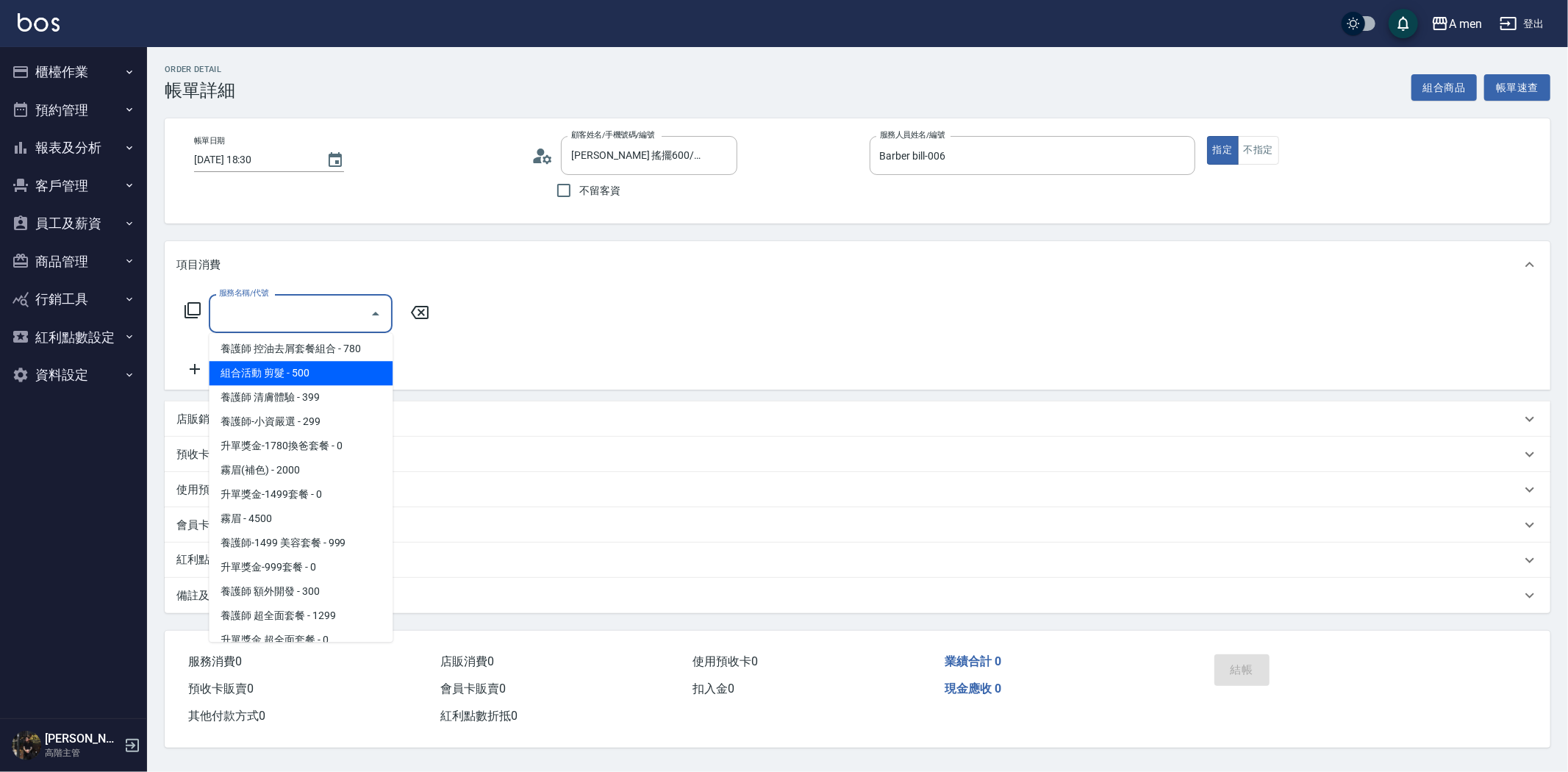
click at [295, 371] on span "組合活動 剪髮 - 500" at bounding box center [300, 373] width 184 height 25
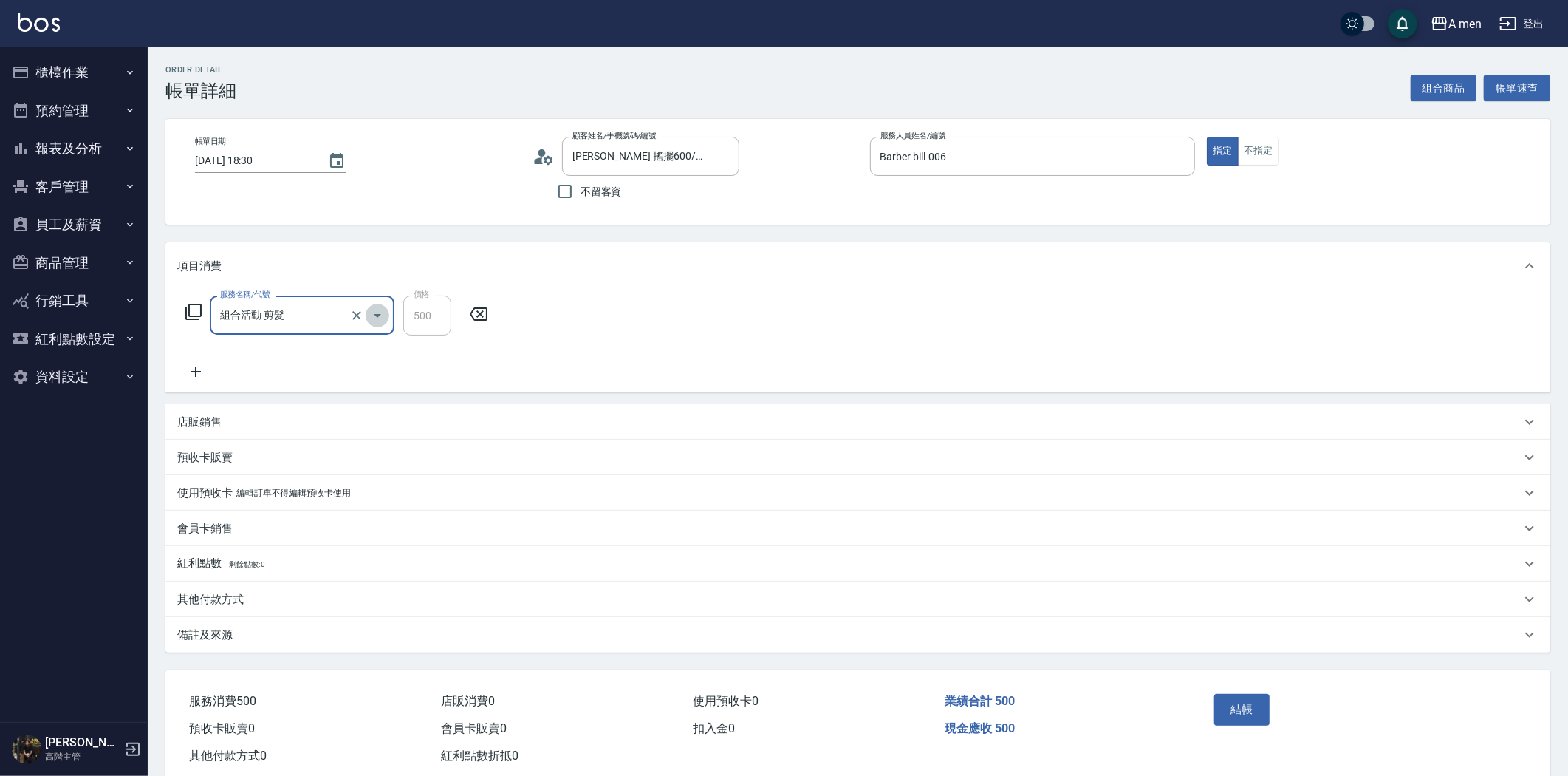
click at [384, 316] on icon "Open" at bounding box center [376, 315] width 17 height 17
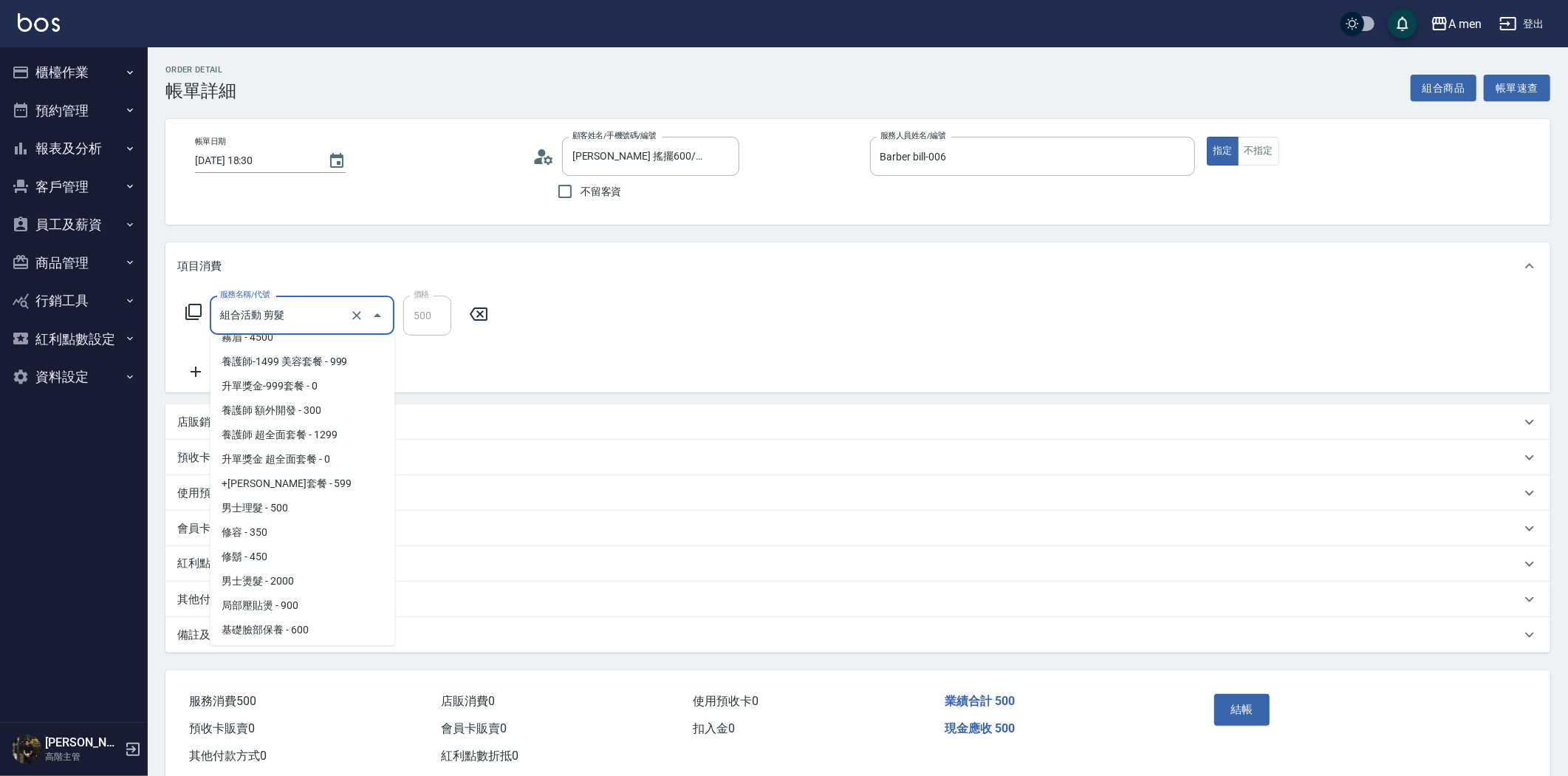
scroll to position [492, 0]
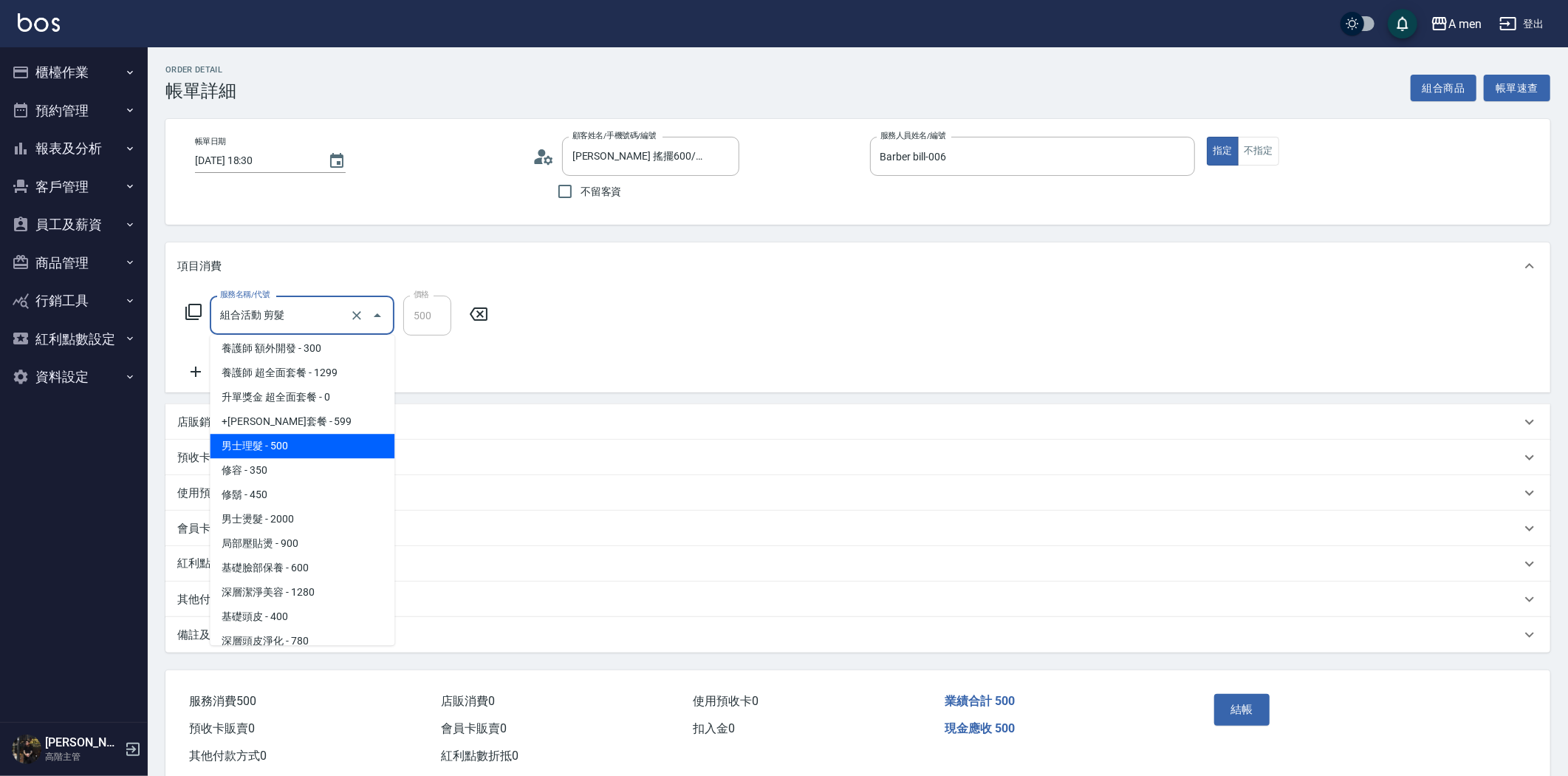
click at [285, 445] on span "男士理髮 - 500" at bounding box center [301, 445] width 185 height 25
type input "男士理髮(A01)"
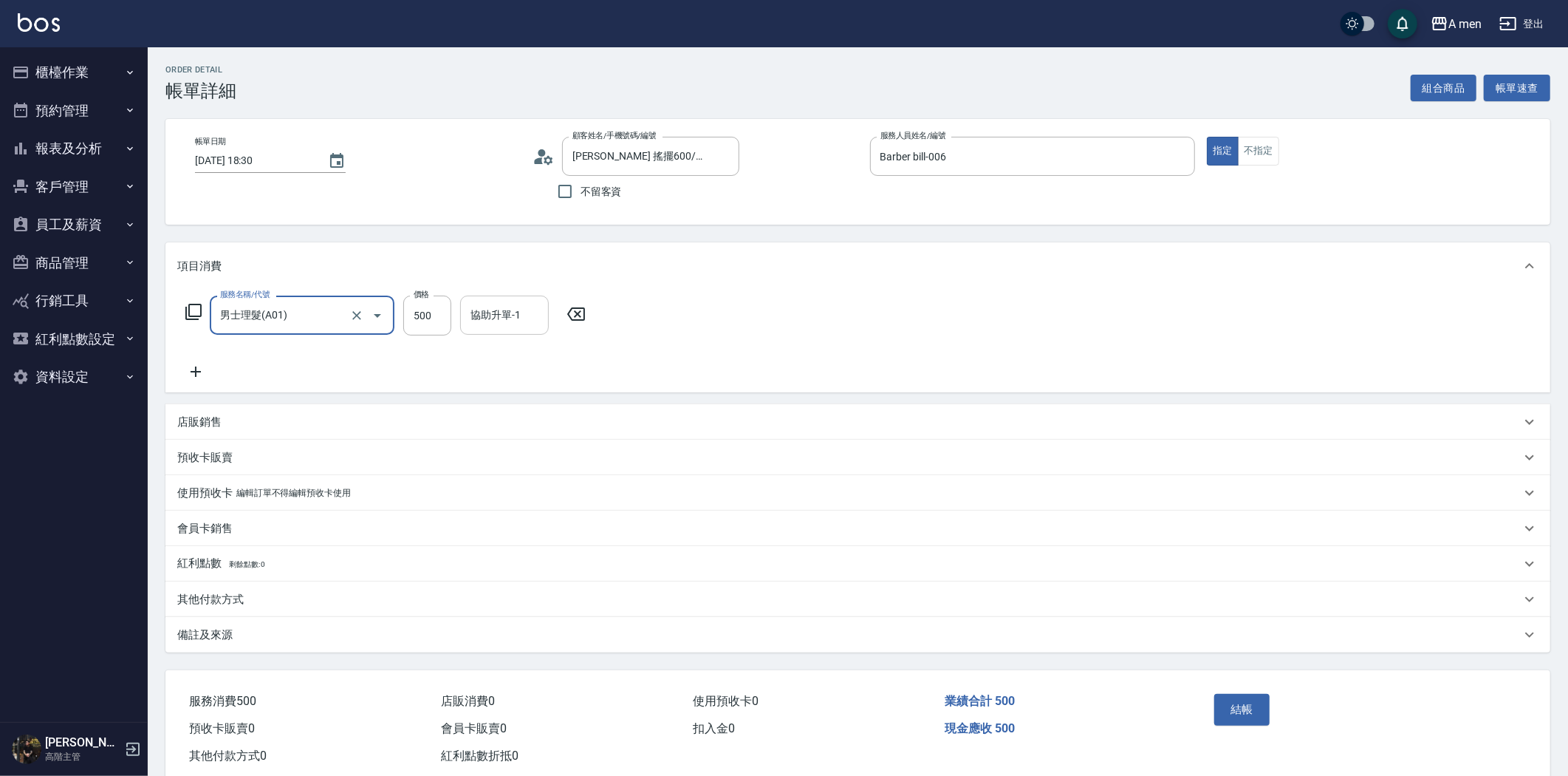
click at [498, 315] on input "協助升單-1" at bounding box center [504, 315] width 75 height 26
click at [498, 235] on div "Order detail 帳單詳細 組合商品 帳單速查 帳單日期 2025/08/11 18:30 顧客姓名/手機號碼/編號 伍麒 搖擺600/0931290…" at bounding box center [857, 425] width 1420 height 758
click at [440, 323] on input "500" at bounding box center [427, 315] width 48 height 39
type input "600"
click at [498, 315] on input "協助升單-1" at bounding box center [504, 315] width 75 height 26
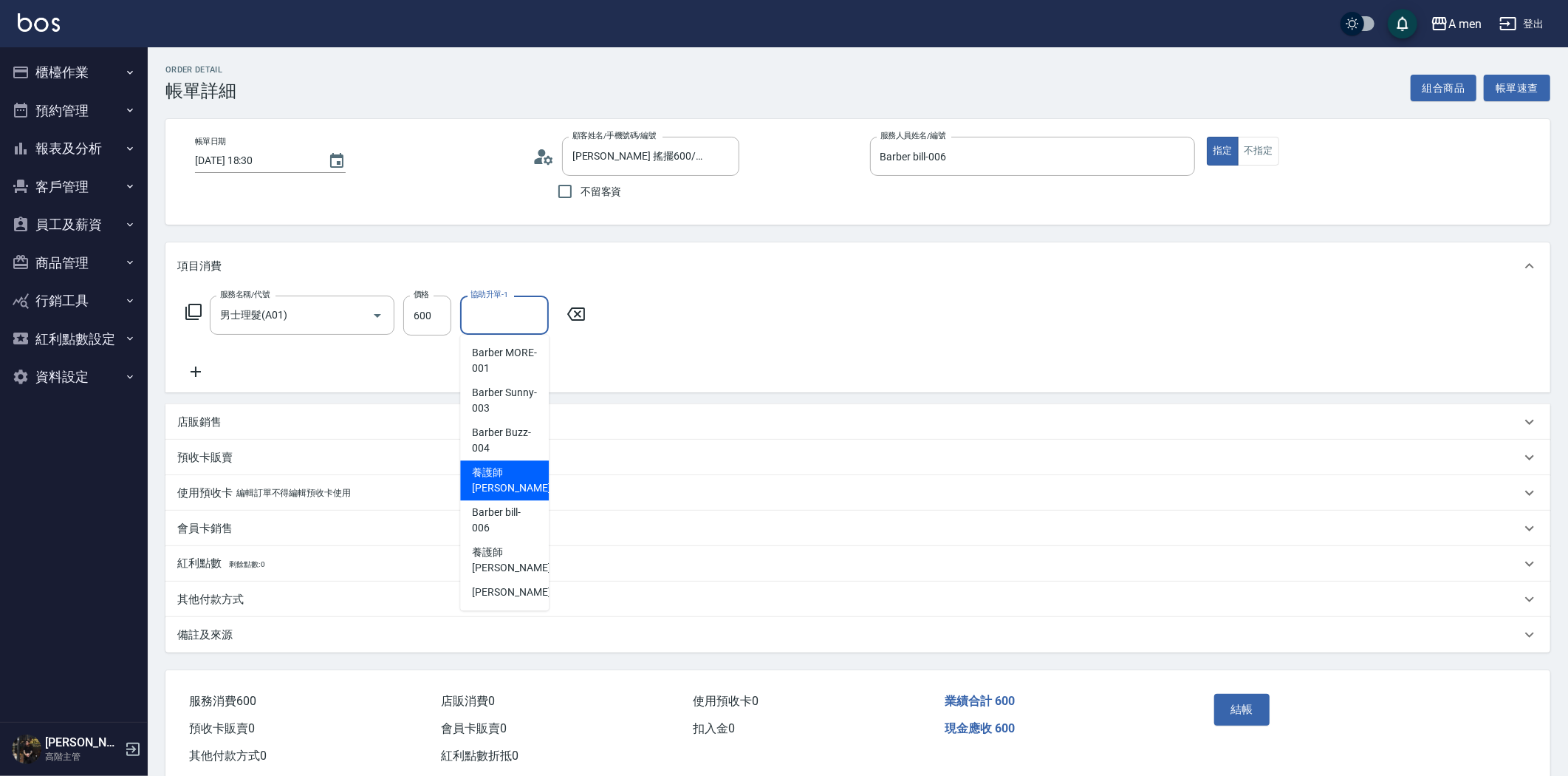
click at [513, 484] on span "養護師 小蔡 -005" at bounding box center [521, 480] width 99 height 31
type input "養護師 小蔡-005"
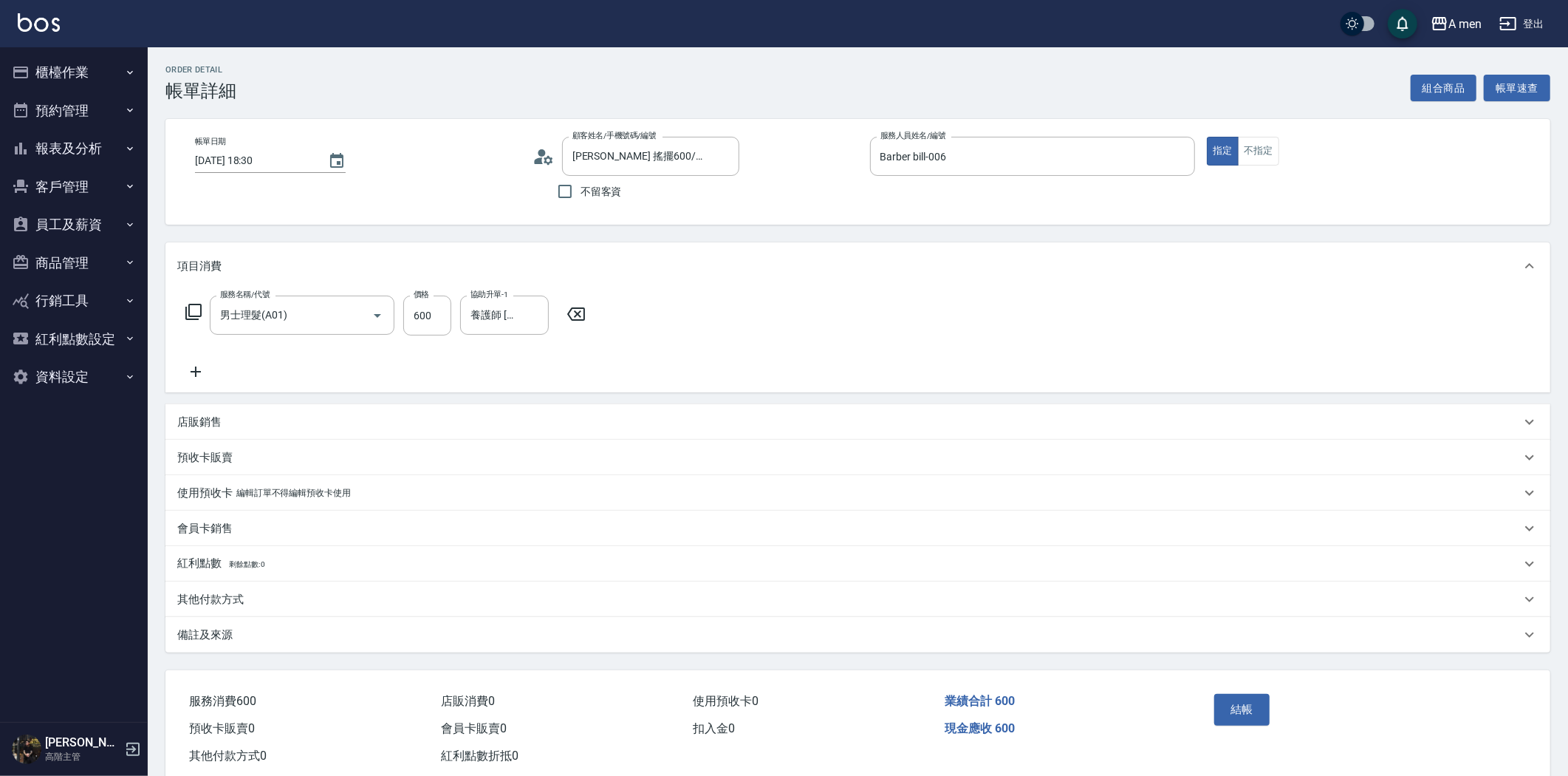
click at [190, 368] on icon at bounding box center [196, 371] width 37 height 17
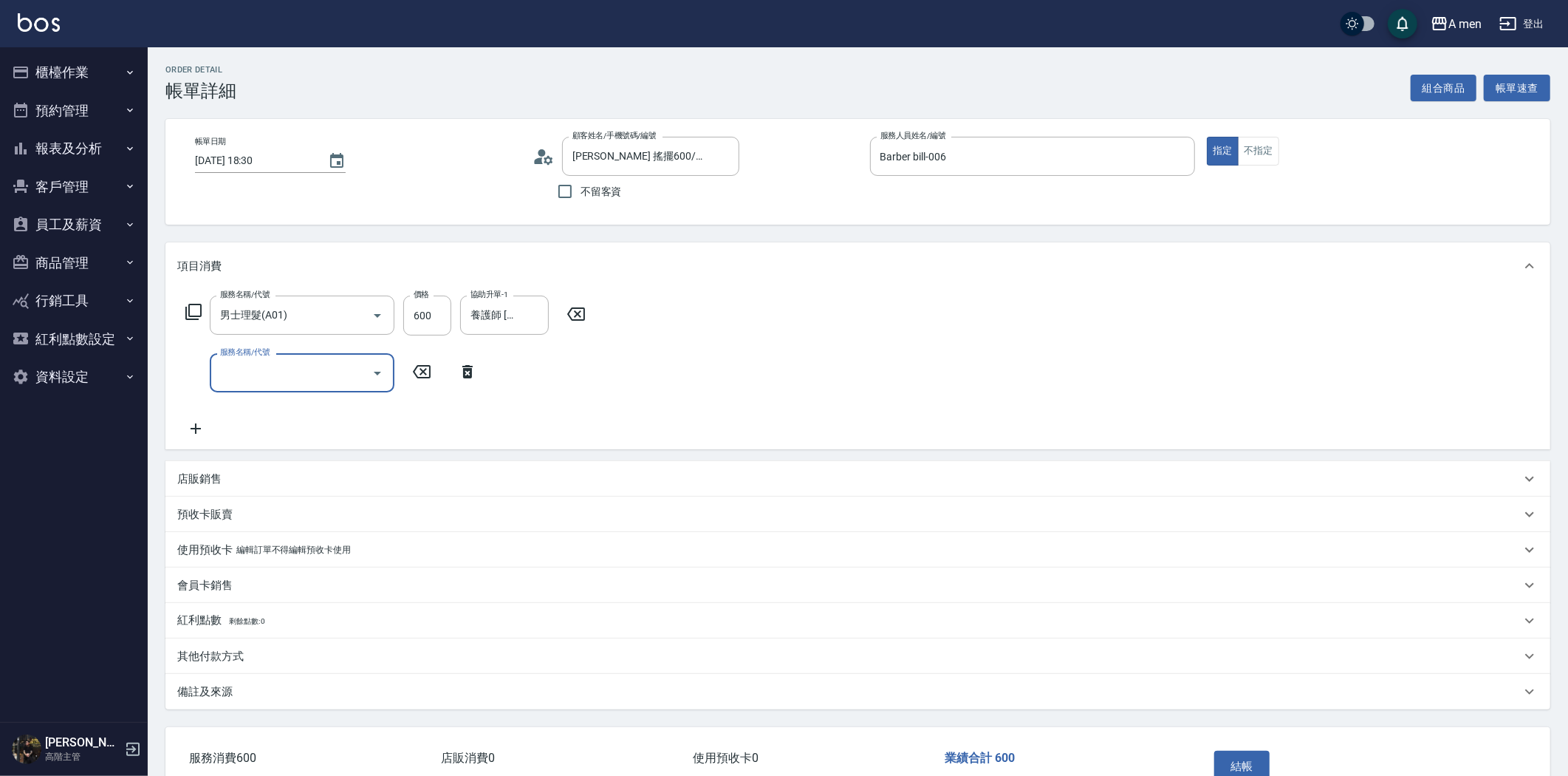
click at [282, 366] on input "服務名稱/代號" at bounding box center [291, 373] width 149 height 26
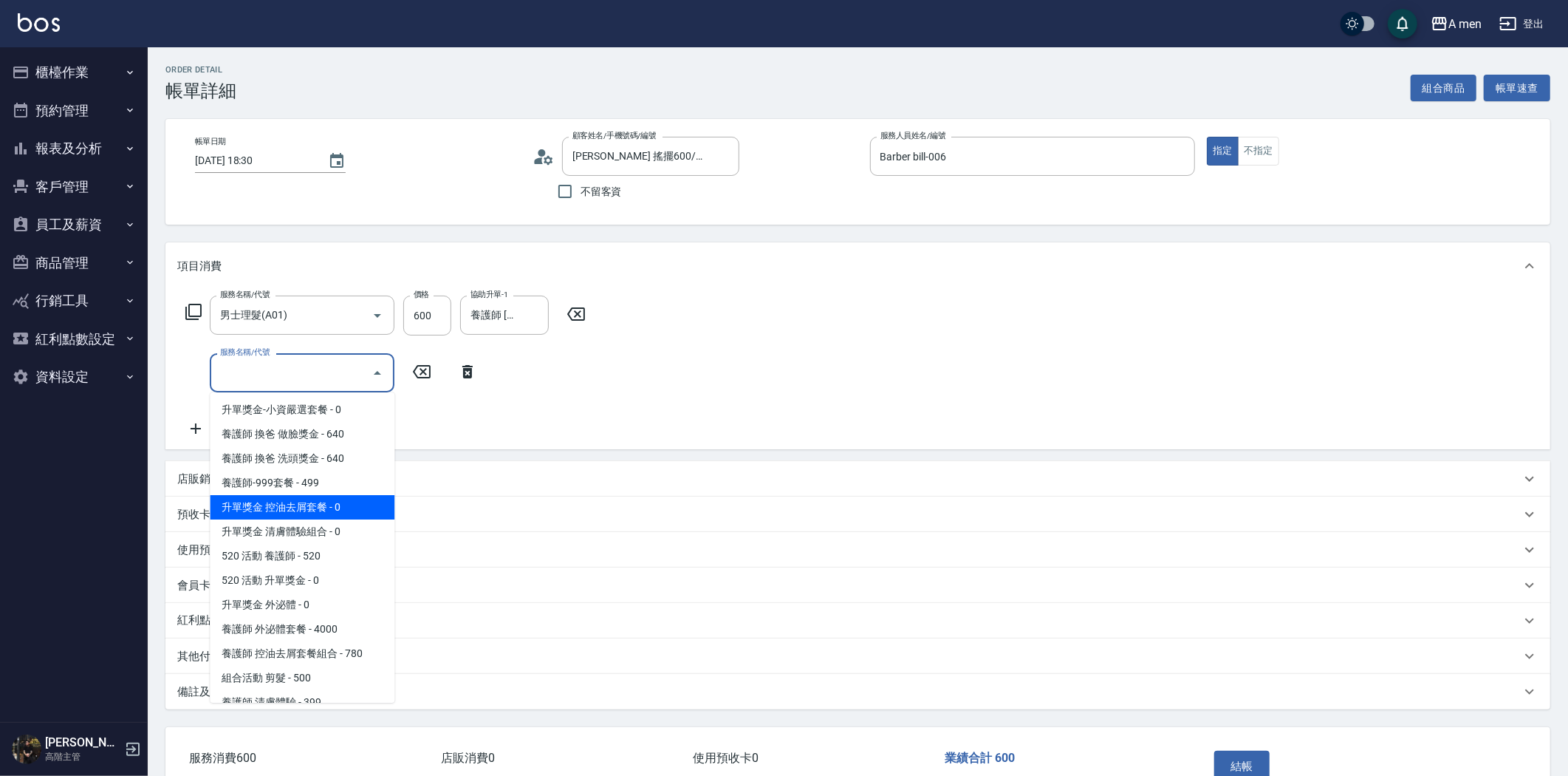
scroll to position [0, 0]
click at [562, 452] on div "項目消費 服務名稱/代號 男士理髮(A01) 服務名稱/代號 價格 600 價格 協助升單-1 養護師 小蔡-005 協助升單-1 服務名稱/代號 服務名稱/…" at bounding box center [857, 476] width 1384 height 467
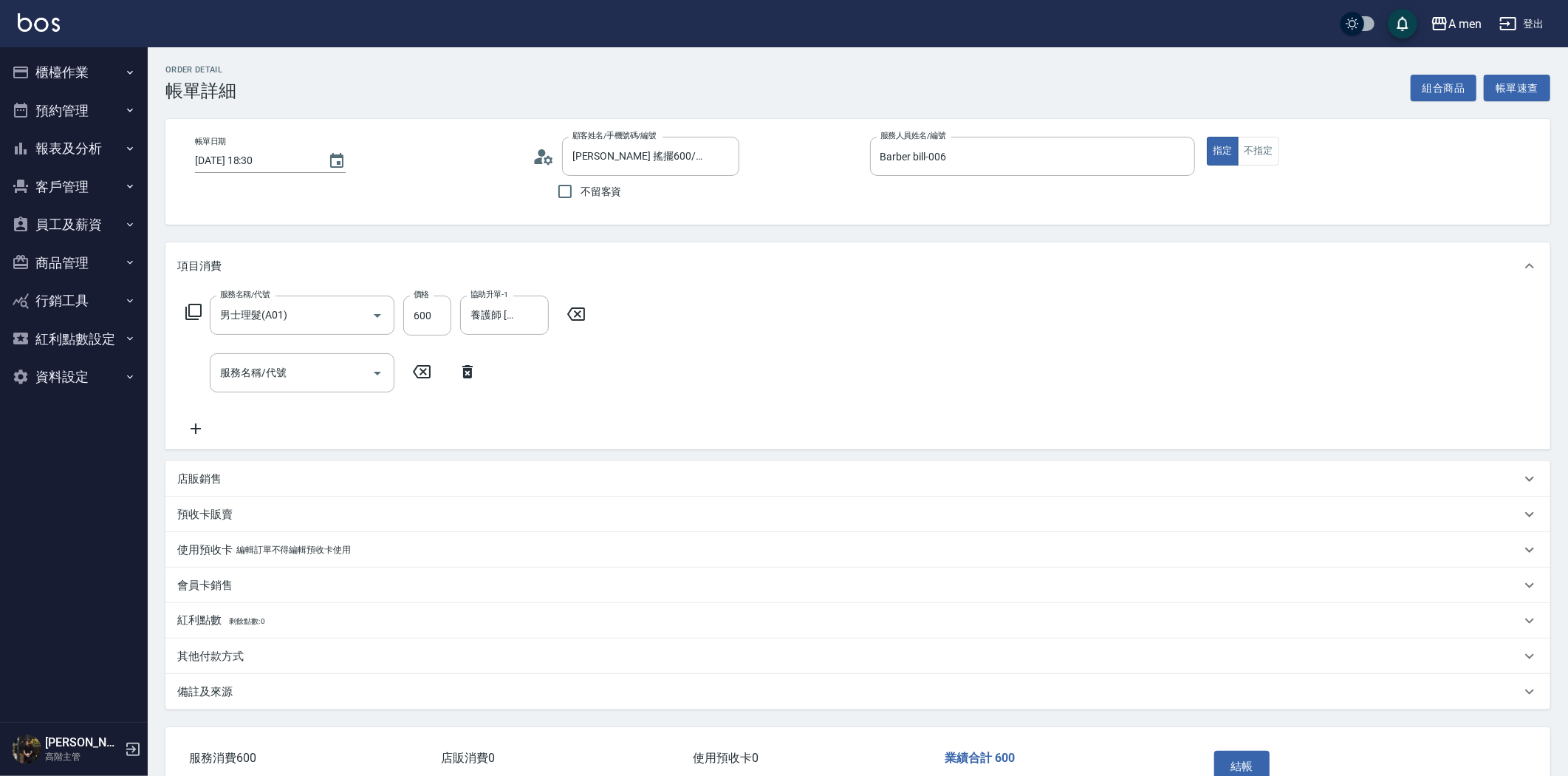
click at [459, 368] on icon at bounding box center [467, 371] width 37 height 17
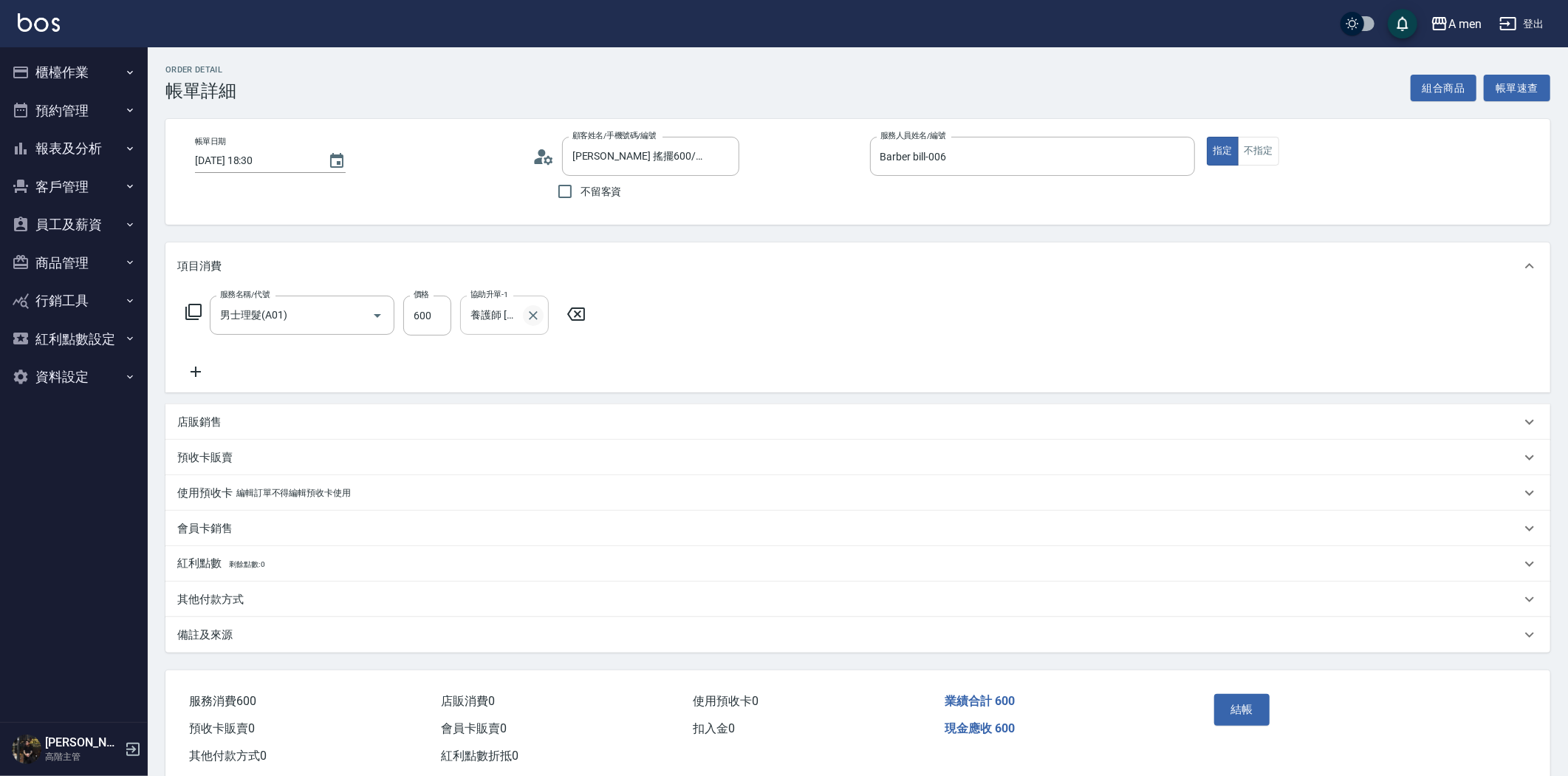
click at [528, 309] on icon "Clear" at bounding box center [533, 315] width 15 height 15
click at [521, 310] on input "協助升單-1" at bounding box center [504, 315] width 75 height 26
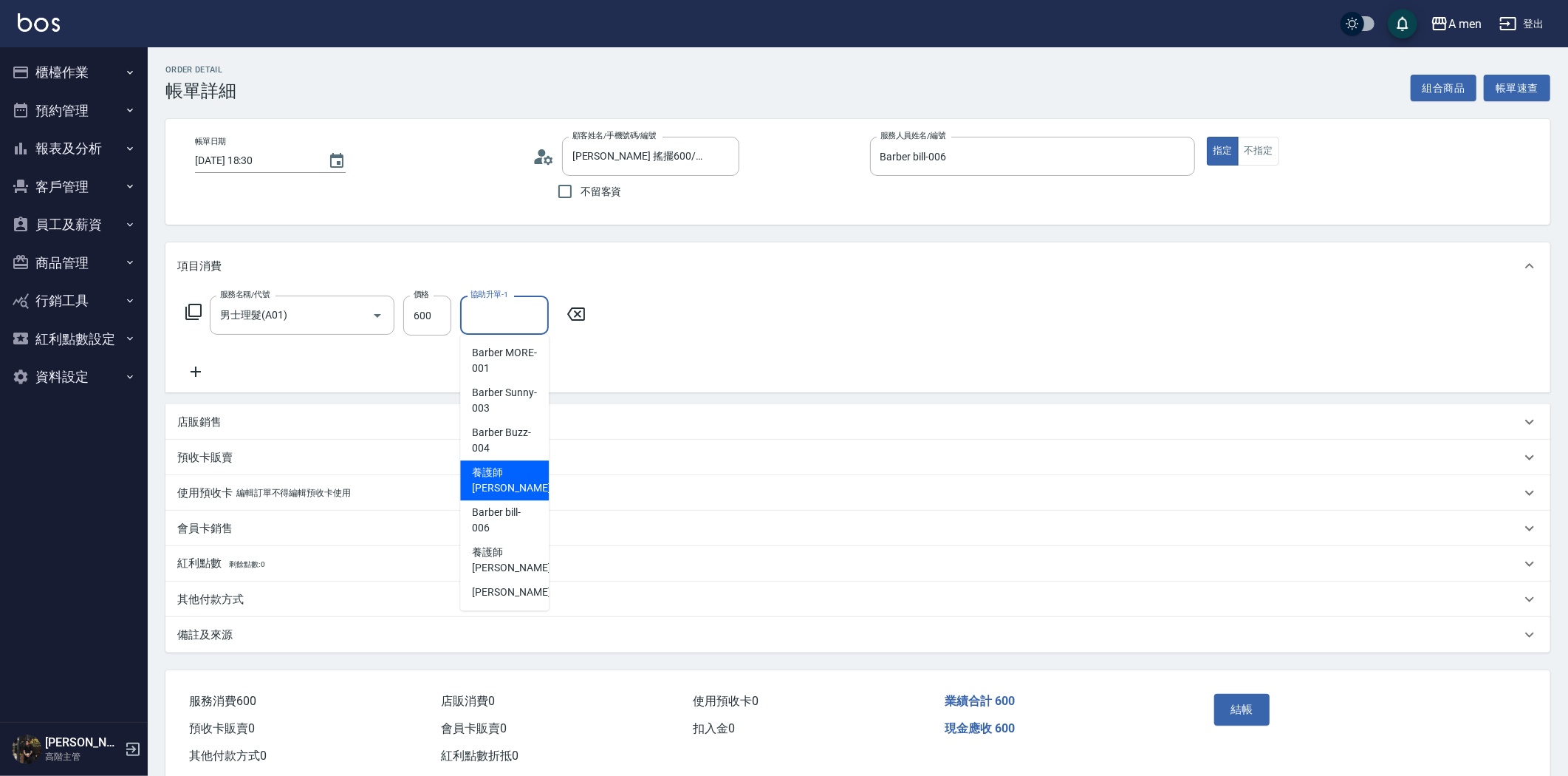
click at [508, 484] on span "養護師 小蔡 -005" at bounding box center [521, 480] width 99 height 31
type input "養護師 小蔡-005"
click at [1229, 701] on button "結帳" at bounding box center [1241, 709] width 55 height 31
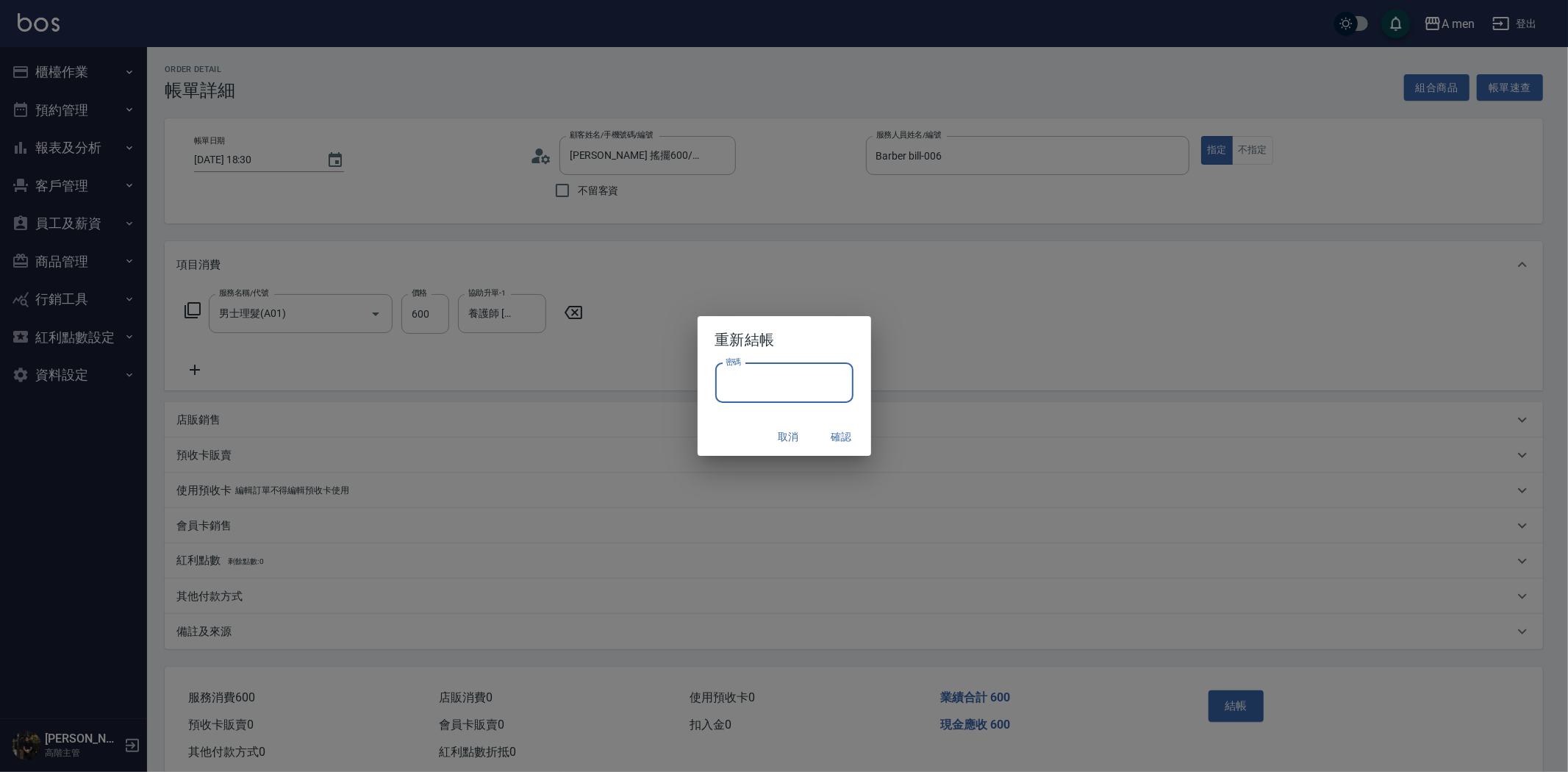
click at [778, 388] on input "密碼" at bounding box center [784, 382] width 138 height 39
type input "****"
click at [848, 435] on button "確認" at bounding box center [841, 437] width 47 height 27
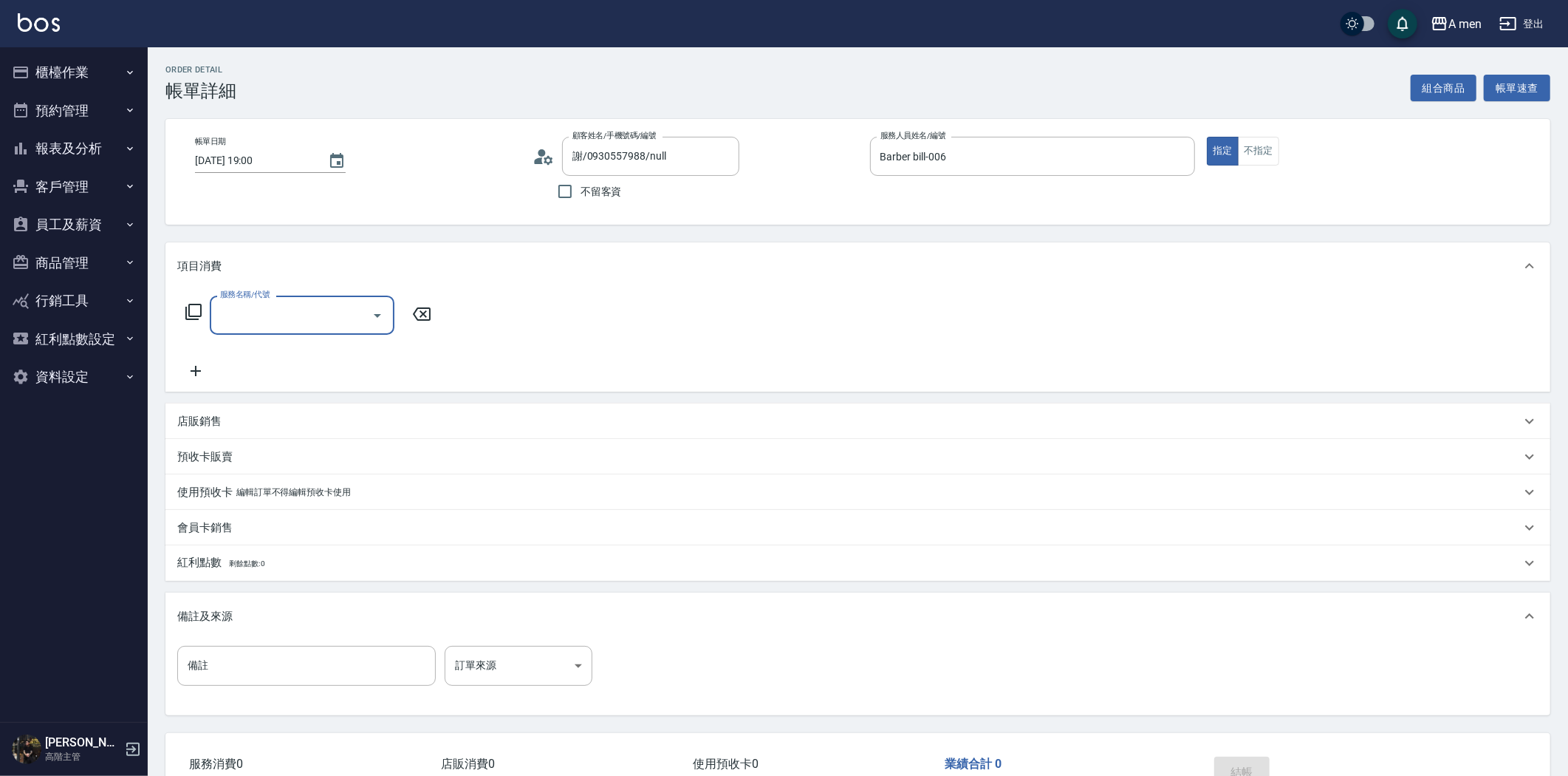
click at [375, 319] on icon "Open" at bounding box center [376, 315] width 17 height 17
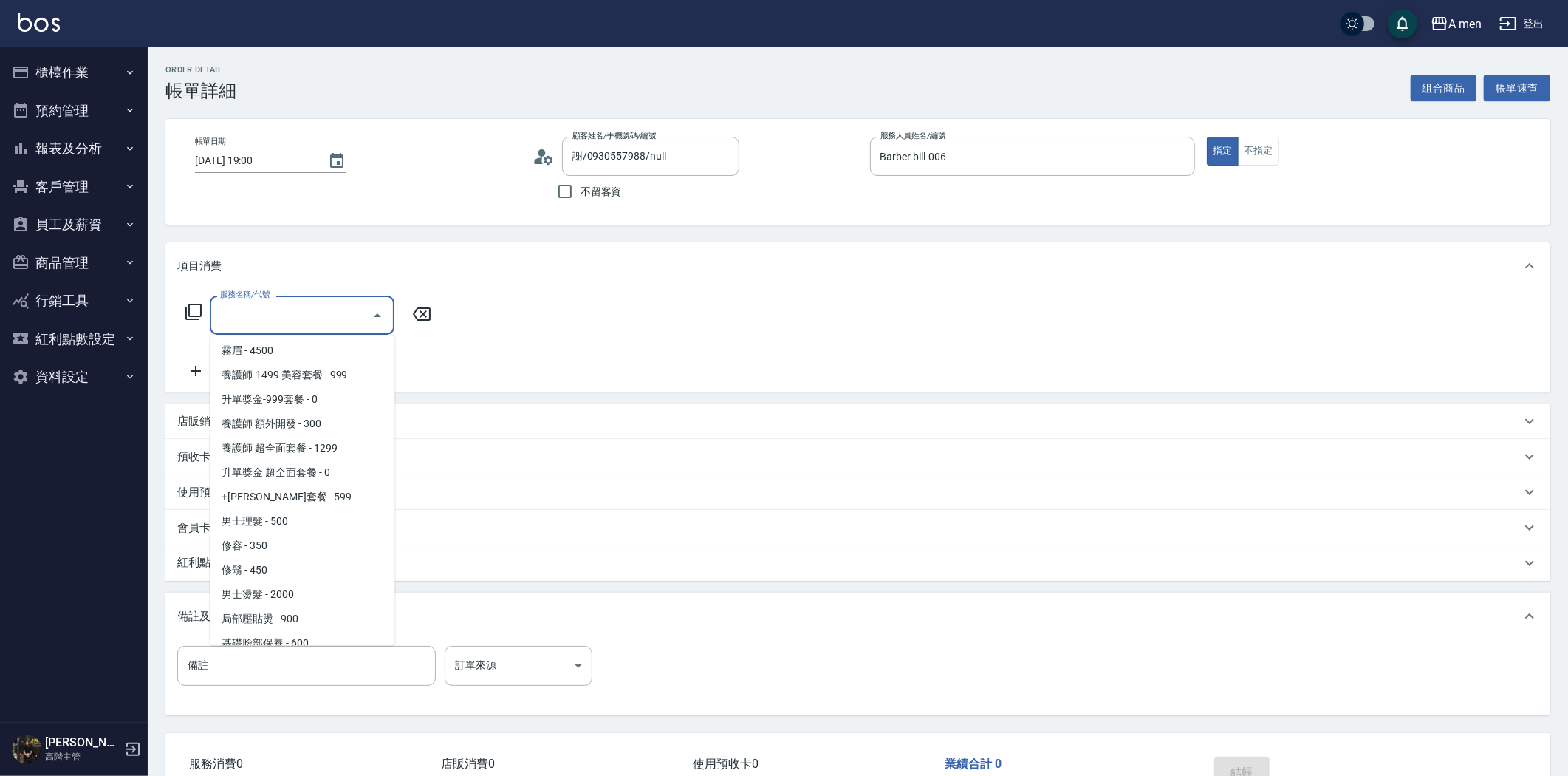
scroll to position [574, 0]
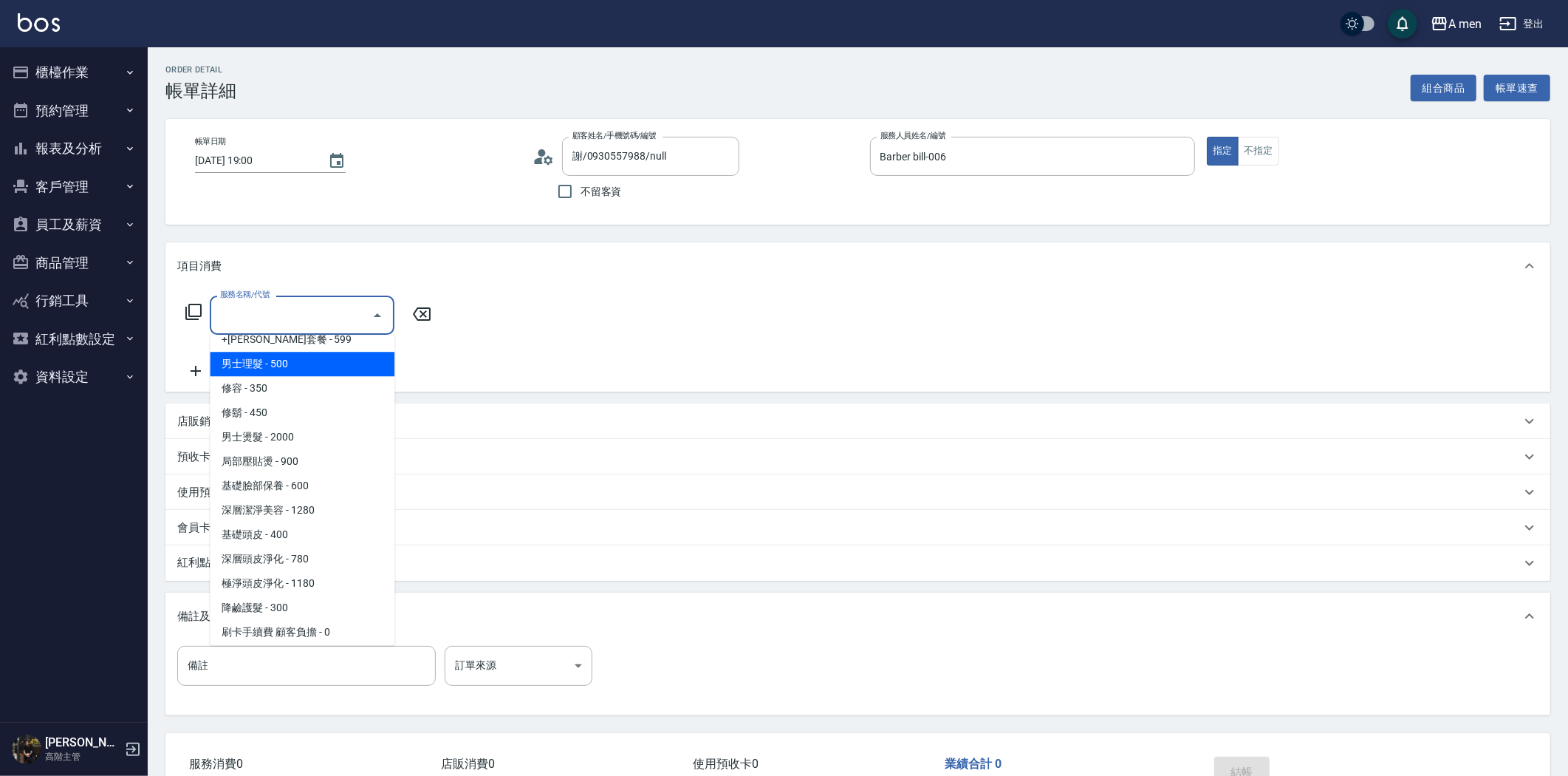
click at [330, 367] on span "男士理髮 - 500" at bounding box center [301, 364] width 185 height 25
type input "男士理髮(A01)"
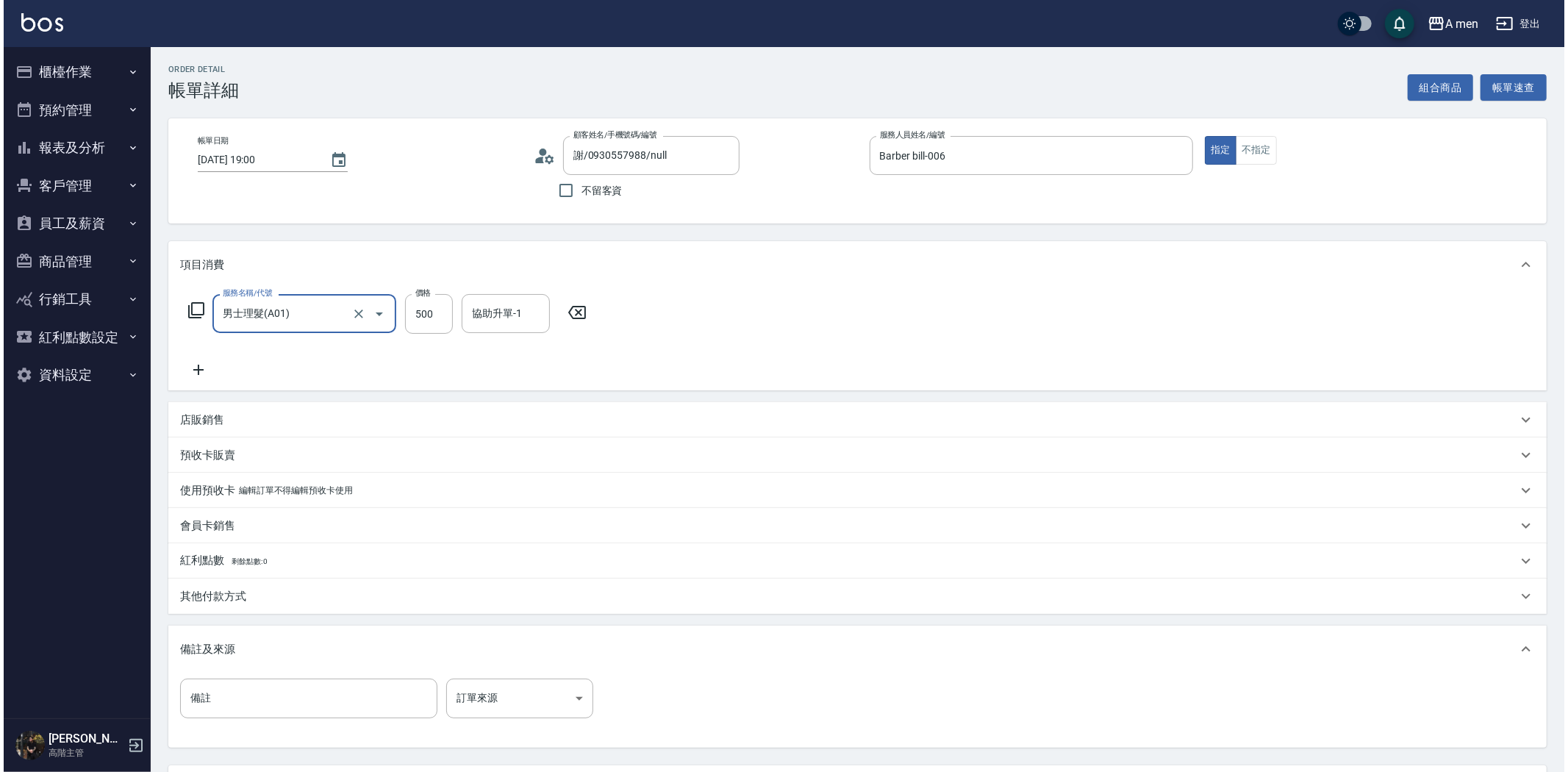
scroll to position [133, 0]
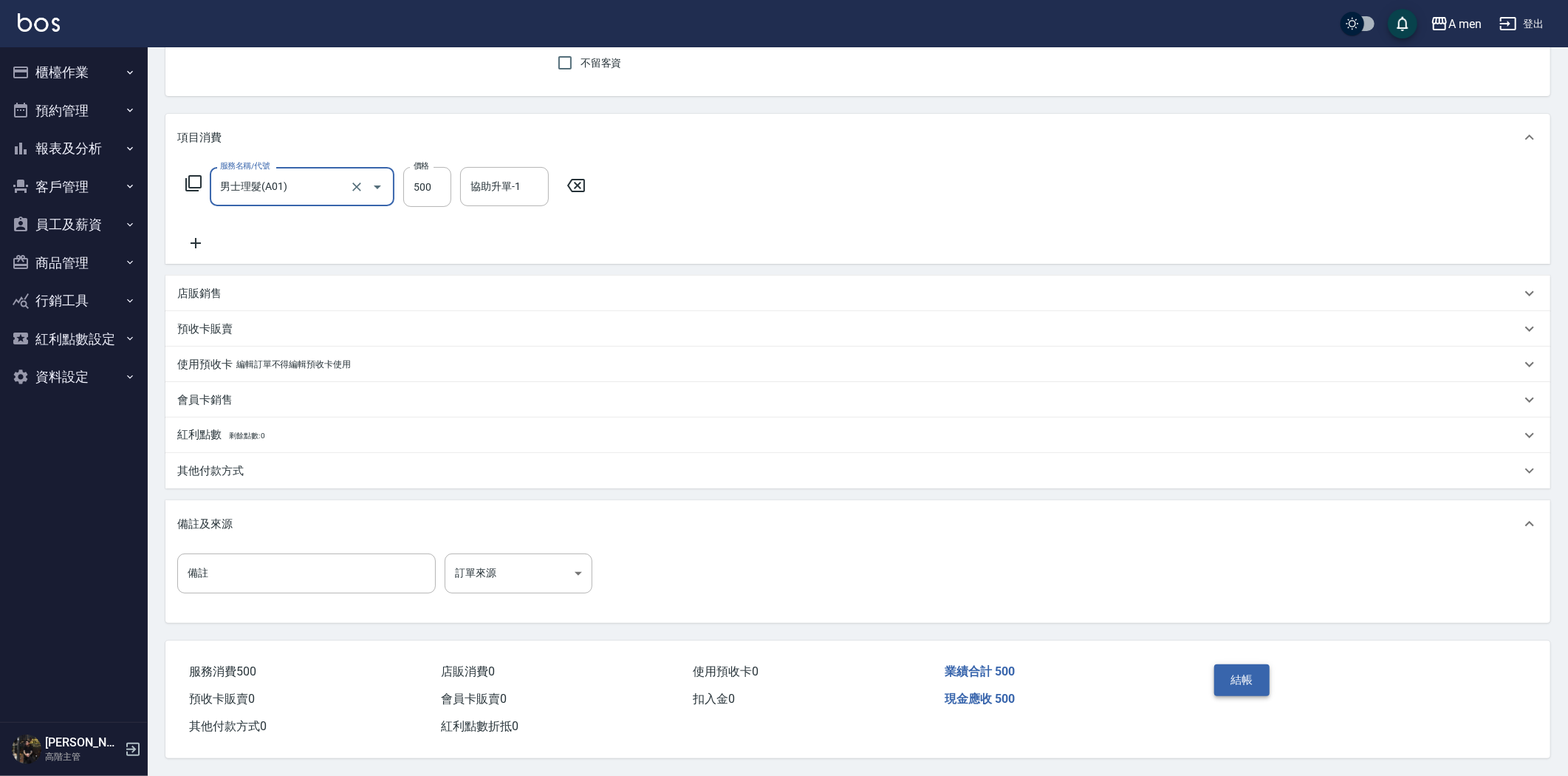
click at [1248, 670] on button "結帳" at bounding box center [1241, 680] width 55 height 31
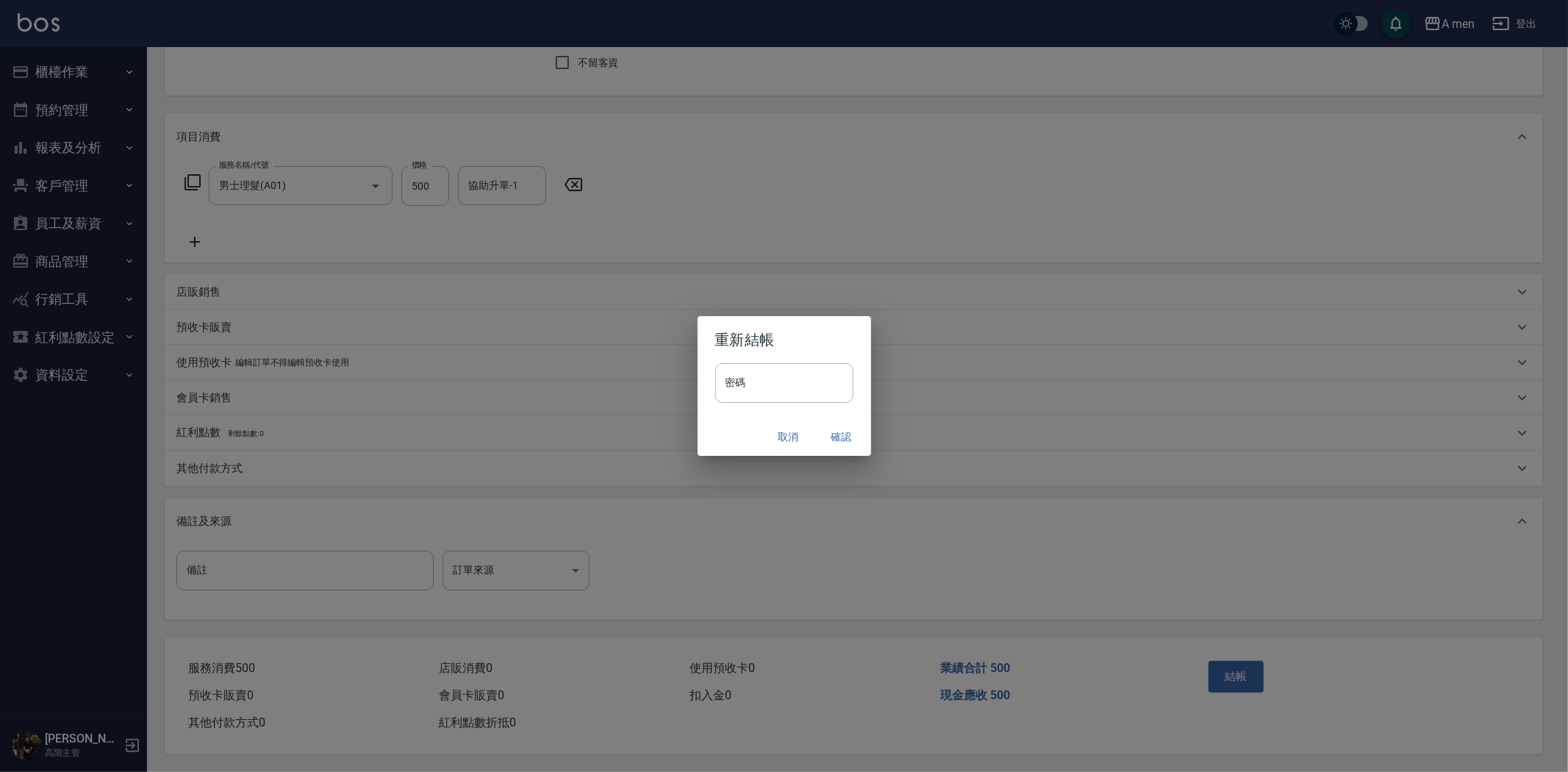
click at [862, 441] on button "確認" at bounding box center [841, 437] width 47 height 27
click at [854, 438] on div "取消 確認" at bounding box center [784, 437] width 174 height 39
click at [838, 425] on div "取消 確認" at bounding box center [784, 437] width 174 height 39
click at [842, 434] on div "取消 確認" at bounding box center [784, 437] width 174 height 39
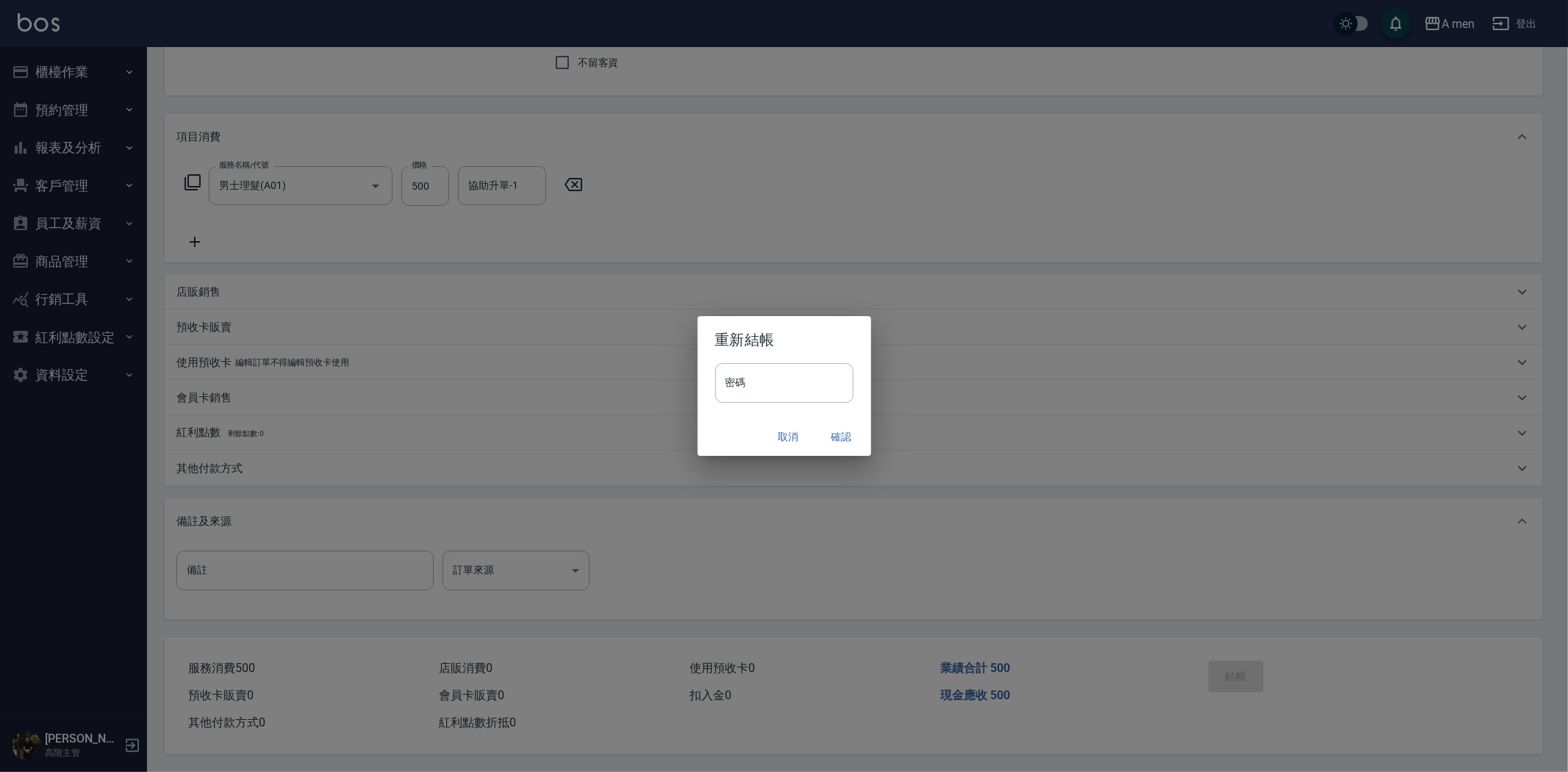
click at [842, 435] on div "取消 確認" at bounding box center [784, 437] width 174 height 39
